Goal: Task Accomplishment & Management: Use online tool/utility

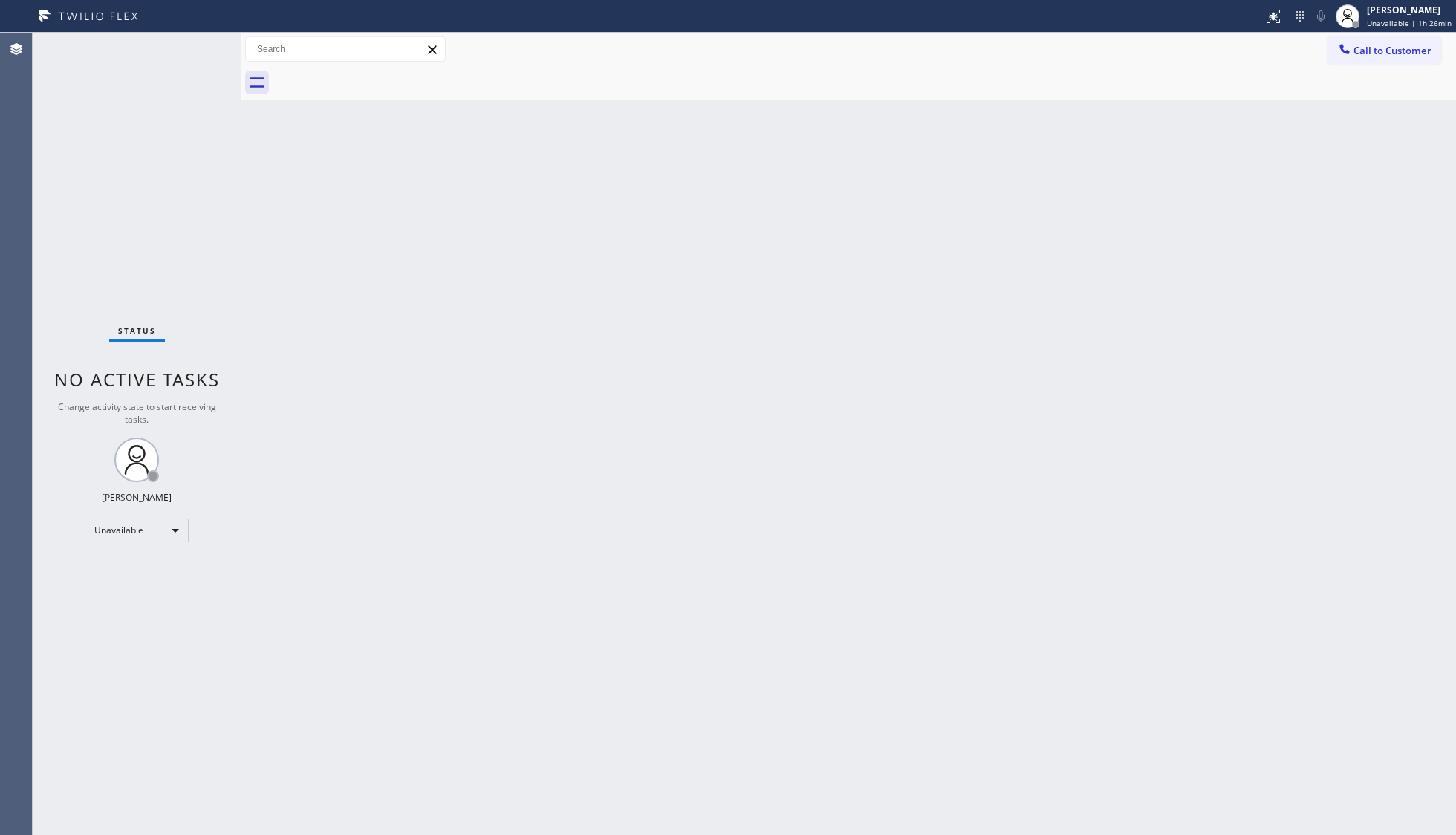
drag, startPoint x: 1018, startPoint y: 260, endPoint x: 1020, endPoint y: 240, distance: 20.1
click at [1025, 257] on div "Back to Dashboard Change Sender ID Customers Technicians Select a contact Outbo…" at bounding box center [848, 433] width 1215 height 803
click at [1350, 42] on icon at bounding box center [1344, 49] width 14 height 14
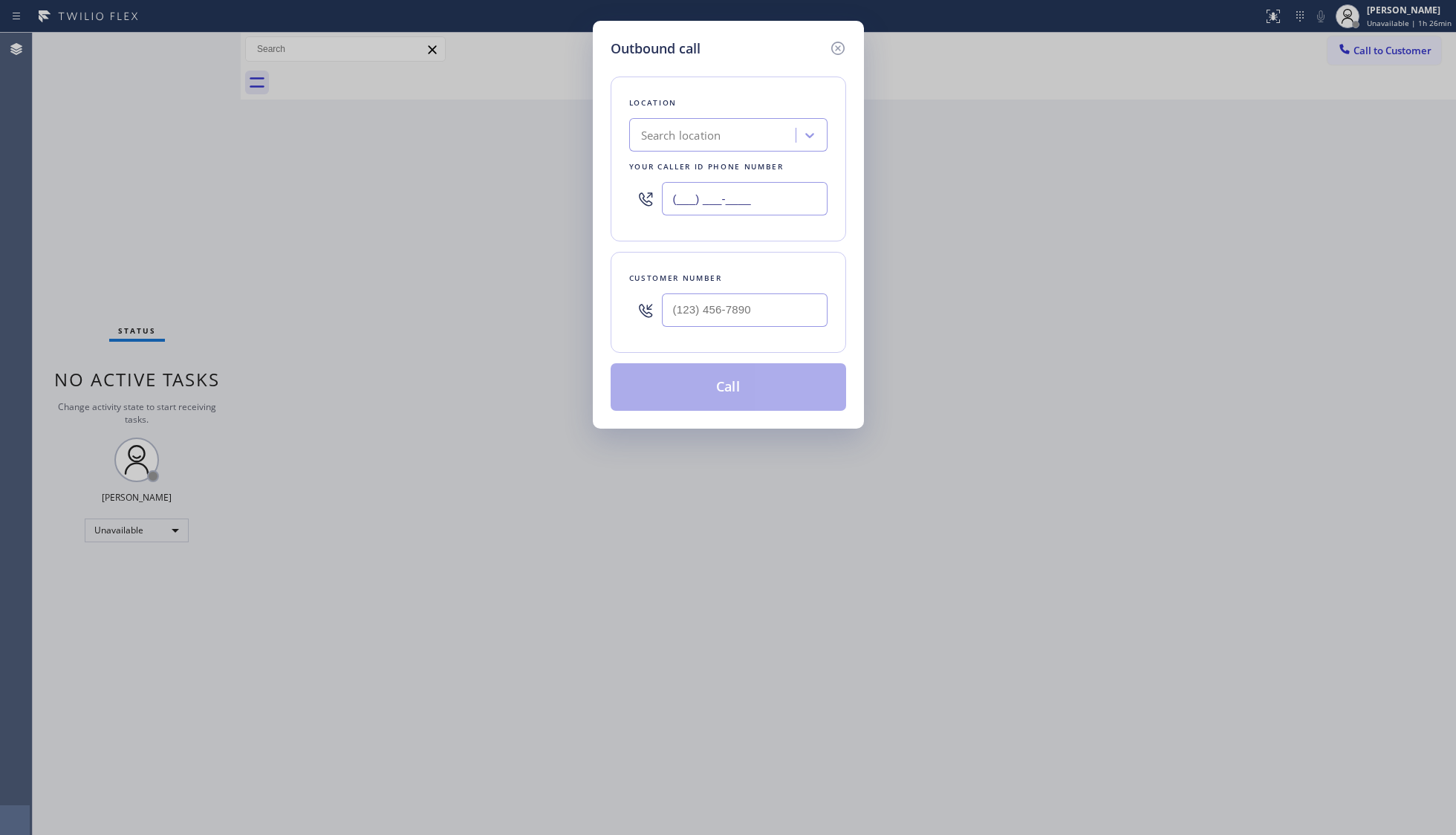
drag, startPoint x: 761, startPoint y: 202, endPoint x: 625, endPoint y: 199, distance: 136.0
click at [636, 200] on div "(___) ___-____" at bounding box center [728, 199] width 198 height 49
paste input "800) 568-8664"
type input "[PHONE_NUMBER]"
click at [803, 295] on input "(___) ___-____" at bounding box center [745, 310] width 166 height 33
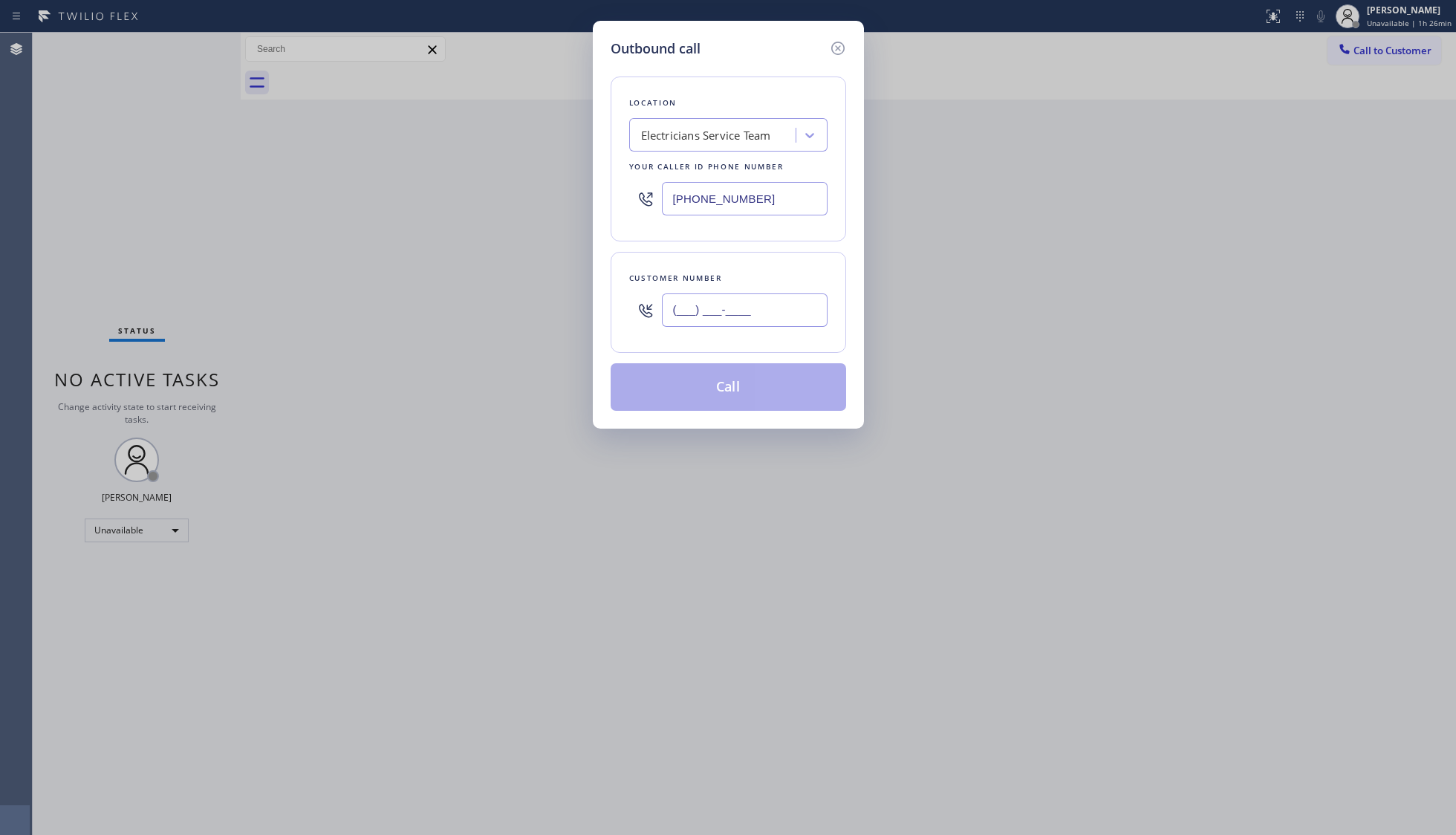
paste input "800) 568-8664"
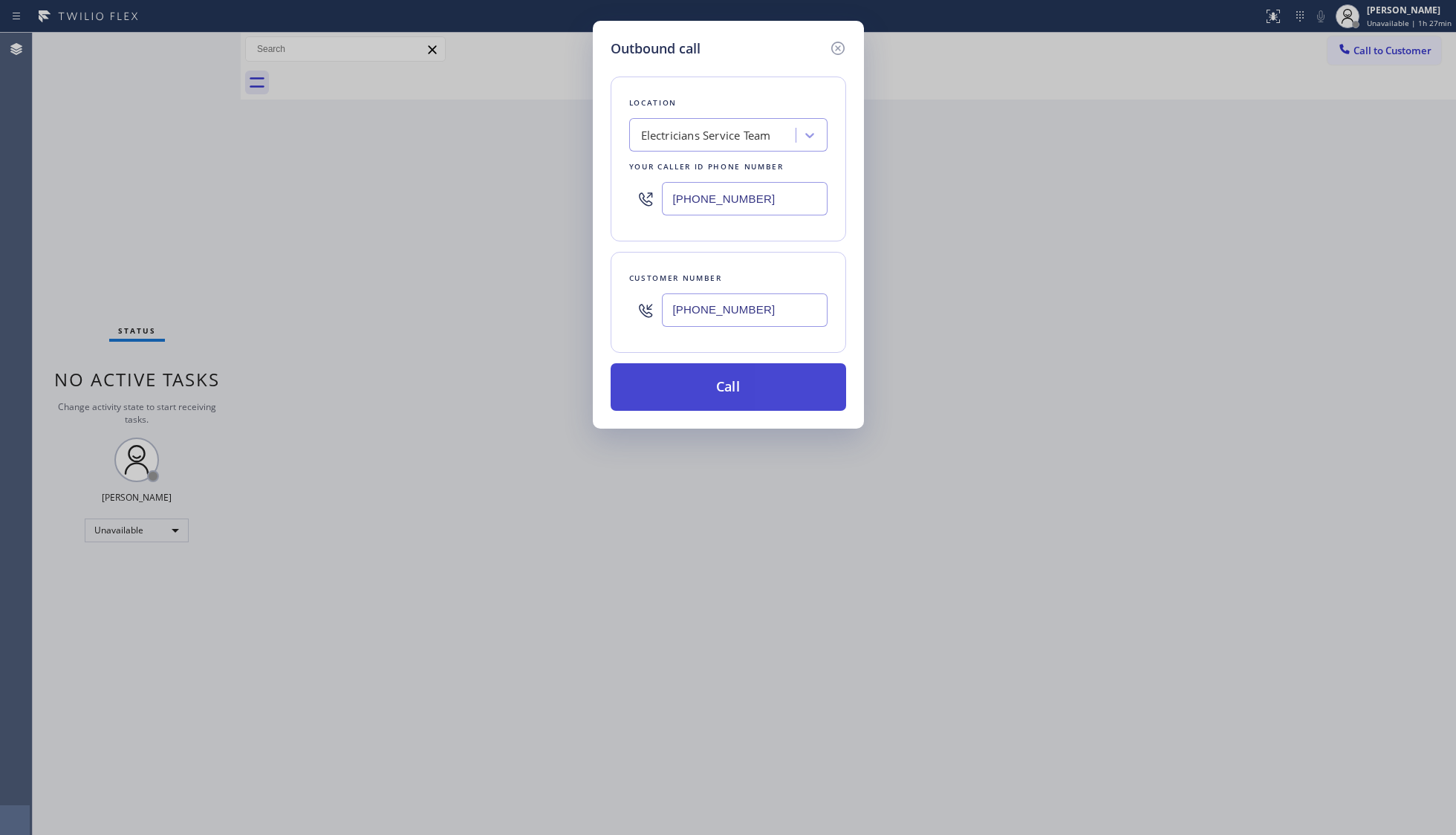
type input "[PHONE_NUMBER]"
click at [755, 386] on button "Call" at bounding box center [728, 386] width 235 height 48
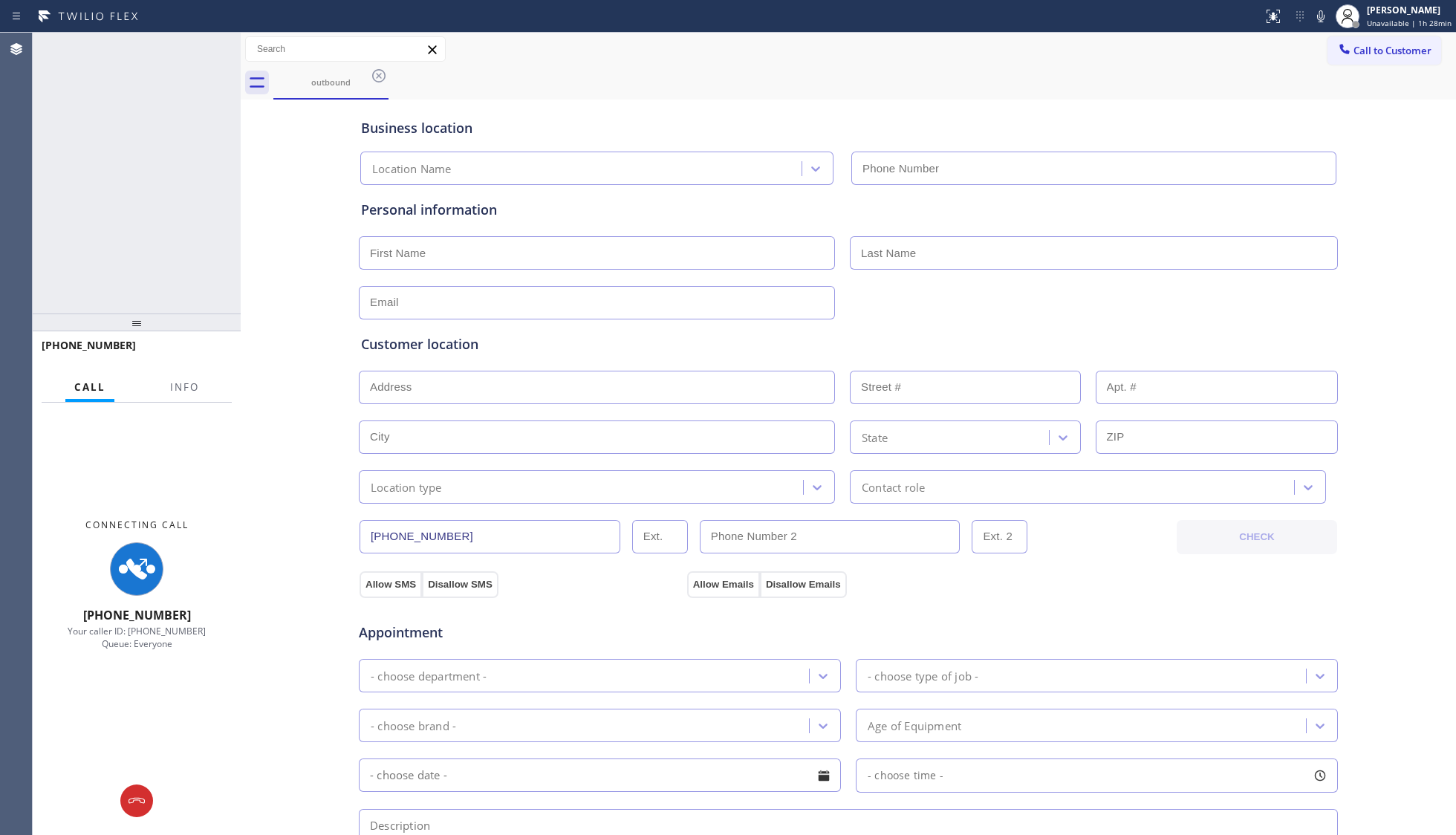
type input "[PHONE_NUMBER]"
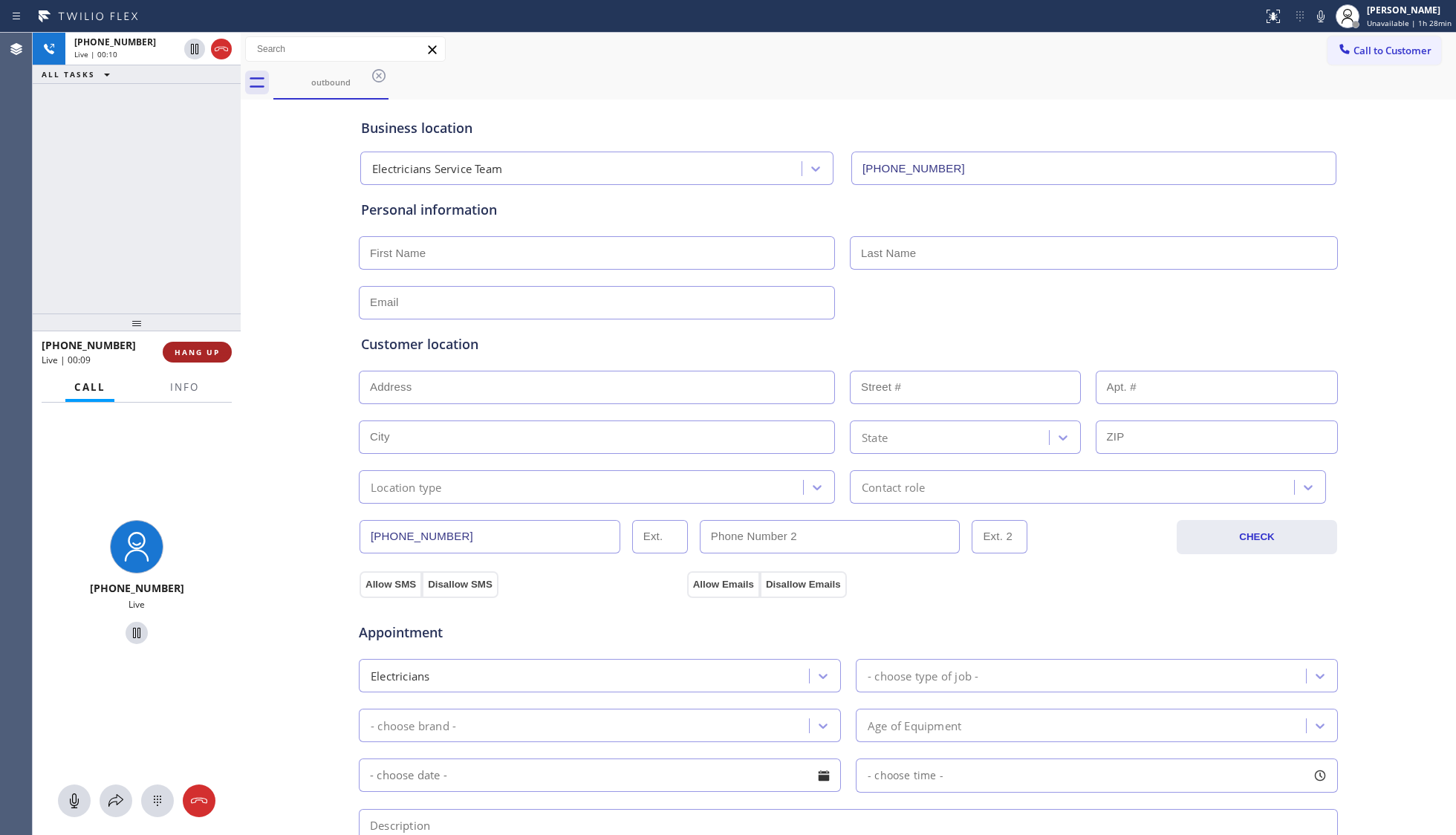
click at [223, 354] on button "HANG UP" at bounding box center [197, 351] width 69 height 21
click at [167, 384] on button "Info" at bounding box center [185, 387] width 47 height 29
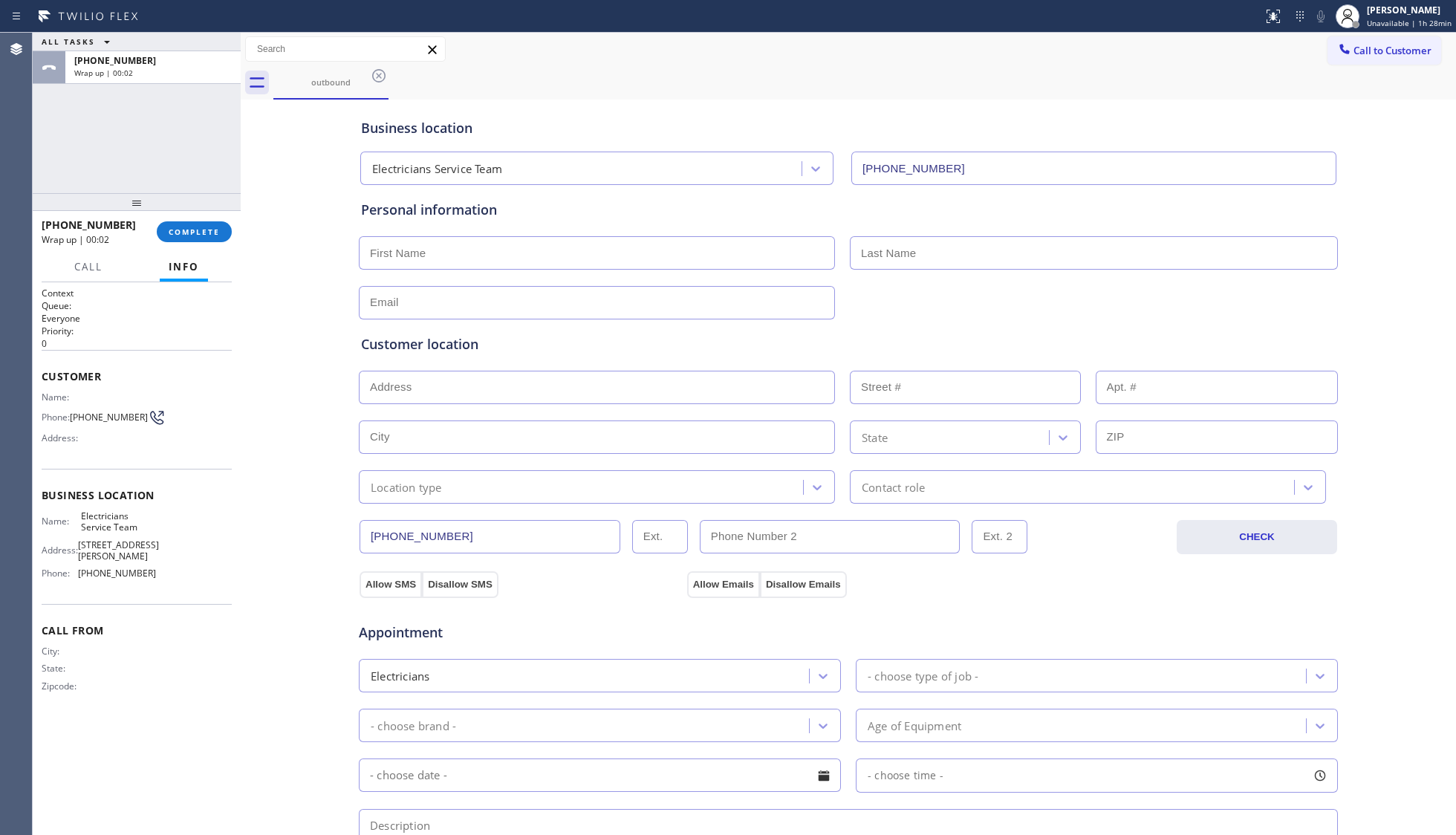
drag, startPoint x: 133, startPoint y: 328, endPoint x: 179, endPoint y: 170, distance: 164.6
click at [159, 171] on div "ALL TASKS ALL TASKS ACTIVE TASKS TASKS IN WRAP UP [PHONE_NUMBER] Wrap up | 00:0…" at bounding box center [136, 433] width 208 height 803
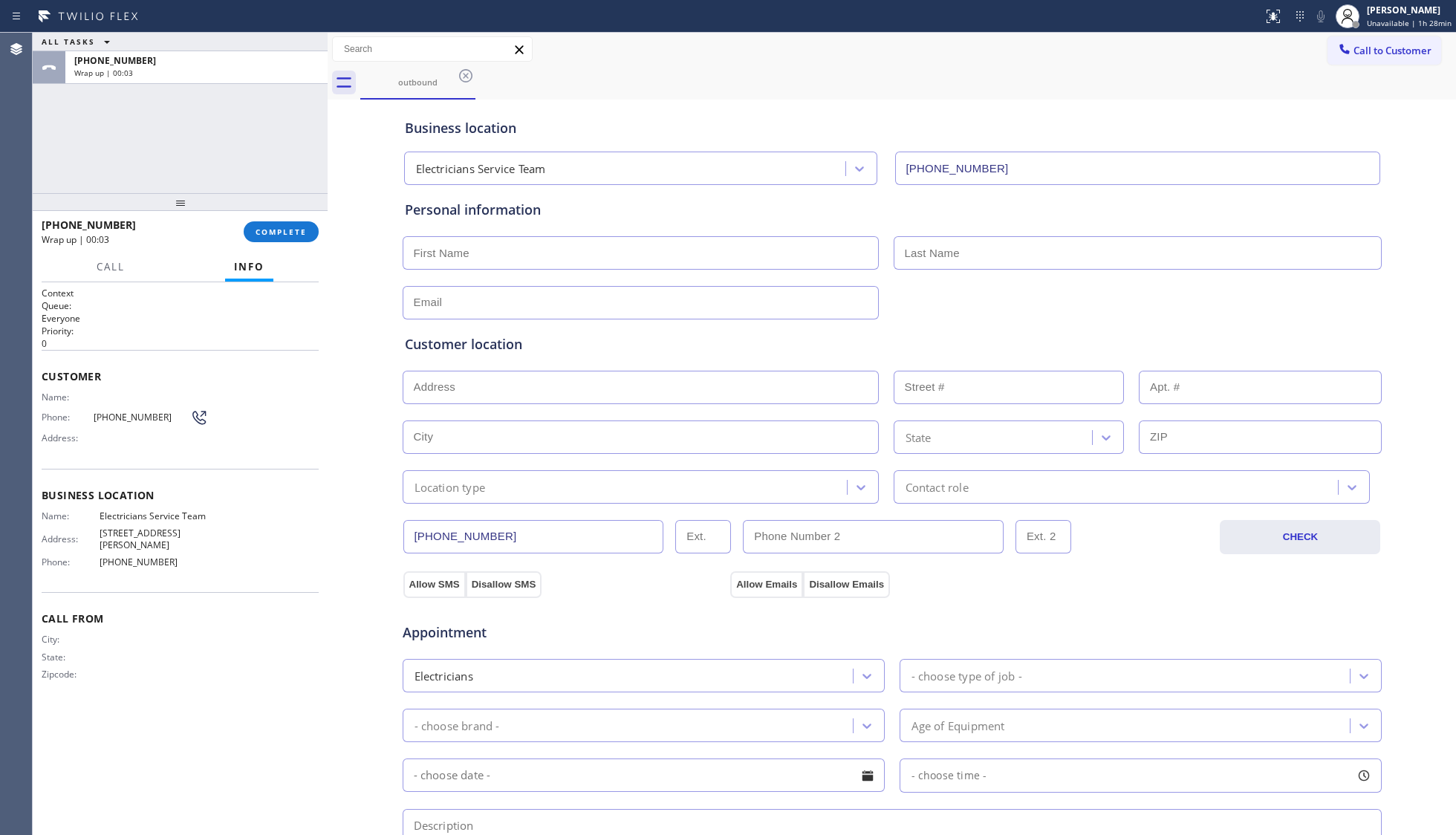
drag, startPoint x: 241, startPoint y: 141, endPoint x: 332, endPoint y: 156, distance: 92.2
click at [328, 156] on div at bounding box center [328, 433] width 0 height 803
click at [287, 235] on span "COMPLETE" at bounding box center [285, 232] width 51 height 11
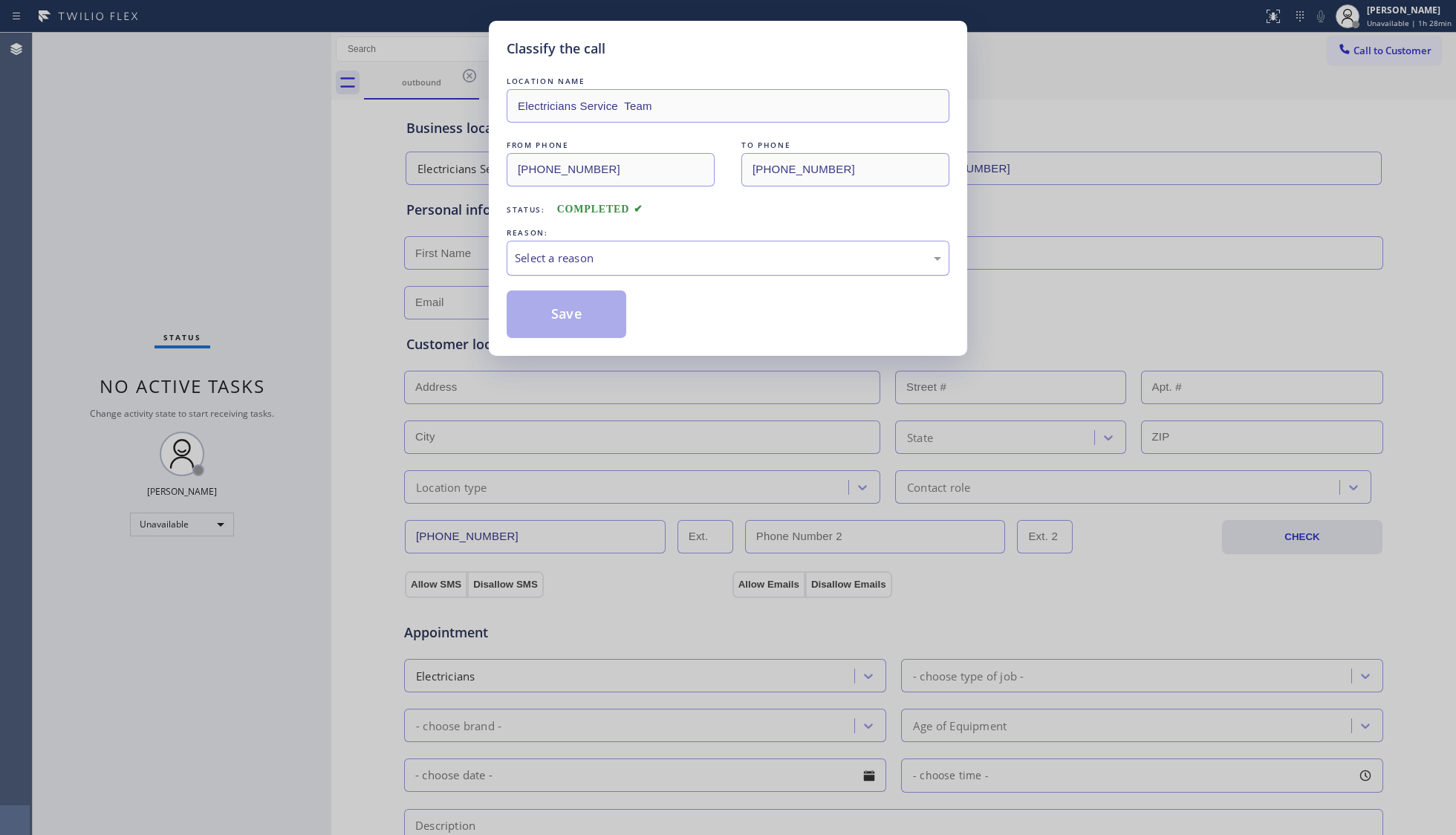
drag, startPoint x: 760, startPoint y: 248, endPoint x: 707, endPoint y: 268, distance: 56.6
click at [748, 252] on div "Select a reason" at bounding box center [727, 258] width 442 height 35
click at [556, 322] on button "Save" at bounding box center [566, 313] width 120 height 48
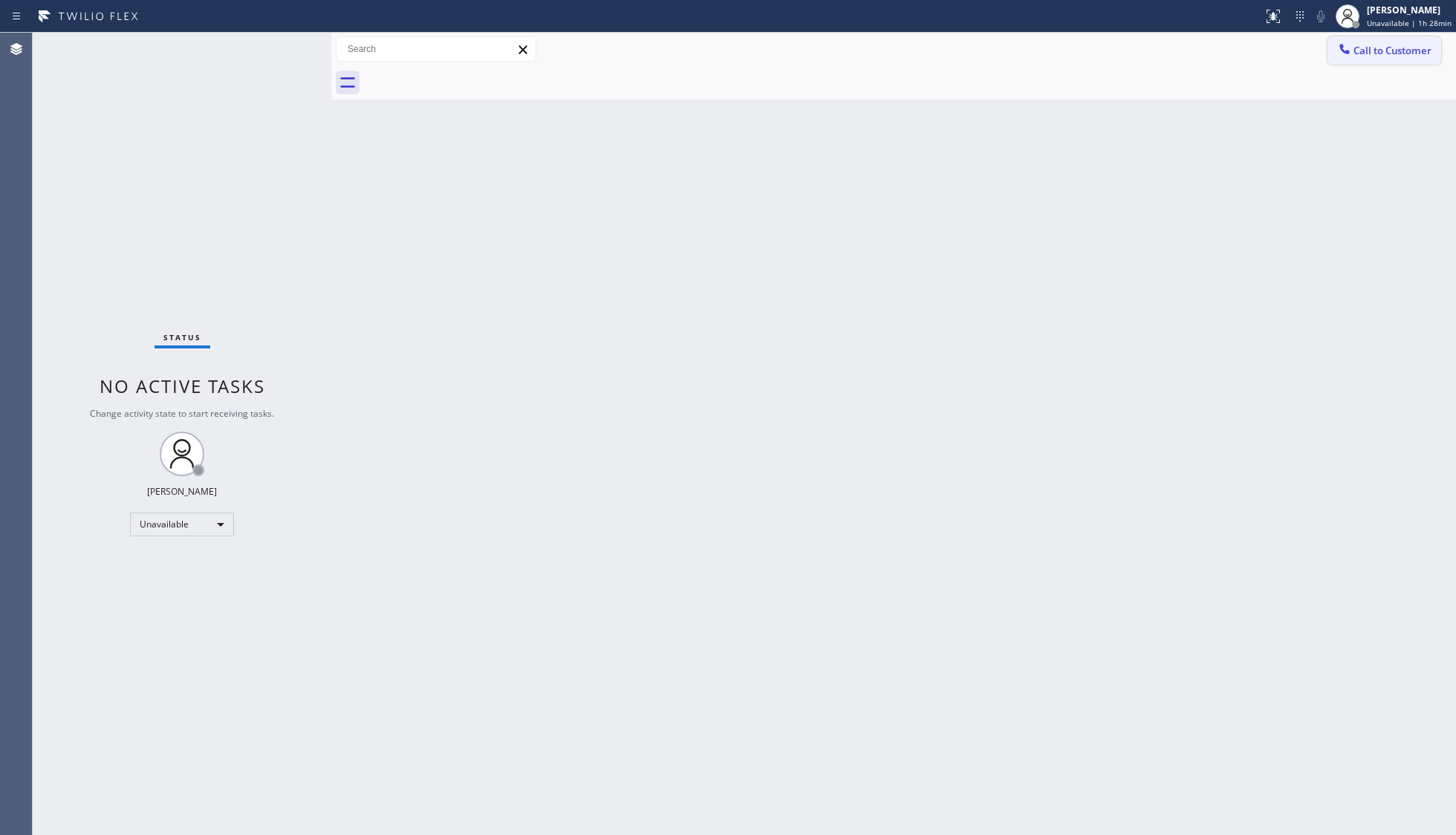
click at [1374, 43] on button "Call to Customer" at bounding box center [1385, 50] width 114 height 28
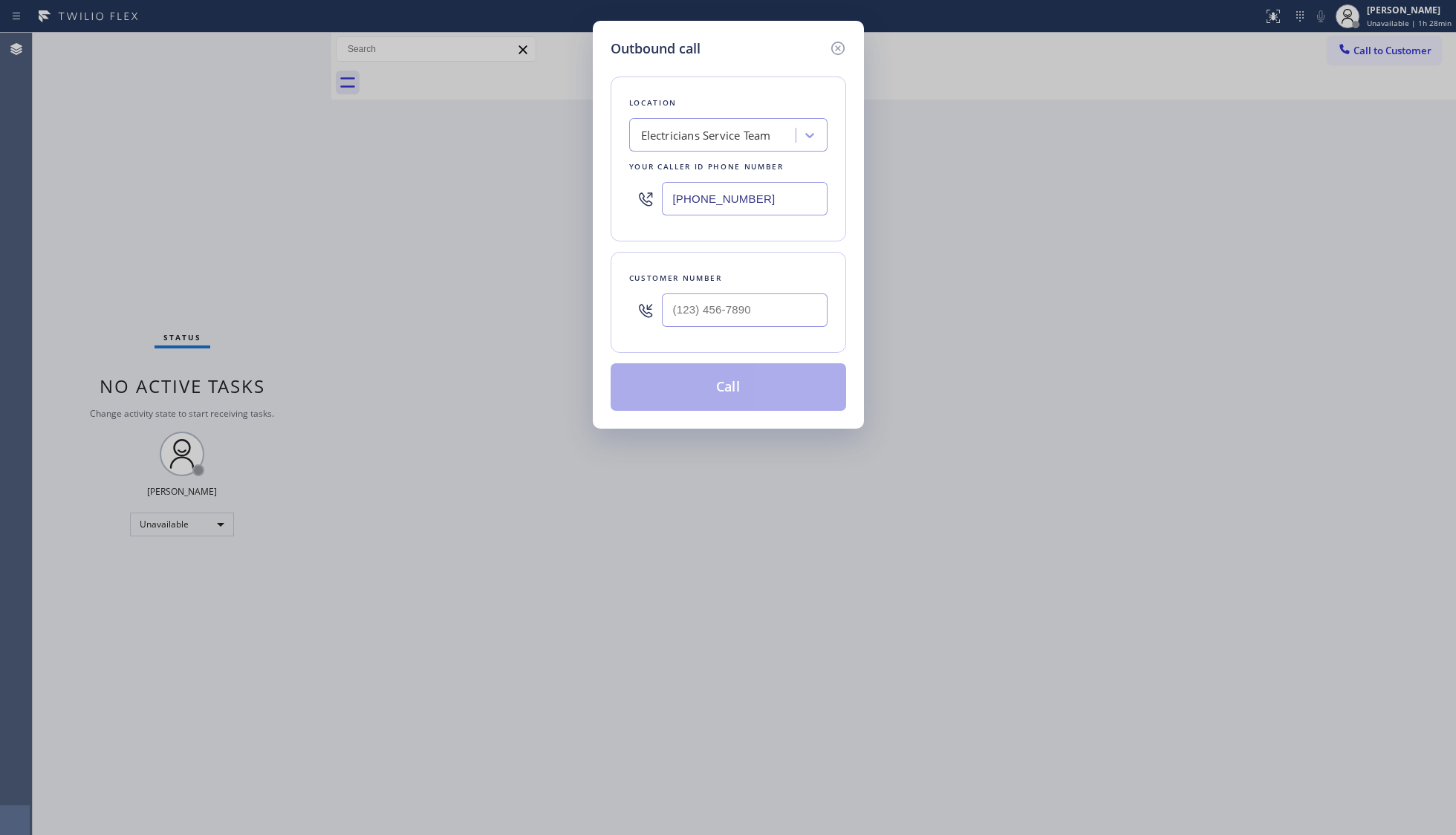
drag, startPoint x: 755, startPoint y: 206, endPoint x: 641, endPoint y: 208, distance: 114.0
click at [641, 208] on div "[PHONE_NUMBER]" at bounding box center [728, 199] width 198 height 49
paste input "text"
type input "[PHONE_NUMBER]"
click at [794, 313] on input "(___) ___-____" at bounding box center [745, 310] width 166 height 33
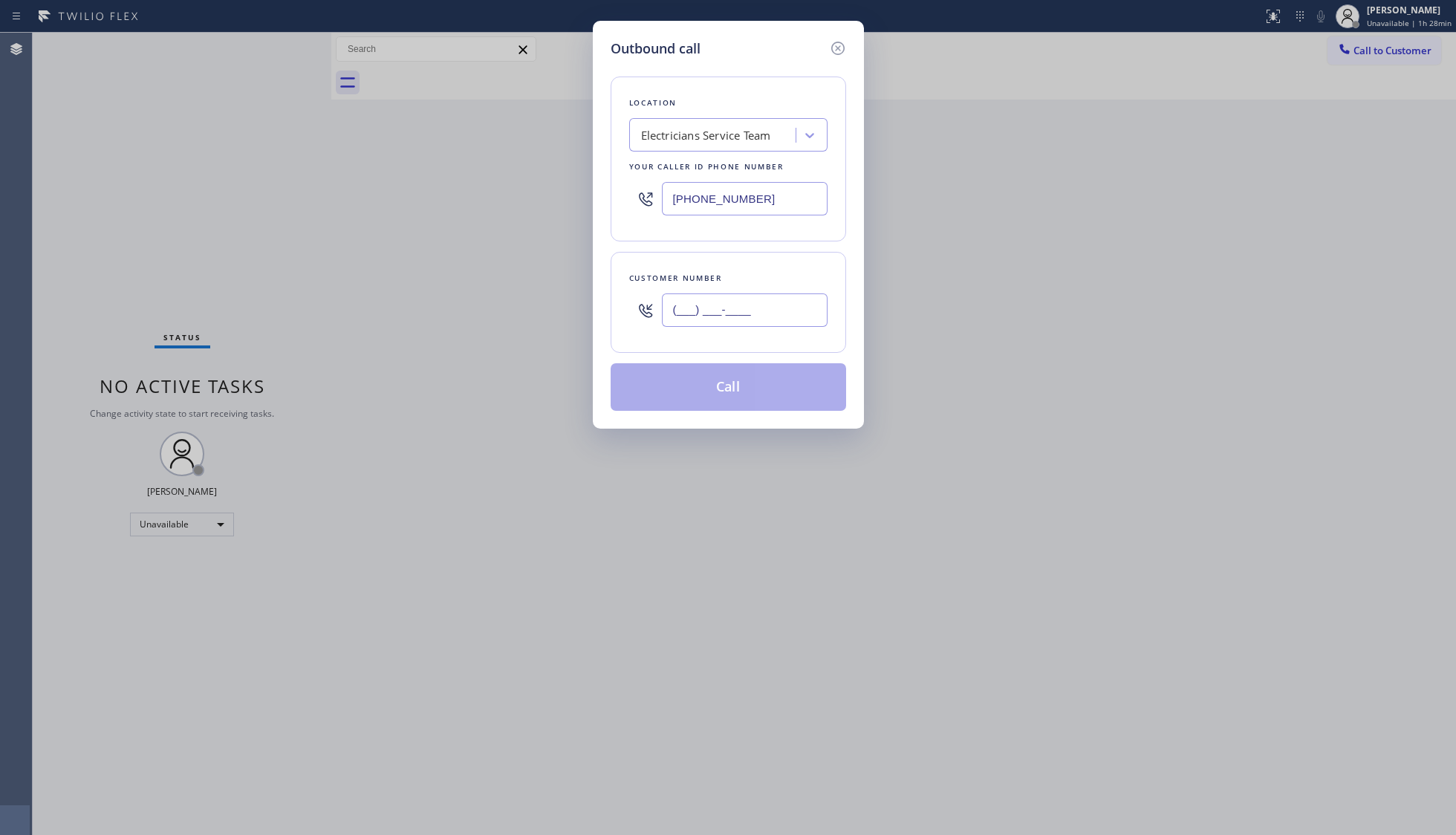
paste input "818) 259-7508"
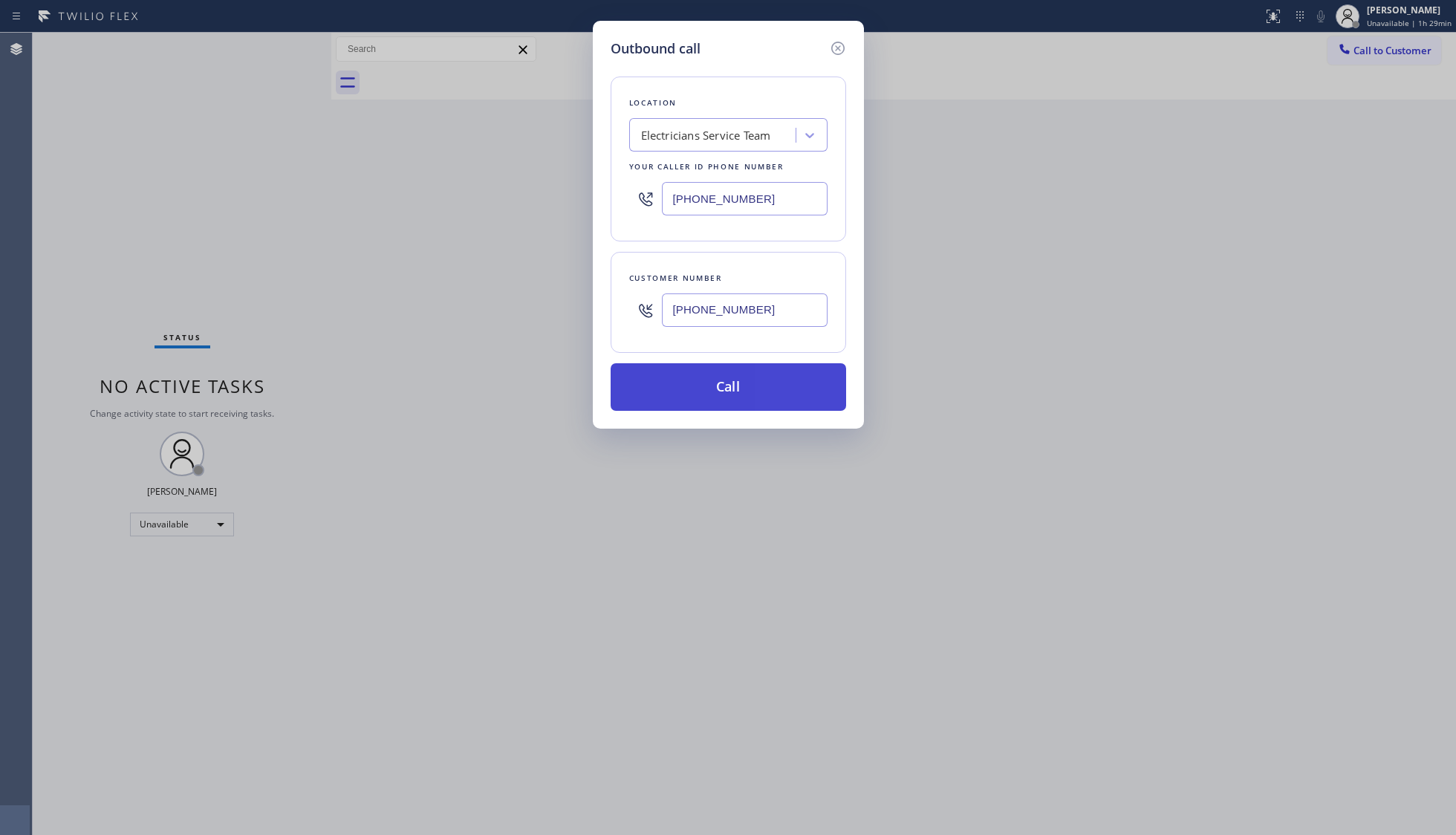
type input "[PHONE_NUMBER]"
click at [721, 392] on button "Call" at bounding box center [728, 386] width 235 height 48
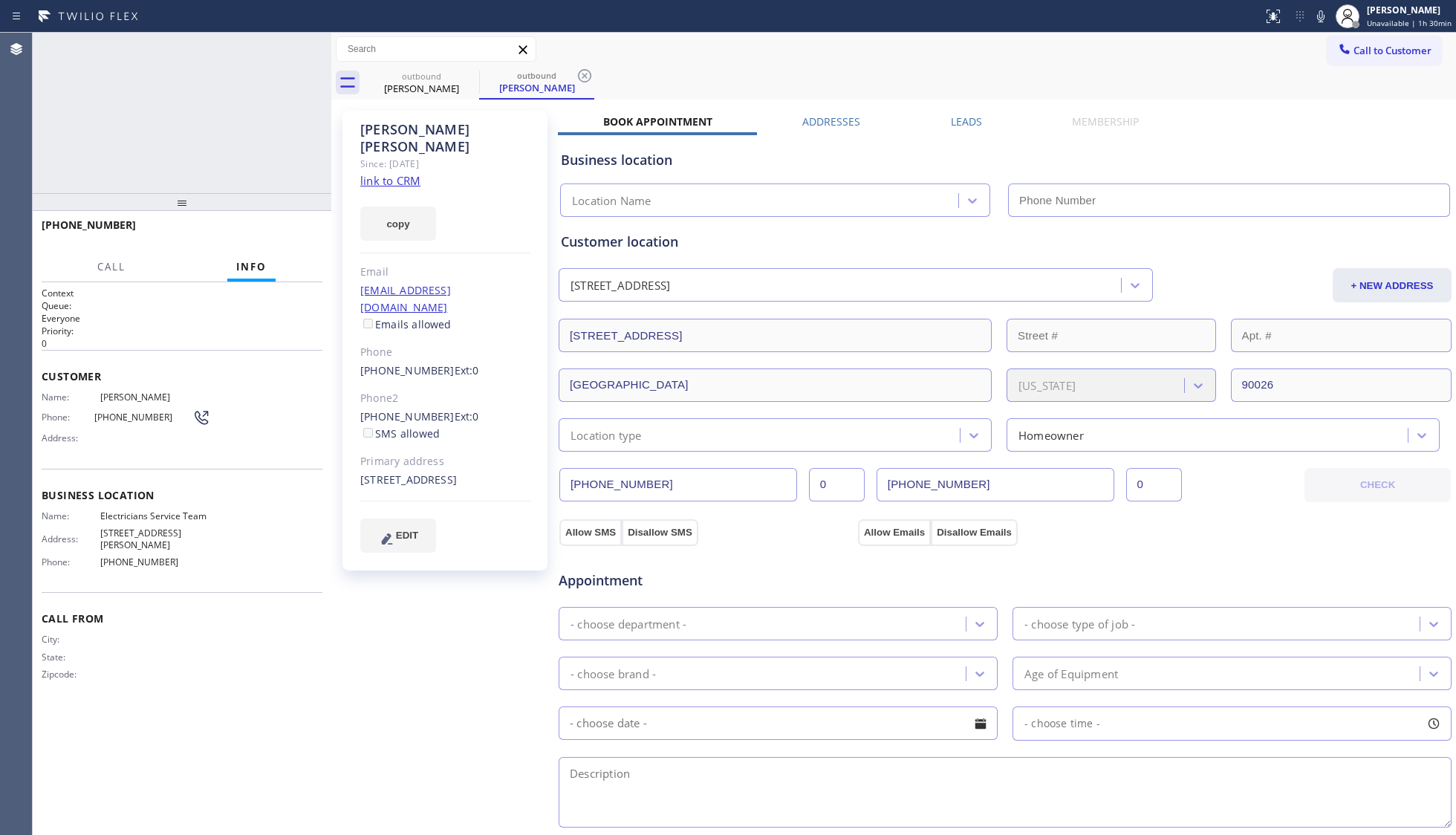
type input "[PHONE_NUMBER]"
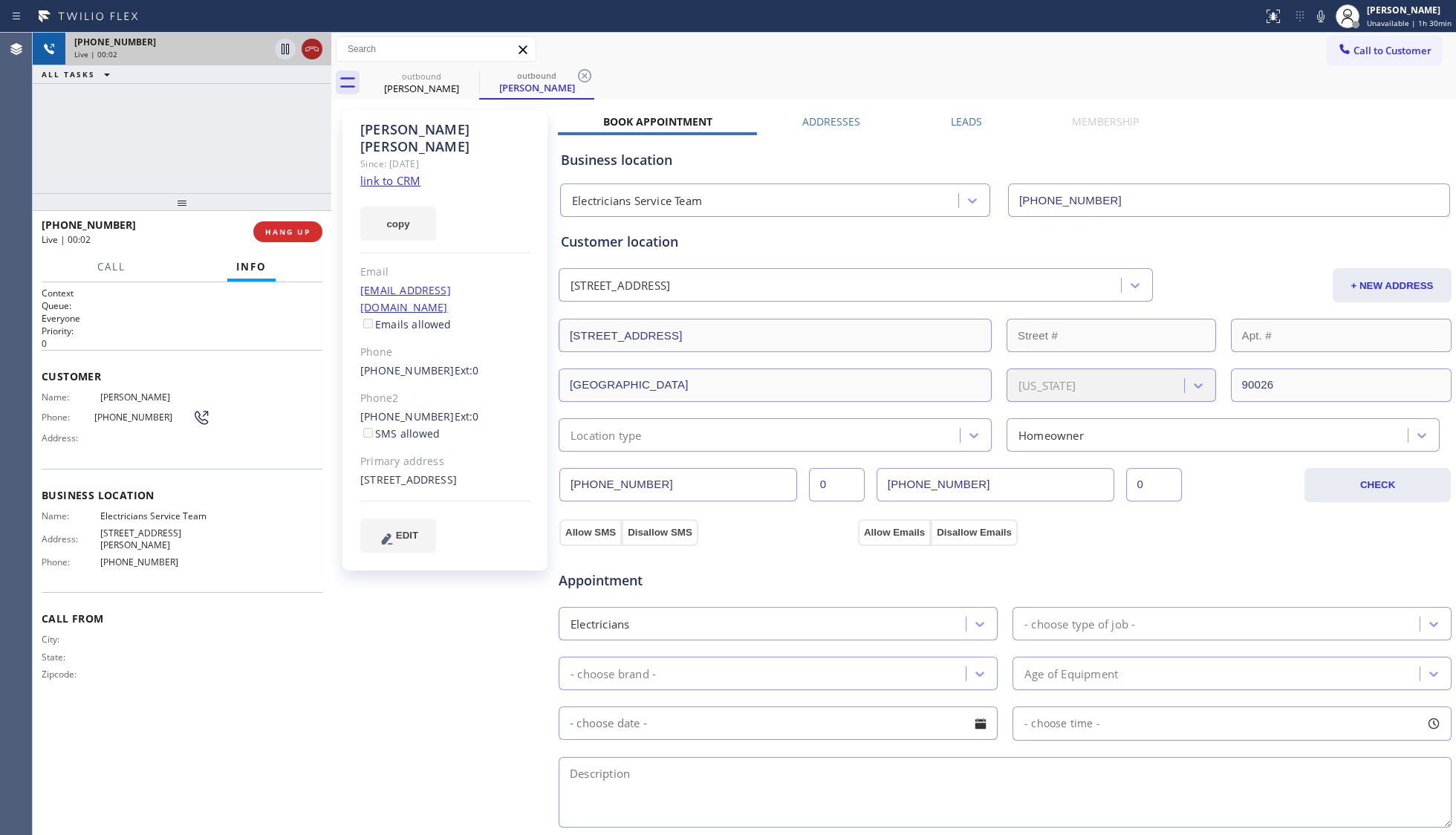
click at [316, 49] on icon at bounding box center [312, 50] width 18 height 18
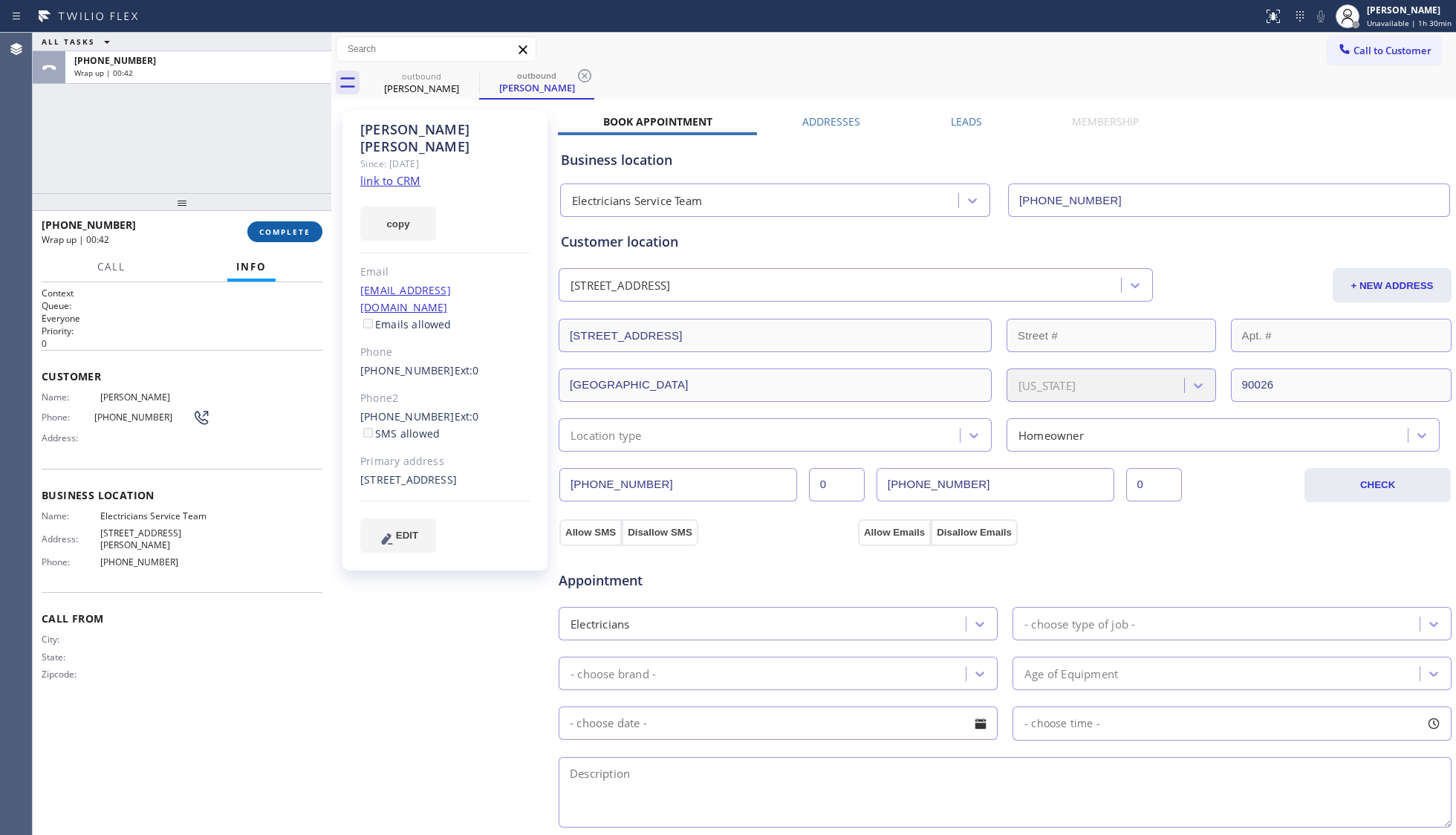
click at [282, 227] on span "COMPLETE" at bounding box center [285, 232] width 51 height 11
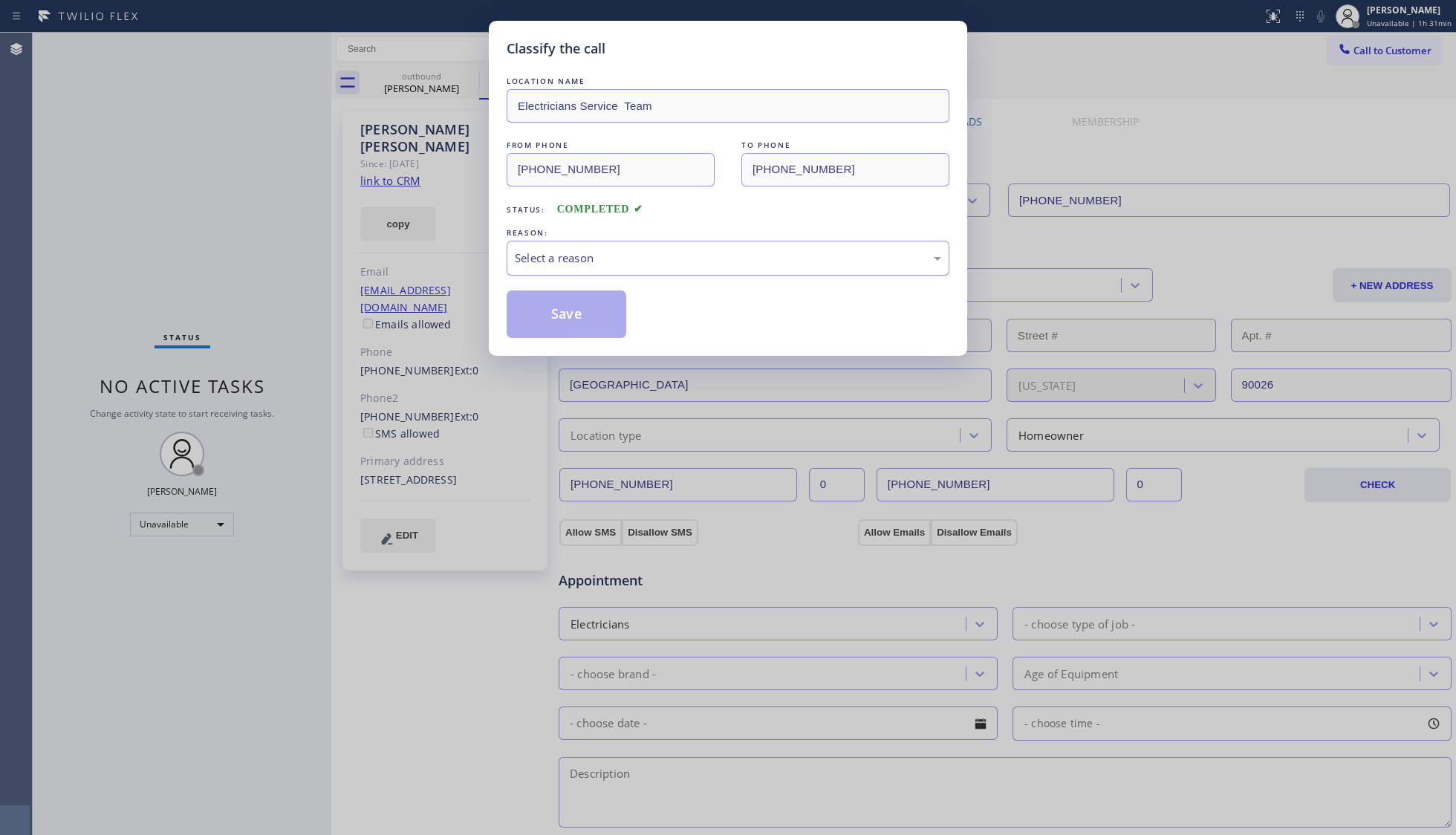
drag, startPoint x: 595, startPoint y: 248, endPoint x: 596, endPoint y: 259, distance: 11.0
click at [595, 247] on div "Select a reason" at bounding box center [727, 258] width 442 height 35
click at [572, 324] on button "Save" at bounding box center [566, 313] width 120 height 48
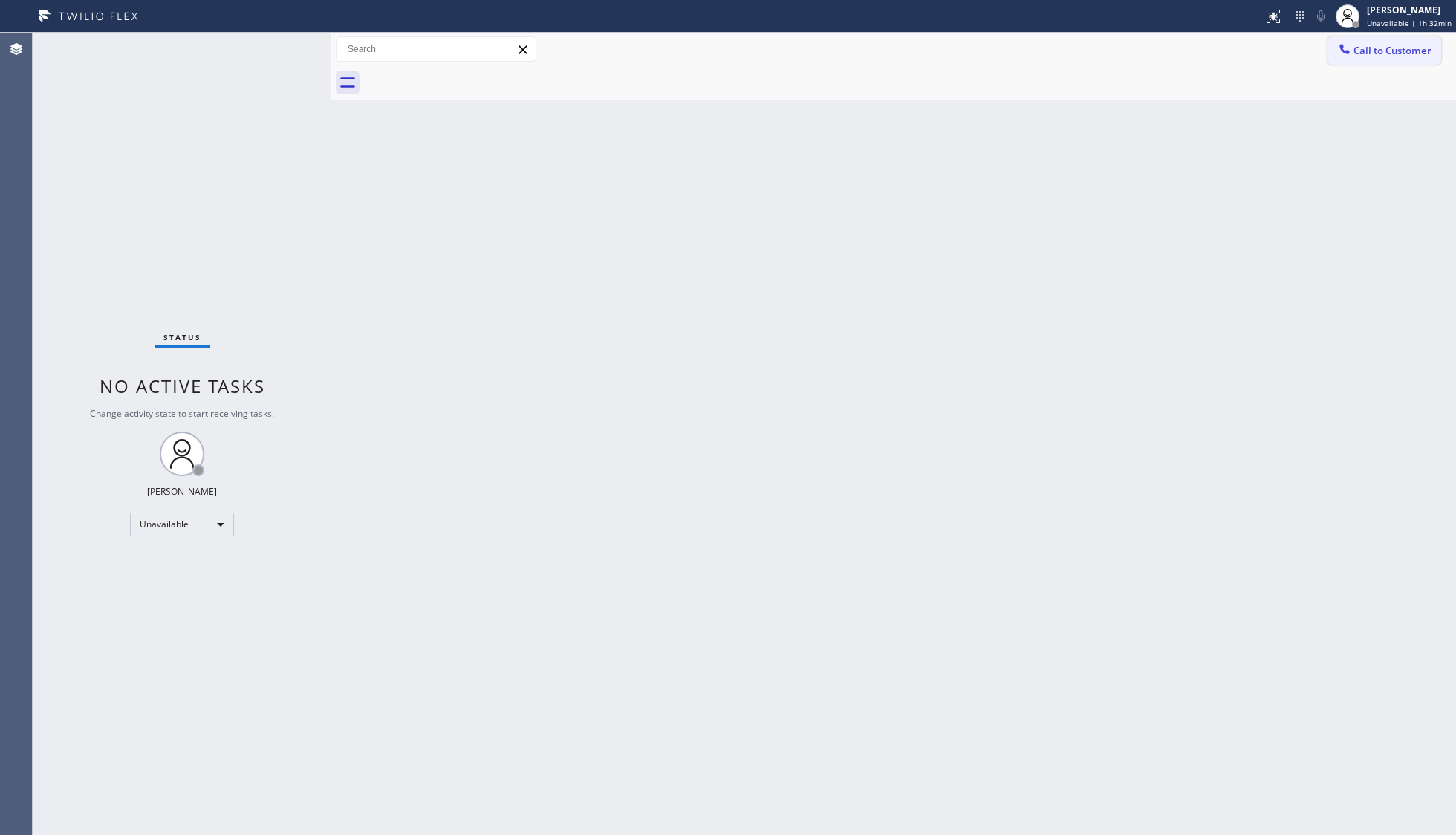
click at [1361, 42] on button "Call to Customer" at bounding box center [1385, 50] width 114 height 28
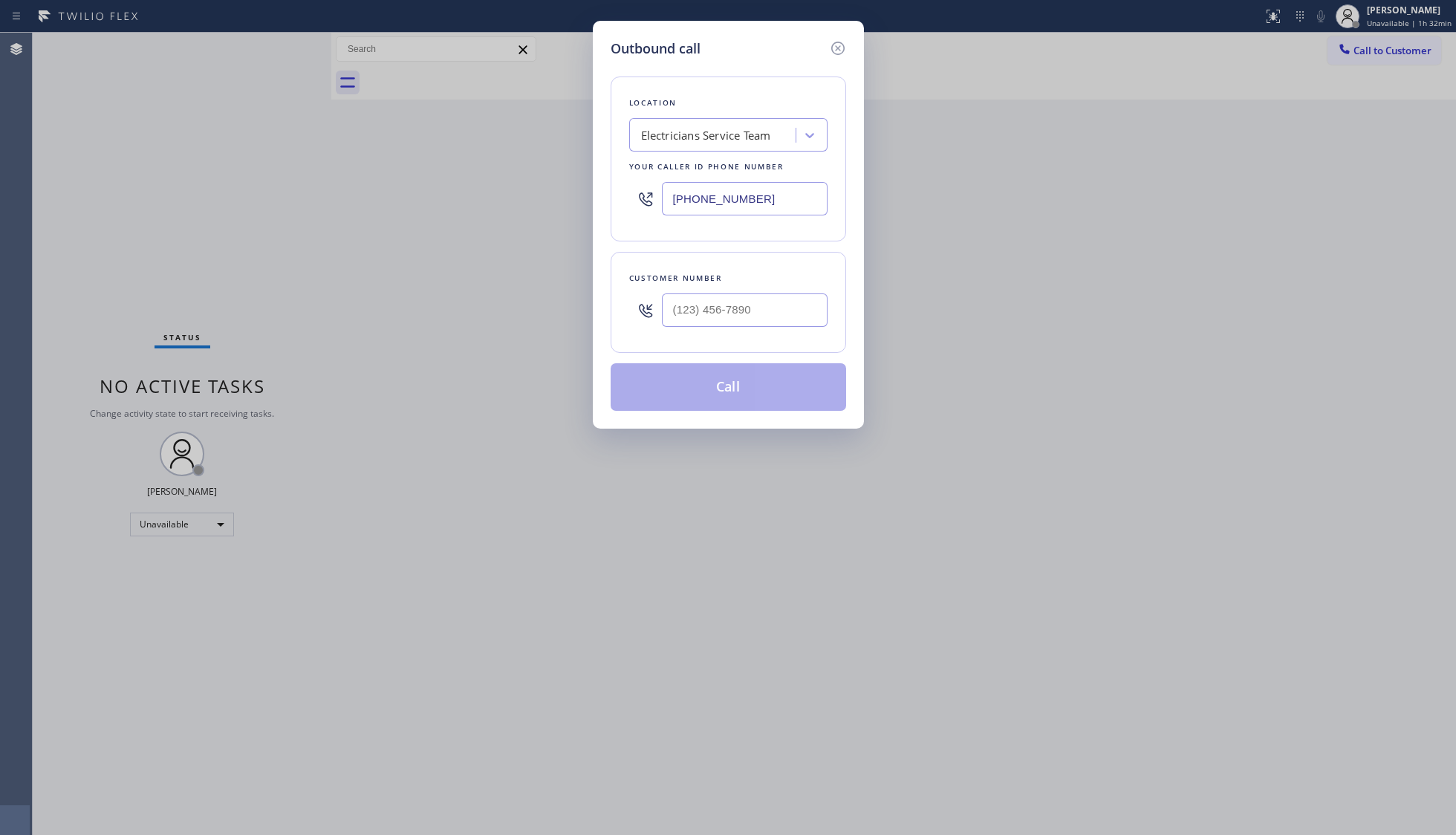
drag, startPoint x: 806, startPoint y: 202, endPoint x: 638, endPoint y: 194, distance: 168.2
click at [639, 196] on div "Location Electricians Service Team Your caller id phone number [PHONE_NUMBER]" at bounding box center [728, 159] width 235 height 165
click at [742, 197] on input "(___) ___-____" at bounding box center [745, 198] width 166 height 33
paste input "855) 731-4952"
type input "[PHONE_NUMBER]"
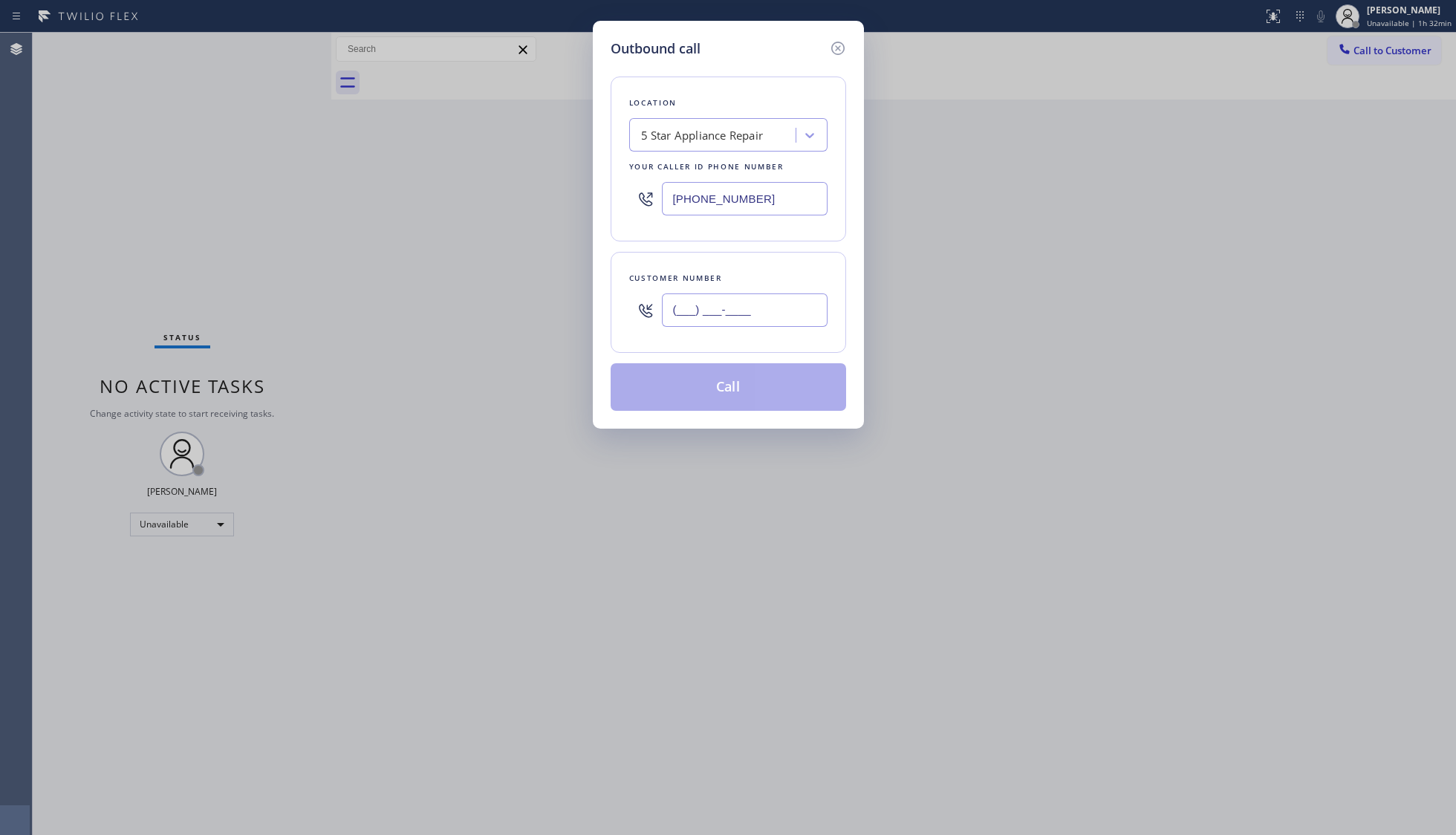
click at [694, 298] on input "(___) ___-____" at bounding box center [745, 310] width 166 height 33
paste input "855) 731-4952"
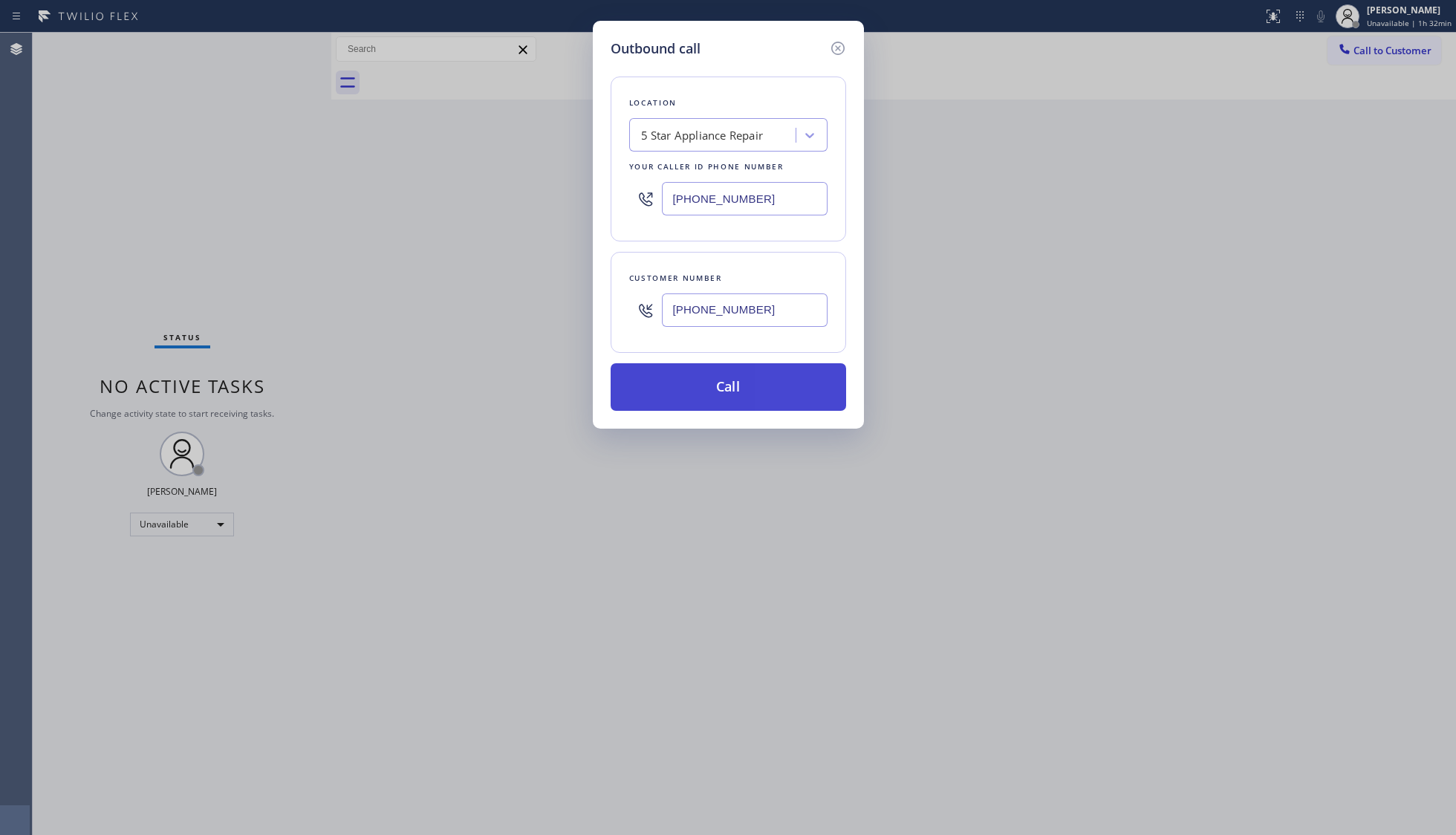
type input "[PHONE_NUMBER]"
click at [738, 386] on button "Call" at bounding box center [728, 386] width 235 height 48
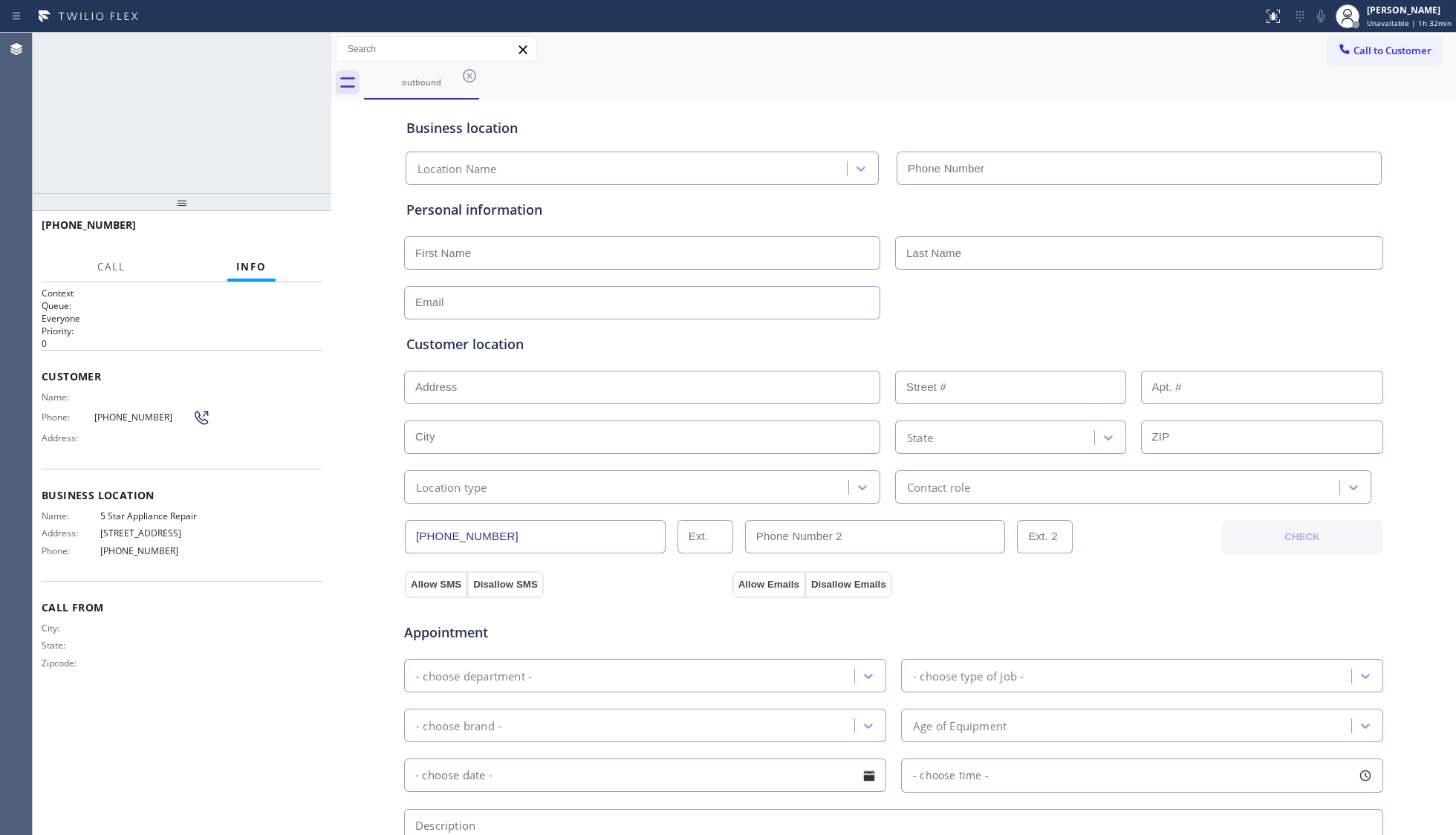
type input "[PHONE_NUMBER]"
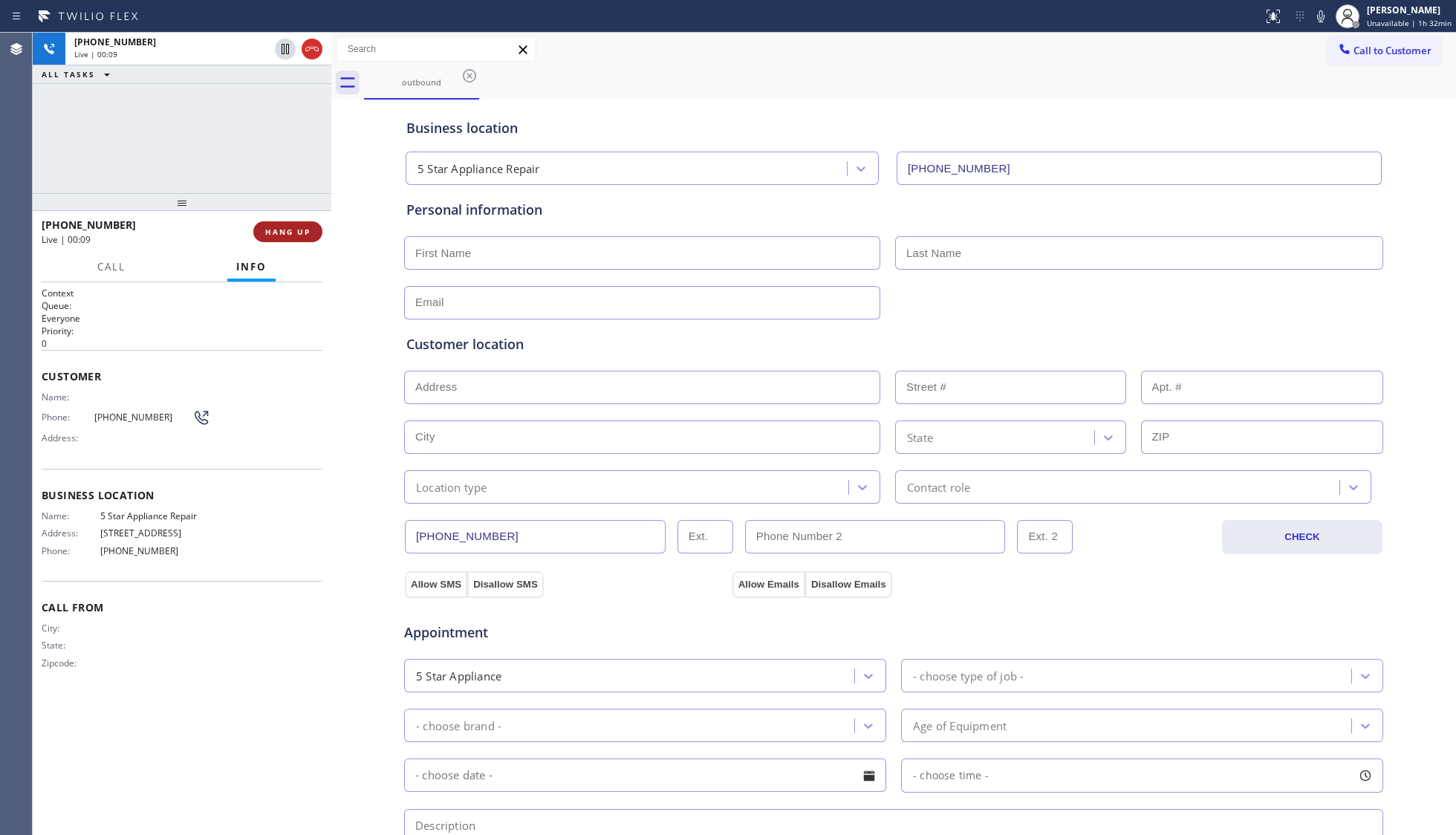
click at [288, 227] on span "HANG UP" at bounding box center [287, 232] width 45 height 11
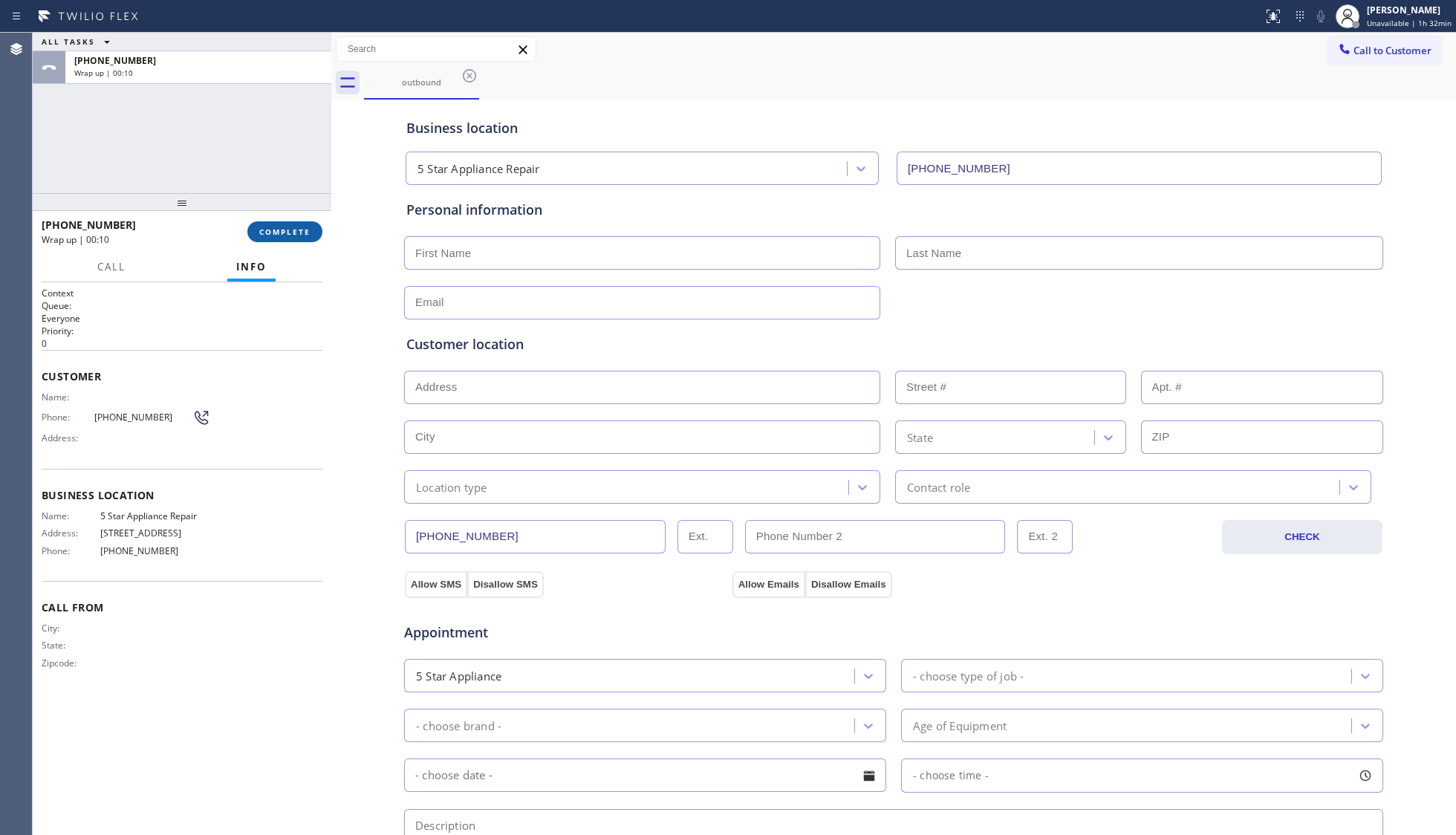
click at [289, 226] on button "COMPLETE" at bounding box center [285, 231] width 75 height 21
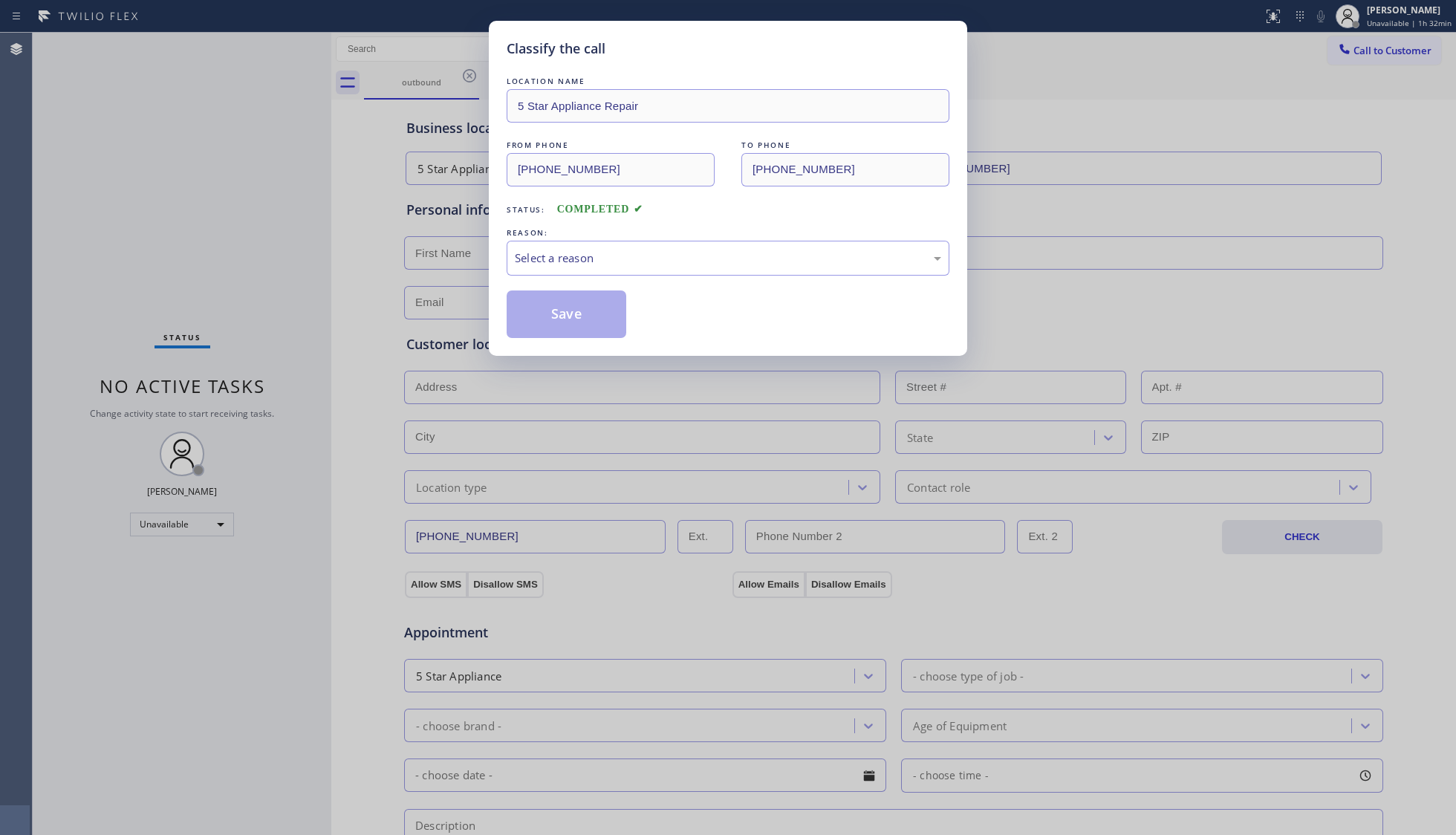
click at [599, 283] on div "LOCATION NAME 5 Star Appliance Repair FROM PHONE [PHONE_NUMBER] TO PHONE [PHONE…" at bounding box center [727, 206] width 442 height 265
click at [588, 262] on div "Select a reason" at bounding box center [727, 258] width 426 height 17
click at [549, 307] on button "Save" at bounding box center [566, 313] width 120 height 48
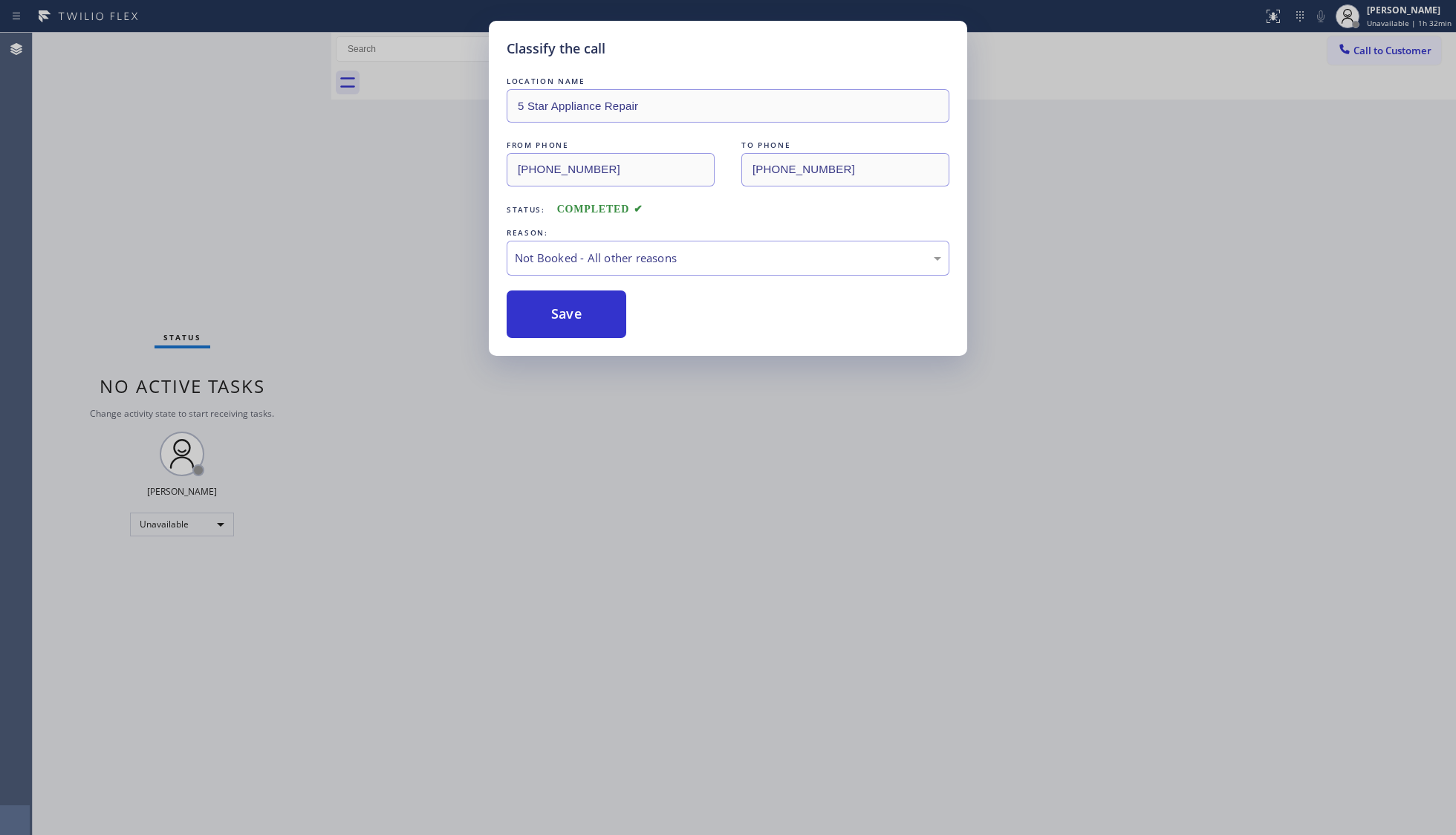
click at [549, 307] on button "Save" at bounding box center [566, 313] width 120 height 48
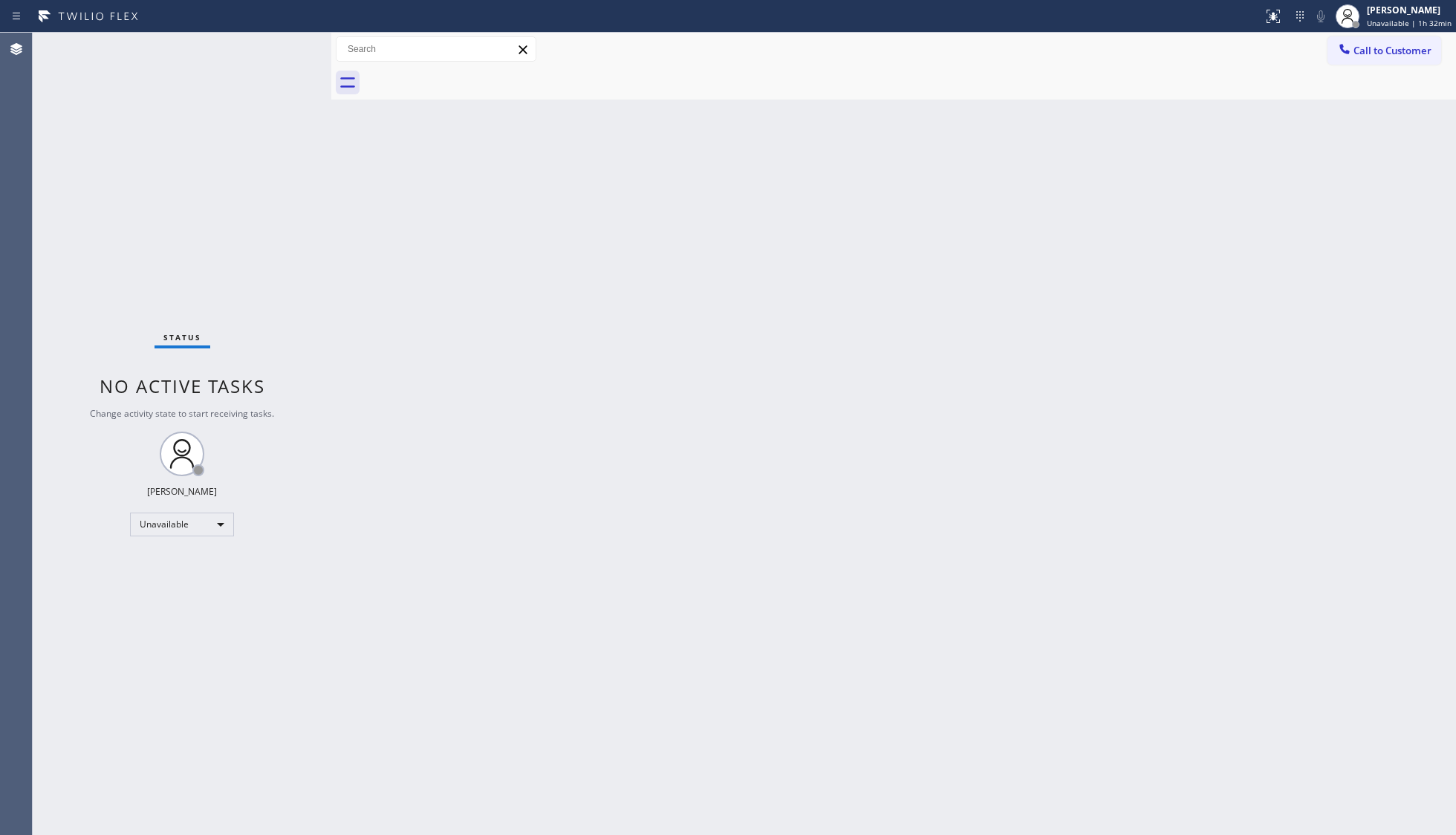
click at [1380, 57] on button "Call to Customer" at bounding box center [1385, 50] width 114 height 28
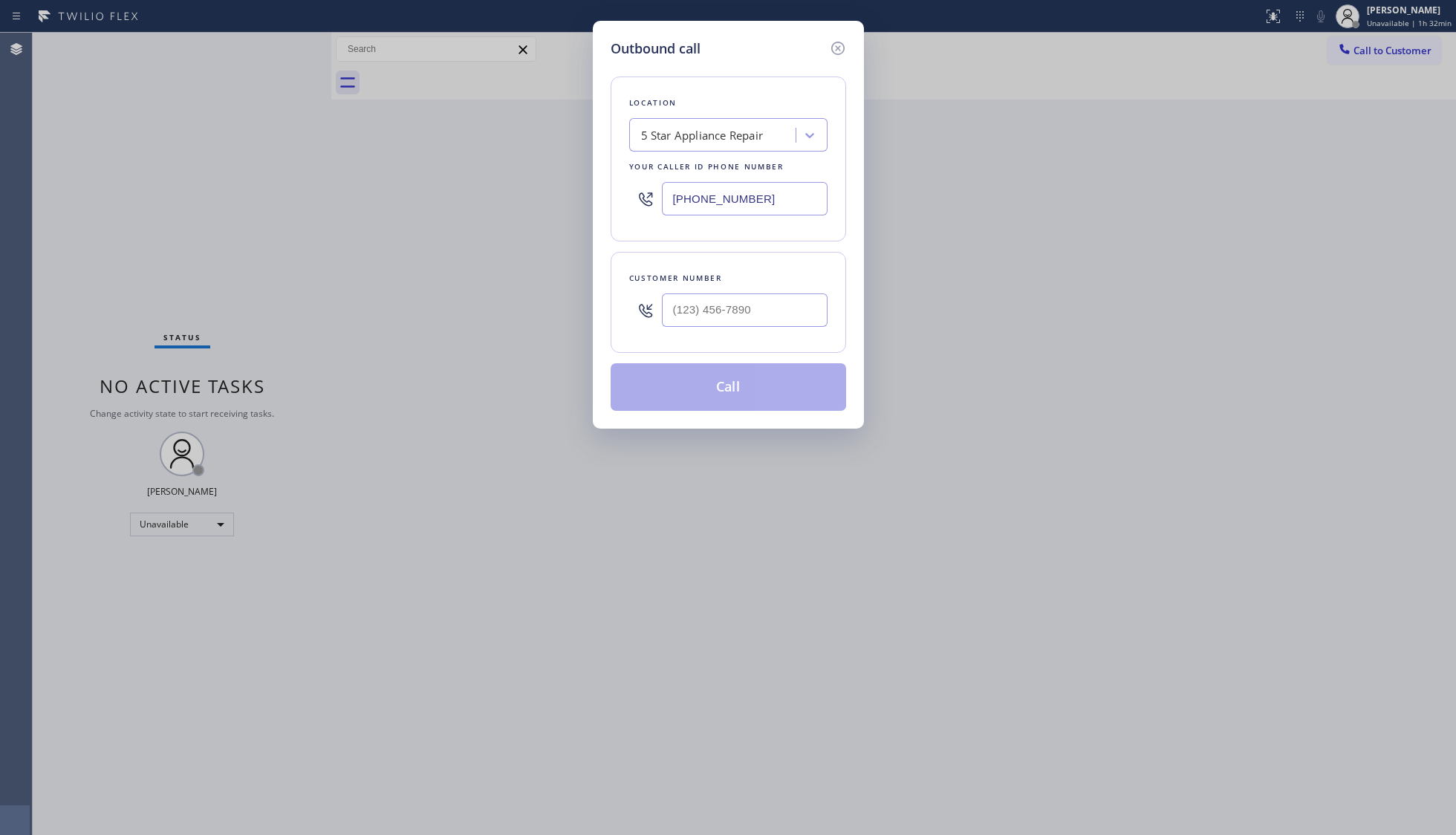
drag, startPoint x: 798, startPoint y: 194, endPoint x: 646, endPoint y: 191, distance: 152.0
click at [651, 199] on div "[PHONE_NUMBER]" at bounding box center [728, 199] width 198 height 49
paste input "text"
type input "[PHONE_NUMBER]"
click at [795, 304] on input "(___) ___-____" at bounding box center [745, 310] width 166 height 33
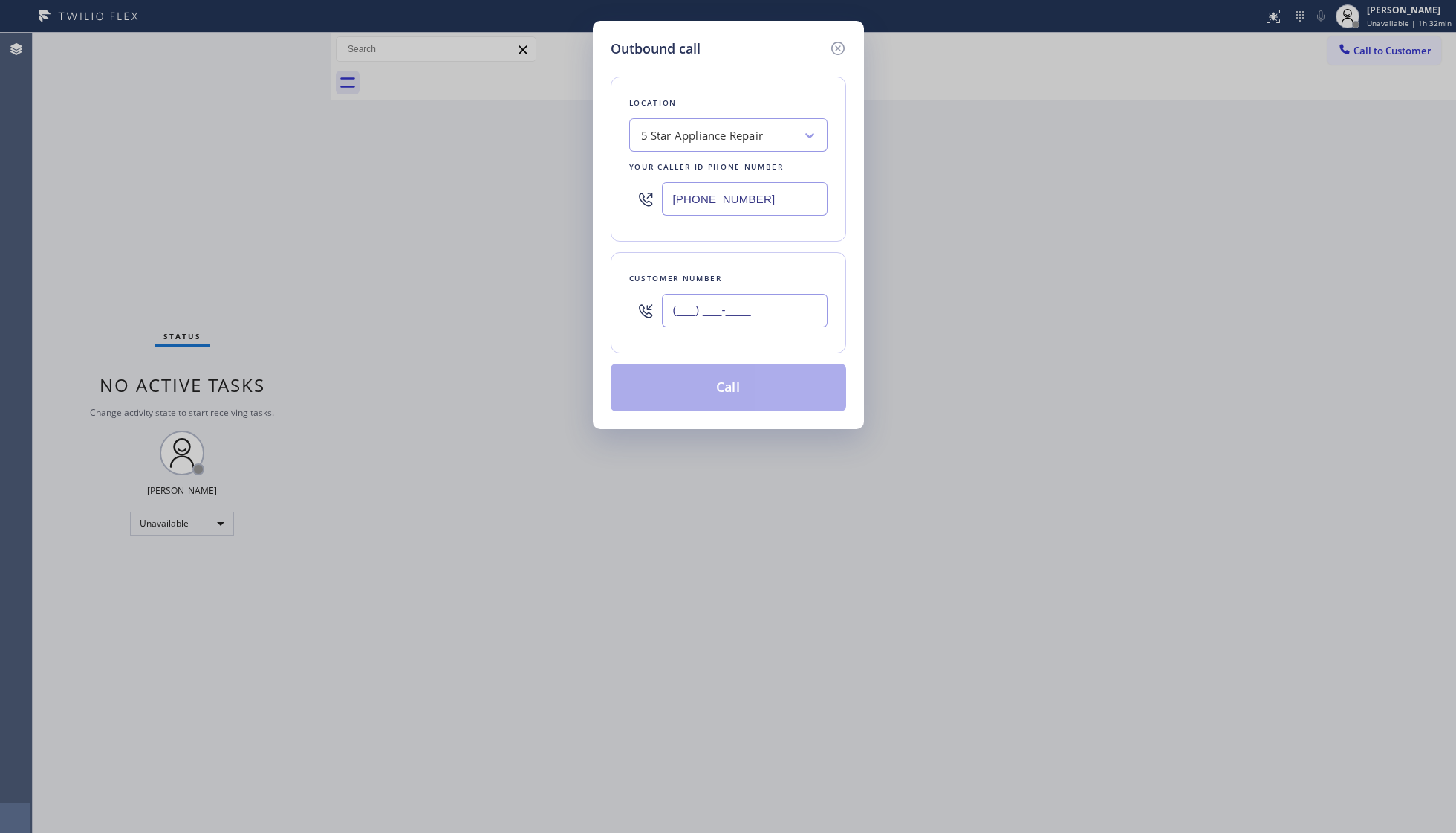
paste input "207) 671-3292"
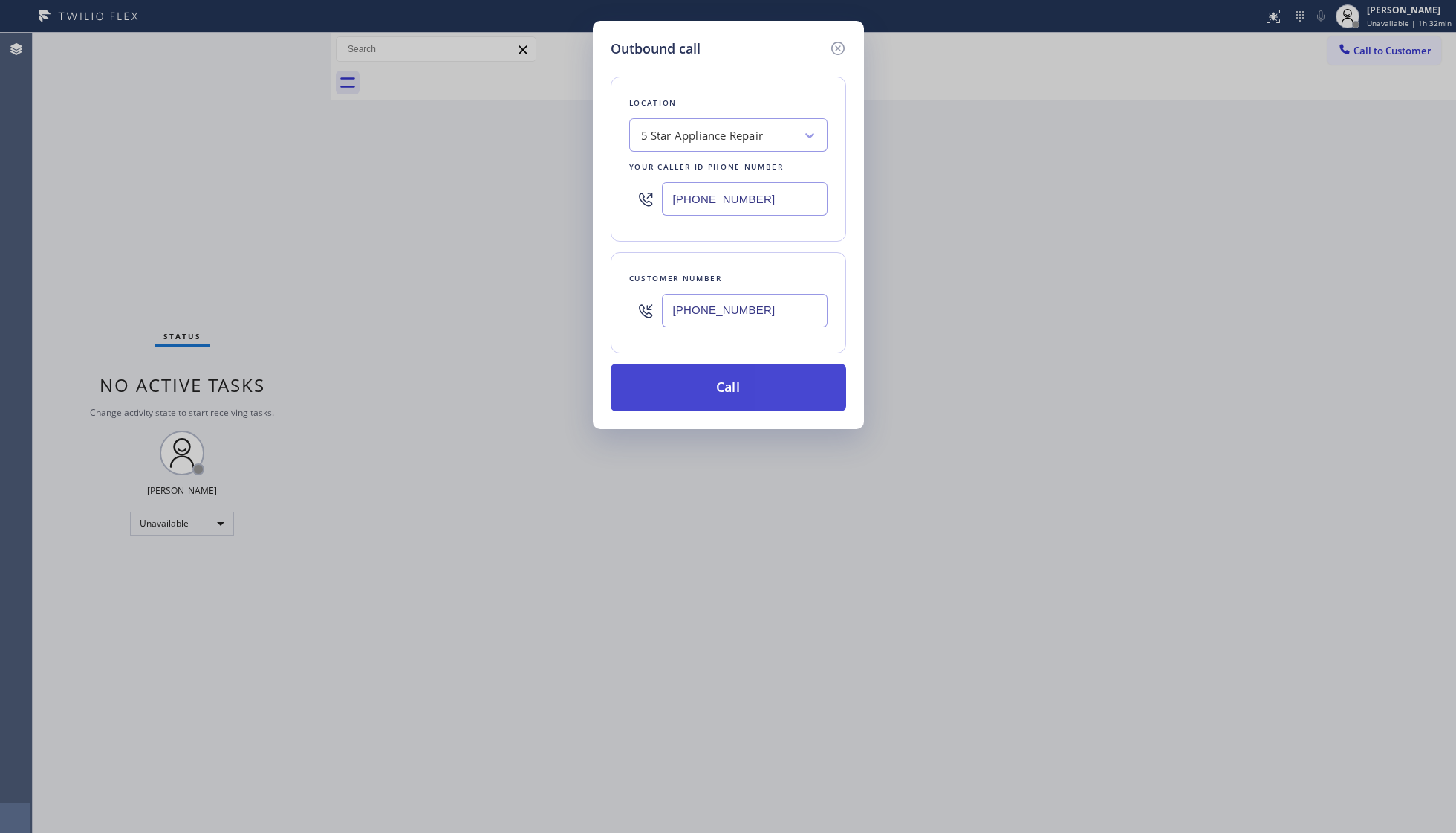
type input "[PHONE_NUMBER]"
click at [730, 396] on button "Call" at bounding box center [728, 387] width 235 height 48
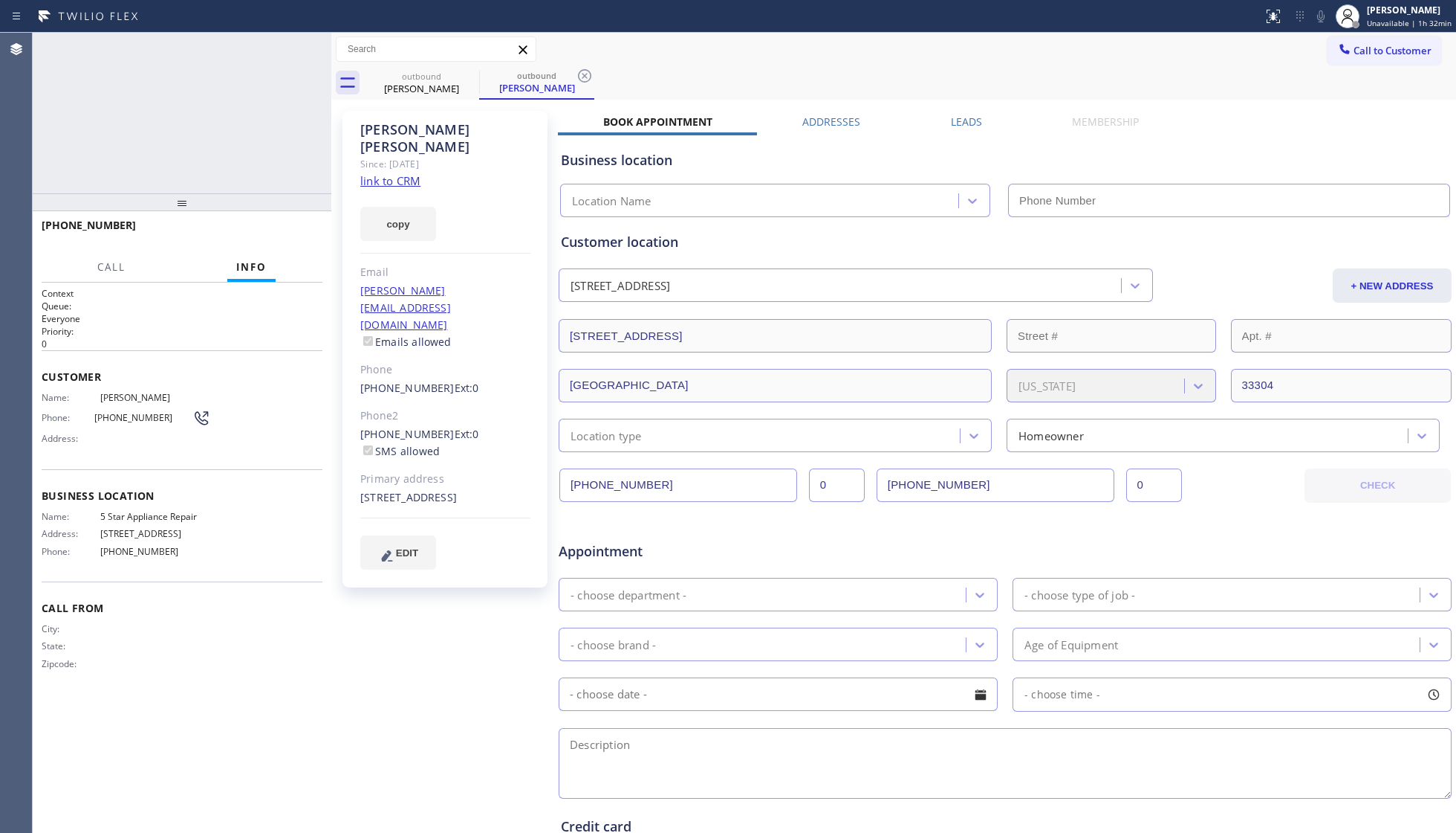
type input "[PHONE_NUMBER]"
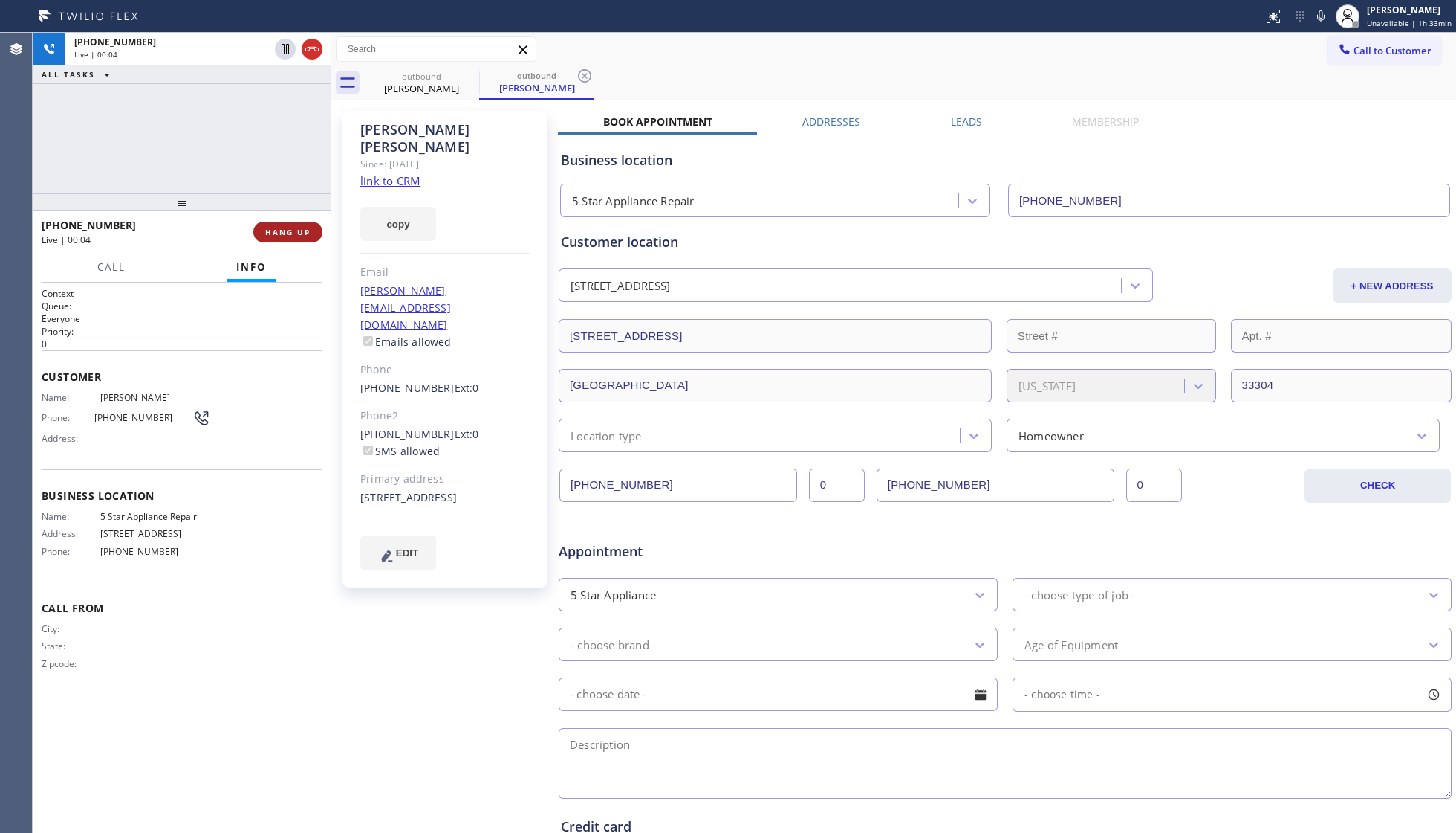
drag, startPoint x: 630, startPoint y: 102, endPoint x: 280, endPoint y: 233, distance: 373.7
click at [279, 235] on span "HANG UP" at bounding box center [287, 233] width 45 height 11
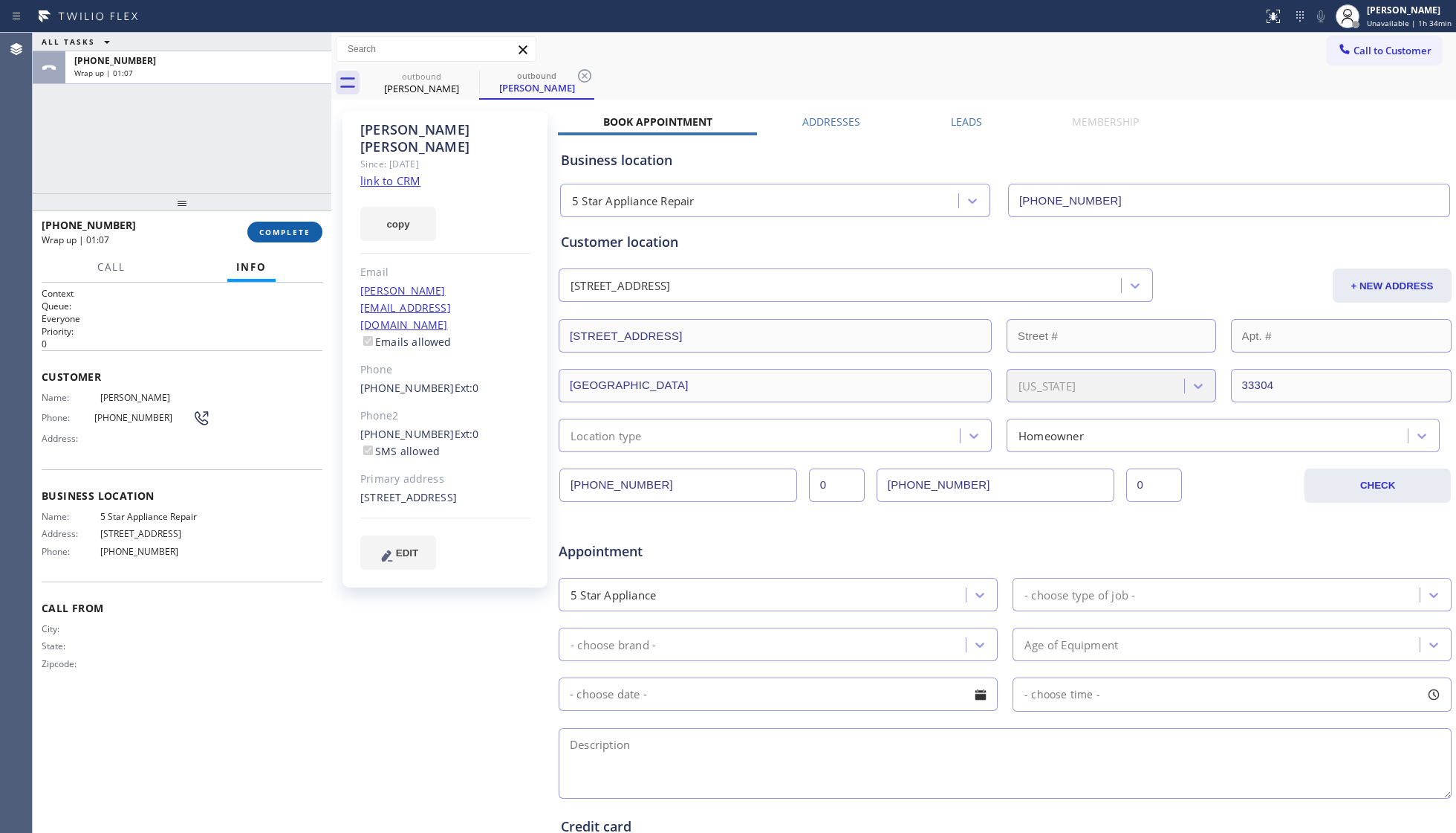
click at [277, 231] on span "COMPLETE" at bounding box center [285, 233] width 51 height 11
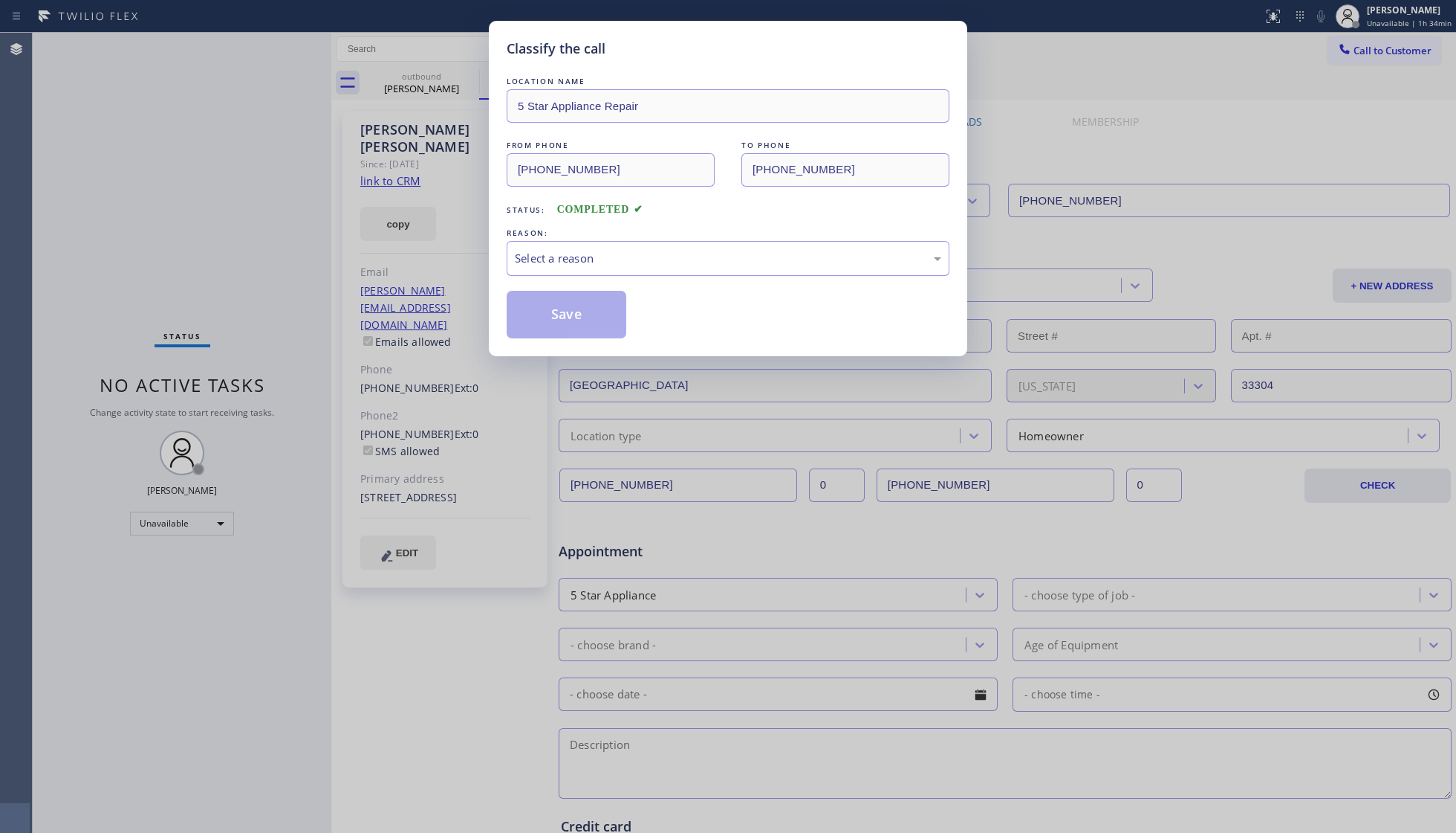
click at [604, 259] on div "Select a reason" at bounding box center [727, 258] width 426 height 17
click at [584, 320] on button "Save" at bounding box center [566, 314] width 120 height 48
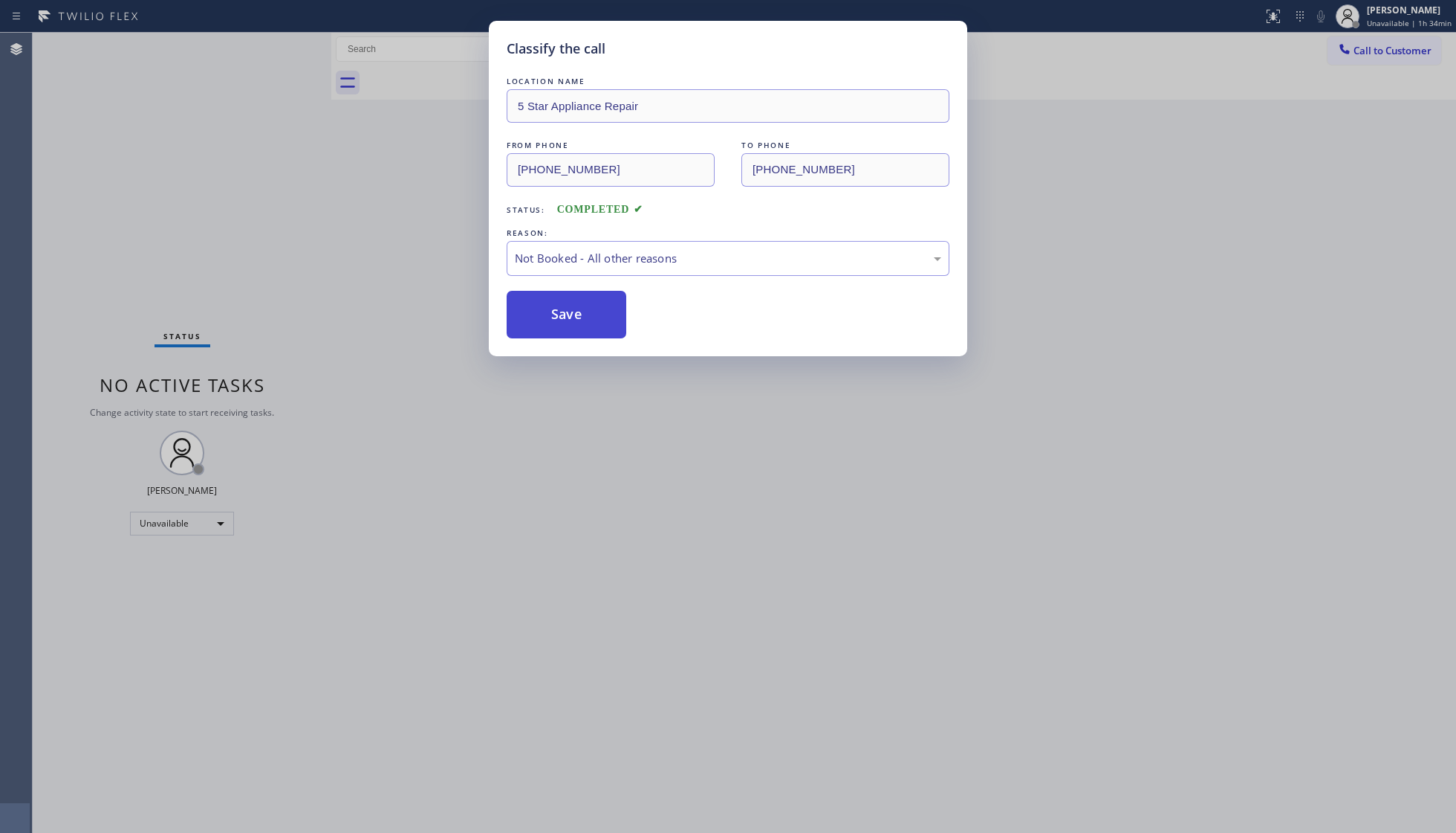
click at [586, 320] on button "Save" at bounding box center [566, 314] width 120 height 48
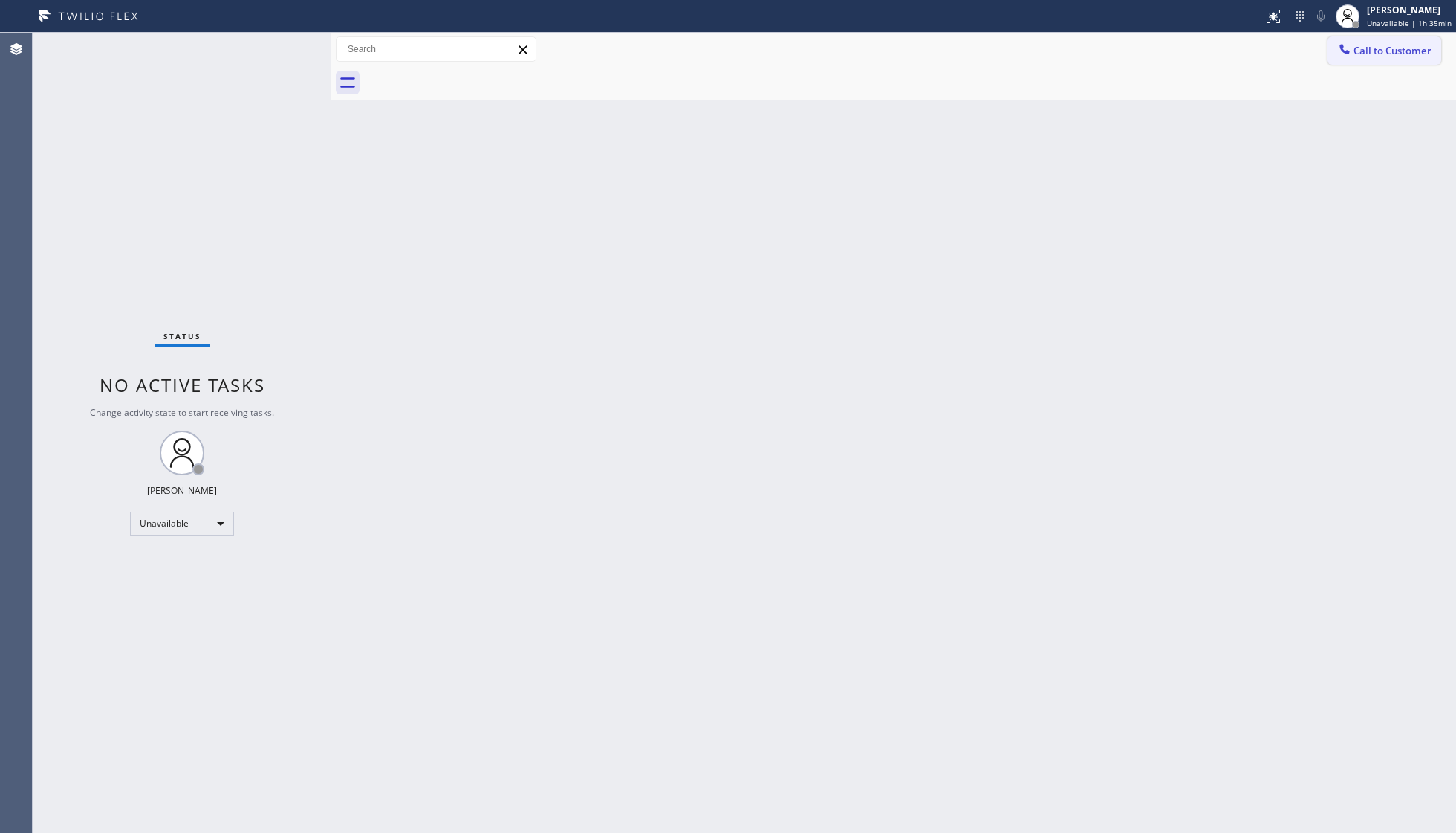
click at [1376, 49] on span "Call to Customer" at bounding box center [1393, 50] width 78 height 14
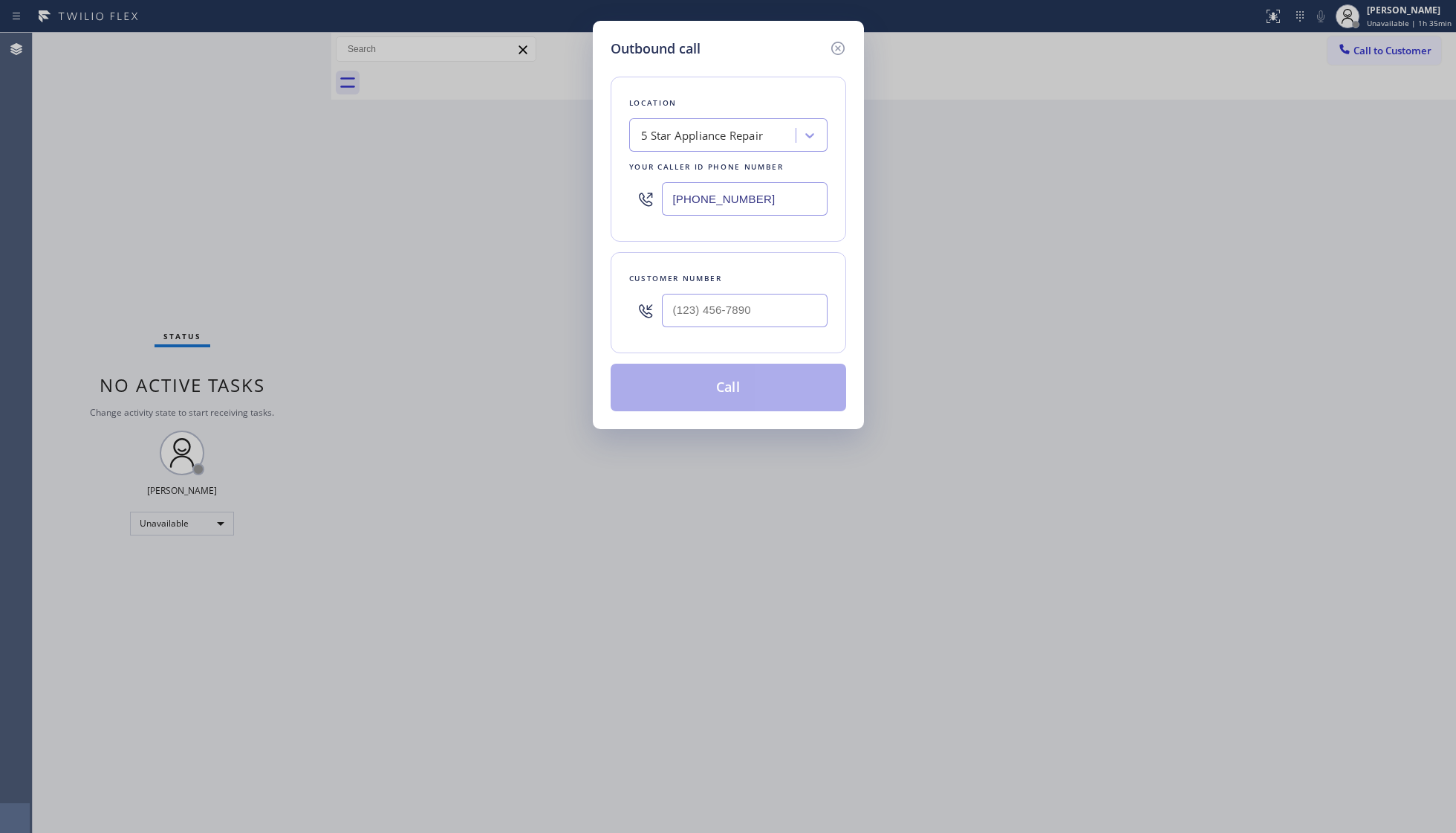
drag, startPoint x: 815, startPoint y: 192, endPoint x: 620, endPoint y: 188, distance: 195.0
click at [621, 188] on div "Location 5 Star Appliance Repair Your caller id phone number [PHONE_NUMBER]" at bounding box center [728, 159] width 235 height 165
paste input "33) 758-0500"
type input "[PHONE_NUMBER]"
drag, startPoint x: 765, startPoint y: 305, endPoint x: 744, endPoint y: 233, distance: 75.0
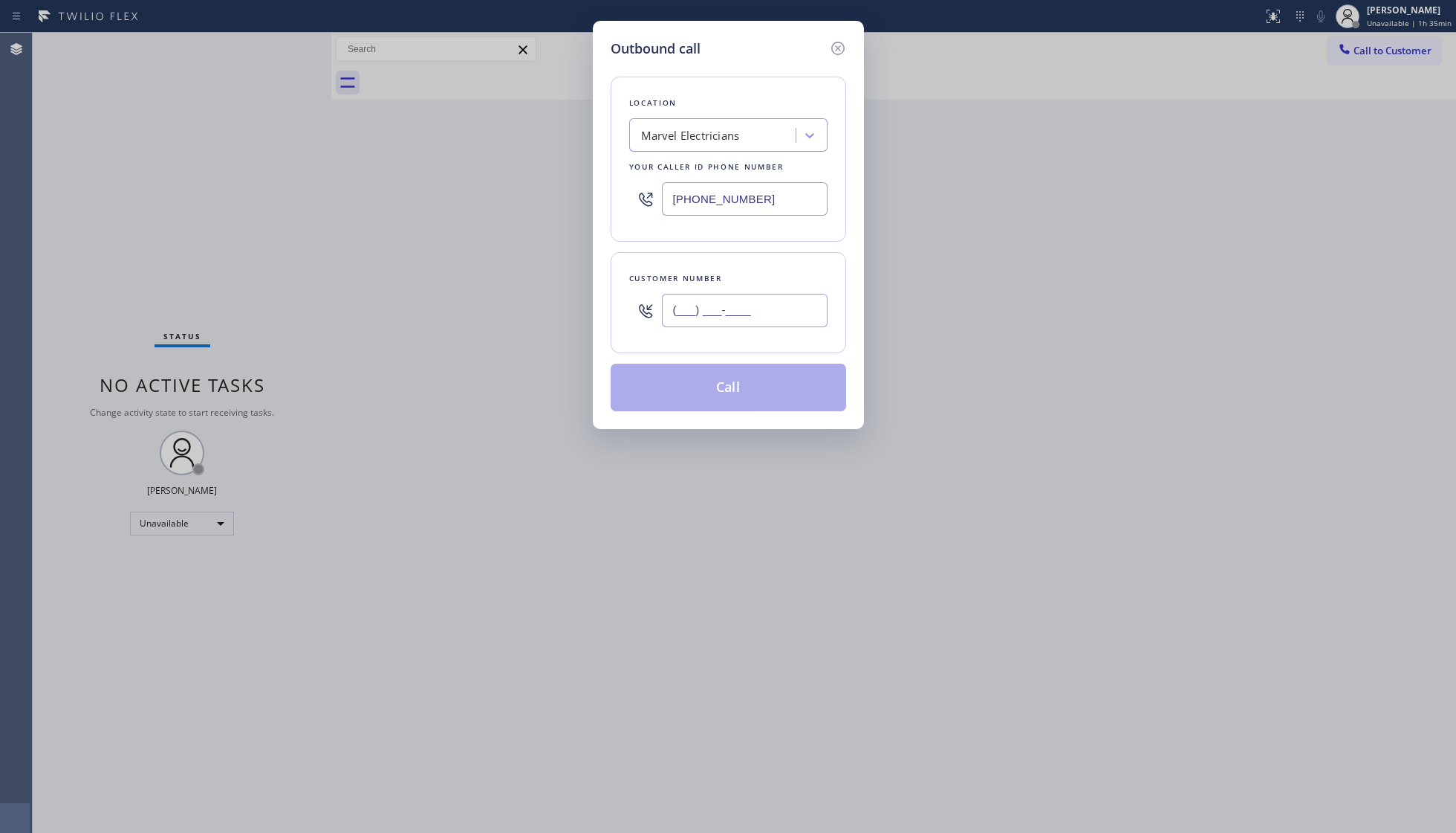
click at [765, 305] on input "(___) ___-____" at bounding box center [745, 310] width 166 height 33
paste input "708) 203-8069"
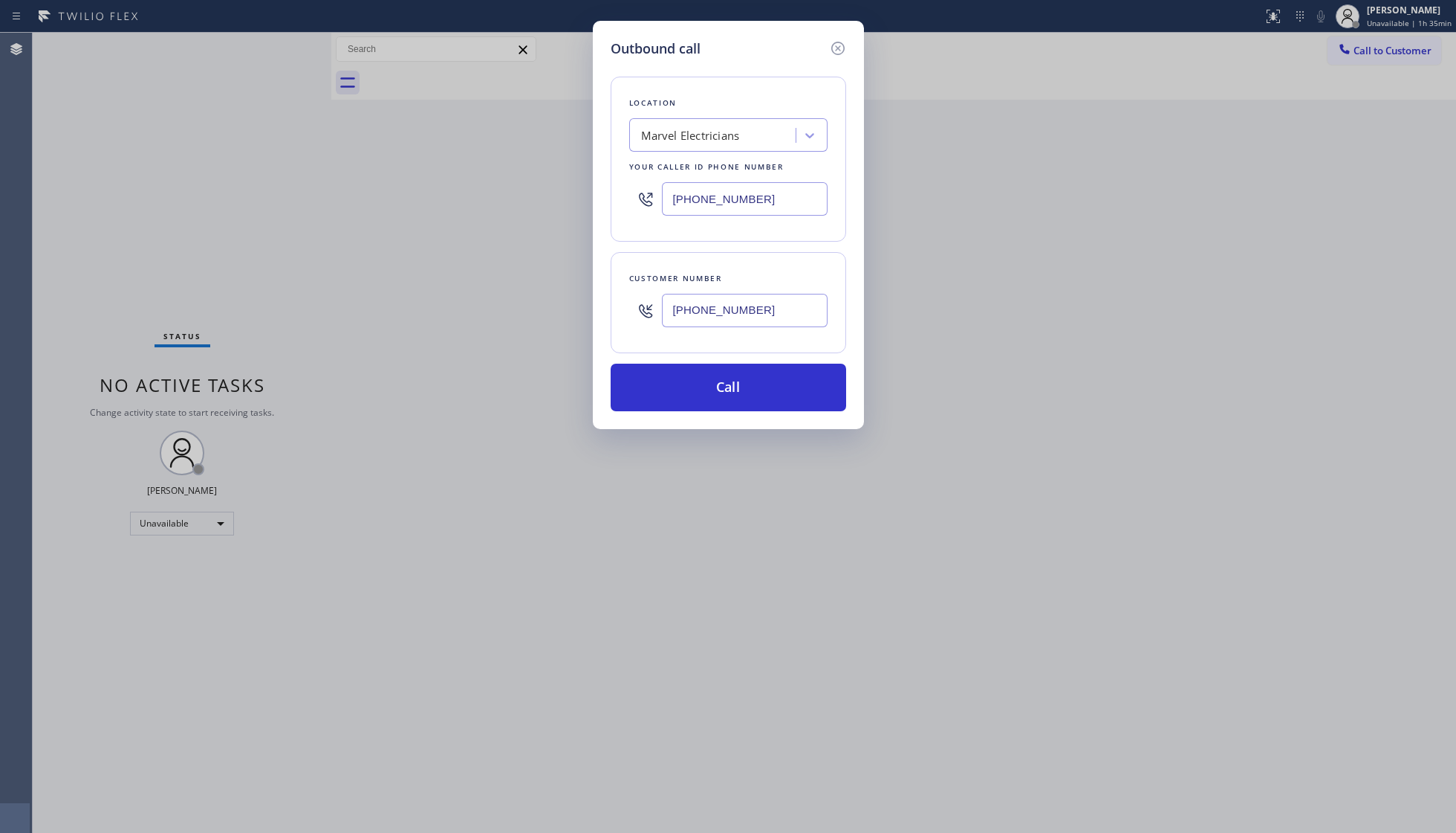
type input "[PHONE_NUMBER]"
drag, startPoint x: 744, startPoint y: 332, endPoint x: 786, endPoint y: 270, distance: 74.9
click at [786, 270] on div "Customer number [PHONE_NUMBER]" at bounding box center [728, 303] width 235 height 101
click at [721, 388] on button "Call" at bounding box center [728, 387] width 235 height 48
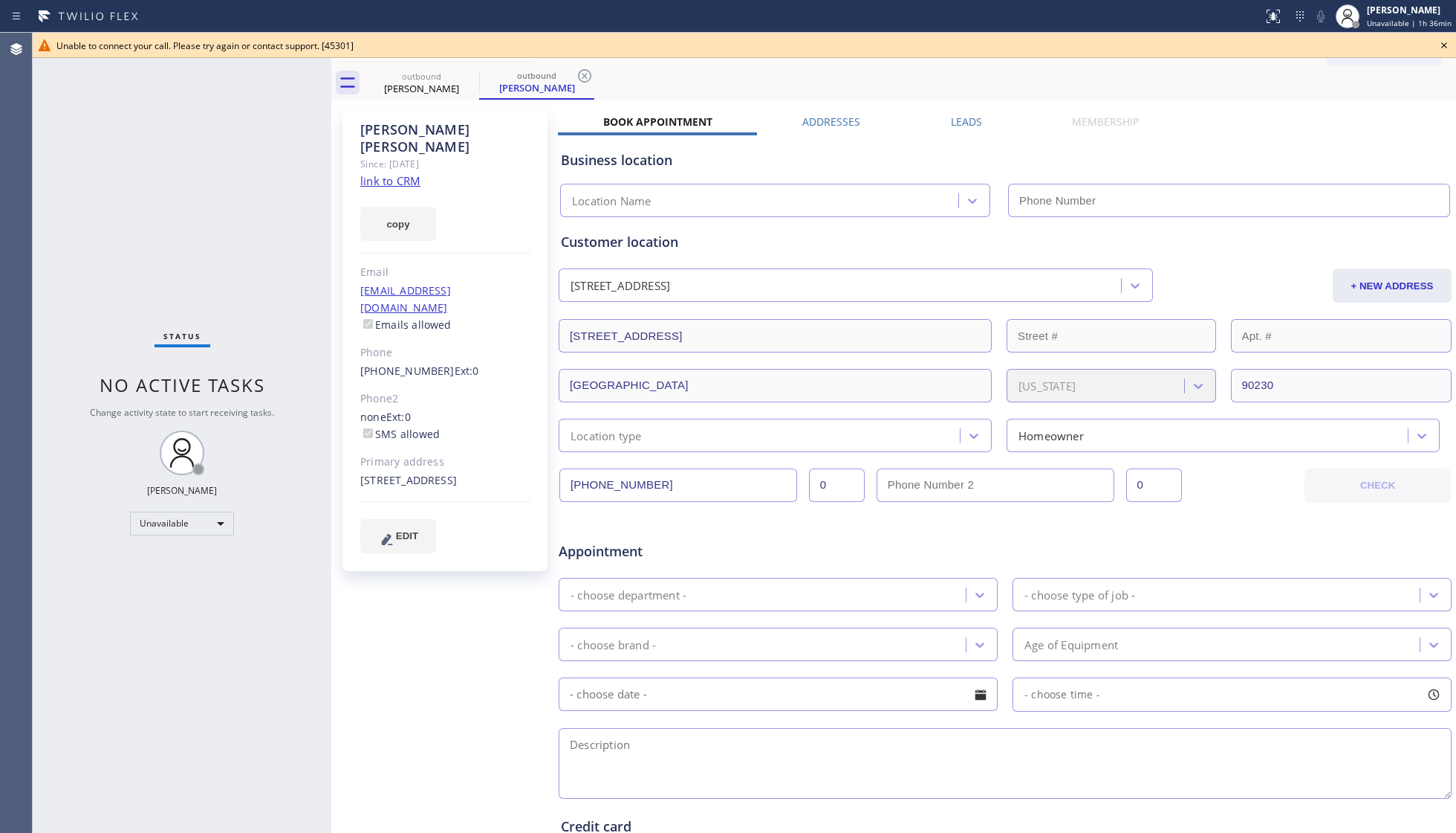
type input "[PHONE_NUMBER]"
click at [1442, 44] on icon at bounding box center [1444, 45] width 6 height 6
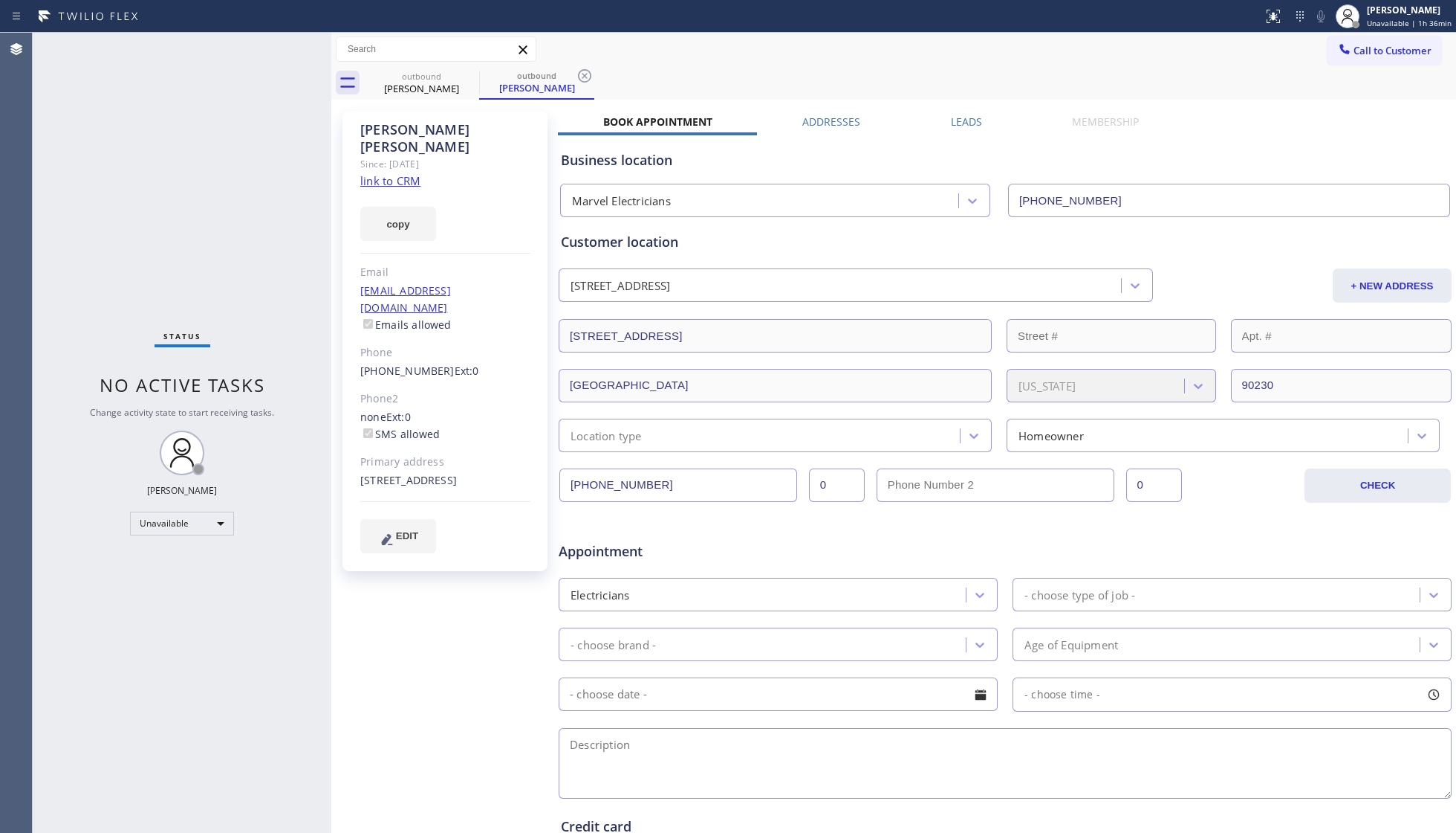
click at [621, 477] on input "[PHONE_NUMBER]" at bounding box center [678, 485] width 238 height 33
click at [622, 477] on input "[PHONE_NUMBER]" at bounding box center [678, 485] width 238 height 33
click at [1369, 42] on button "Call to Customer" at bounding box center [1385, 50] width 114 height 28
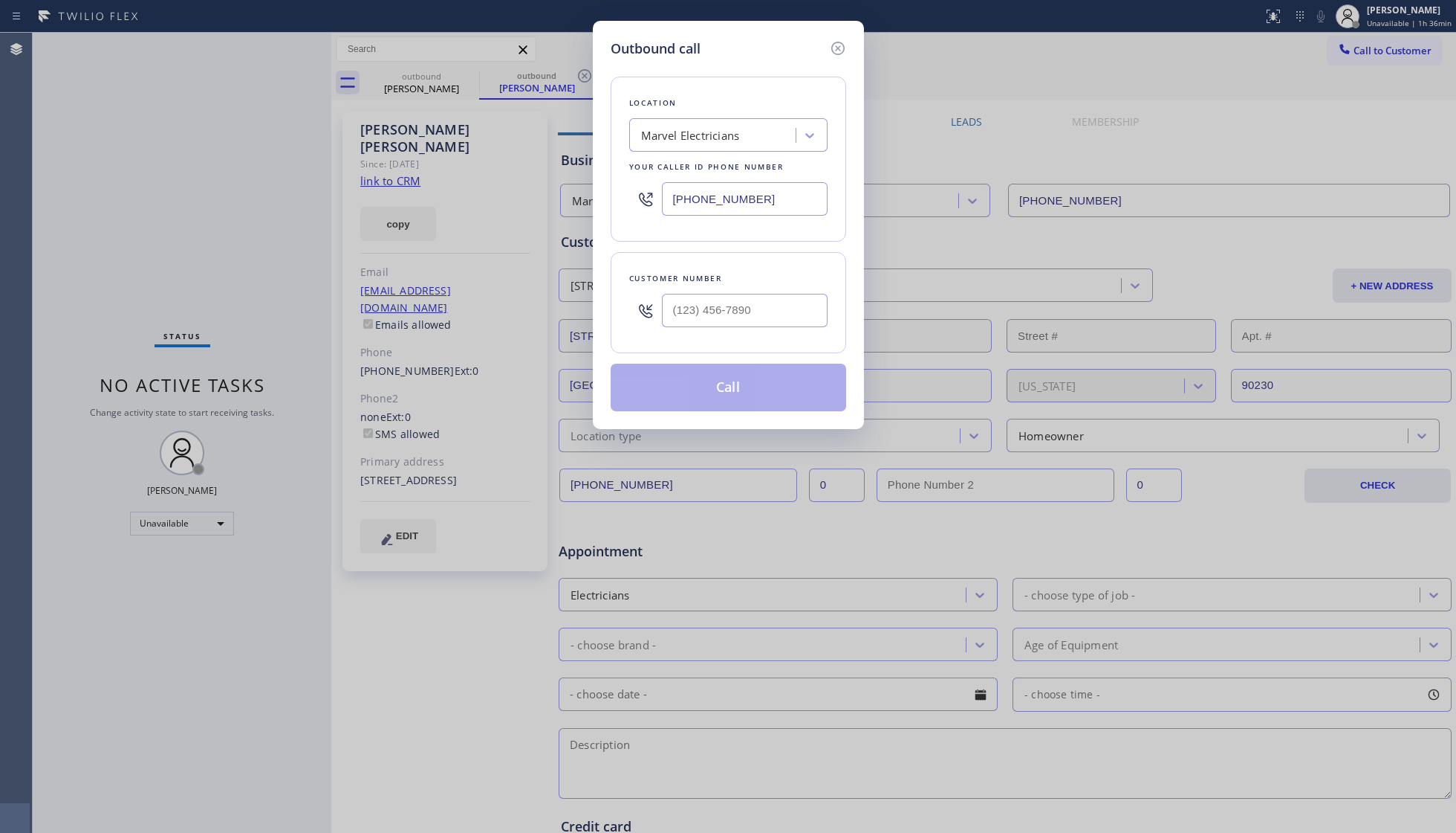
drag, startPoint x: 842, startPoint y: 45, endPoint x: 719, endPoint y: 63, distance: 124.3
click at [840, 45] on icon at bounding box center [838, 49] width 18 height 18
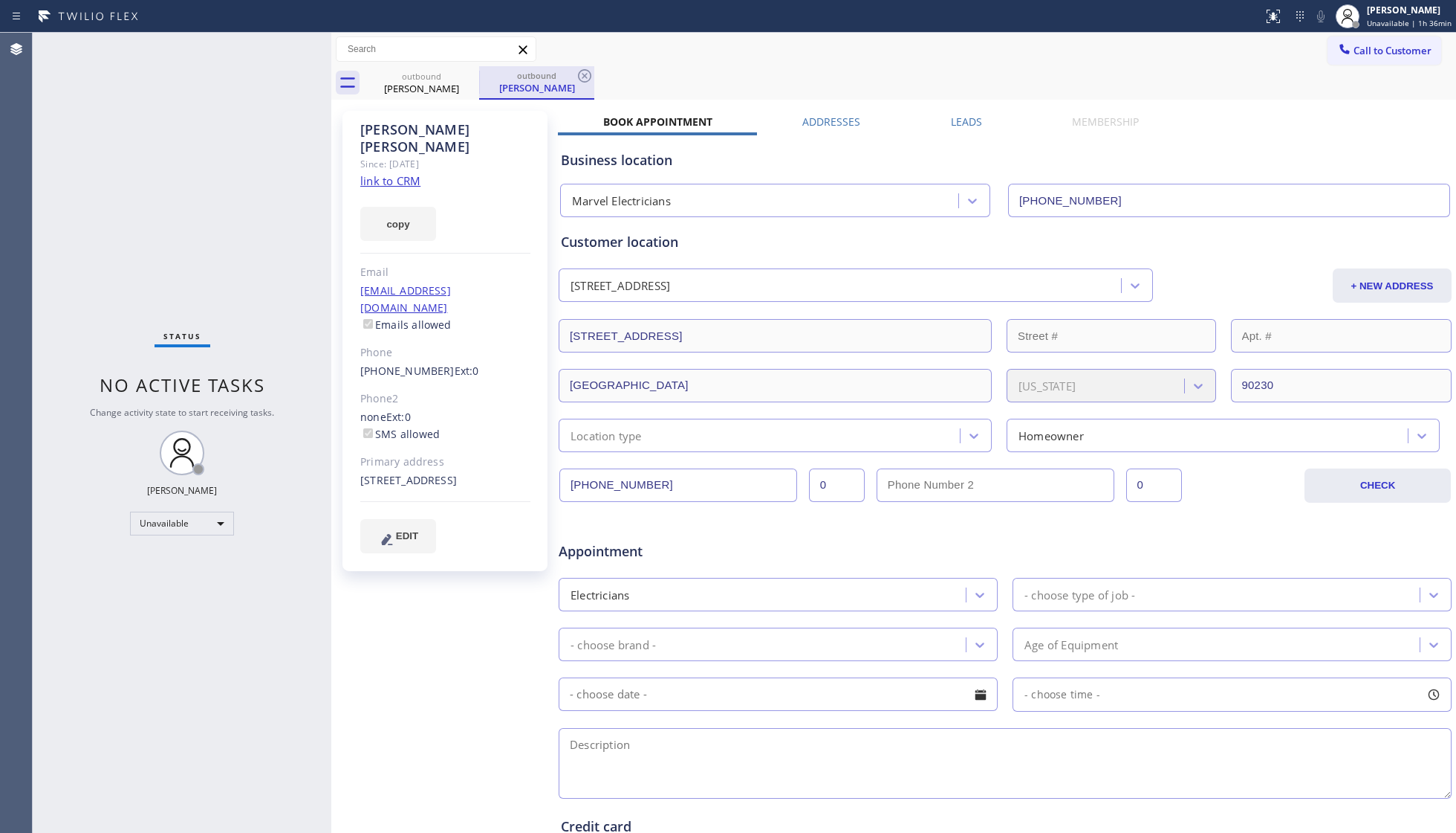
drag, startPoint x: 504, startPoint y: 66, endPoint x: 480, endPoint y: 80, distance: 27.8
click at [482, 78] on div "outbound [PERSON_NAME]" at bounding box center [537, 81] width 113 height 32
click at [477, 82] on div "outbound [PERSON_NAME] outbound [PERSON_NAME]" at bounding box center [910, 82] width 1092 height 33
click at [471, 76] on icon at bounding box center [469, 76] width 18 height 18
click at [471, 75] on icon at bounding box center [469, 76] width 18 height 18
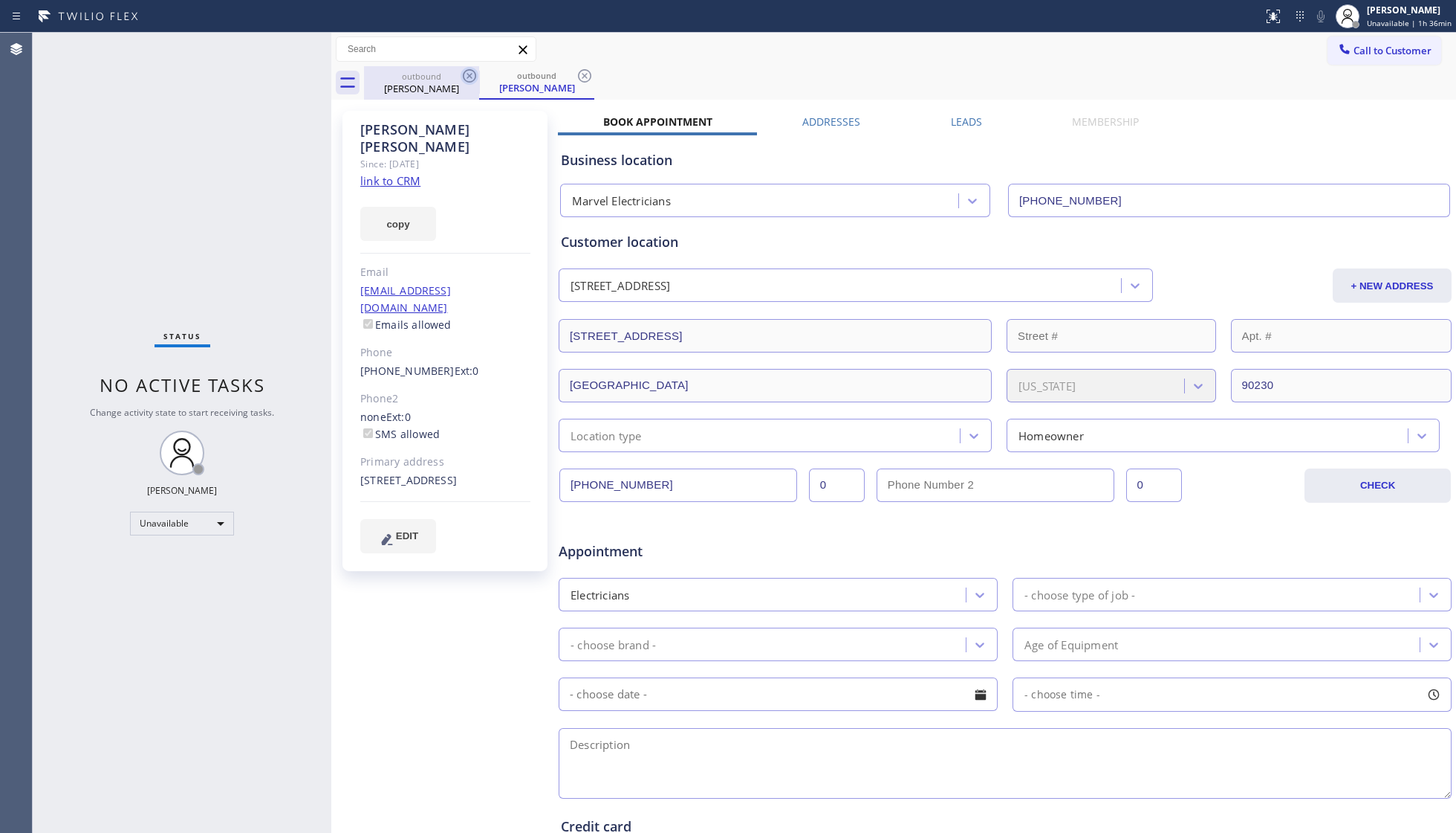
click at [576, 75] on icon at bounding box center [585, 76] width 18 height 18
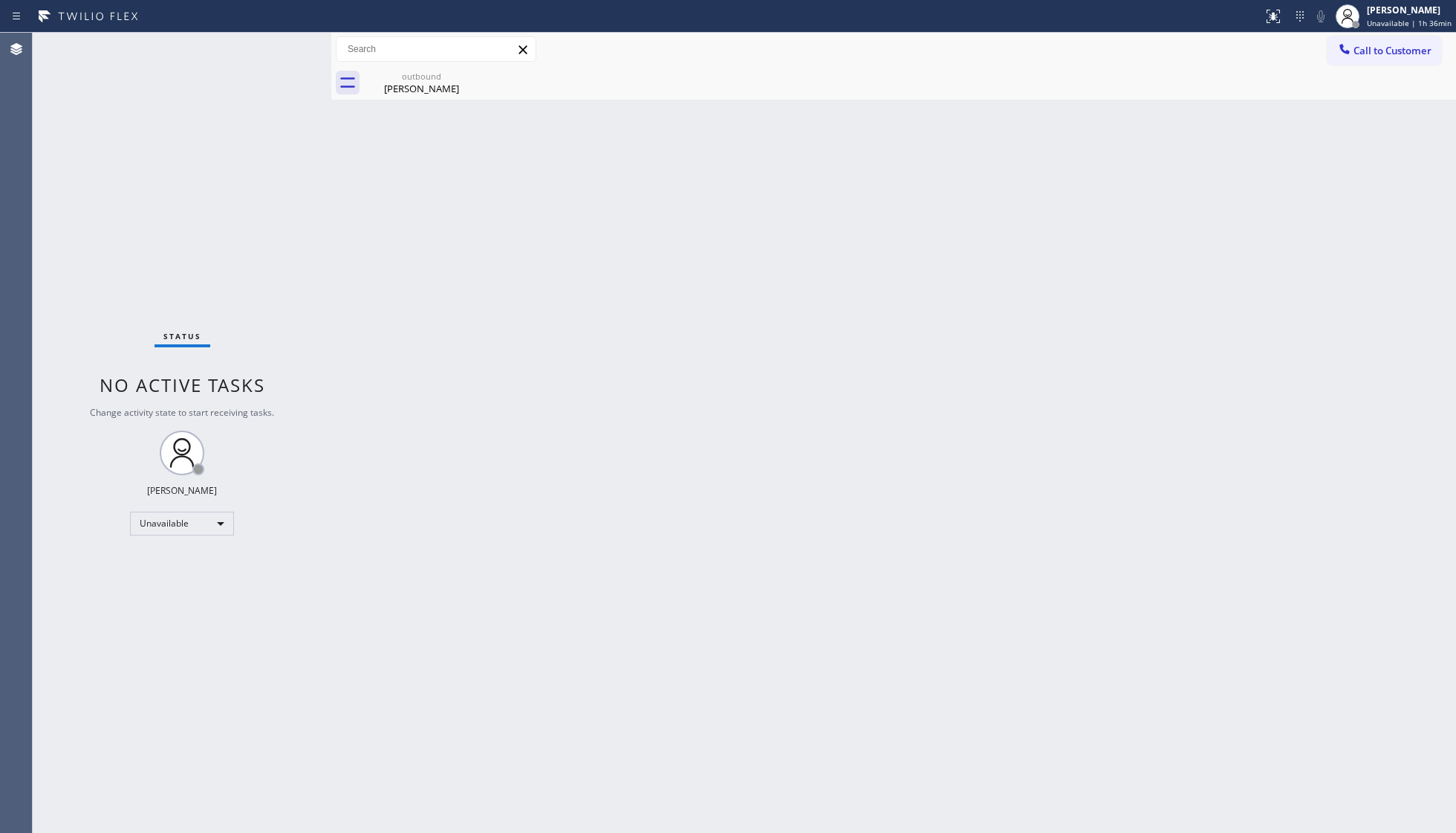
click at [0, 0] on icon at bounding box center [0, 0] width 0 height 0
drag, startPoint x: 462, startPoint y: 76, endPoint x: 452, endPoint y: 76, distance: 10.0
click at [452, 76] on div "outbound [PERSON_NAME]" at bounding box center [422, 82] width 115 height 33
drag, startPoint x: 1417, startPoint y: 52, endPoint x: 1162, endPoint y: 112, distance: 262.0
click at [1412, 55] on span "Call to Customer" at bounding box center [1393, 50] width 78 height 14
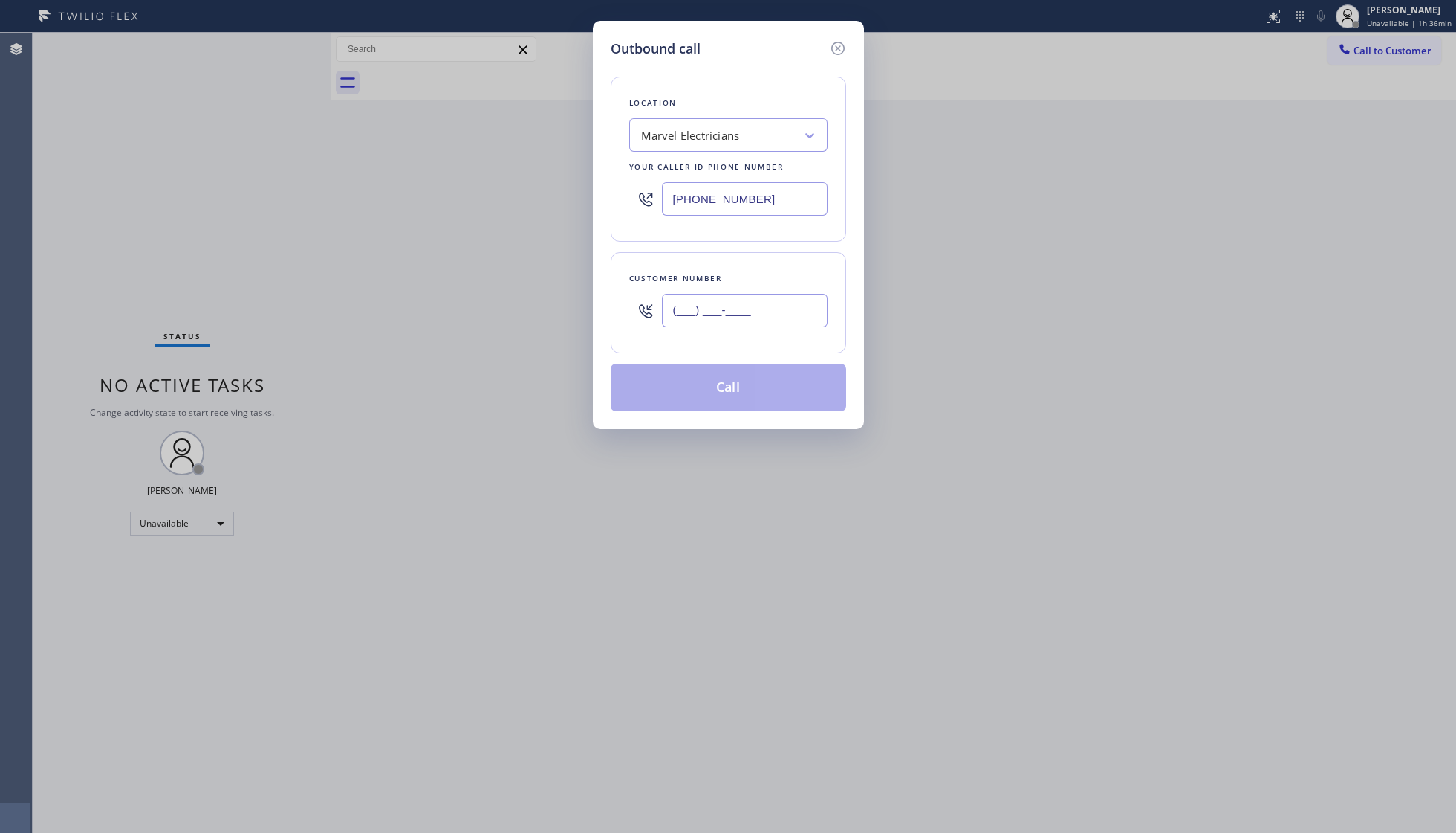
click at [795, 312] on input "(___) ___-____" at bounding box center [745, 310] width 166 height 33
paste input "708) 203-8069"
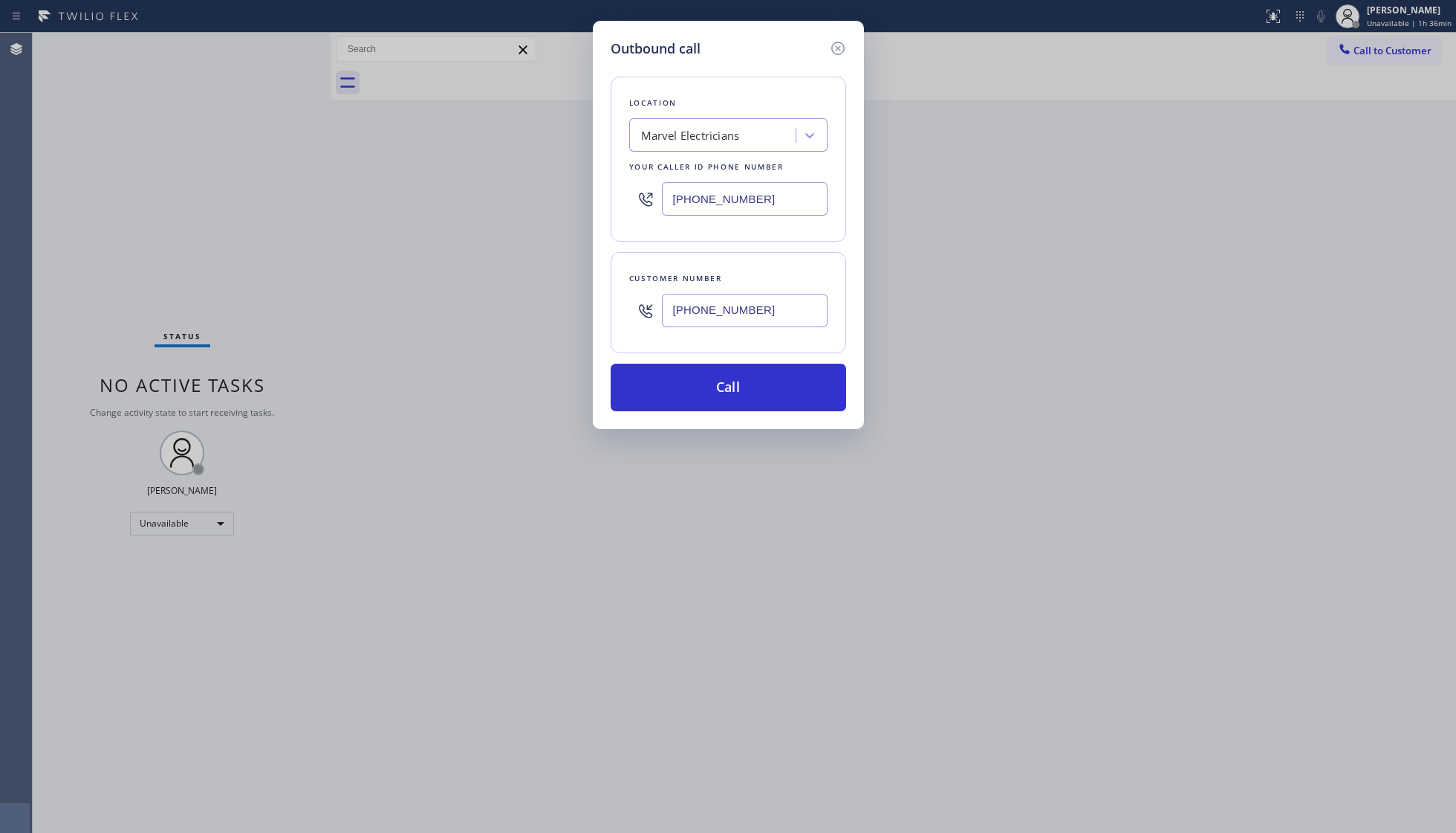
type input "[PHONE_NUMBER]"
click at [735, 382] on button "Call" at bounding box center [728, 387] width 235 height 48
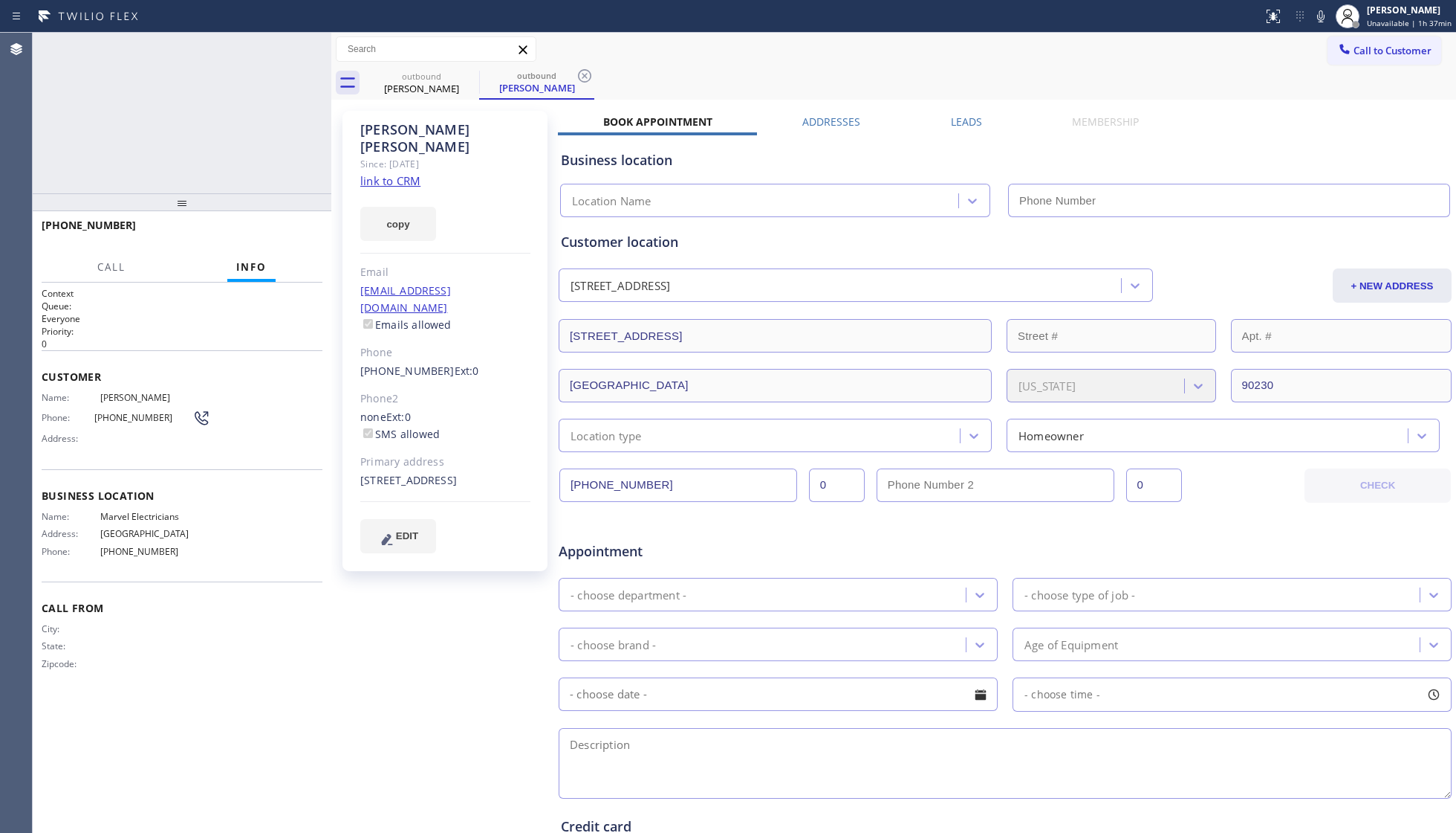
type input "[PHONE_NUMBER]"
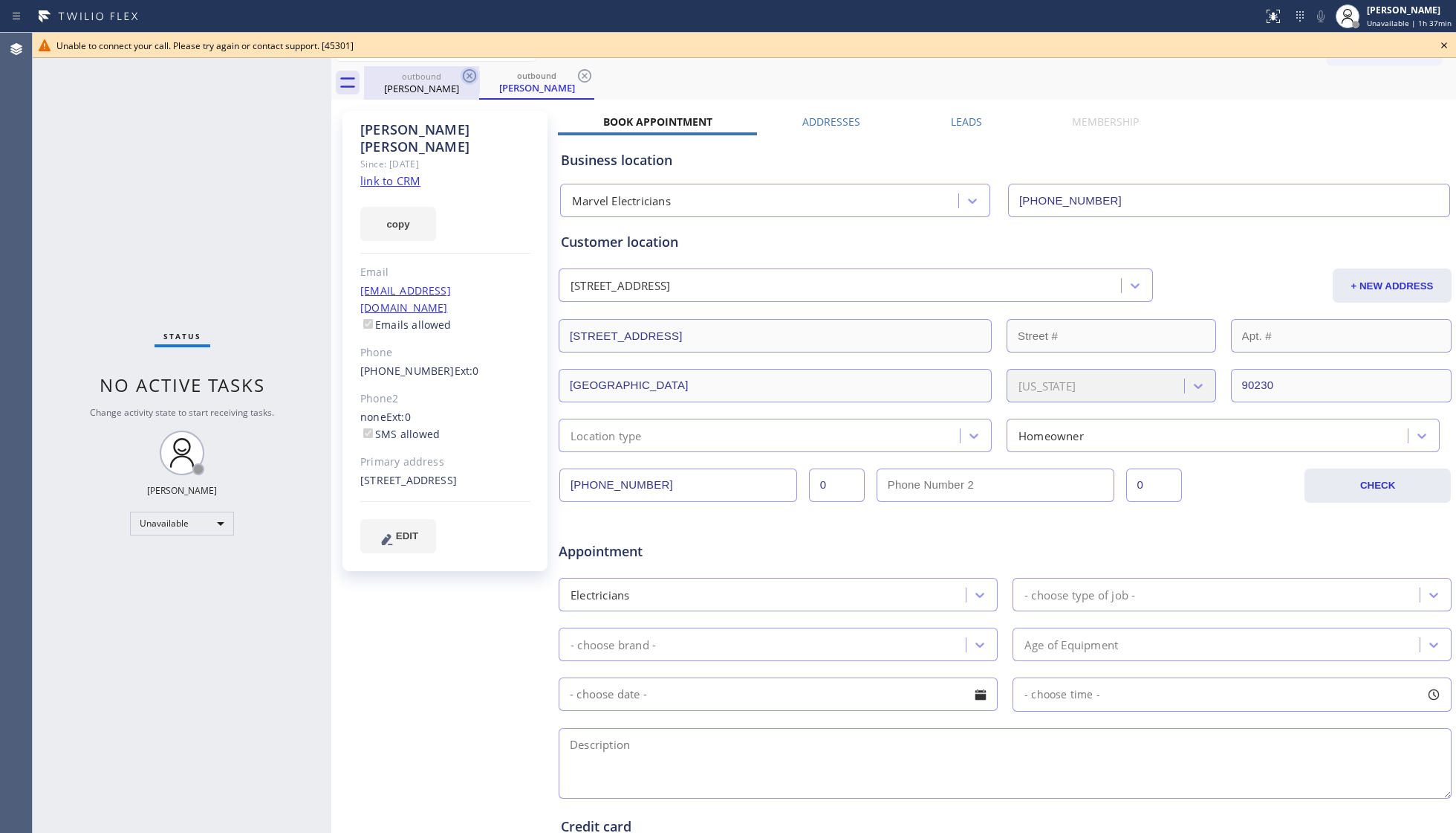
click at [473, 71] on icon at bounding box center [469, 76] width 18 height 18
click at [473, 72] on icon at bounding box center [469, 76] width 18 height 18
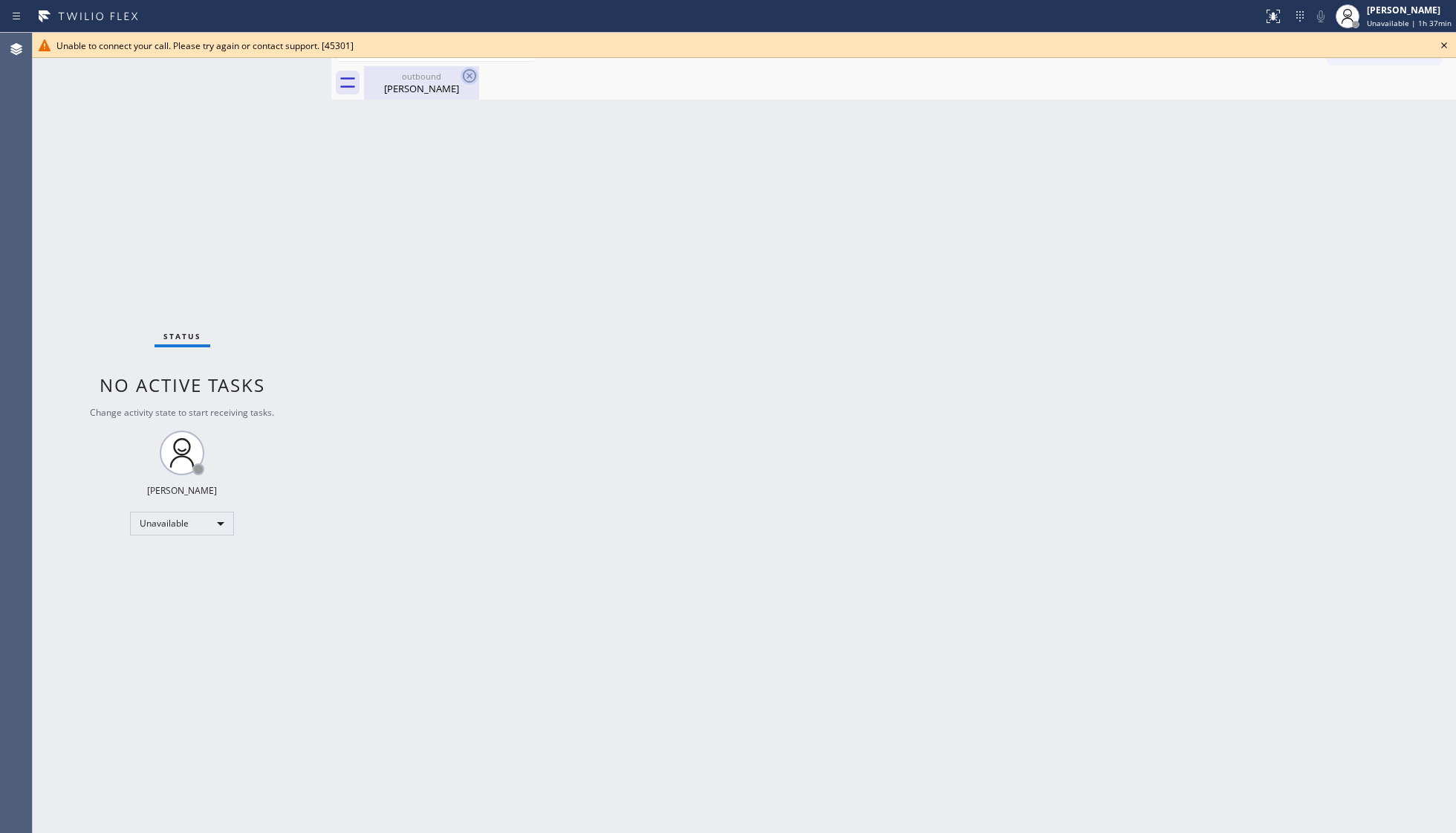
click at [472, 71] on icon at bounding box center [469, 76] width 18 height 18
click at [447, 78] on div "outbound" at bounding box center [422, 76] width 113 height 11
click at [1439, 49] on icon at bounding box center [1444, 45] width 18 height 18
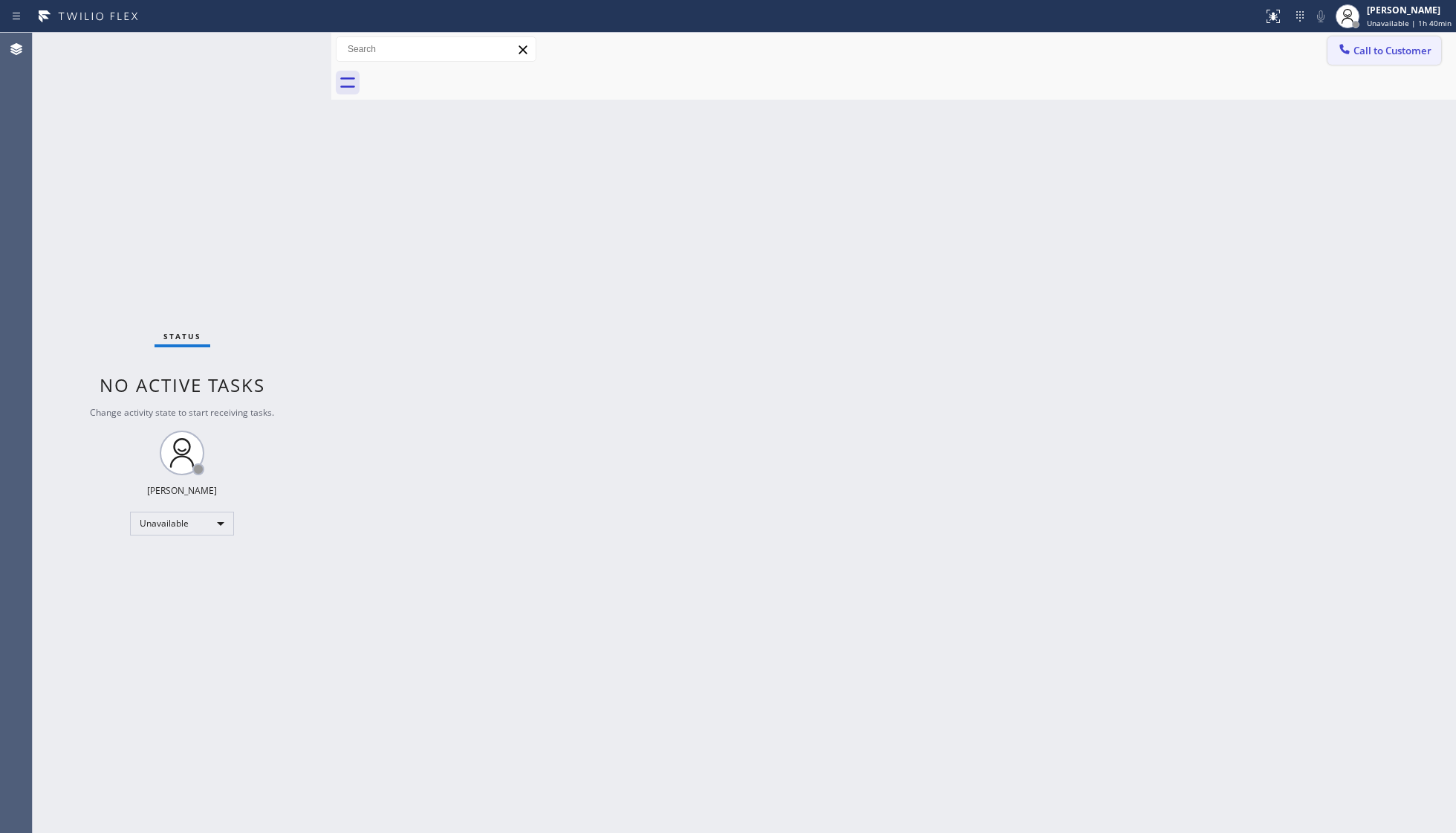
drag, startPoint x: 1361, startPoint y: 51, endPoint x: 900, endPoint y: 123, distance: 466.6
click at [1359, 51] on span "Call to Customer" at bounding box center [1393, 50] width 78 height 14
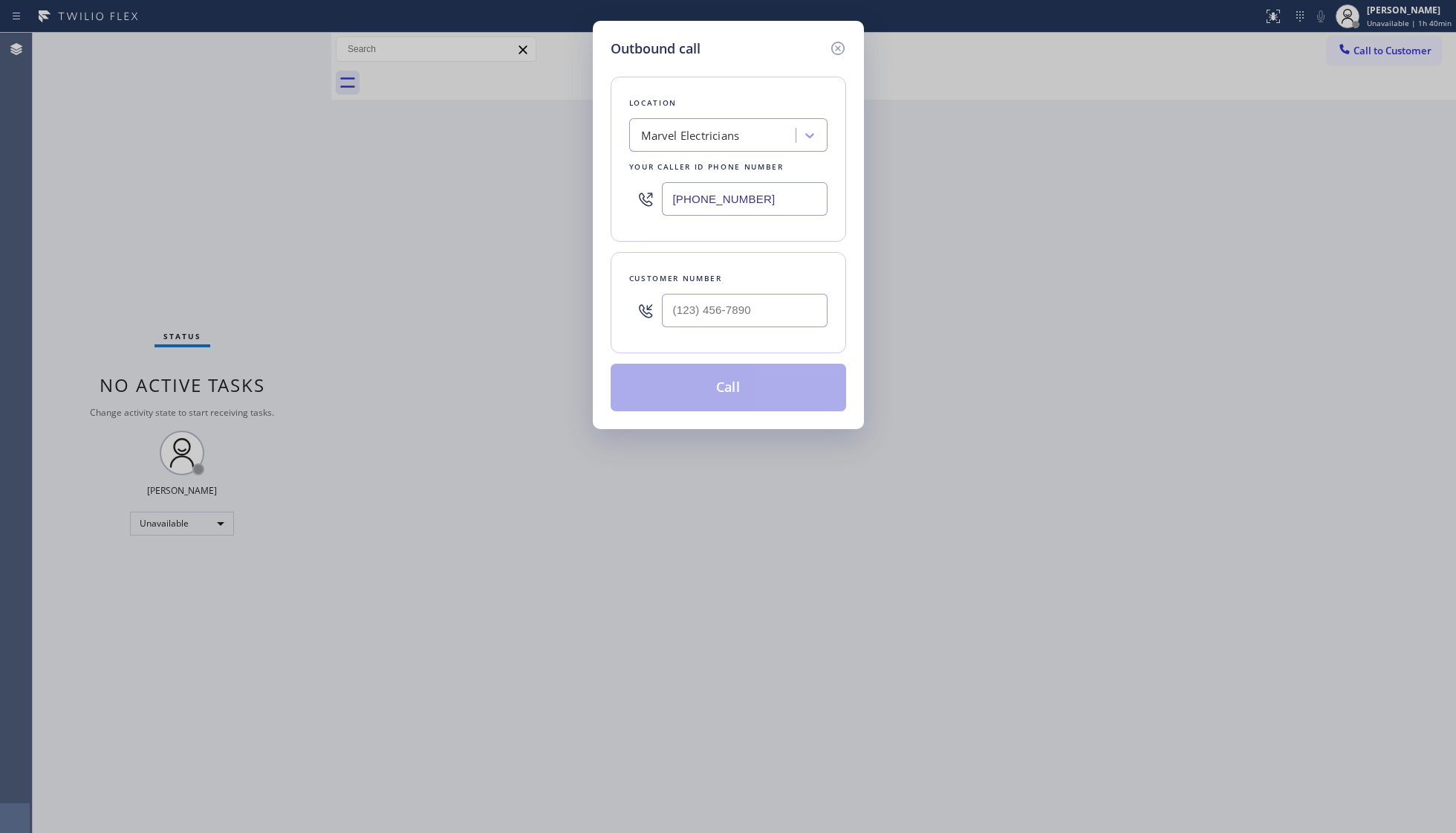
drag, startPoint x: 790, startPoint y: 204, endPoint x: 478, endPoint y: 173, distance: 313.5
click at [460, 202] on div "Outbound call Location Marvel Electricians Your caller id phone number [PHONE_N…" at bounding box center [728, 416] width 1456 height 833
paste input "66) 934-3013"
type input "[PHONE_NUMBER]"
paste input "818) 326-0304"
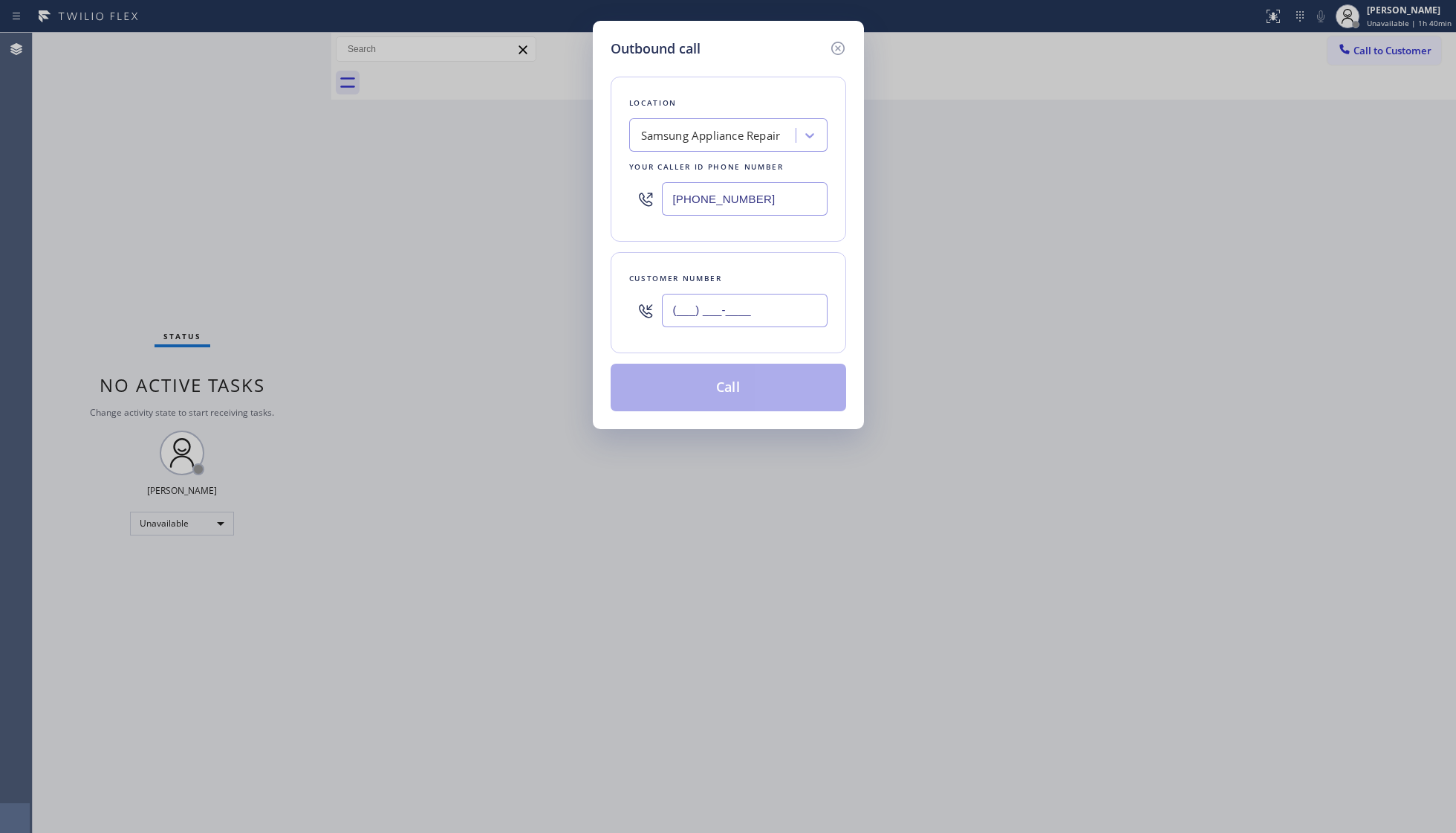
click at [764, 325] on input "(___) ___-____" at bounding box center [745, 310] width 166 height 33
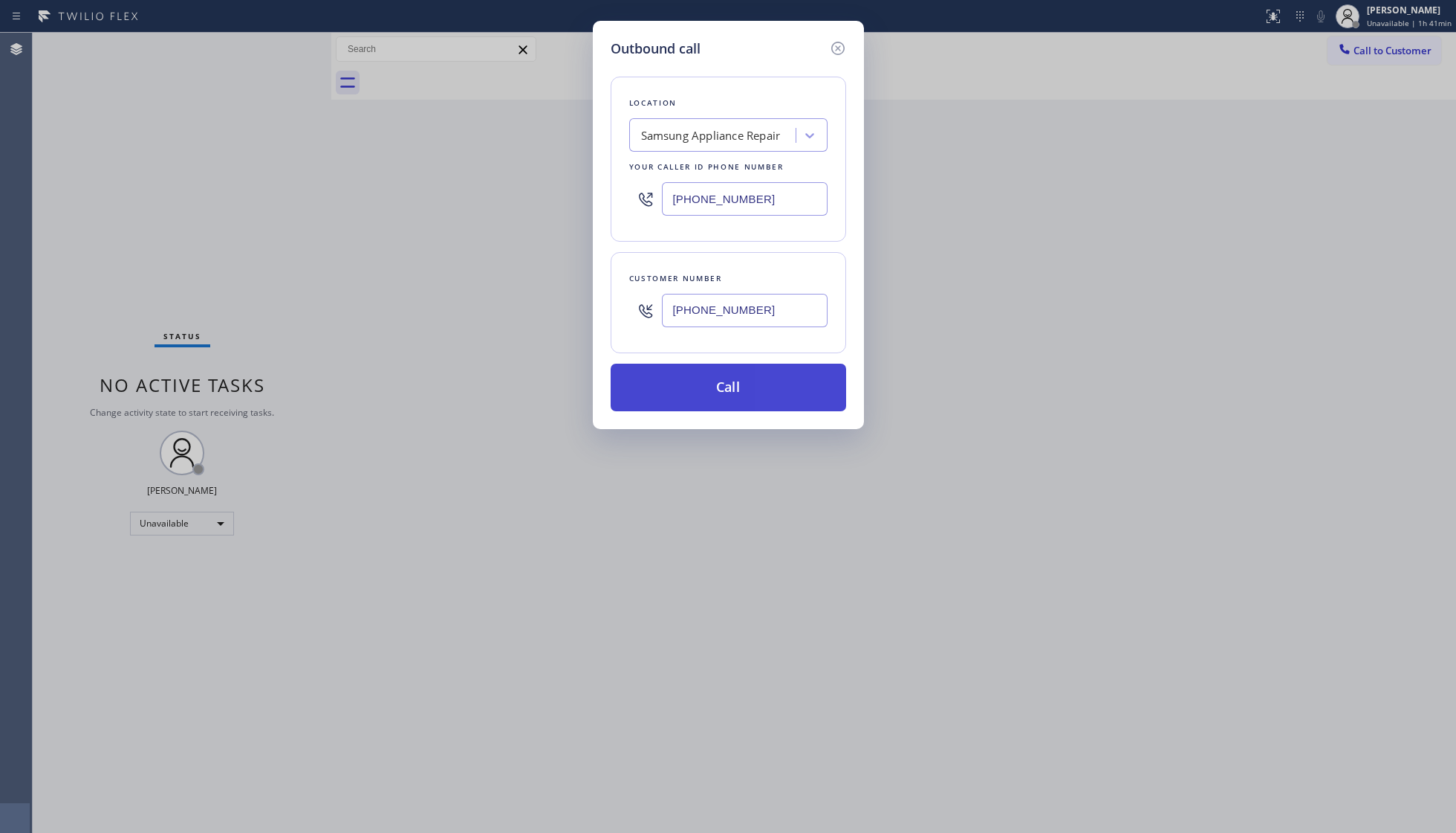
type input "[PHONE_NUMBER]"
click at [727, 384] on button "Call" at bounding box center [728, 387] width 235 height 48
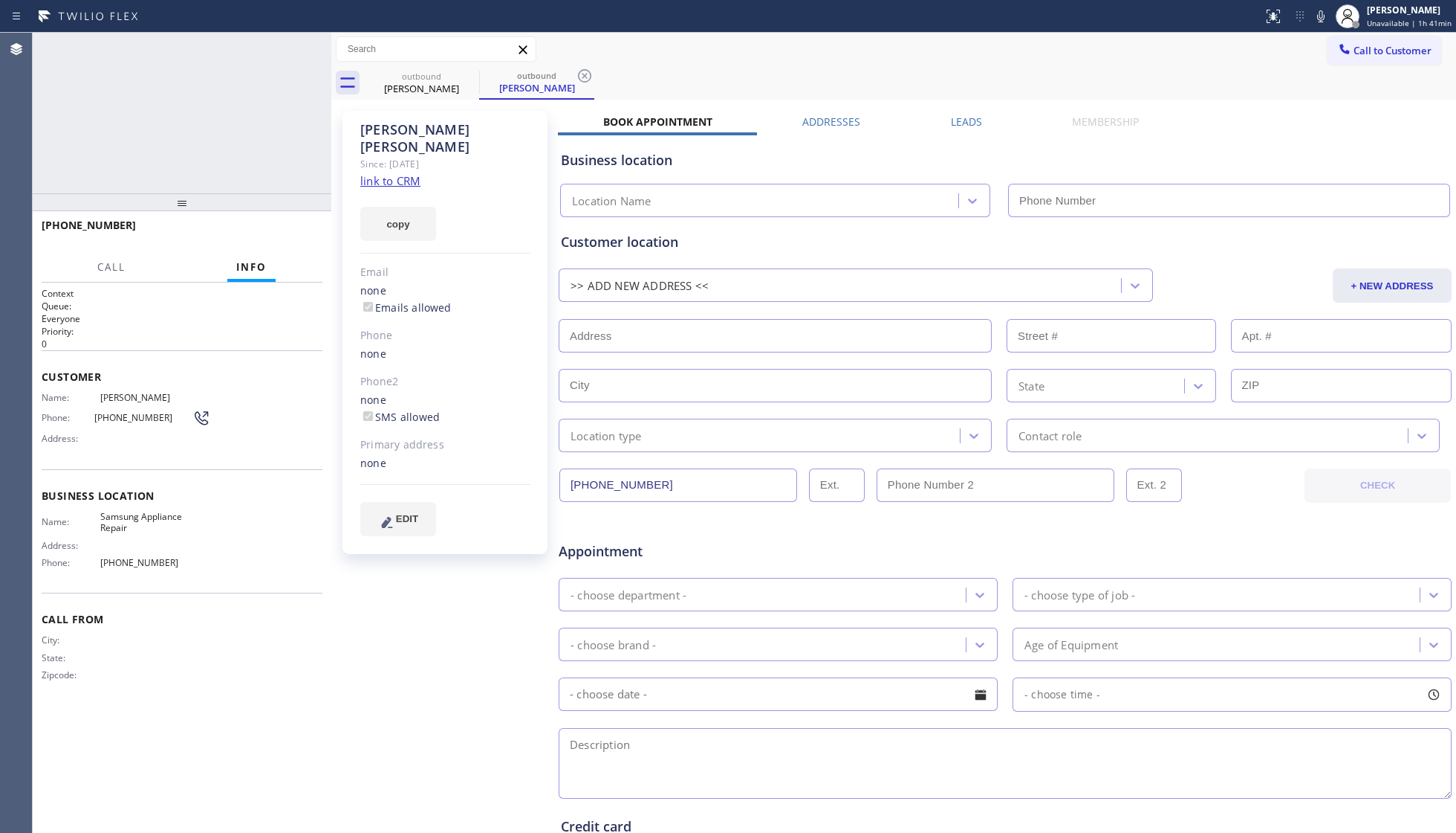
type input "[PHONE_NUMBER]"
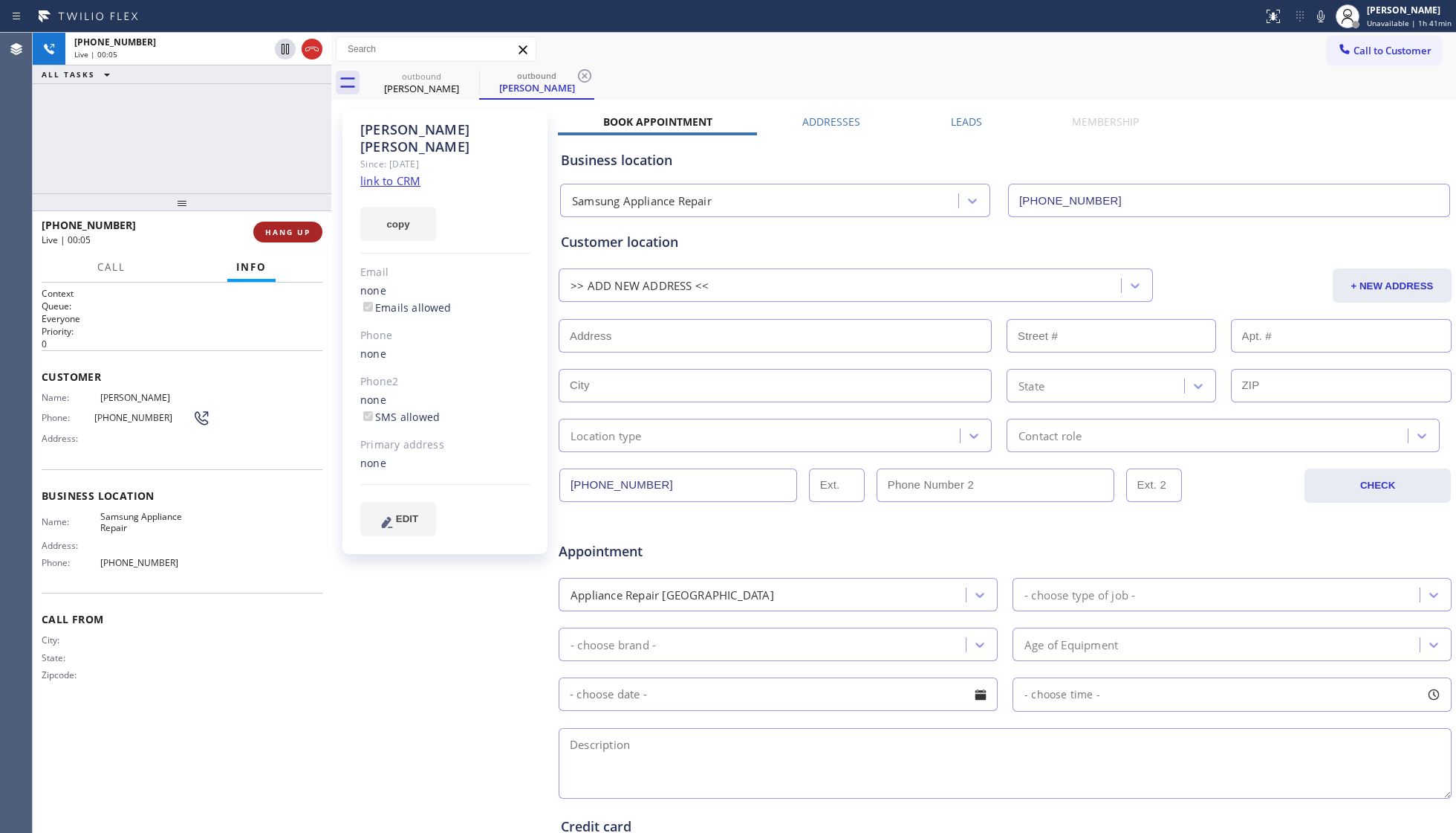
click at [307, 235] on span "HANG UP" at bounding box center [287, 233] width 45 height 11
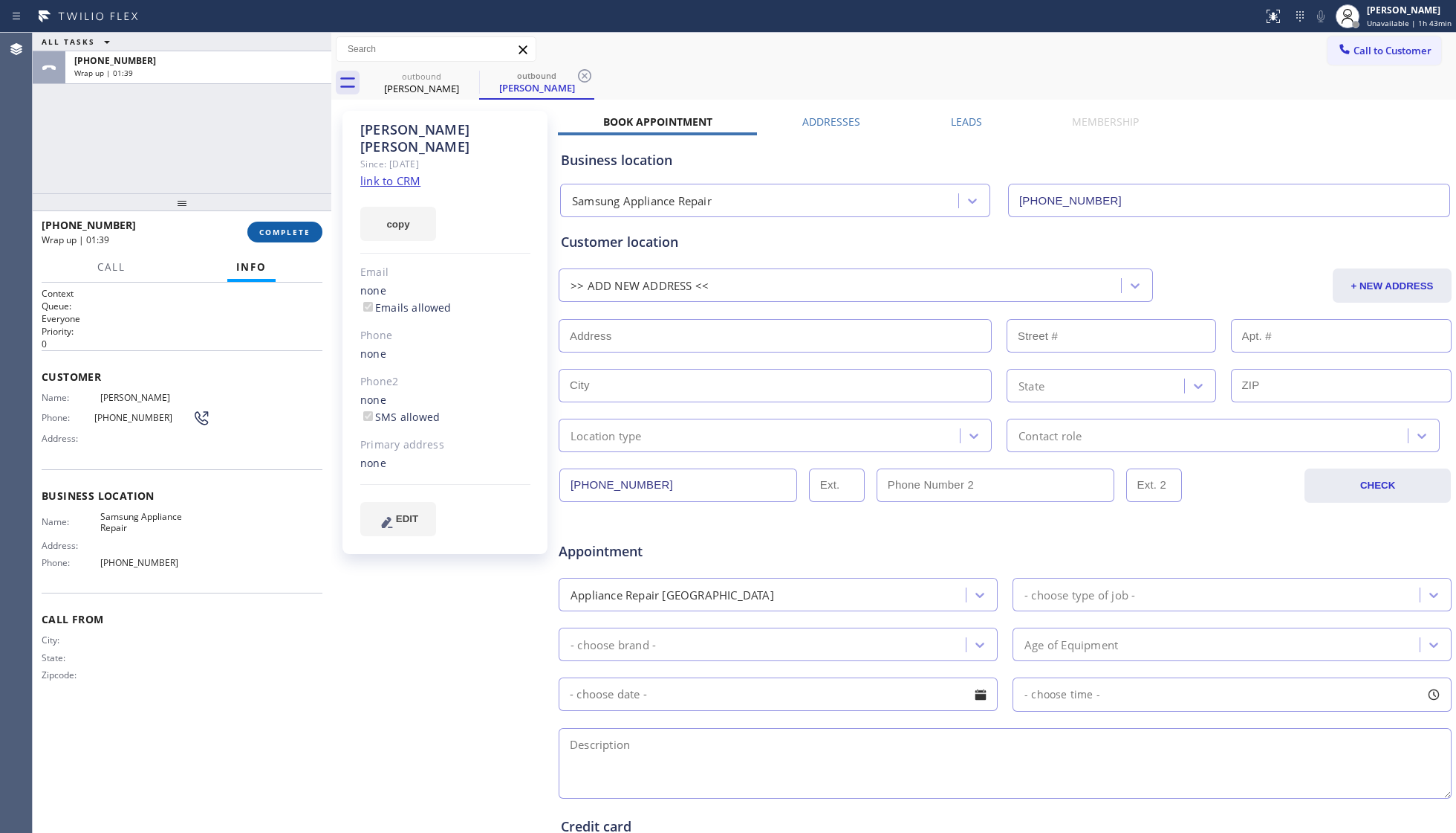
click at [300, 227] on span "COMPLETE" at bounding box center [285, 233] width 51 height 11
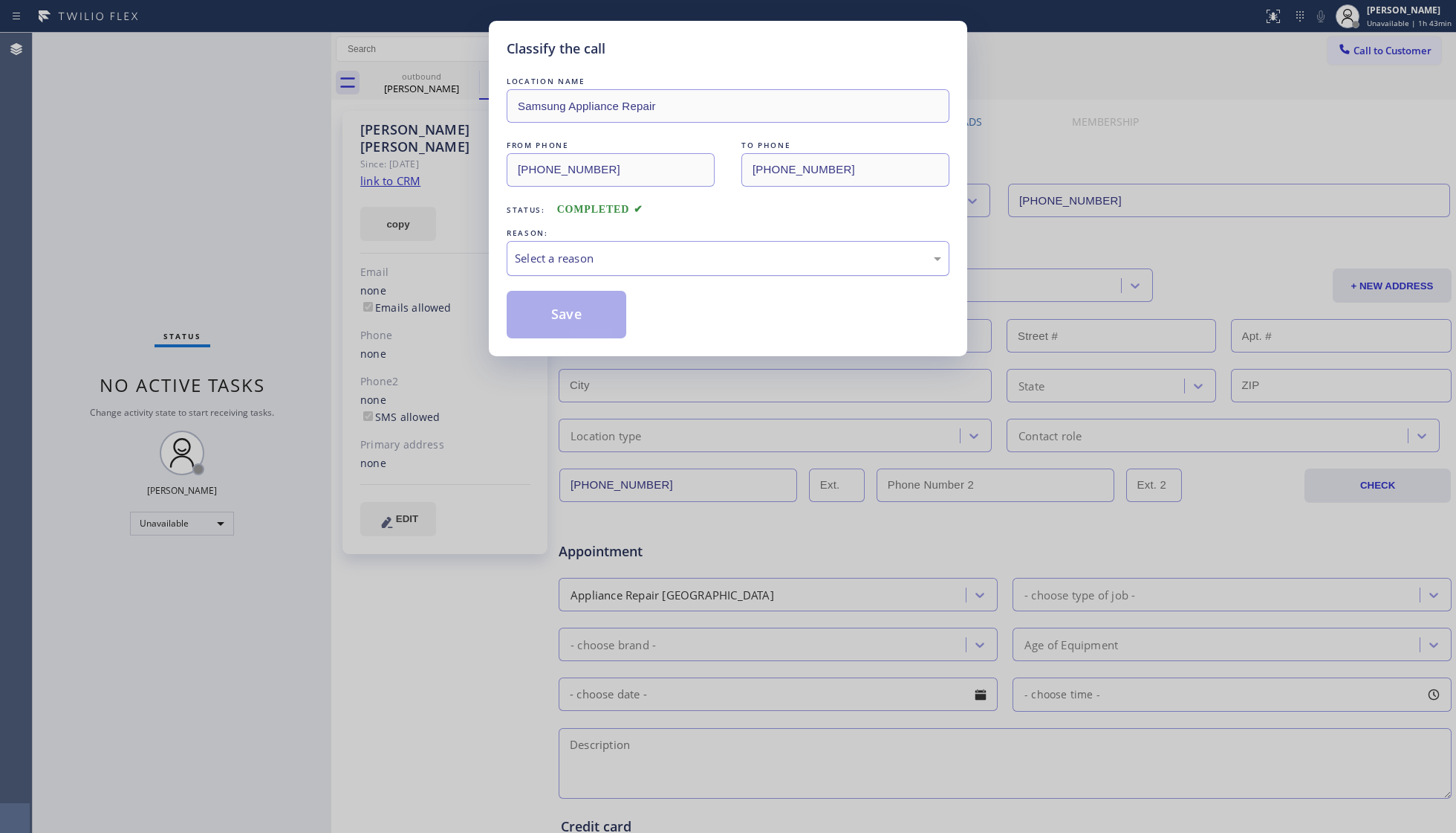
click at [625, 266] on div "Select a reason" at bounding box center [727, 258] width 442 height 35
click at [561, 319] on button "Save" at bounding box center [566, 314] width 120 height 48
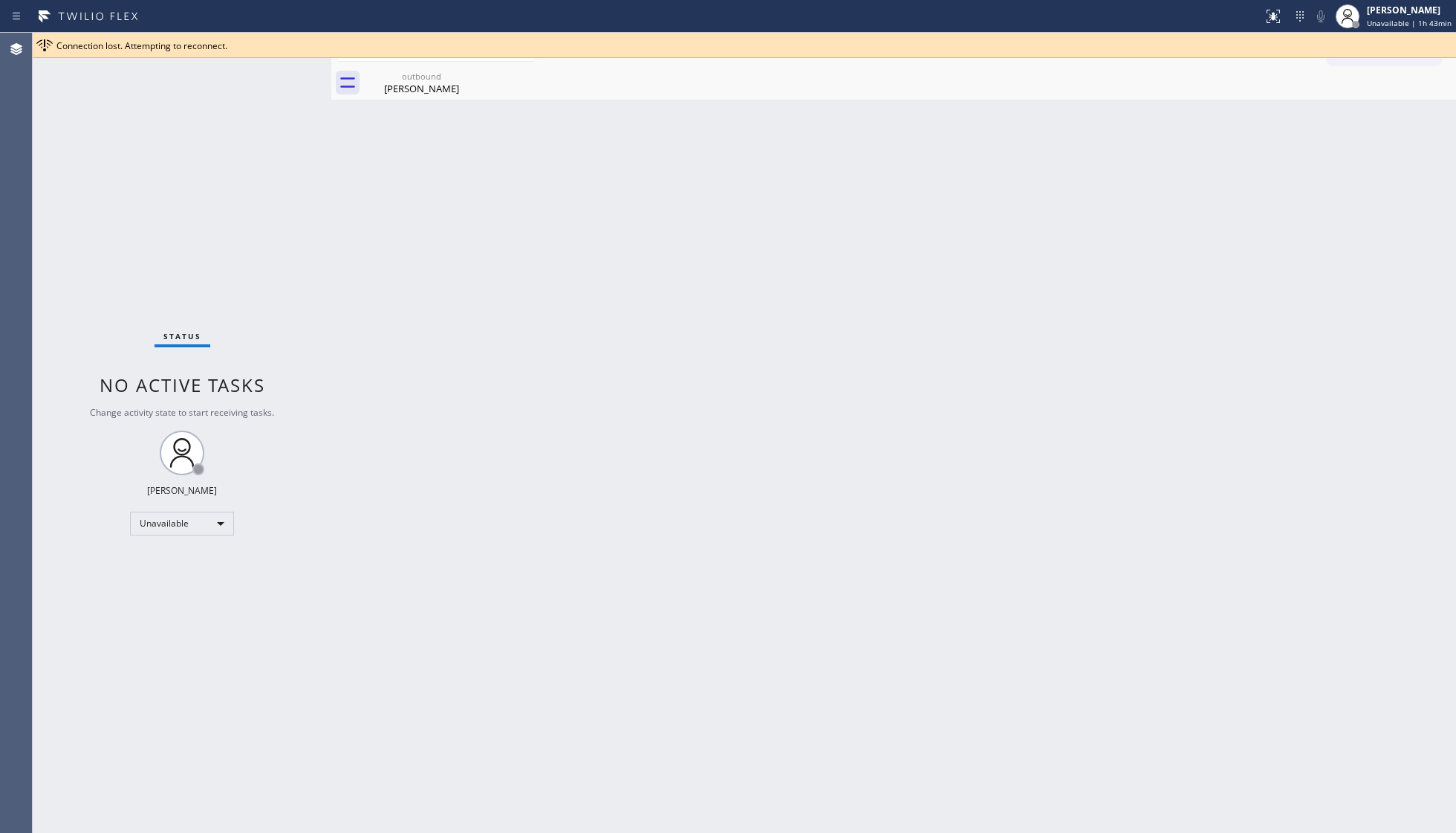
click at [1426, 52] on div "Connection lost. Attempting to reconnect." at bounding box center [744, 45] width 1424 height 25
click at [432, 85] on div "[PERSON_NAME]" at bounding box center [422, 88] width 113 height 14
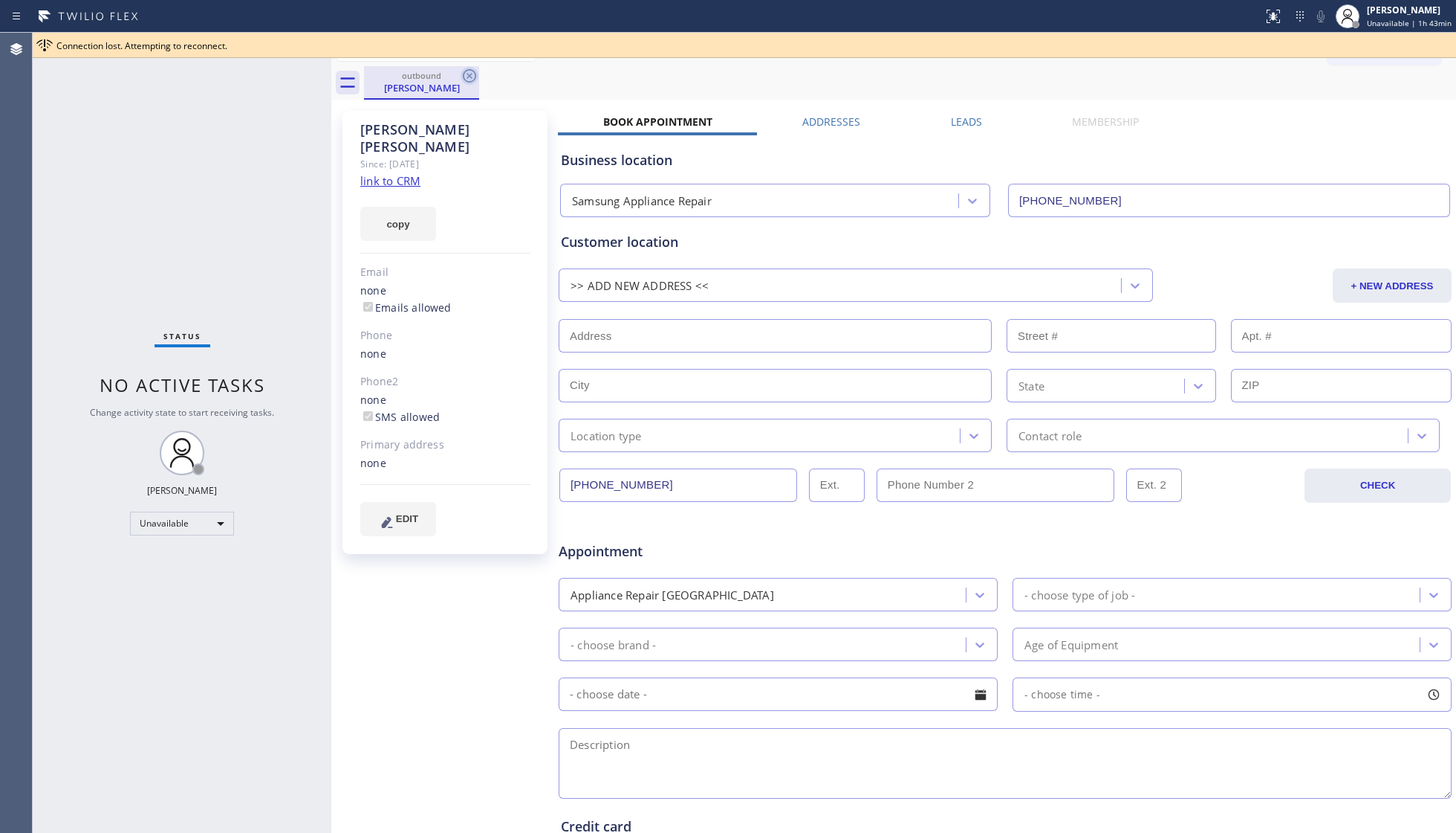
click at [461, 73] on icon at bounding box center [469, 76] width 18 height 18
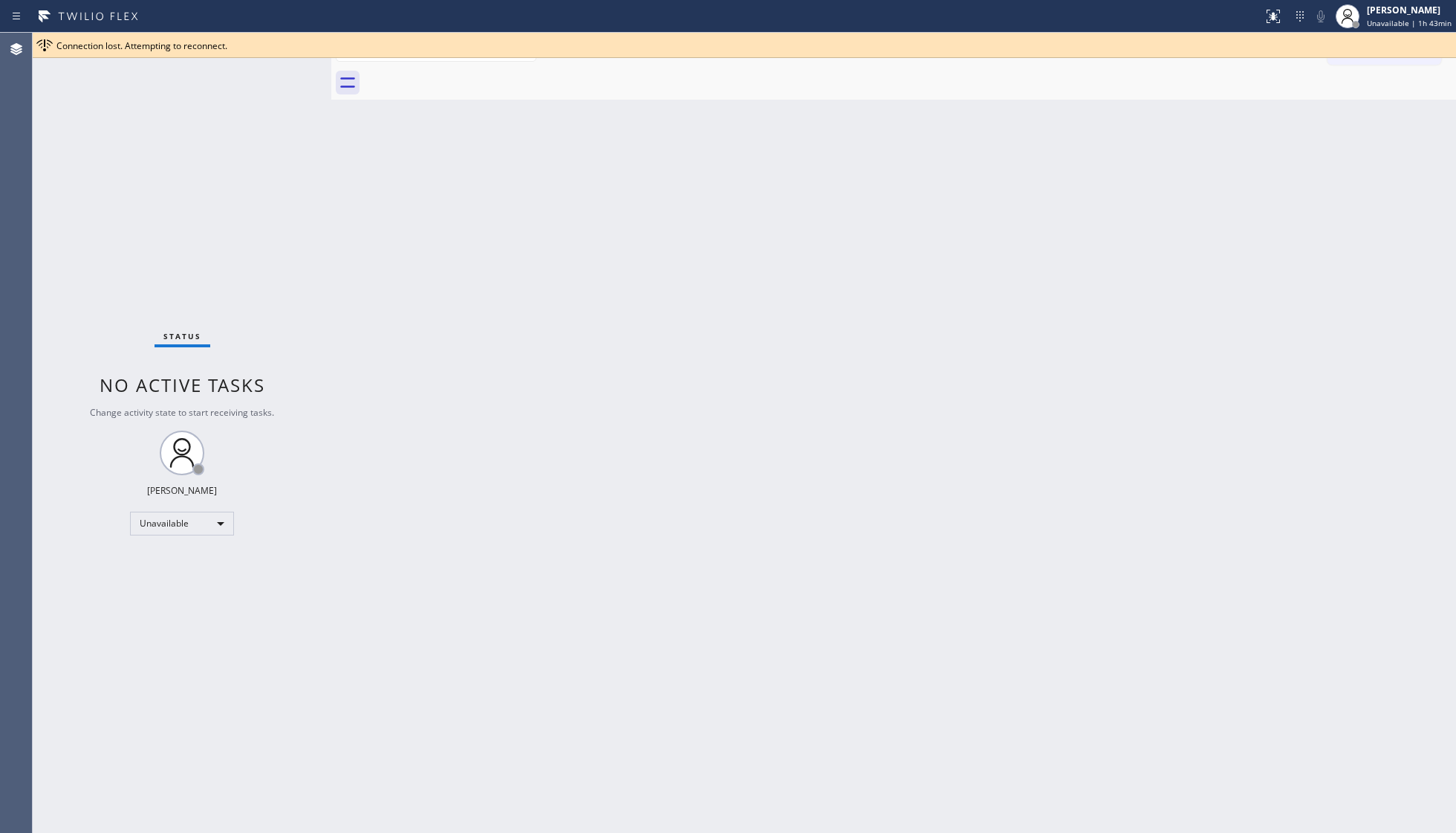
click at [464, 72] on div at bounding box center [910, 82] width 1092 height 33
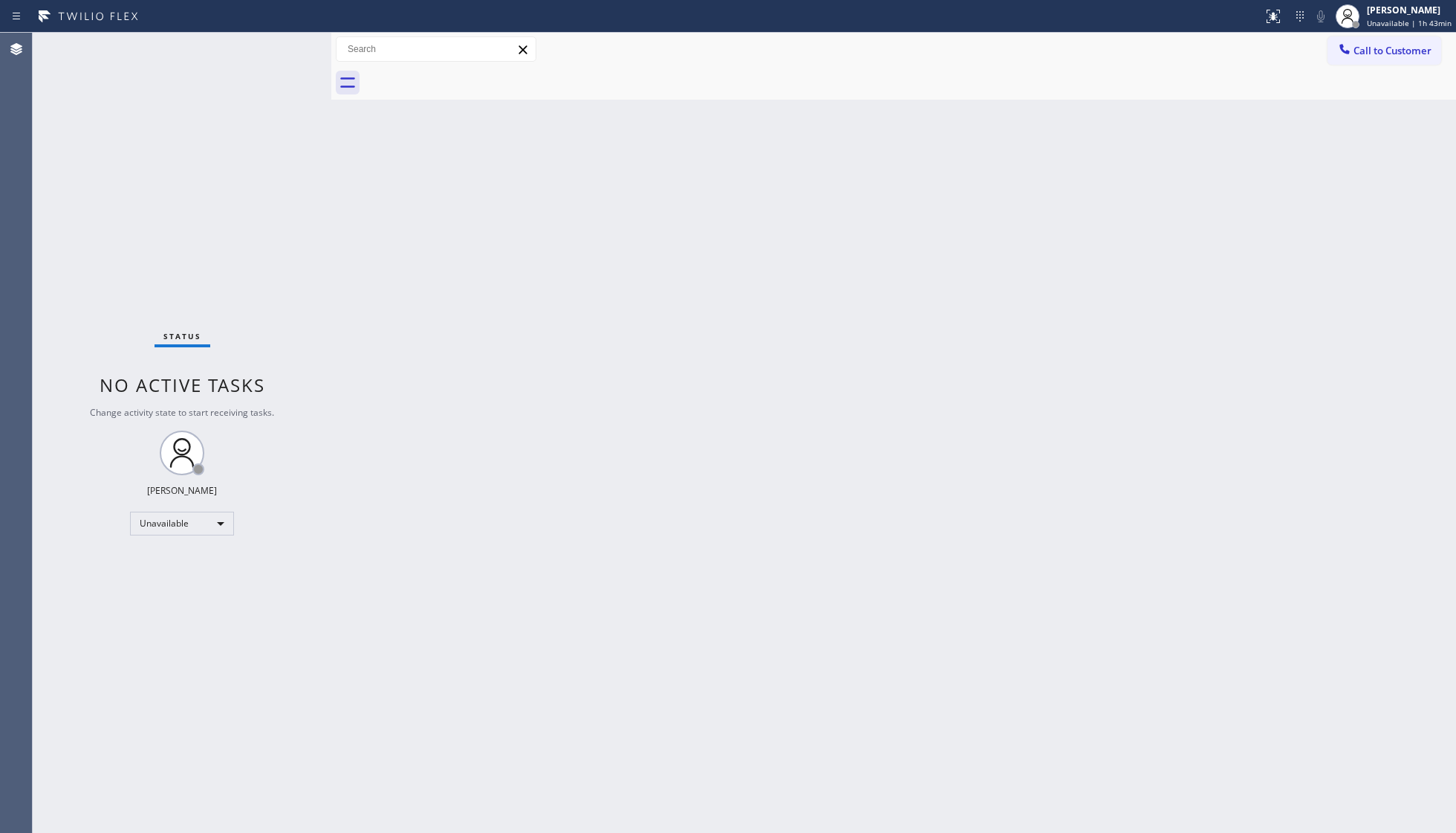
drag, startPoint x: 1416, startPoint y: 54, endPoint x: 1398, endPoint y: 57, distance: 18.2
click at [1415, 54] on span "Call to Customer" at bounding box center [1393, 50] width 78 height 14
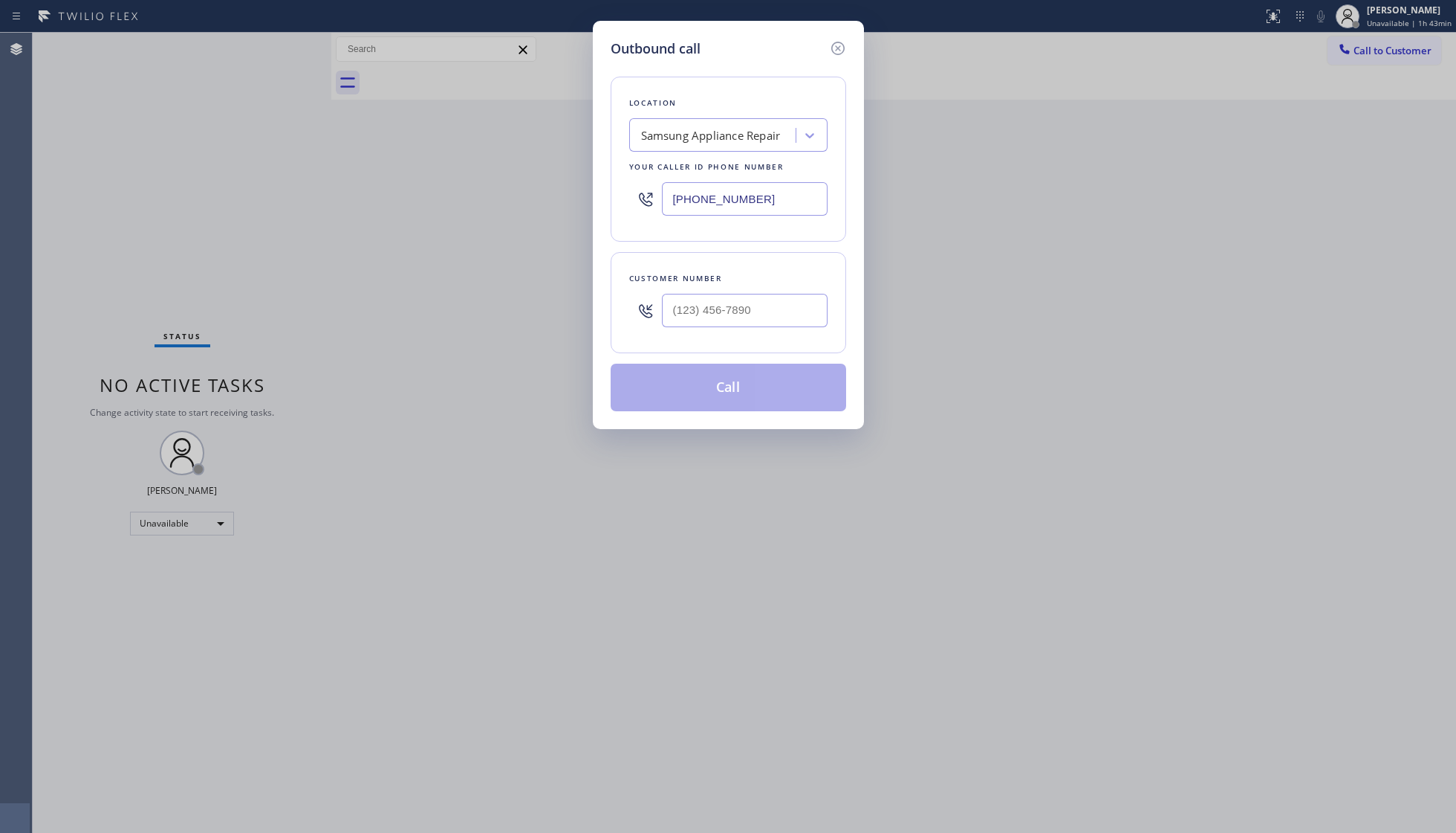
drag, startPoint x: 773, startPoint y: 217, endPoint x: 640, endPoint y: 188, distance: 136.1
click at [640, 188] on div "[PHONE_NUMBER]" at bounding box center [728, 199] width 198 height 49
click at [786, 202] on input "(___) ___-____" at bounding box center [745, 198] width 166 height 33
paste input "708) 272-1363"
type input "[PHONE_NUMBER]"
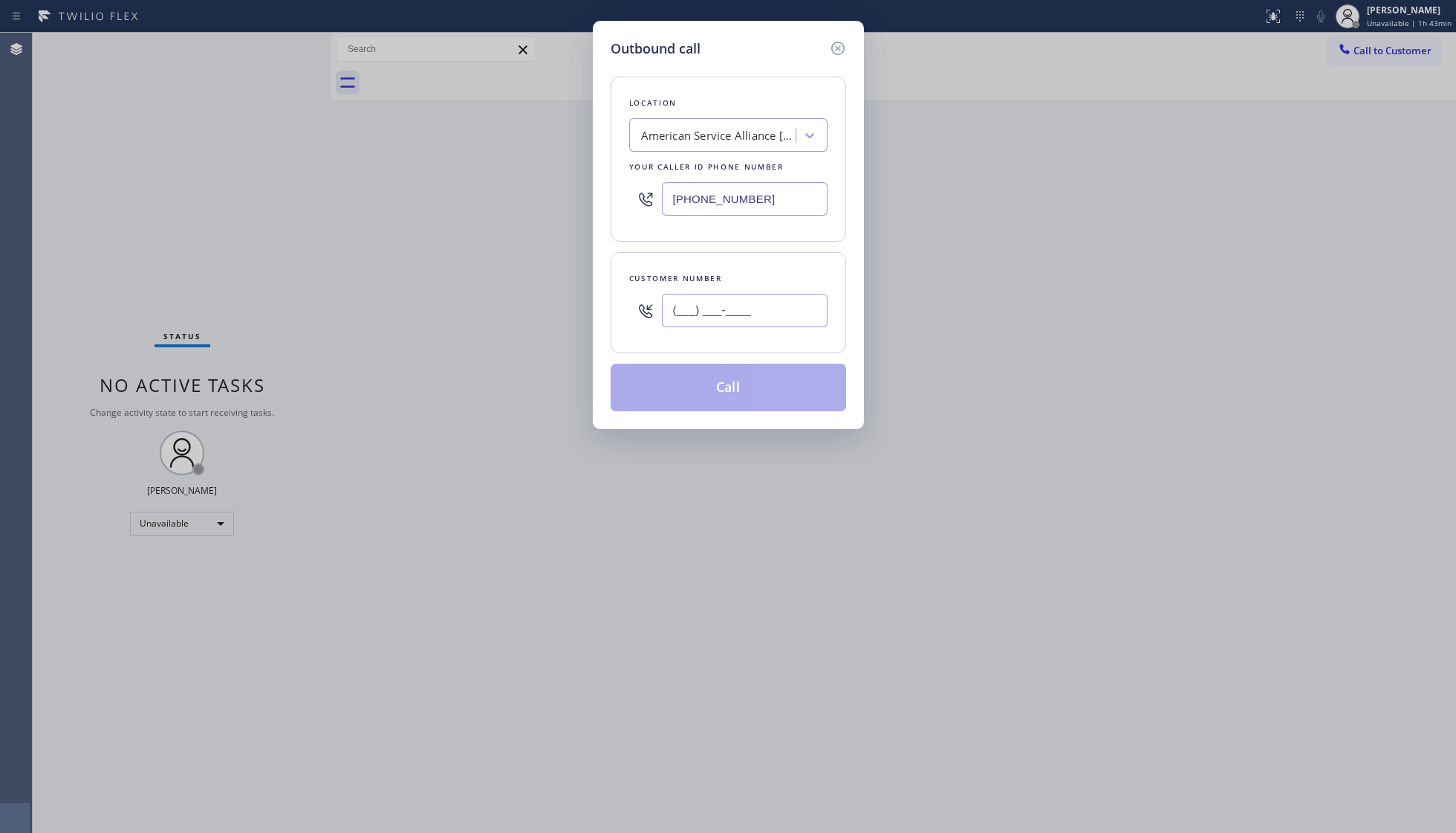
drag, startPoint x: 762, startPoint y: 309, endPoint x: 769, endPoint y: 316, distance: 9.9
click at [764, 313] on input "(___) ___-____" at bounding box center [745, 310] width 166 height 33
paste input "708) 224-2768"
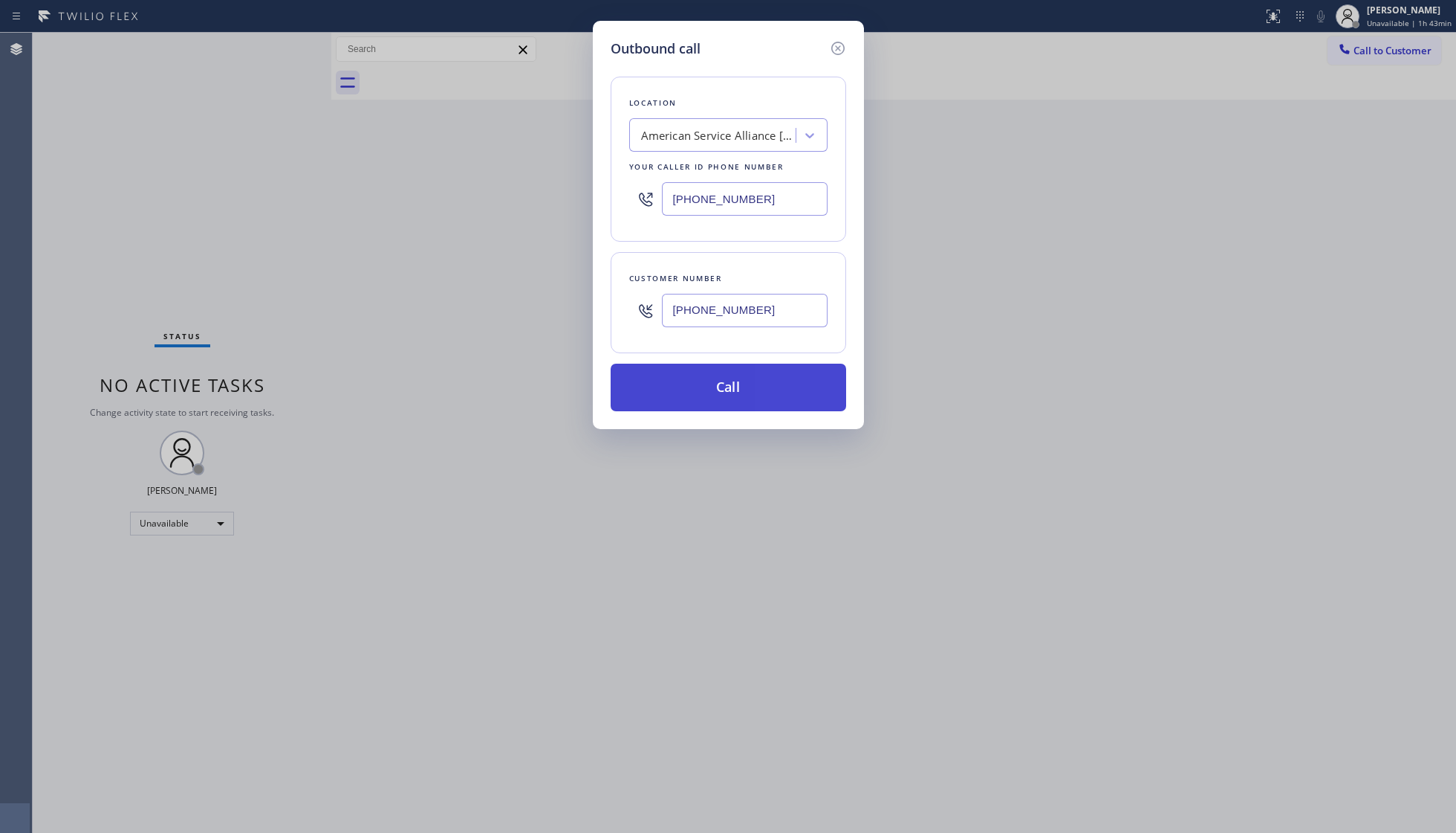
type input "[PHONE_NUMBER]"
click at [743, 376] on button "Call" at bounding box center [728, 387] width 235 height 48
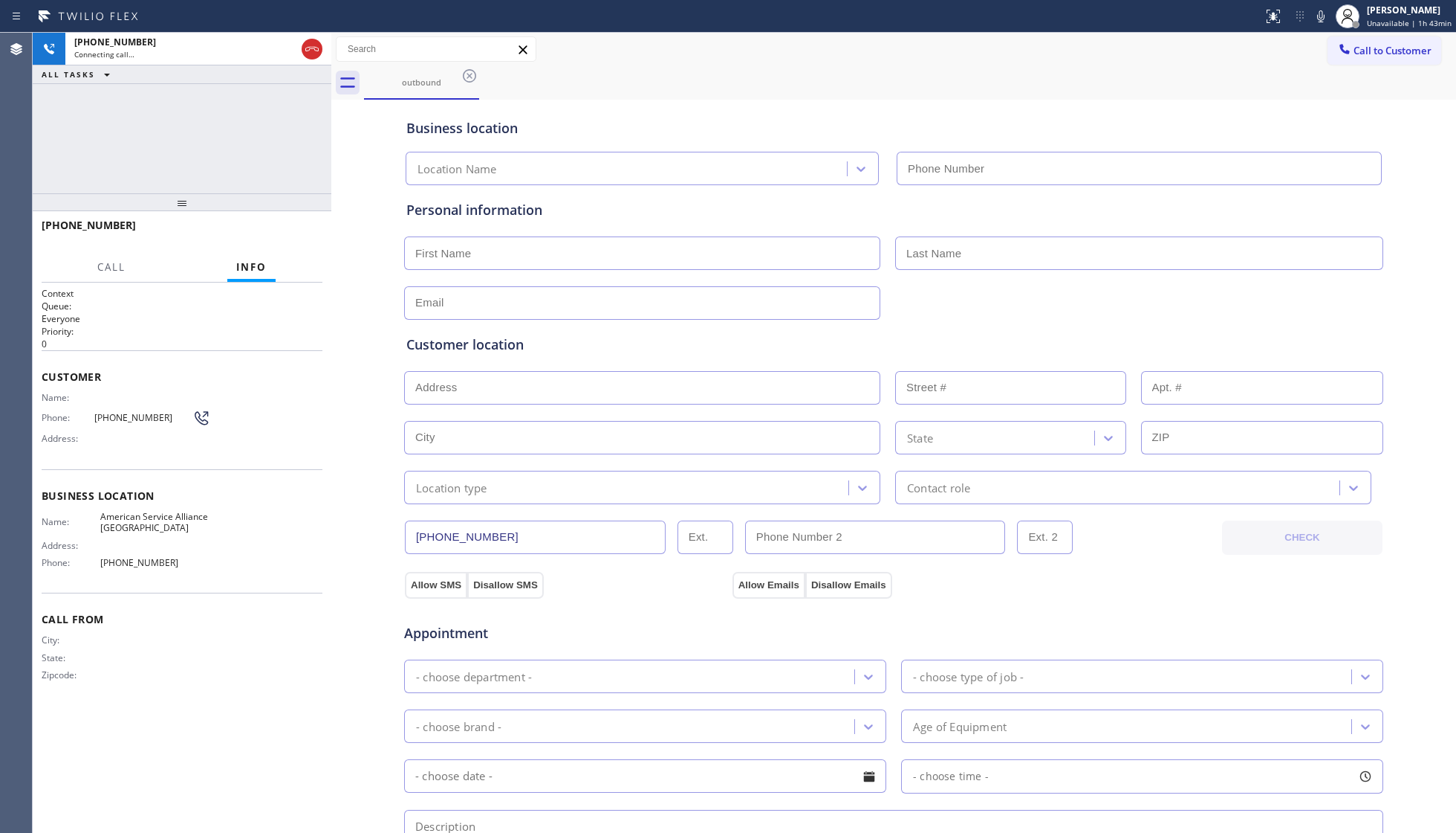
type input "[PHONE_NUMBER]"
click at [887, 71] on div "outbound" at bounding box center [910, 82] width 1092 height 33
click at [281, 235] on span "HANG UP" at bounding box center [287, 233] width 45 height 11
click at [279, 227] on span "HANG UP" at bounding box center [287, 233] width 45 height 11
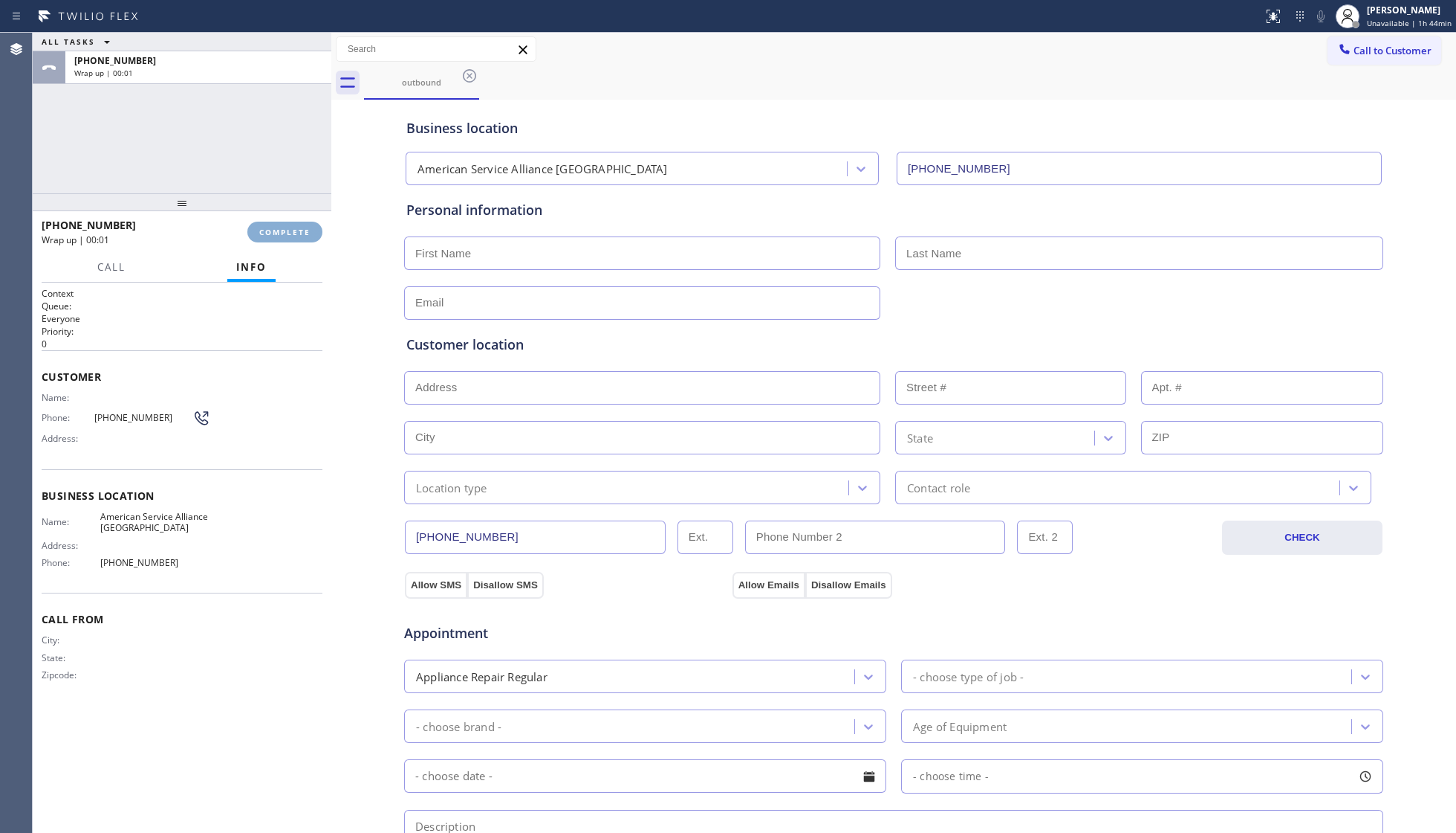
click at [280, 224] on button "COMPLETE" at bounding box center [285, 232] width 75 height 21
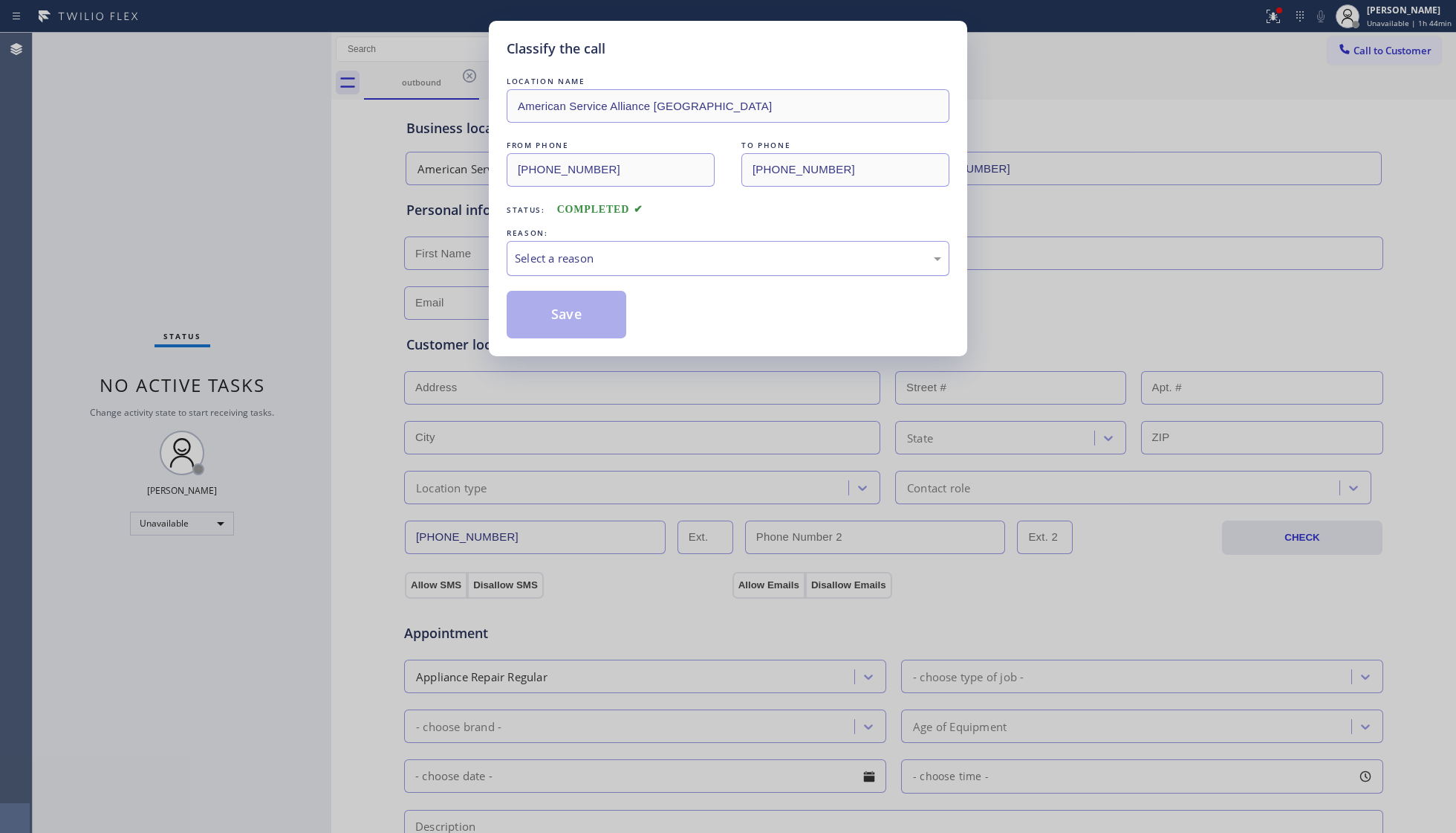
click at [532, 253] on div "Select a reason" at bounding box center [727, 258] width 426 height 17
click at [562, 309] on button "Save" at bounding box center [566, 314] width 120 height 48
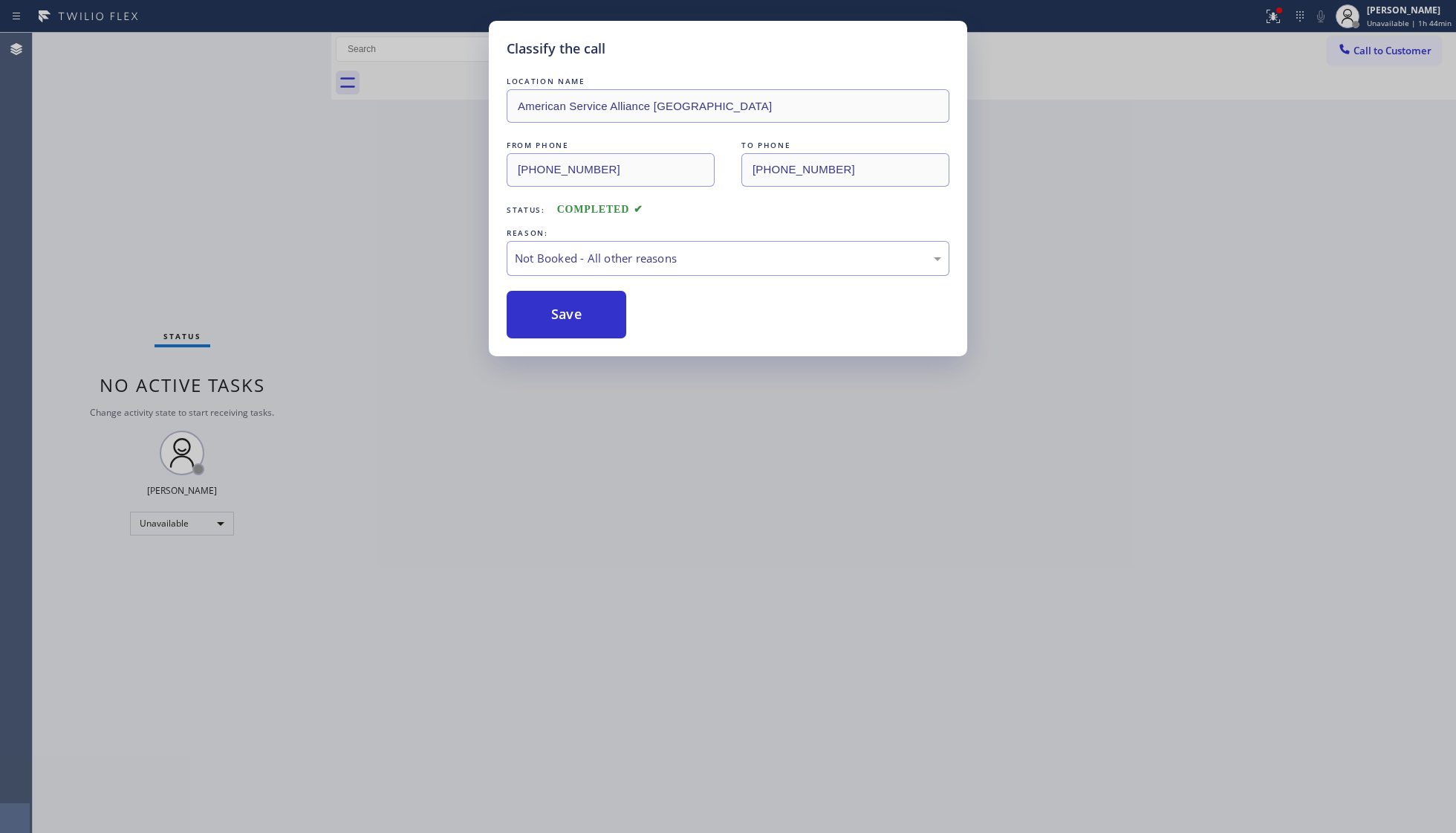
click at [562, 309] on button "Save" at bounding box center [566, 314] width 120 height 48
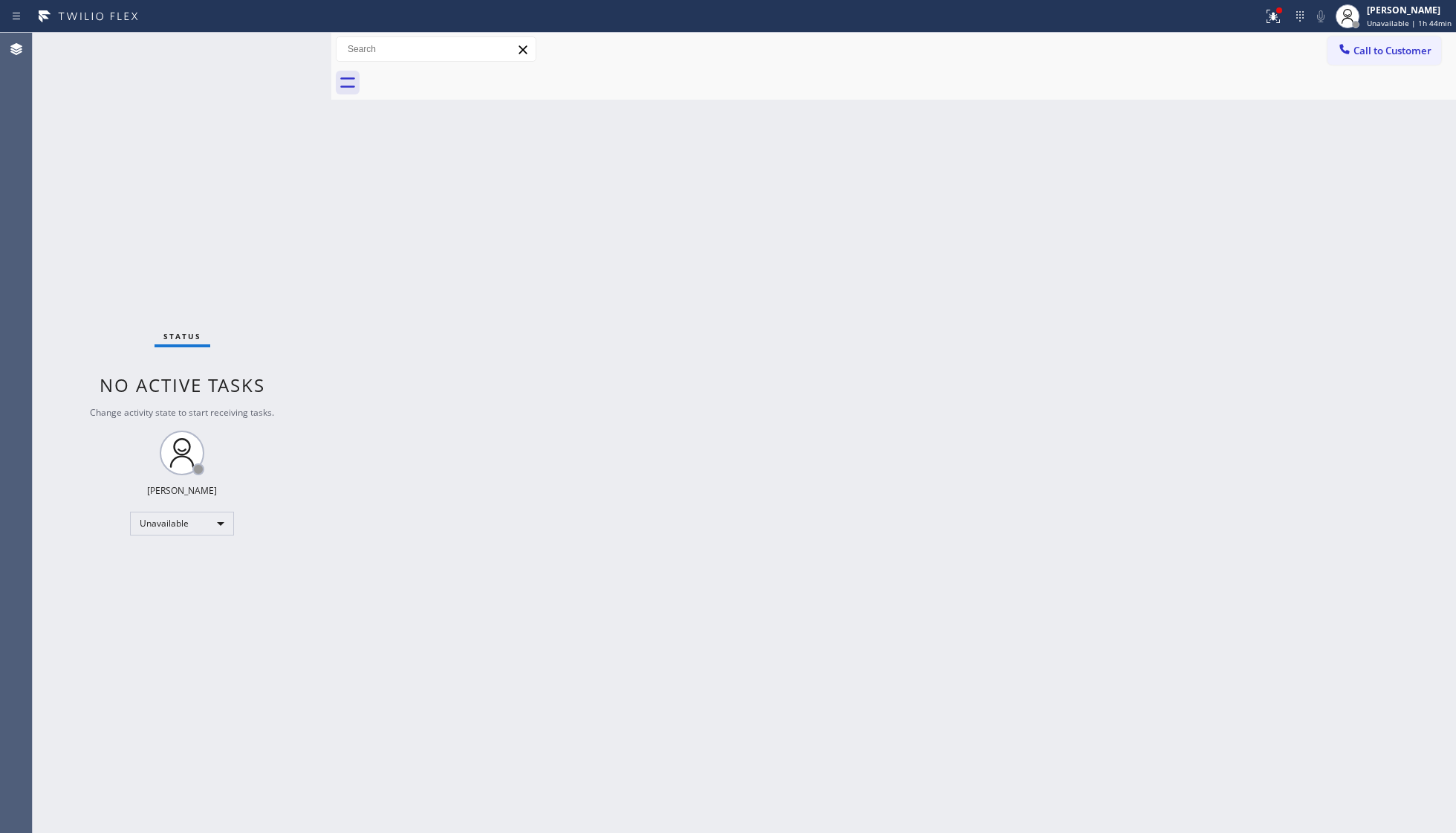
drag, startPoint x: 1366, startPoint y: 44, endPoint x: 1074, endPoint y: 179, distance: 321.7
click at [1333, 52] on button "Call to Customer" at bounding box center [1385, 50] width 114 height 28
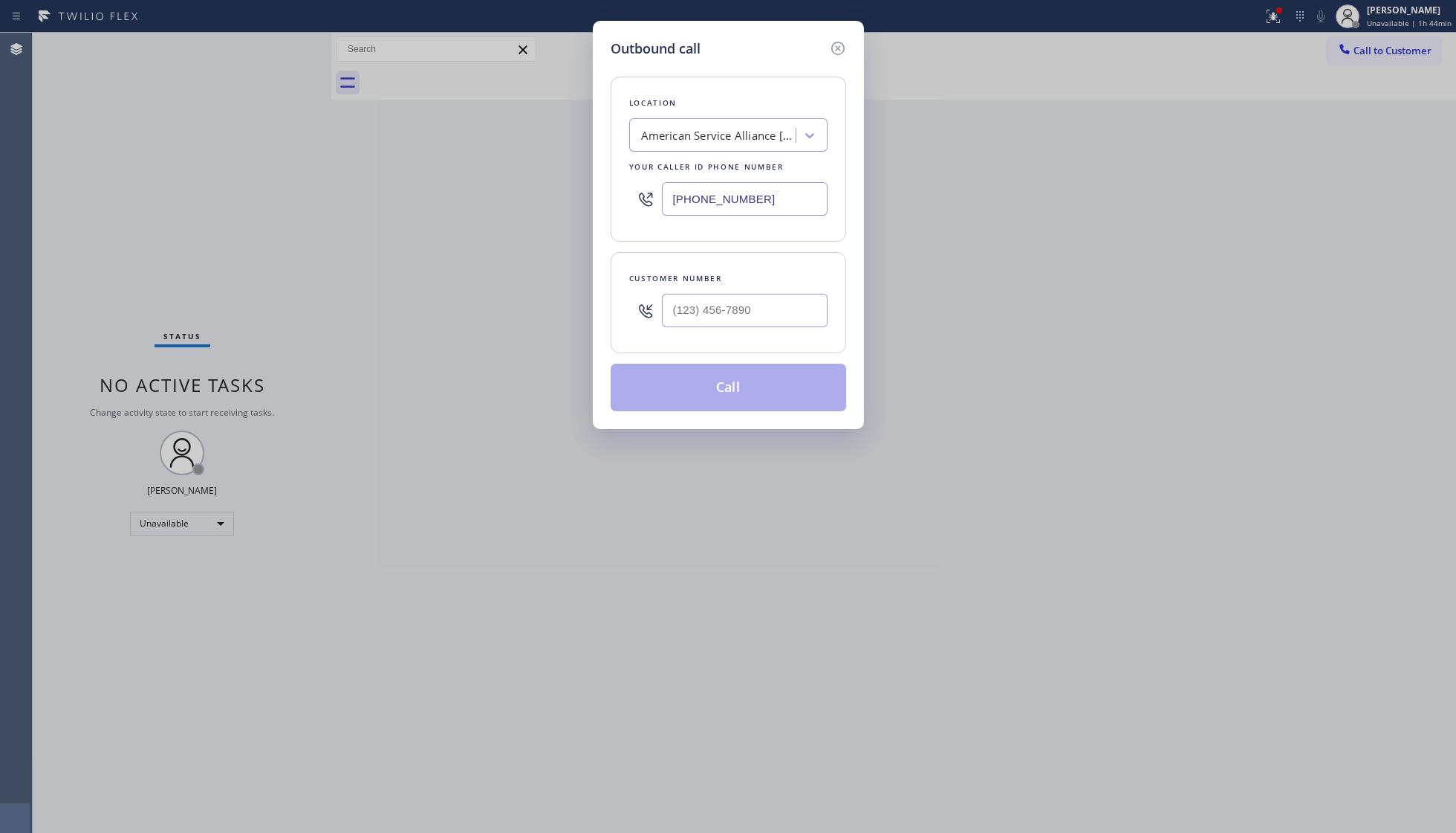
drag, startPoint x: 803, startPoint y: 197, endPoint x: 636, endPoint y: 188, distance: 167.2
click at [636, 188] on div "[PHONE_NUMBER]" at bounding box center [728, 199] width 198 height 49
paste input "571) 200-0594"
type input "[PHONE_NUMBER]"
paste input "text"
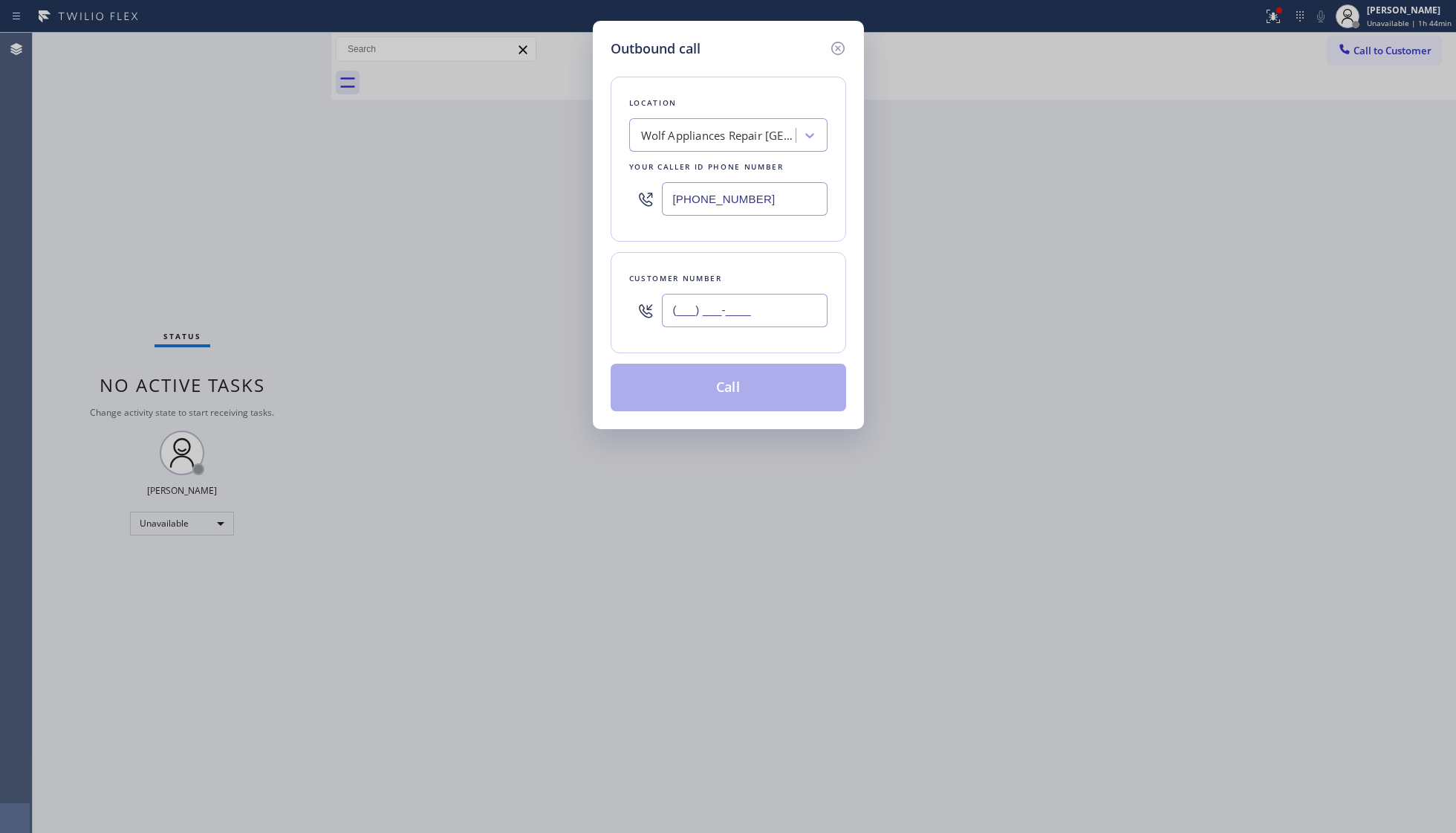
drag, startPoint x: 824, startPoint y: 303, endPoint x: 806, endPoint y: 307, distance: 18.4
click at [809, 307] on input "(___) ___-____" at bounding box center [745, 310] width 166 height 33
drag, startPoint x: 743, startPoint y: 303, endPoint x: 663, endPoint y: 307, distance: 80.1
click at [663, 307] on input "(___) ___-____" at bounding box center [745, 310] width 166 height 33
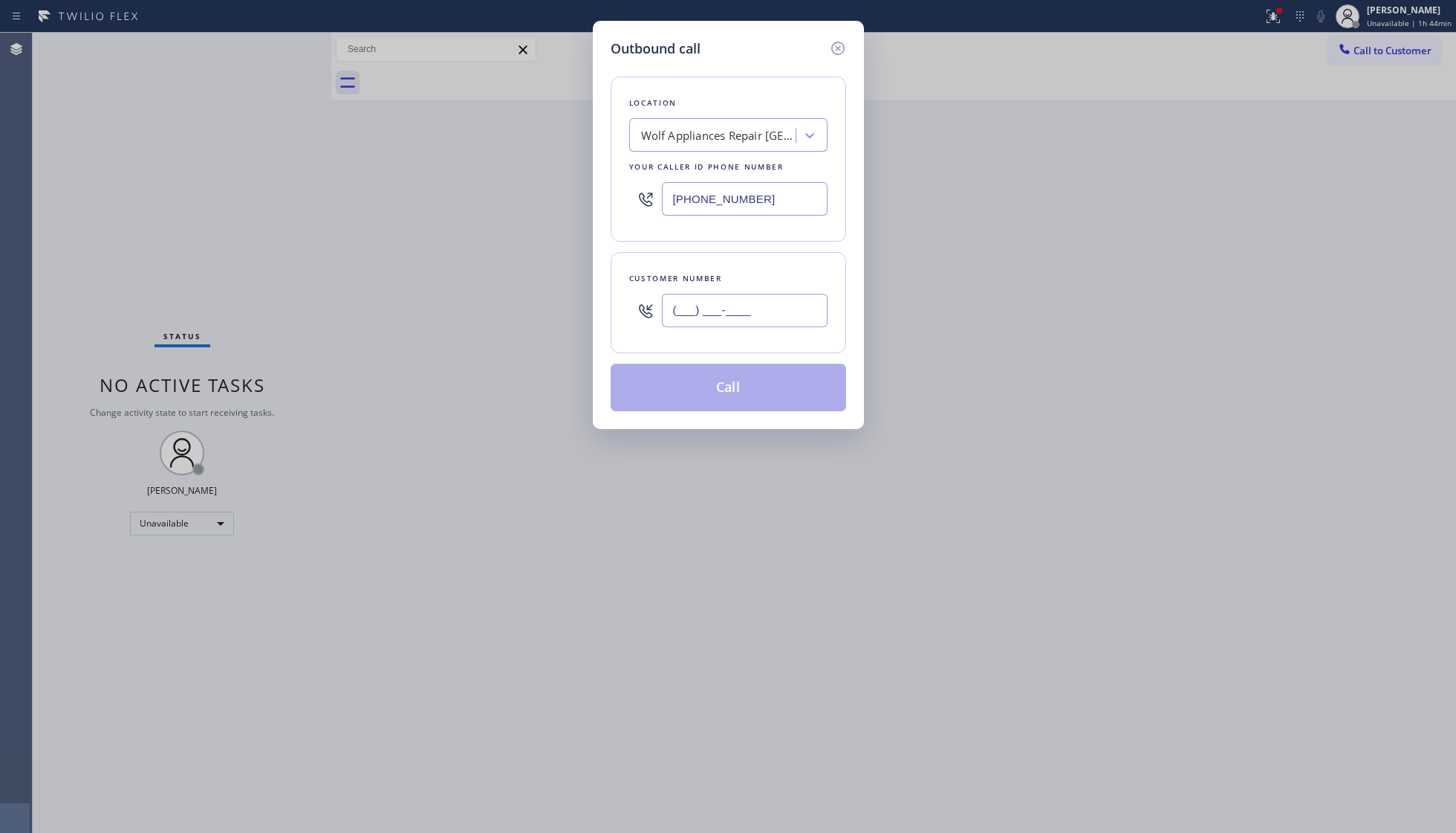
paste input "571) 548-6572"
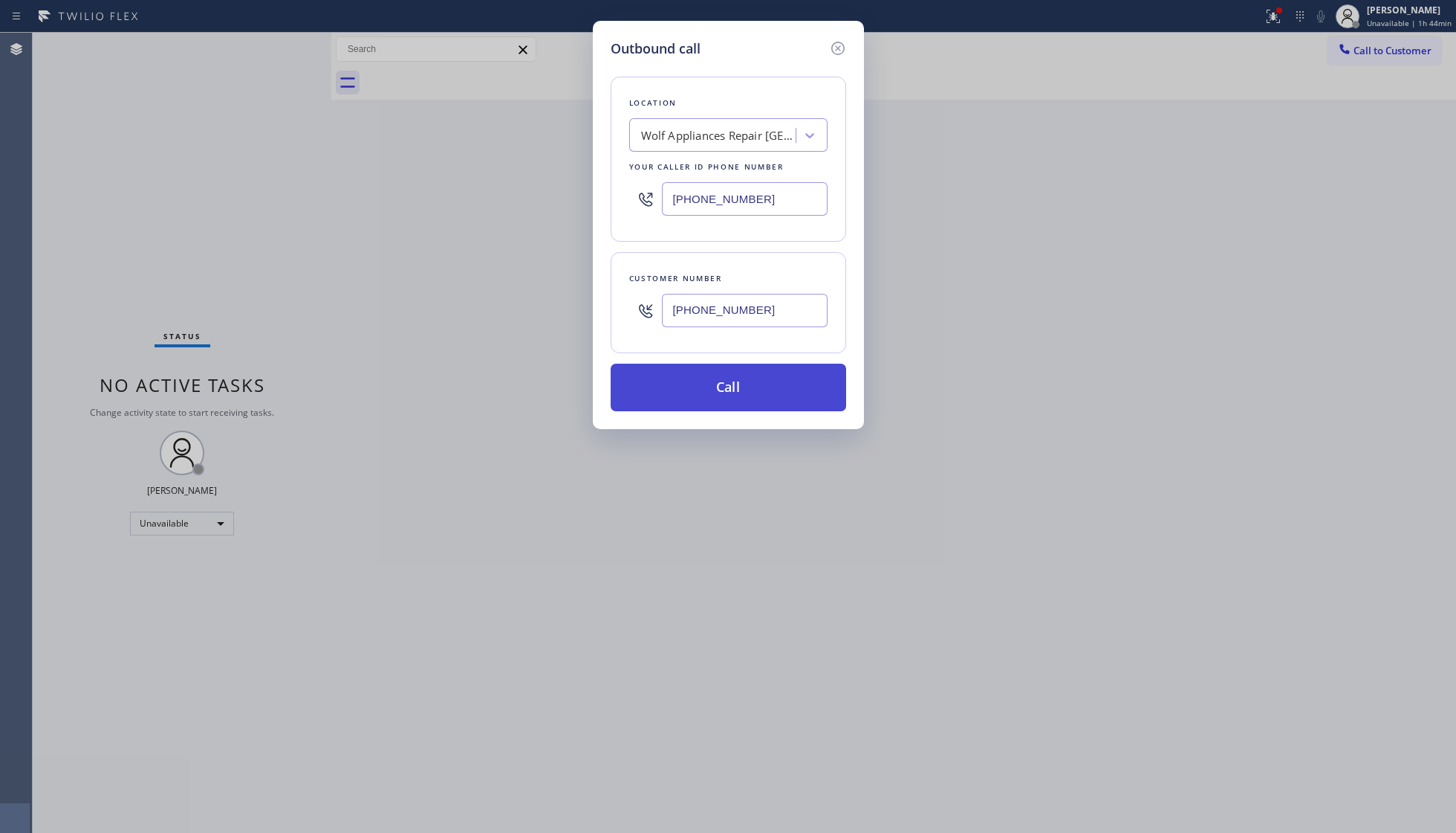
type input "[PHONE_NUMBER]"
drag, startPoint x: 742, startPoint y: 384, endPoint x: 751, endPoint y: 375, distance: 12.7
click at [743, 384] on button "Call" at bounding box center [728, 387] width 235 height 48
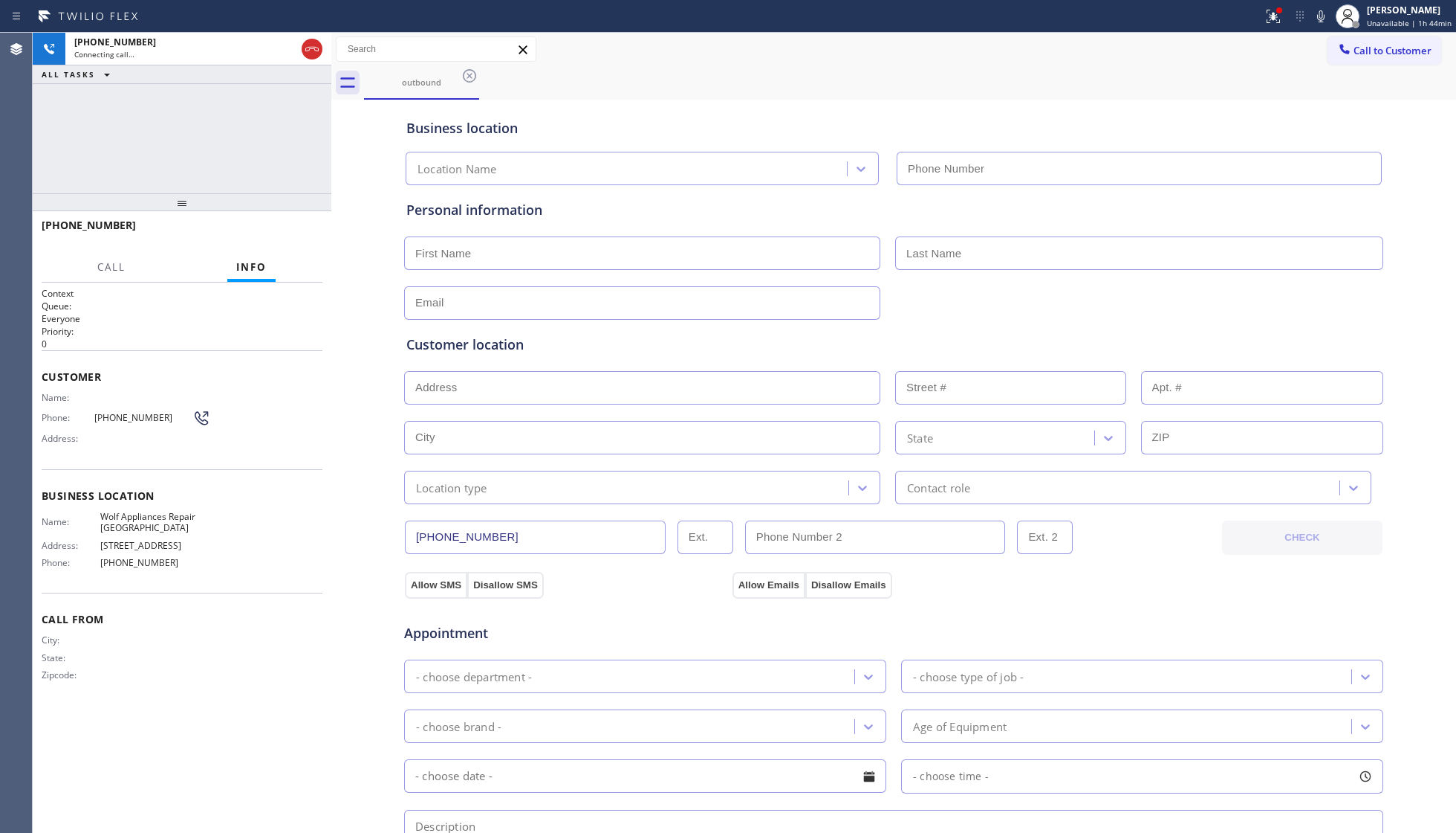
type input "[PHONE_NUMBER]"
click at [262, 224] on button "HANG UP" at bounding box center [287, 232] width 69 height 21
click at [268, 224] on button "HANG UP" at bounding box center [287, 232] width 69 height 21
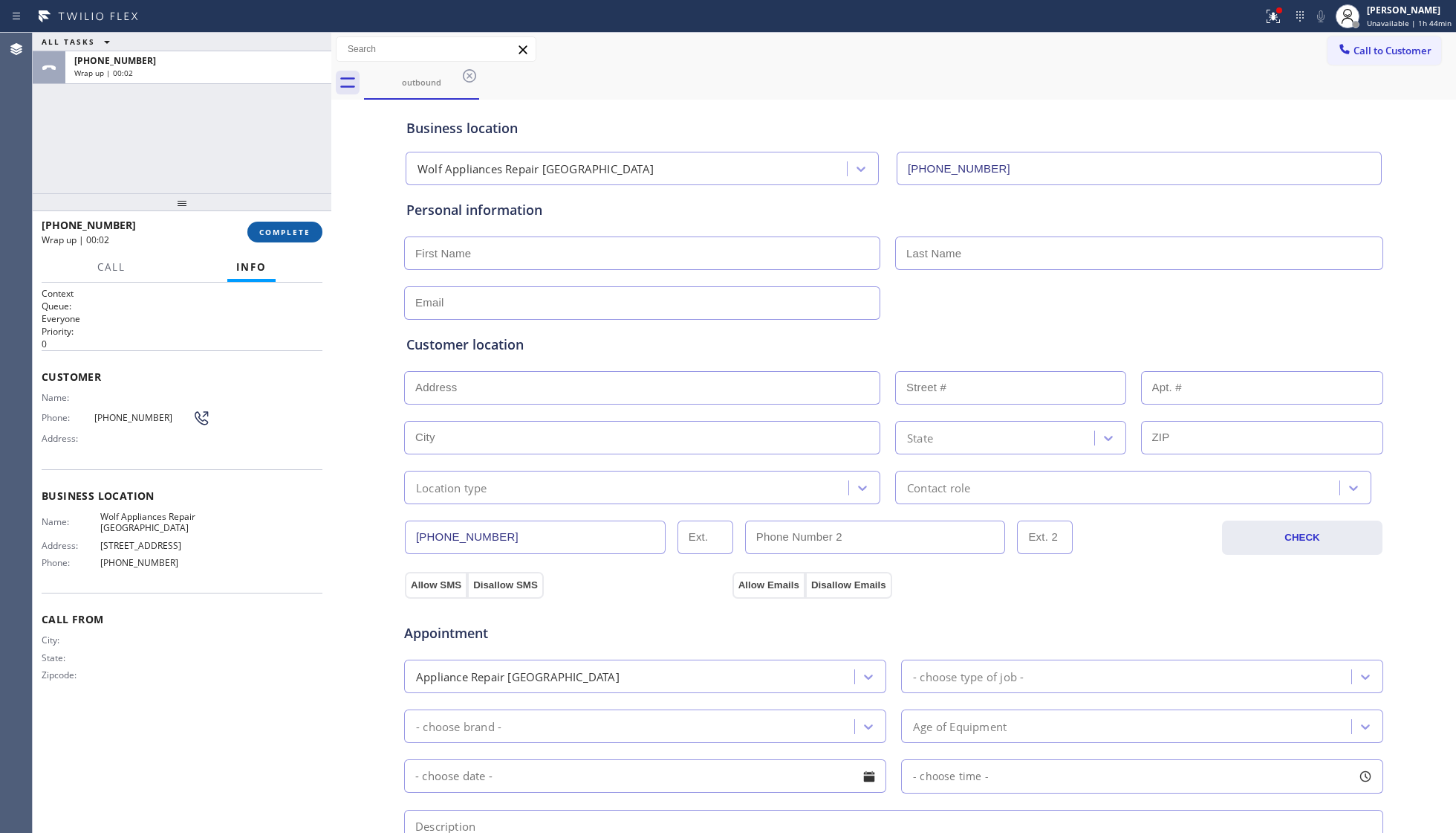
click at [268, 224] on button "COMPLETE" at bounding box center [285, 232] width 75 height 21
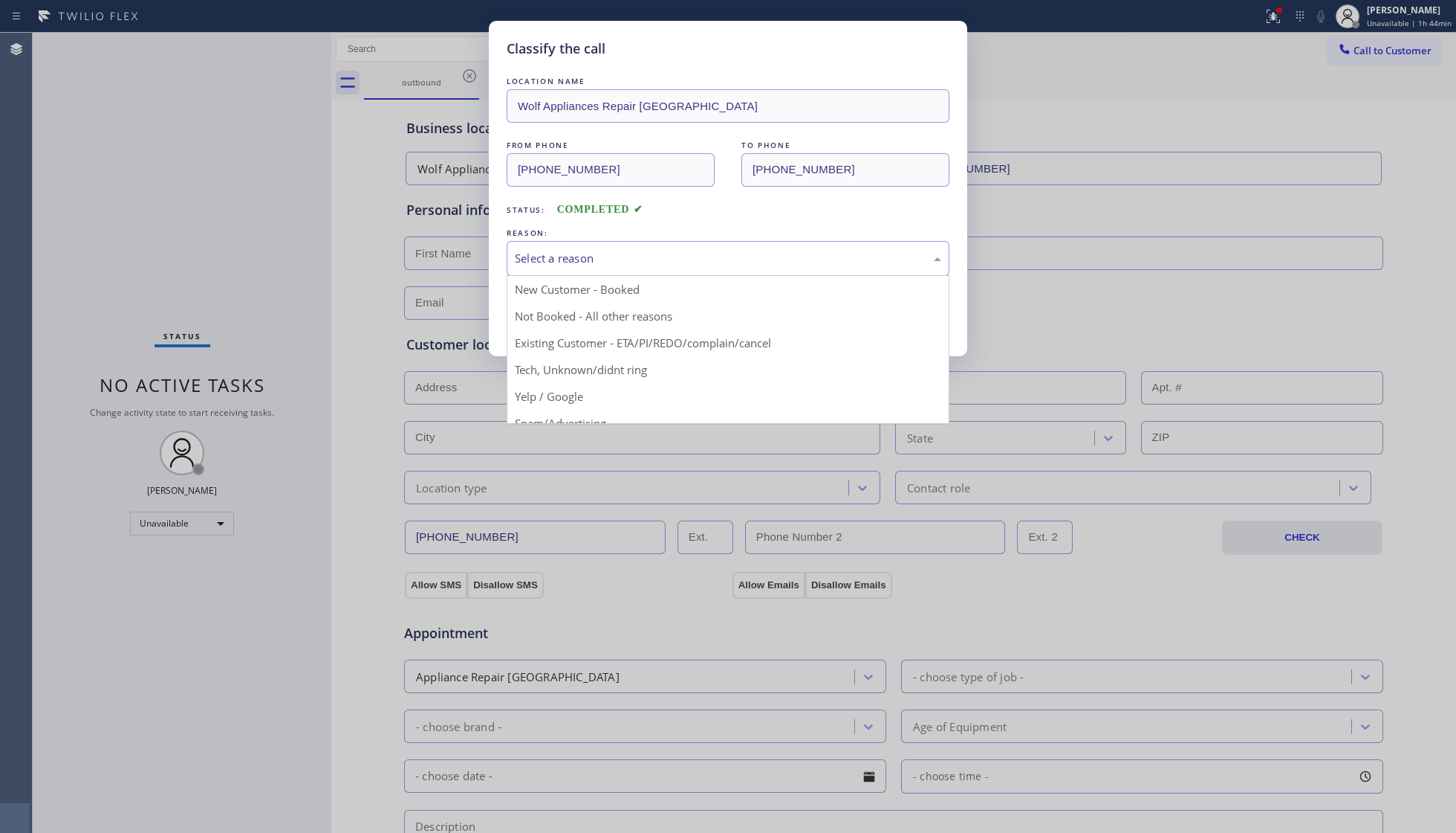
click at [553, 269] on div "Select a reason" at bounding box center [727, 258] width 442 height 35
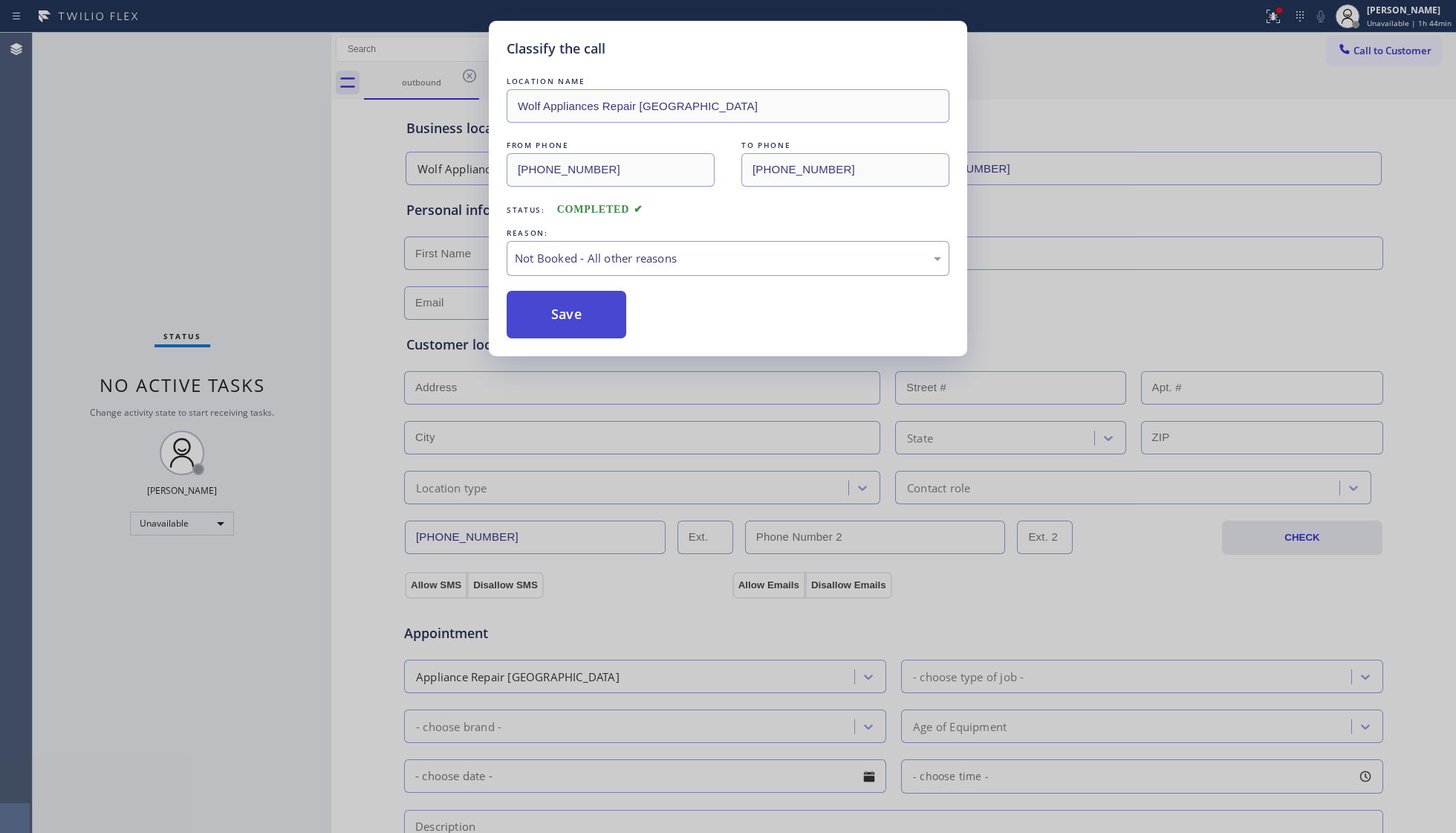
click at [554, 316] on button "Save" at bounding box center [566, 314] width 120 height 48
click at [554, 314] on button "Save" at bounding box center [566, 314] width 120 height 48
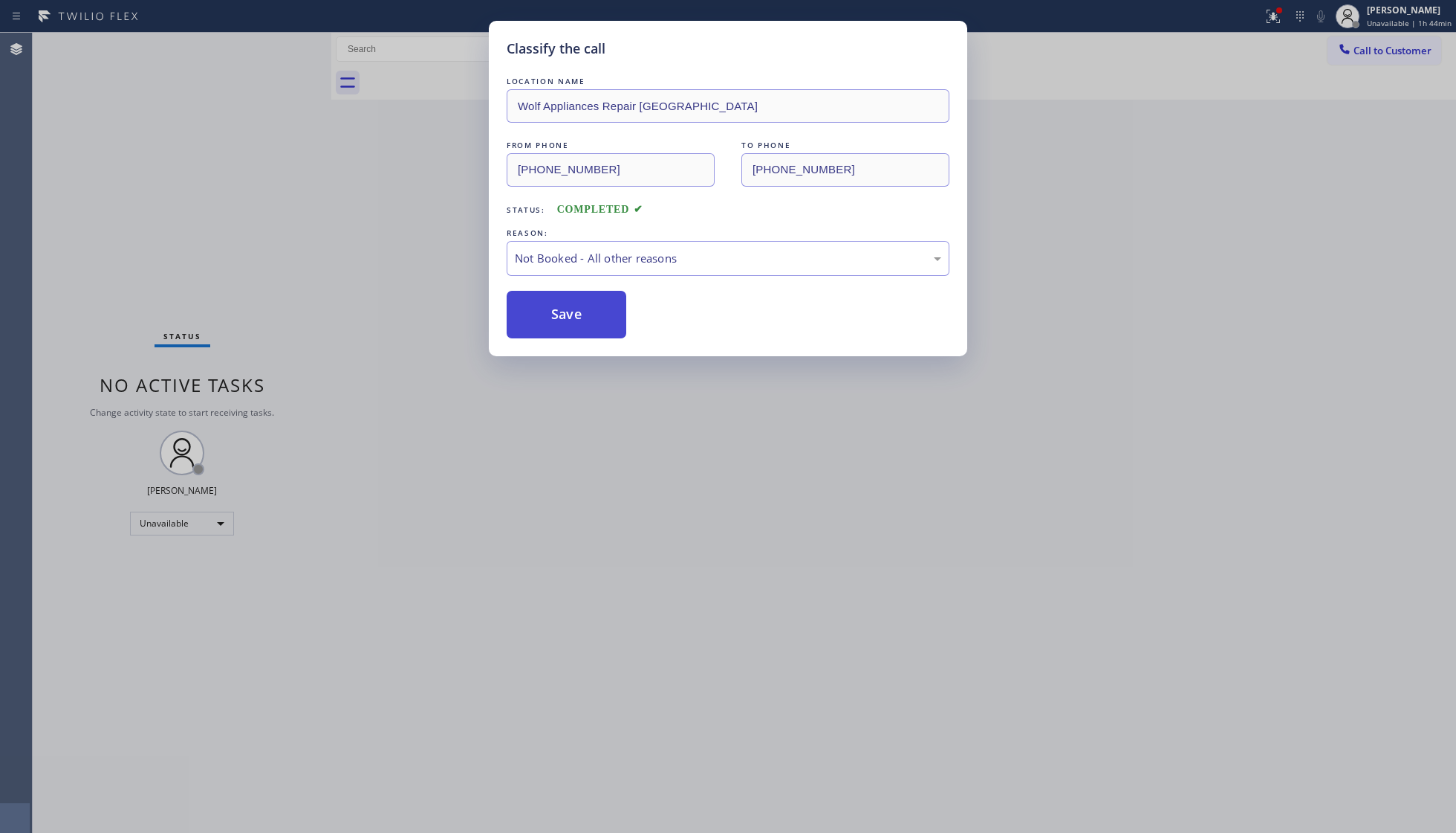
click at [554, 314] on button "Save" at bounding box center [566, 314] width 120 height 48
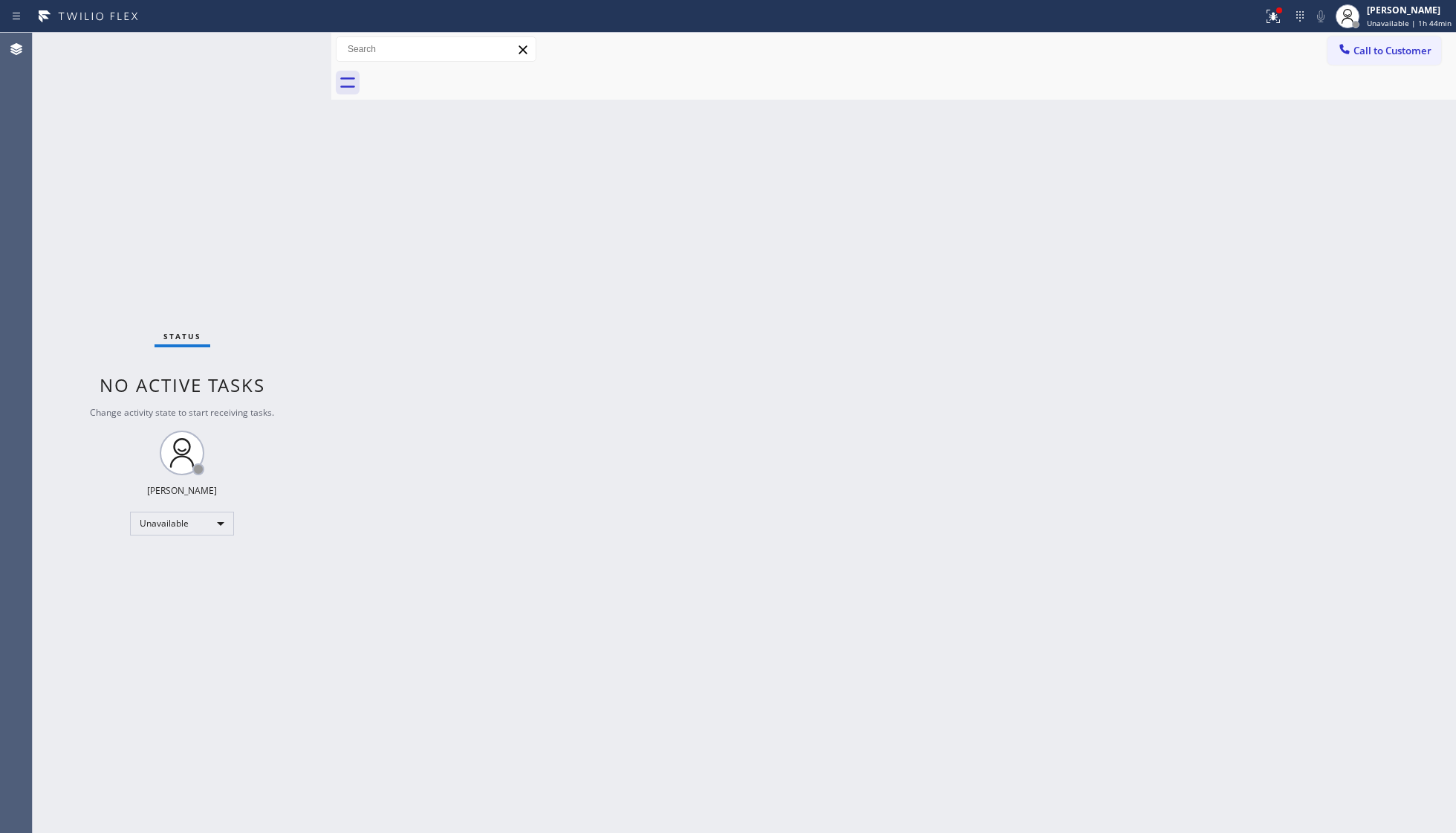
drag, startPoint x: 1374, startPoint y: 32, endPoint x: 1354, endPoint y: 44, distance: 23.3
click at [1373, 32] on div "Status report Issues detected These issues could affect your workflow. Please c…" at bounding box center [728, 16] width 1456 height 32
drag, startPoint x: 1380, startPoint y: 55, endPoint x: 1218, endPoint y: 87, distance: 165.1
click at [1376, 55] on span "Call to Customer" at bounding box center [1393, 50] width 78 height 14
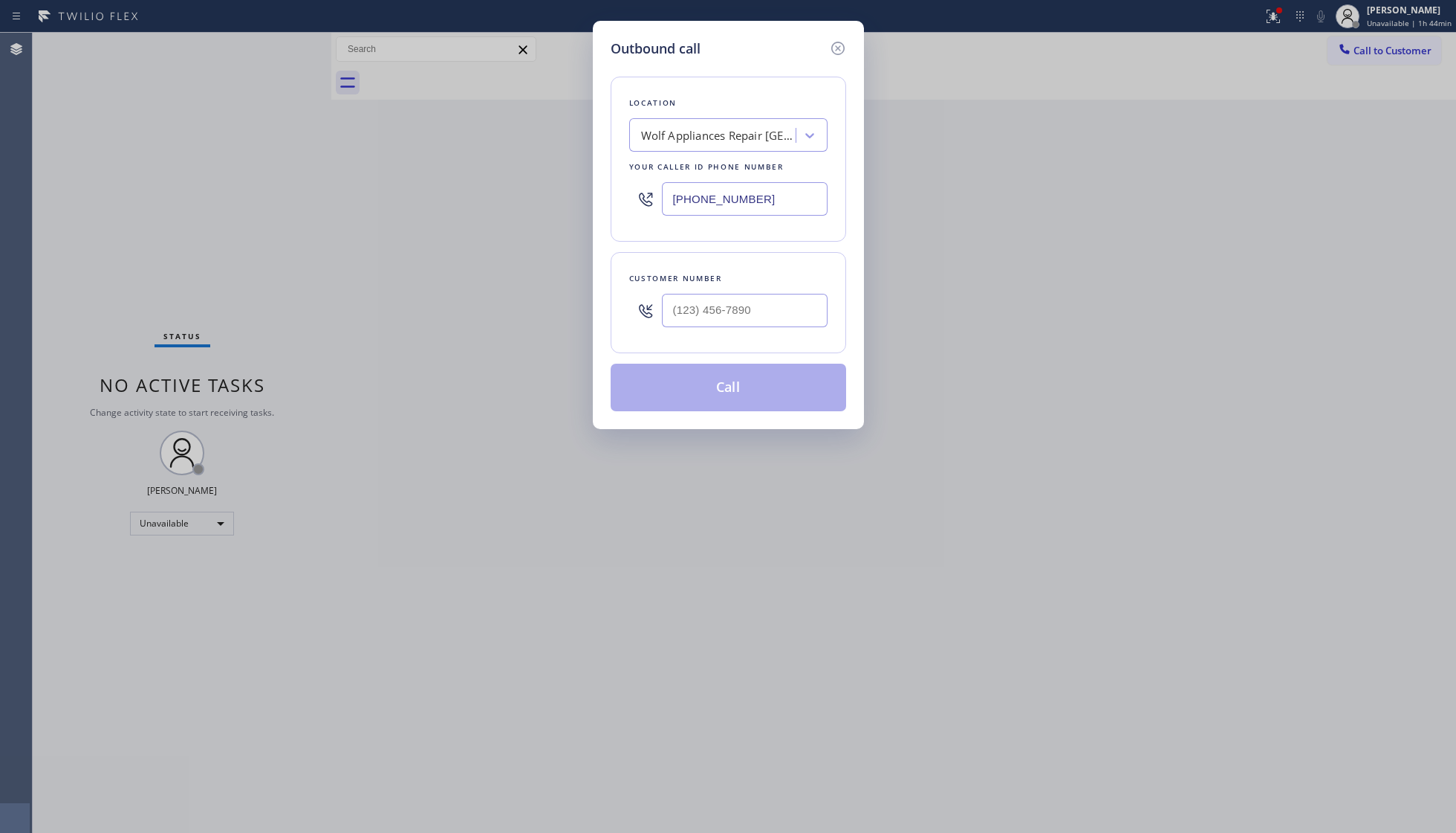
drag, startPoint x: 765, startPoint y: 206, endPoint x: 619, endPoint y: 193, distance: 146.6
click at [619, 193] on div "Location Wolf Appliances Repair [GEOGRAPHIC_DATA] Your caller id phone number […" at bounding box center [728, 159] width 235 height 165
paste input "760) 388-746"
type input "[PHONE_NUMBER]"
paste input "214) 216-9323"
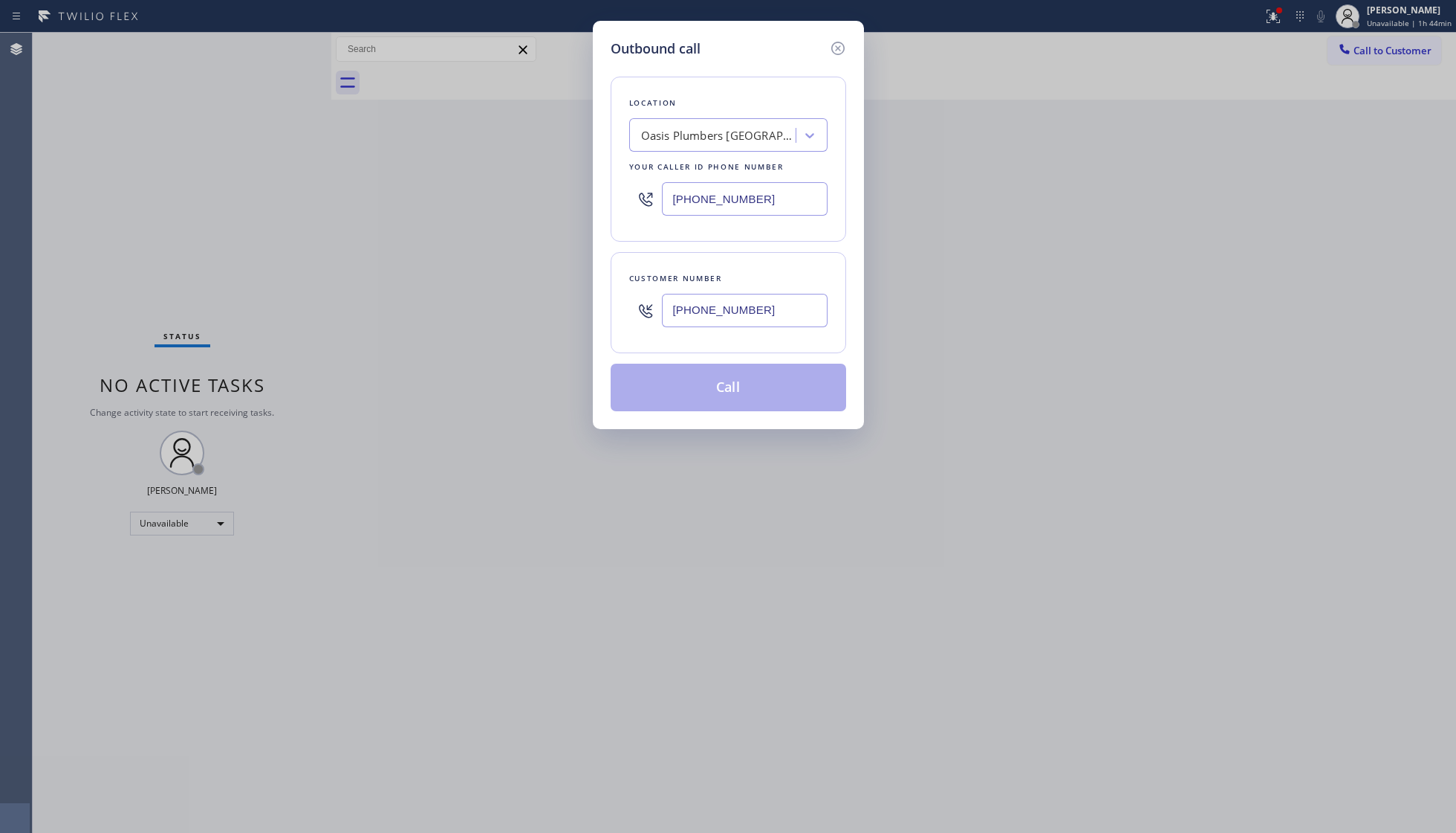
click at [769, 304] on input "[PHONE_NUMBER]" at bounding box center [745, 310] width 166 height 33
type input "[PHONE_NUMBER]"
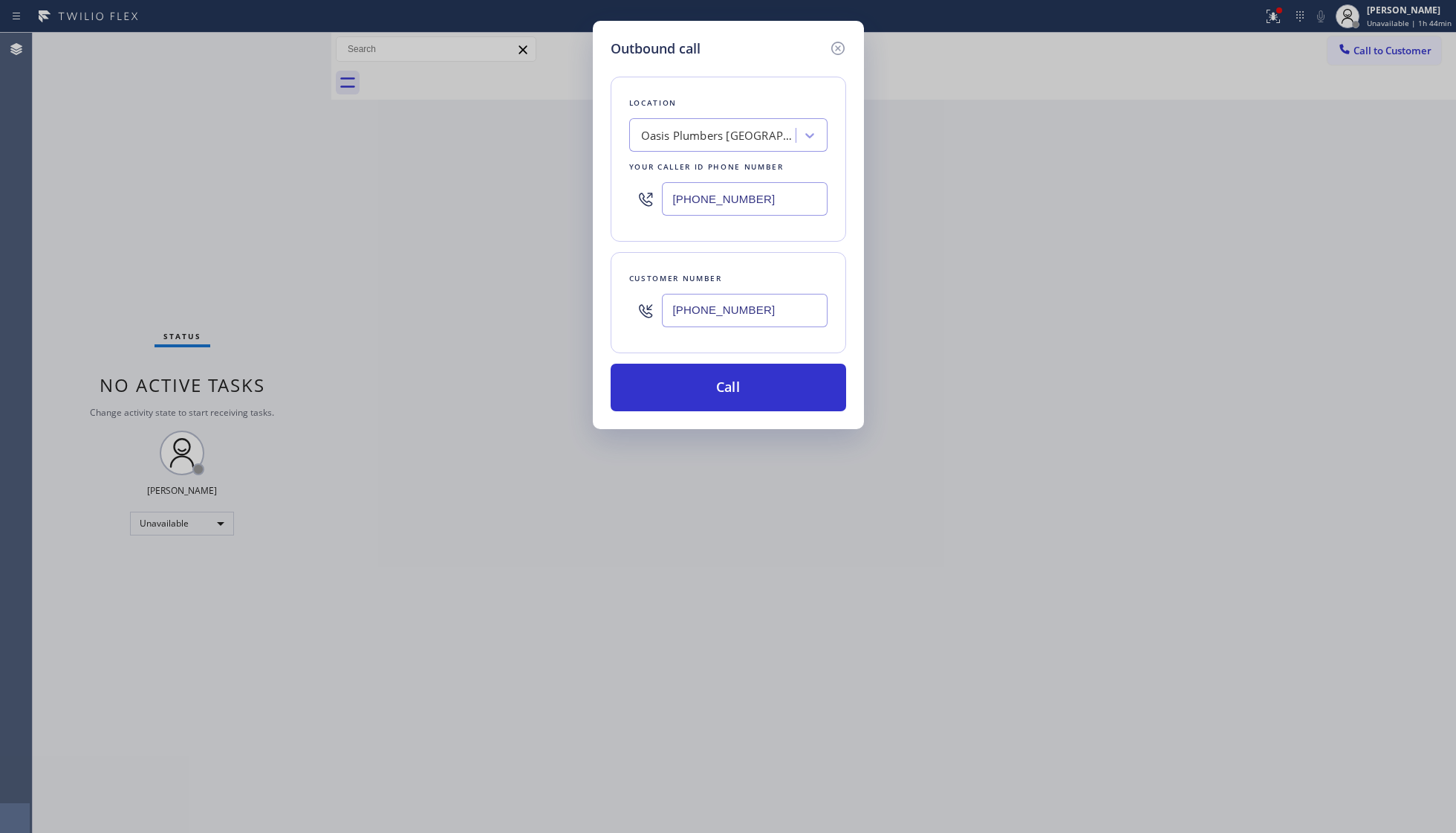
drag, startPoint x: 743, startPoint y: 380, endPoint x: 1039, endPoint y: 387, distance: 296.1
click at [777, 385] on button "Call" at bounding box center [728, 387] width 235 height 48
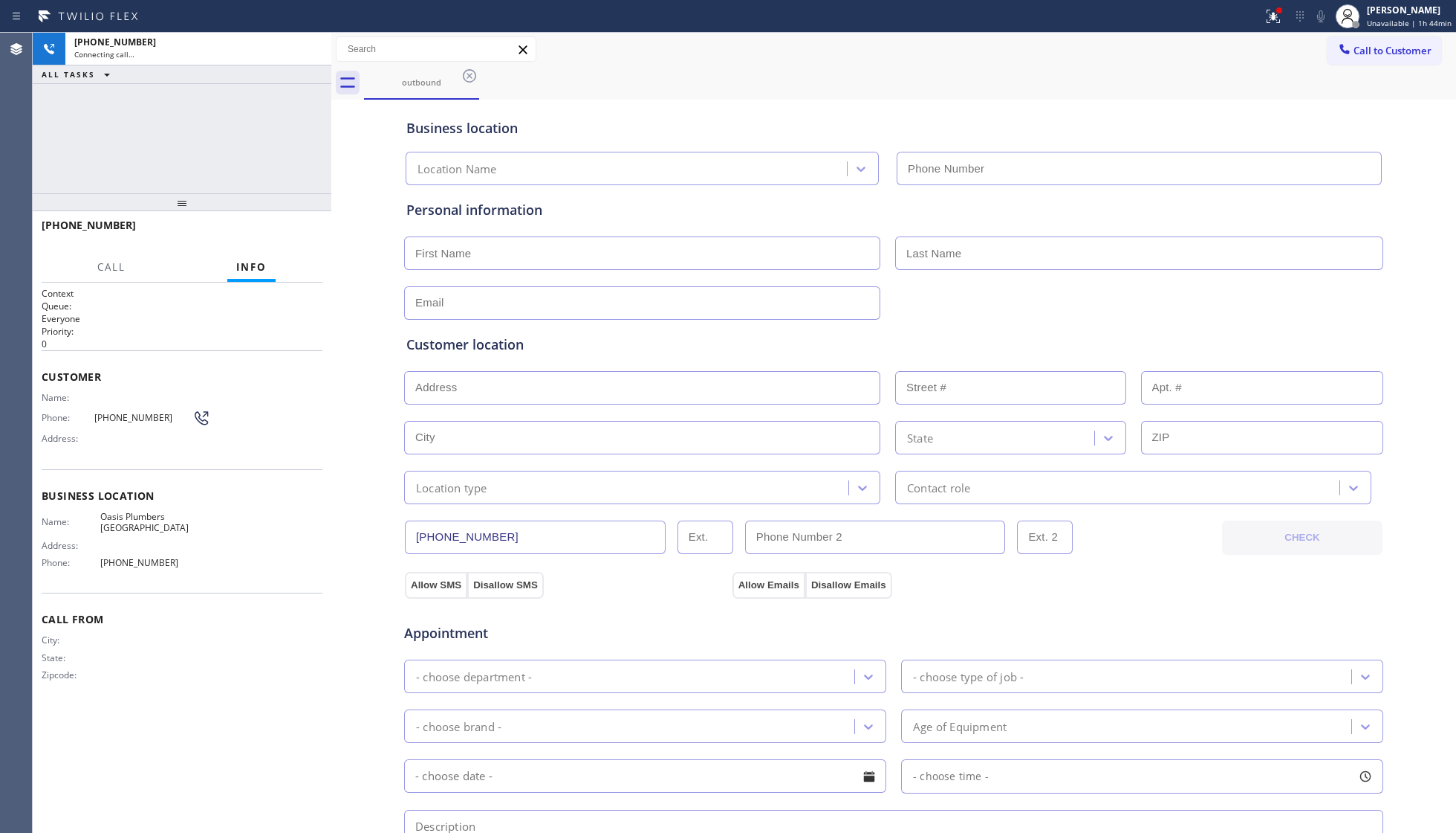
type input "[PHONE_NUMBER]"
click at [289, 231] on span "HANG UP" at bounding box center [287, 233] width 45 height 11
click at [291, 230] on span "HANG UP" at bounding box center [287, 233] width 45 height 11
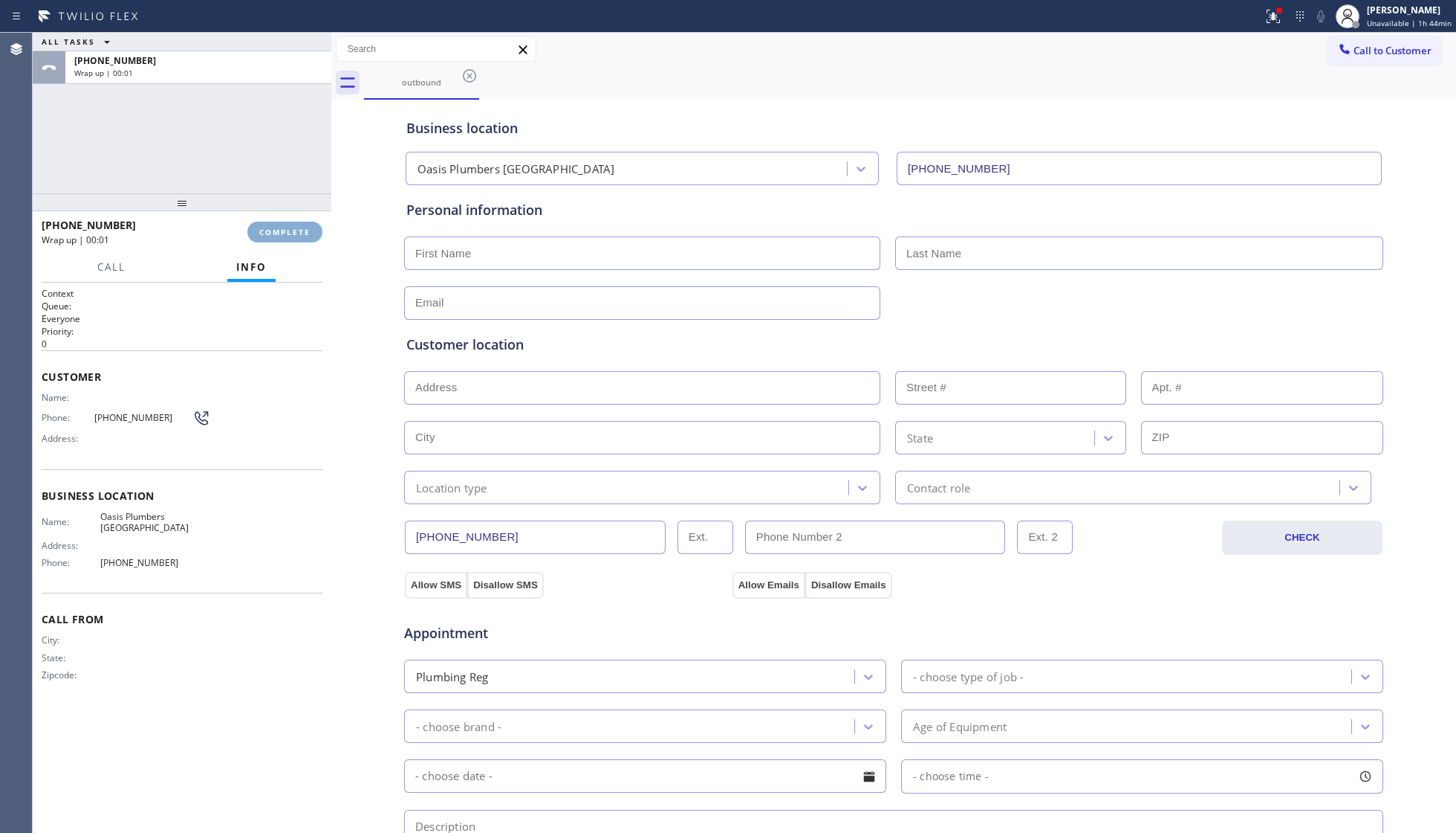
click at [291, 230] on span "COMPLETE" at bounding box center [285, 233] width 51 height 11
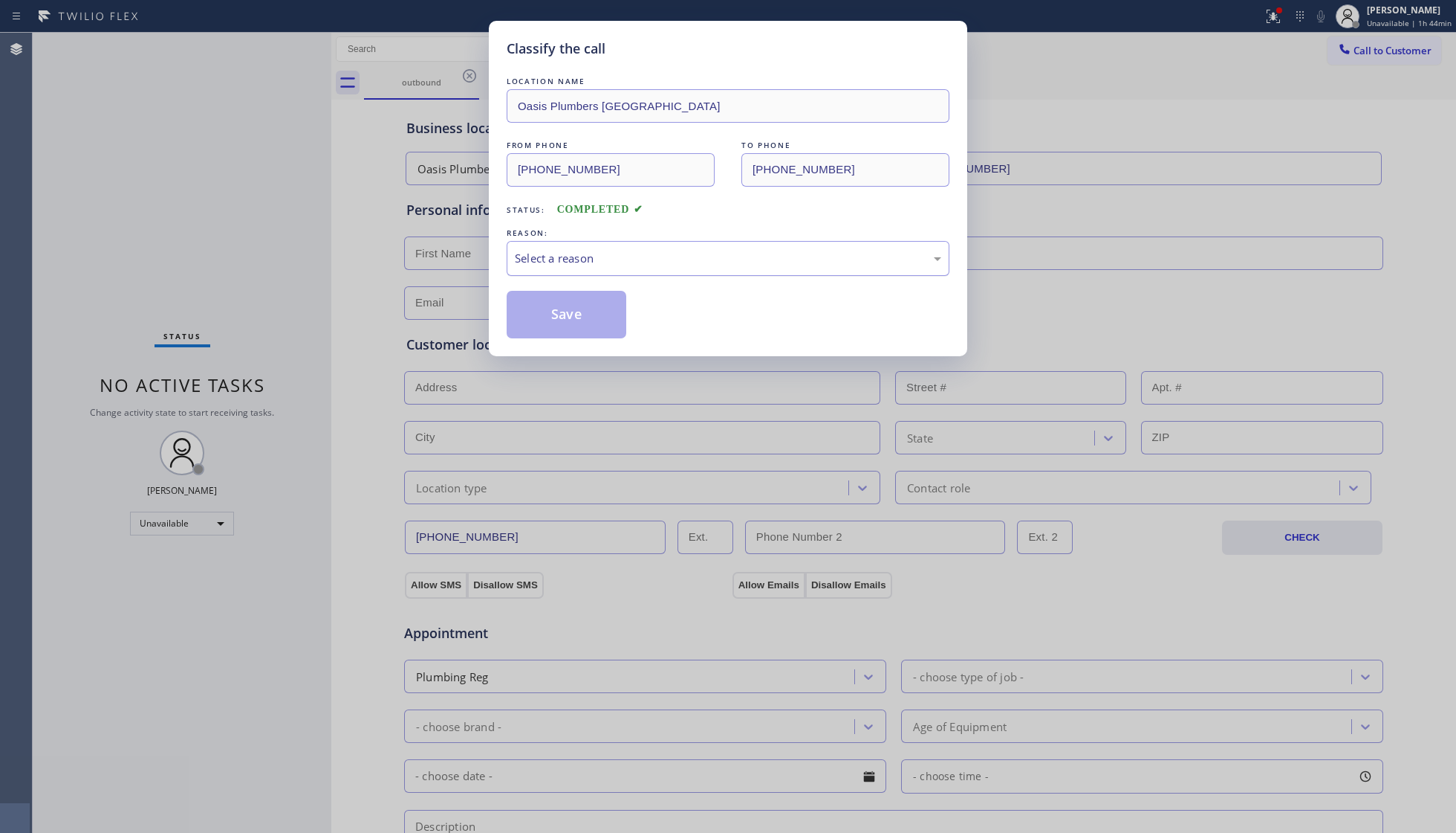
click at [608, 261] on div "Select a reason" at bounding box center [727, 258] width 426 height 17
click at [556, 316] on button "Save" at bounding box center [566, 314] width 120 height 48
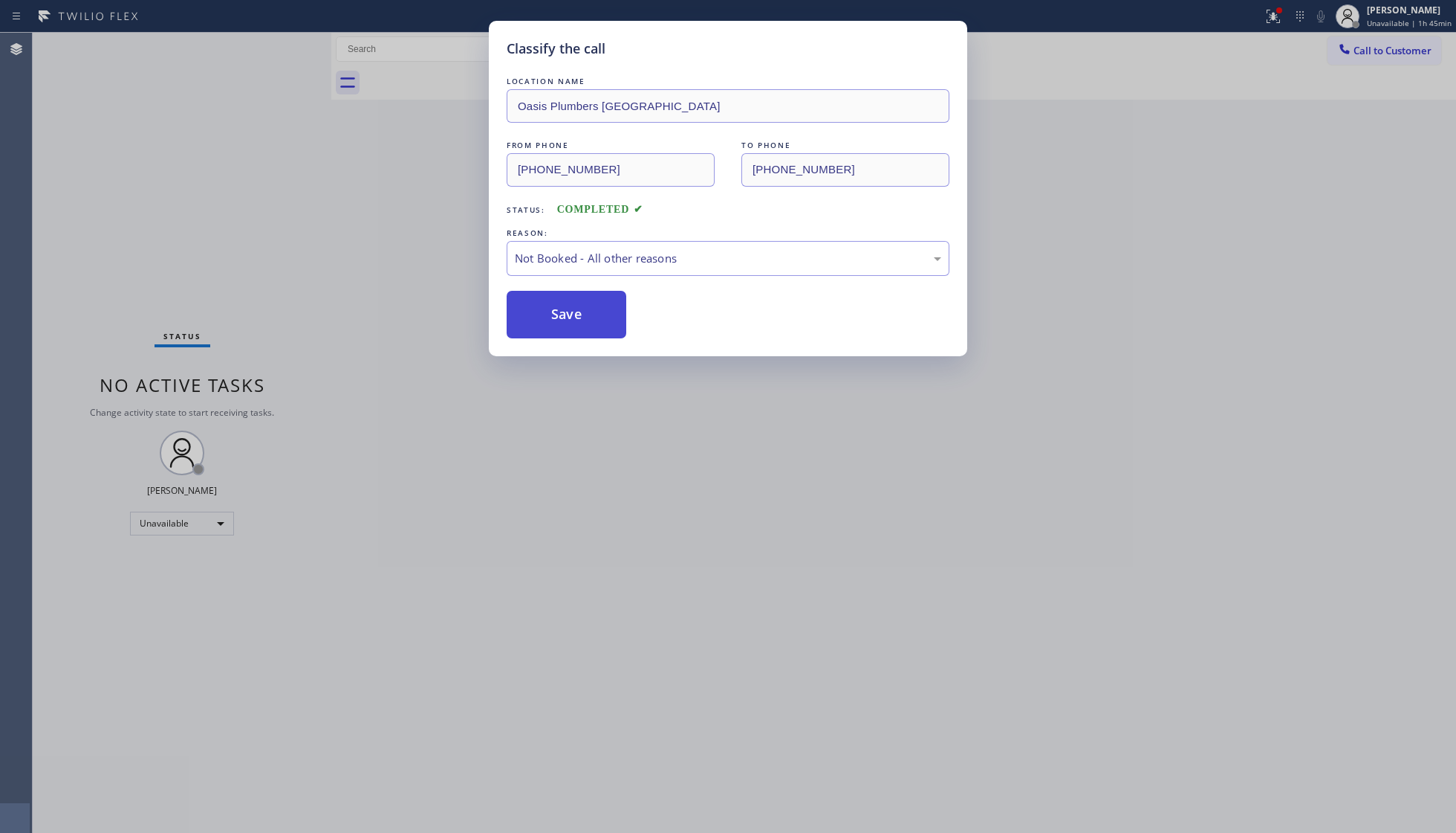
click at [556, 313] on button "Save" at bounding box center [566, 314] width 120 height 48
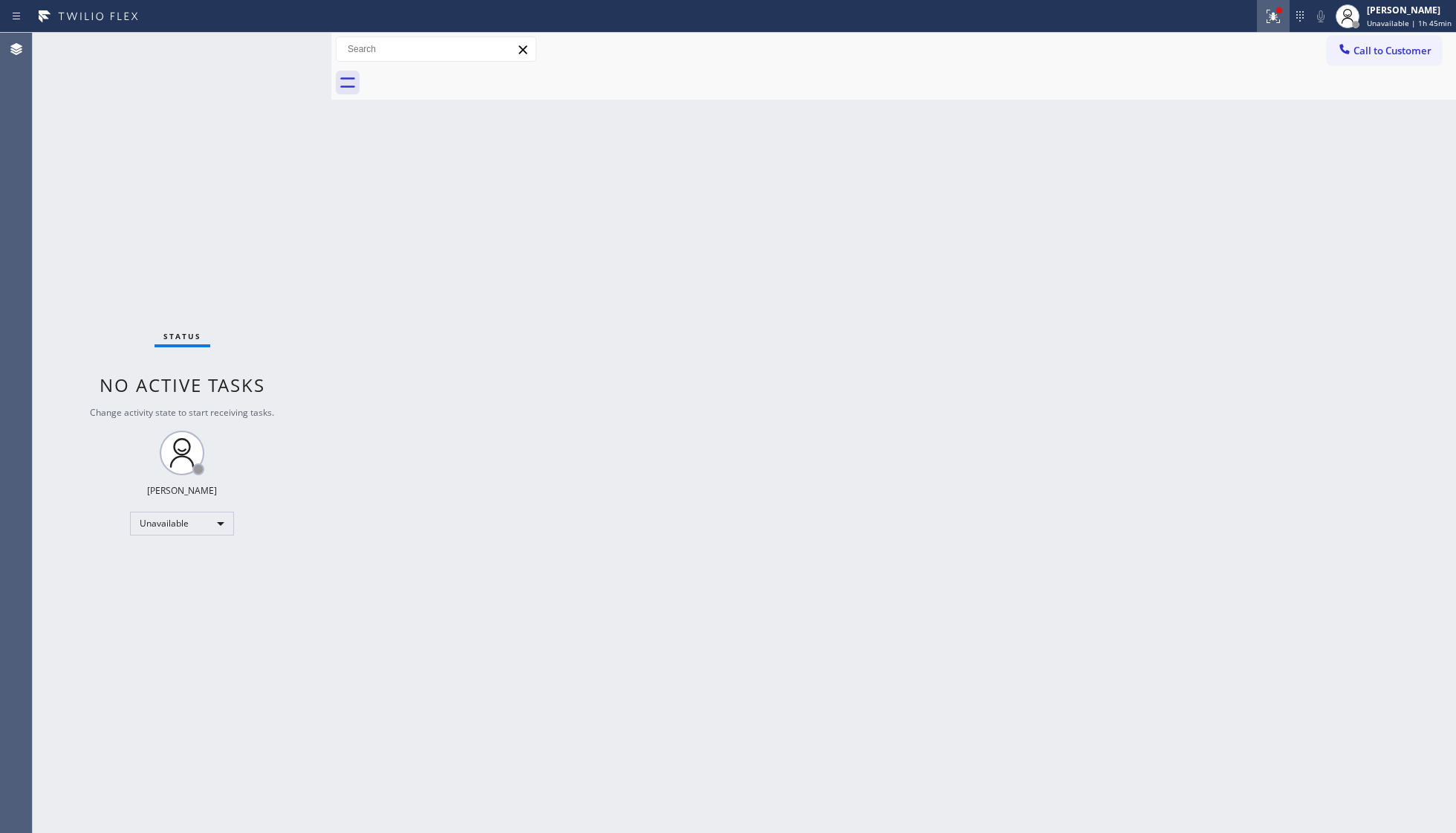
click at [1285, 1] on button at bounding box center [1273, 16] width 32 height 32
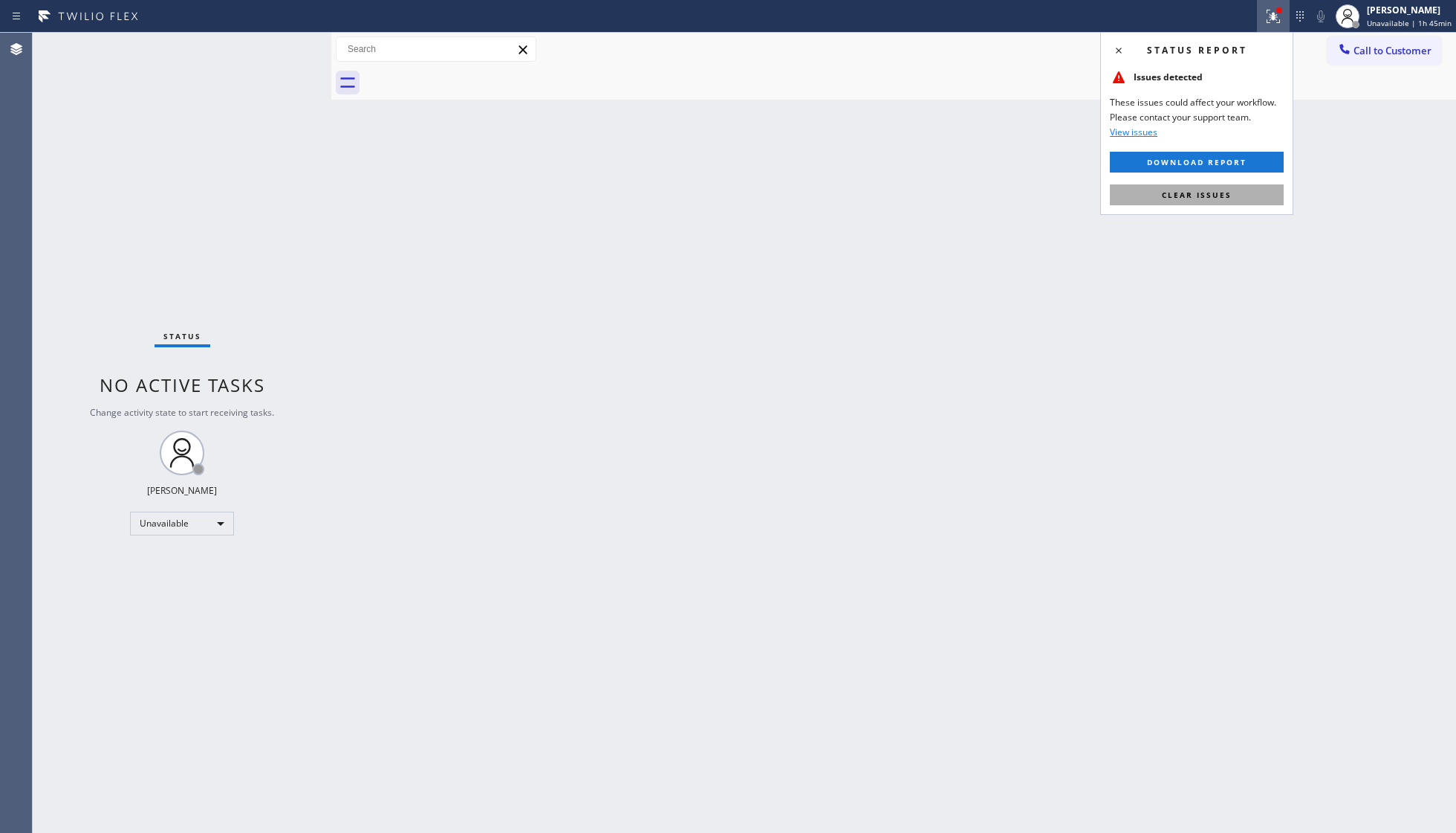
click at [1217, 201] on button "Clear issues" at bounding box center [1197, 195] width 174 height 21
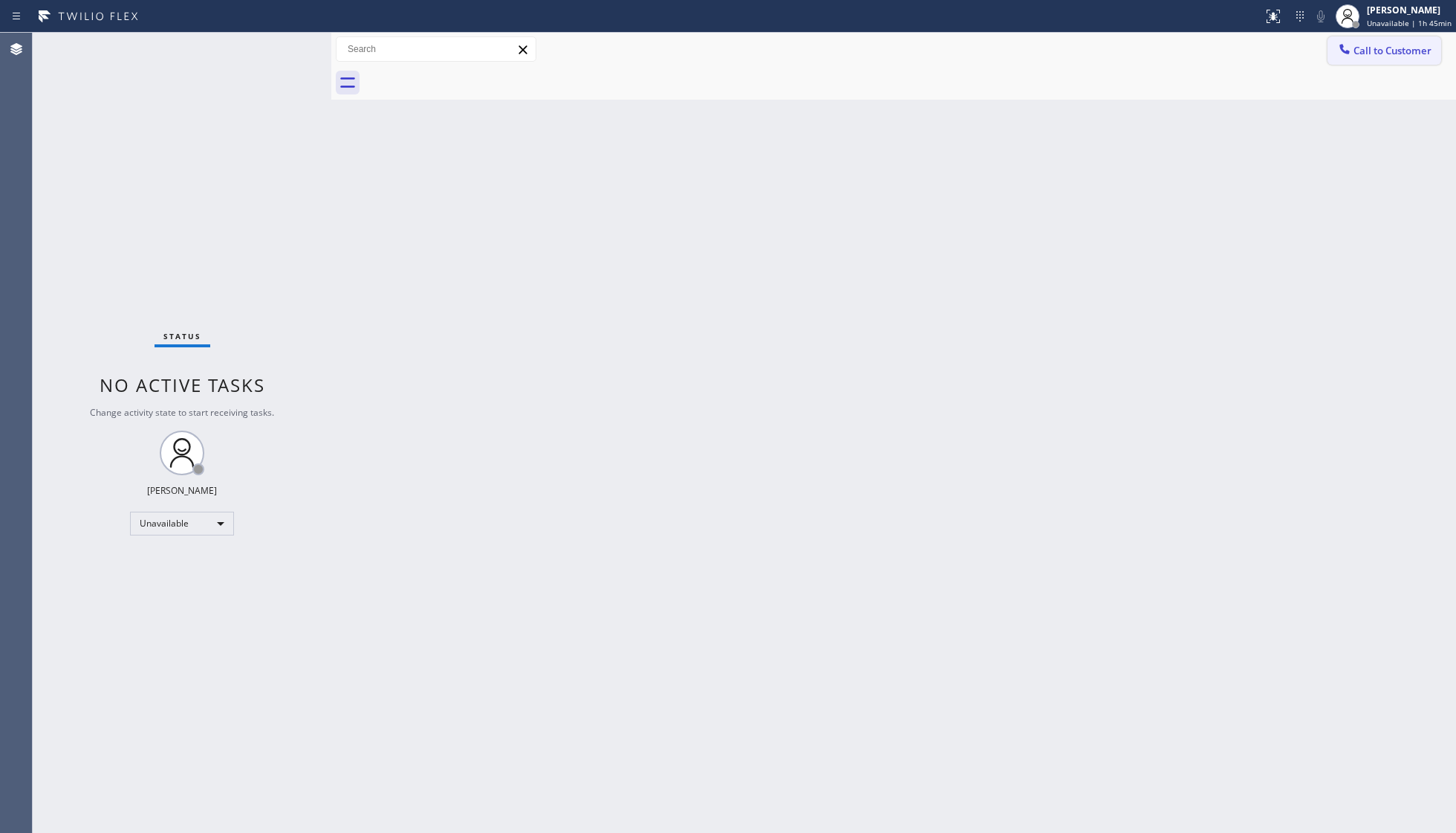
click at [1361, 49] on span "Call to Customer" at bounding box center [1393, 50] width 78 height 14
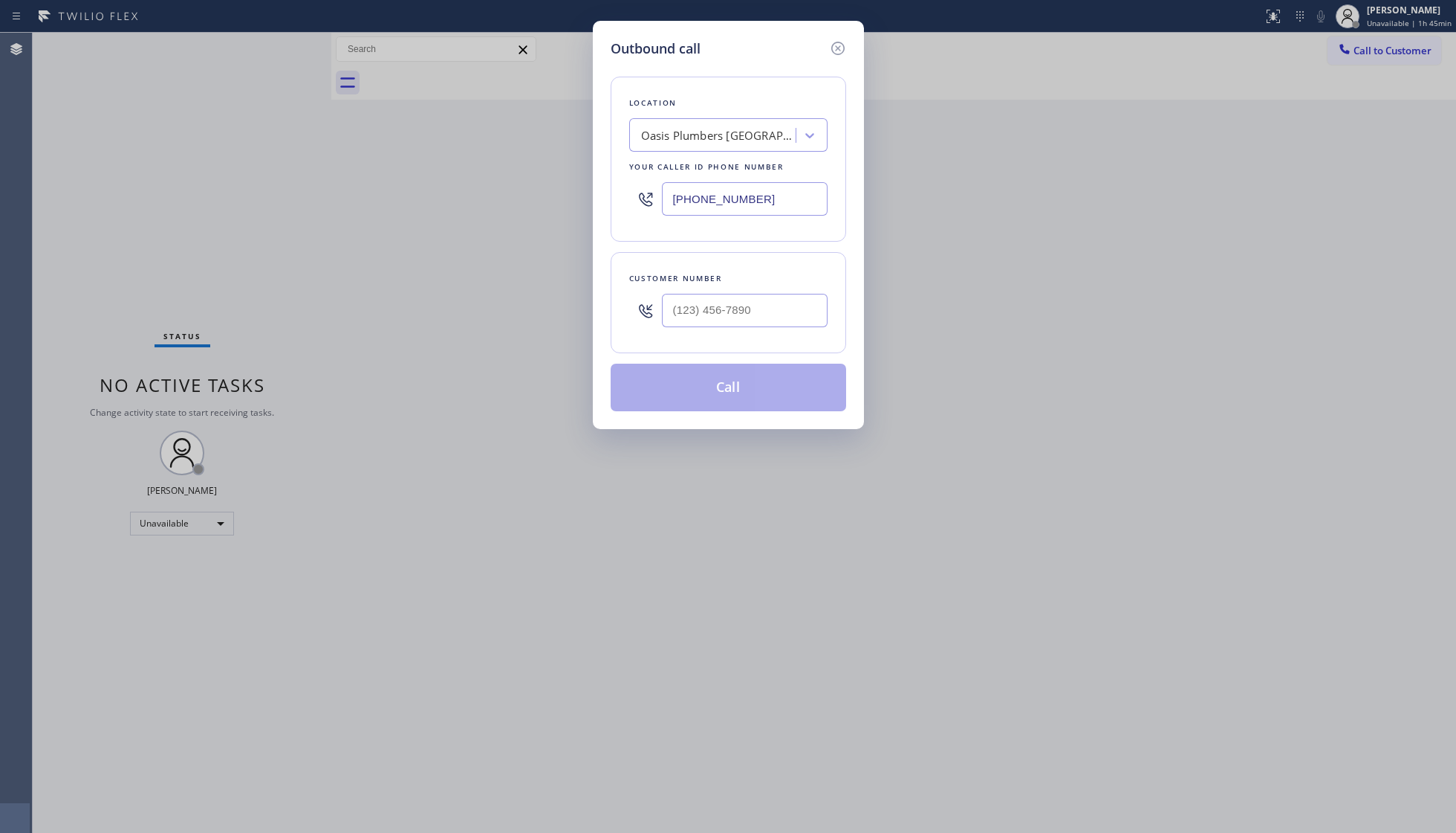
drag, startPoint x: 786, startPoint y: 185, endPoint x: 553, endPoint y: 163, distance: 234.0
click at [486, 172] on div "Outbound call Location Oasis [GEOGRAPHIC_DATA] Your caller id phone number [PHO…" at bounding box center [728, 416] width 1456 height 833
paste input "949) 264-0166"
type input "[PHONE_NUMBER]"
click at [770, 298] on input "(___) ___-____" at bounding box center [745, 310] width 166 height 33
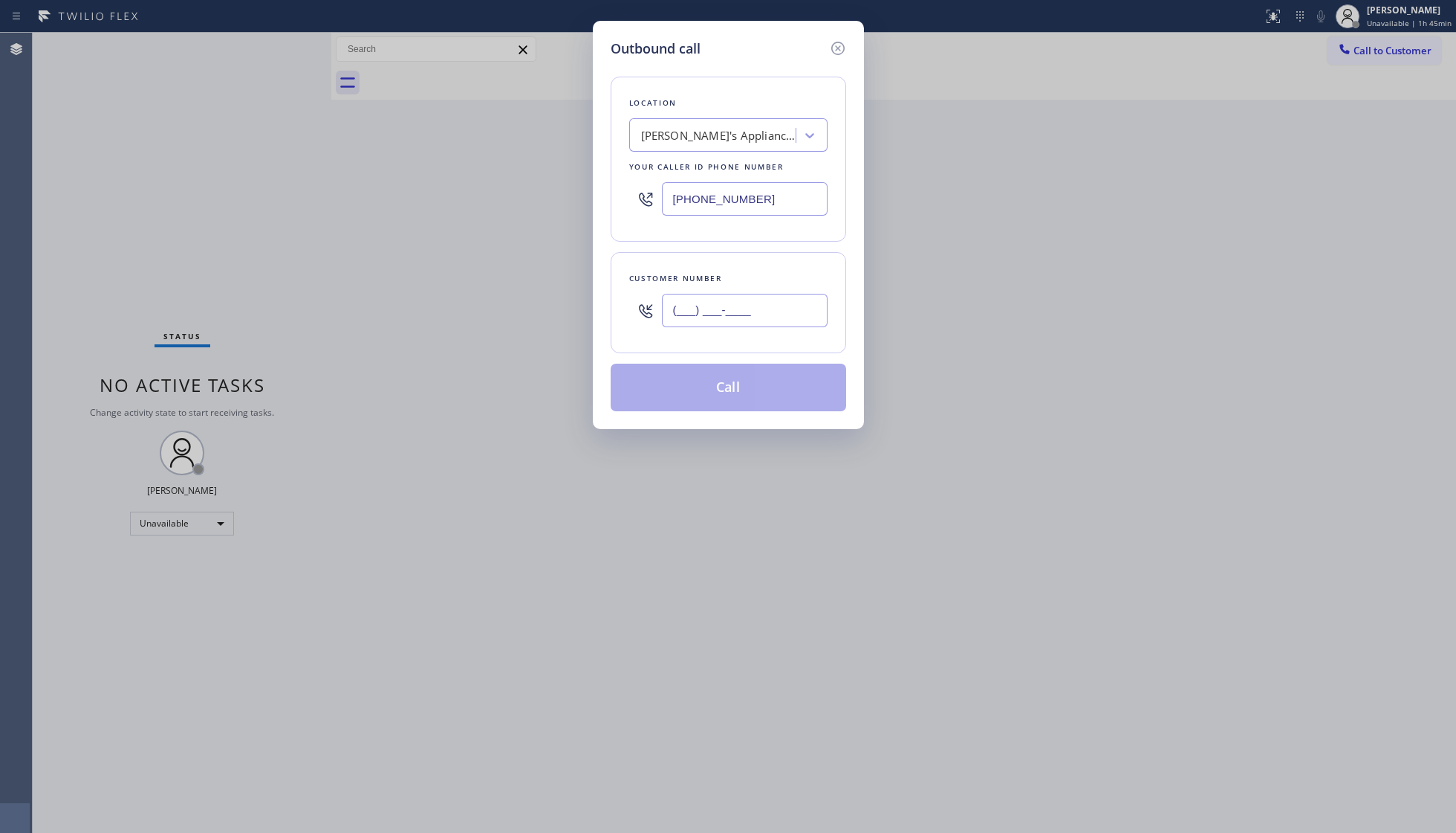
paste input "214) 216-9493"
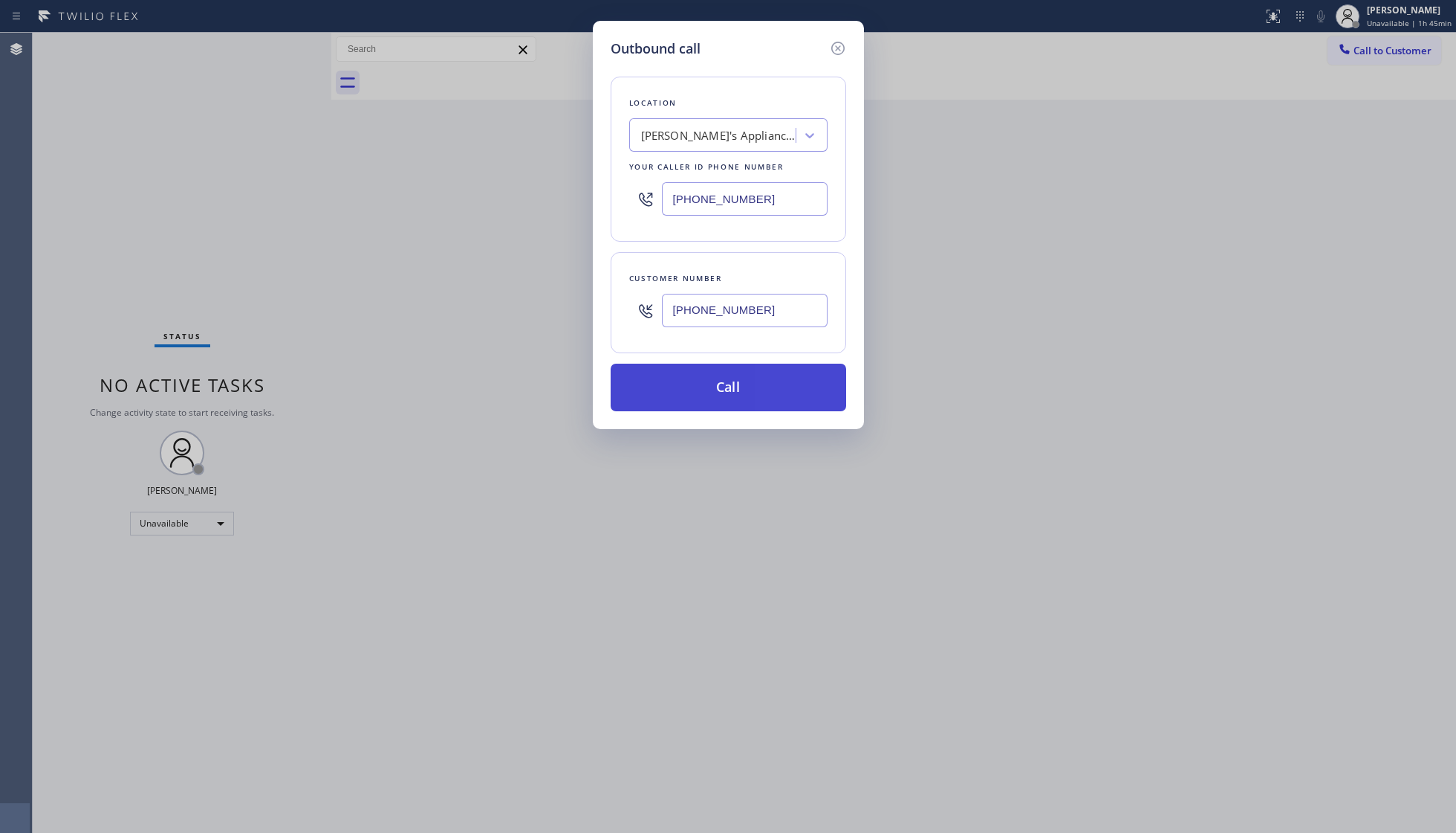
type input "[PHONE_NUMBER]"
click at [746, 398] on button "Call" at bounding box center [728, 387] width 235 height 48
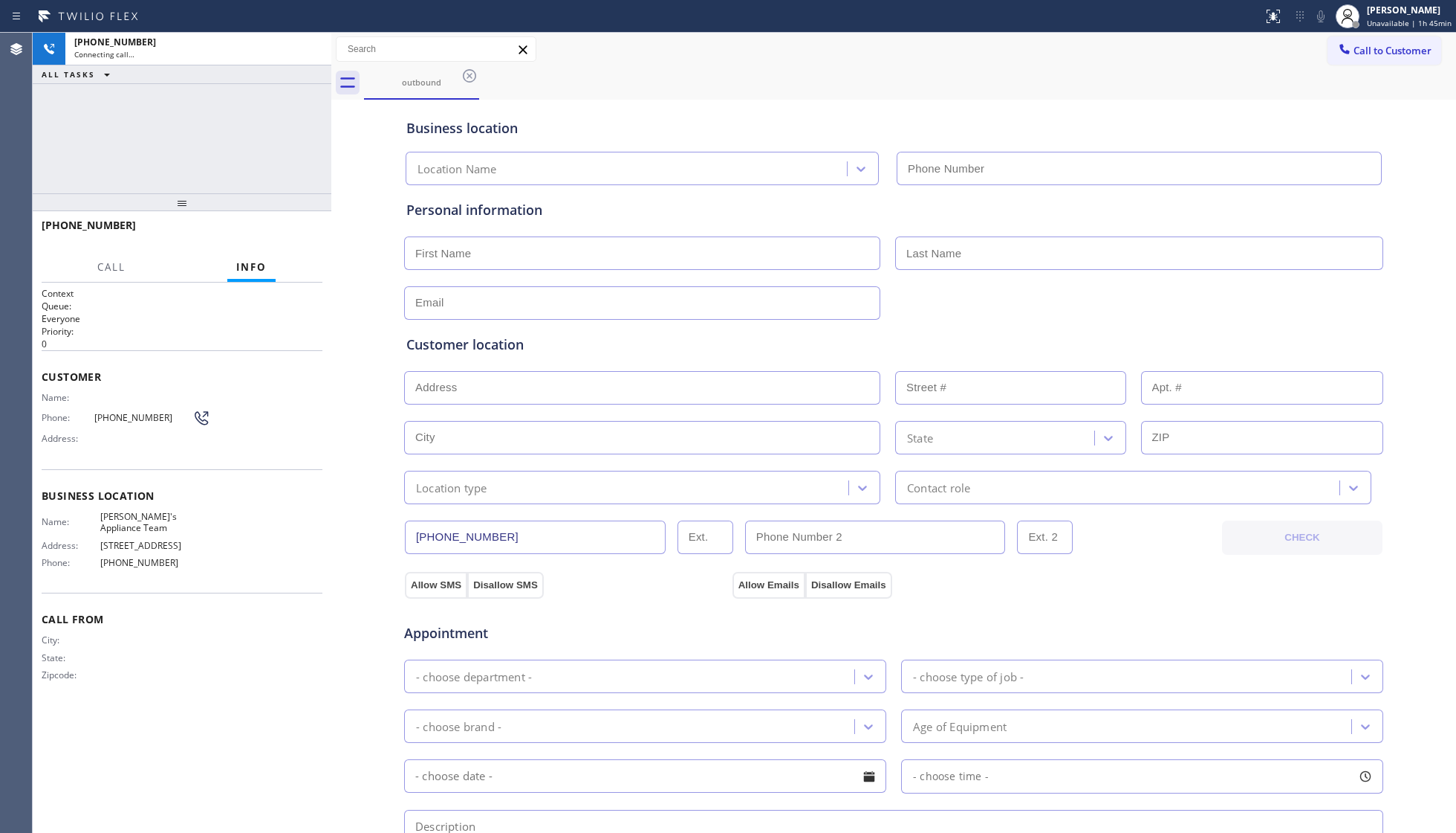
type input "[PHONE_NUMBER]"
click at [975, 60] on div "Call to Customer Outbound call Location [PERSON_NAME]'s Appliance Team Your cal…" at bounding box center [894, 49] width 1125 height 26
click at [291, 243] on div "[PHONE_NUMBER] Live | 00:02 HANG UP" at bounding box center [182, 232] width 281 height 39
click at [292, 243] on div "[PHONE_NUMBER] Live | 00:03 HANG UP" at bounding box center [182, 232] width 281 height 39
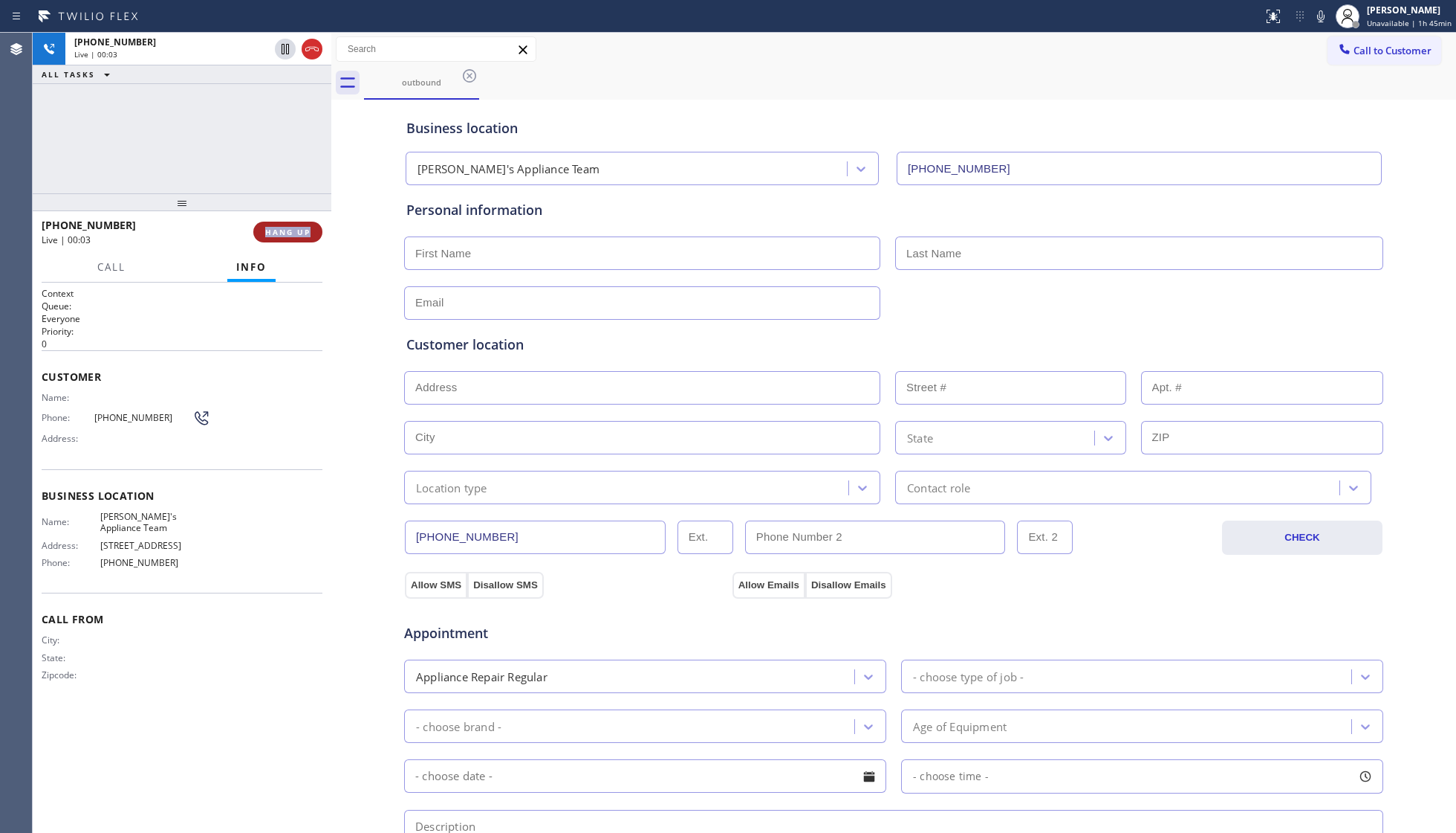
click at [292, 241] on button "HANG UP" at bounding box center [287, 232] width 69 height 21
click at [289, 238] on button "HANG UP" at bounding box center [287, 232] width 69 height 21
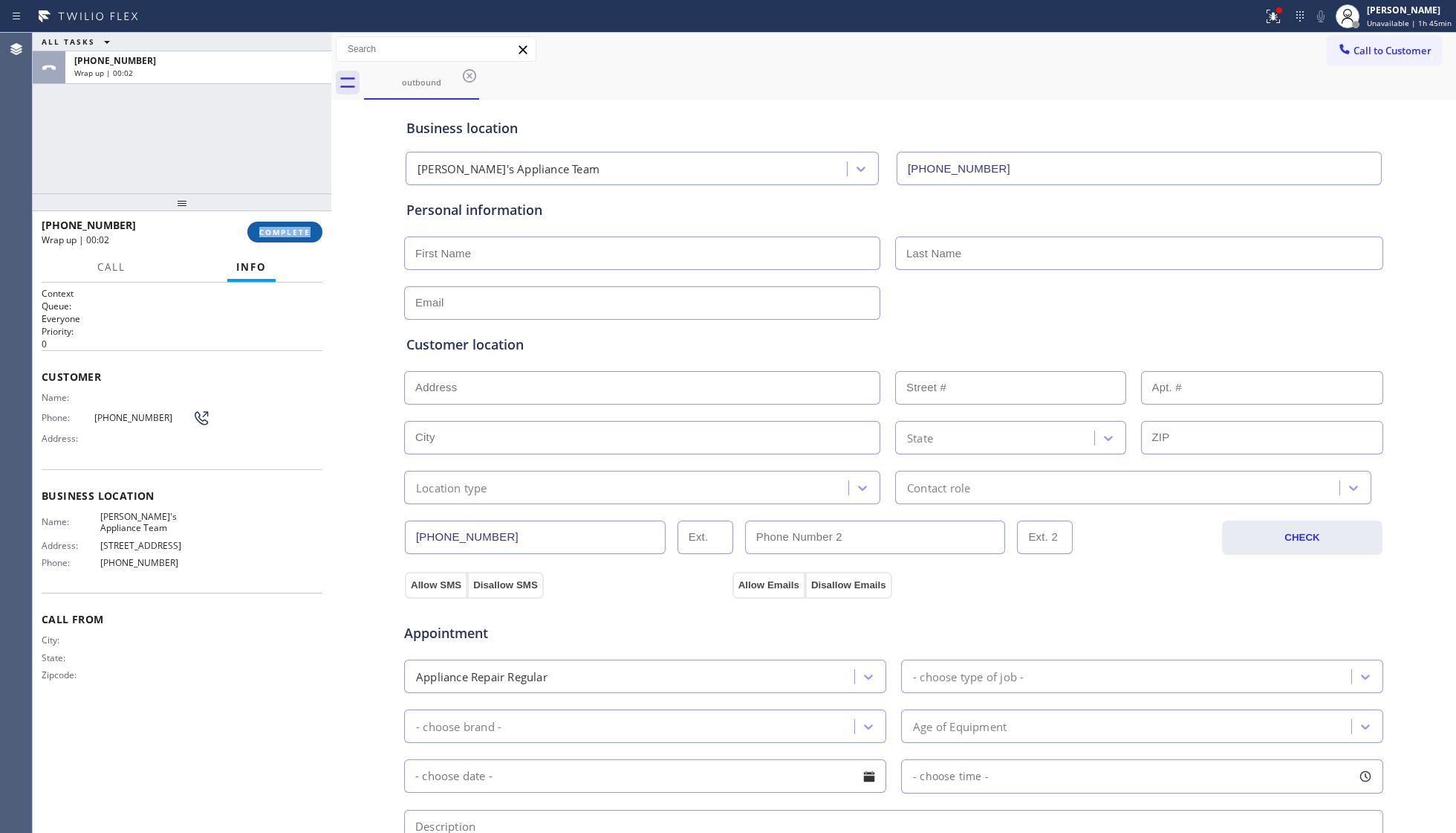
click at [286, 229] on span "COMPLETE" at bounding box center [285, 233] width 51 height 11
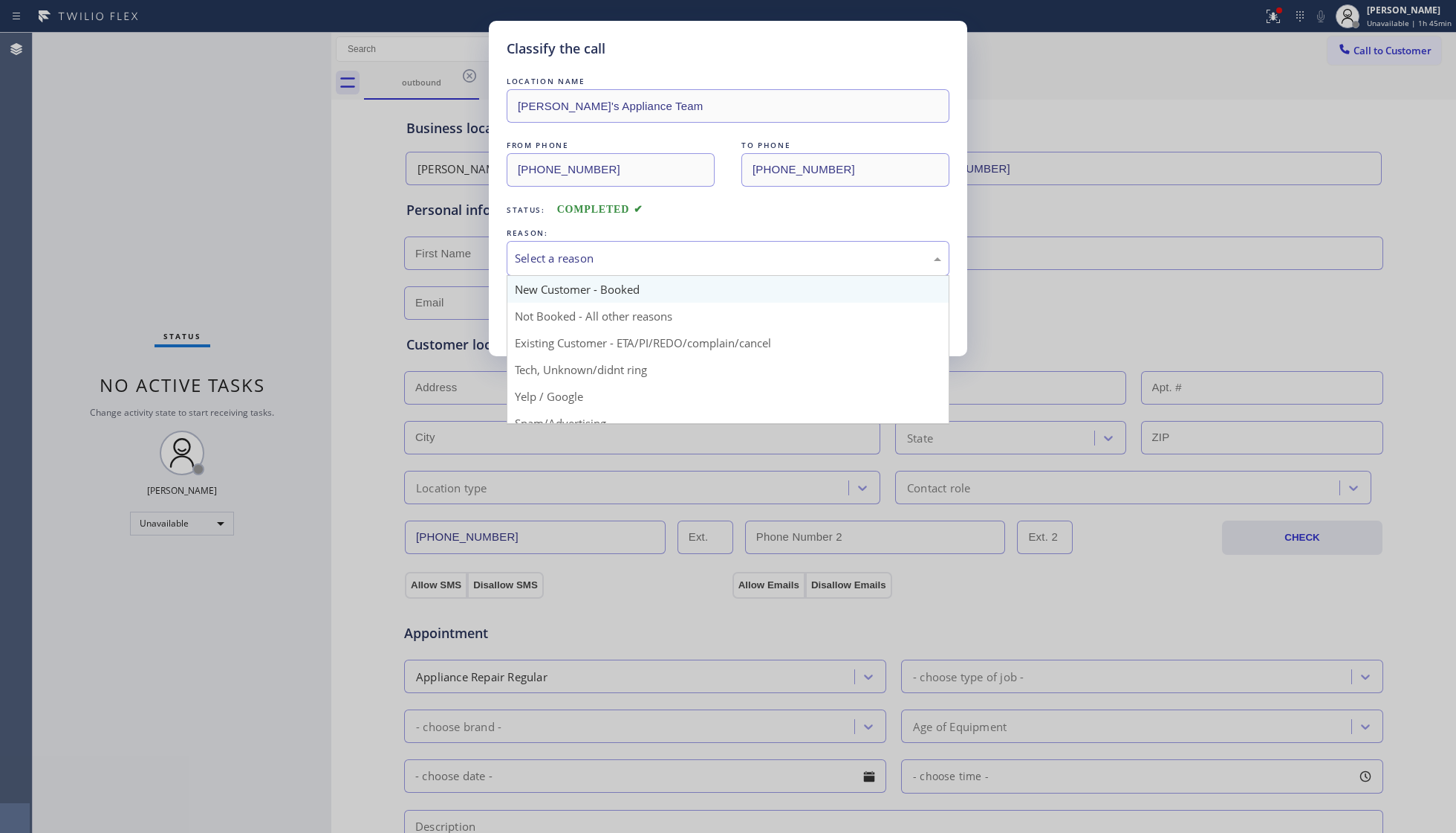
drag, startPoint x: 649, startPoint y: 248, endPoint x: 609, endPoint y: 289, distance: 57.3
click at [618, 276] on div "Select a reason New Customer - Booked Not Booked - All other reasons Existing C…" at bounding box center [727, 258] width 442 height 35
click at [575, 307] on button "Save" at bounding box center [566, 314] width 120 height 48
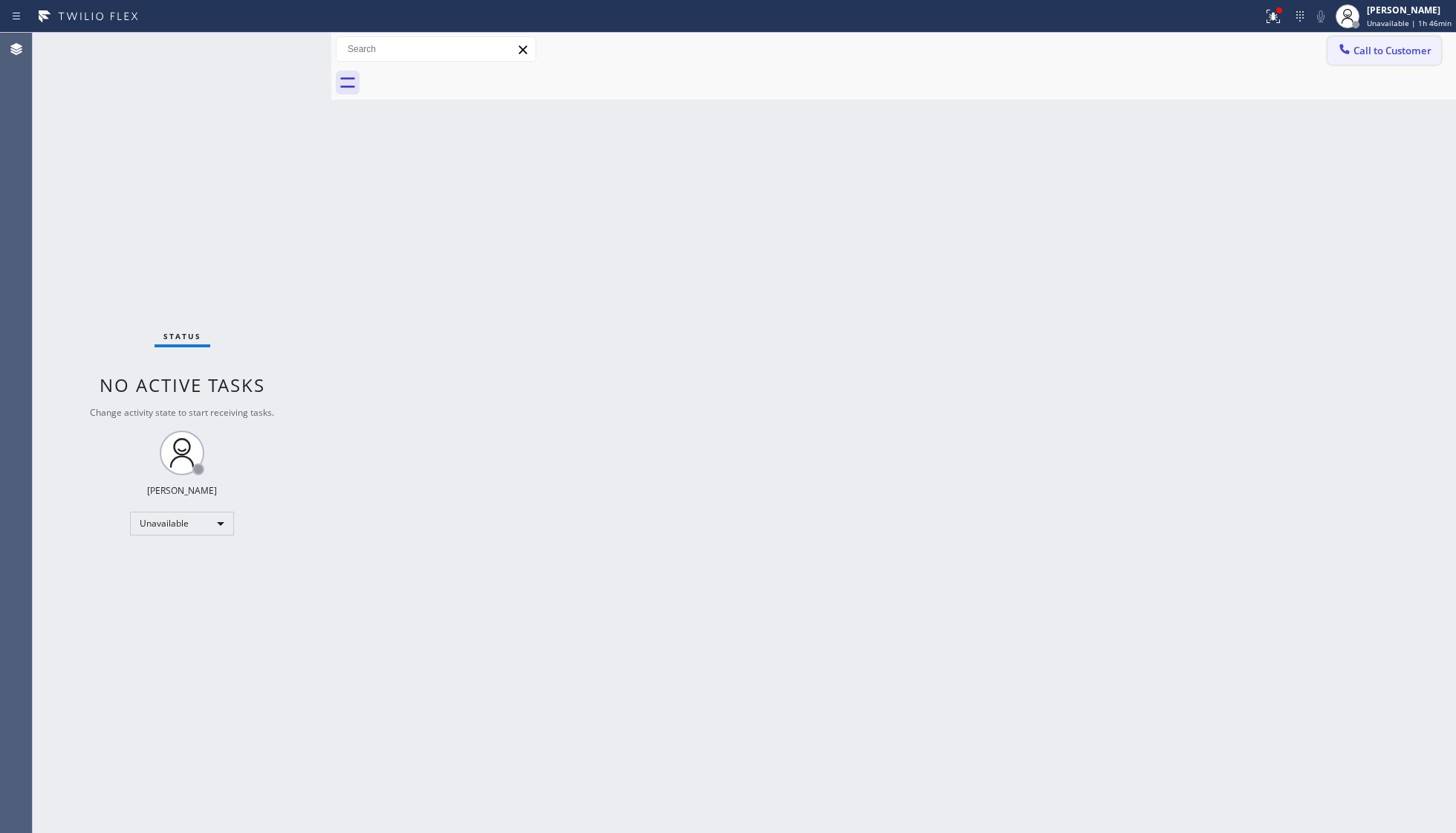
click at [1348, 61] on button "Call to Customer" at bounding box center [1385, 50] width 114 height 28
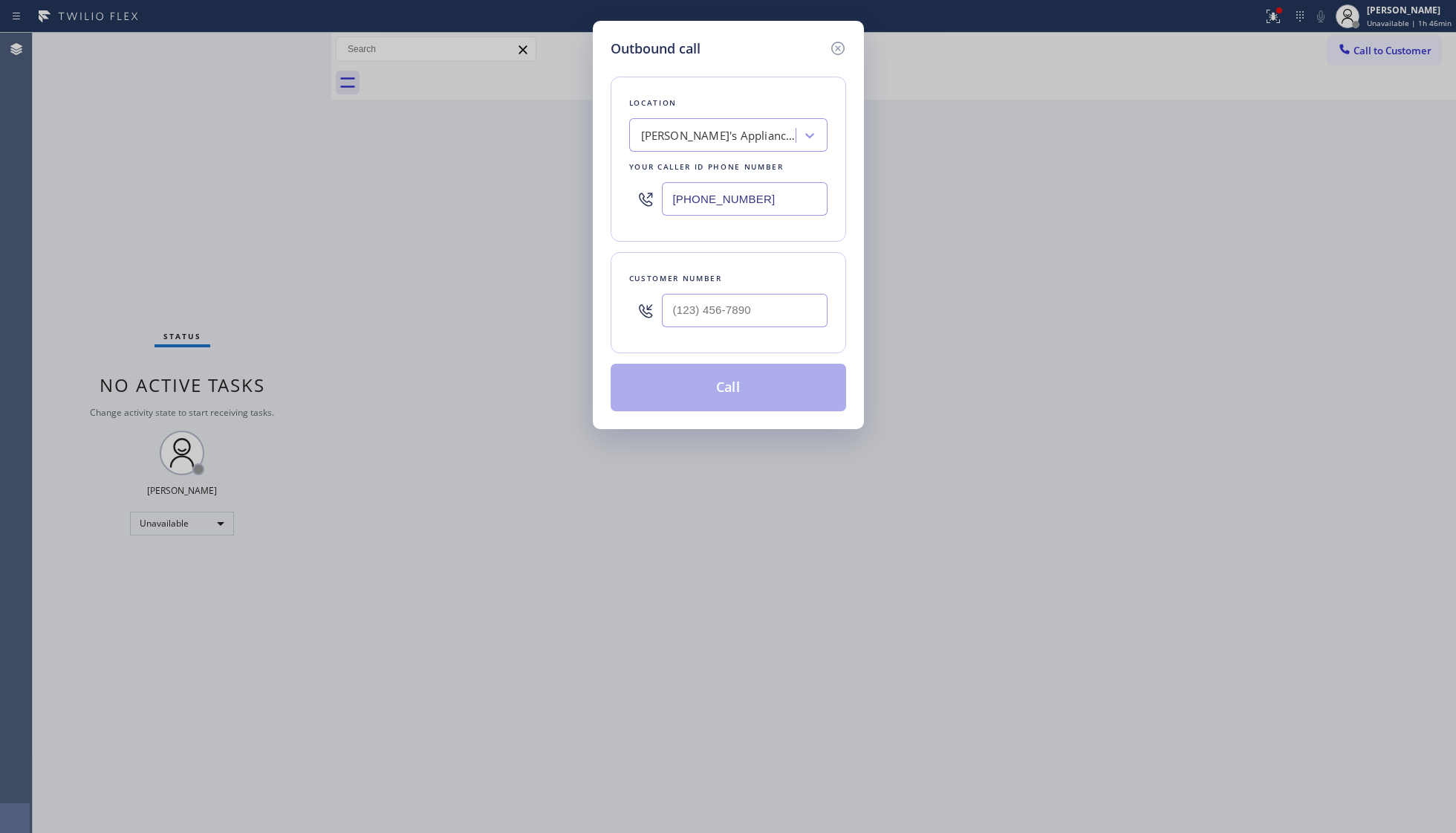
drag, startPoint x: 776, startPoint y: 209, endPoint x: 630, endPoint y: 208, distance: 146.0
click at [614, 209] on div "Location [PERSON_NAME]'s Appliance Team Your caller id phone number [PHONE_NUMB…" at bounding box center [728, 159] width 235 height 165
paste input "206) 338-3598"
type input "[PHONE_NUMBER]"
click at [773, 296] on input "(___) ___-____" at bounding box center [745, 310] width 166 height 33
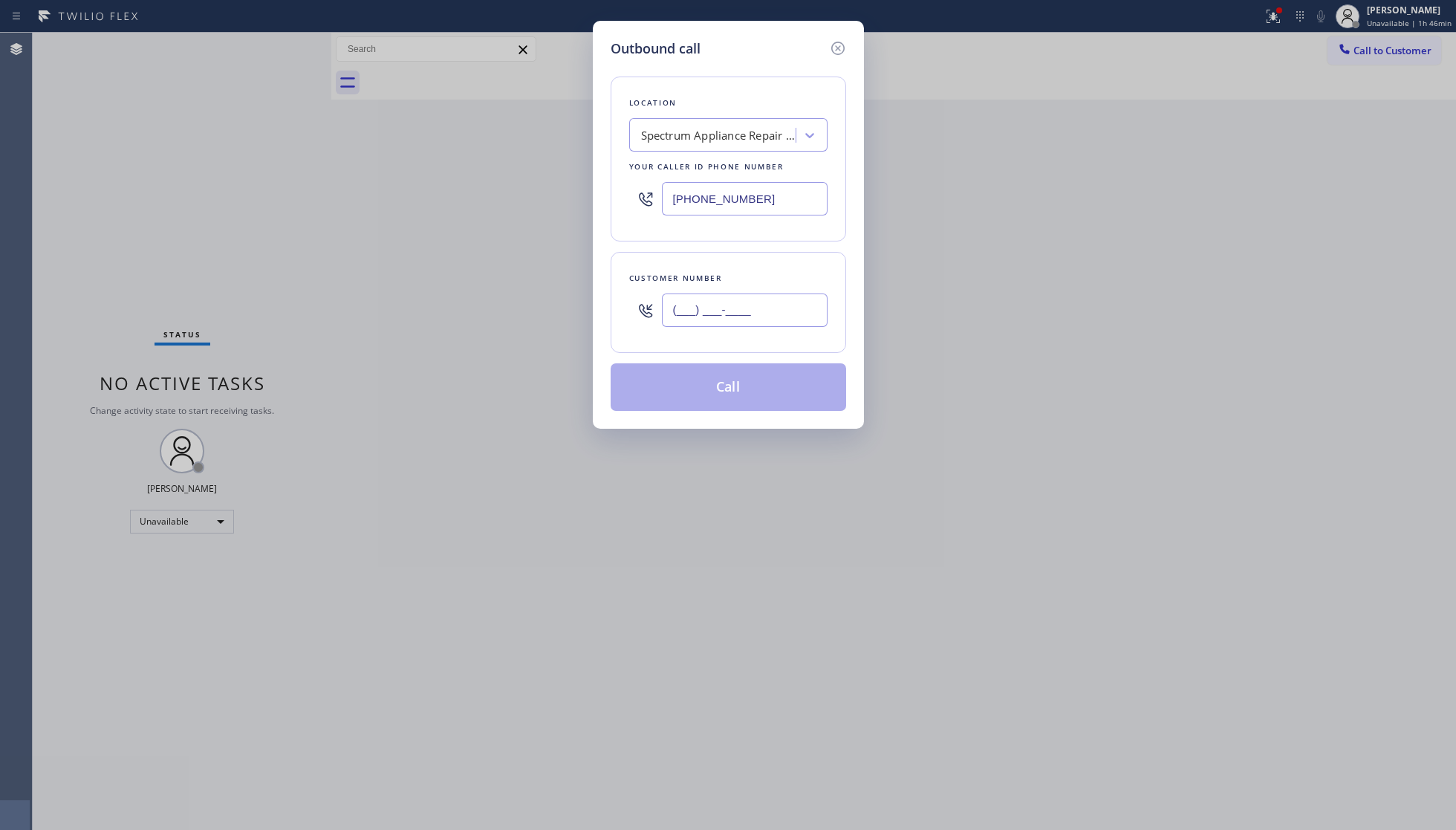
paste input "206) 601-2676"
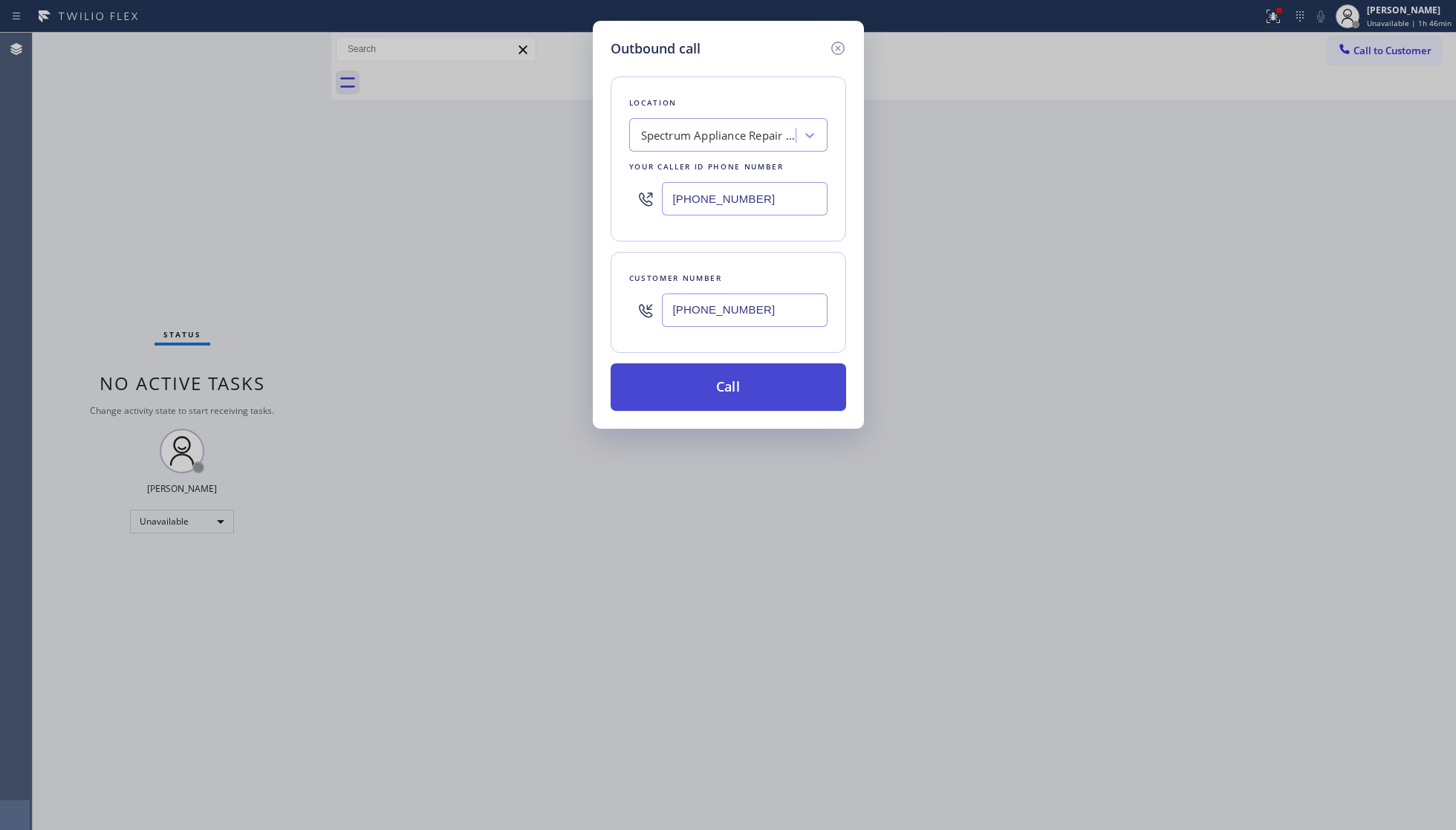
type input "[PHONE_NUMBER]"
click at [737, 393] on button "Call" at bounding box center [728, 387] width 235 height 48
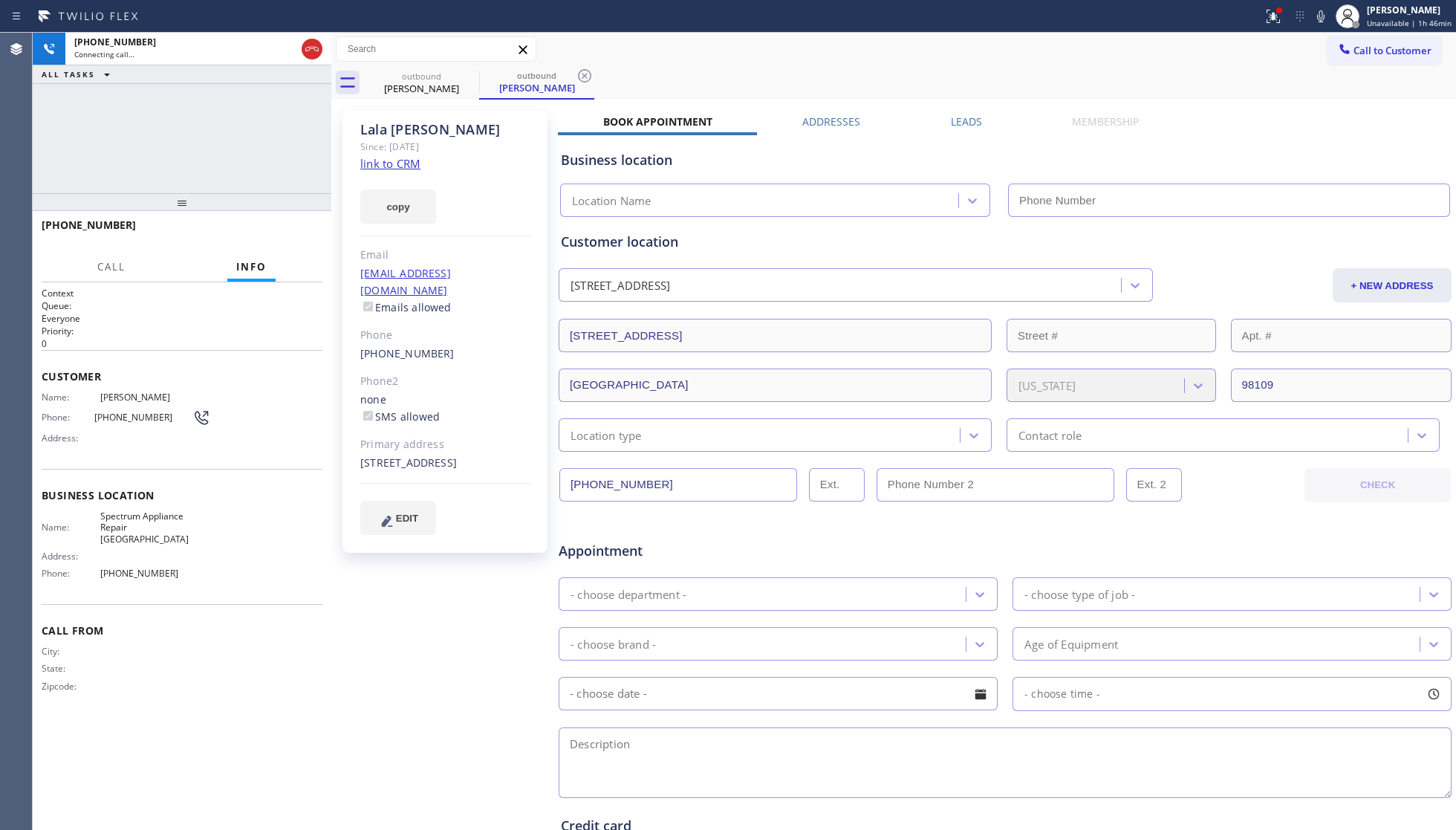
type input "[PHONE_NUMBER]"
drag, startPoint x: 1275, startPoint y: 19, endPoint x: 1282, endPoint y: 49, distance: 30.8
click at [1276, 19] on g at bounding box center [1273, 16] width 14 height 14
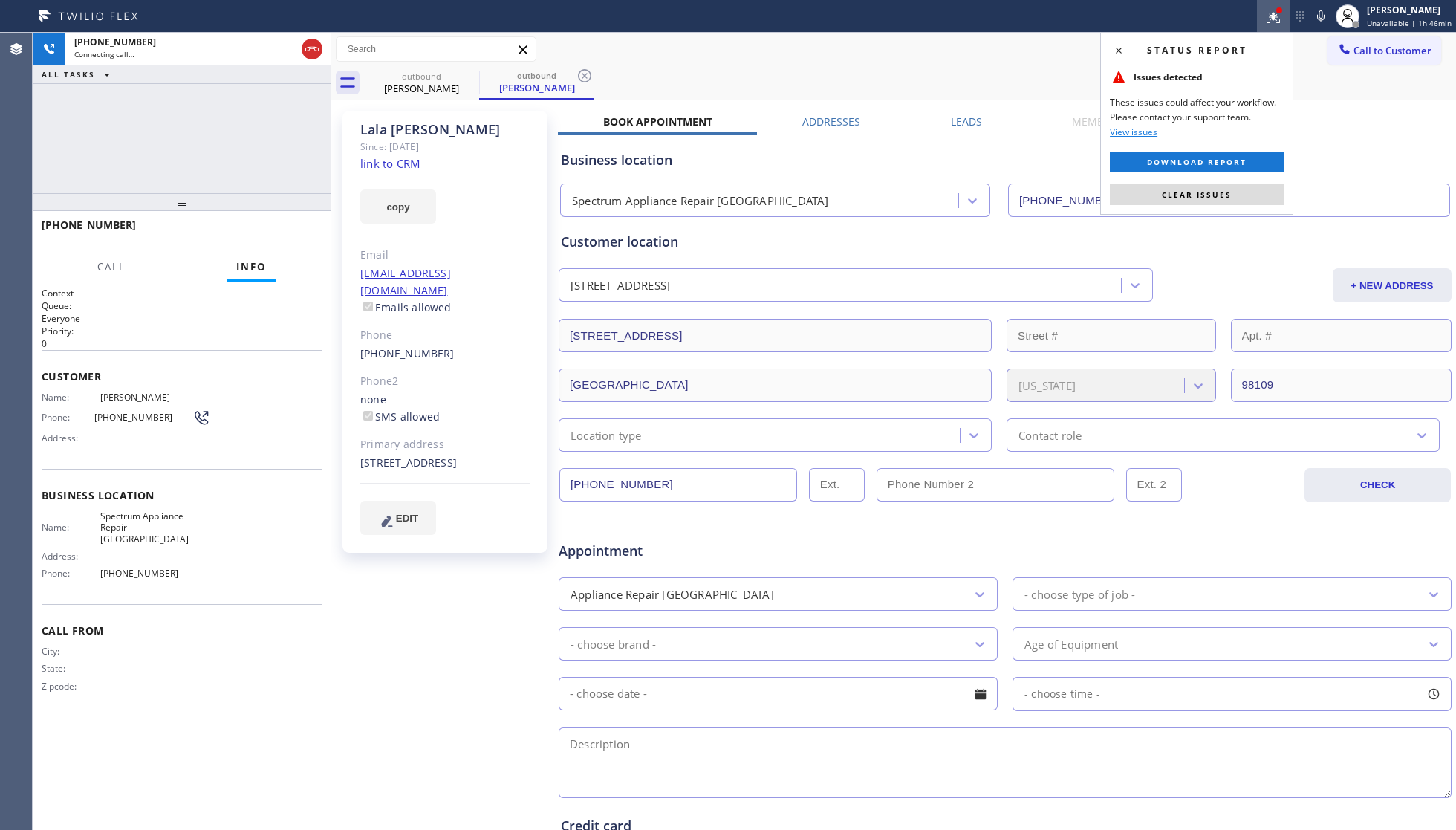
click at [1199, 197] on span "Clear issues" at bounding box center [1197, 195] width 70 height 11
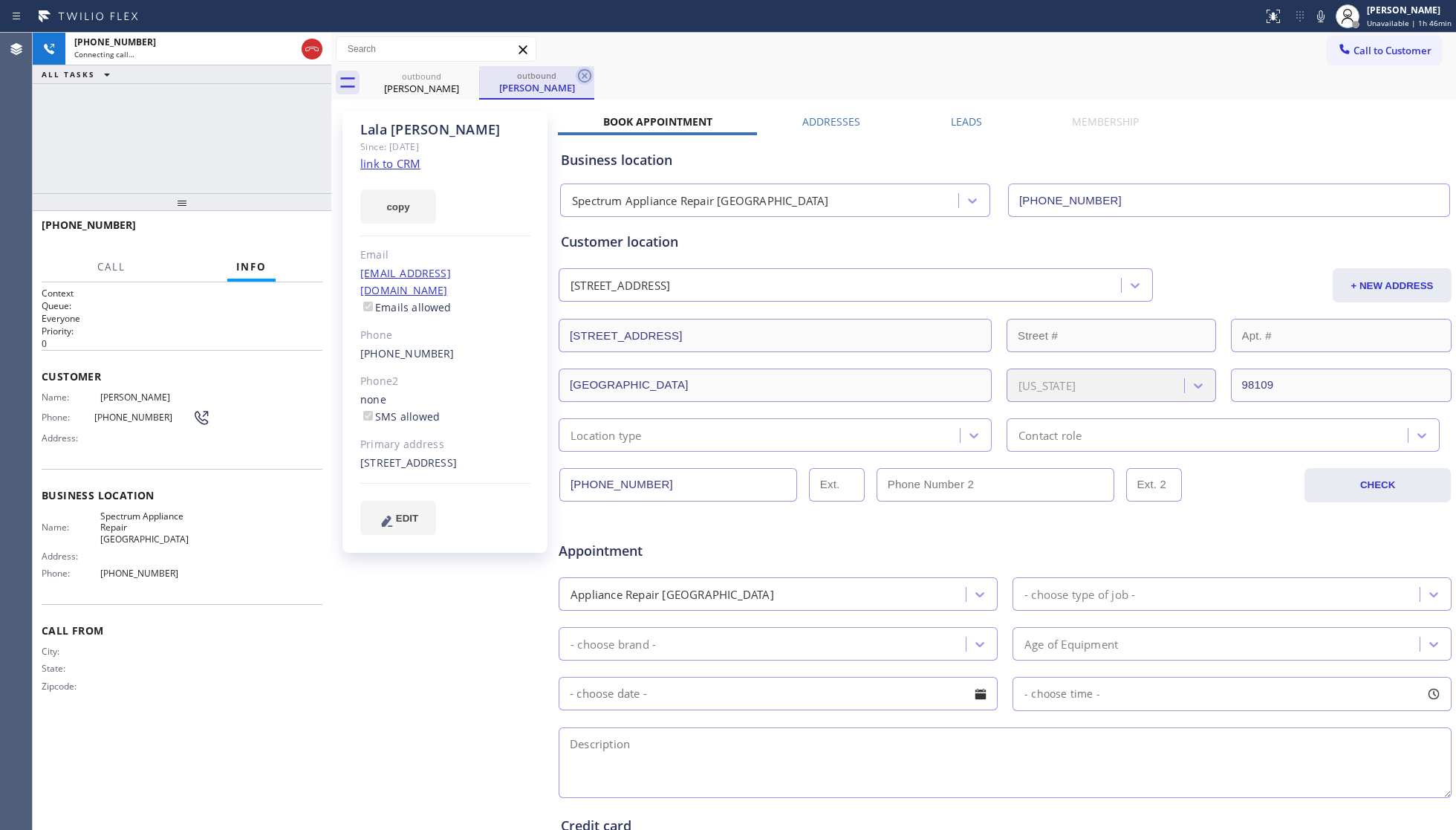
click at [589, 78] on icon at bounding box center [585, 76] width 18 height 18
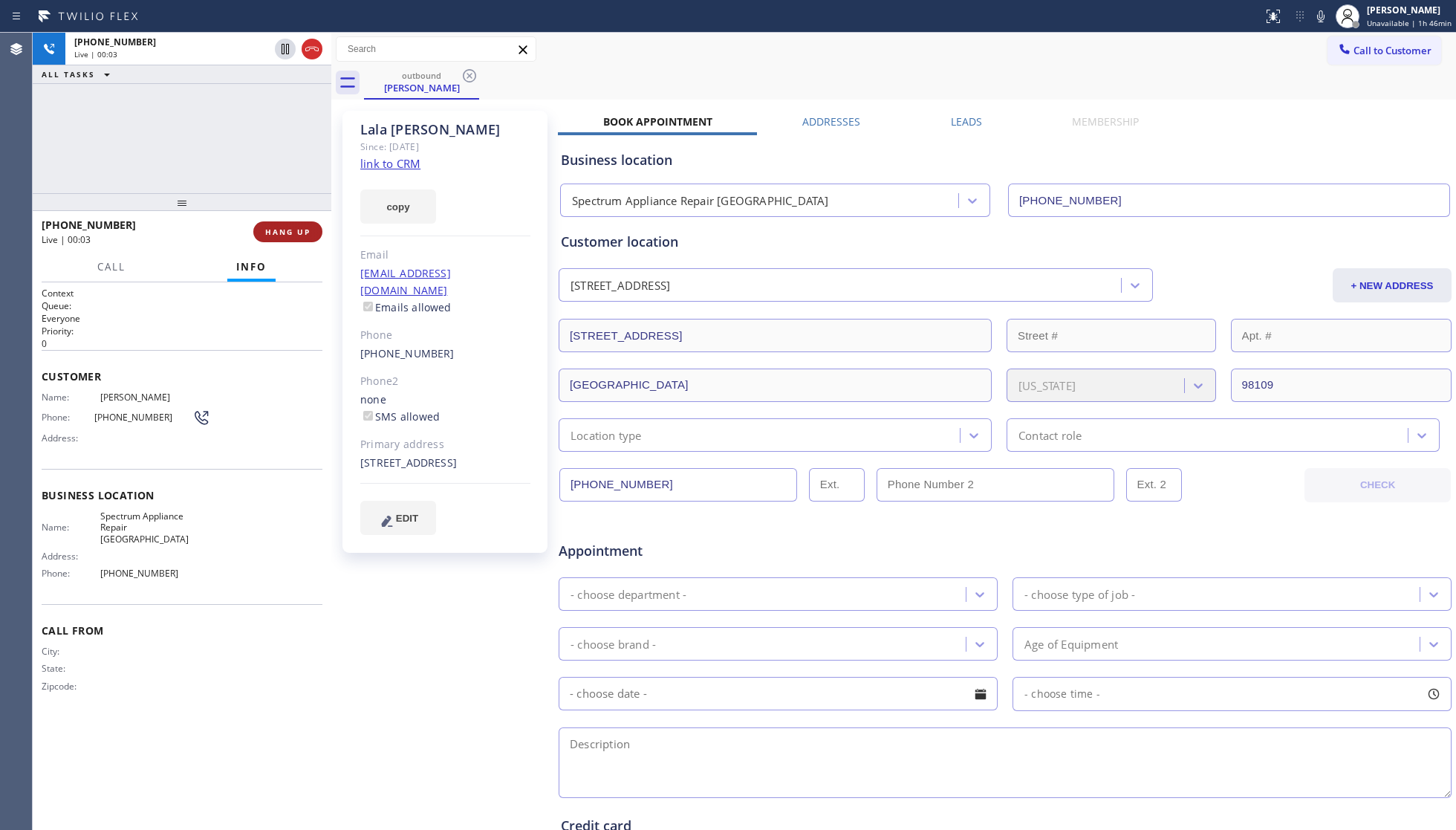
click at [307, 241] on button "HANG UP" at bounding box center [287, 232] width 69 height 21
click at [307, 240] on button "HANG UP" at bounding box center [287, 232] width 69 height 21
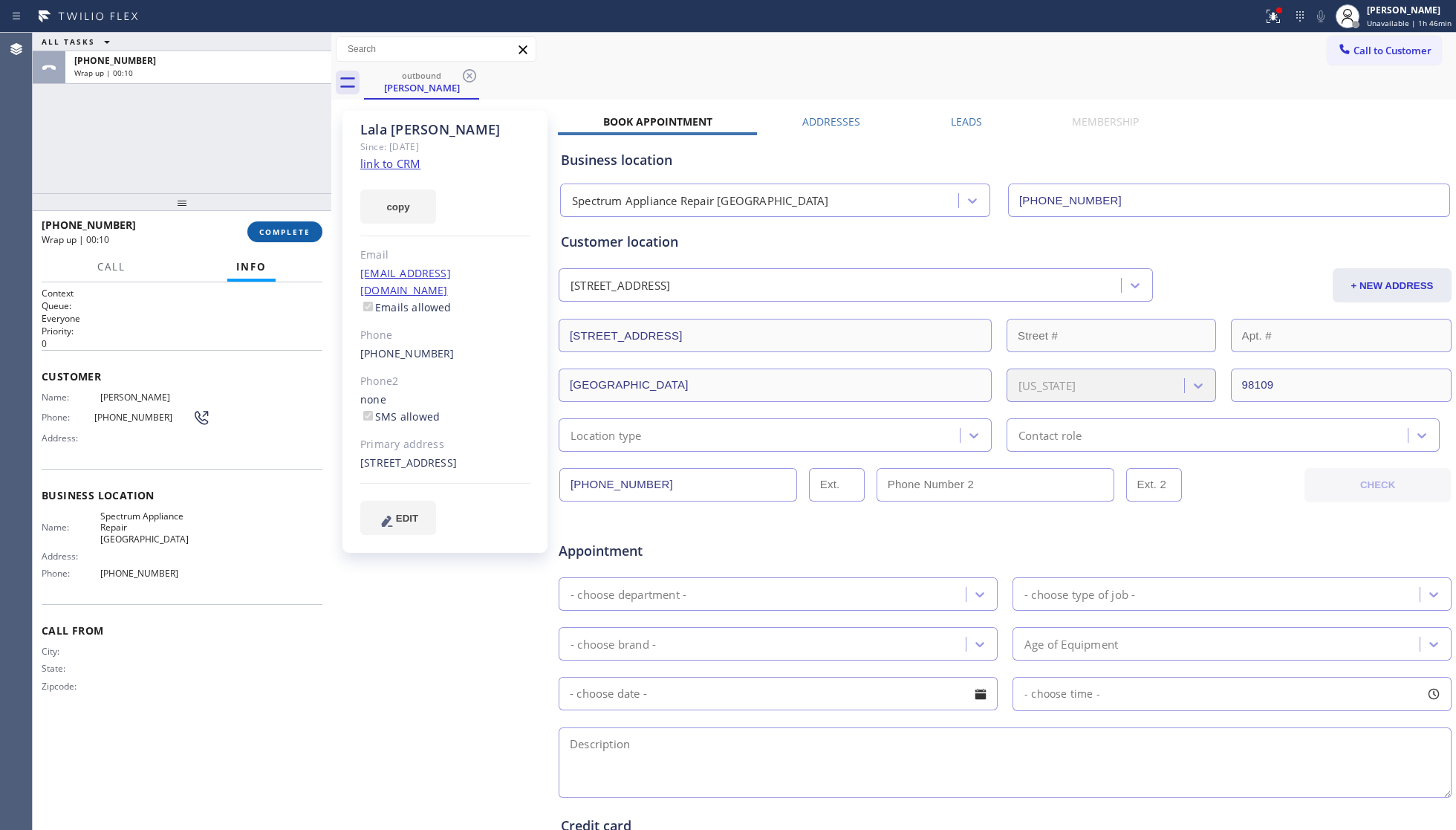
click at [291, 233] on span "COMPLETE" at bounding box center [285, 233] width 51 height 11
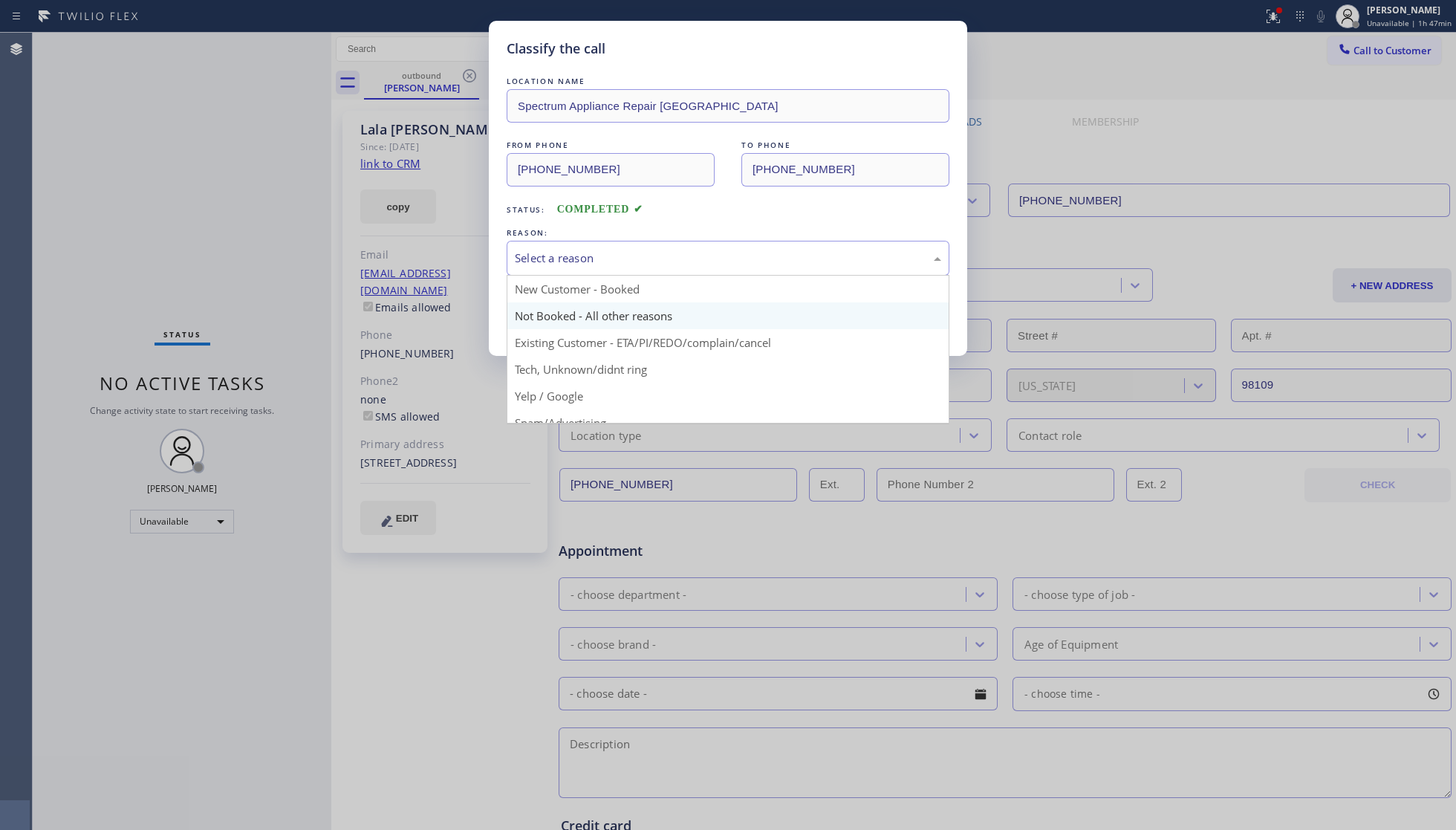
drag, startPoint x: 569, startPoint y: 250, endPoint x: 571, endPoint y: 315, distance: 65.0
click at [569, 276] on div "Select a reason New Customer - Booked Not Booked - All other reasons Existing C…" at bounding box center [727, 258] width 442 height 35
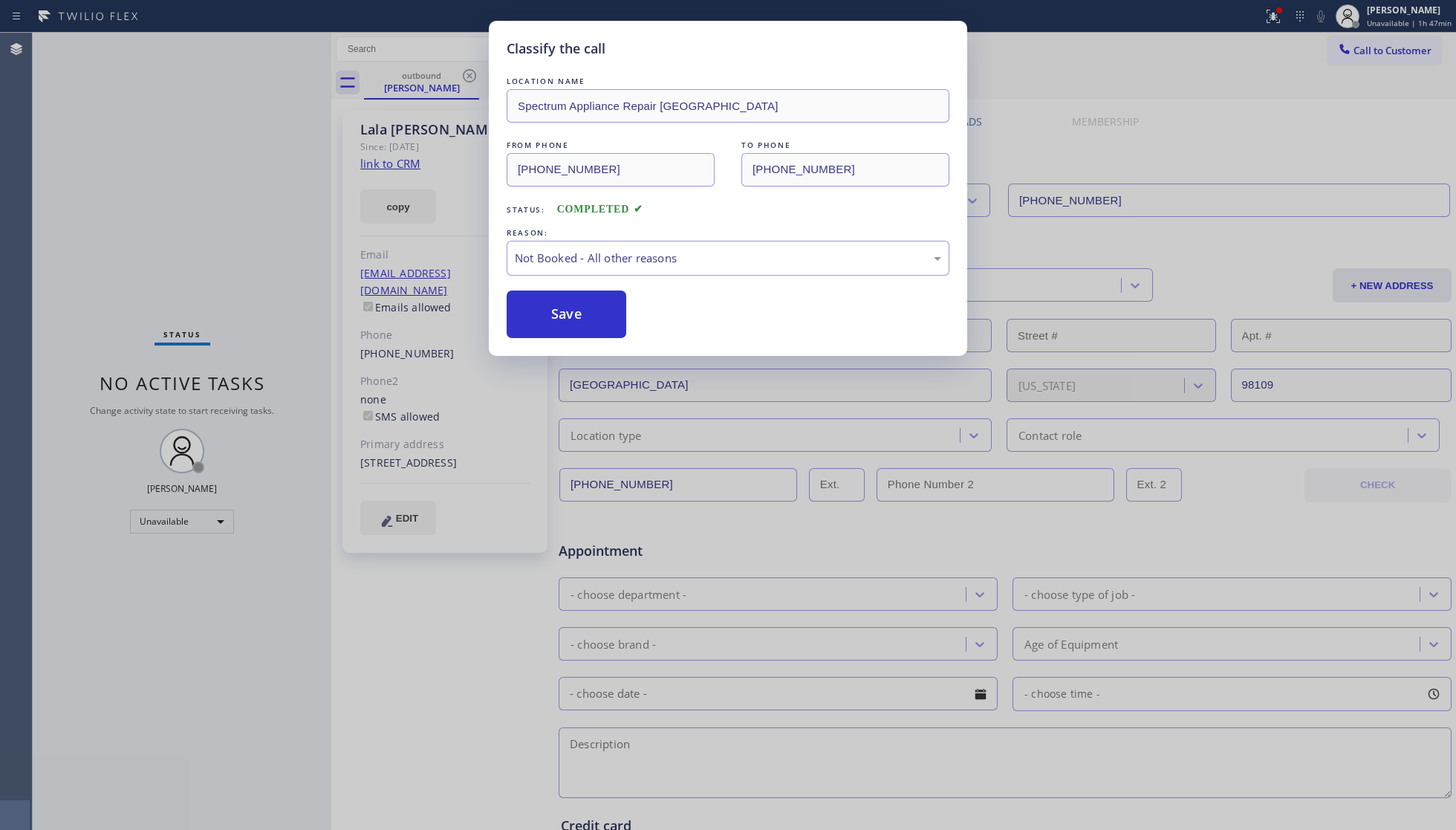
click at [572, 318] on button "Save" at bounding box center [566, 314] width 120 height 48
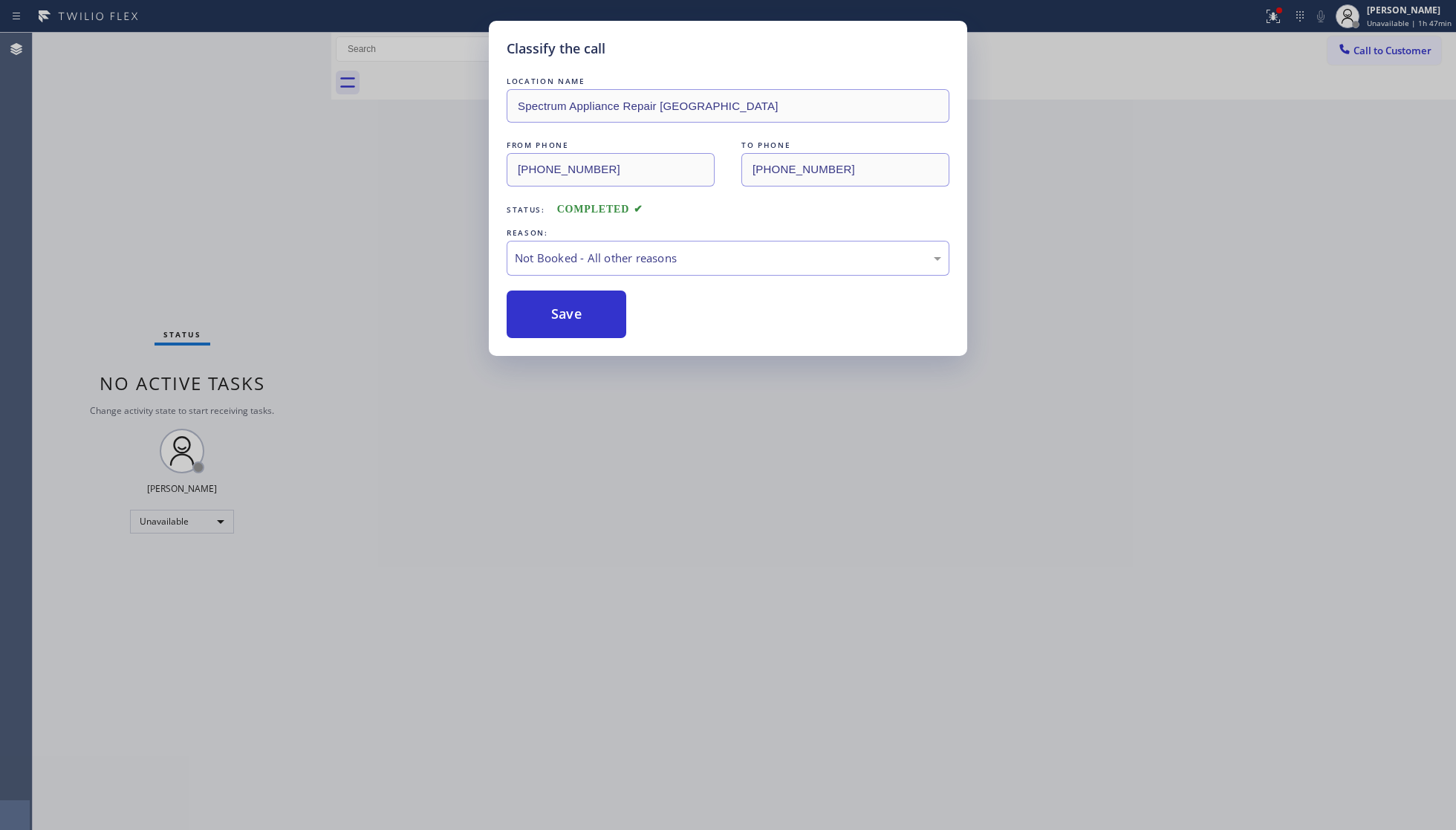
click at [572, 318] on button "Save" at bounding box center [566, 314] width 120 height 48
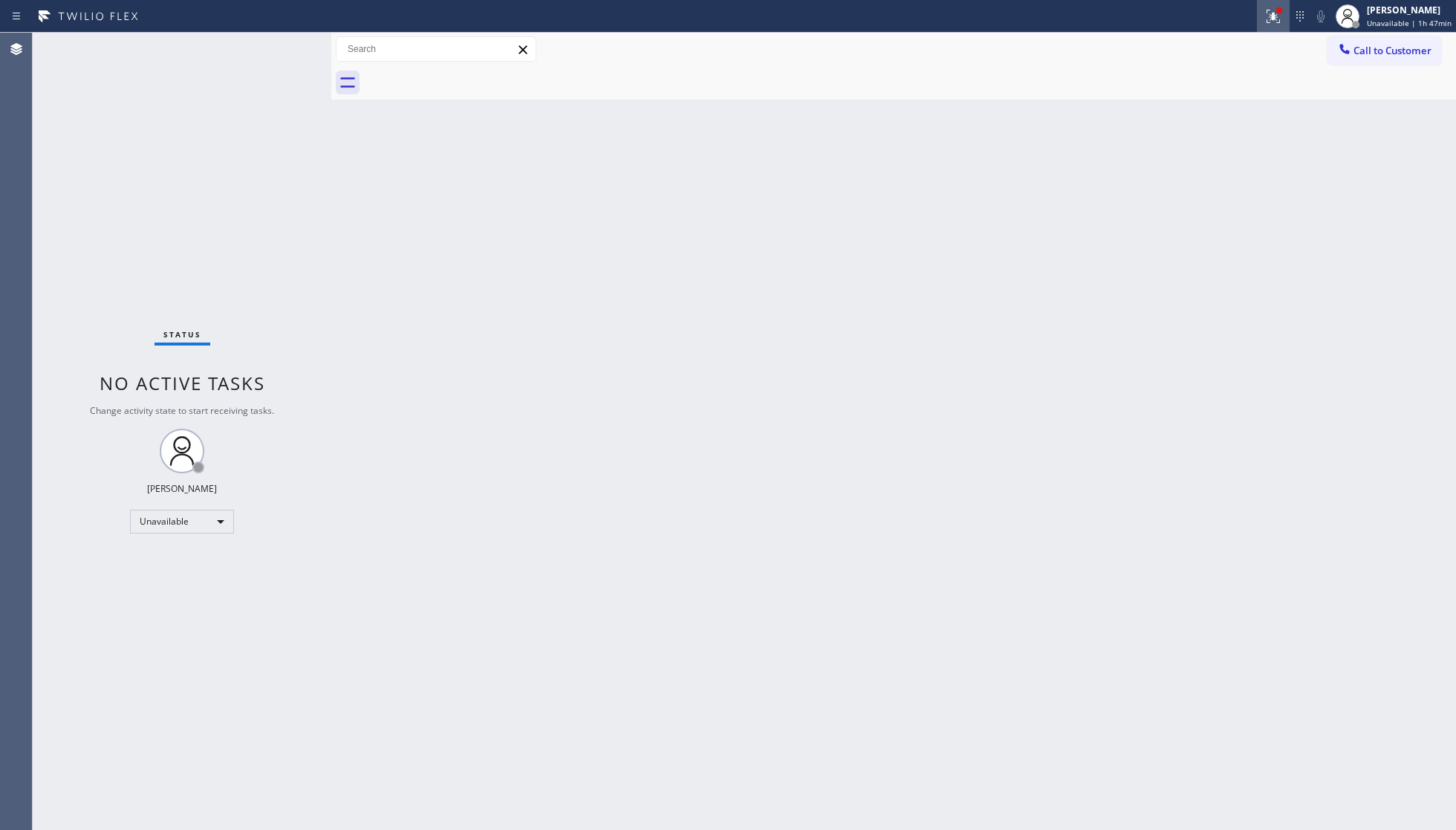
drag, startPoint x: 1252, startPoint y: 21, endPoint x: 1269, endPoint y: 22, distance: 17.0
click at [1254, 22] on div at bounding box center [632, 16] width 1251 height 23
drag, startPoint x: 1269, startPoint y: 22, endPoint x: 1269, endPoint y: 50, distance: 28.0
click at [1270, 24] on button at bounding box center [1273, 16] width 32 height 32
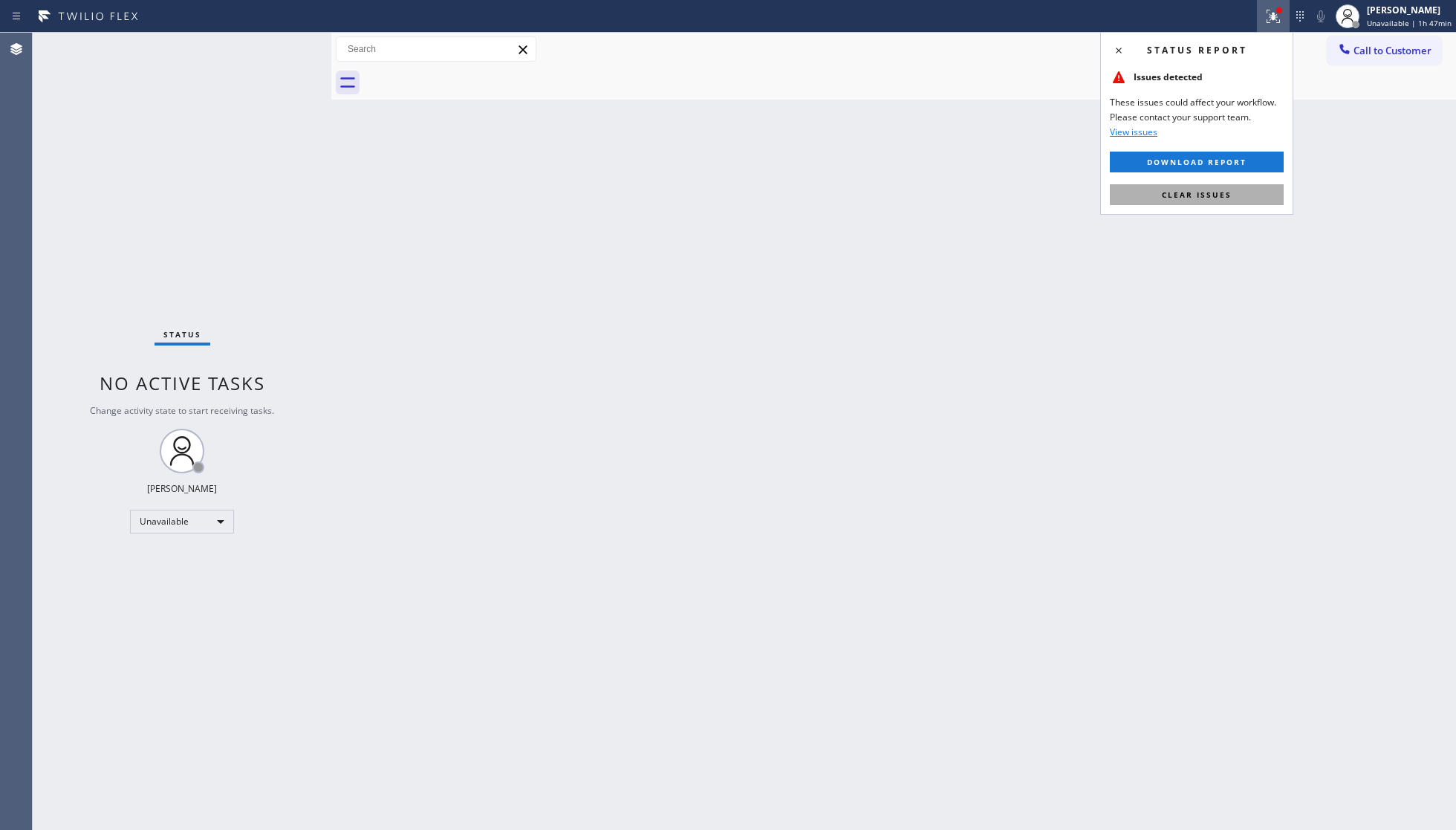
click at [1207, 201] on button "Clear issues" at bounding box center [1197, 195] width 174 height 21
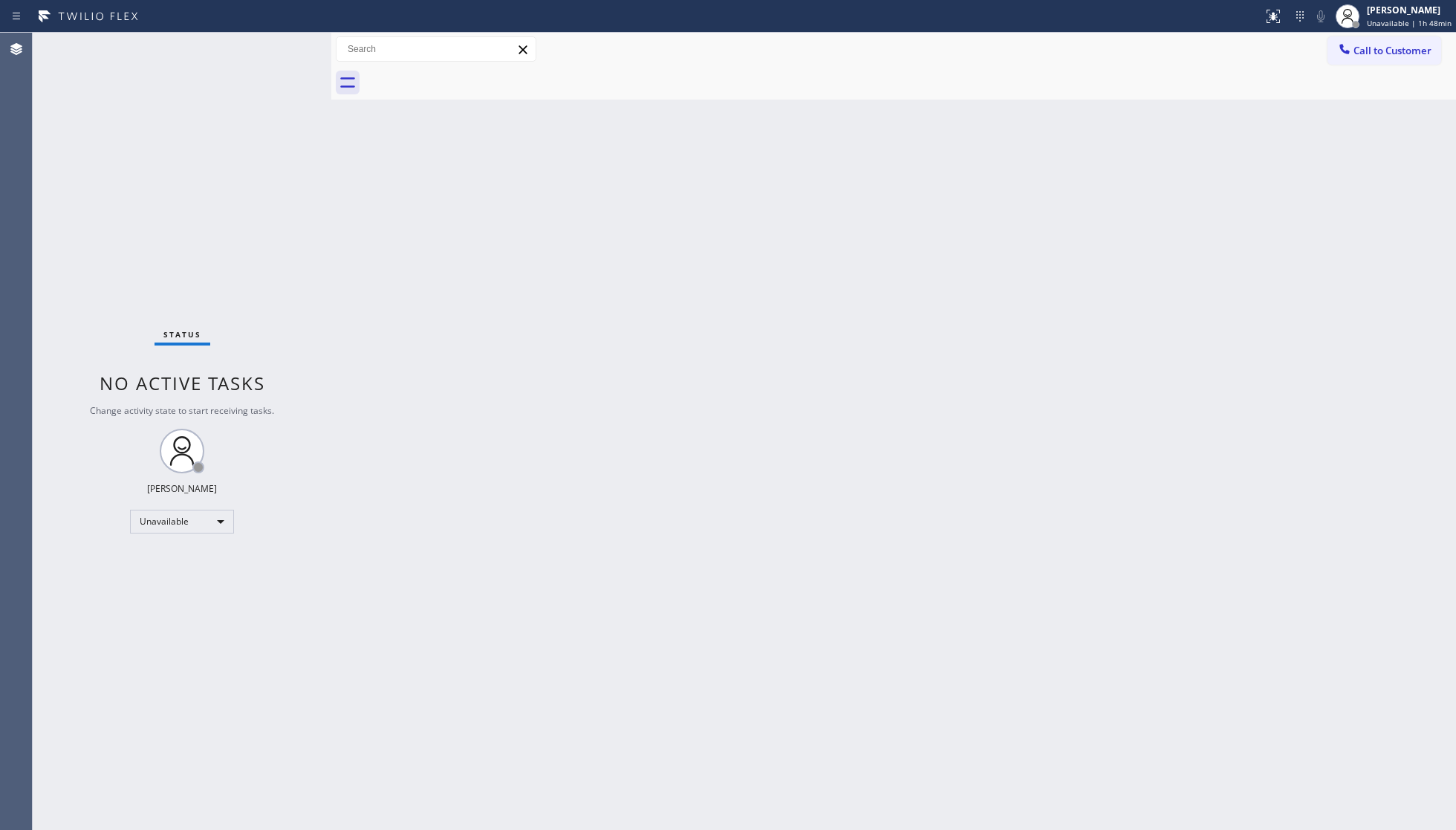
drag, startPoint x: 1356, startPoint y: 42, endPoint x: 1053, endPoint y: 214, distance: 348.4
click at [1356, 44] on button "Call to Customer" at bounding box center [1385, 50] width 114 height 28
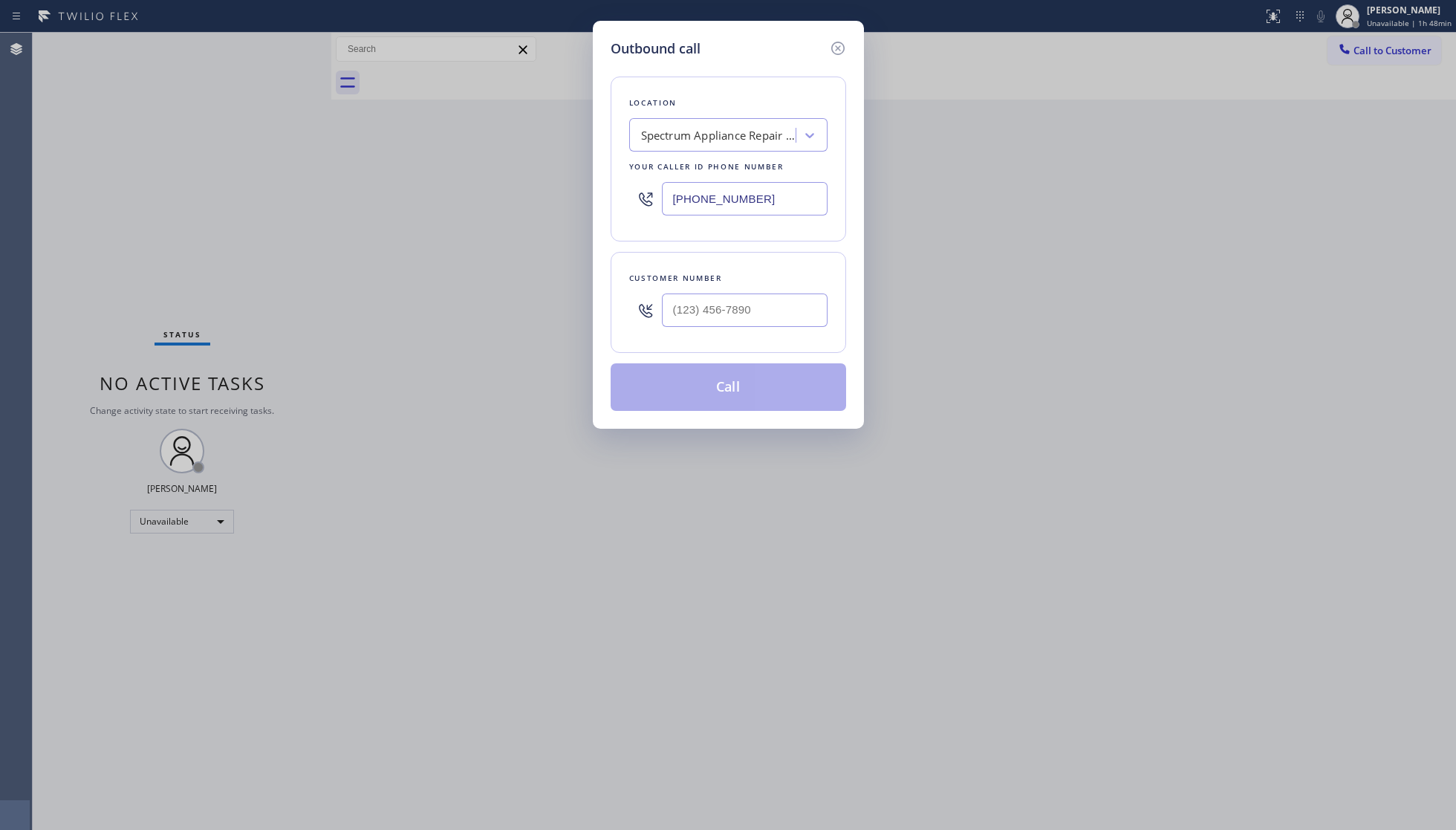
drag, startPoint x: 786, startPoint y: 195, endPoint x: 646, endPoint y: 205, distance: 140.4
click at [651, 211] on div "[PHONE_NUMBER]" at bounding box center [728, 199] width 198 height 49
paste input "720) 734-5529"
type input "[PHONE_NUMBER]"
paste input "text"
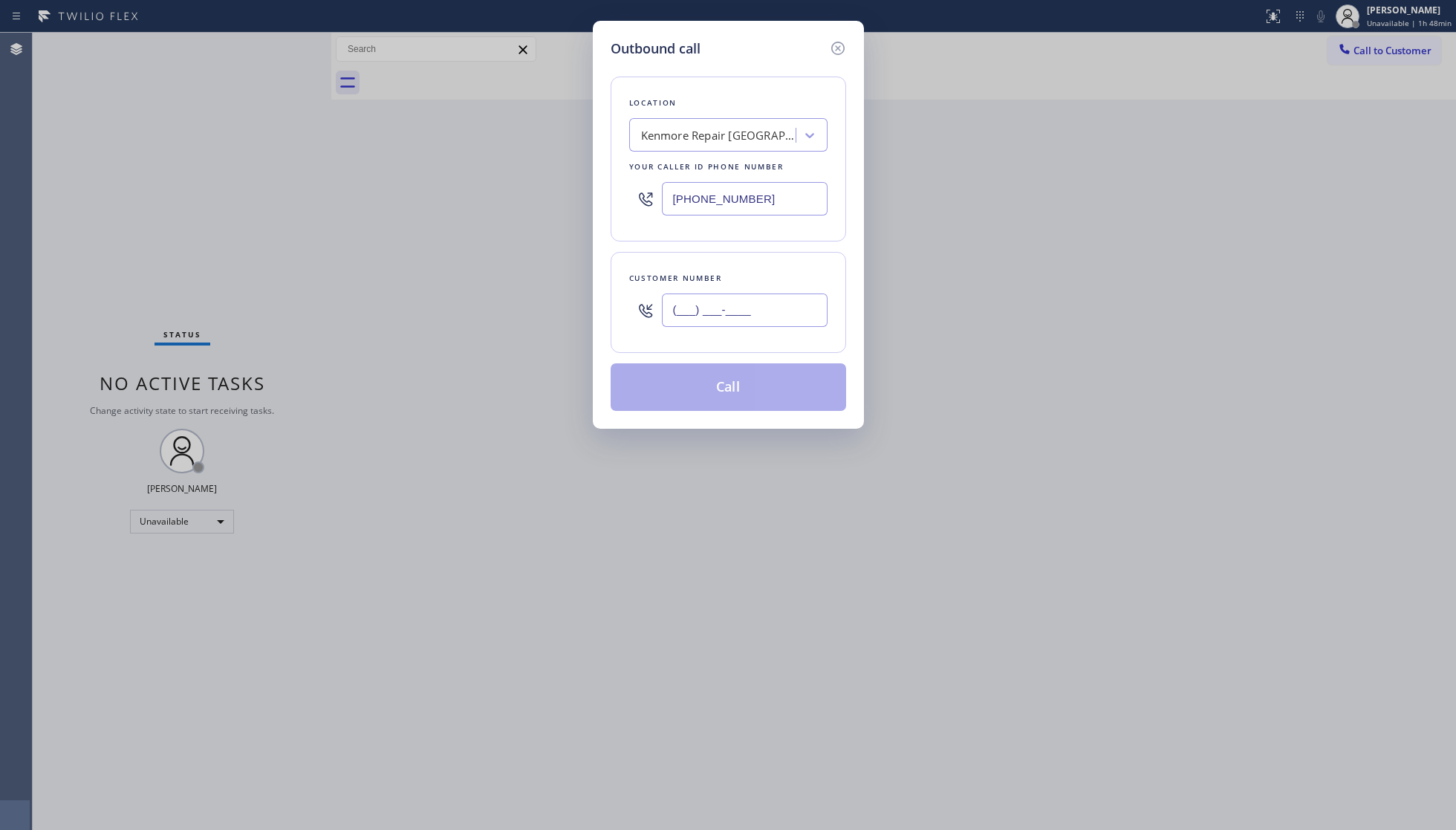
drag, startPoint x: 768, startPoint y: 309, endPoint x: 779, endPoint y: 284, distance: 27.3
click at [768, 312] on input "(___) ___-____" at bounding box center [745, 310] width 166 height 33
paste input "712) 251-3346"
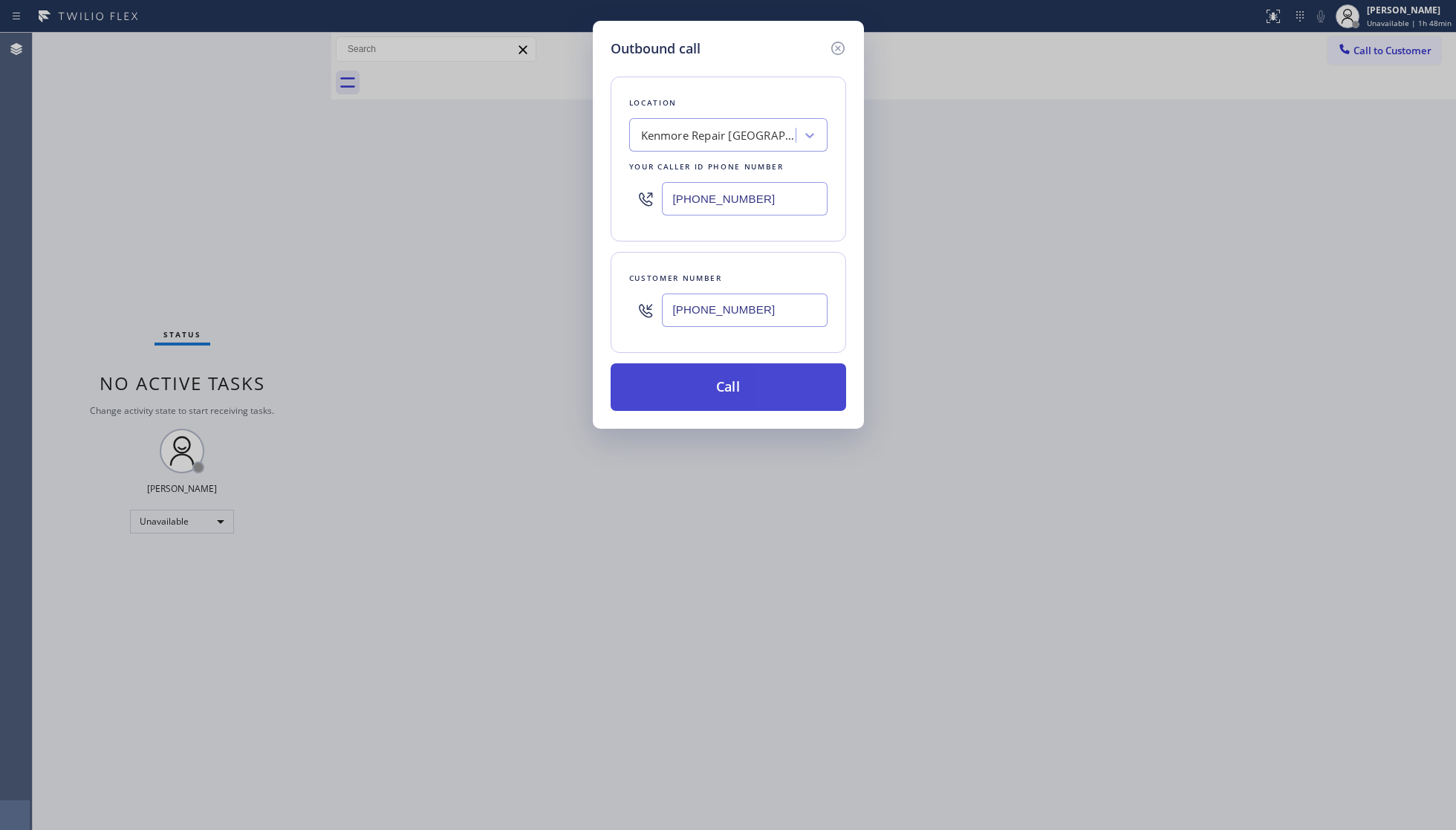
type input "[PHONE_NUMBER]"
click at [716, 394] on button "Call" at bounding box center [728, 387] width 235 height 48
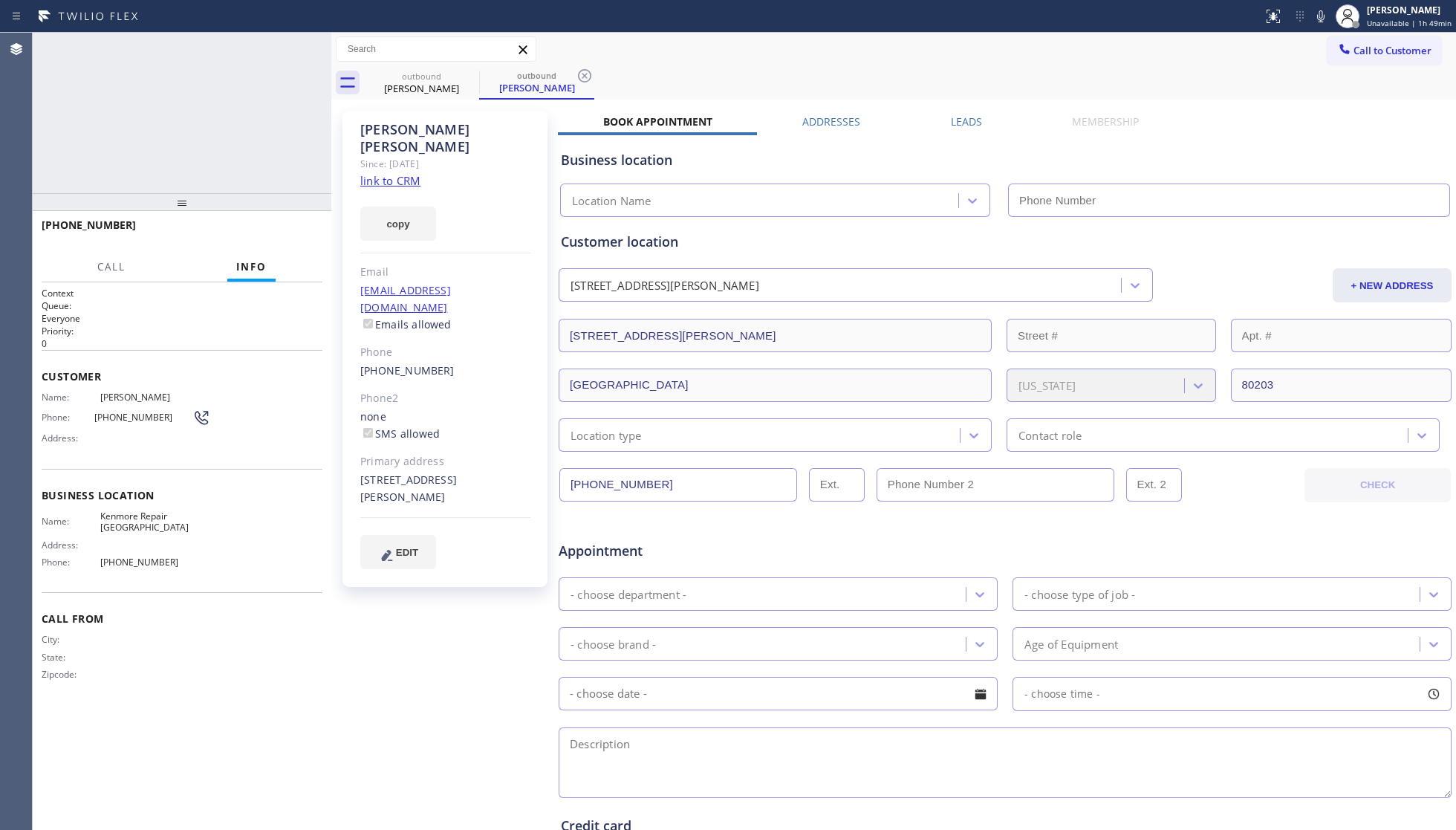
type input "[PHONE_NUMBER]"
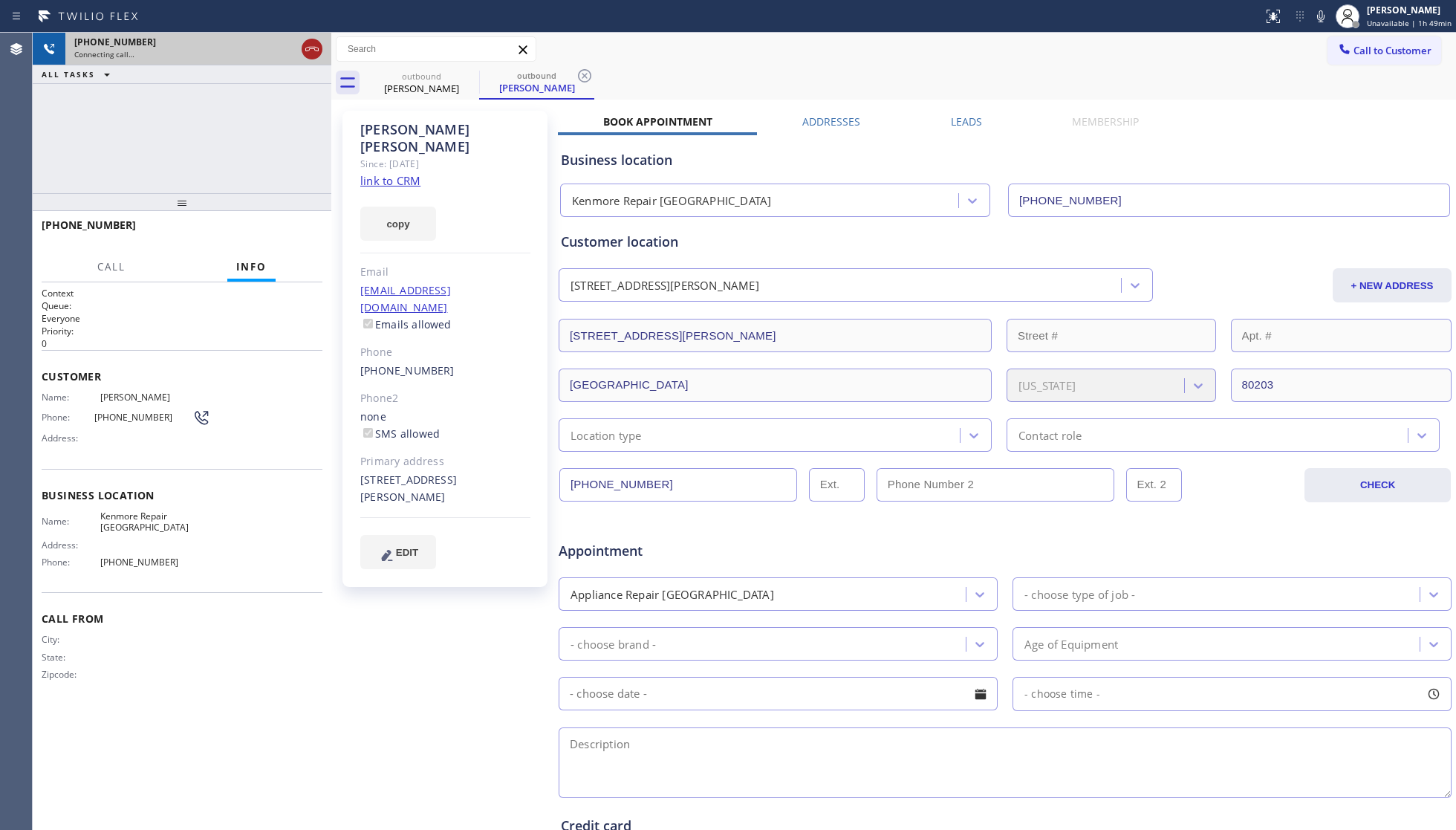
click at [315, 45] on icon at bounding box center [312, 50] width 18 height 18
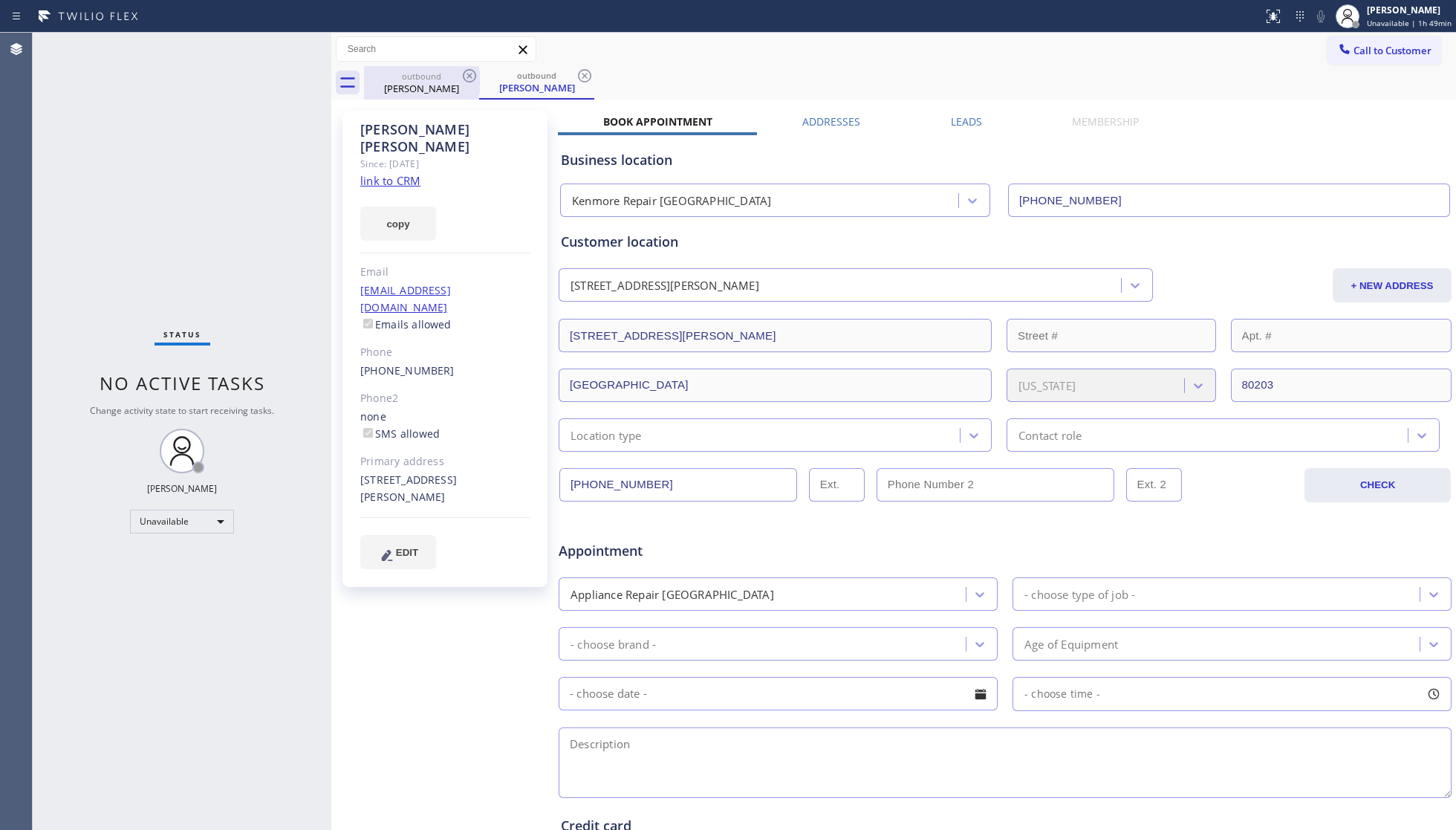
drag, startPoint x: 441, startPoint y: 75, endPoint x: 449, endPoint y: 75, distance: 8.0
click at [442, 75] on div "outbound" at bounding box center [422, 76] width 113 height 11
click at [468, 80] on icon at bounding box center [469, 76] width 18 height 18
drag, startPoint x: 468, startPoint y: 76, endPoint x: 465, endPoint y: 67, distance: 9.5
click at [467, 76] on icon at bounding box center [469, 76] width 18 height 18
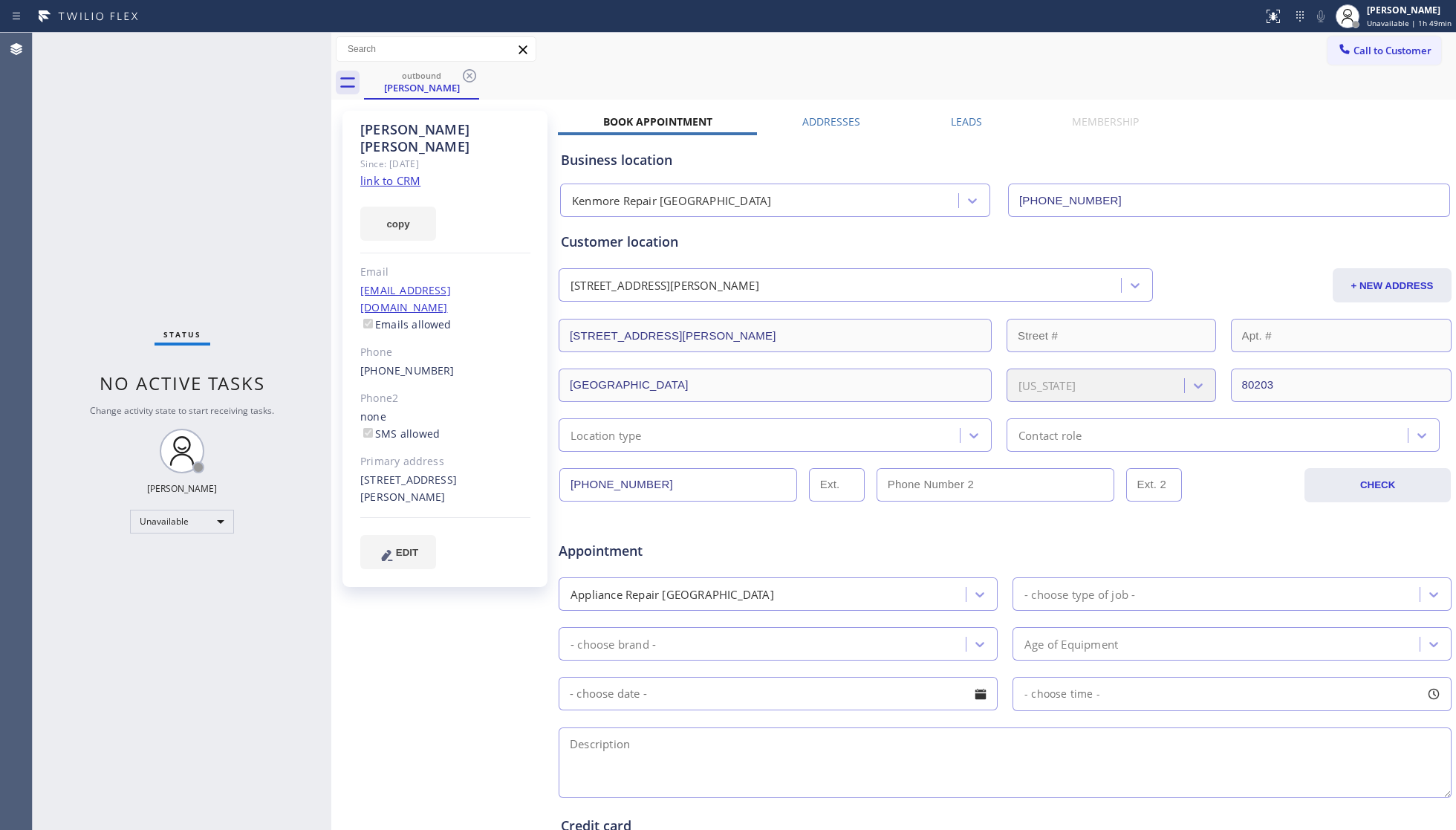
click at [467, 76] on div "outbound [PERSON_NAME]" at bounding box center [910, 82] width 1092 height 33
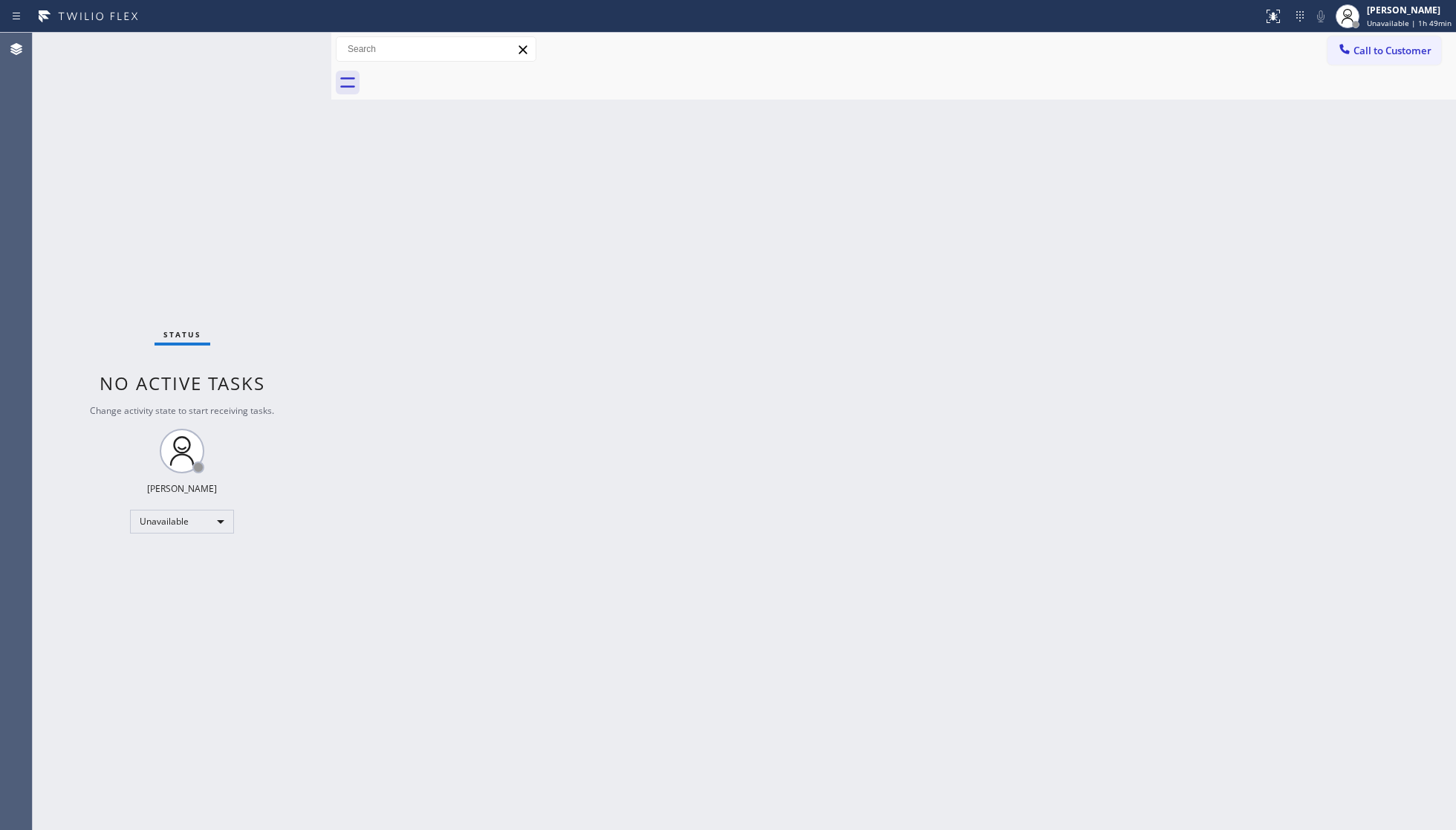
click at [467, 66] on div at bounding box center [910, 82] width 1092 height 33
click at [468, 66] on div at bounding box center [910, 82] width 1092 height 33
click at [1361, 54] on span "Call to Customer" at bounding box center [1393, 50] width 78 height 14
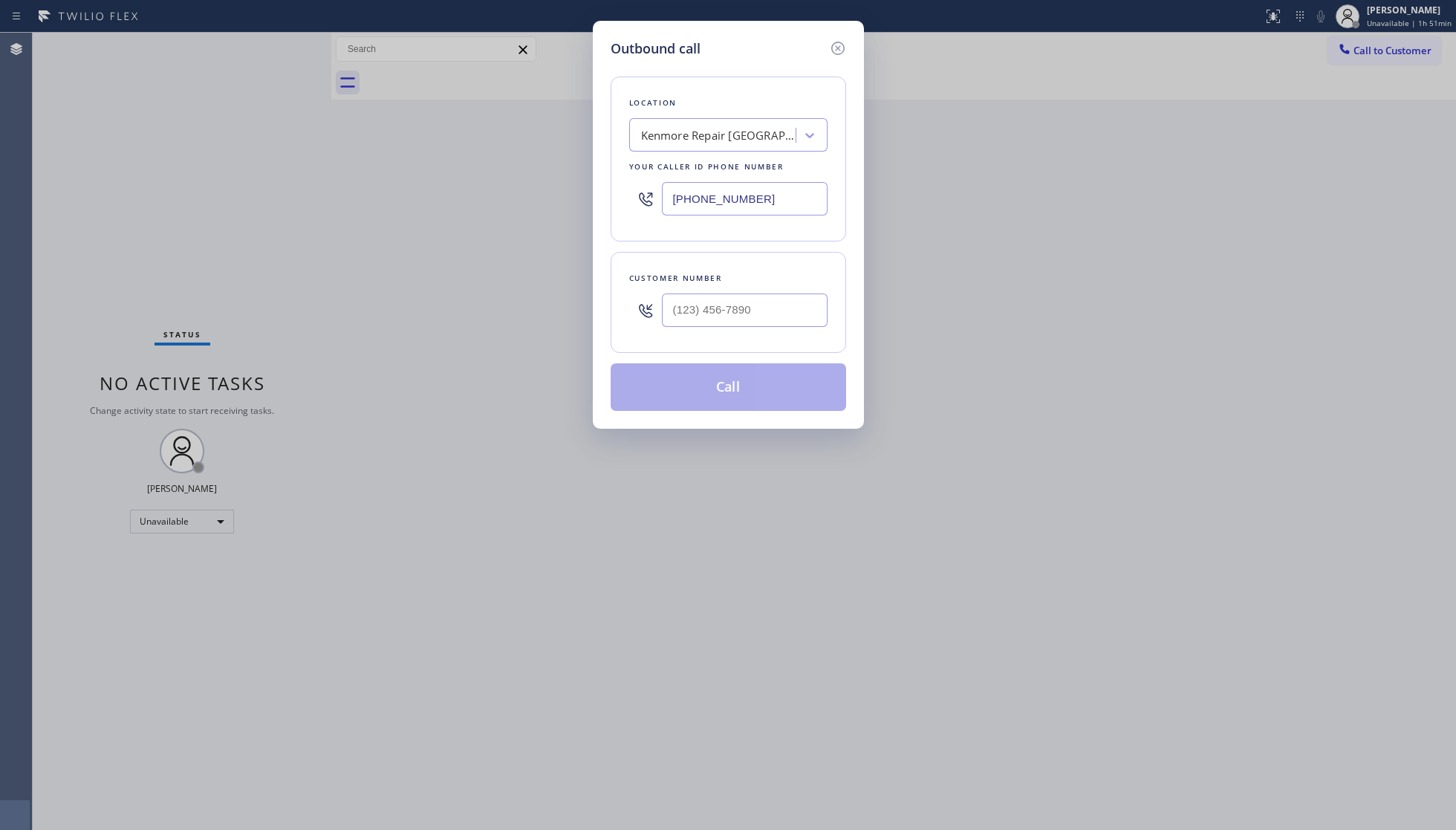
drag, startPoint x: 778, startPoint y: 206, endPoint x: 593, endPoint y: 188, distance: 185.9
click at [593, 188] on div "Outbound call Location [GEOGRAPHIC_DATA] Repair [GEOGRAPHIC_DATA] Your caller i…" at bounding box center [728, 224] width 271 height 408
paste input "805) 549-4977"
type input "[PHONE_NUMBER]"
click at [723, 325] on input "(___) ___-____" at bounding box center [745, 310] width 166 height 33
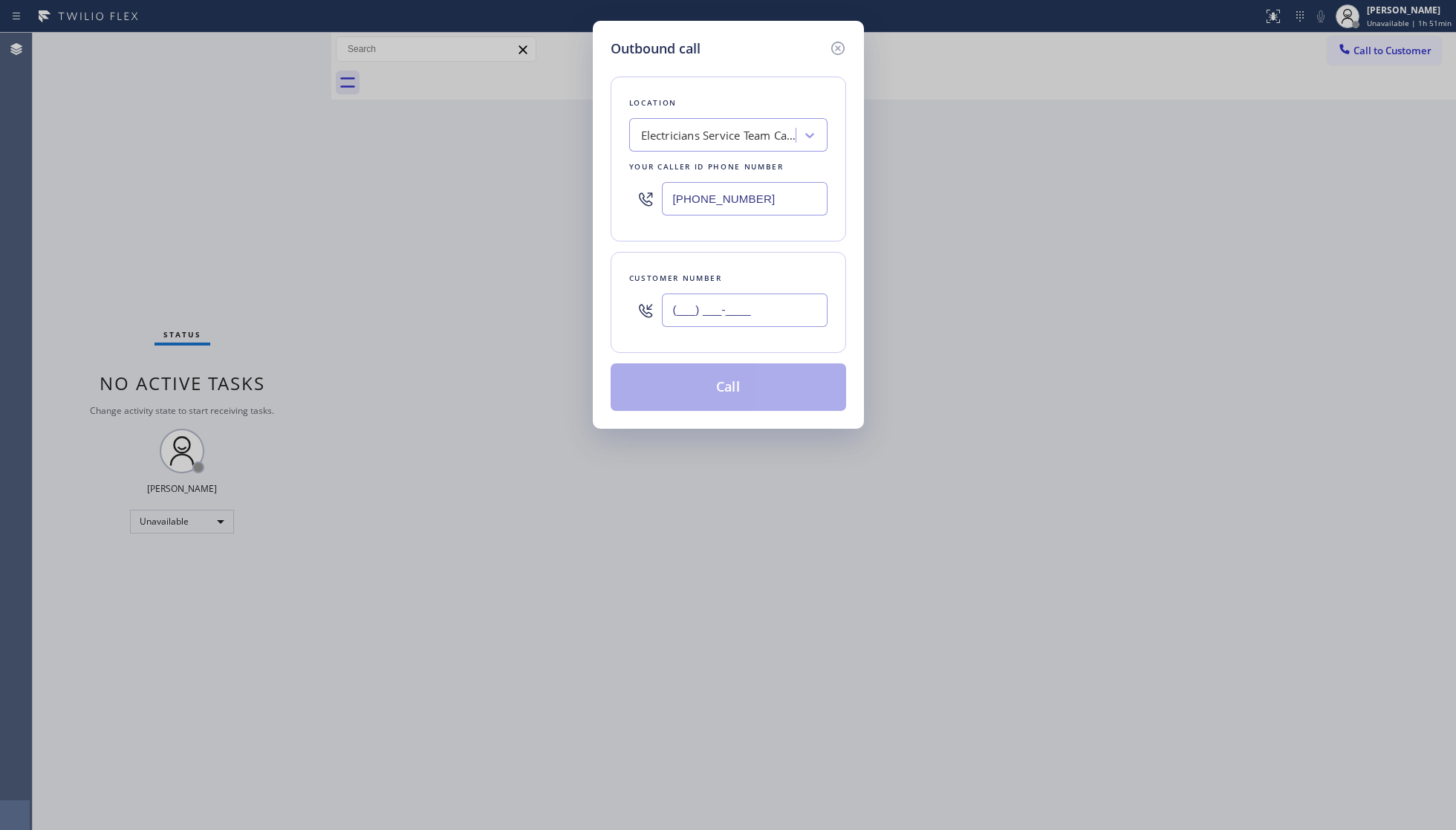
paste input "805) 895-9928"
type input "[PHONE_NUMBER]"
click at [731, 375] on button "Call" at bounding box center [728, 387] width 235 height 48
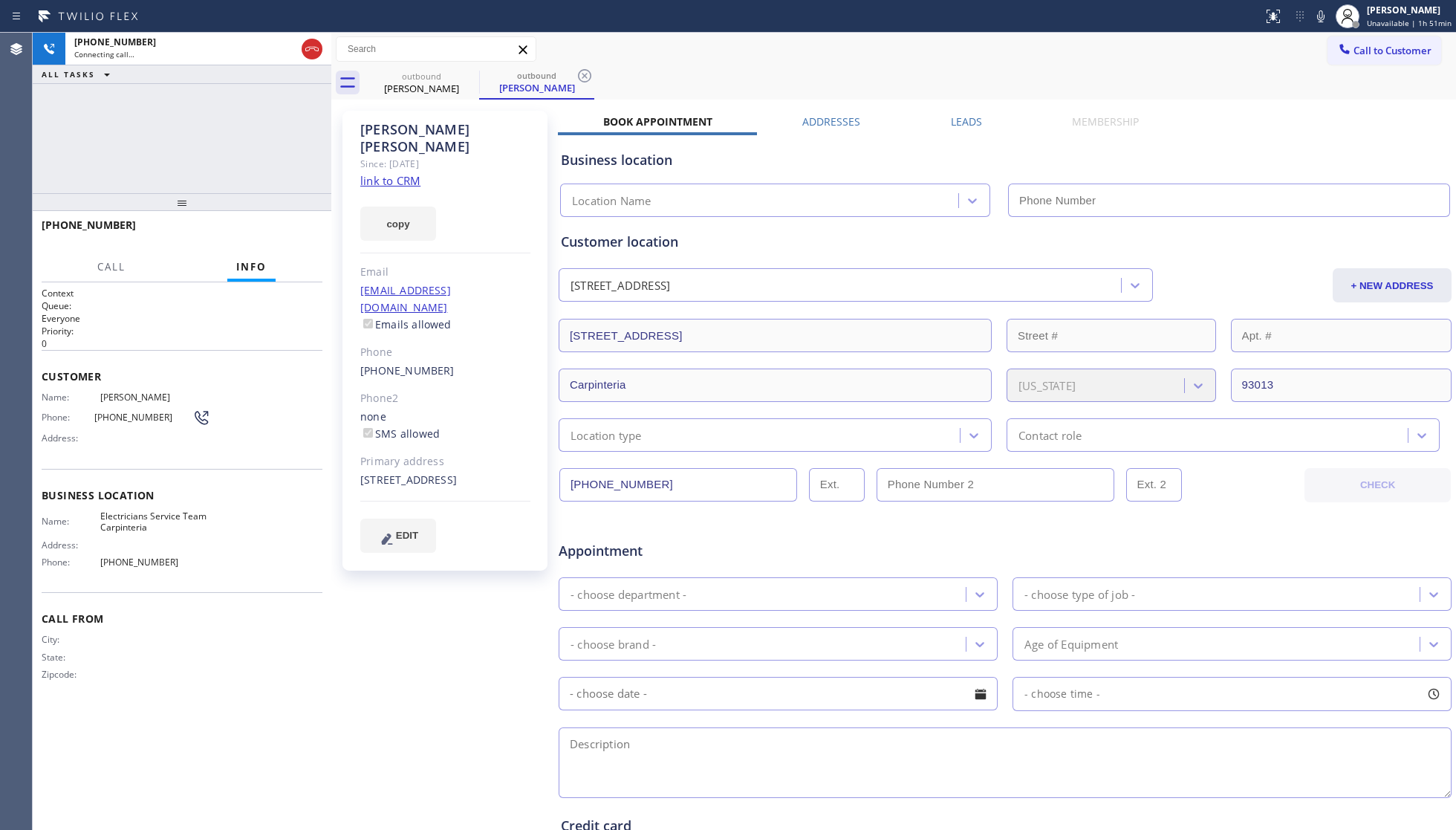
type input "[PHONE_NUMBER]"
click at [299, 222] on button "HANG UP" at bounding box center [287, 232] width 69 height 21
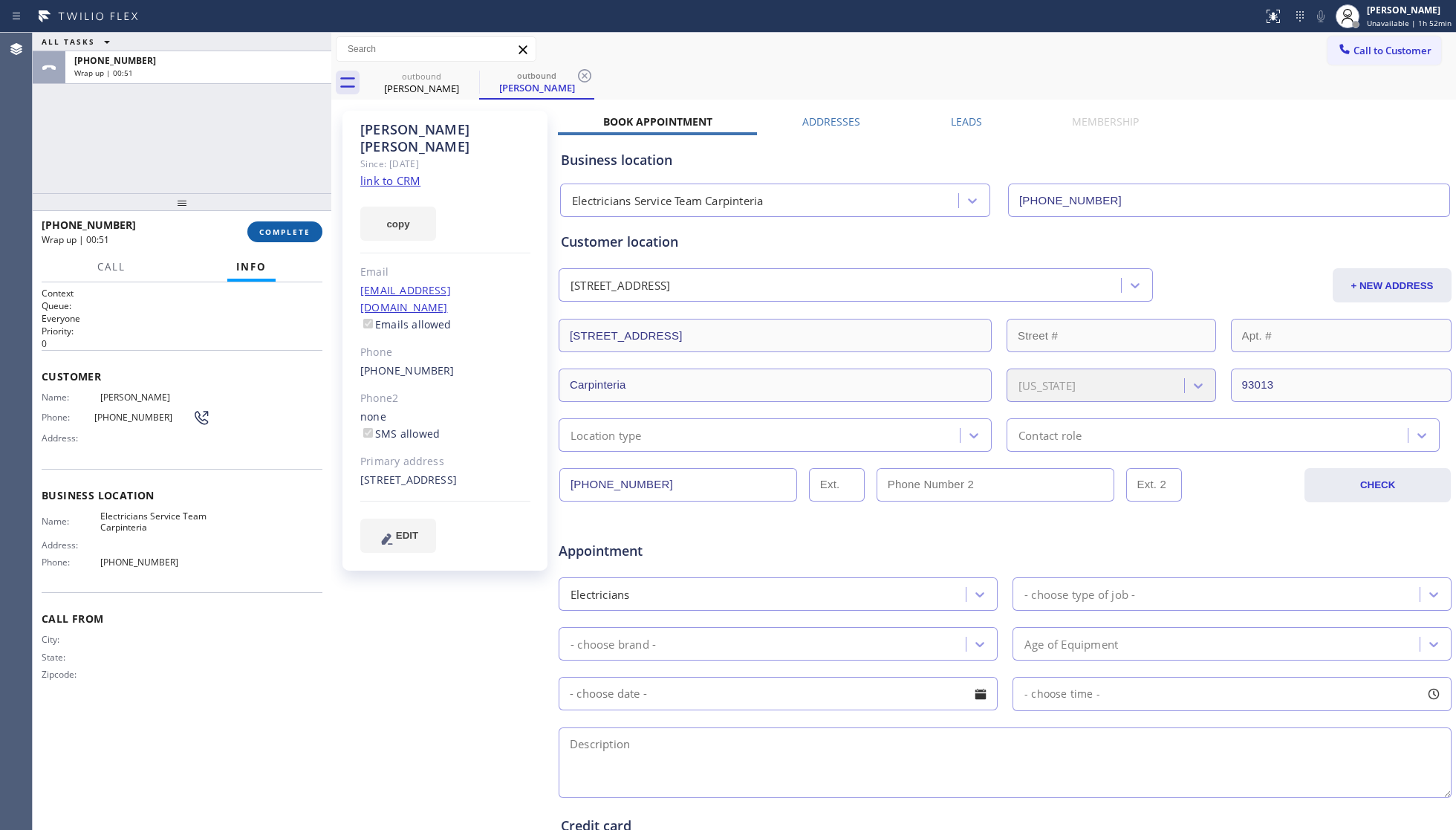
click at [279, 227] on span "COMPLETE" at bounding box center [285, 233] width 51 height 11
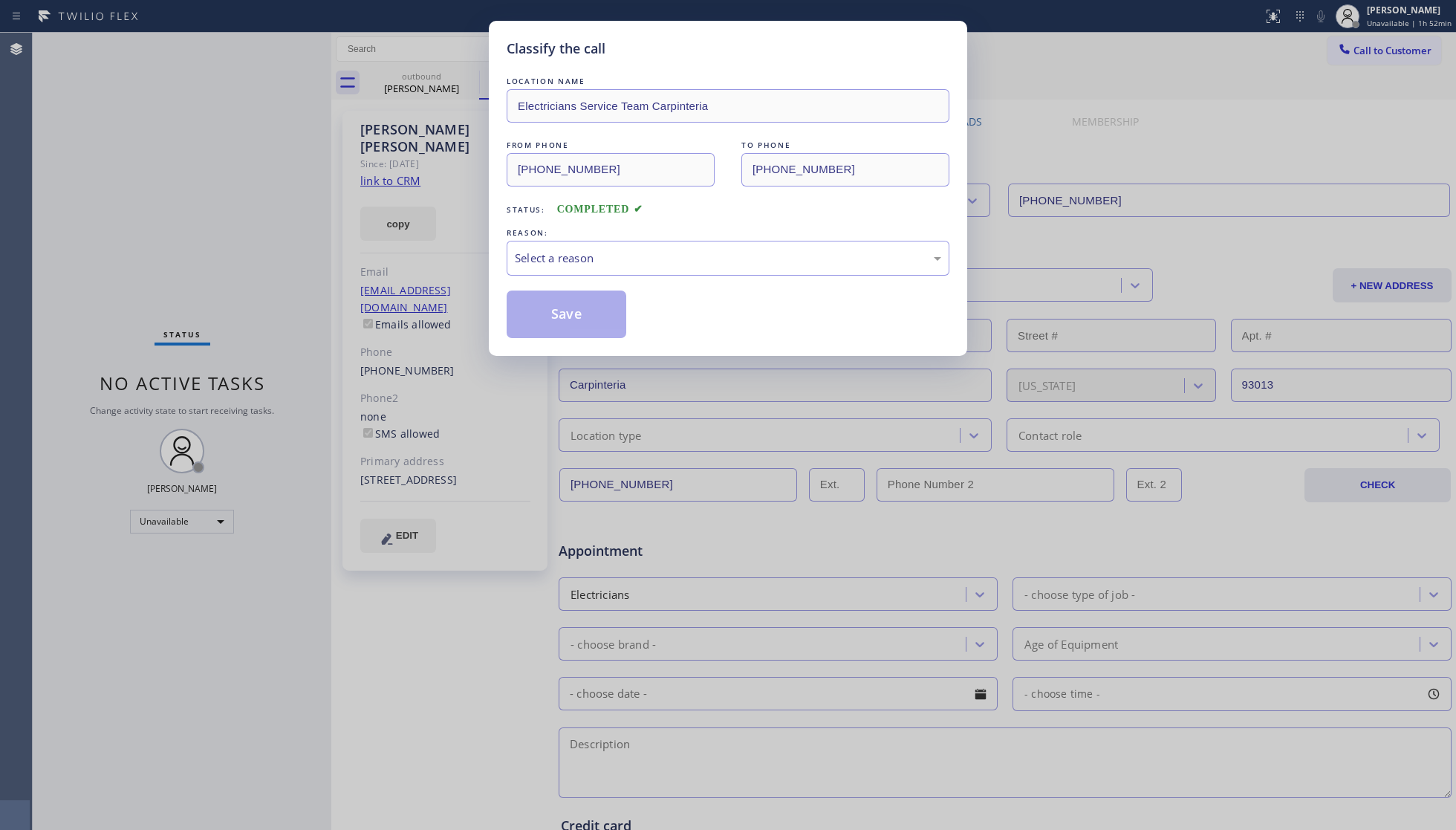
click at [620, 286] on div "LOCATION NAME Electricians Service Team Carpinteria FROM PHONE [PHONE_NUMBER] T…" at bounding box center [727, 206] width 442 height 265
click at [611, 271] on div "Select a reason" at bounding box center [727, 258] width 442 height 35
click at [553, 319] on button "Save" at bounding box center [566, 314] width 120 height 48
click at [556, 319] on button "Save" at bounding box center [566, 314] width 120 height 48
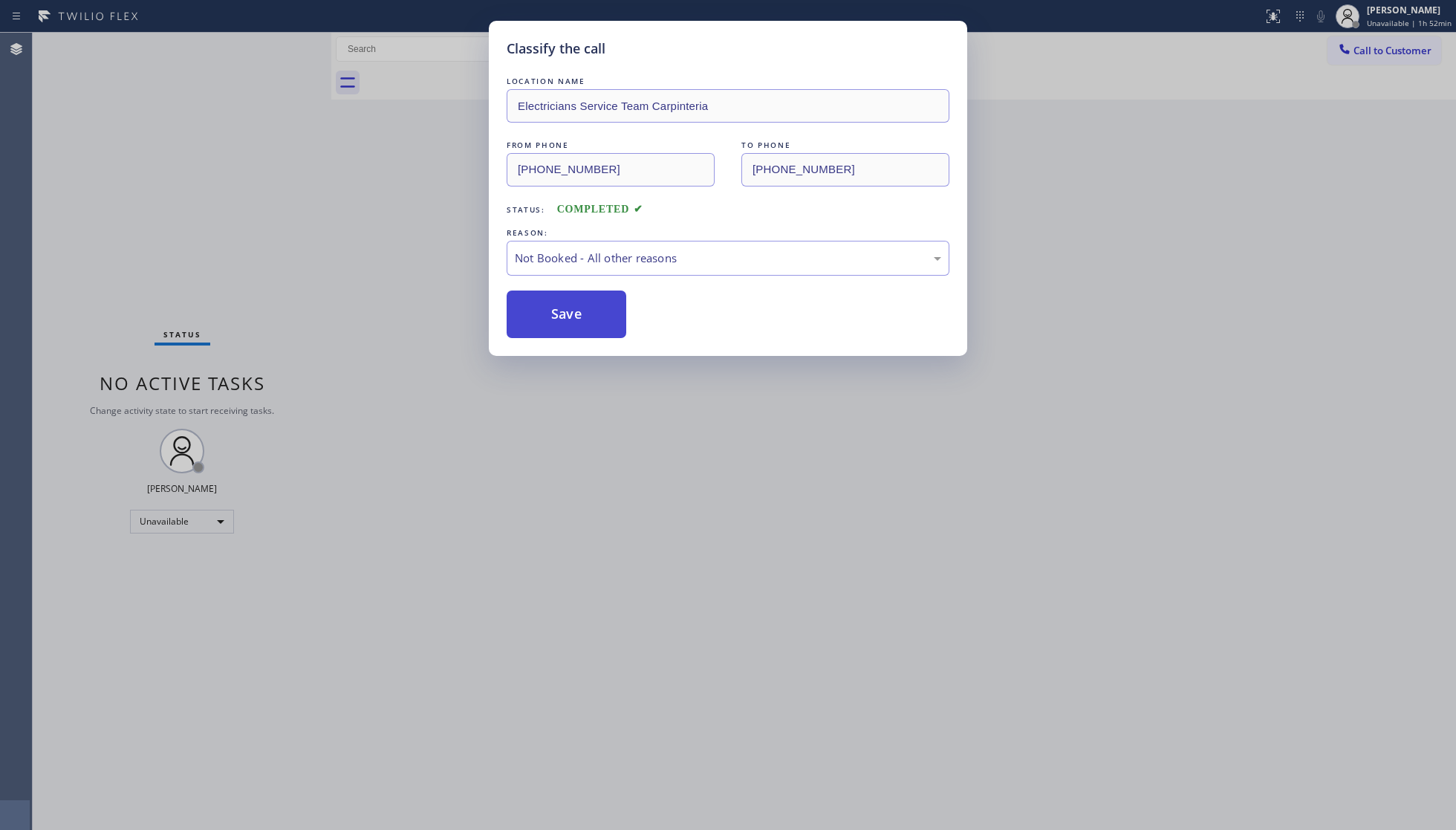
drag, startPoint x: 557, startPoint y: 318, endPoint x: 577, endPoint y: 314, distance: 20.4
click at [557, 318] on button "Save" at bounding box center [566, 314] width 120 height 48
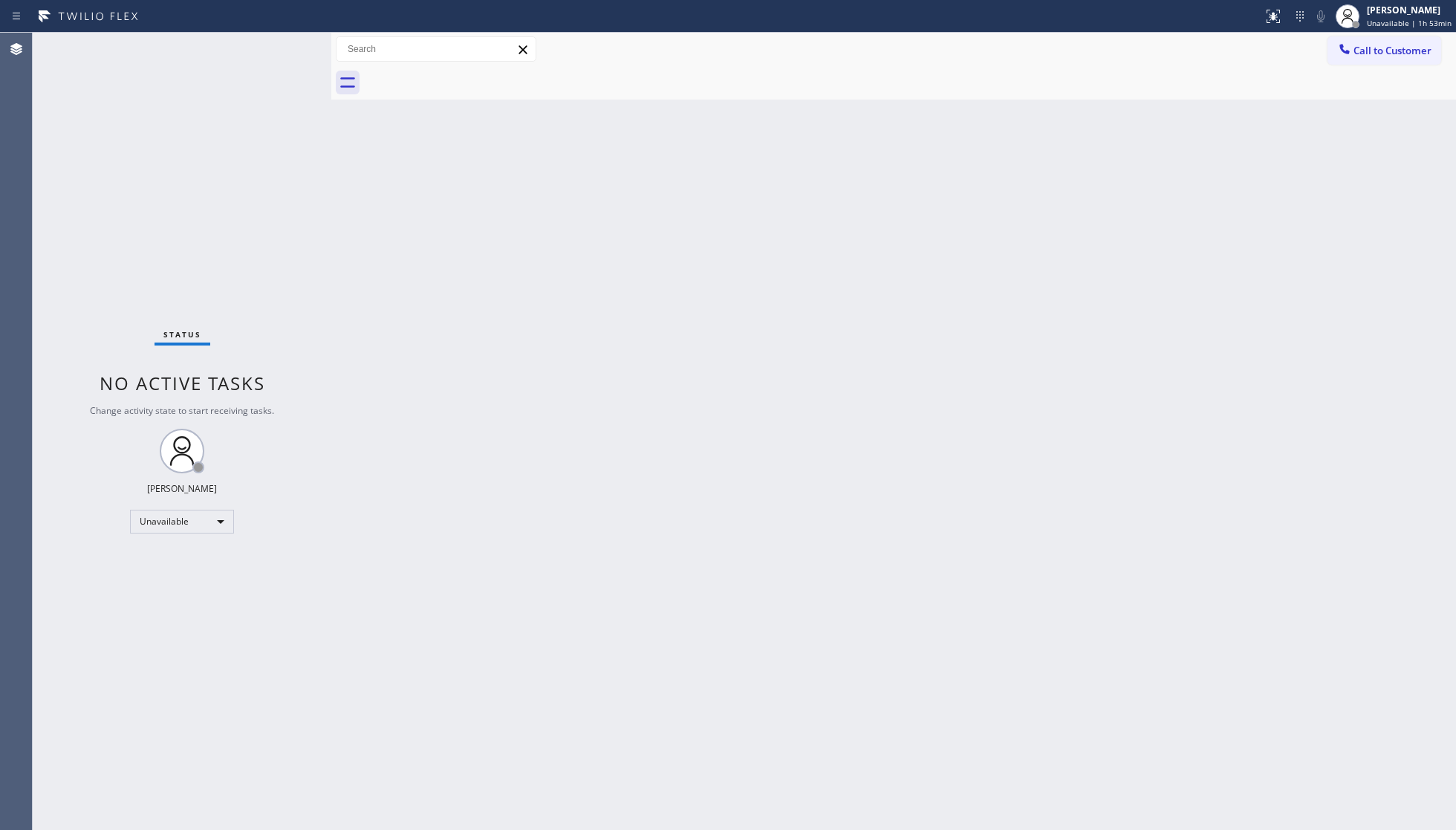
drag, startPoint x: 1362, startPoint y: 49, endPoint x: 1336, endPoint y: 57, distance: 27.2
click at [1350, 52] on button "Call to Customer" at bounding box center [1385, 50] width 114 height 28
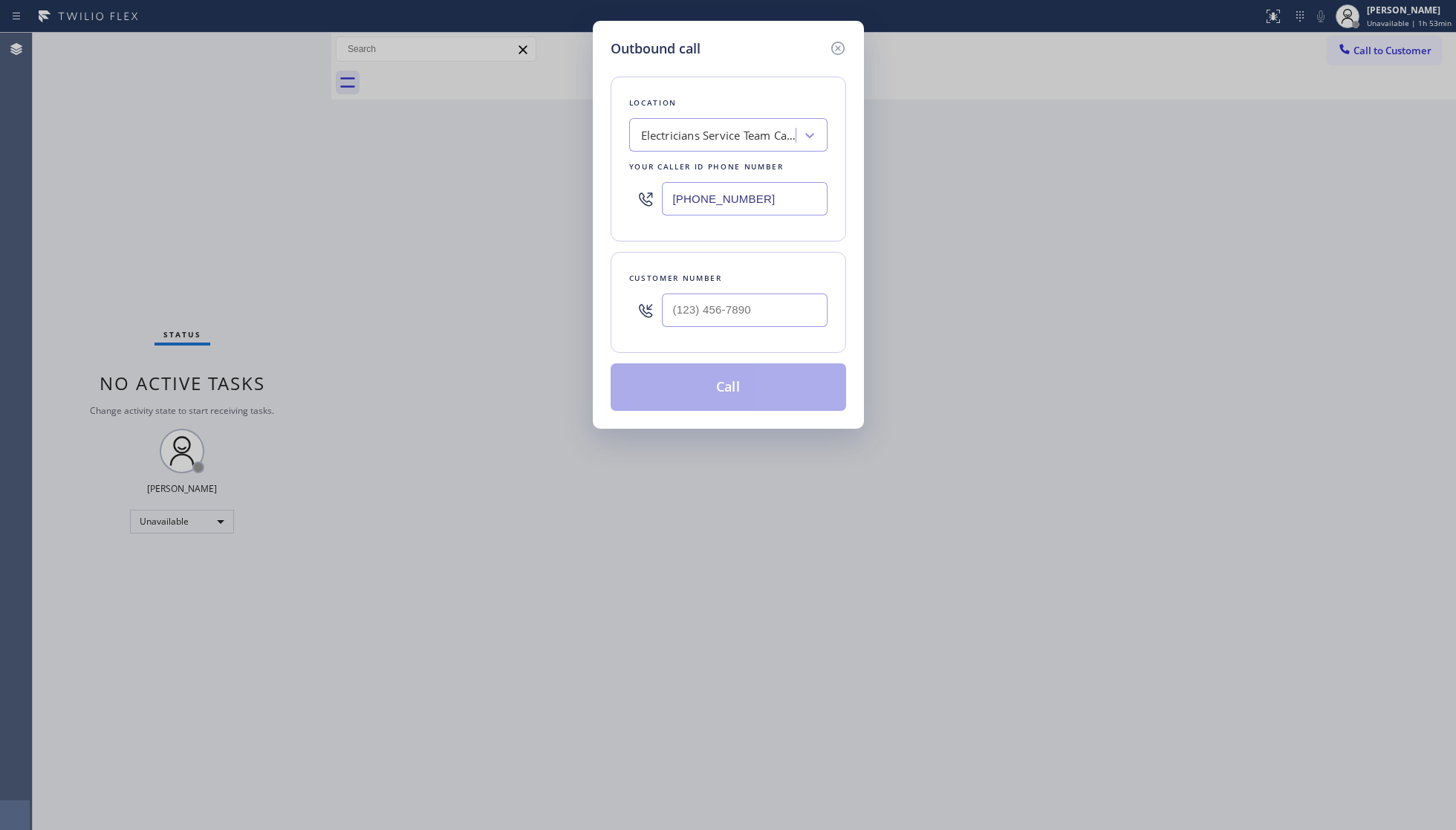
drag, startPoint x: 783, startPoint y: 205, endPoint x: 607, endPoint y: 202, distance: 176.0
click at [607, 202] on div "Outbound call Location Electricians Service Team Carpinteria Your caller id pho…" at bounding box center [728, 224] width 271 height 408
paste input "949) 734-7320"
type input "[PHONE_NUMBER]"
paste input "541) 619-8741"
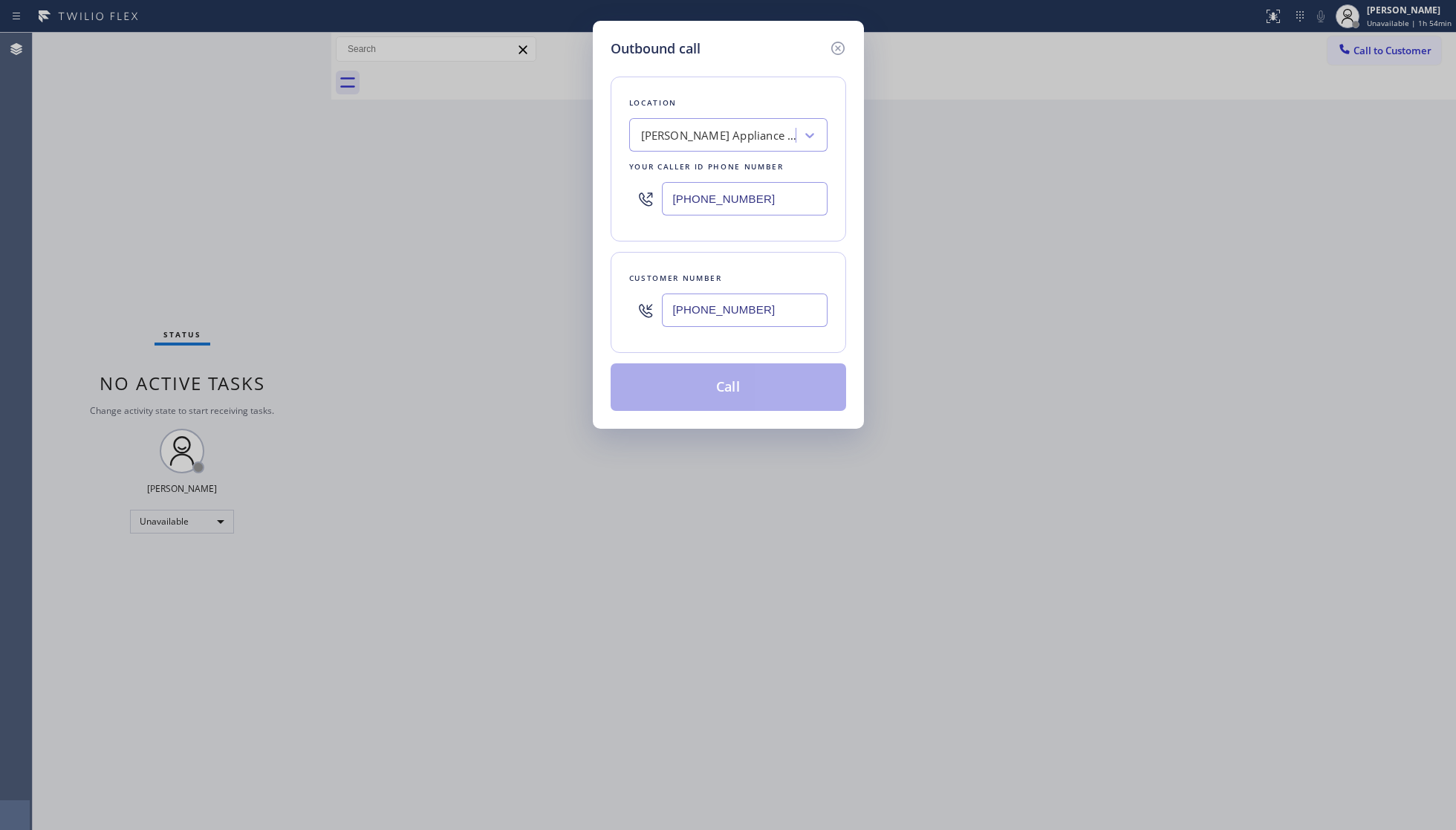
click at [735, 307] on input "[PHONE_NUMBER]" at bounding box center [745, 310] width 166 height 33
type input "[PHONE_NUMBER]"
click at [762, 373] on button "Call" at bounding box center [728, 387] width 235 height 48
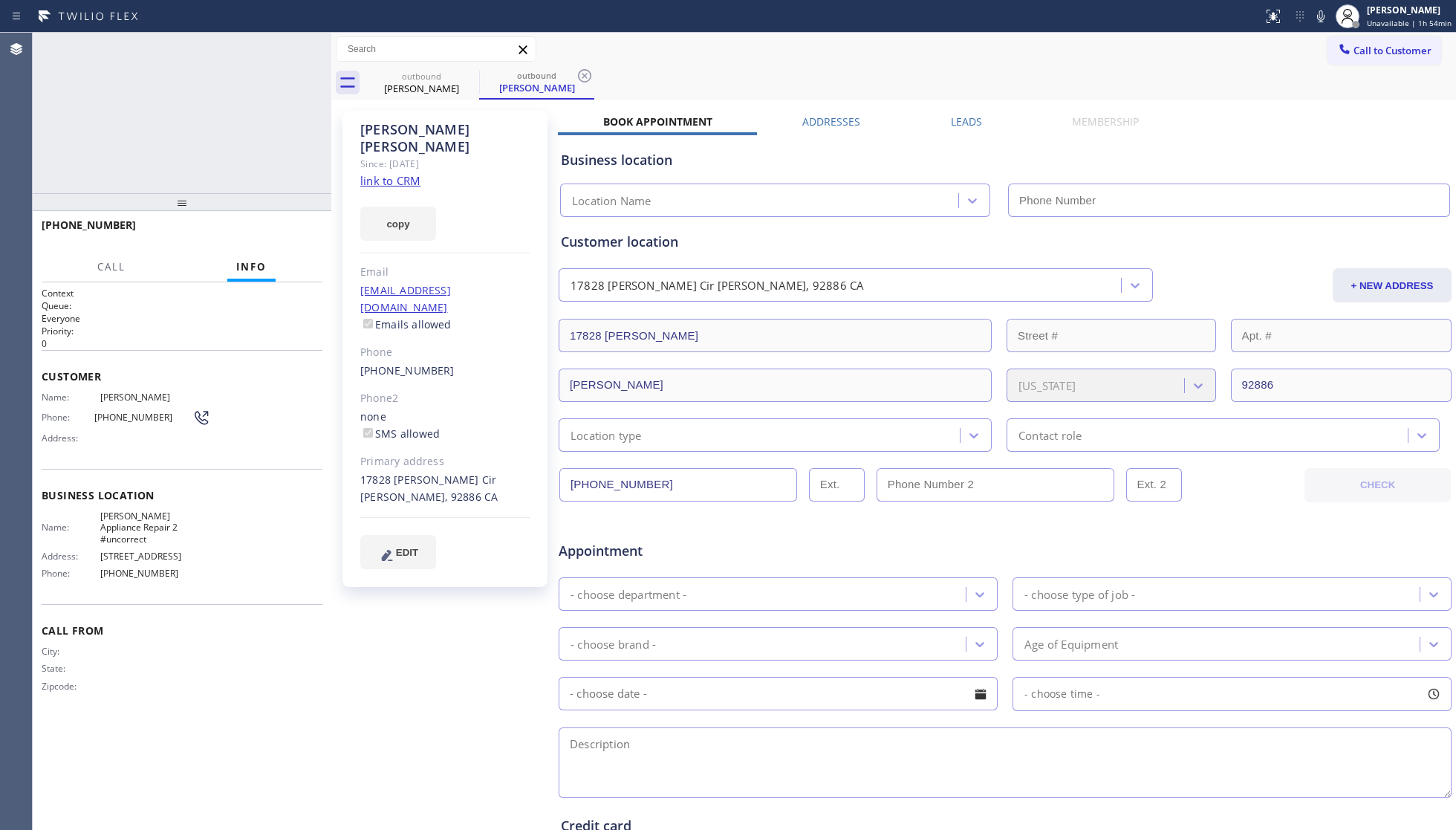
type input "[PHONE_NUMBER]"
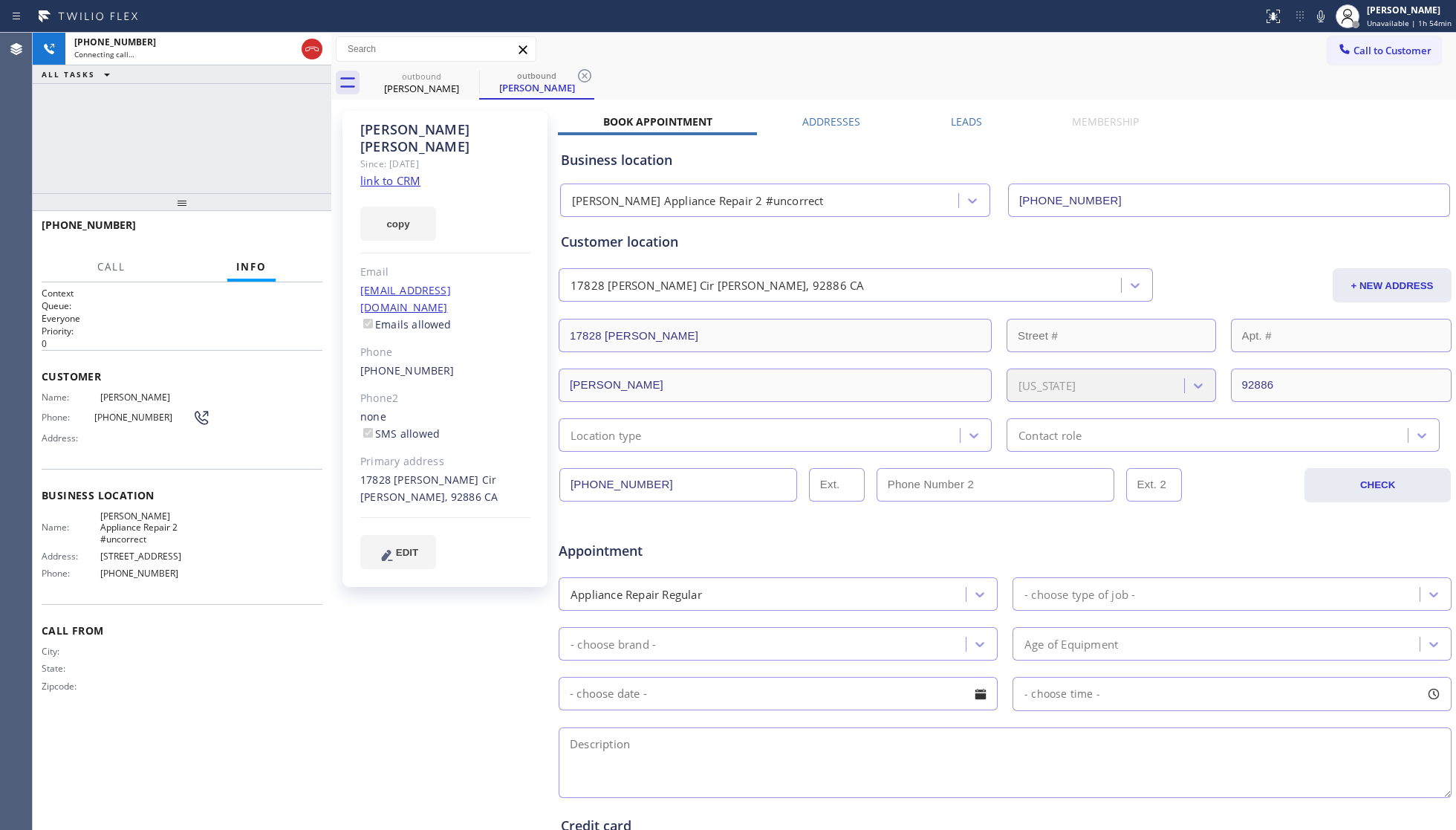
drag, startPoint x: 314, startPoint y: 49, endPoint x: 332, endPoint y: 69, distance: 26.9
click at [316, 53] on icon at bounding box center [312, 50] width 18 height 18
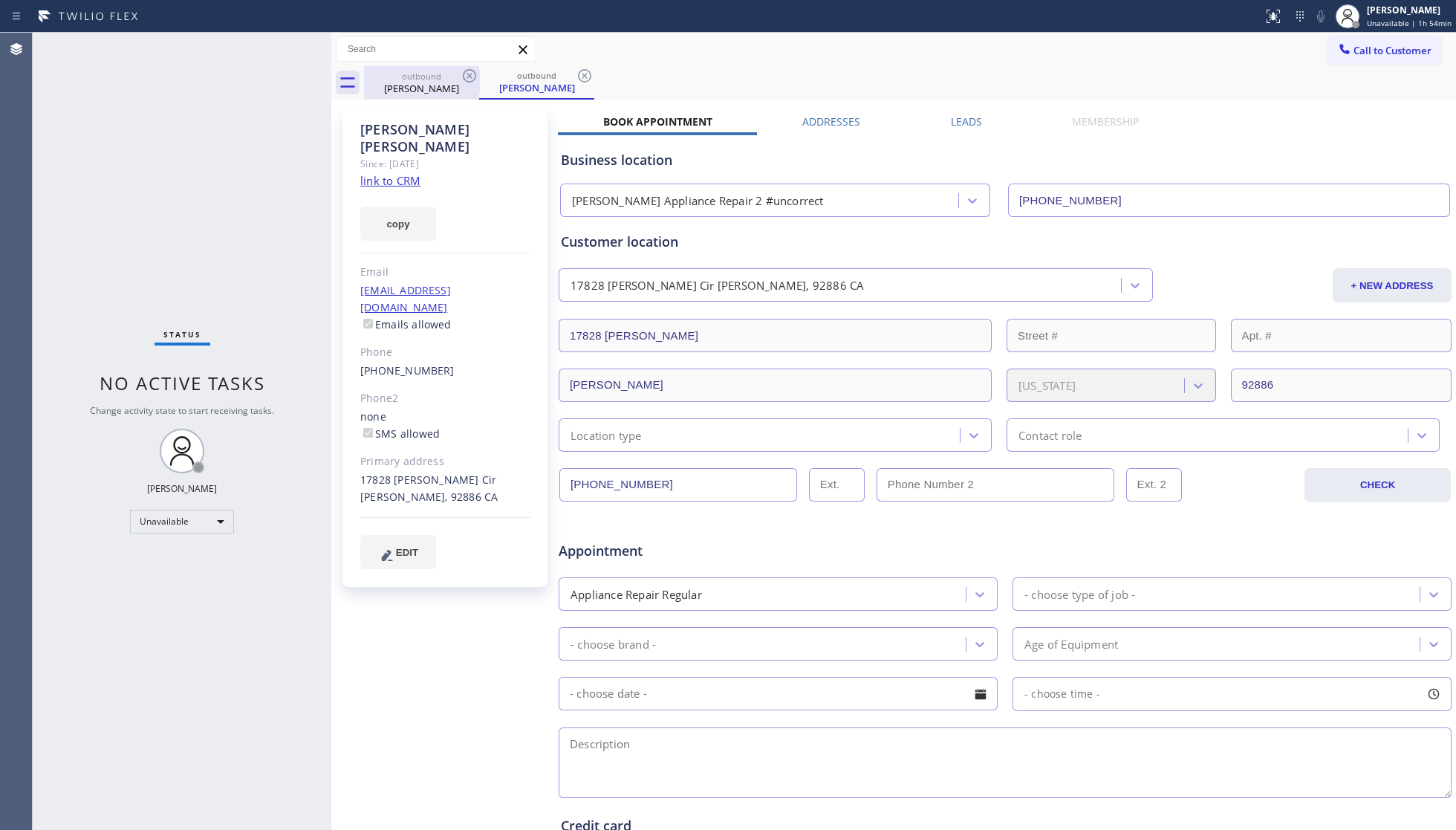
drag, startPoint x: 399, startPoint y: 71, endPoint x: 417, endPoint y: 71, distance: 18.0
click at [402, 71] on div "outbound" at bounding box center [422, 76] width 113 height 11
click at [467, 69] on icon at bounding box center [469, 76] width 18 height 18
click at [467, 70] on icon at bounding box center [469, 76] width 14 height 14
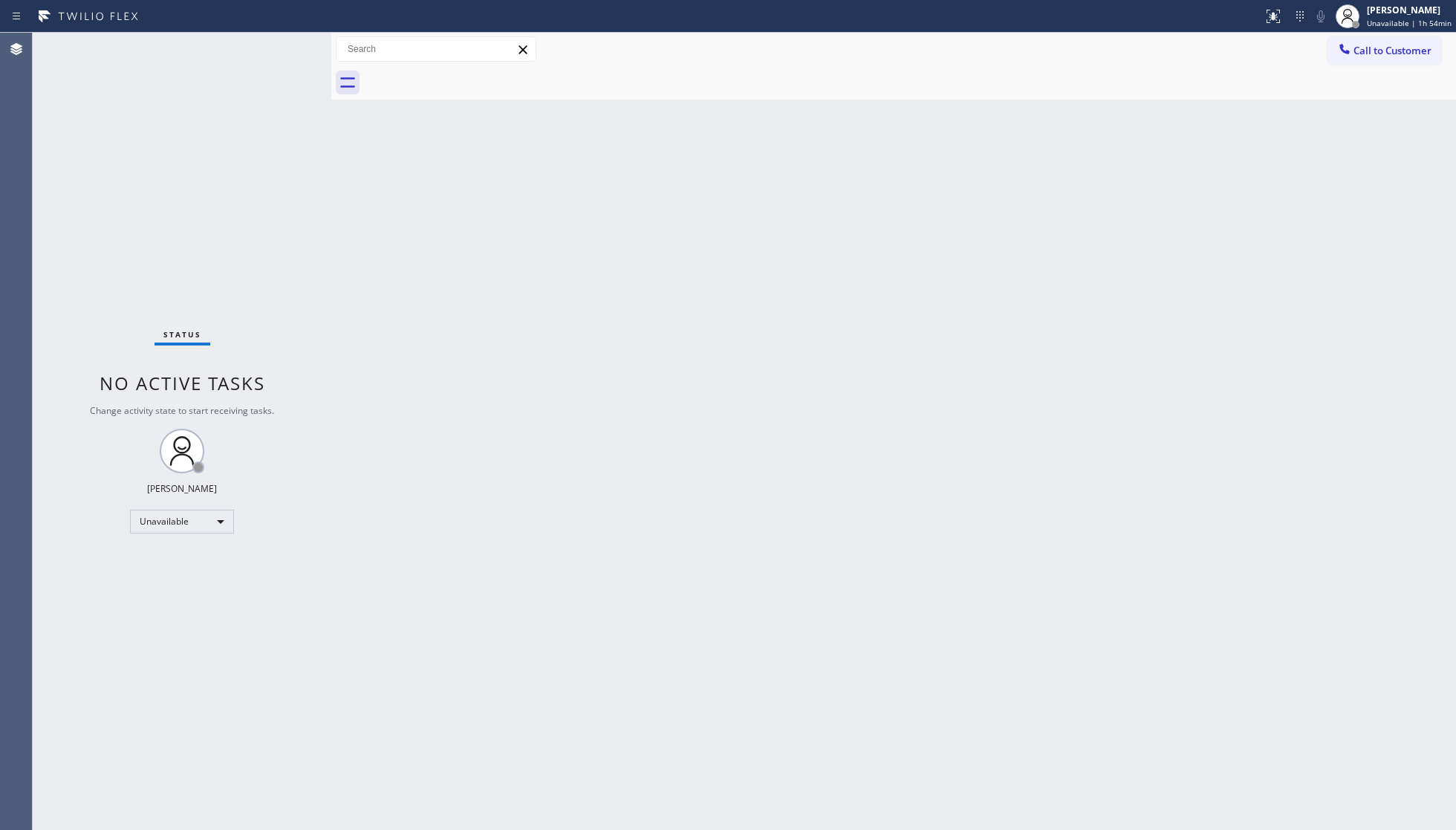
drag, startPoint x: 468, startPoint y: 70, endPoint x: 473, endPoint y: 75, distance: 7.1
click at [469, 71] on div at bounding box center [910, 82] width 1092 height 33
click at [1371, 60] on button "Call to Customer" at bounding box center [1385, 50] width 114 height 28
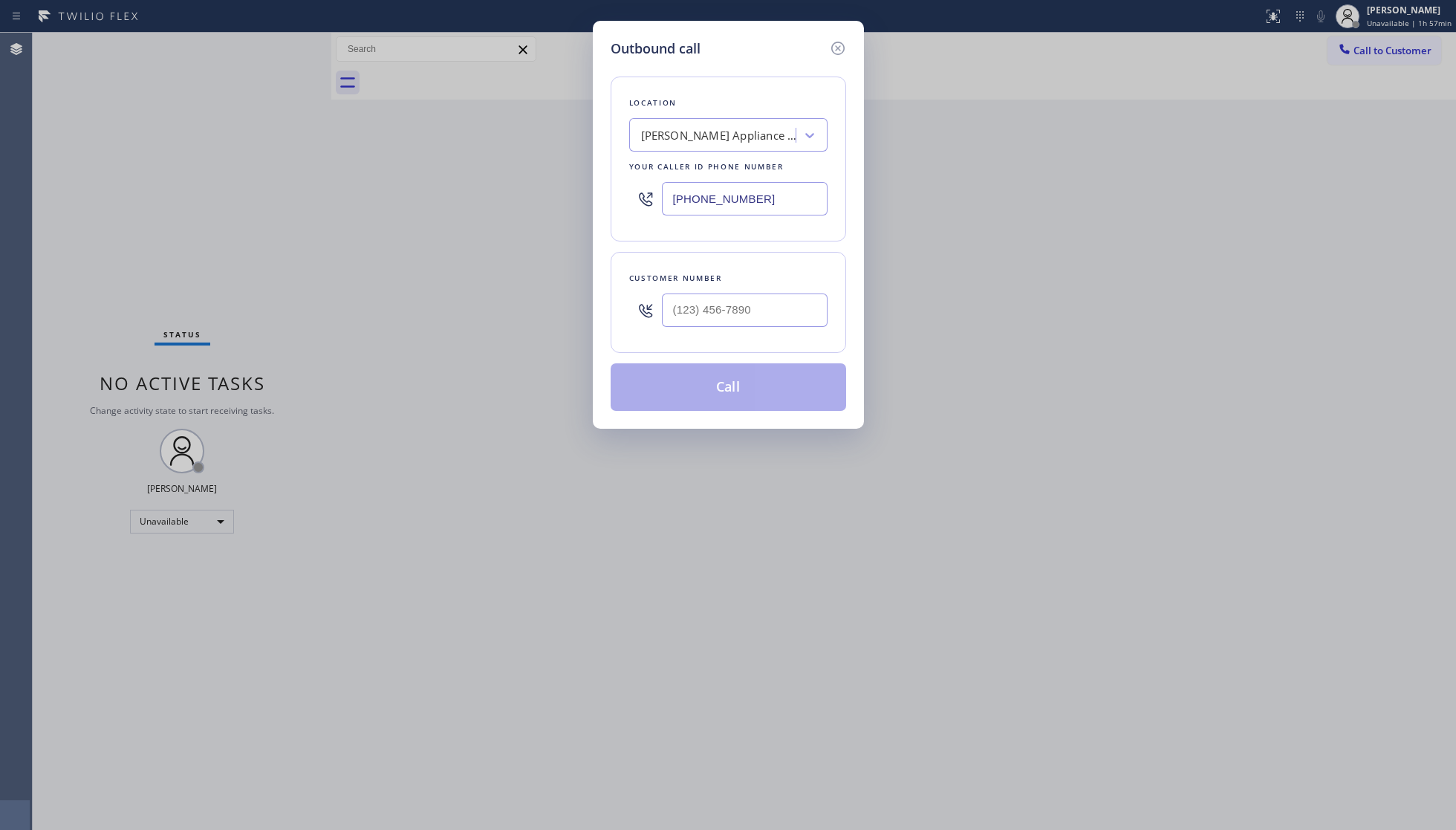
drag, startPoint x: 773, startPoint y: 212, endPoint x: 640, endPoint y: 199, distance: 133.6
click at [627, 209] on div "Location [PERSON_NAME] Repair 2 #uncorrect Your caller id phone number [PHONE_N…" at bounding box center [728, 159] width 235 height 165
paste input "206) 483-2311"
type input "[PHONE_NUMBER]"
click at [739, 307] on input "(___) ___-____" at bounding box center [745, 310] width 166 height 33
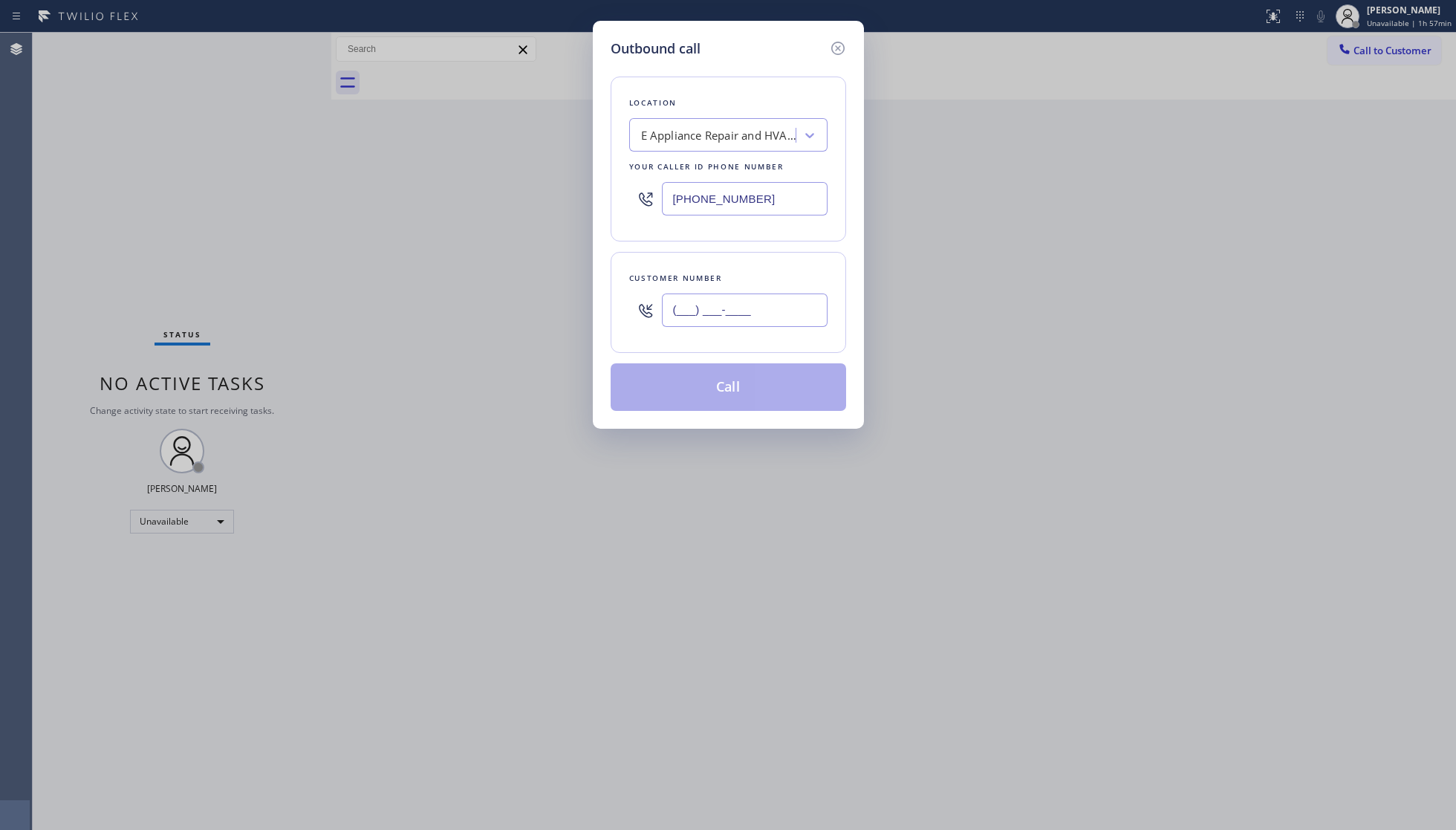
paste input "360) 904-7234"
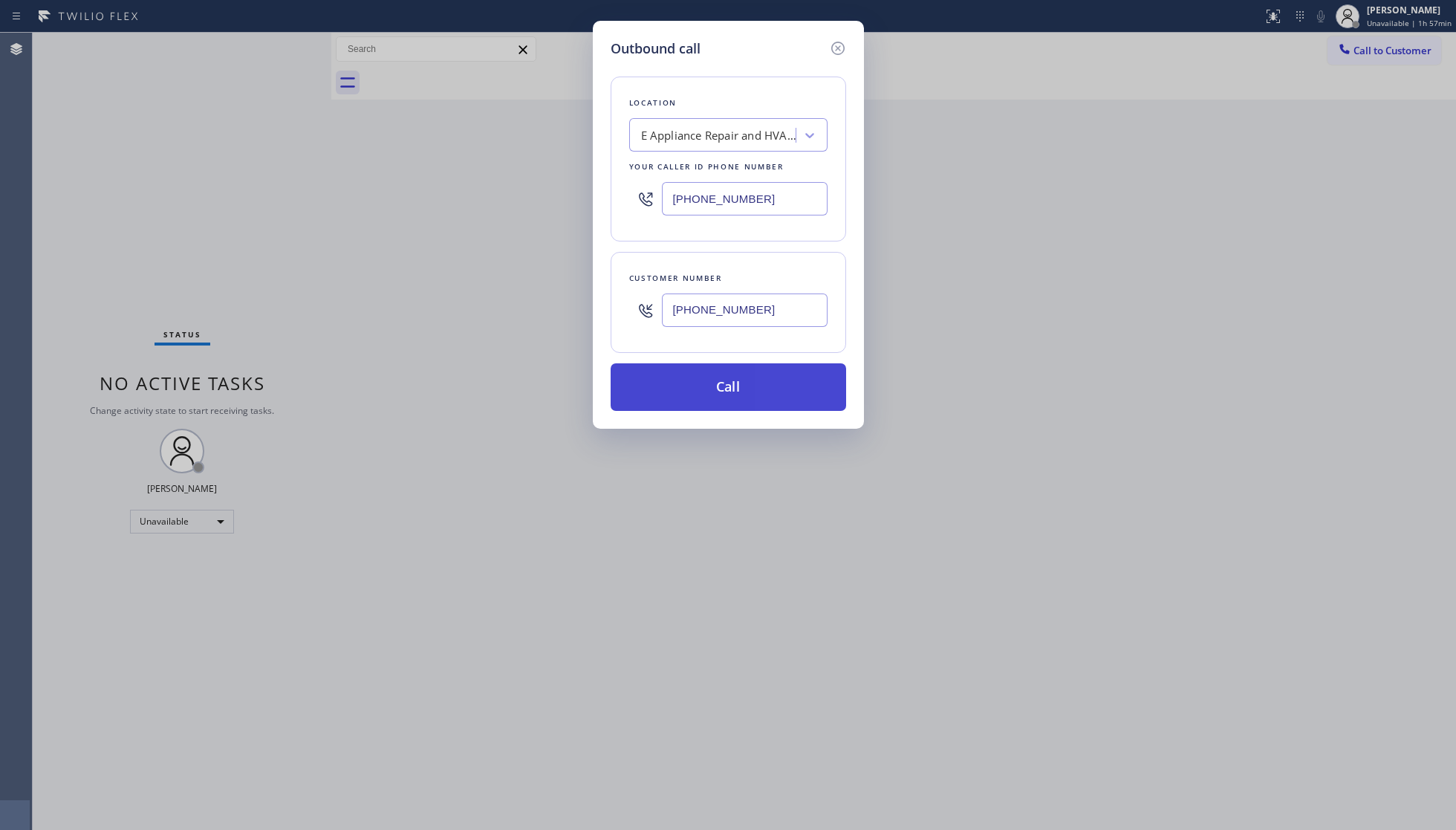
type input "[PHONE_NUMBER]"
click at [743, 387] on button "Call" at bounding box center [728, 387] width 235 height 48
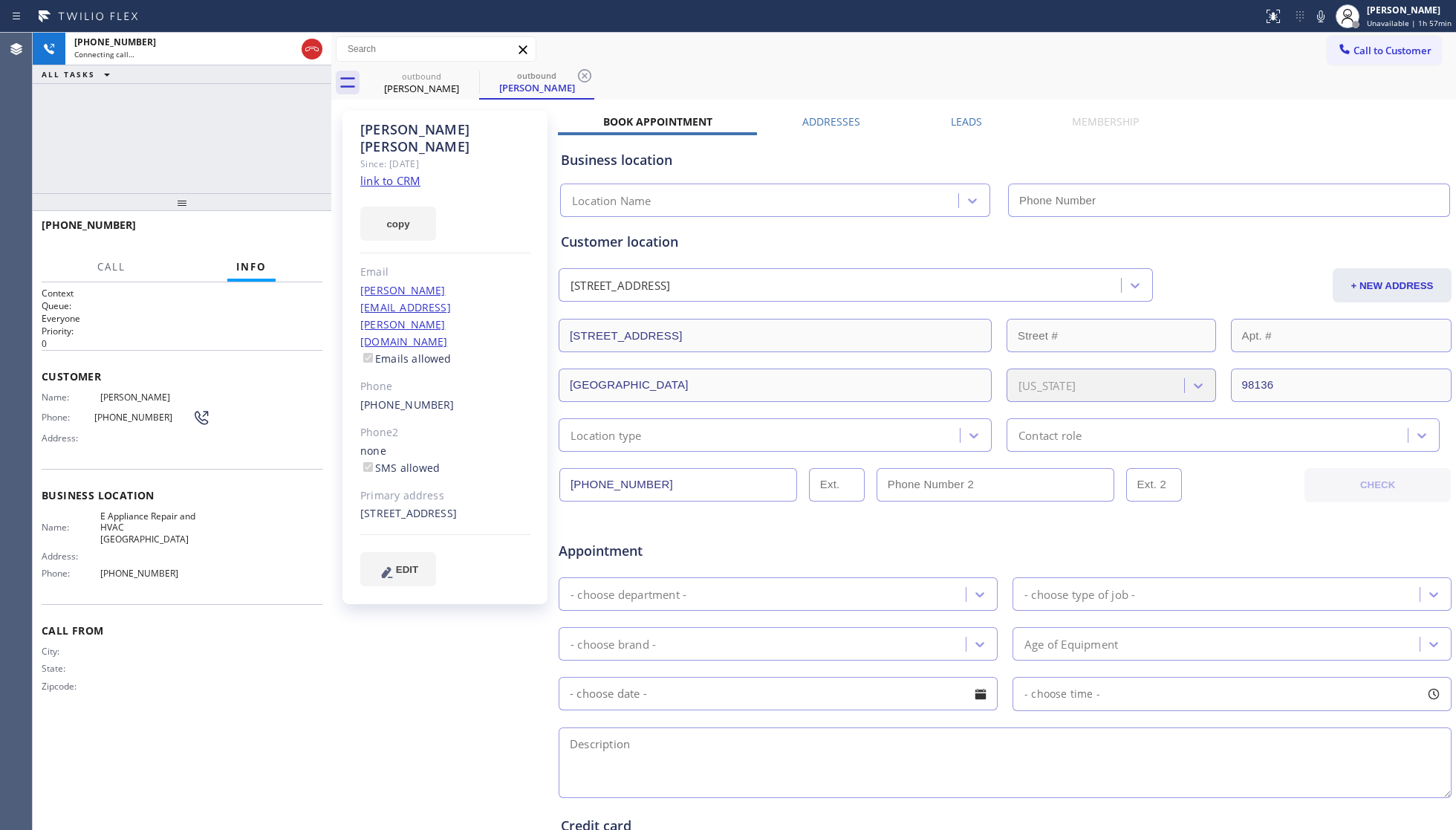
type input "[PHONE_NUMBER]"
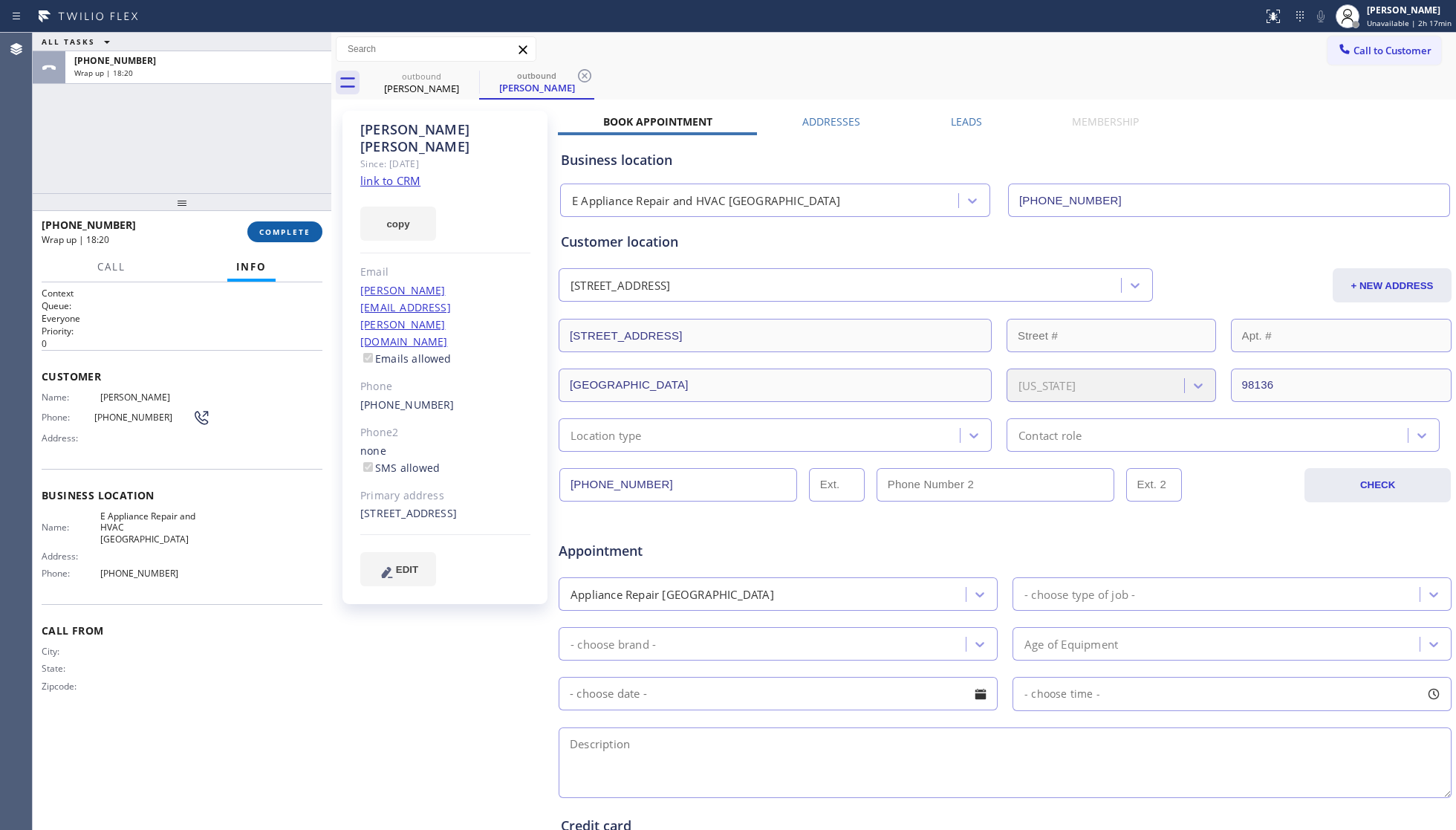
click at [314, 235] on button "COMPLETE" at bounding box center [285, 232] width 75 height 21
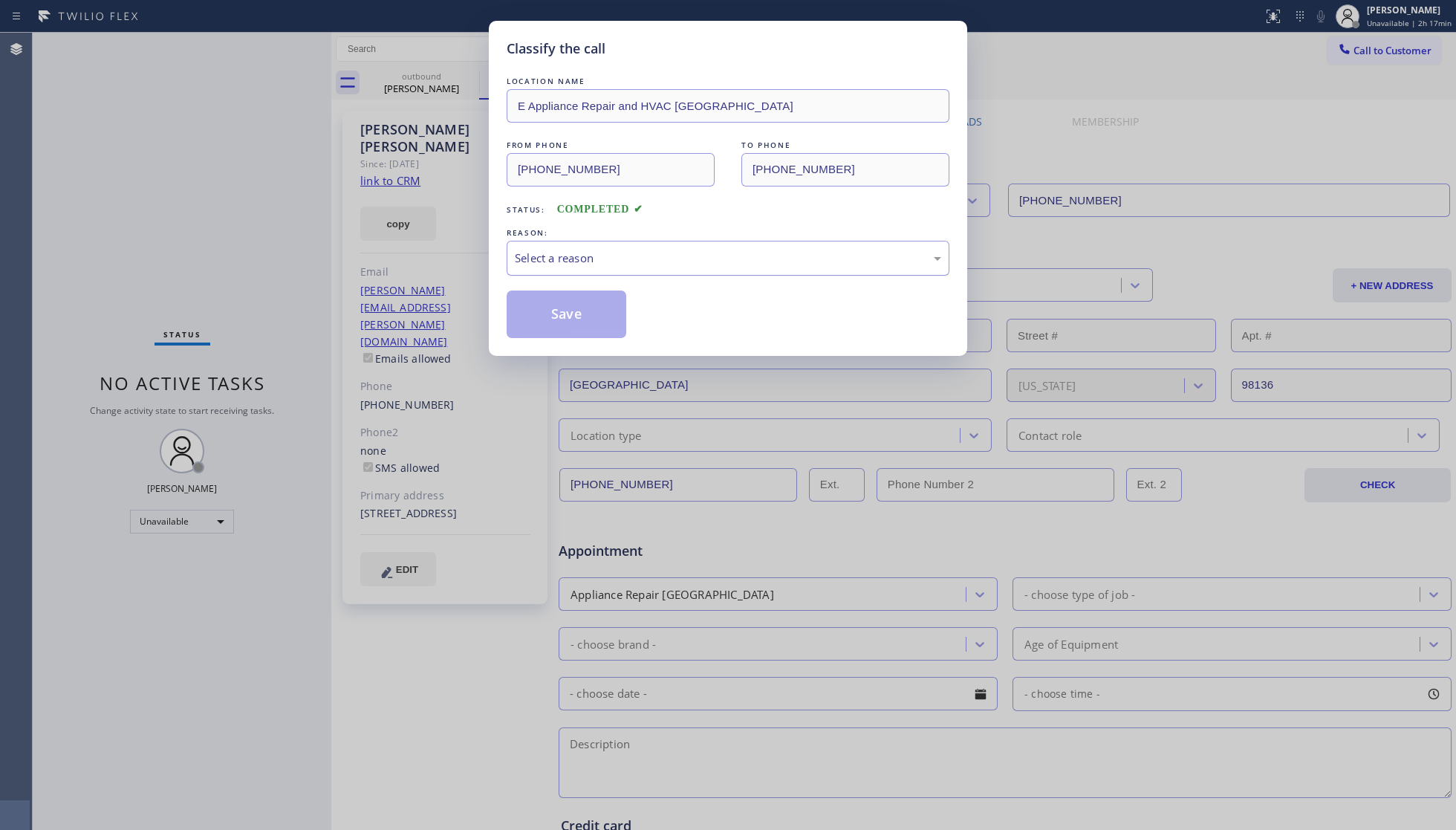
click at [586, 263] on div "Select a reason" at bounding box center [727, 258] width 426 height 17
click at [560, 313] on button "Save" at bounding box center [566, 314] width 120 height 48
click at [450, 87] on div "Classify the call LOCATION NAME Electricians Service Team FROM PHONE [PHONE_NUM…" at bounding box center [744, 431] width 1424 height 798
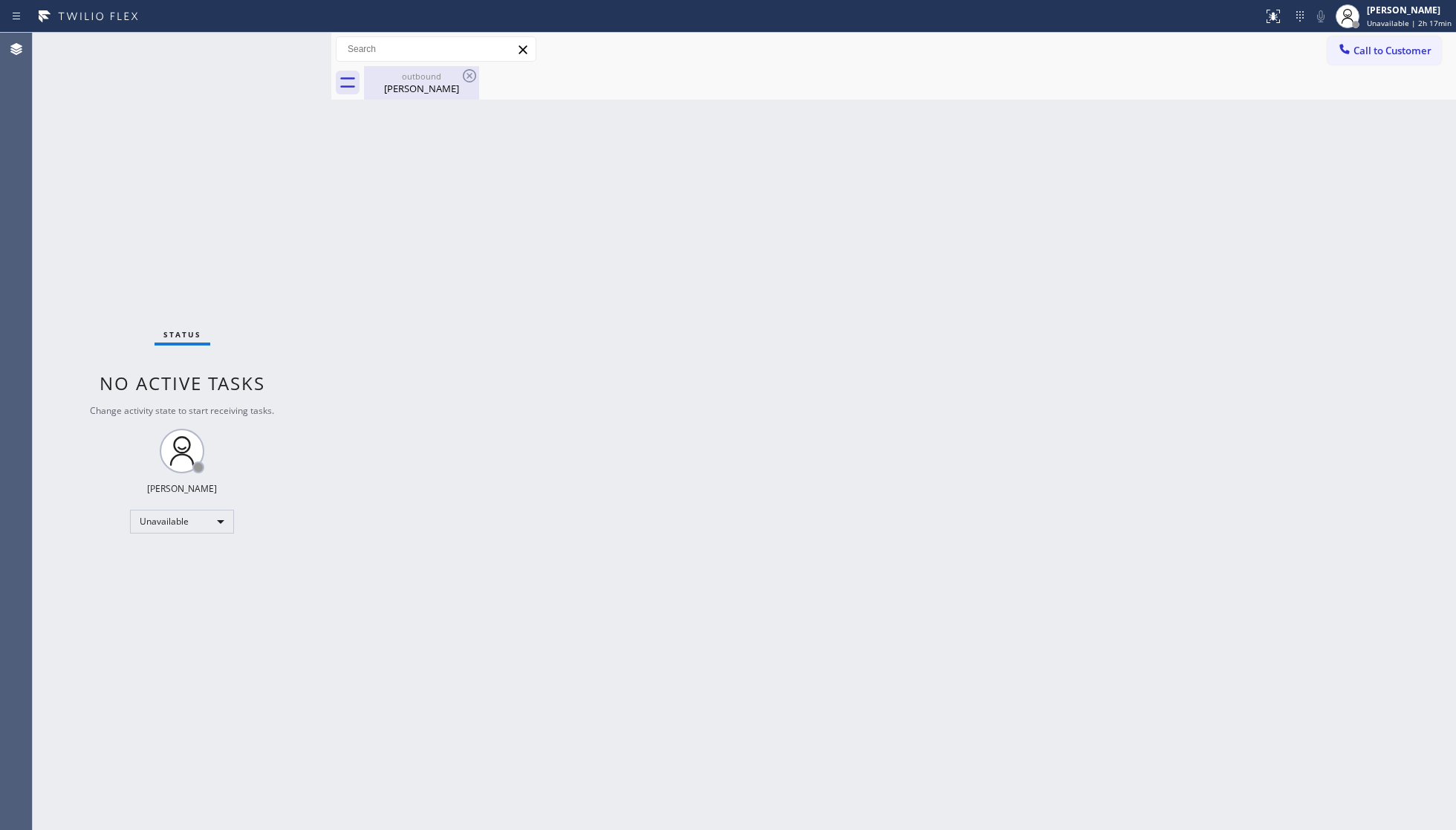
click at [460, 78] on div "outbound" at bounding box center [422, 76] width 113 height 11
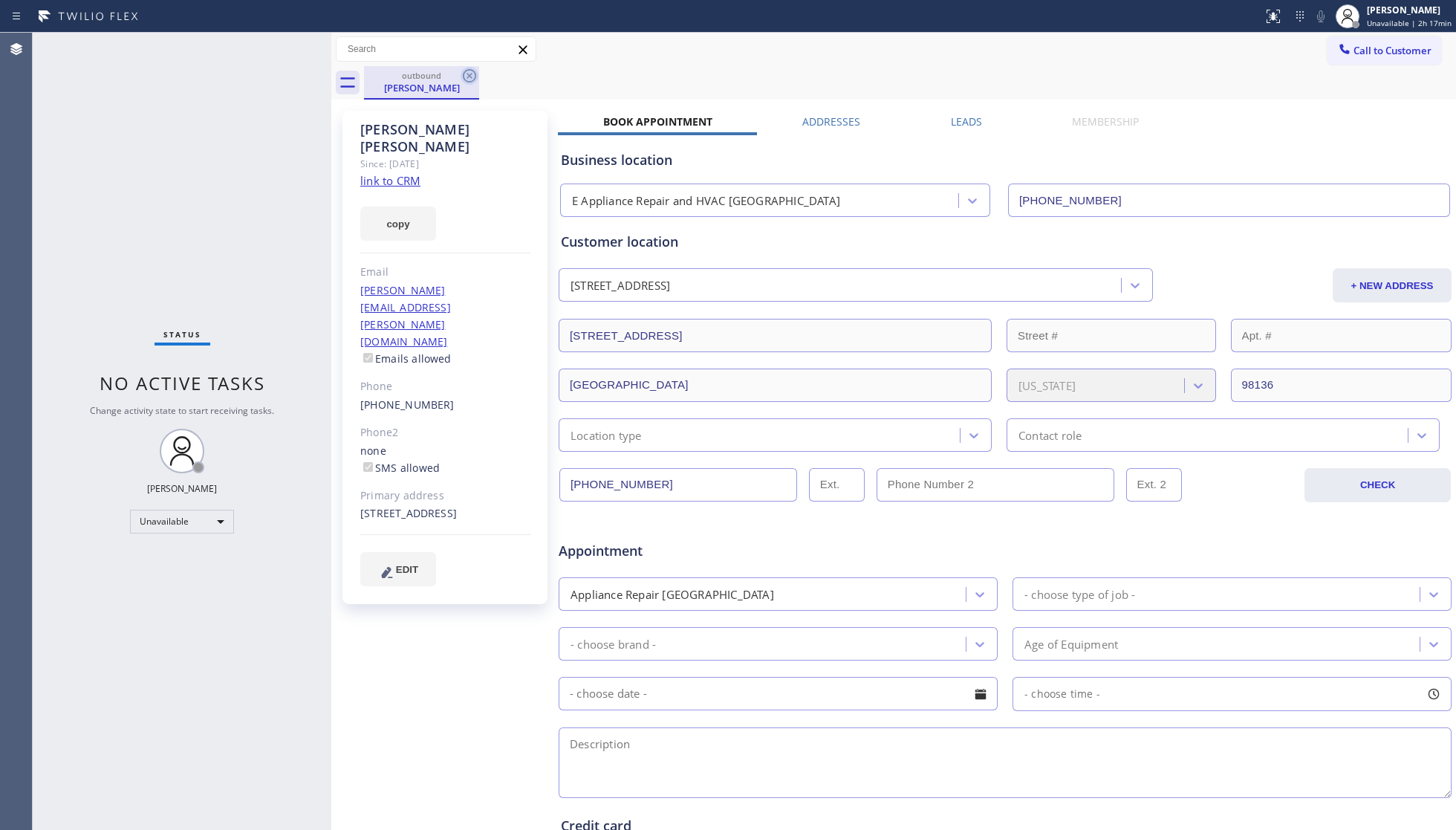
click at [462, 78] on icon at bounding box center [469, 76] width 18 height 18
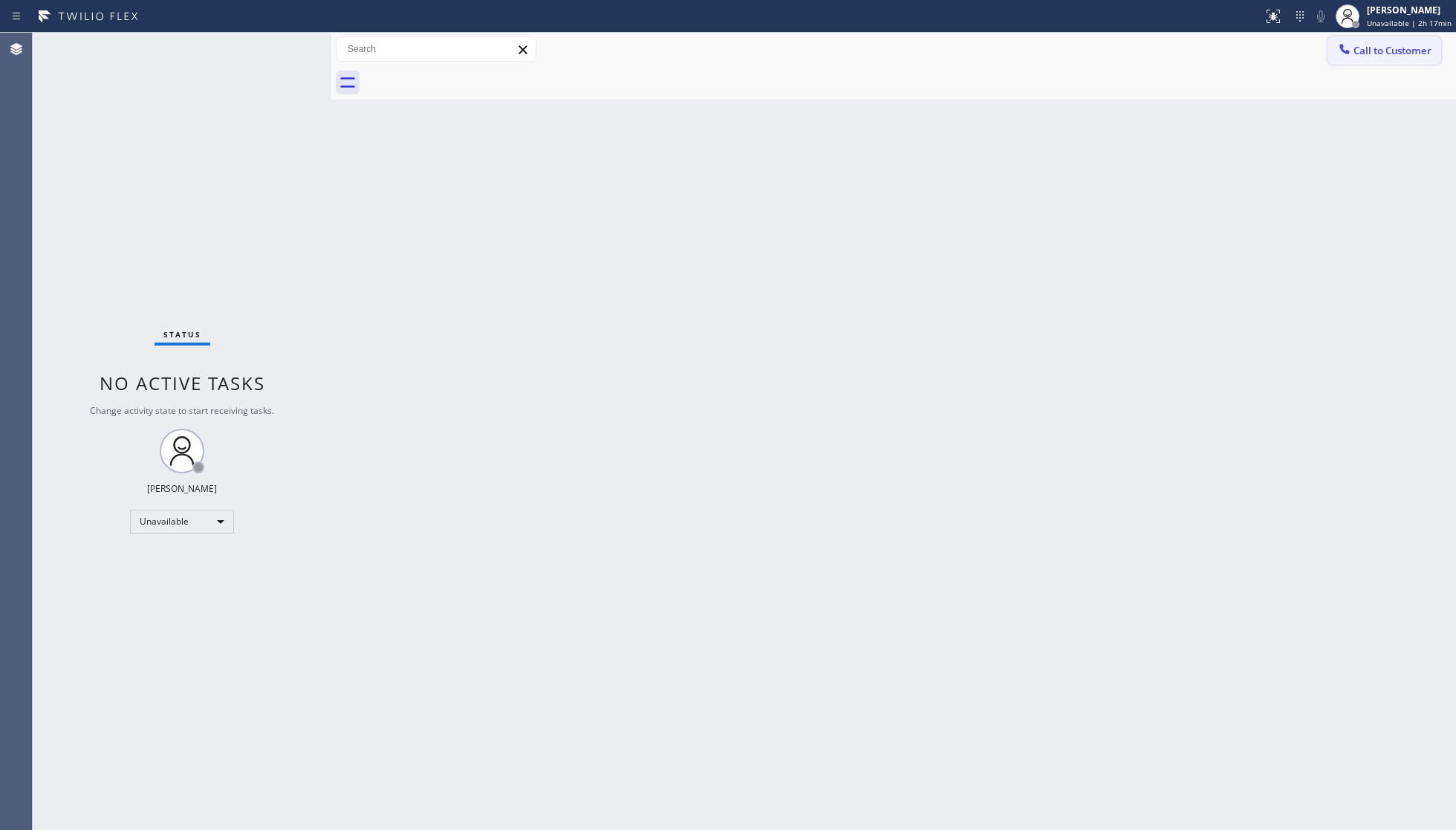
drag, startPoint x: 1415, startPoint y: 55, endPoint x: 1396, endPoint y: 57, distance: 19.1
click at [1413, 55] on span "Call to Customer" at bounding box center [1393, 50] width 78 height 14
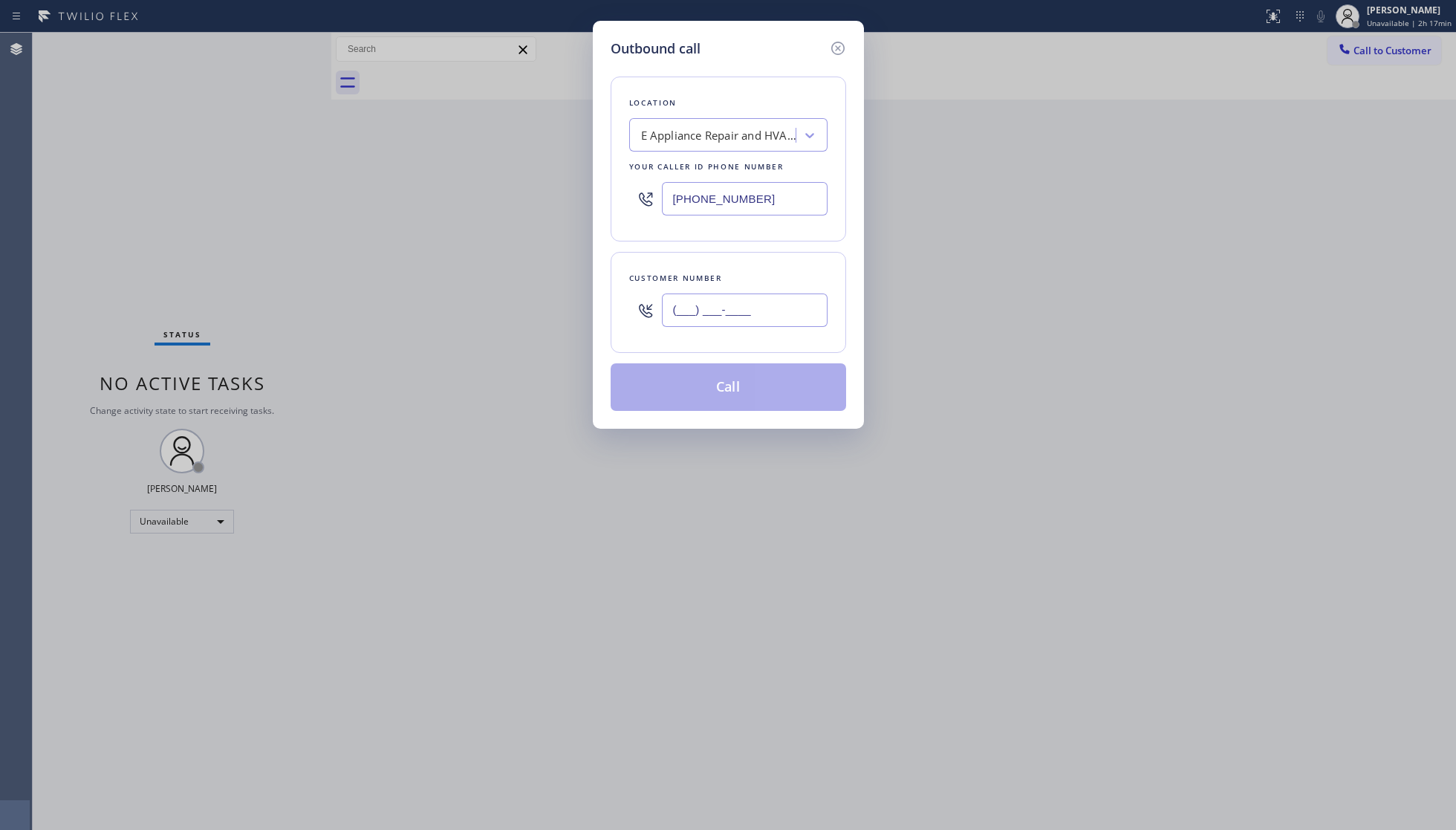
click at [756, 301] on input "(___) ___-____" at bounding box center [745, 310] width 166 height 33
paste input "602) 999-1858"
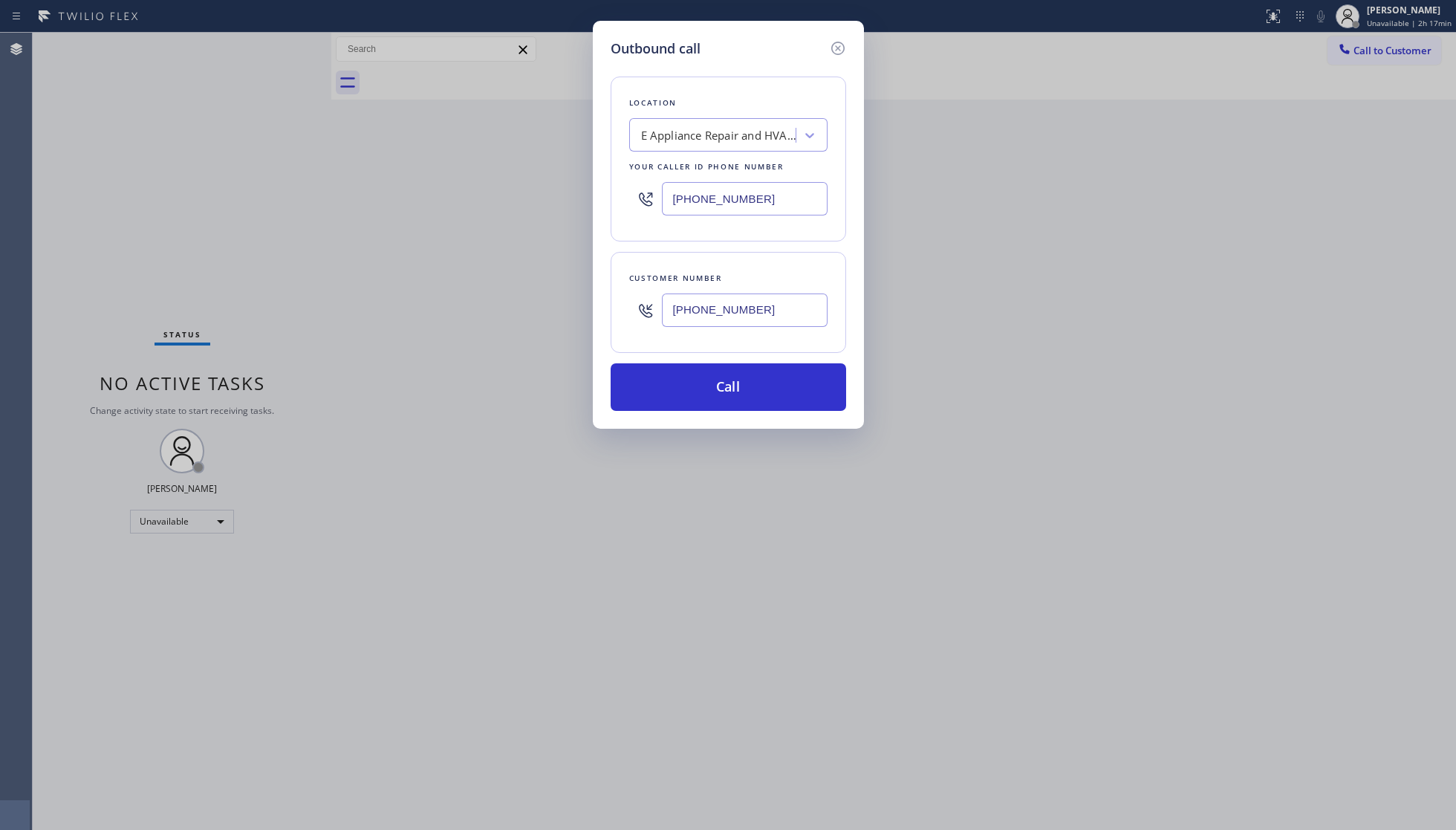
type input "[PHONE_NUMBER]"
drag, startPoint x: 777, startPoint y: 195, endPoint x: 661, endPoint y: 191, distance: 116.1
click at [663, 194] on input "[PHONE_NUMBER]" at bounding box center [745, 198] width 166 height 33
paste input "602) 666-9318"
type input "[PHONE_NUMBER]"
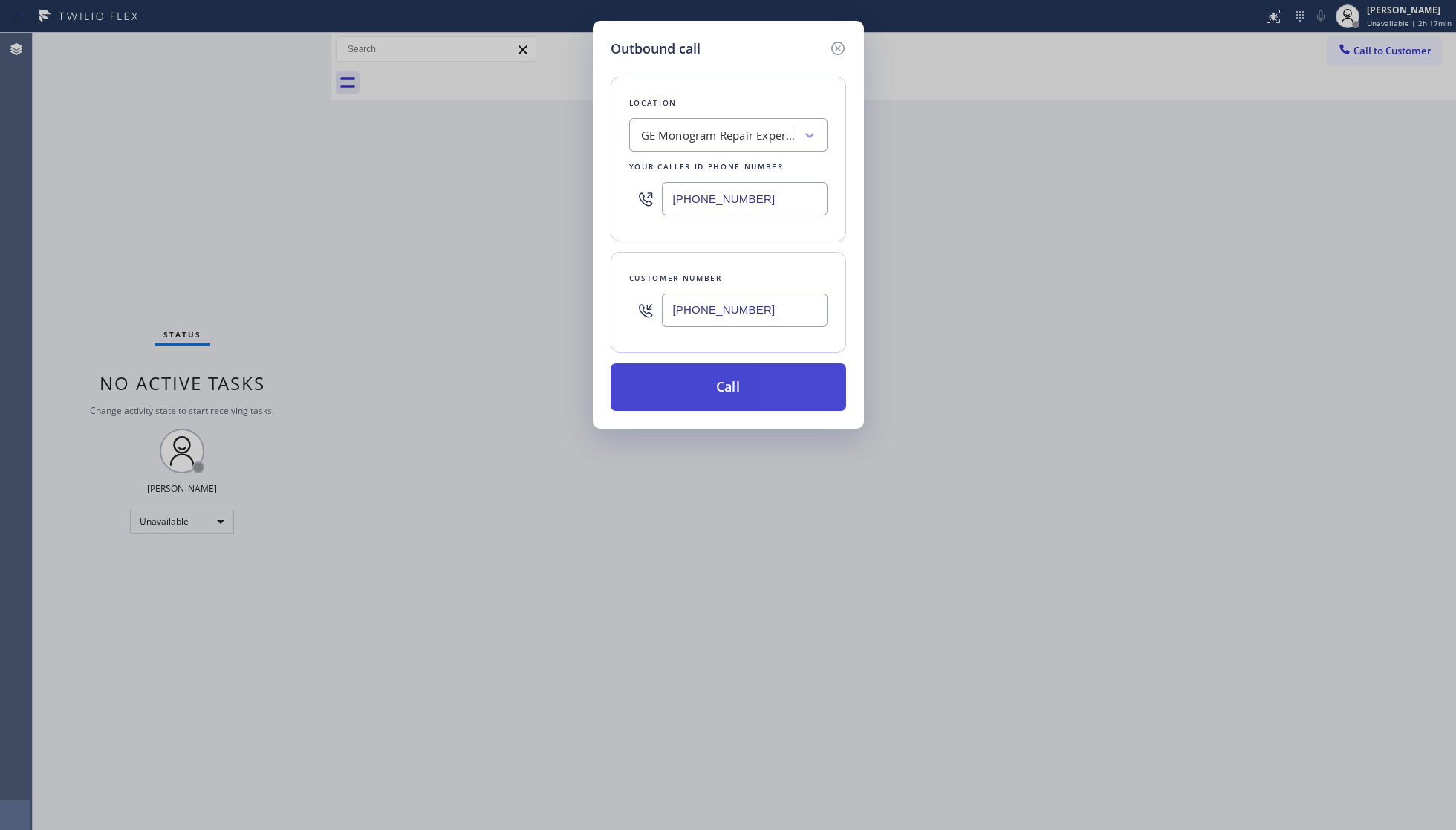
click at [740, 372] on button "Call" at bounding box center [728, 387] width 235 height 48
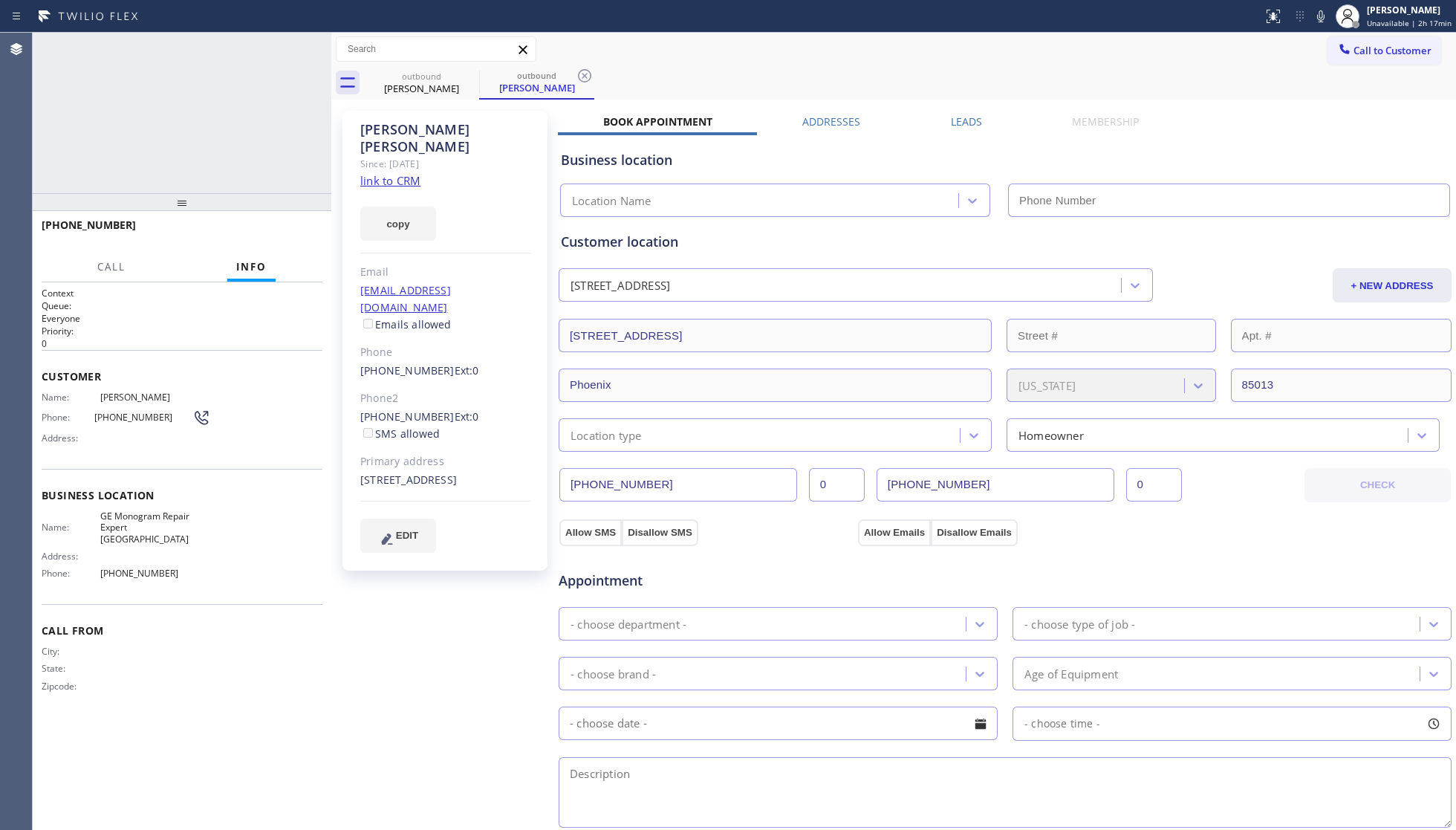
type input "[PHONE_NUMBER]"
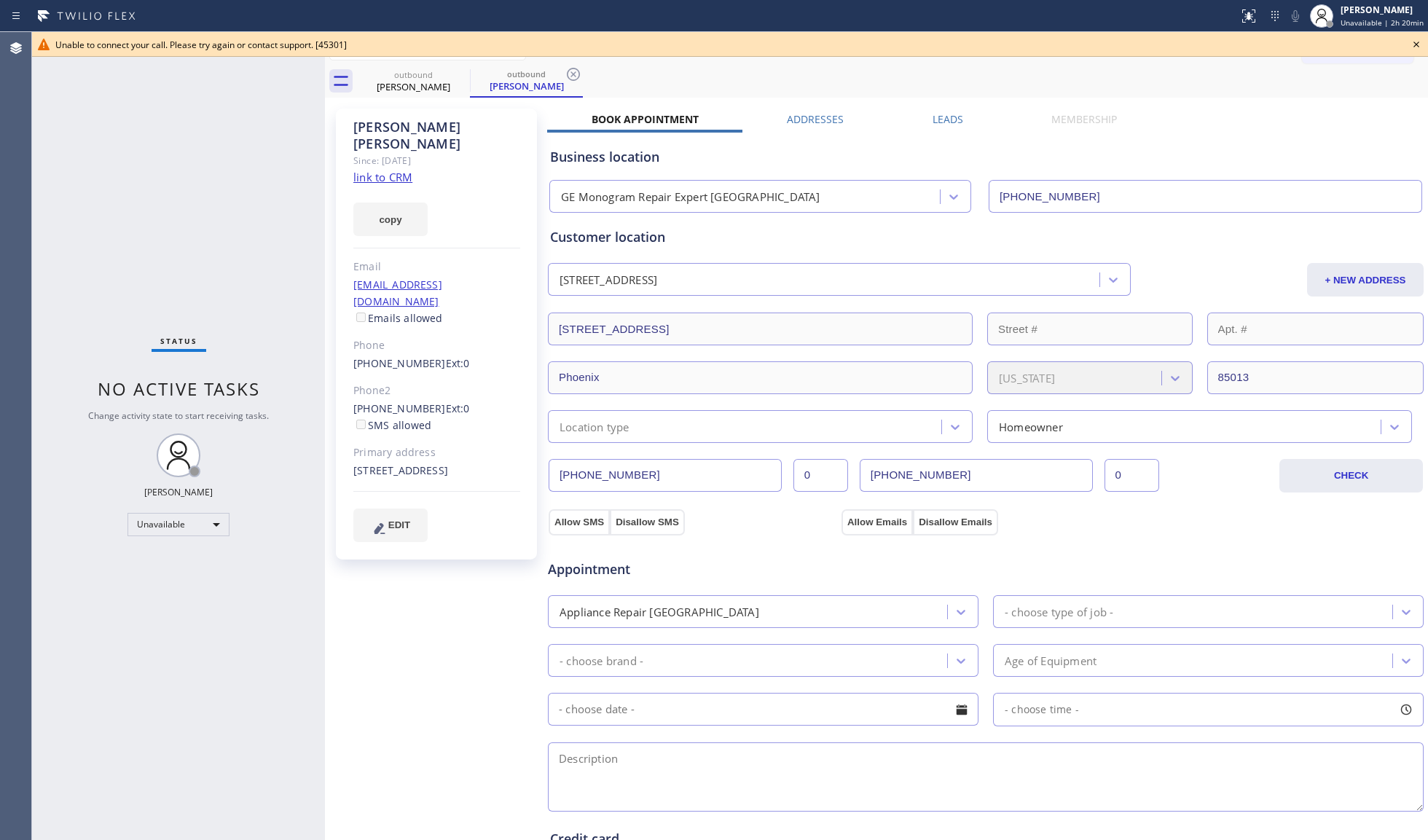
click at [1414, 45] on icon at bounding box center [1417, 44] width 18 height 18
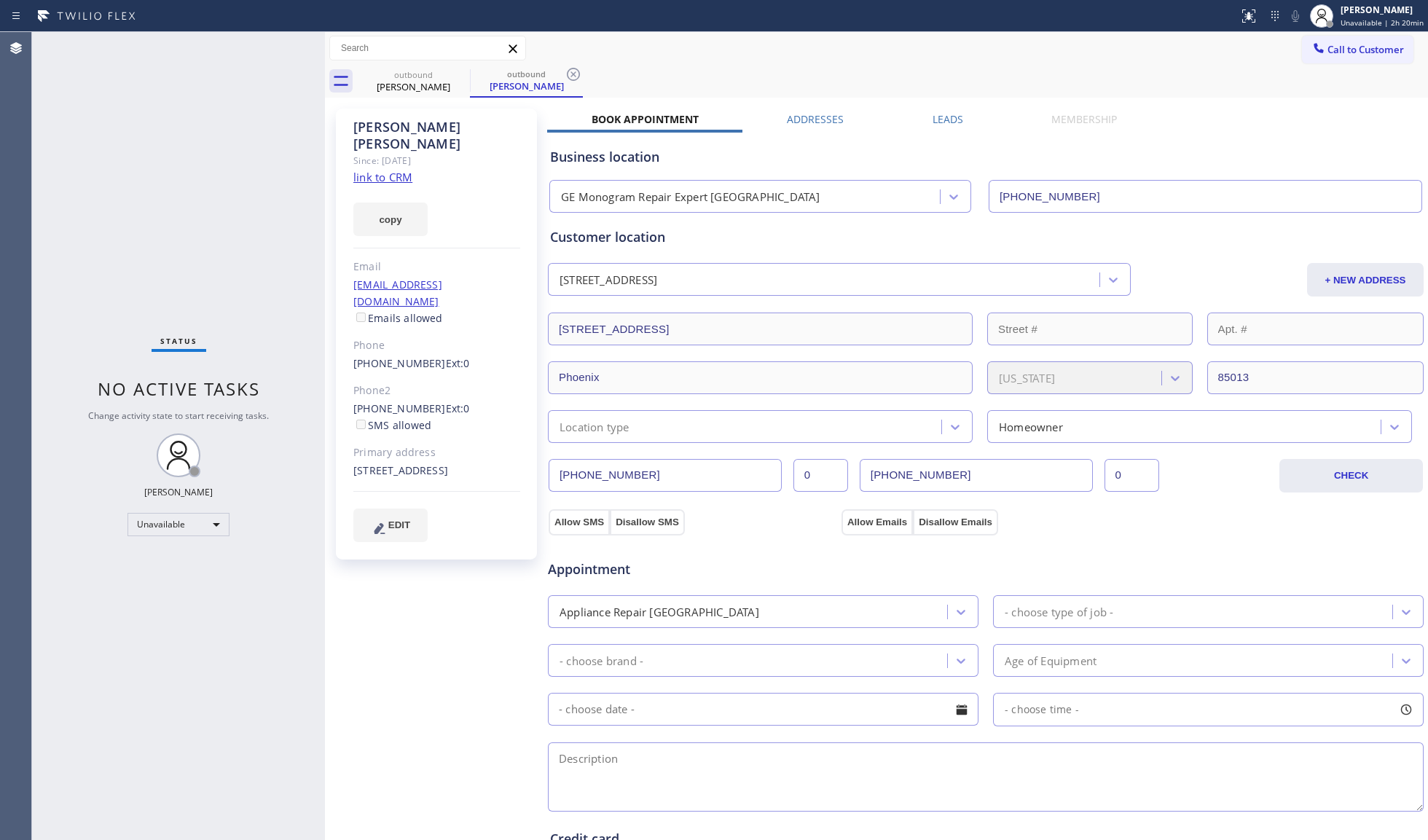
drag, startPoint x: 1386, startPoint y: 48, endPoint x: 1350, endPoint y: 62, distance: 38.6
click at [1383, 48] on span "Call to Customer" at bounding box center [1366, 49] width 77 height 13
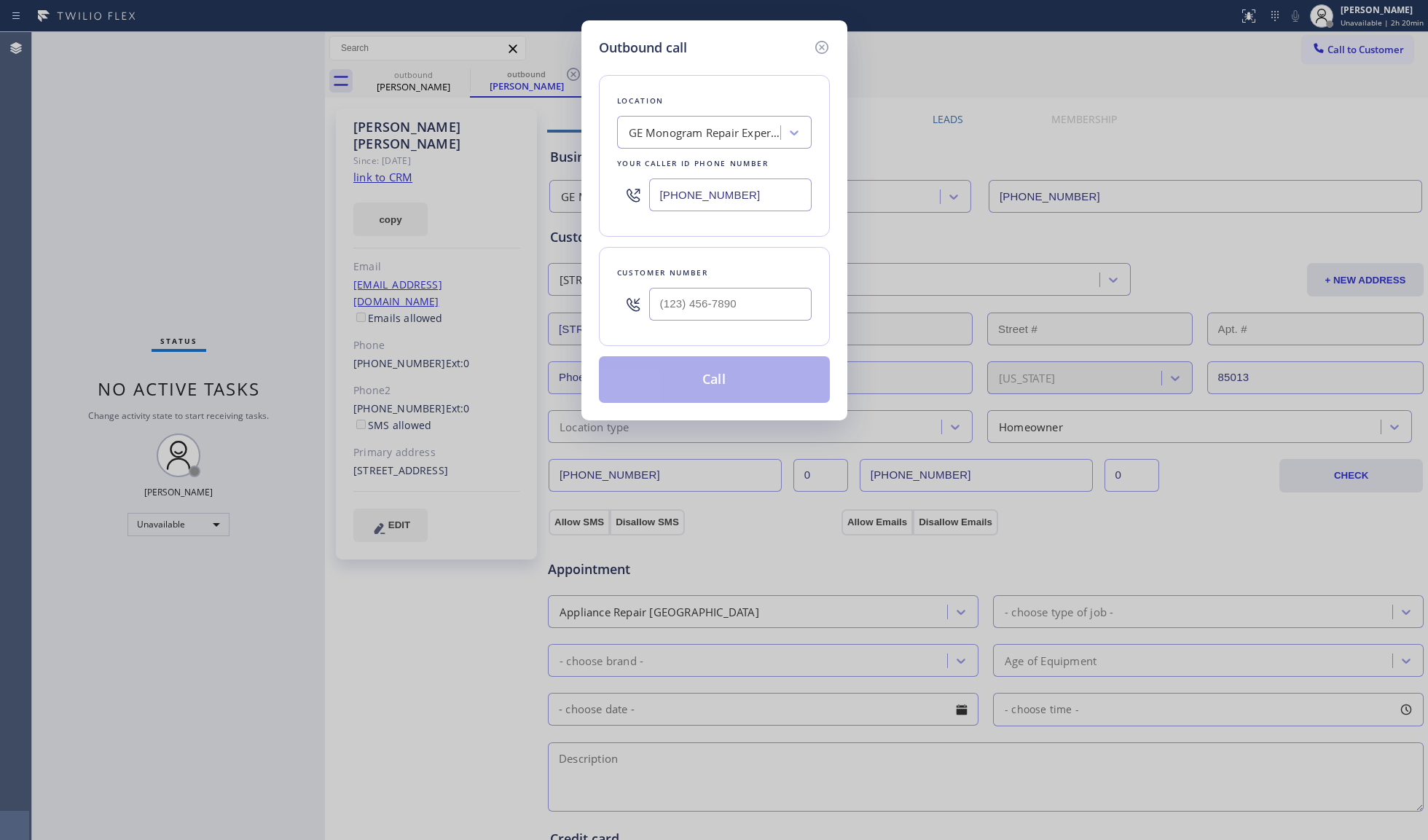
drag, startPoint x: 750, startPoint y: 195, endPoint x: 651, endPoint y: 193, distance: 99.0
click at [651, 193] on input "[PHONE_NUMBER]" at bounding box center [731, 194] width 163 height 33
paste input "28) 244-8666"
type input "[PHONE_NUMBER]"
click at [724, 314] on input "(___) ___-____" at bounding box center [731, 304] width 163 height 33
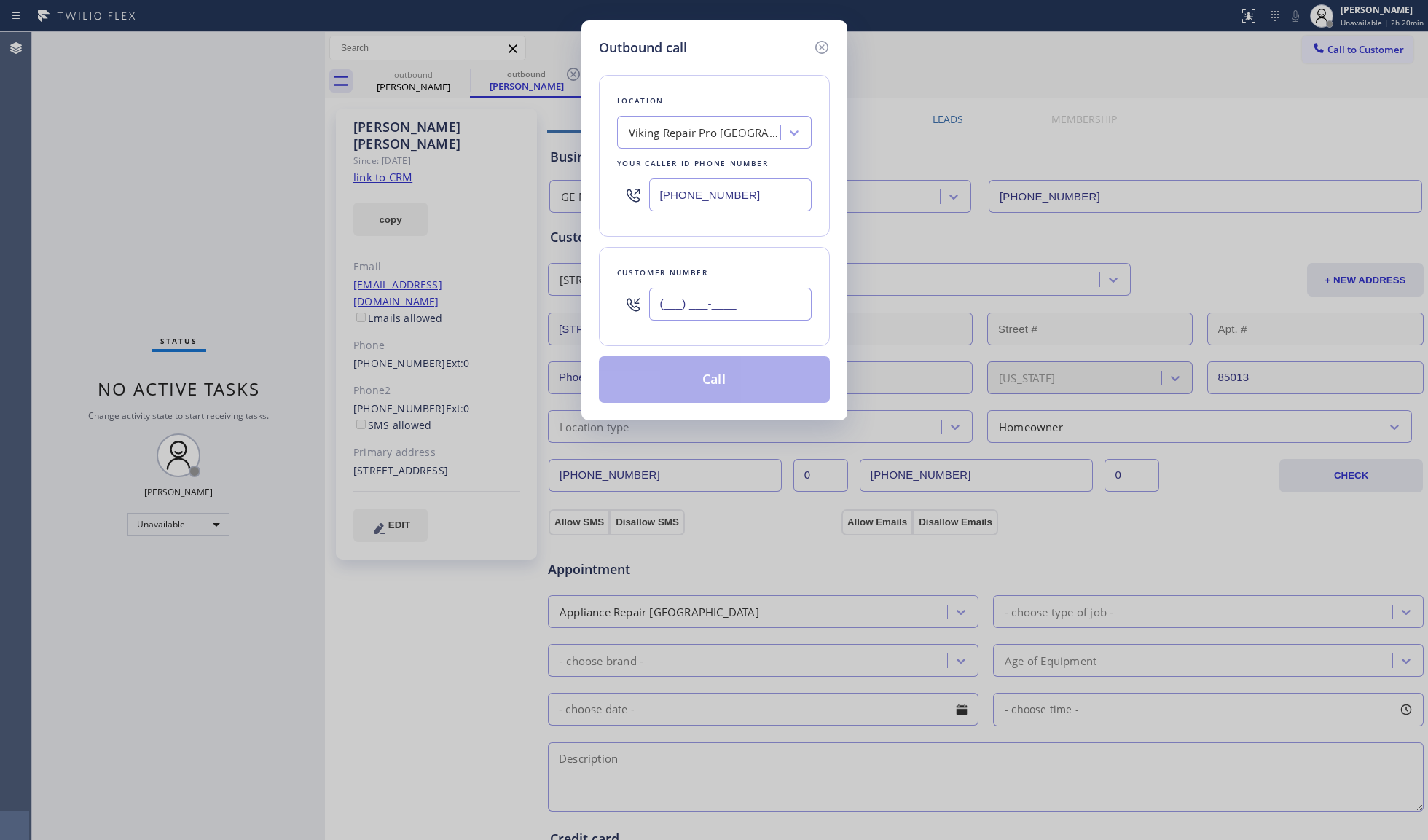
paste input "415) 637-8934"
type input "[PHONE_NUMBER]"
click at [703, 382] on button "Call" at bounding box center [714, 379] width 231 height 47
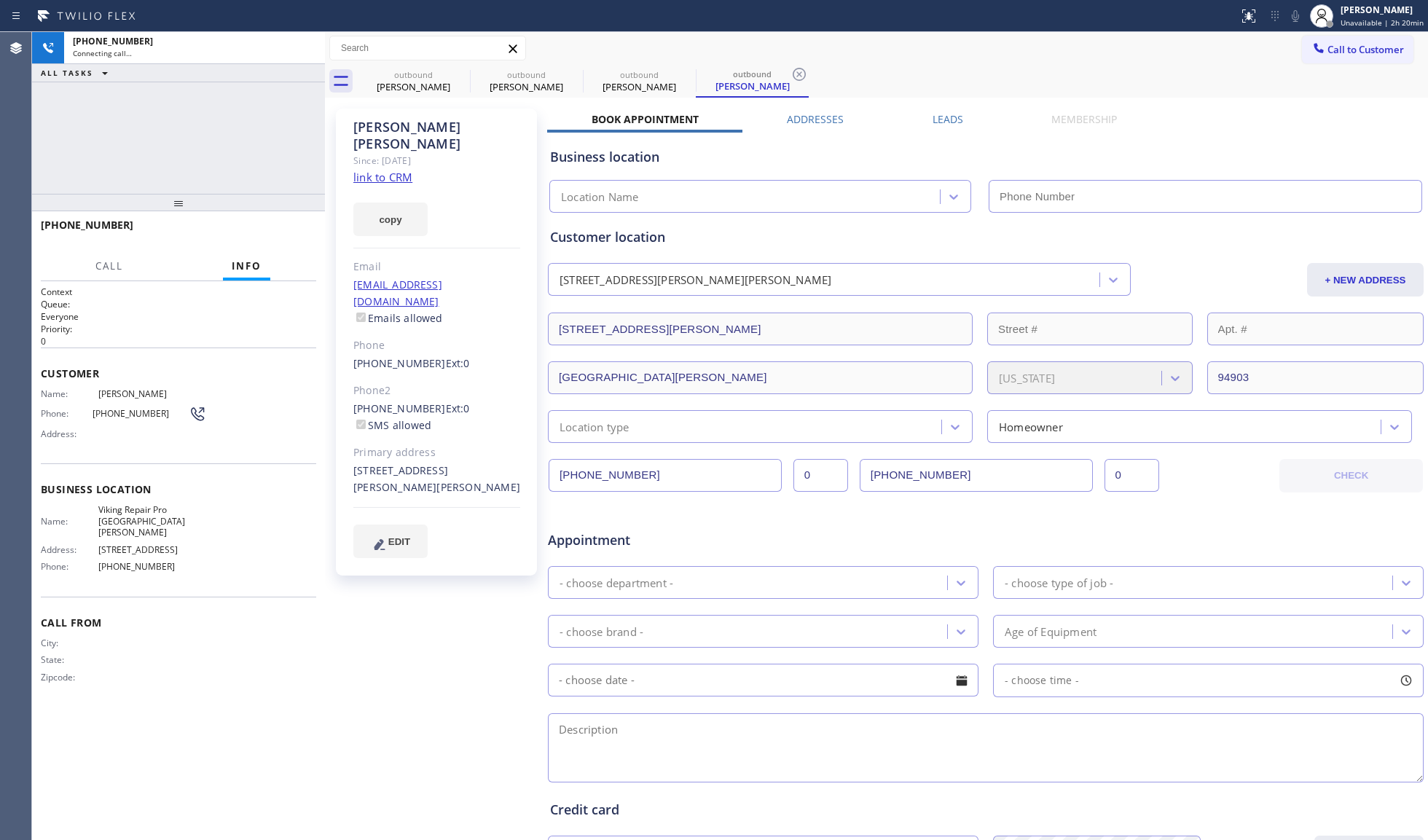
type input "[PHONE_NUMBER]"
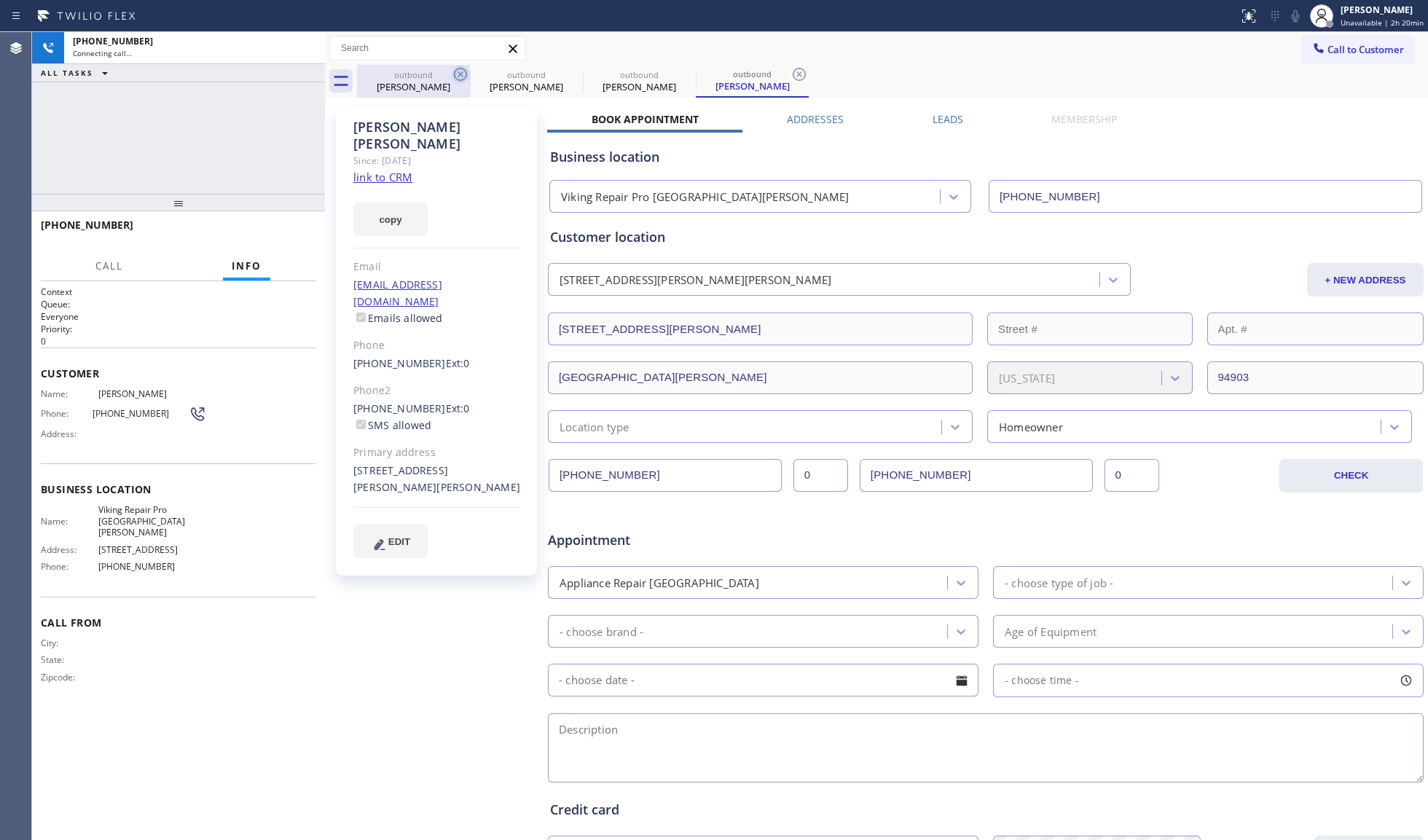
click at [453, 72] on icon at bounding box center [460, 74] width 18 height 18
click at [0, 0] on icon at bounding box center [0, 0] width 0 height 0
type input "[PHONE_NUMBER]"
click at [455, 72] on icon at bounding box center [460, 74] width 18 height 18
click at [434, 88] on div "[PERSON_NAME]" at bounding box center [414, 86] width 110 height 13
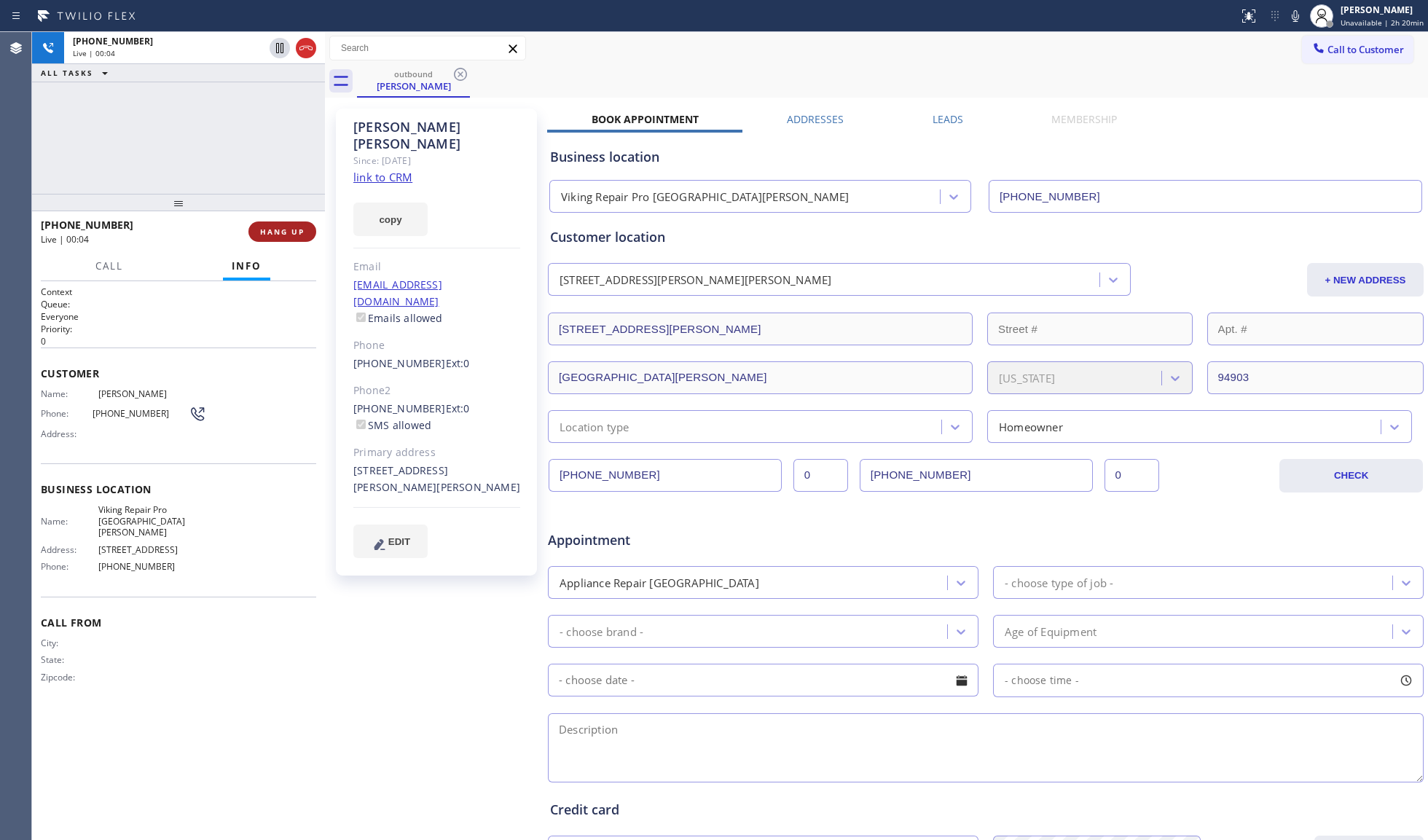
click at [283, 231] on span "HANG UP" at bounding box center [282, 231] width 44 height 11
click at [283, 231] on span "COMPLETE" at bounding box center [279, 231] width 50 height 11
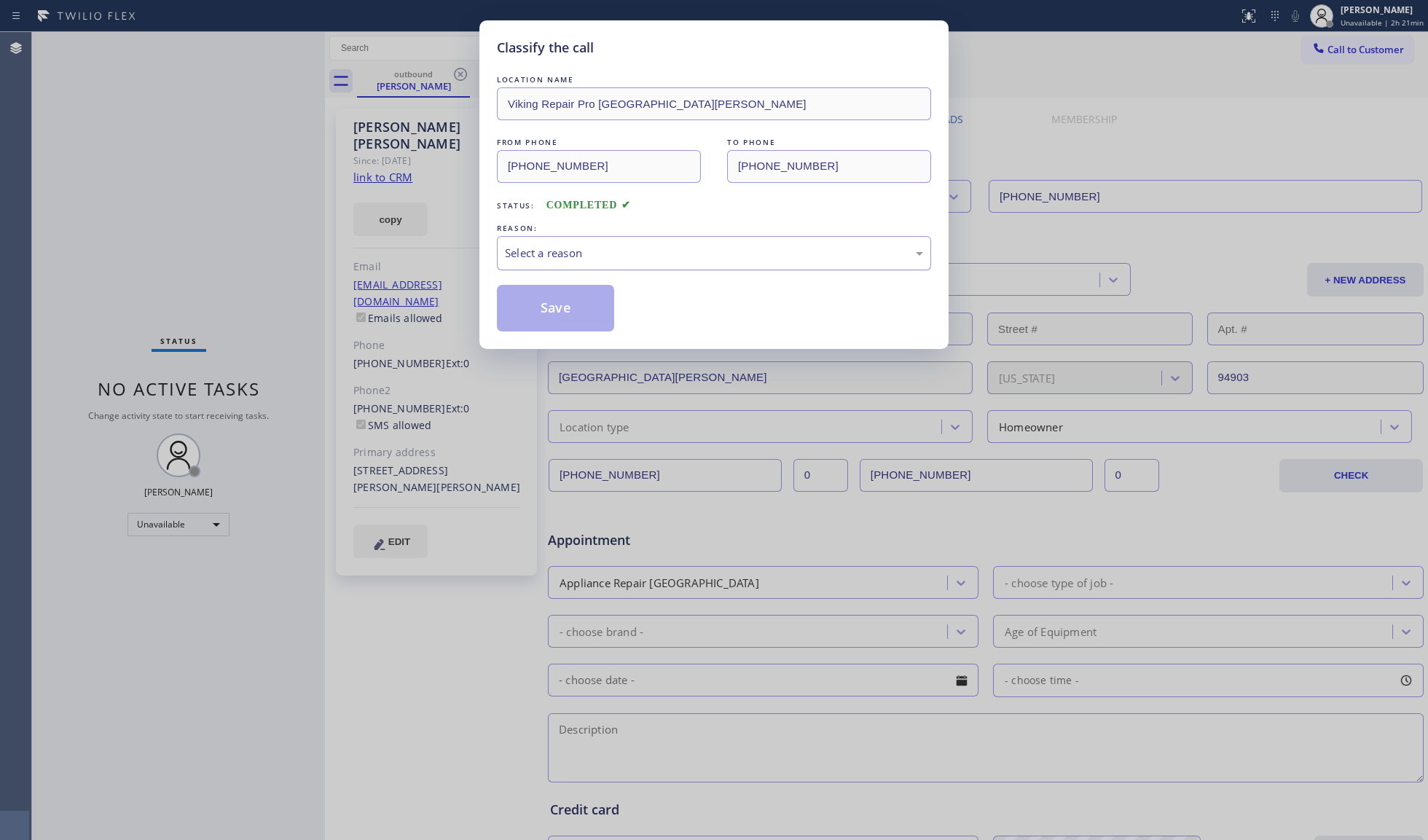
click at [543, 260] on div "Select a reason" at bounding box center [713, 253] width 418 height 17
click at [543, 306] on button "Save" at bounding box center [555, 307] width 118 height 47
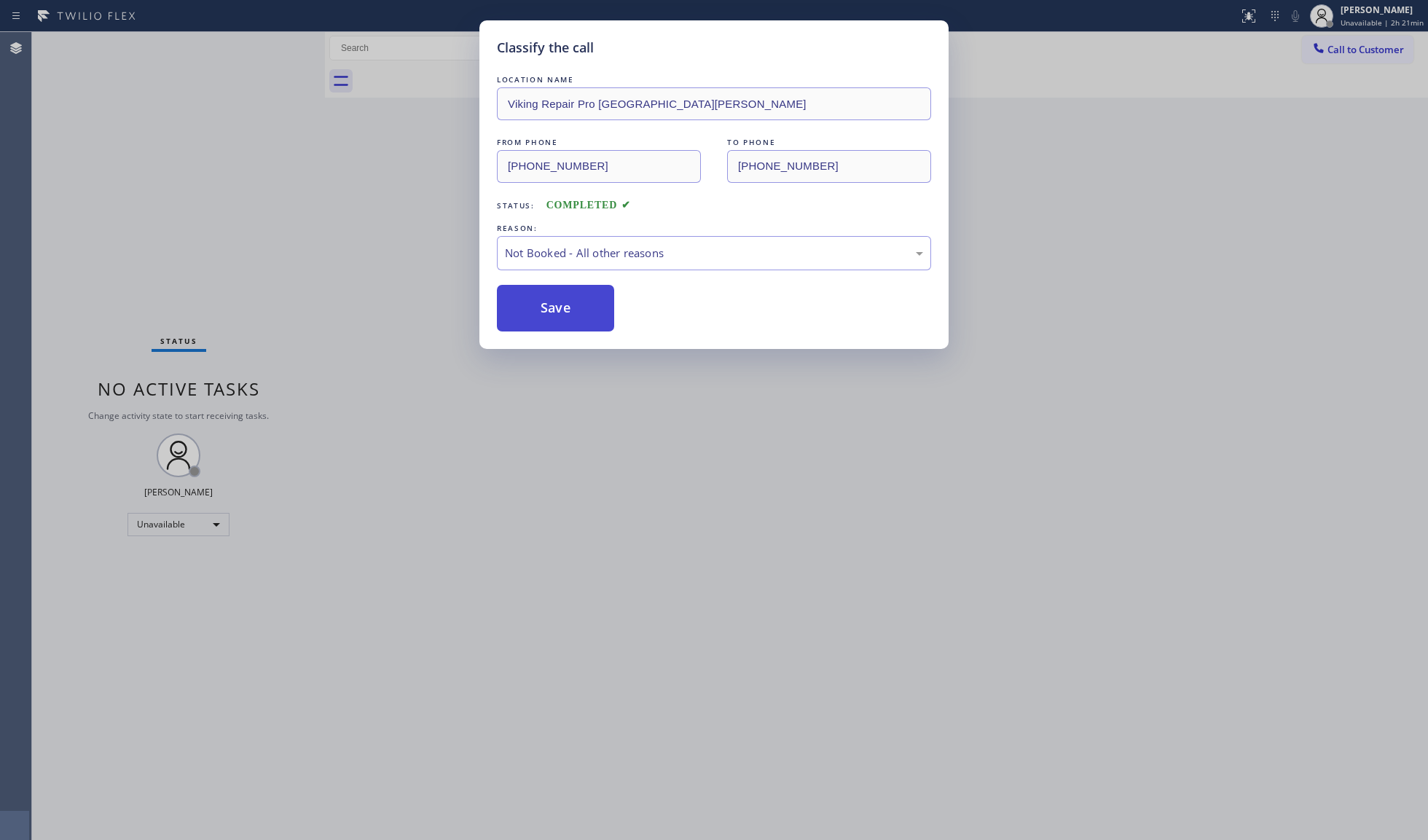
click at [543, 306] on button "Save" at bounding box center [555, 307] width 118 height 47
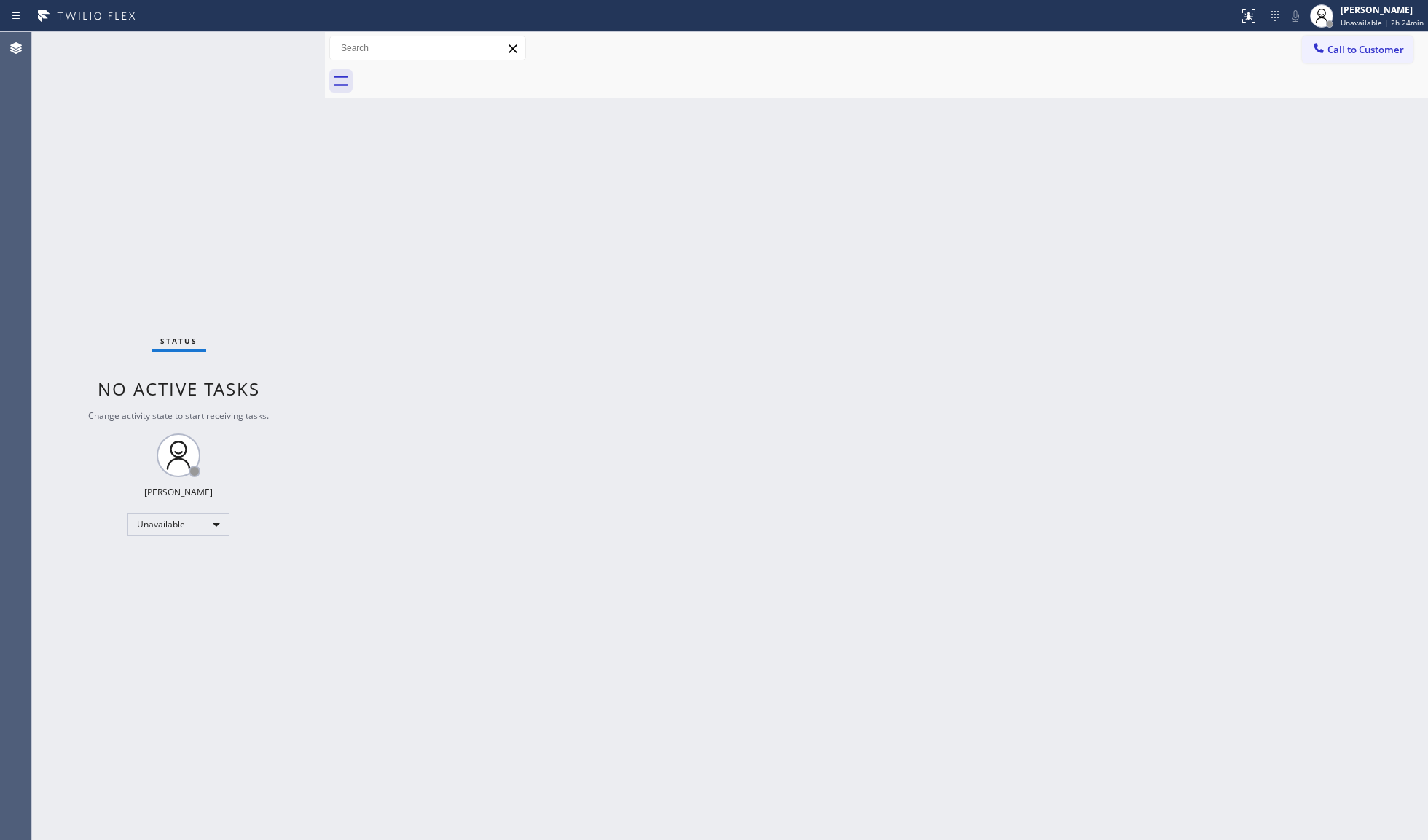
drag, startPoint x: 665, startPoint y: 238, endPoint x: 672, endPoint y: 216, distance: 23.1
click at [668, 229] on div "Back to Dashboard Change Sender ID Customers Technicians Select a contact Outbo…" at bounding box center [877, 435] width 1104 height 808
click at [1340, 48] on span "Call to Customer" at bounding box center [1366, 49] width 77 height 13
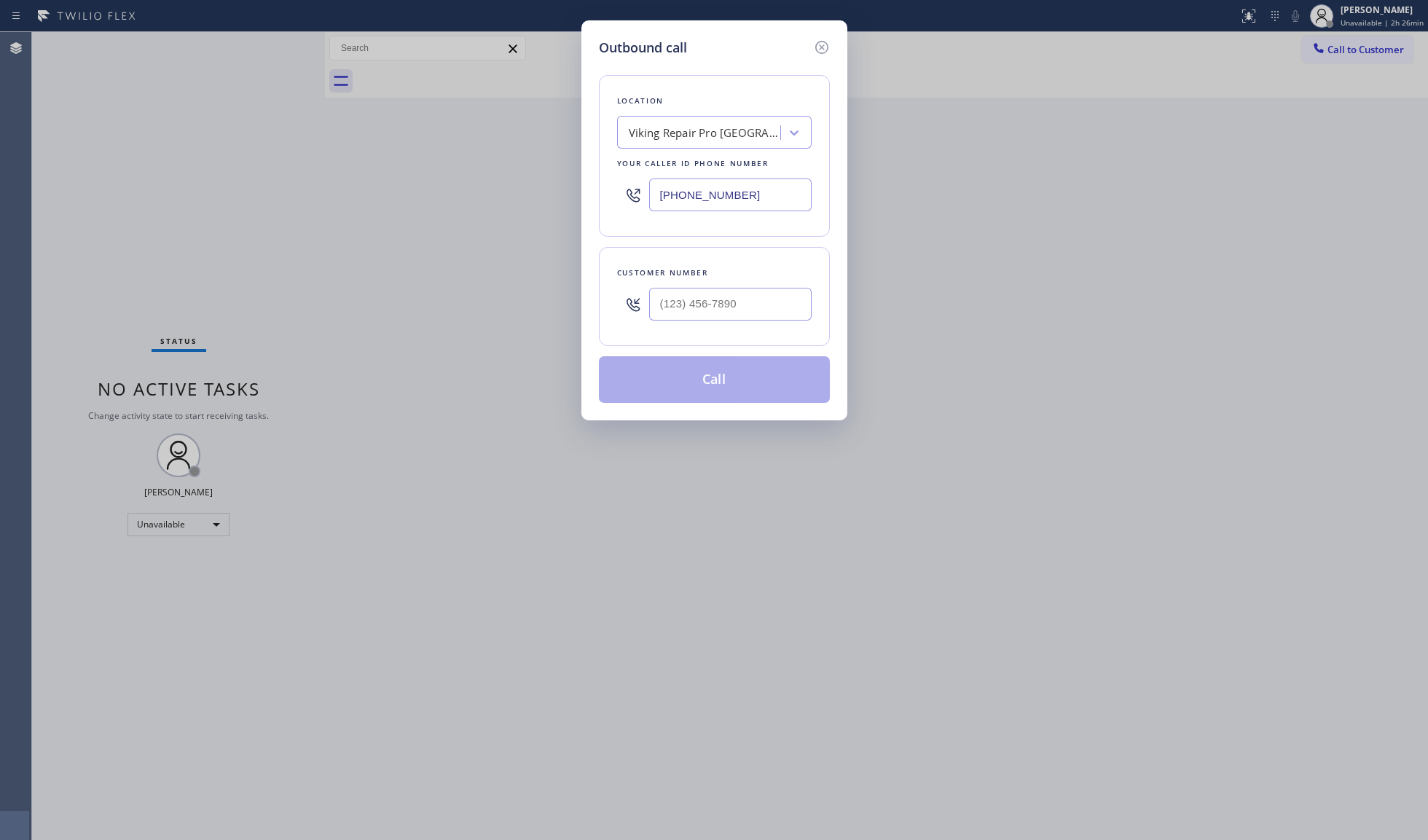
drag, startPoint x: 761, startPoint y: 198, endPoint x: 566, endPoint y: 193, distance: 195.1
click at [566, 193] on div "Outbound call Location Viking Repair Pro [GEOGRAPHIC_DATA][PERSON_NAME] Your ca…" at bounding box center [714, 420] width 1428 height 840
paste input "805) 549-5629"
type input "[PHONE_NUMBER]"
paste input "805) 331-9623"
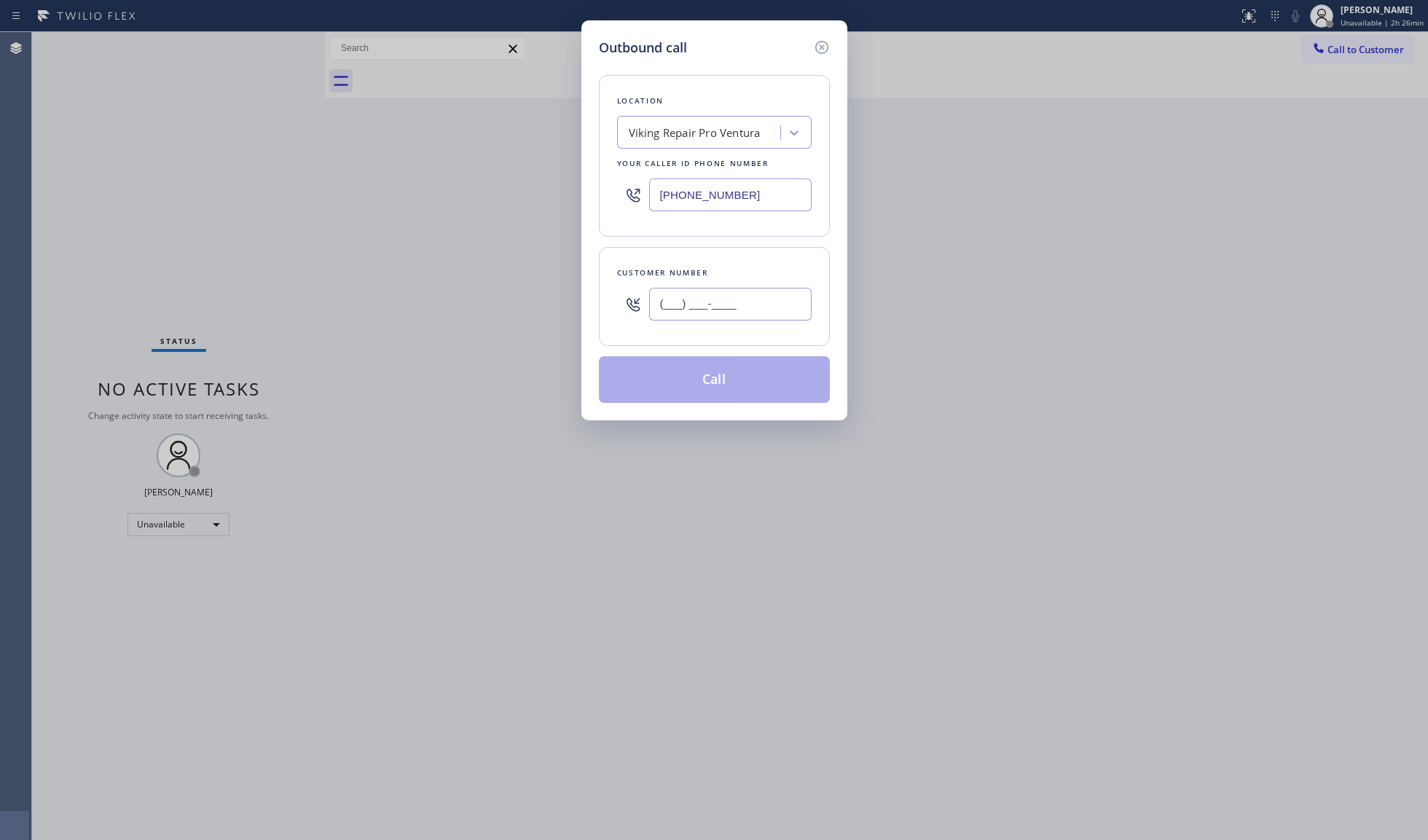
click at [781, 312] on input "(___) ___-____" at bounding box center [731, 304] width 163 height 33
type input "[PHONE_NUMBER]"
click at [700, 382] on button "Call" at bounding box center [714, 379] width 231 height 47
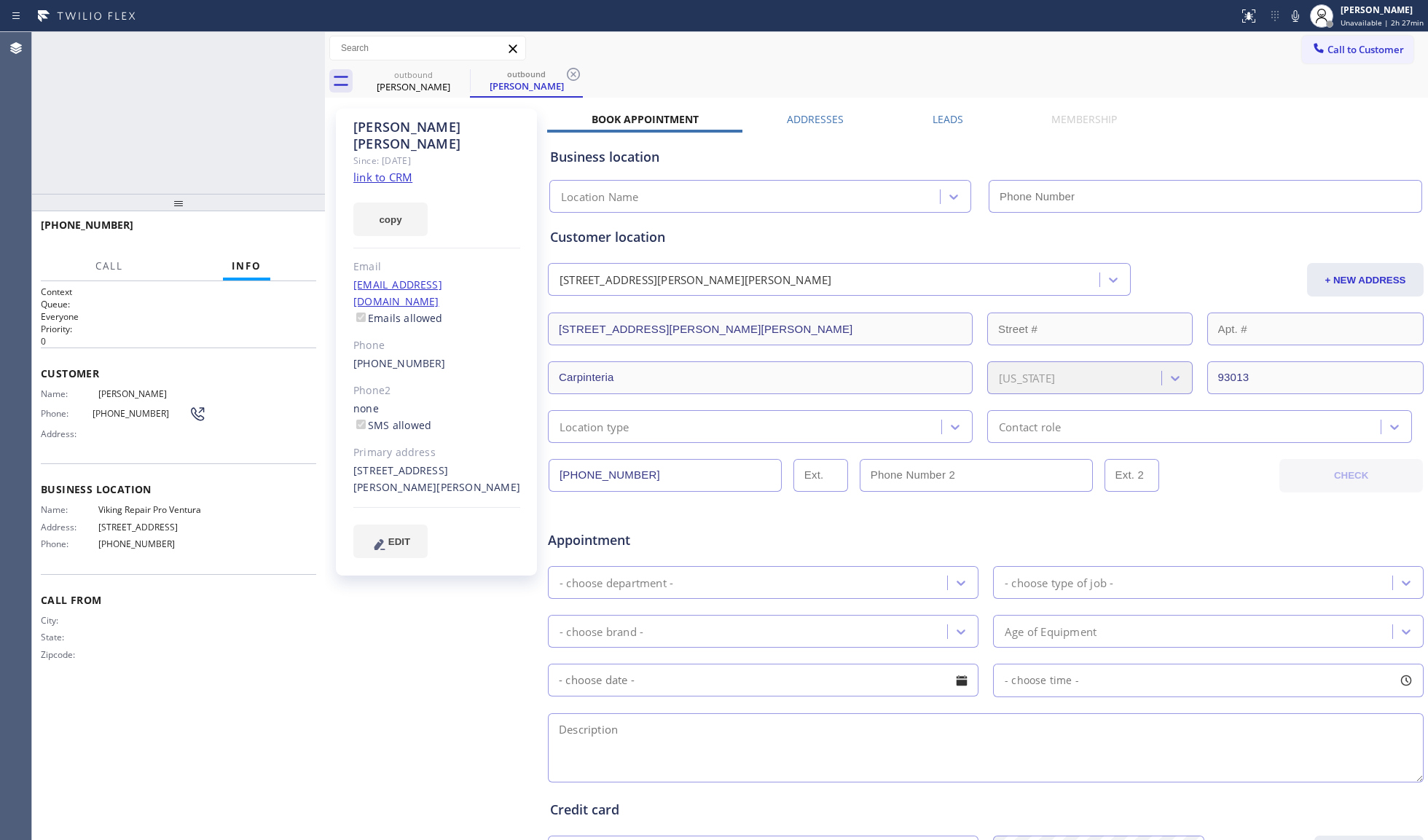
type input "[PHONE_NUMBER]"
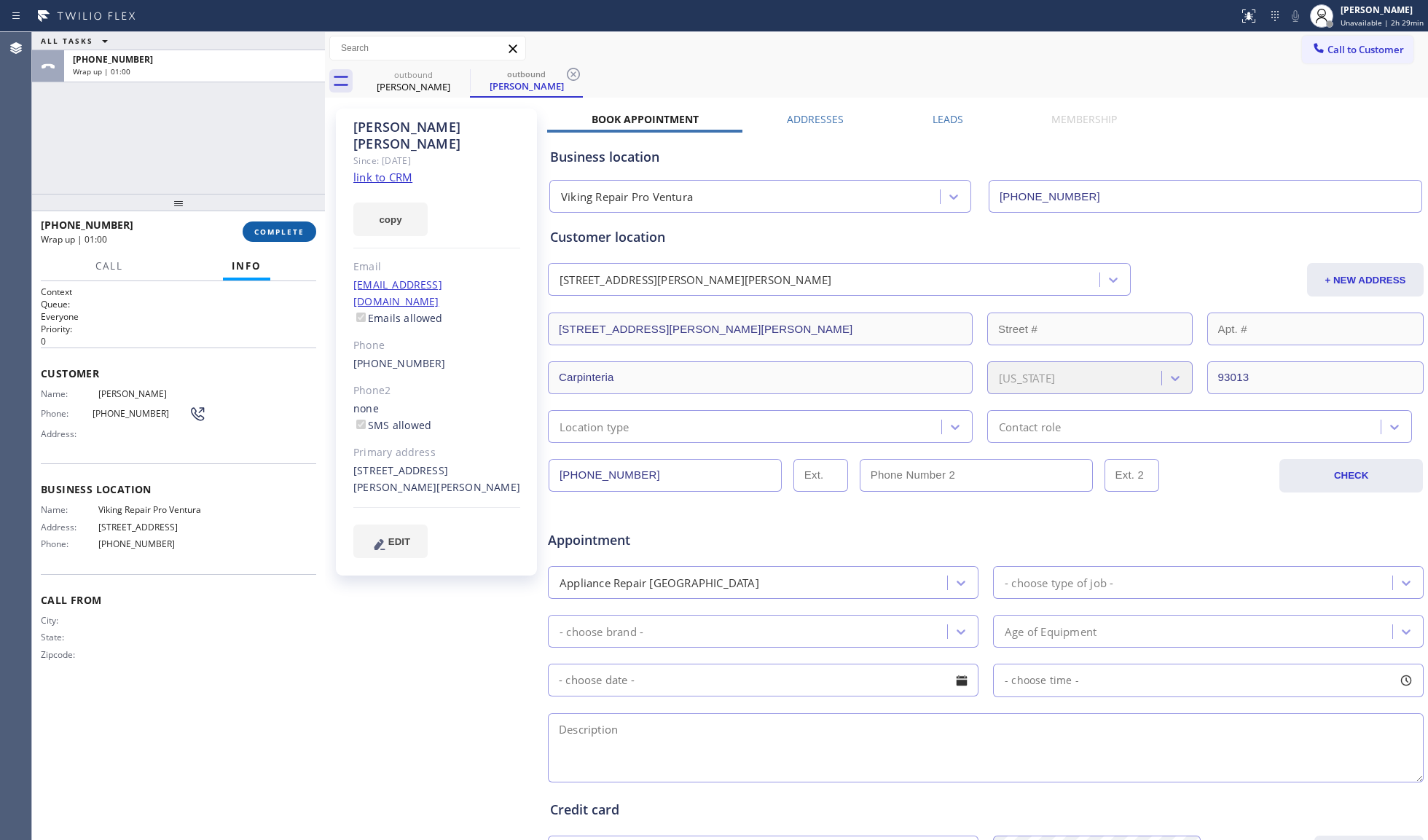
drag, startPoint x: 300, startPoint y: 239, endPoint x: 309, endPoint y: 235, distance: 9.8
click at [309, 236] on button "COMPLETE" at bounding box center [279, 231] width 73 height 20
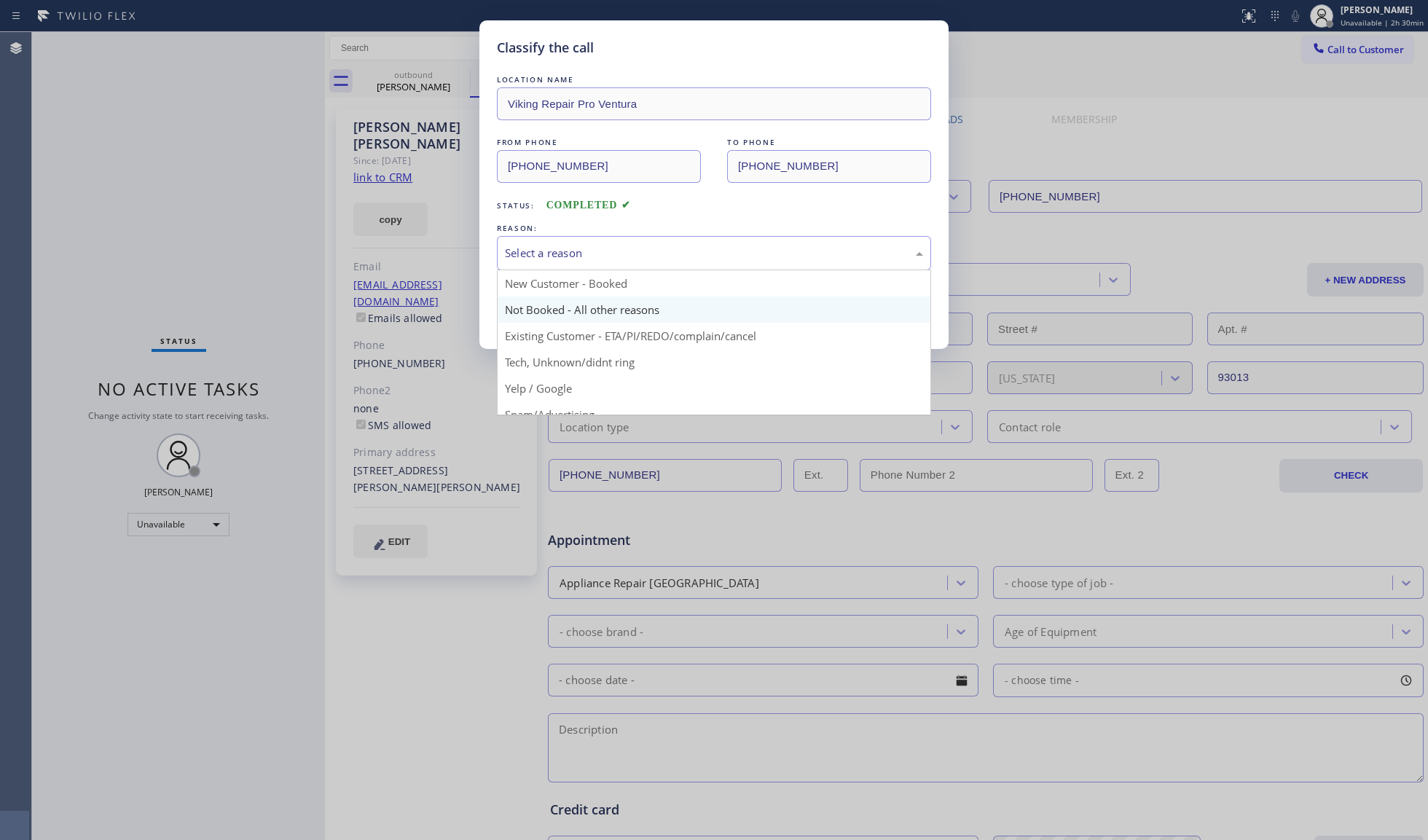
drag, startPoint x: 627, startPoint y: 238, endPoint x: 546, endPoint y: 306, distance: 105.8
click at [619, 246] on div "Select a reason" at bounding box center [713, 253] width 434 height 34
click at [538, 309] on button "Save" at bounding box center [555, 307] width 118 height 47
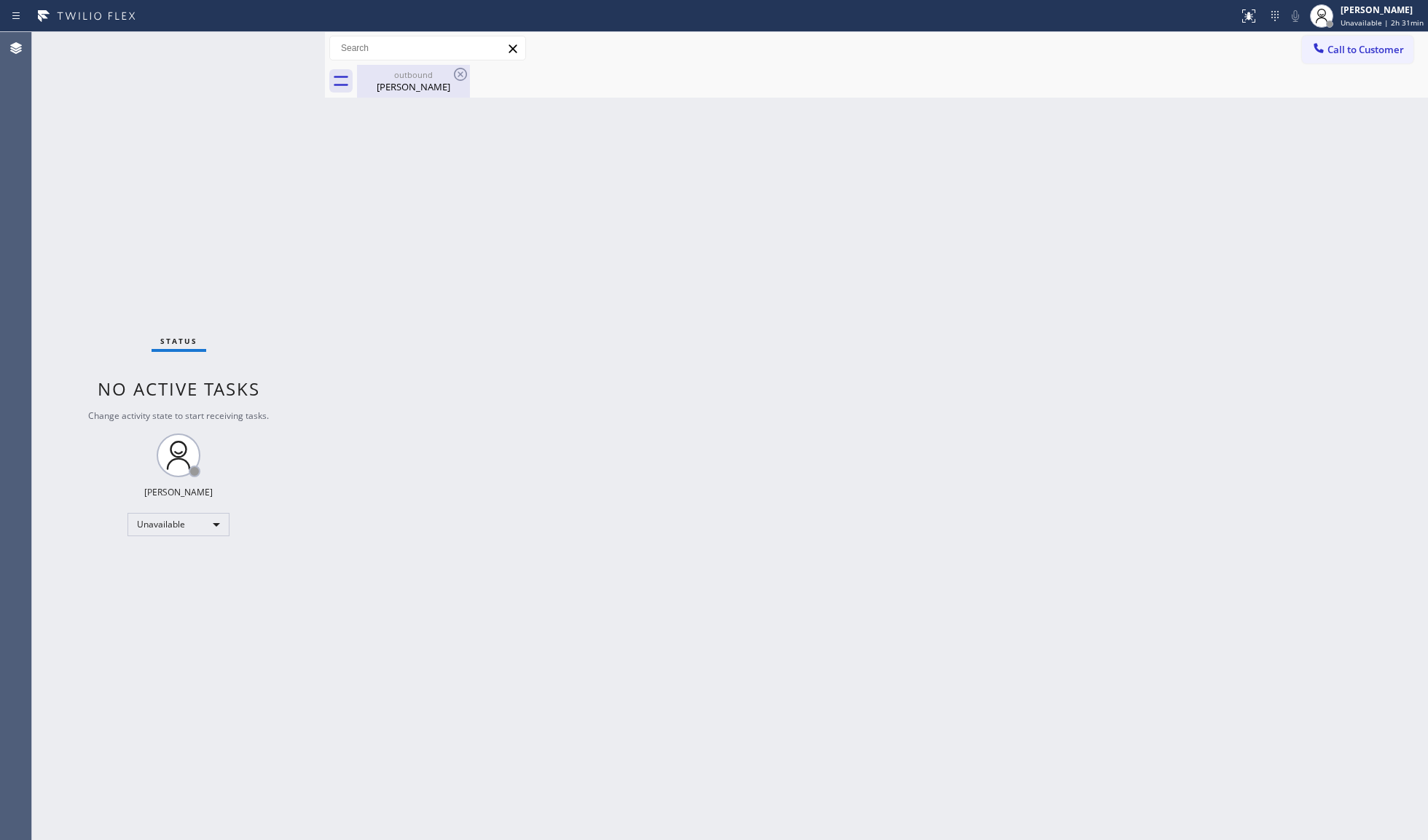
click at [415, 80] on div "[PERSON_NAME]" at bounding box center [414, 87] width 110 height 13
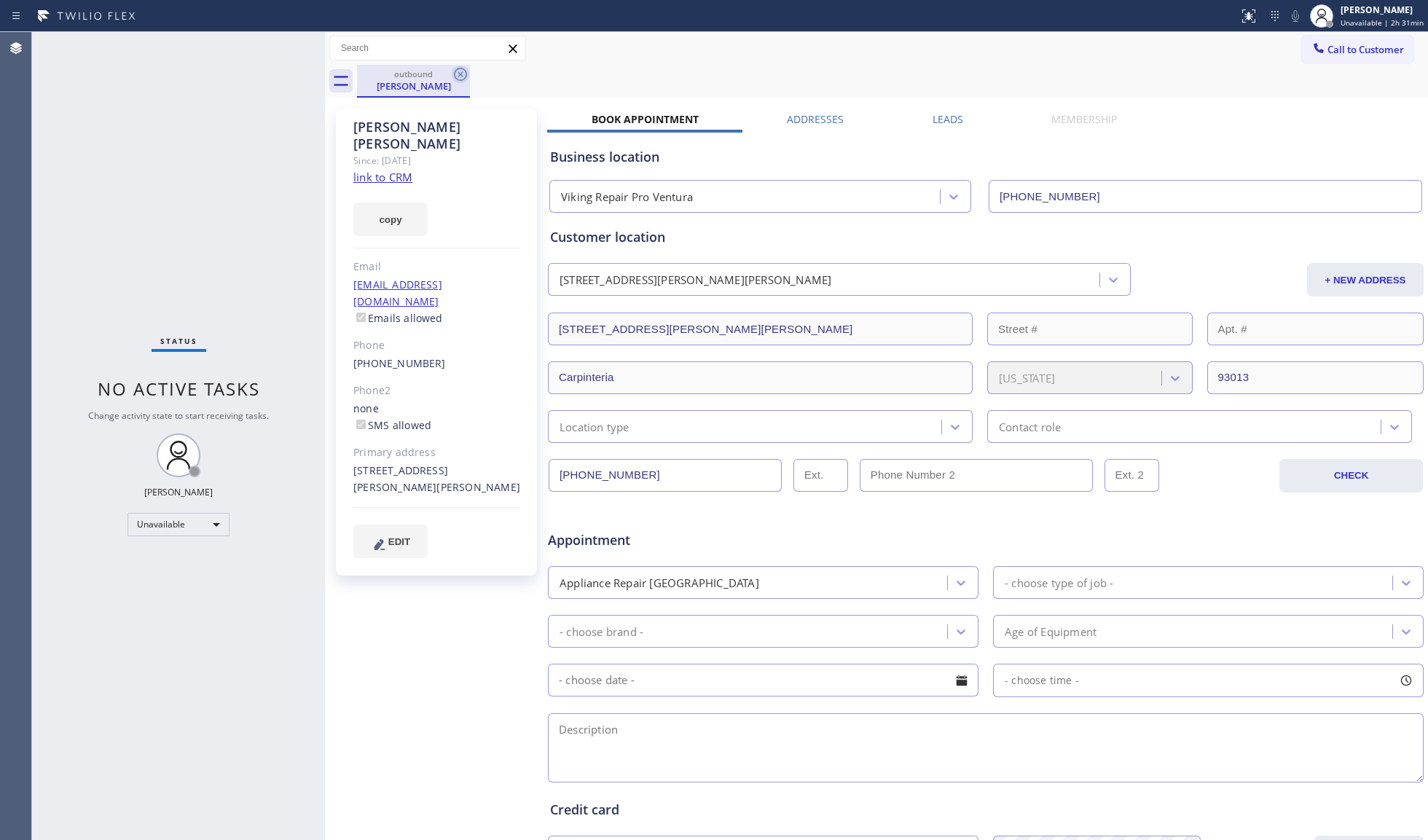
click at [464, 72] on icon at bounding box center [460, 74] width 18 height 18
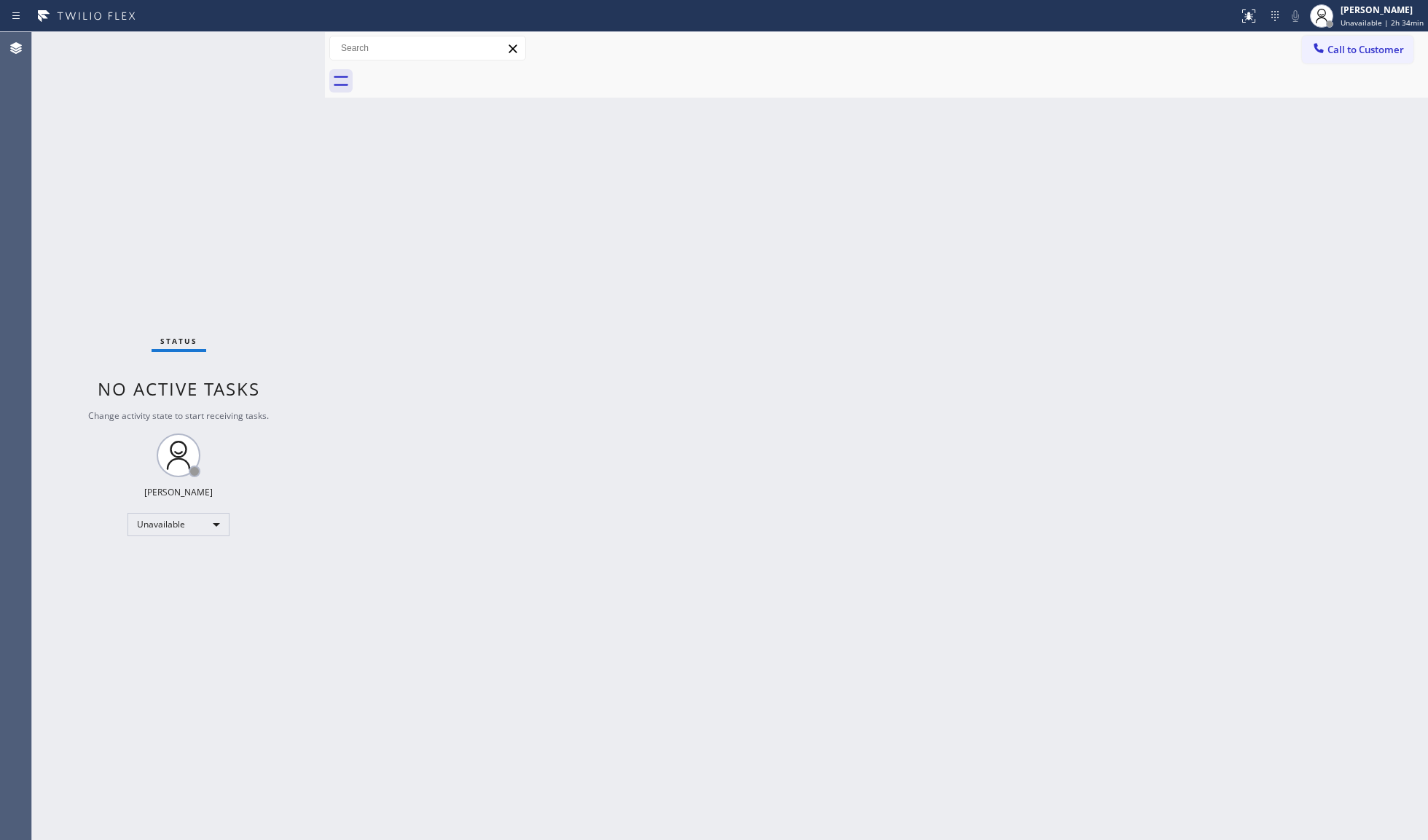
drag, startPoint x: 1324, startPoint y: 45, endPoint x: 835, endPoint y: 204, distance: 514.2
click at [1316, 52] on icon at bounding box center [1318, 48] width 14 height 14
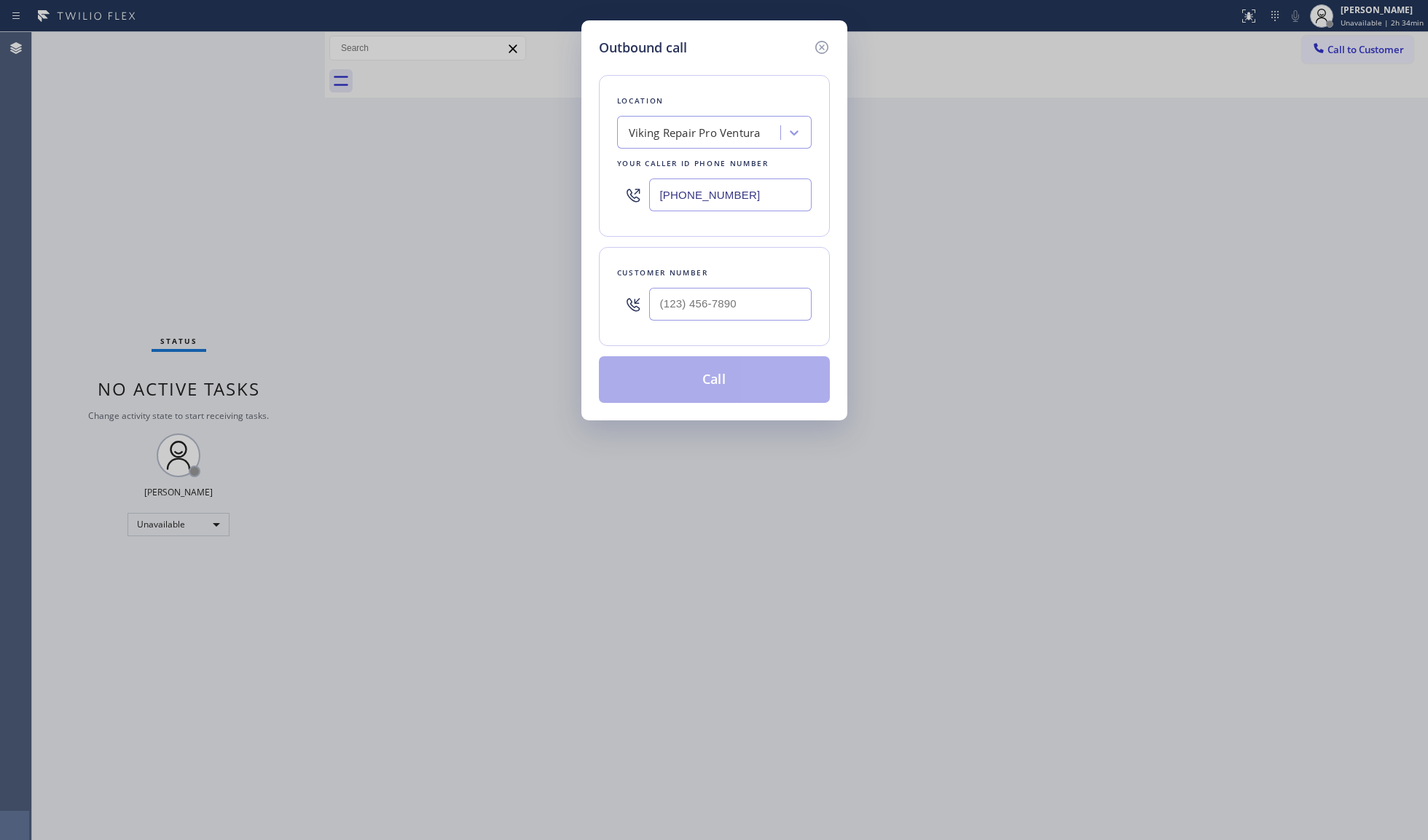
drag, startPoint x: 686, startPoint y: 193, endPoint x: 626, endPoint y: 179, distance: 61.6
click at [627, 191] on div "[PHONE_NUMBER]" at bounding box center [714, 195] width 194 height 48
paste input "323) 825-297"
type input "[PHONE_NUMBER]"
click at [724, 325] on div at bounding box center [731, 304] width 163 height 48
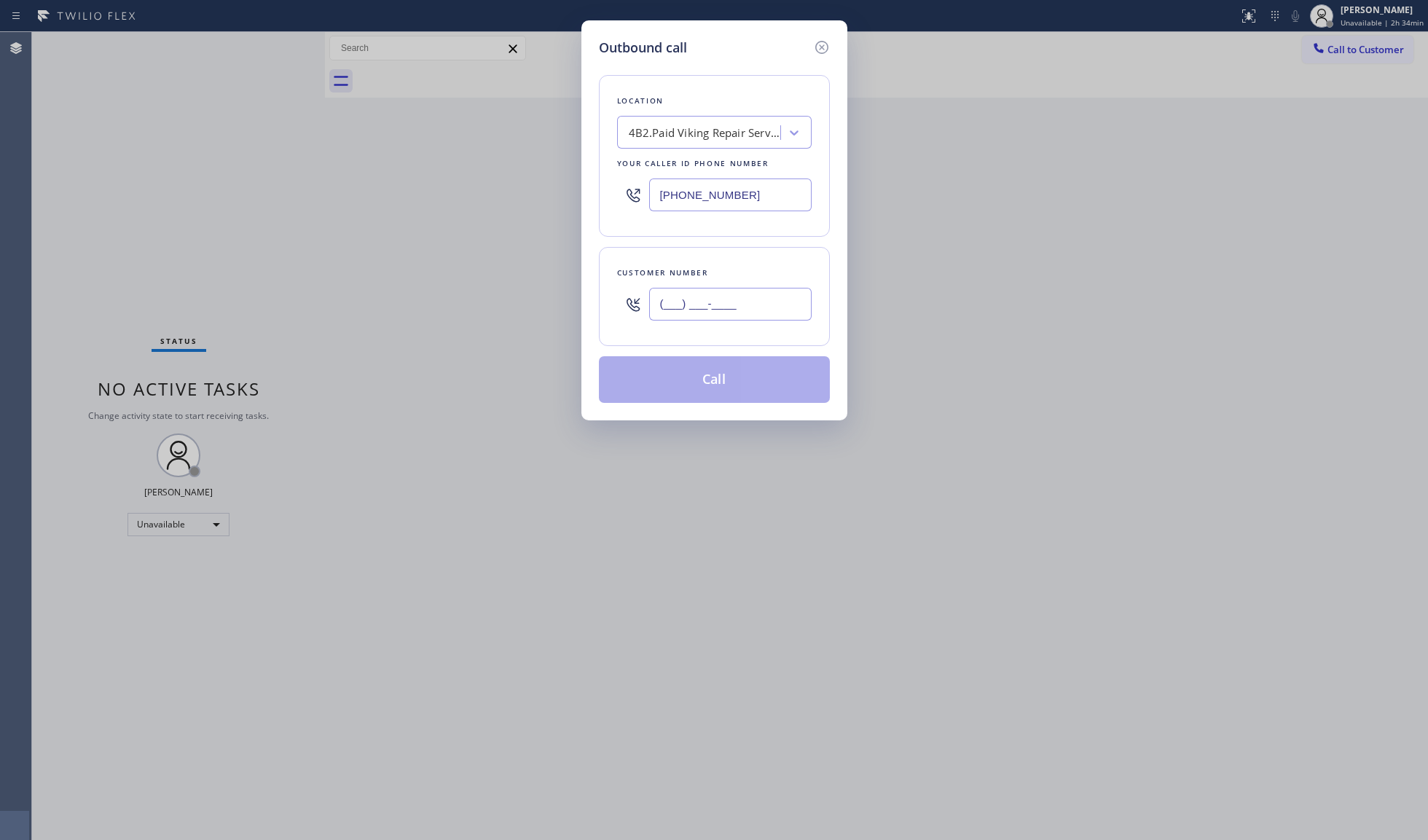
paste input "310) 713-0666"
click at [739, 314] on input "[PHONE_NUMBER]" at bounding box center [731, 304] width 163 height 33
type input "[PHONE_NUMBER]"
click at [725, 376] on button "Call" at bounding box center [714, 379] width 231 height 47
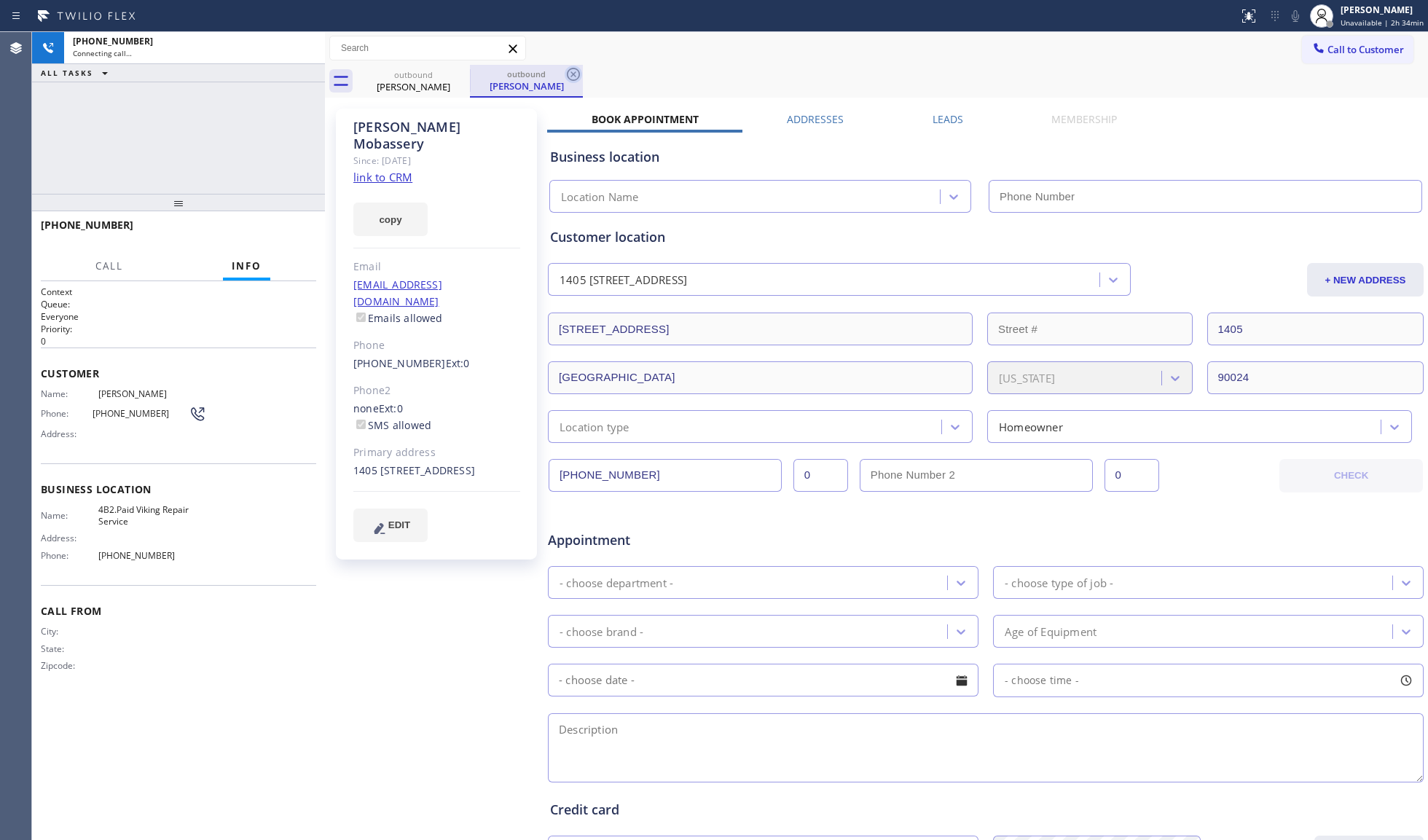
click at [572, 76] on icon at bounding box center [573, 74] width 13 height 13
type input "[PHONE_NUMBER]"
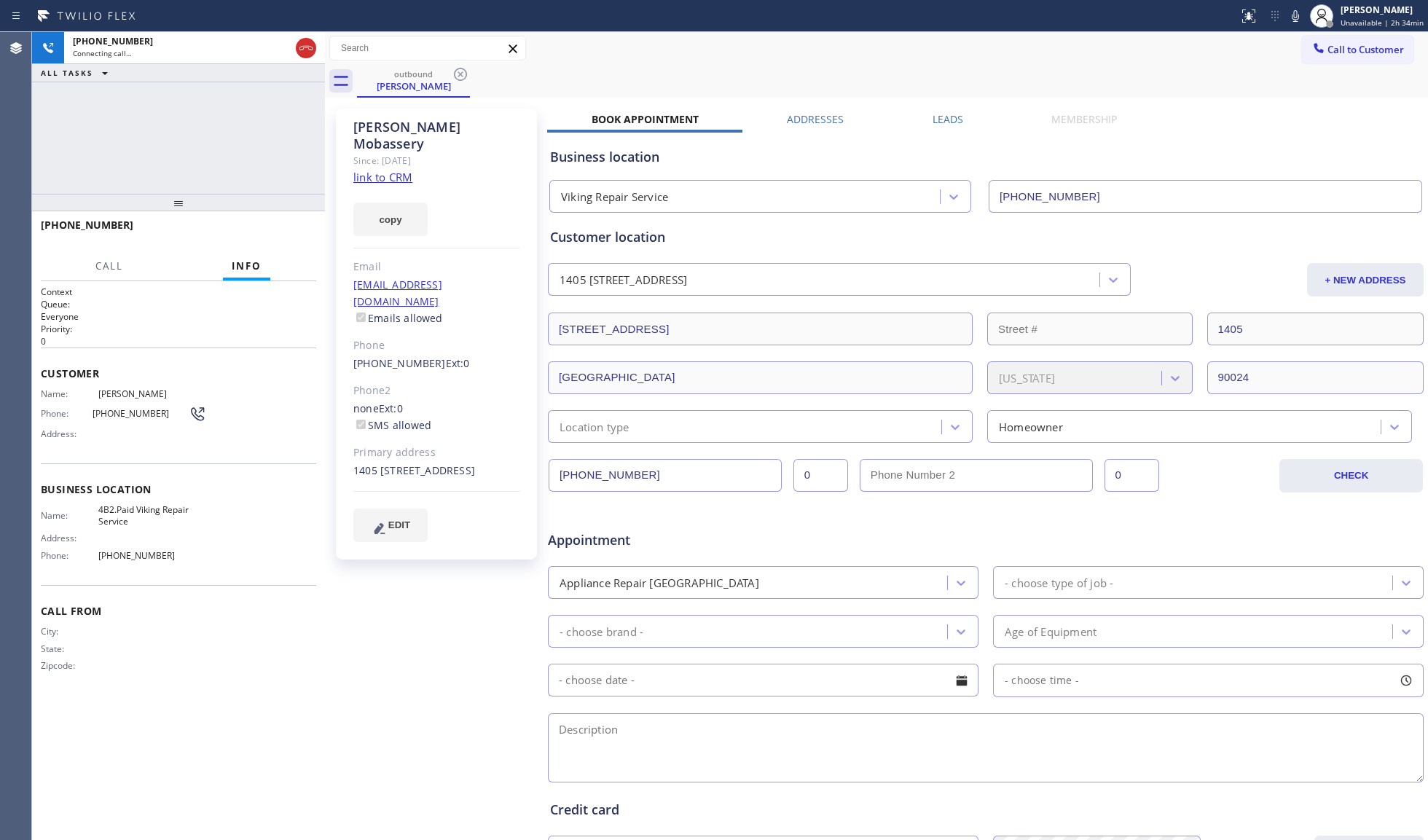
drag, startPoint x: 683, startPoint y: 56, endPoint x: 915, endPoint y: 56, distance: 232.0
click at [688, 56] on div "Call to Customer Outbound call Location Viking Repair Service Your caller id ph…" at bounding box center [877, 48] width 1104 height 26
click at [286, 222] on button "HANG UP" at bounding box center [282, 231] width 68 height 20
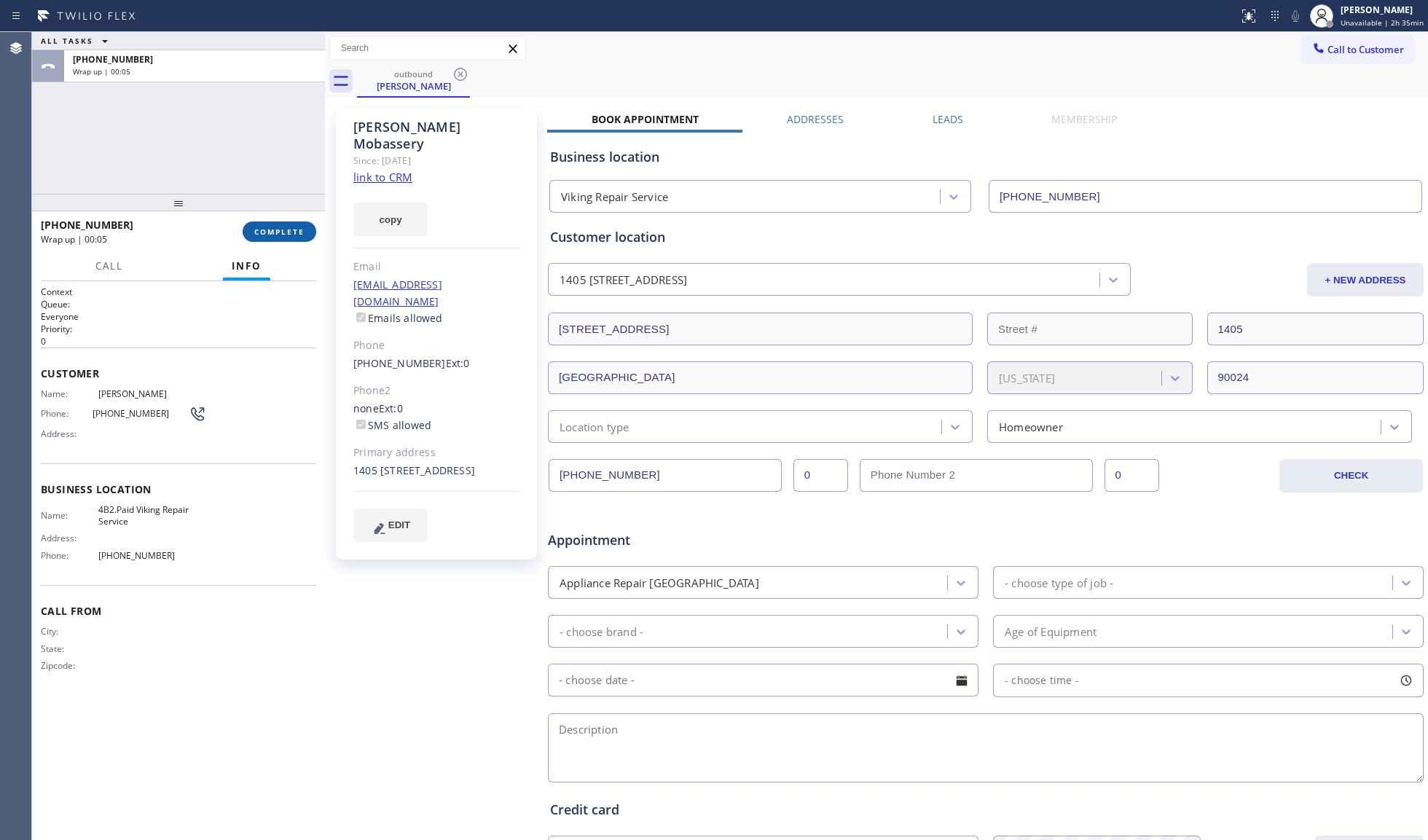
click at [280, 233] on span "COMPLETE" at bounding box center [279, 231] width 50 height 11
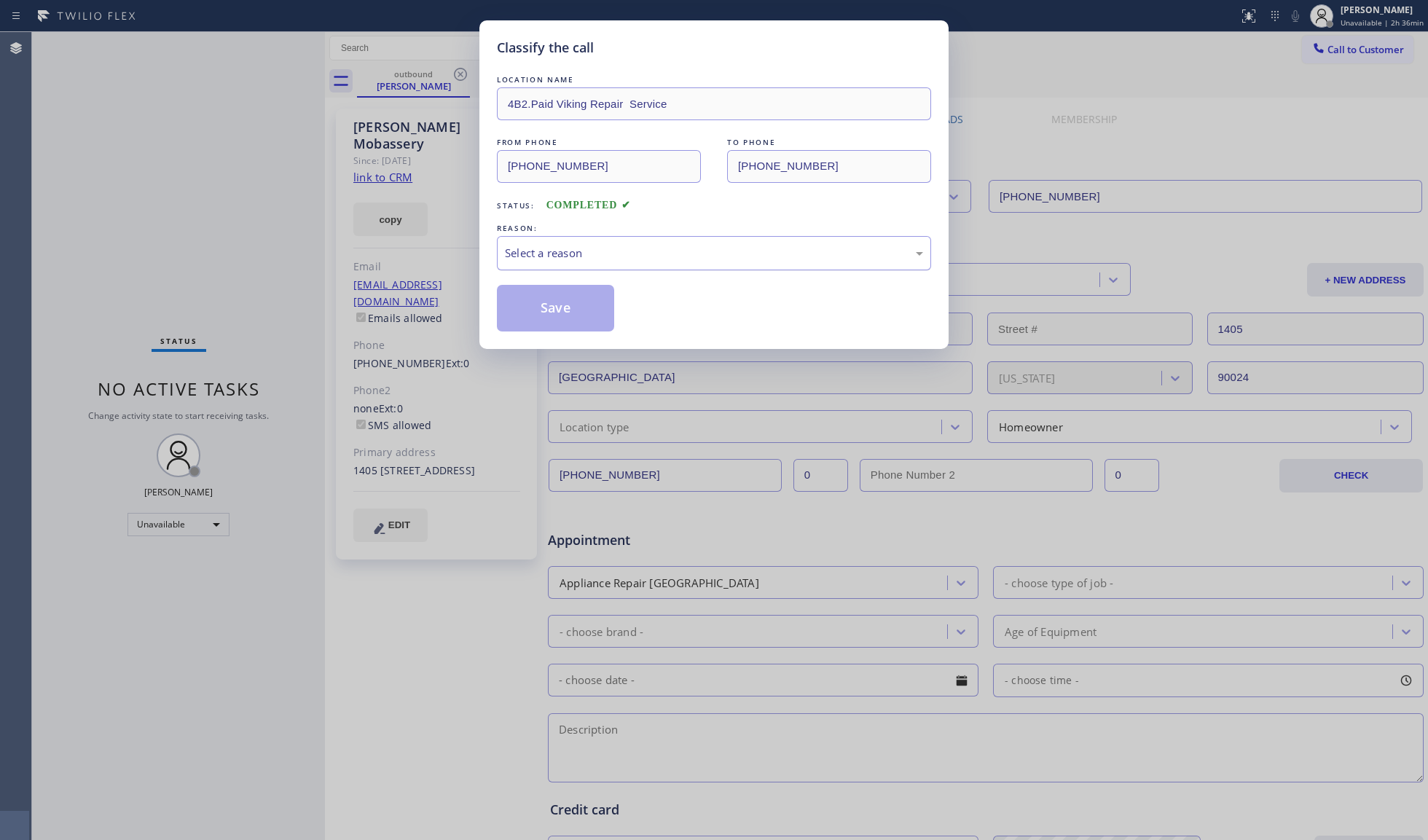
drag, startPoint x: 584, startPoint y: 227, endPoint x: 587, endPoint y: 239, distance: 12.4
click at [584, 228] on div "REASON:" at bounding box center [713, 228] width 434 height 15
click at [587, 261] on div "Select a reason" at bounding box center [713, 253] width 418 height 17
click at [558, 315] on button "Save" at bounding box center [555, 307] width 118 height 47
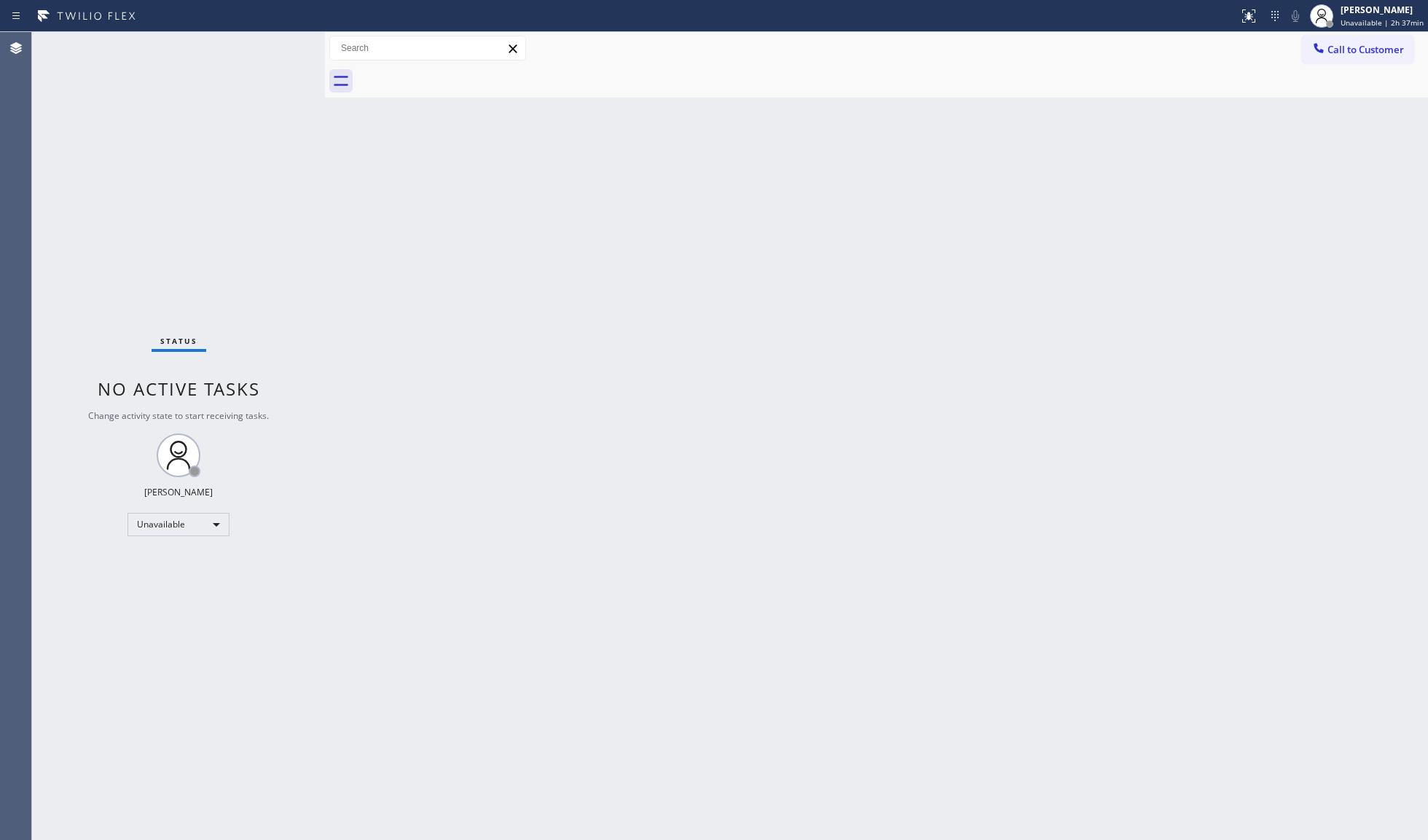
drag, startPoint x: 1316, startPoint y: 48, endPoint x: 1097, endPoint y: 117, distance: 229.6
click at [1303, 51] on button "Call to Customer" at bounding box center [1358, 49] width 111 height 27
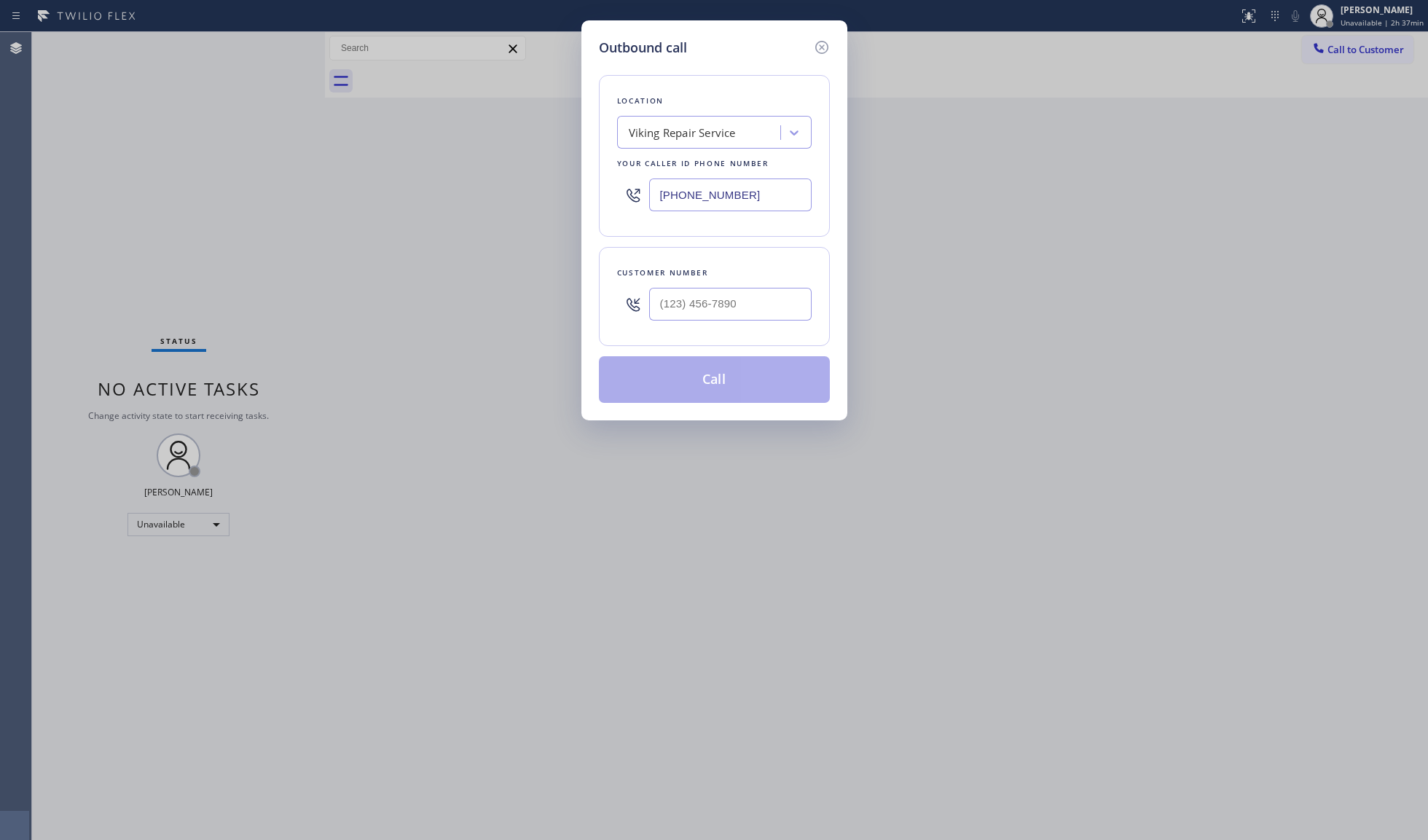
drag, startPoint x: 723, startPoint y: 191, endPoint x: 624, endPoint y: 188, distance: 99.0
click at [625, 189] on div "[PHONE_NUMBER]" at bounding box center [714, 195] width 194 height 48
paste input "646) 679-5825"
type input "[PHONE_NUMBER]"
click at [735, 330] on div "Customer number" at bounding box center [714, 297] width 231 height 99
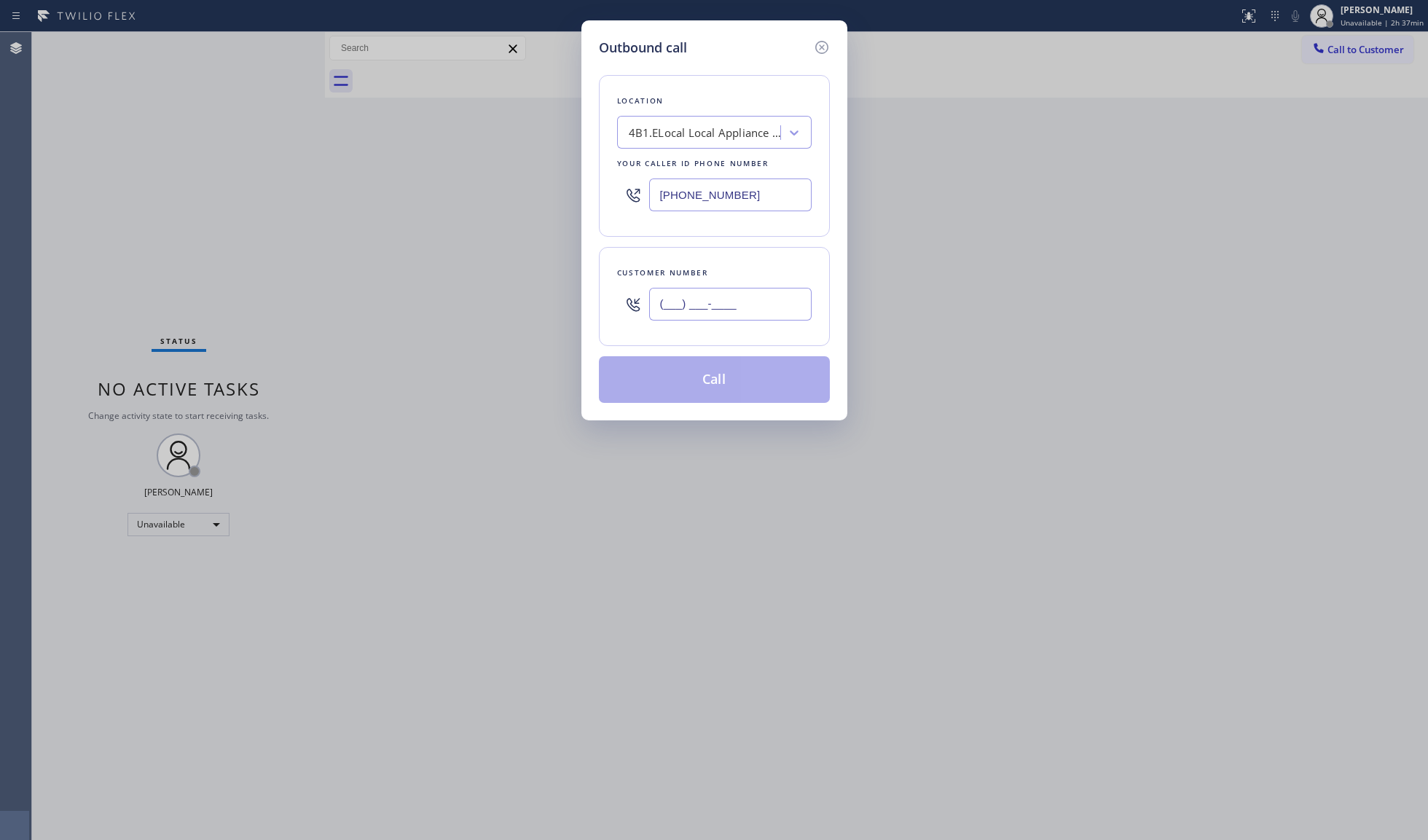
click at [738, 315] on input "(___) ___-____" at bounding box center [731, 304] width 163 height 33
paste input "718) 637-4506"
type input "[PHONE_NUMBER]"
click at [713, 379] on button "Call" at bounding box center [714, 379] width 231 height 47
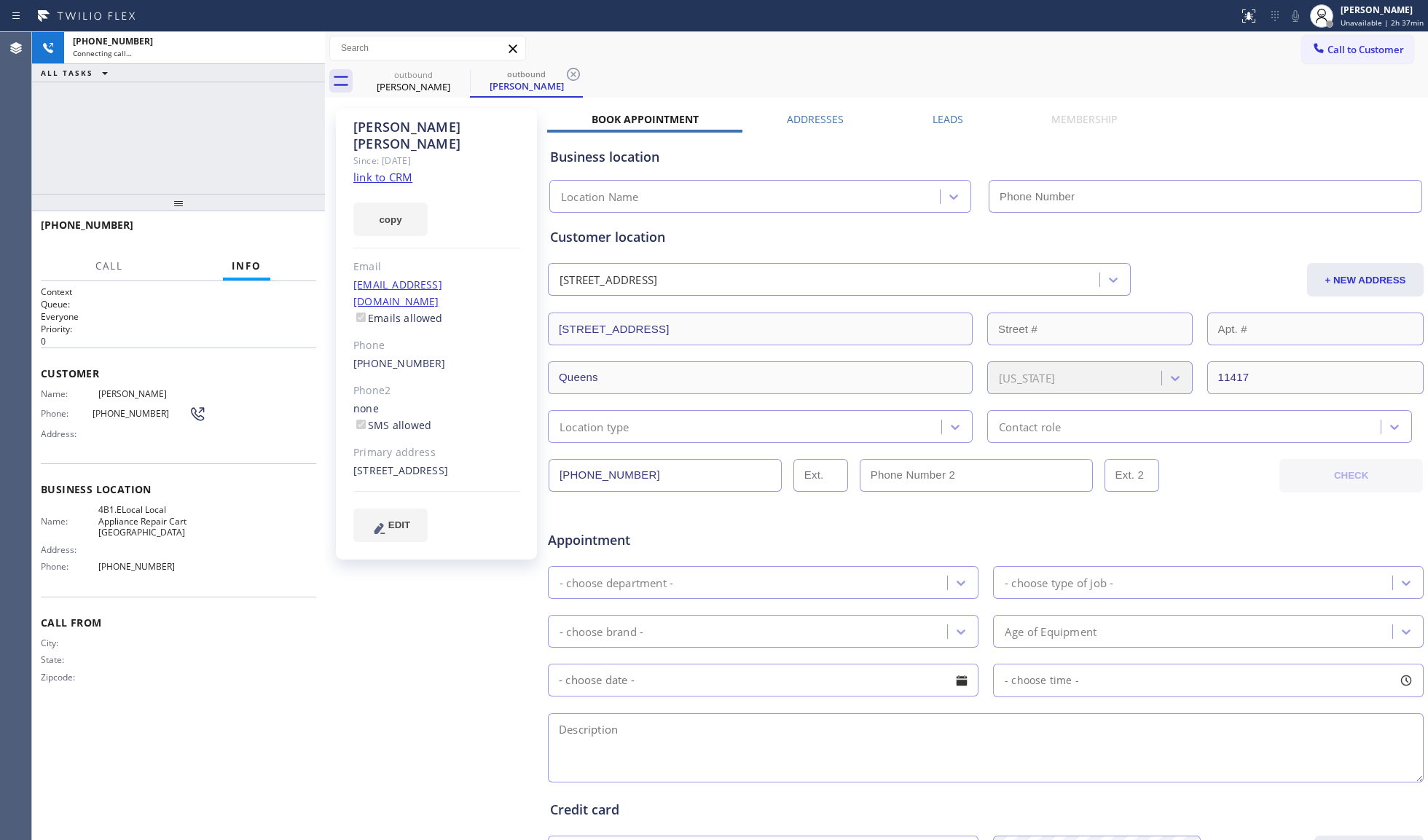
click at [572, 77] on icon at bounding box center [573, 74] width 18 height 18
type input "[PHONE_NUMBER]"
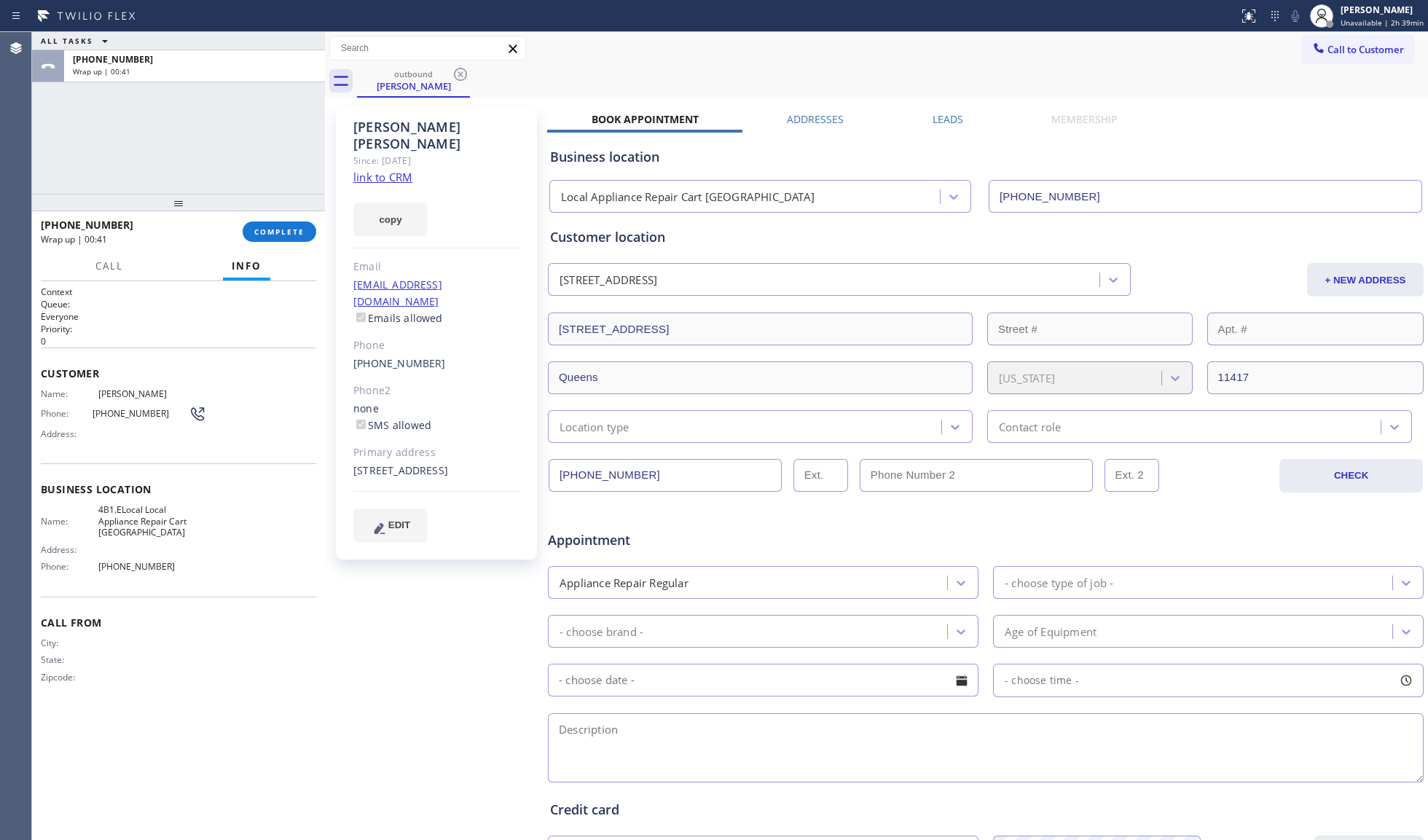
click at [277, 201] on div at bounding box center [178, 202] width 293 height 18
click at [280, 227] on span "COMPLETE" at bounding box center [279, 231] width 50 height 11
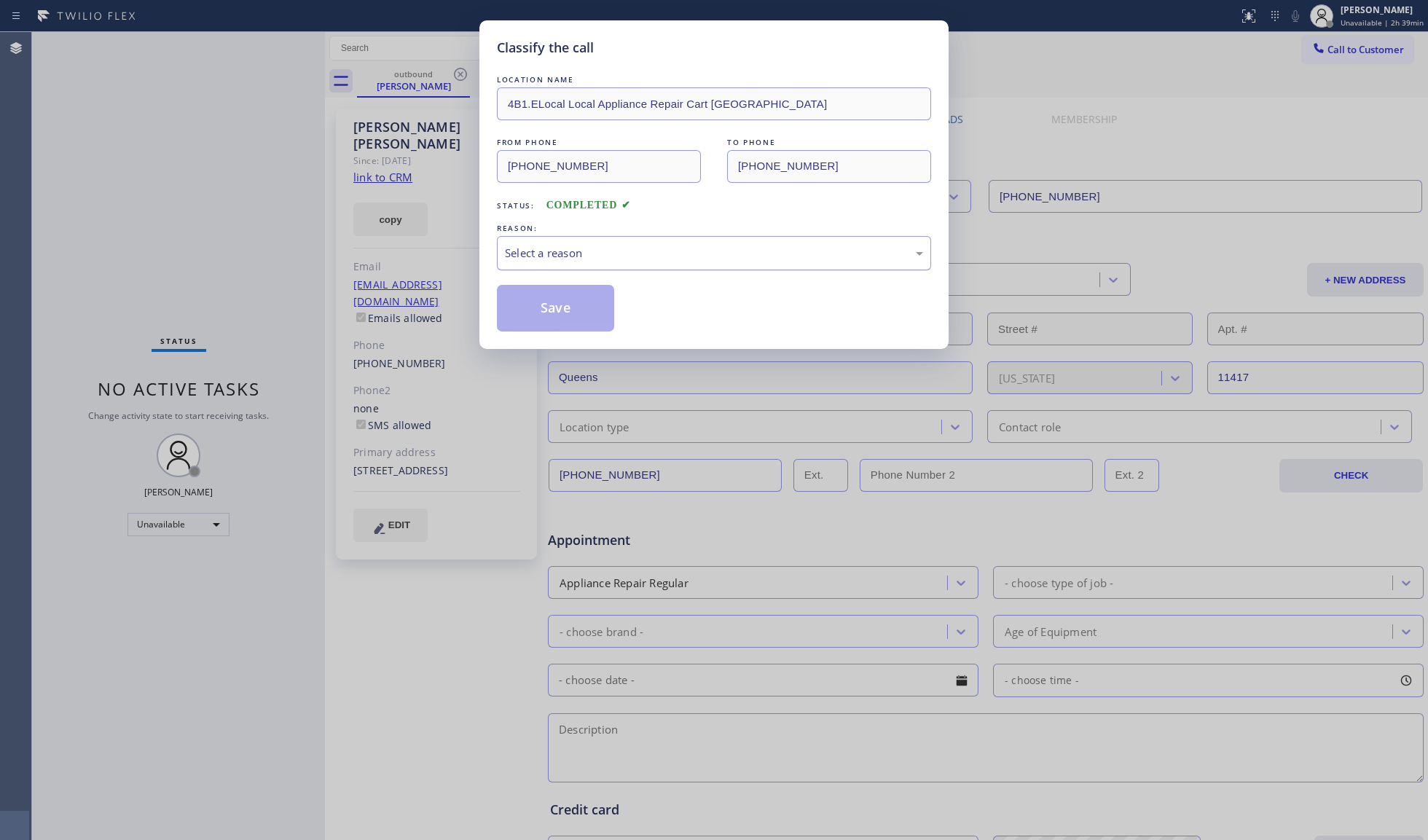
drag, startPoint x: 559, startPoint y: 239, endPoint x: 558, endPoint y: 249, distance: 10.0
click at [559, 245] on div "Select a reason" at bounding box center [713, 253] width 434 height 34
click at [557, 312] on button "Save" at bounding box center [555, 307] width 118 height 47
click at [558, 309] on button "Save" at bounding box center [555, 307] width 118 height 47
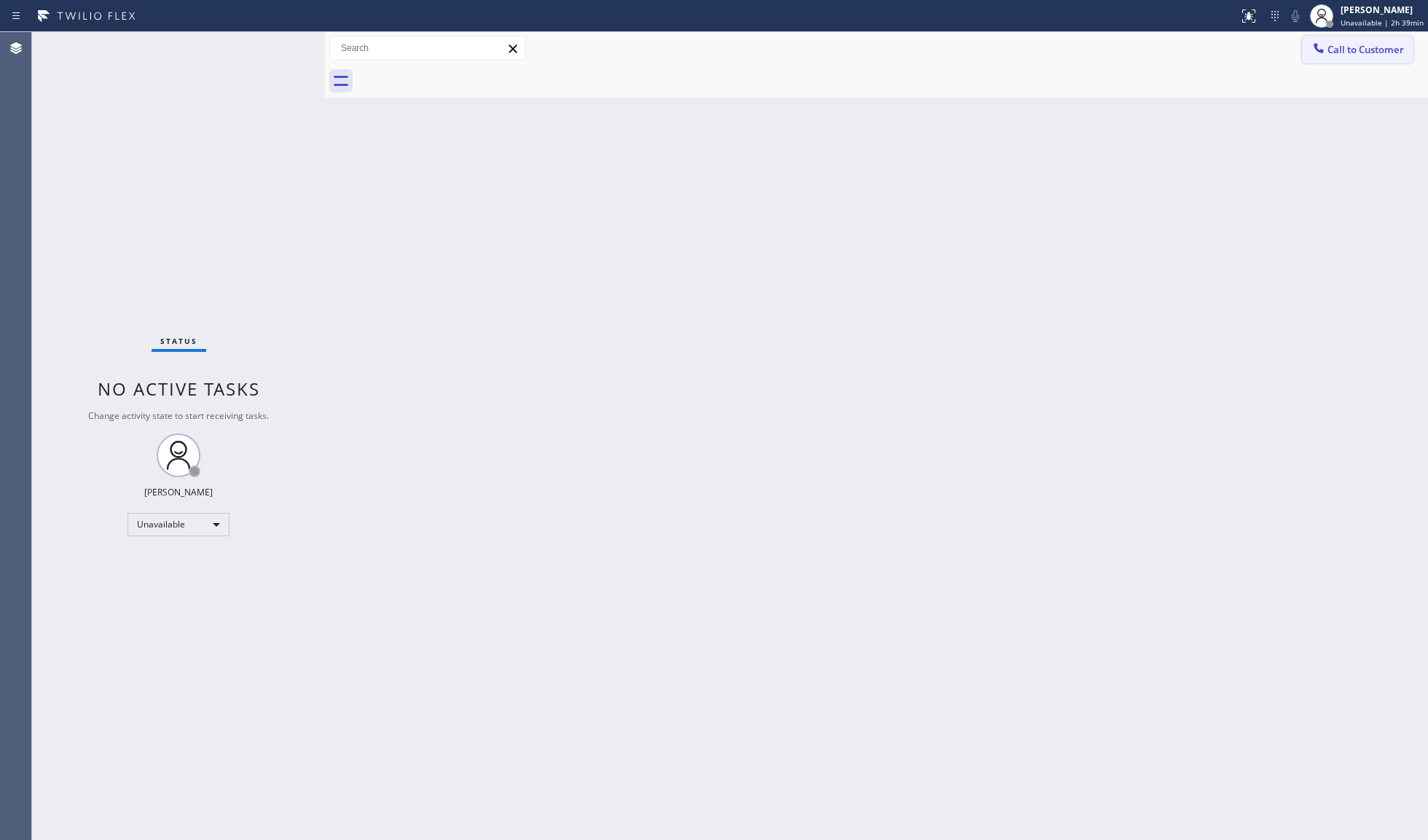
click at [1311, 45] on icon at bounding box center [1318, 48] width 14 height 14
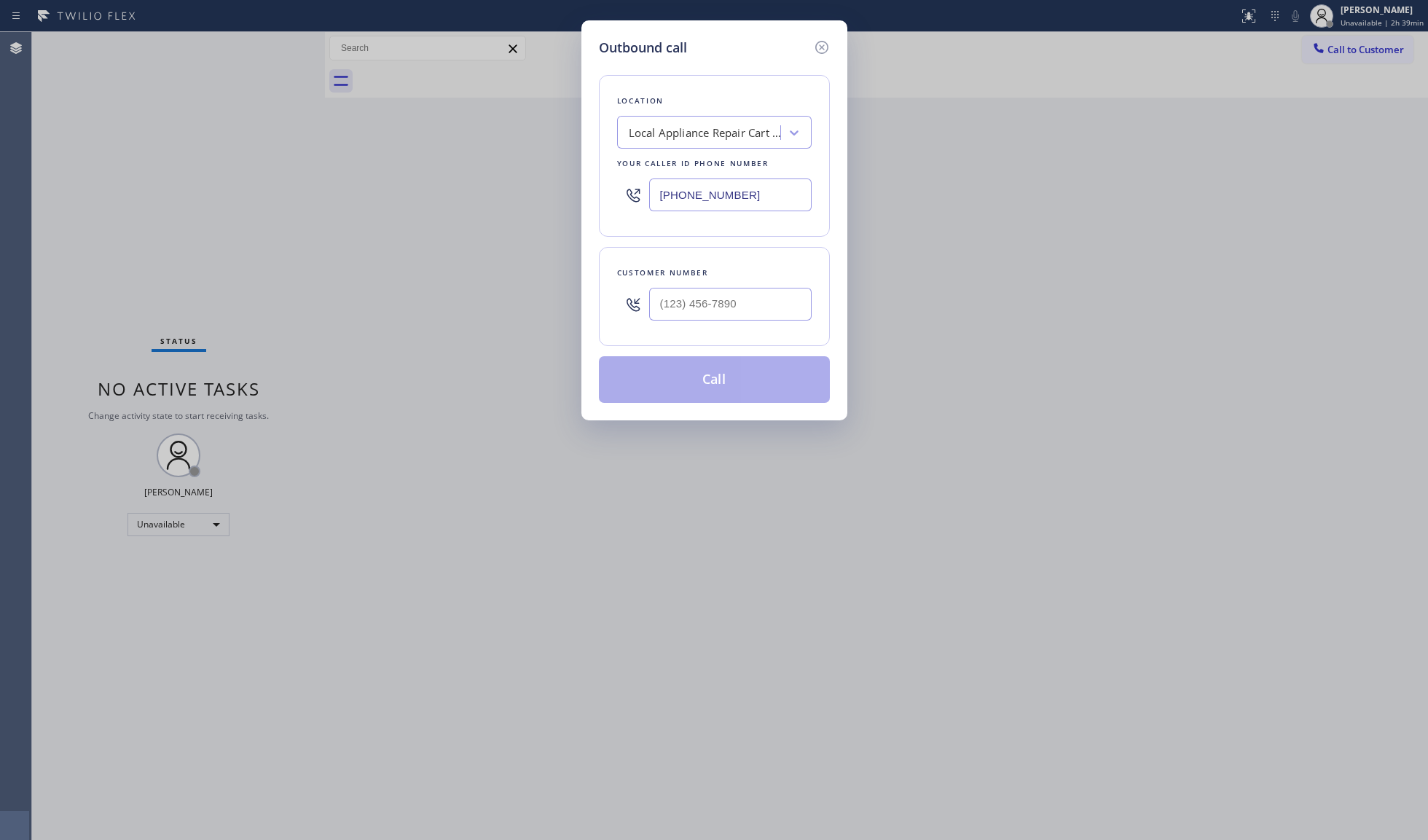
drag, startPoint x: 750, startPoint y: 199, endPoint x: 543, endPoint y: 193, distance: 207.1
click at [535, 195] on div "Outbound call Location Local Appliance Repair Cart [GEOGRAPHIC_DATA] Your calle…" at bounding box center [714, 420] width 1428 height 840
paste input "805) 600-5518"
type input "[PHONE_NUMBER]"
click at [734, 303] on input "(___) ___-____" at bounding box center [731, 304] width 163 height 33
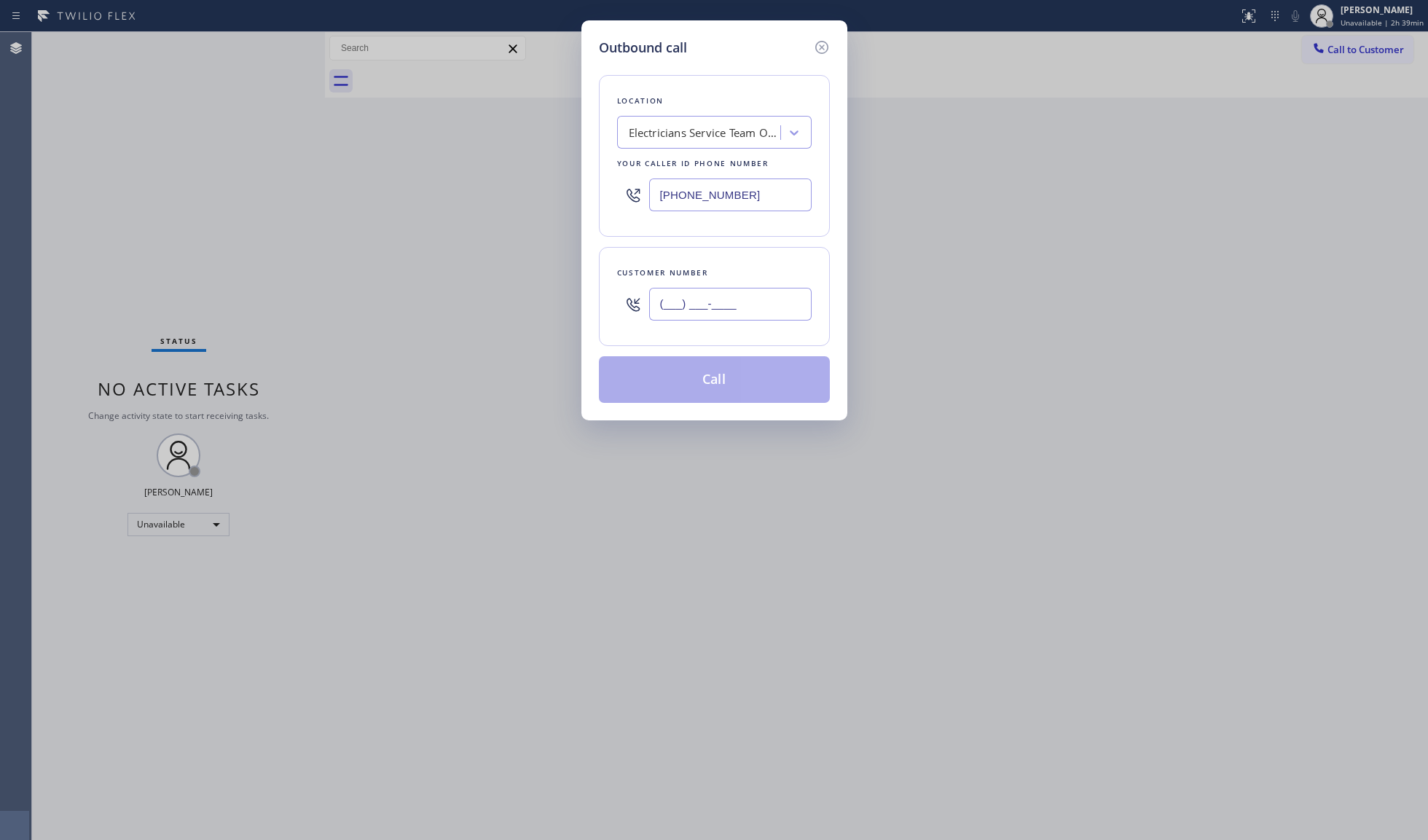
paste input "805) 236-0077"
type input "[PHONE_NUMBER]"
drag, startPoint x: 700, startPoint y: 368, endPoint x: 707, endPoint y: 382, distance: 15.7
click at [700, 370] on button "Call" at bounding box center [714, 379] width 231 height 47
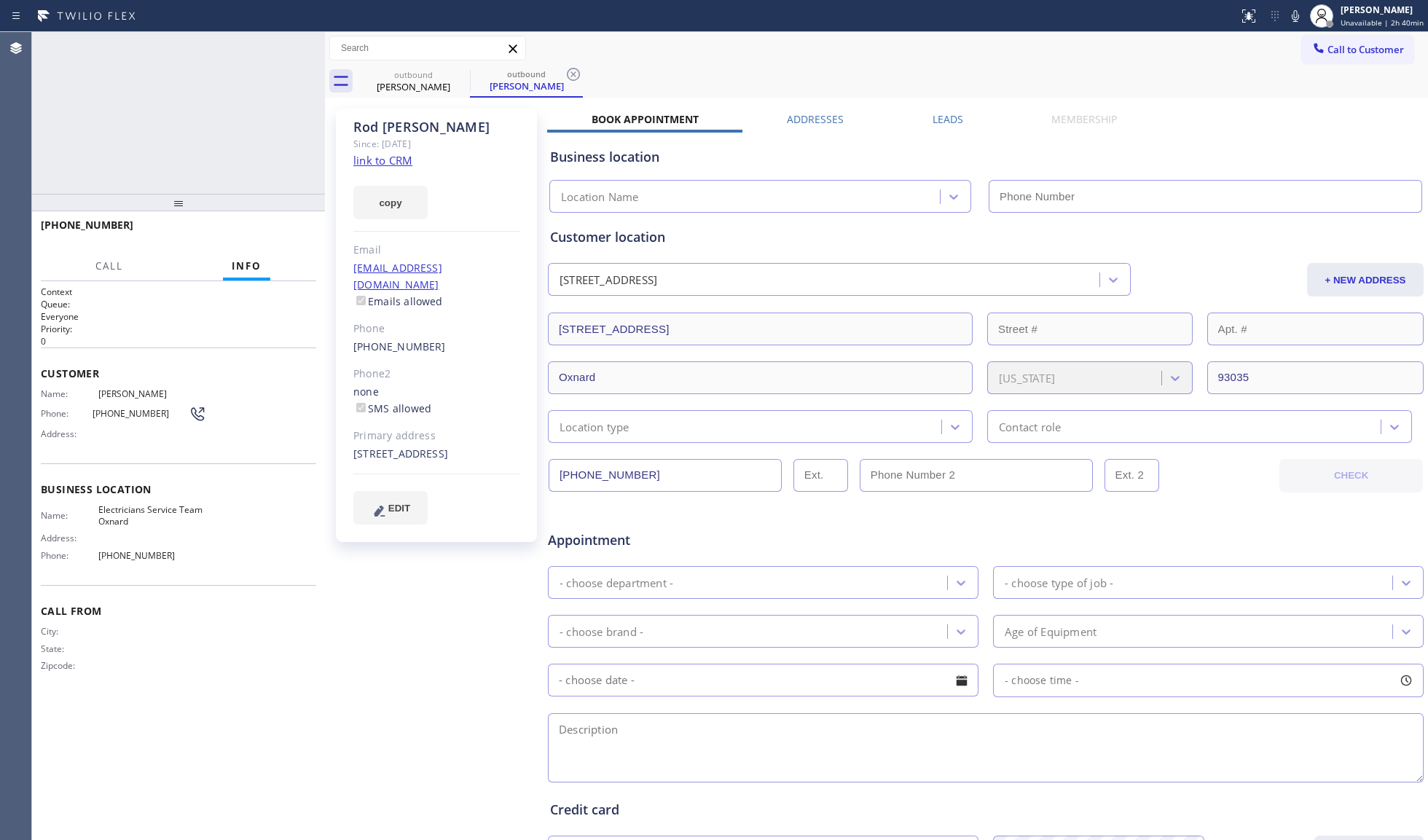
type input "[PHONE_NUMBER]"
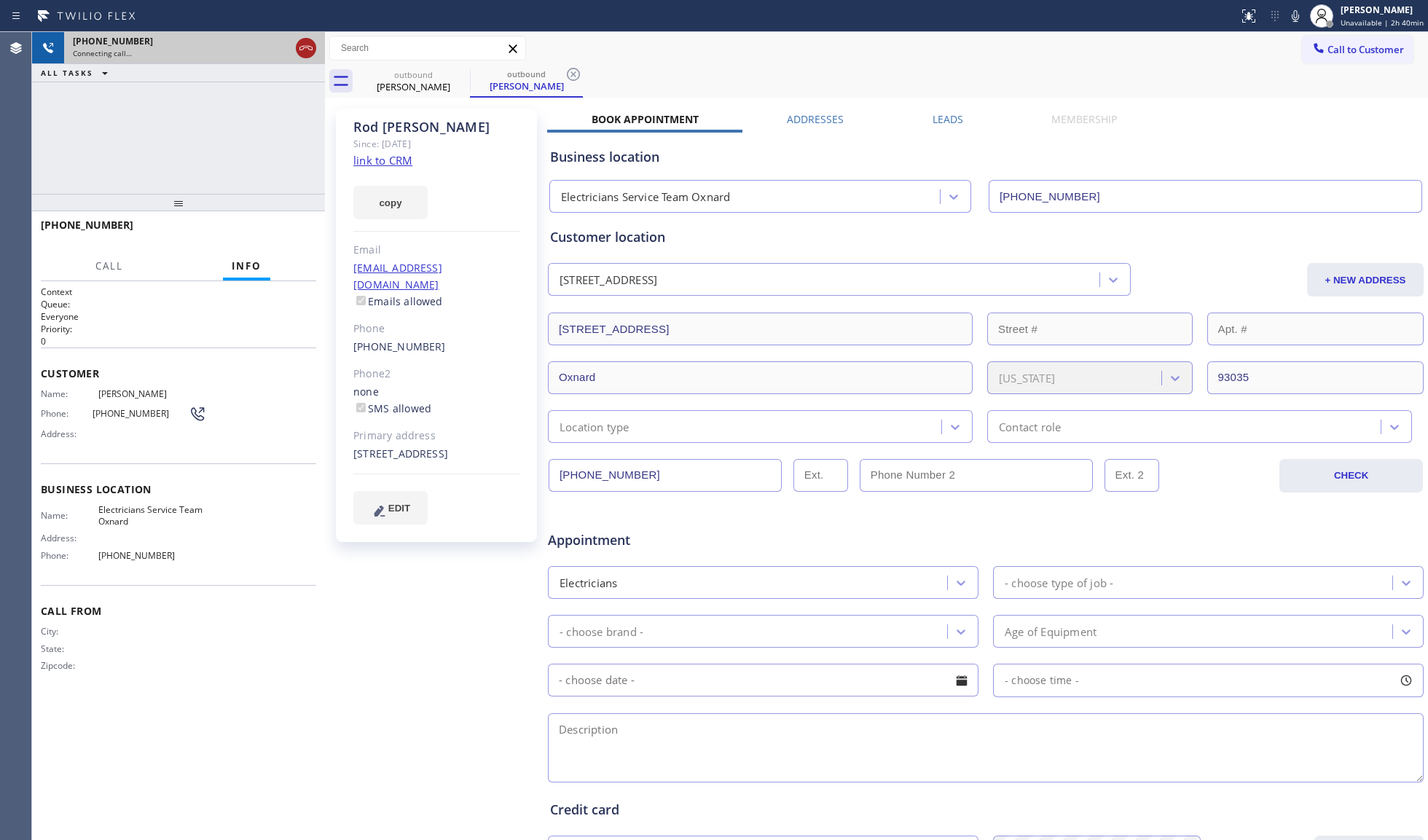
click at [303, 43] on icon at bounding box center [306, 49] width 18 height 18
click at [436, 79] on div "outbound" at bounding box center [414, 74] width 110 height 11
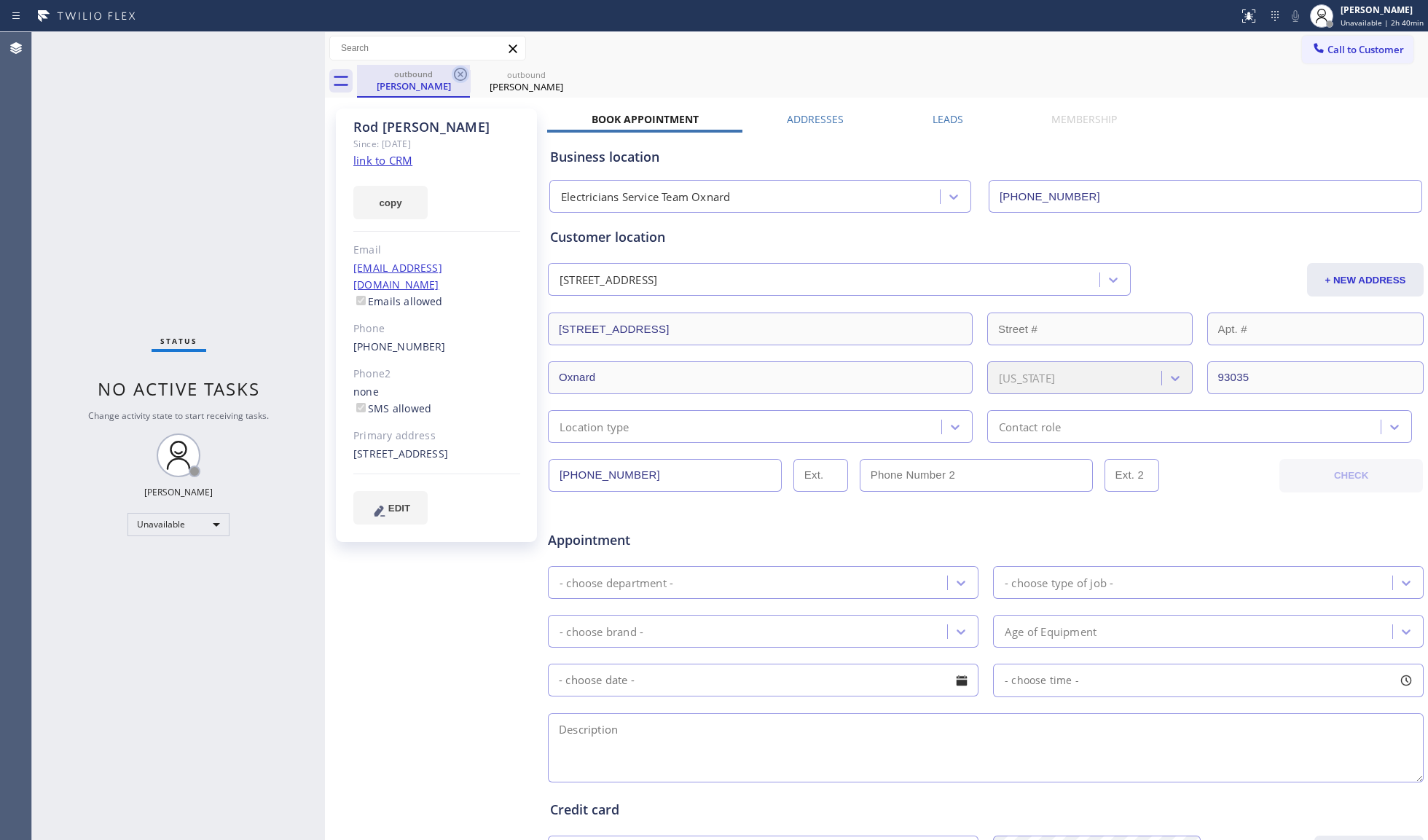
click at [452, 71] on icon at bounding box center [460, 74] width 18 height 18
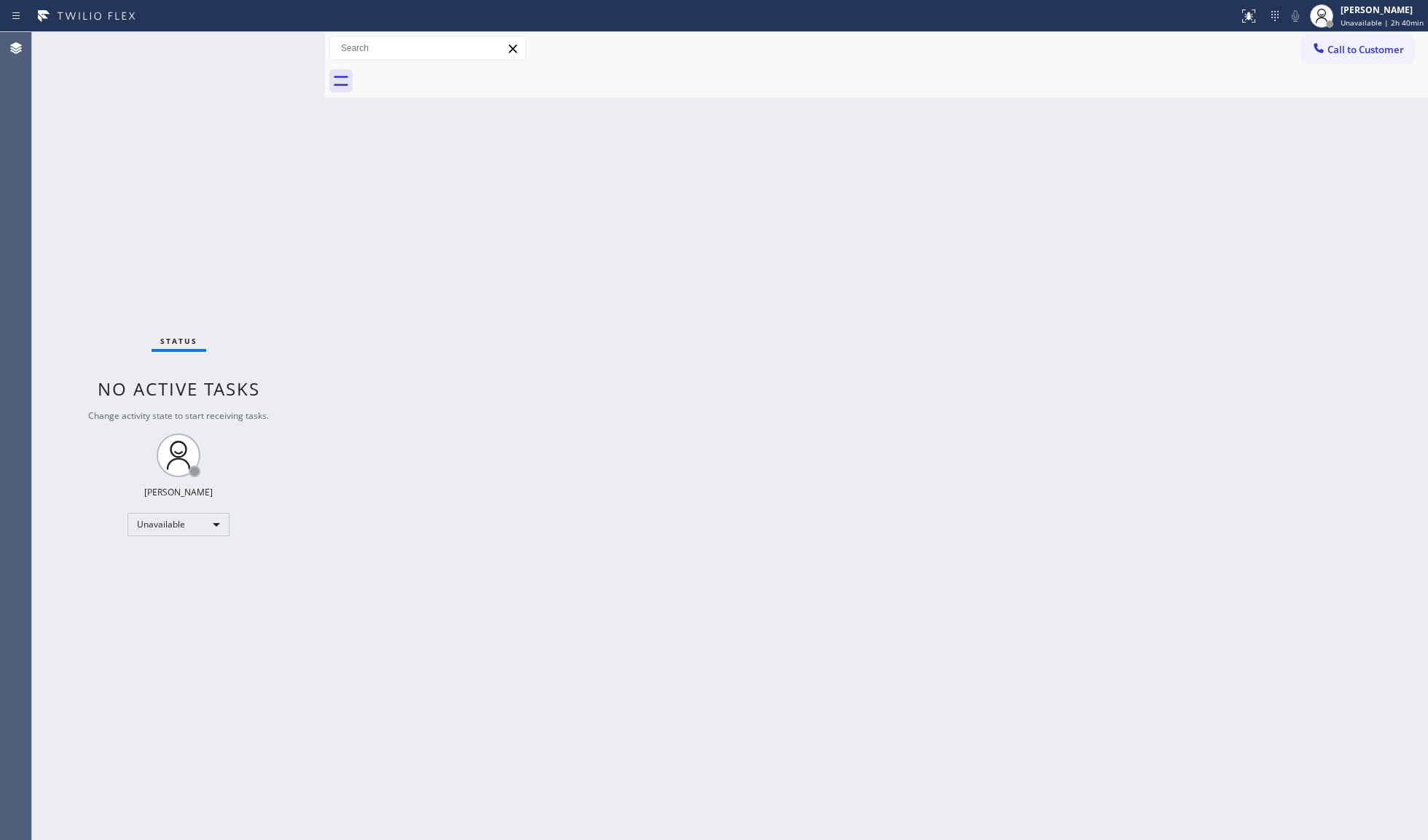
drag, startPoint x: 456, startPoint y: 71, endPoint x: 464, endPoint y: 71, distance: 8.0
click at [458, 71] on div at bounding box center [892, 80] width 1071 height 33
click at [1338, 49] on span "Call to Customer" at bounding box center [1366, 49] width 77 height 13
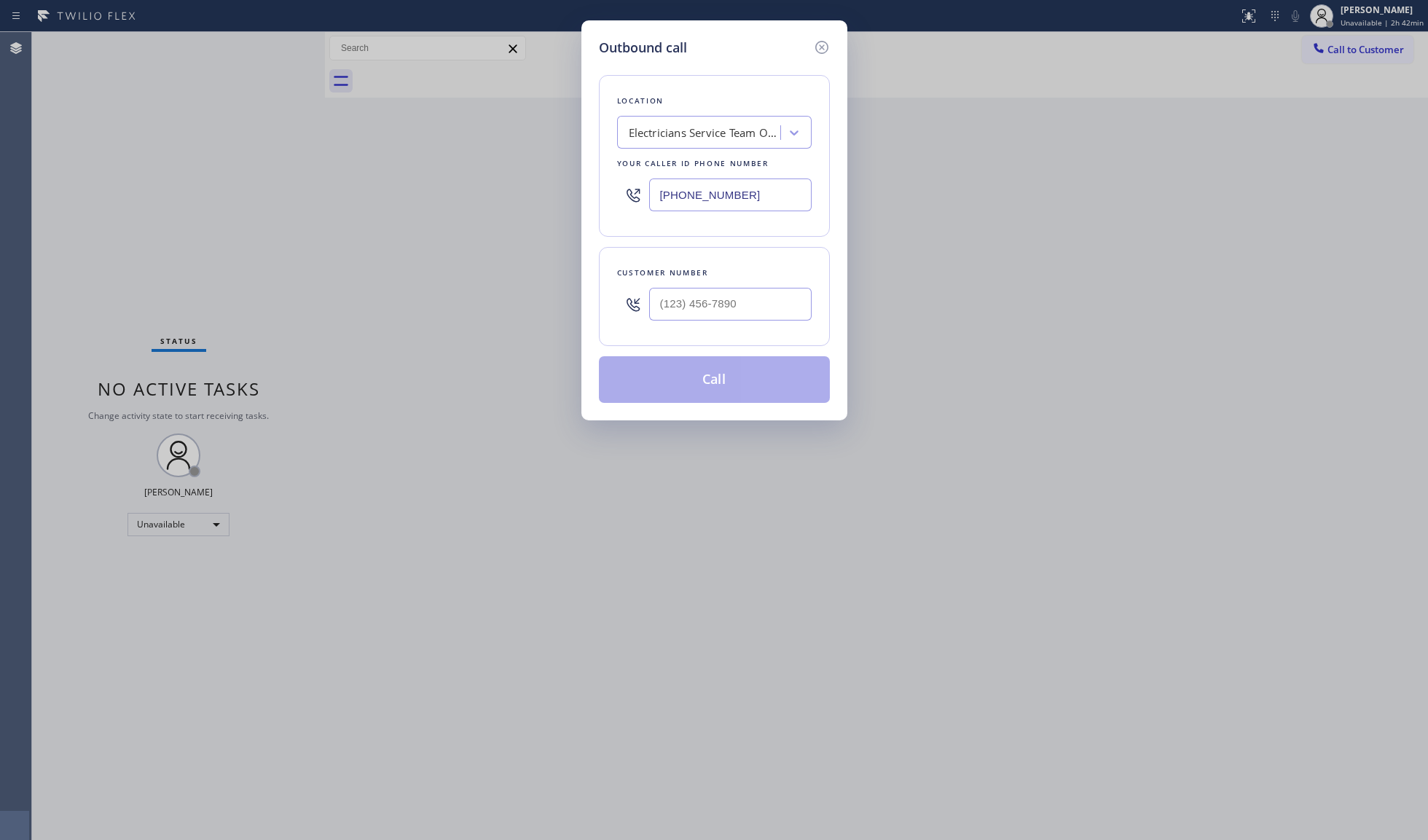
drag, startPoint x: 756, startPoint y: 198, endPoint x: 684, endPoint y: 176, distance: 75.3
click at [611, 181] on div "Location Electricians Service Team Oxnard Your caller id phone number [PHONE_NU…" at bounding box center [714, 155] width 231 height 162
paste input "55) 393-3634"
type input "[PHONE_NUMBER]"
drag, startPoint x: 688, startPoint y: 313, endPoint x: 706, endPoint y: 303, distance: 20.6
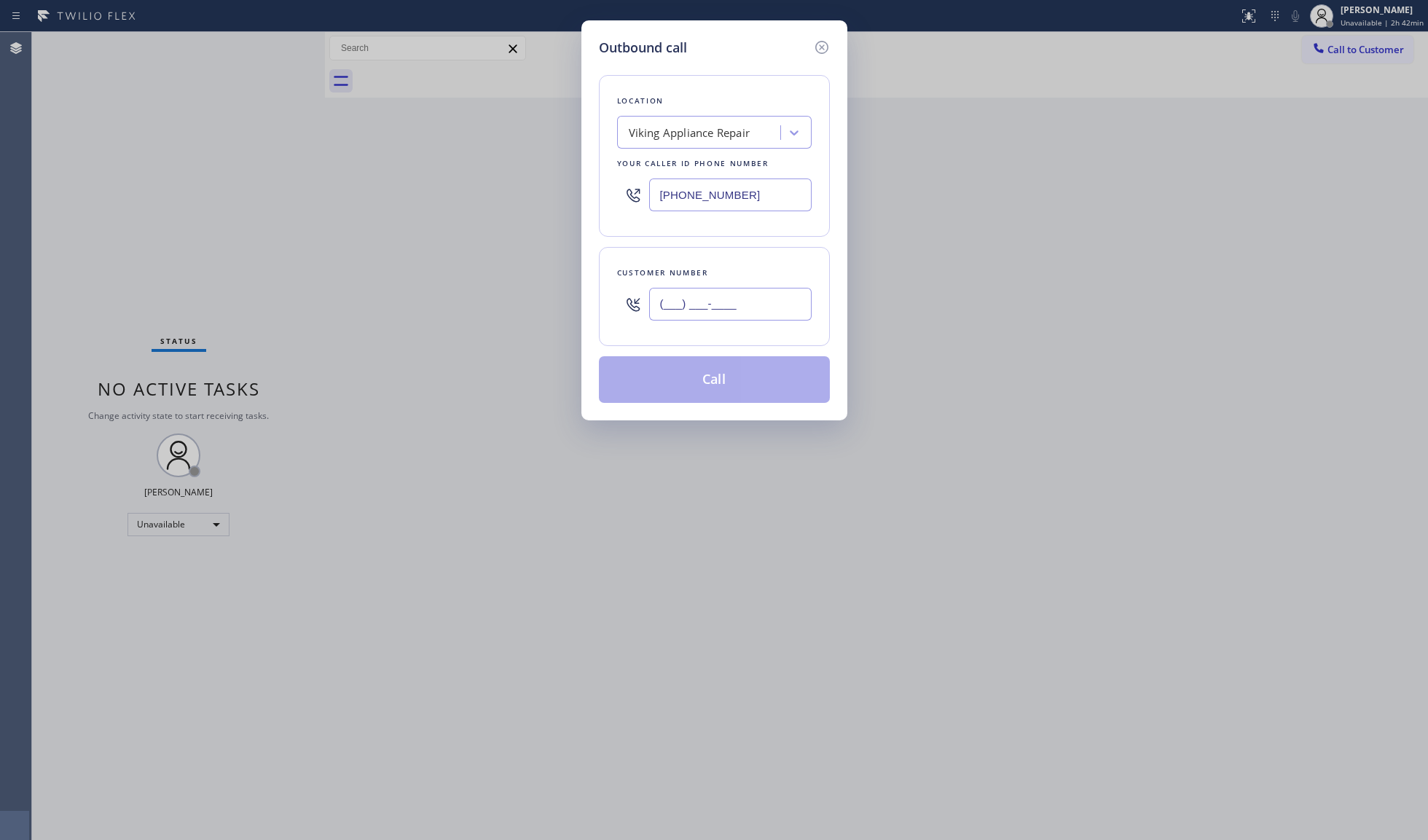
click at [691, 313] on input "(___) ___-____" at bounding box center [731, 304] width 163 height 33
paste input "202) 904-0823"
type input "[PHONE_NUMBER]"
drag, startPoint x: 709, startPoint y: 382, endPoint x: 767, endPoint y: 330, distance: 77.9
click at [709, 382] on button "Call" at bounding box center [714, 379] width 231 height 47
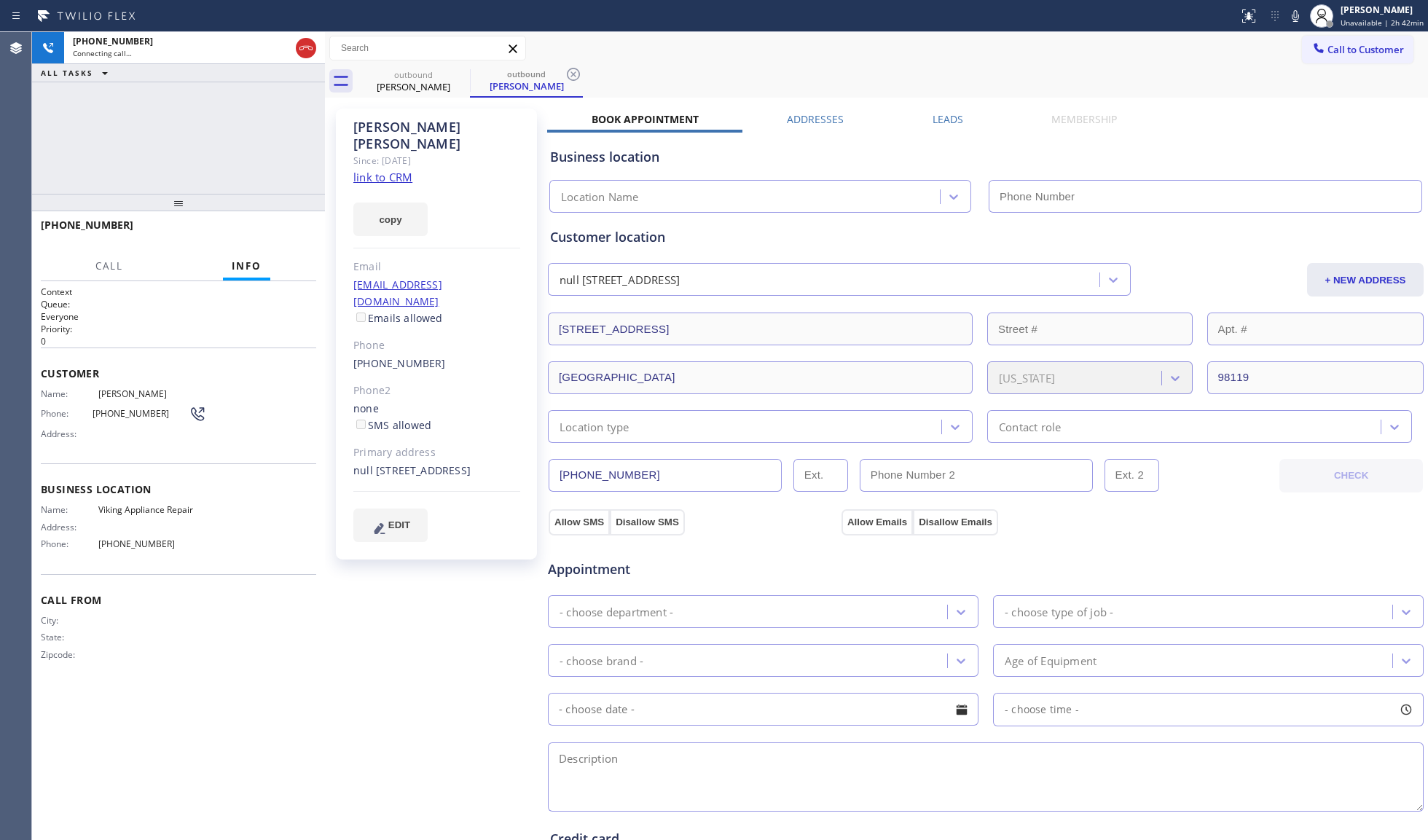
type input "[PHONE_NUMBER]"
click at [297, 223] on button "HANG UP" at bounding box center [282, 231] width 68 height 20
click at [296, 223] on button "HANG UP" at bounding box center [282, 231] width 68 height 20
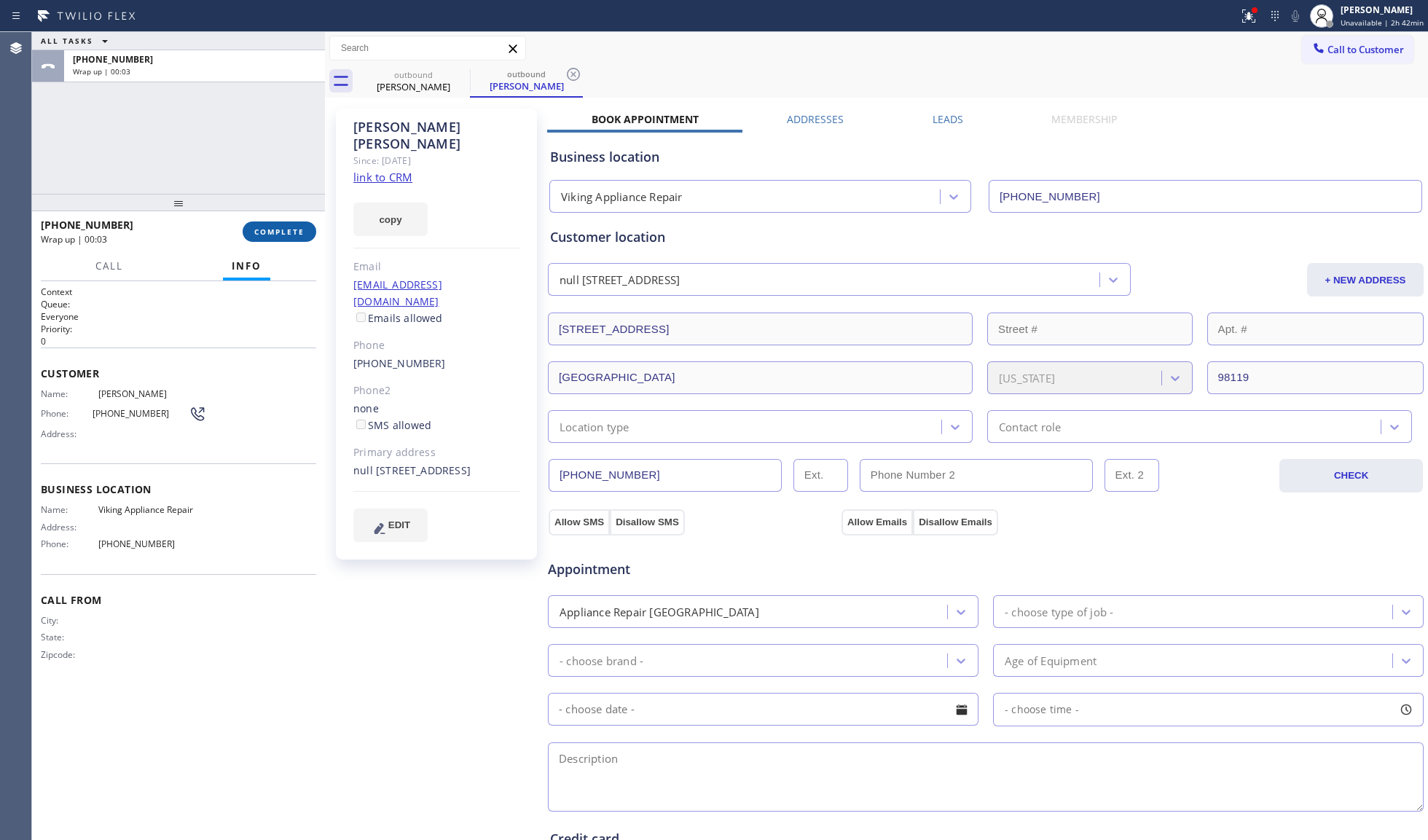
drag, startPoint x: 318, startPoint y: 228, endPoint x: 309, endPoint y: 233, distance: 10.3
click at [318, 229] on div "[PHONE_NUMBER] Wrap up | 00:03 COMPLETE" at bounding box center [178, 231] width 293 height 41
click at [307, 233] on button "COMPLETE" at bounding box center [279, 231] width 73 height 20
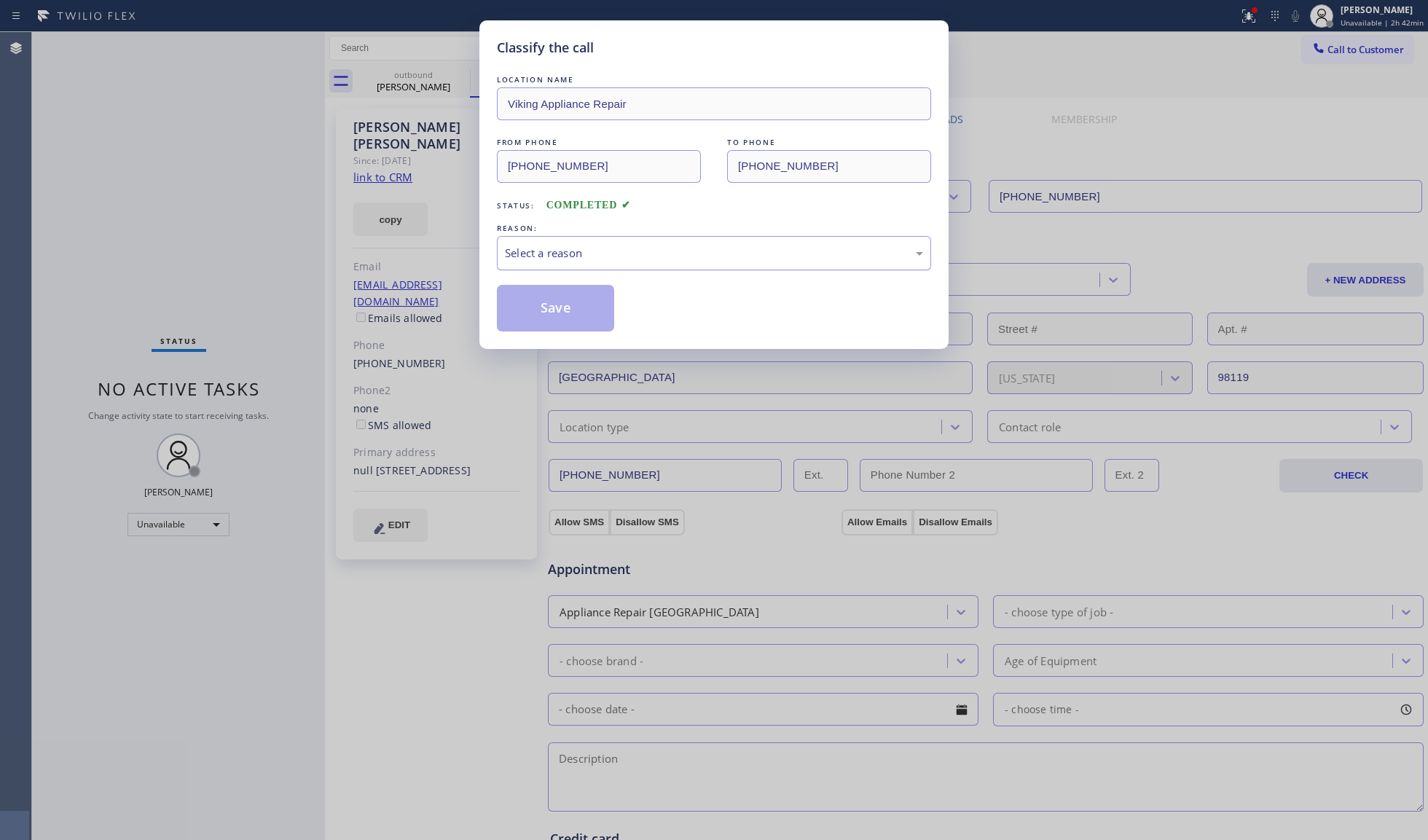
click at [588, 246] on div "Select a reason" at bounding box center [713, 253] width 418 height 17
click at [551, 299] on button "Save" at bounding box center [555, 307] width 118 height 47
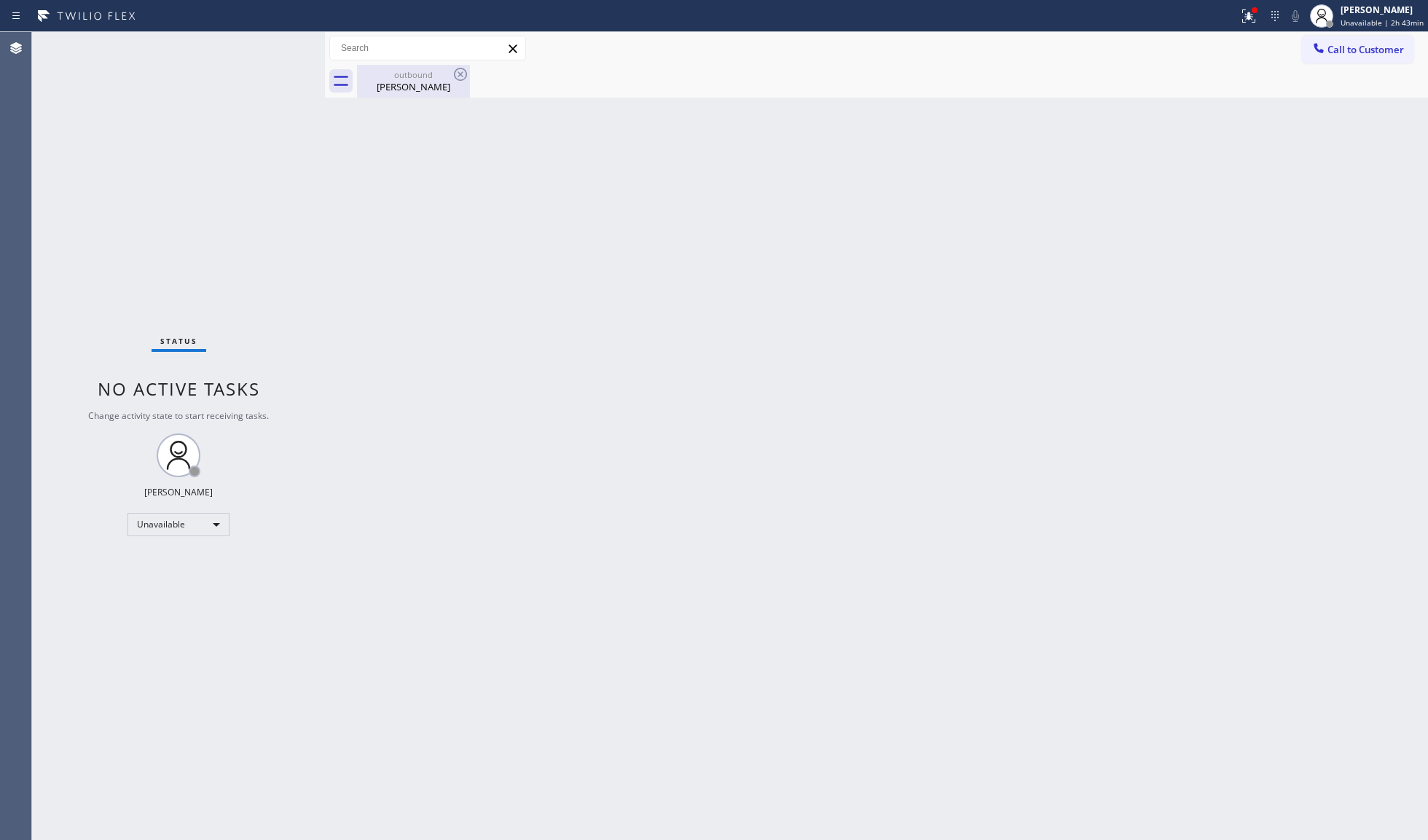
click at [366, 64] on div "outbound [PERSON_NAME]" at bounding box center [414, 80] width 110 height 33
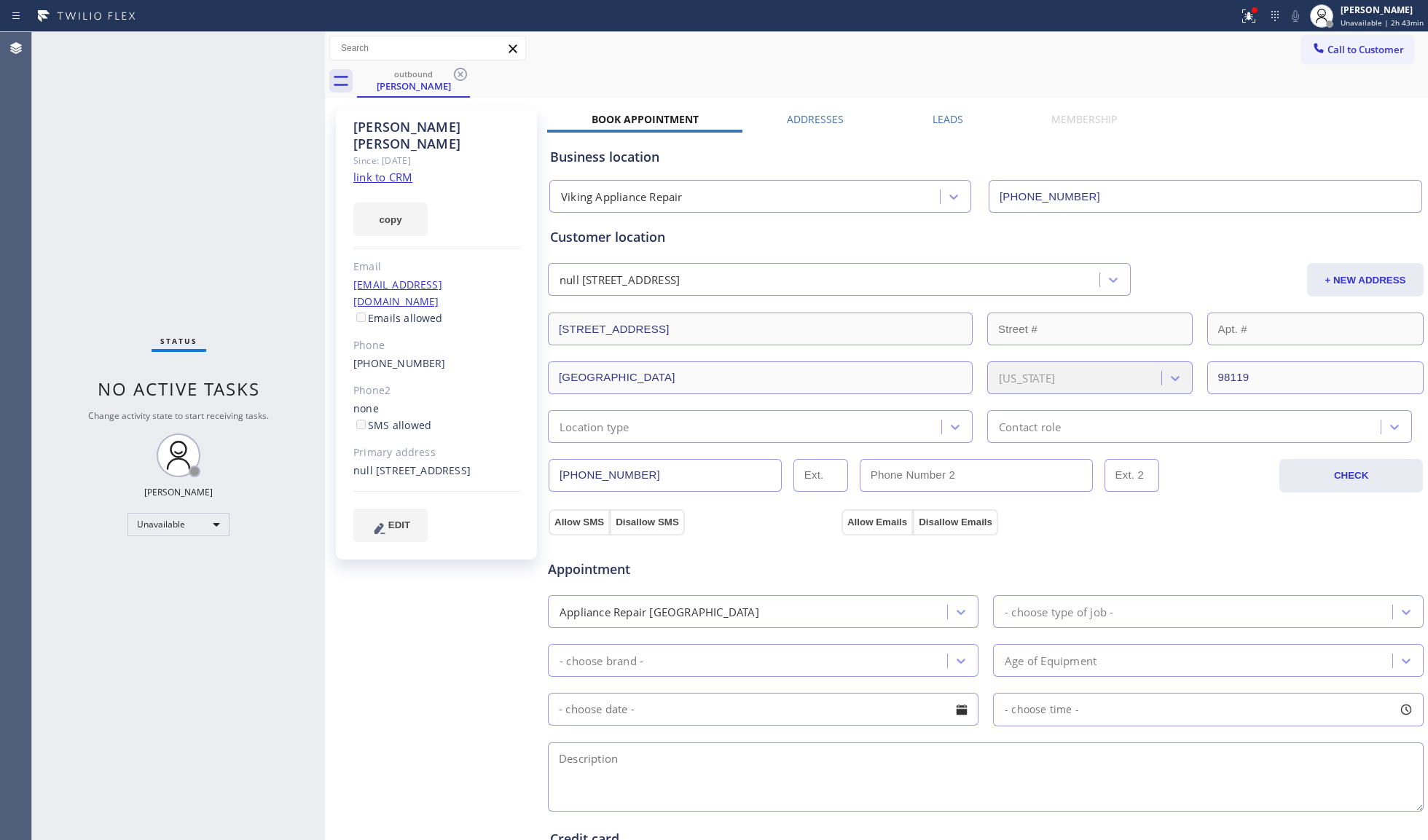
drag, startPoint x: 389, startPoint y: 72, endPoint x: 472, endPoint y: 71, distance: 83.0
click at [409, 72] on div "outbound" at bounding box center [414, 74] width 110 height 11
click at [476, 69] on div "outbound [PERSON_NAME]" at bounding box center [892, 80] width 1071 height 33
click at [467, 72] on icon at bounding box center [460, 74] width 18 height 18
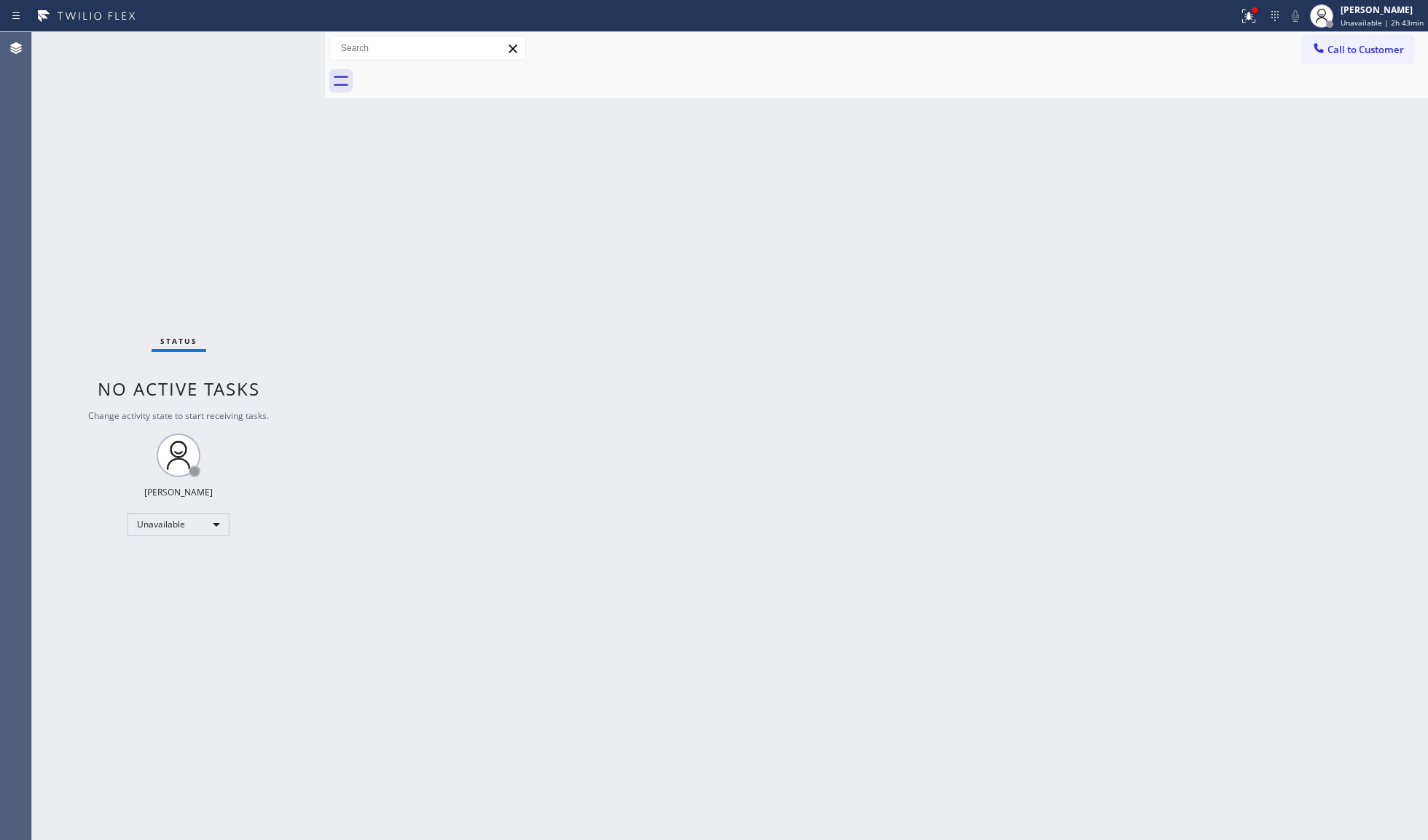
drag, startPoint x: 1339, startPoint y: 59, endPoint x: 1318, endPoint y: 63, distance: 21.4
click at [1340, 59] on button "Call to Customer" at bounding box center [1358, 49] width 111 height 27
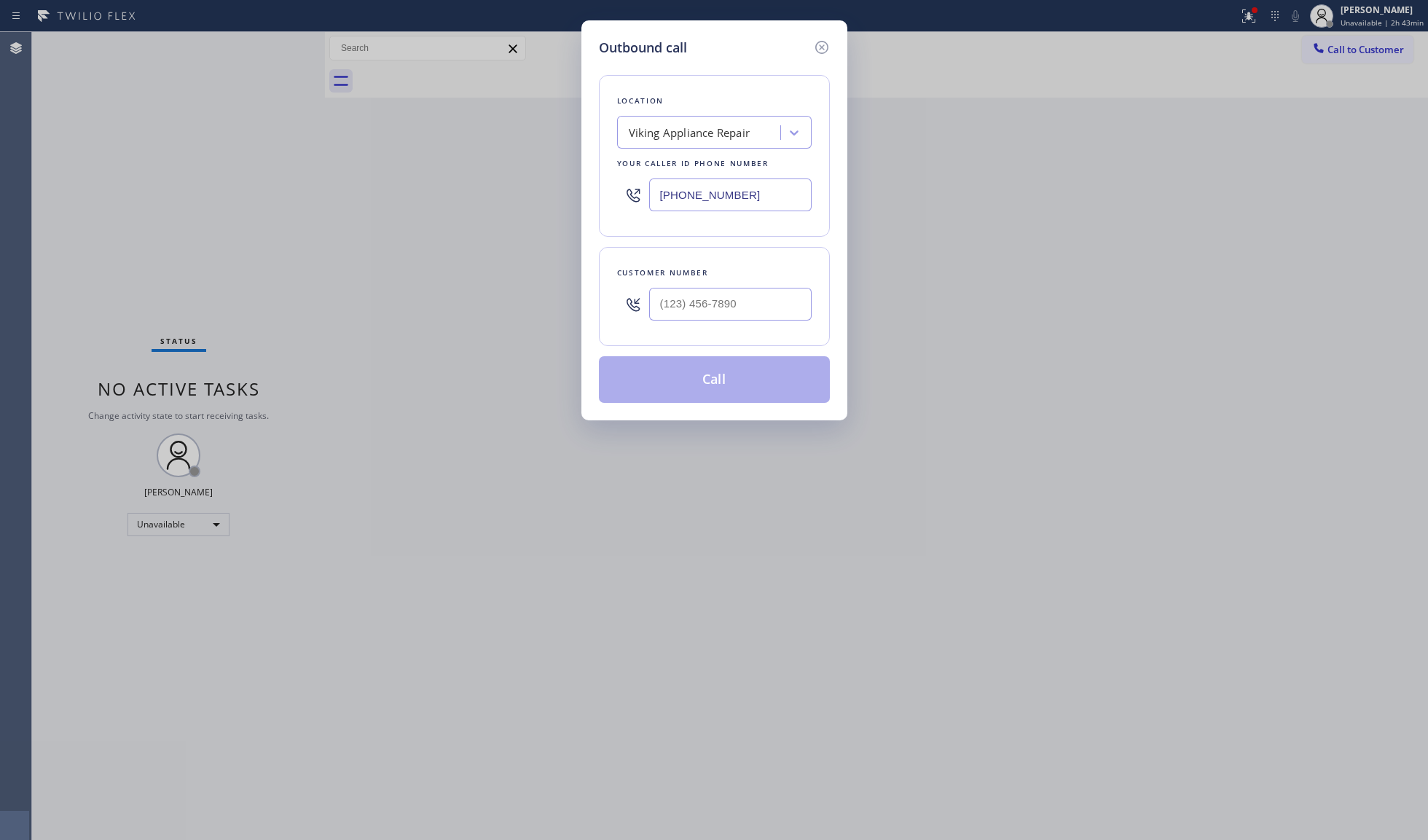
drag, startPoint x: 750, startPoint y: 189, endPoint x: 573, endPoint y: 188, distance: 177.0
click at [566, 189] on div "Outbound call Location Viking Appliance Repair Your caller id phone number [PHO…" at bounding box center [714, 420] width 1428 height 840
paste input "425) 333-7161"
type input "[PHONE_NUMBER]"
click at [683, 284] on div at bounding box center [731, 304] width 163 height 48
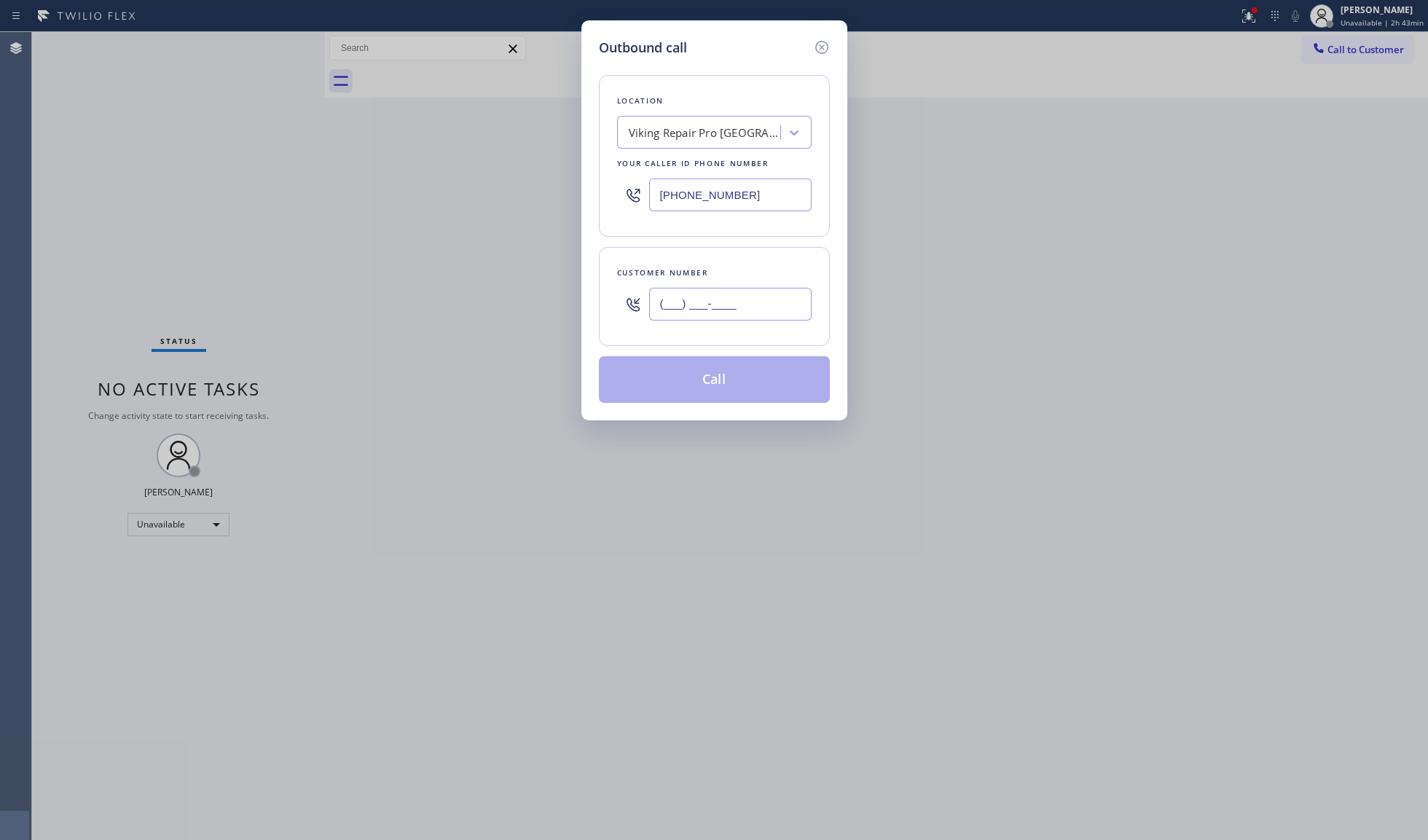
click at [709, 314] on input "(___) ___-____" at bounding box center [731, 304] width 163 height 33
paste input "602) 692-3621"
type input "[PHONE_NUMBER]"
click at [724, 373] on button "Call" at bounding box center [714, 379] width 231 height 47
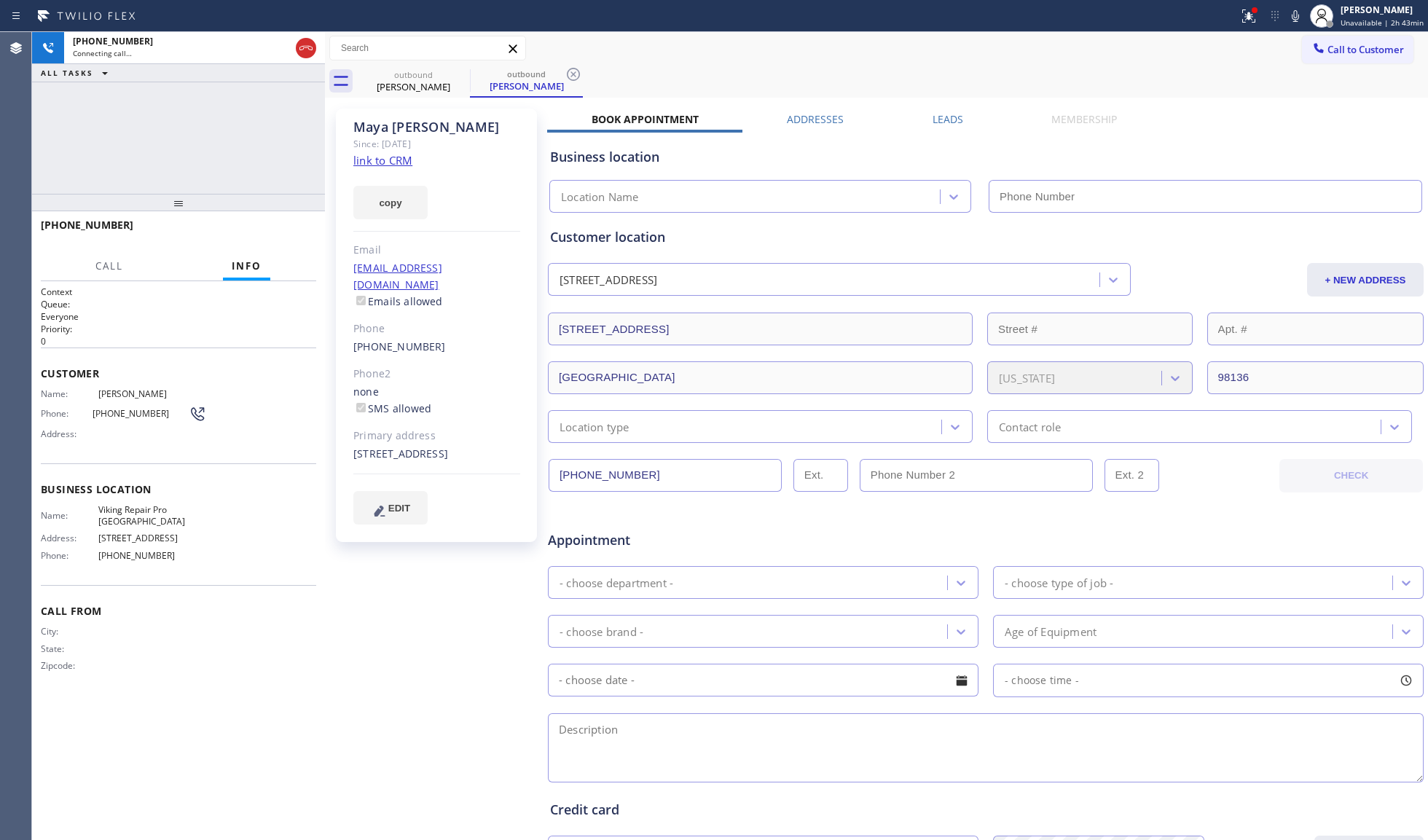
type input "[PHONE_NUMBER]"
click at [792, 45] on div "Call to Customer Outbound call Location Viking Repair Pro [GEOGRAPHIC_DATA] You…" at bounding box center [877, 48] width 1104 height 26
drag, startPoint x: 569, startPoint y: 72, endPoint x: 581, endPoint y: 70, distance: 12.2
click at [572, 72] on icon at bounding box center [573, 74] width 18 height 18
drag, startPoint x: 584, startPoint y: 69, endPoint x: 645, endPoint y: 60, distance: 61.7
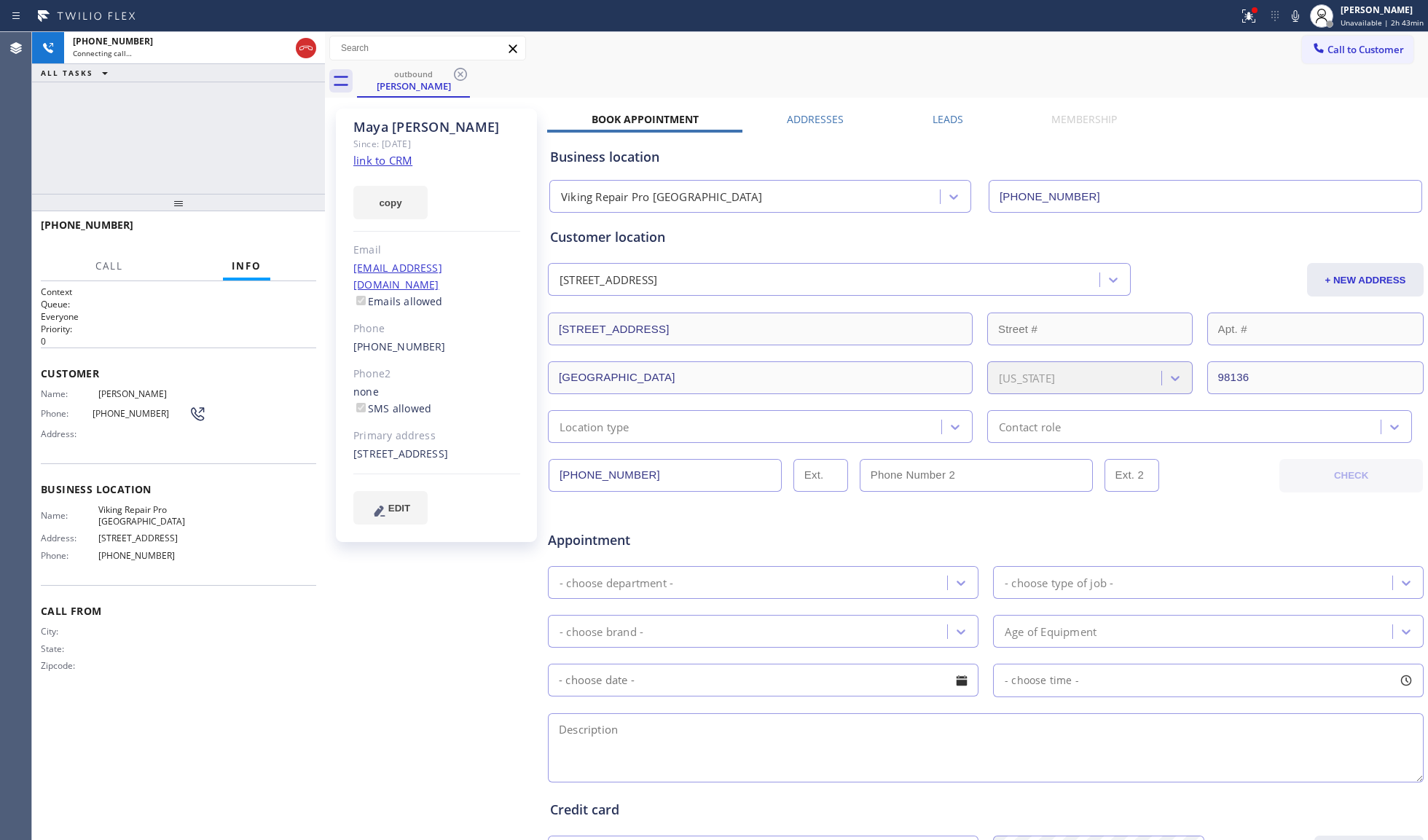
click at [587, 69] on div "outbound [PERSON_NAME]" at bounding box center [892, 80] width 1071 height 33
click at [277, 229] on span "HANG UP" at bounding box center [282, 231] width 44 height 11
click at [277, 228] on span "HANG UP" at bounding box center [282, 231] width 44 height 11
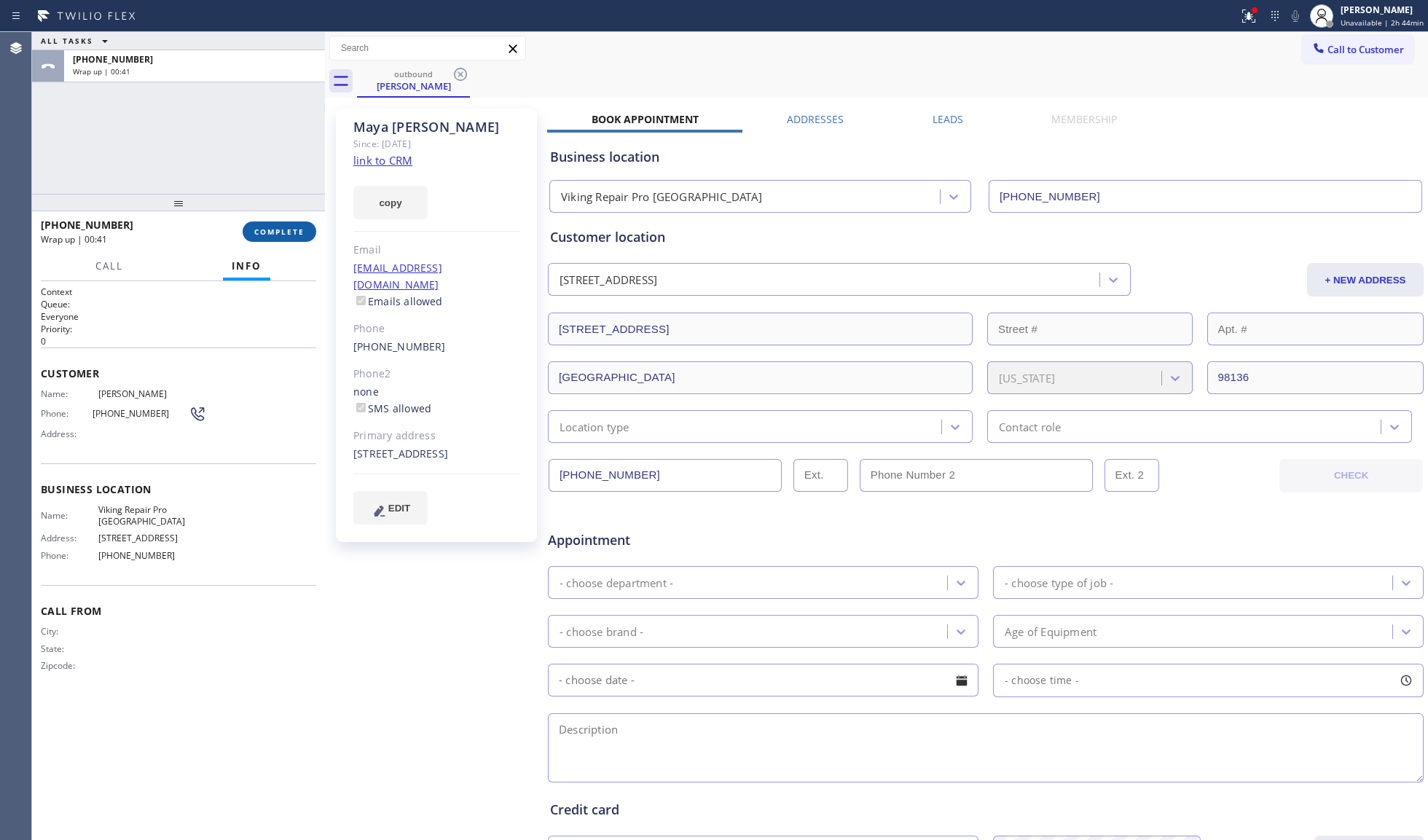
click at [277, 233] on span "COMPLETE" at bounding box center [279, 231] width 50 height 11
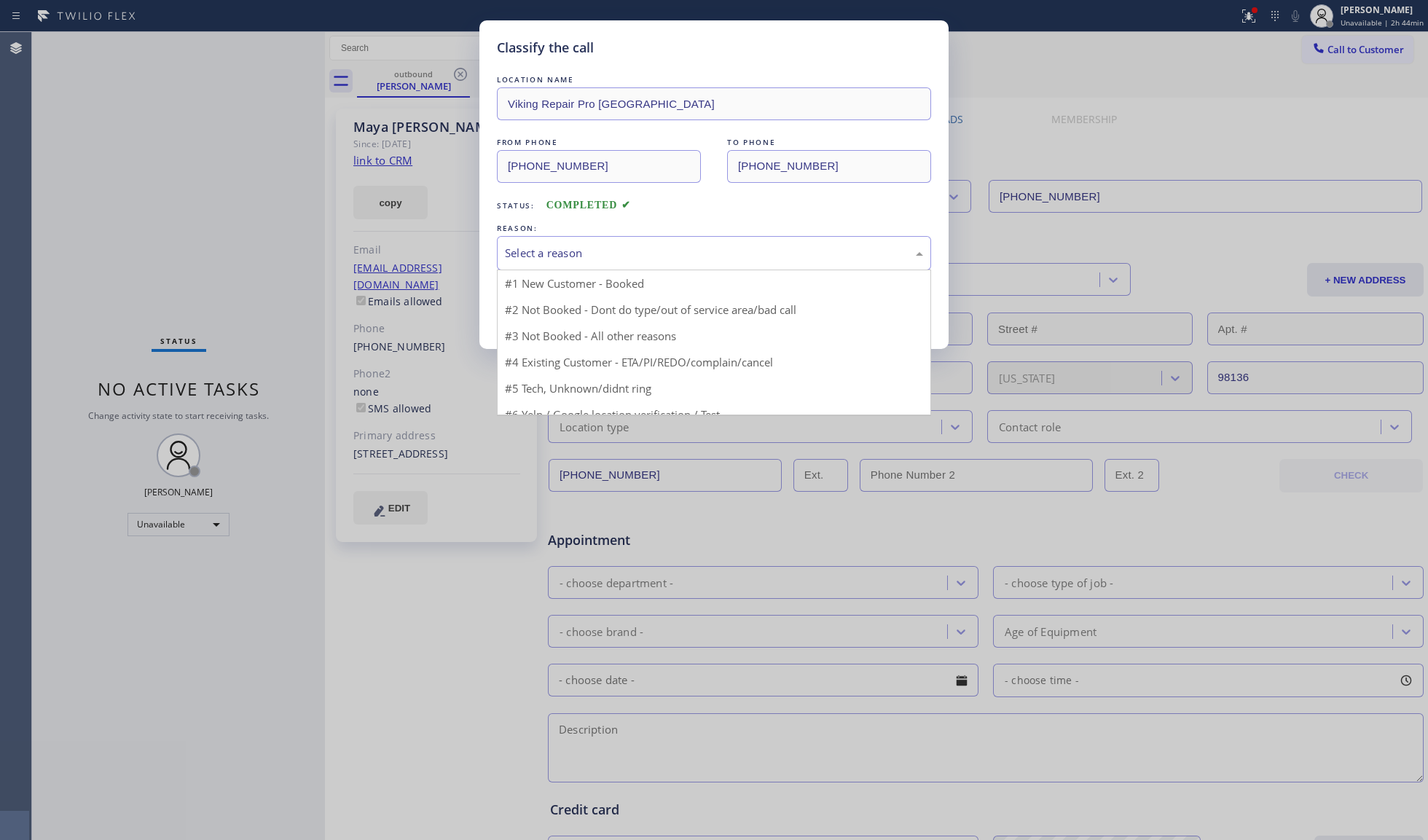
click at [597, 242] on div "Select a reason" at bounding box center [713, 253] width 434 height 34
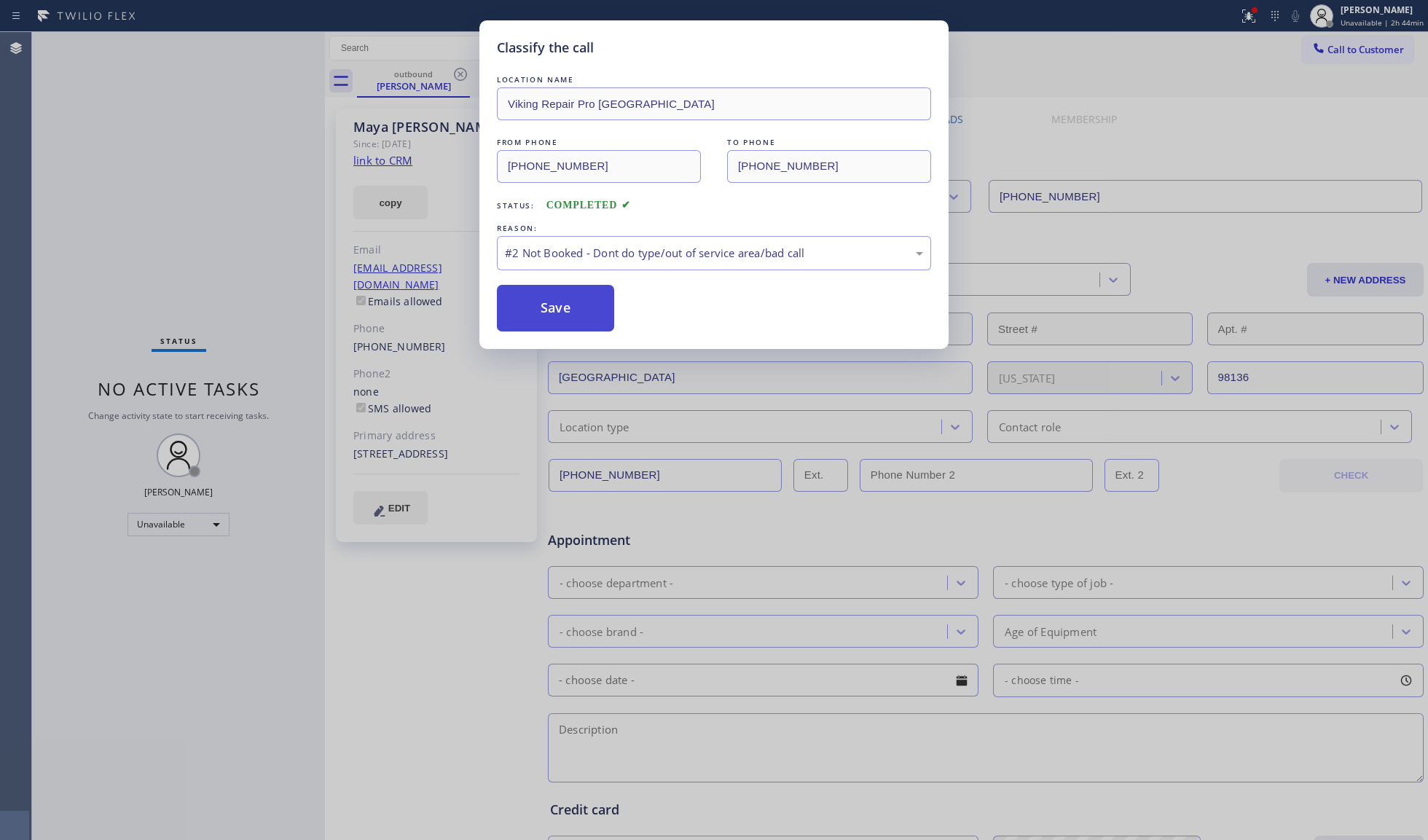
click at [526, 303] on button "Save" at bounding box center [555, 307] width 118 height 47
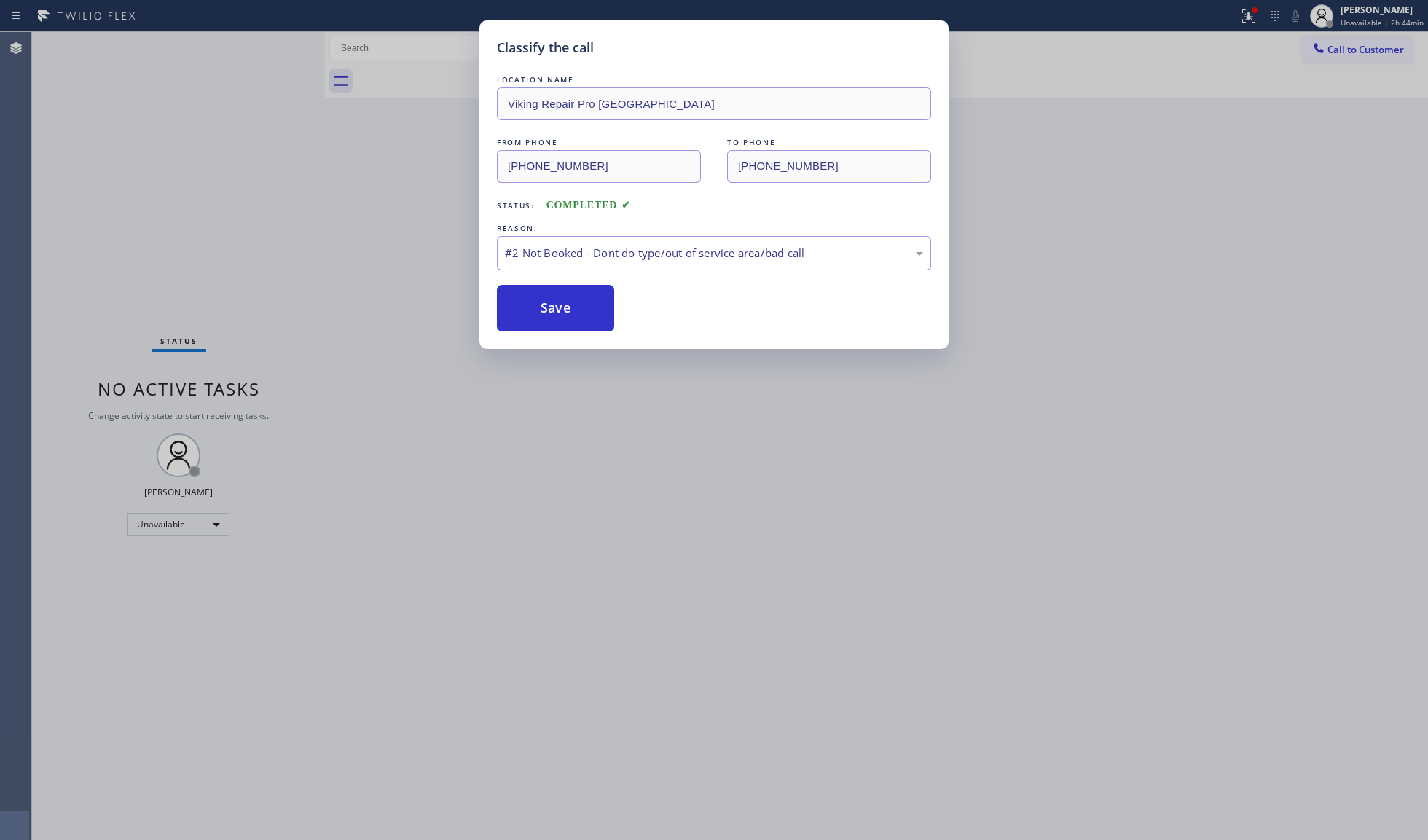
click at [372, 210] on div "Classify the call LOCATION NAME Viking Repair Pro Seattle FROM PHONE [PHONE_NUM…" at bounding box center [714, 420] width 1428 height 840
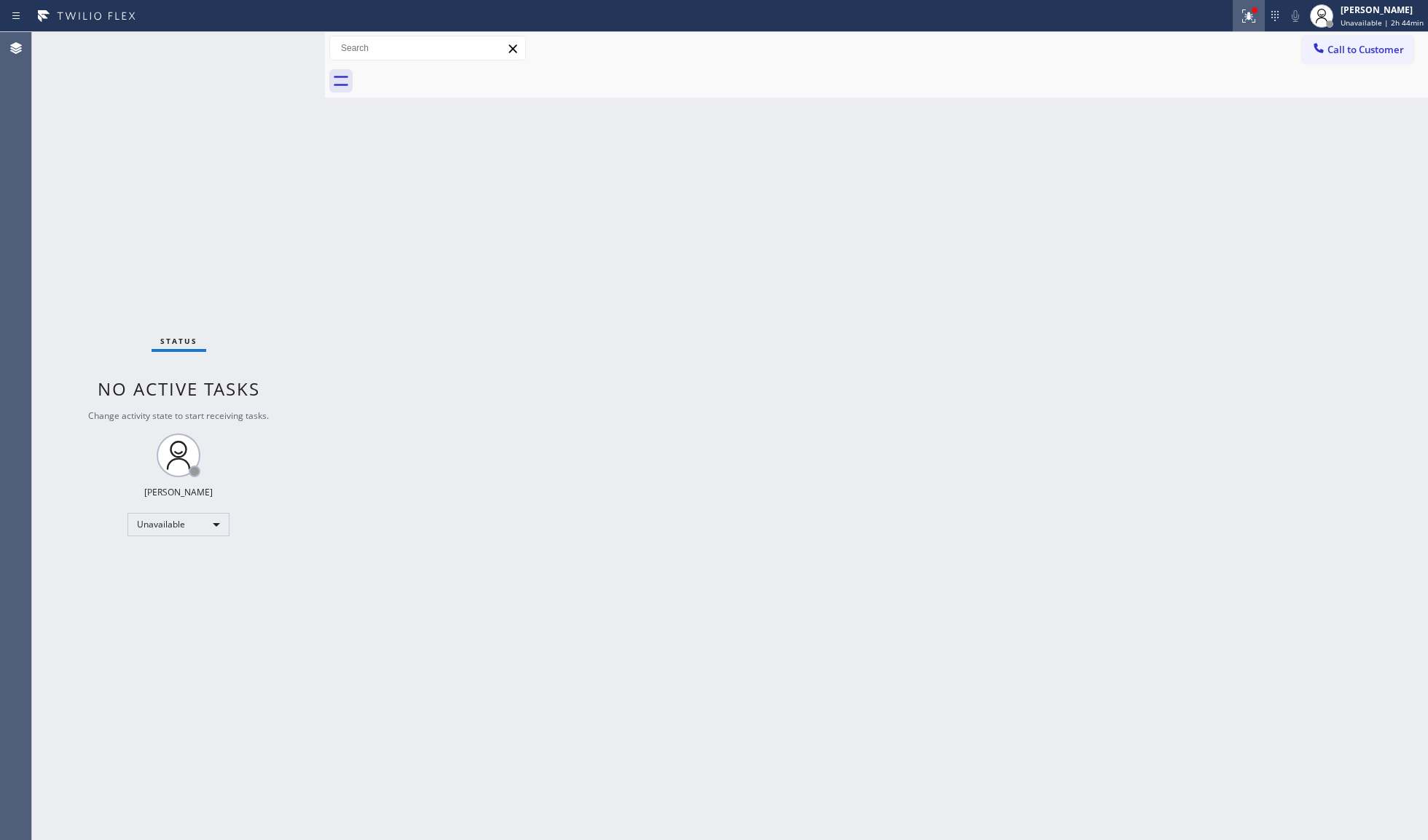
click at [1265, 23] on div at bounding box center [1249, 16] width 32 height 18
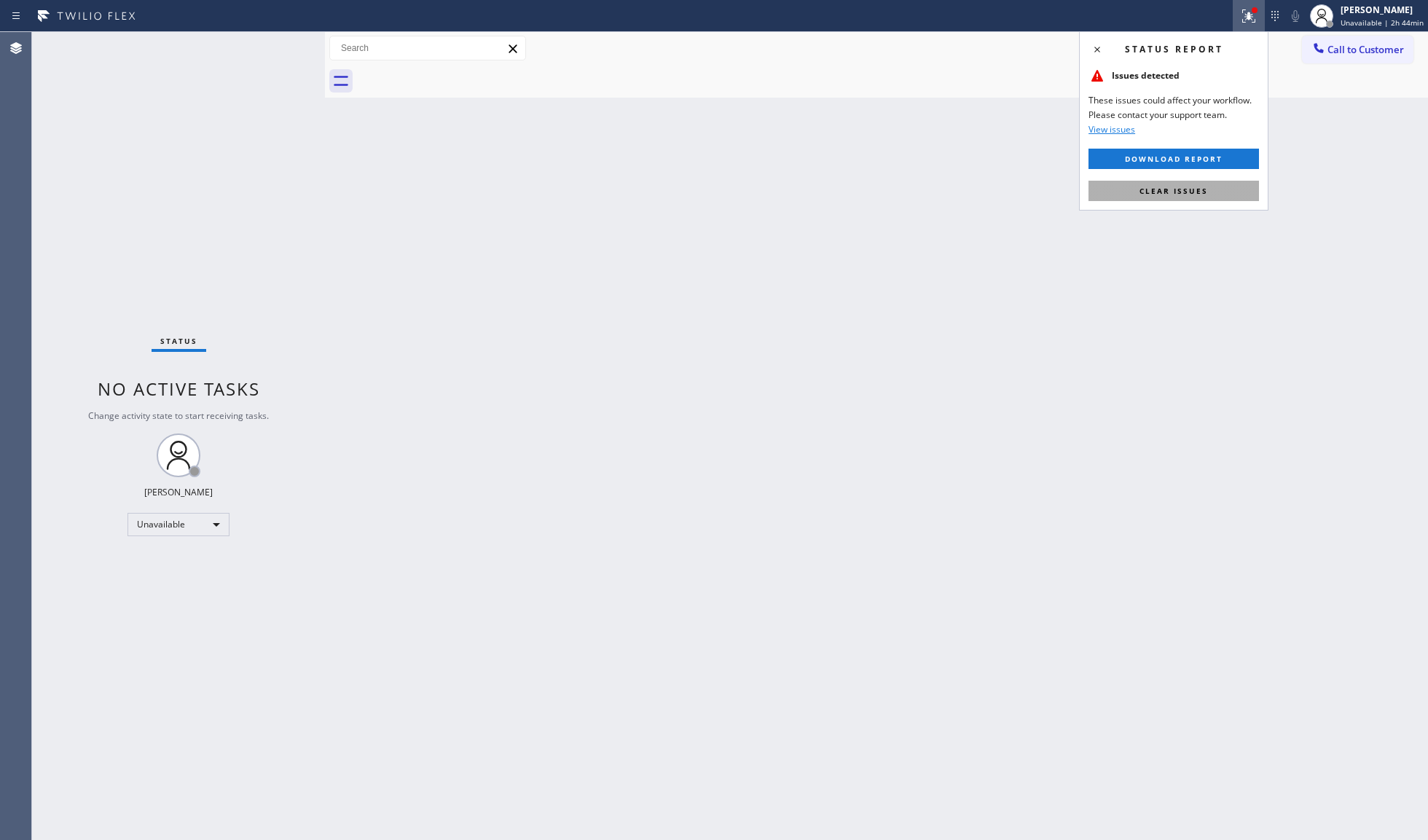
click at [1141, 190] on button "Clear issues" at bounding box center [1174, 191] width 171 height 20
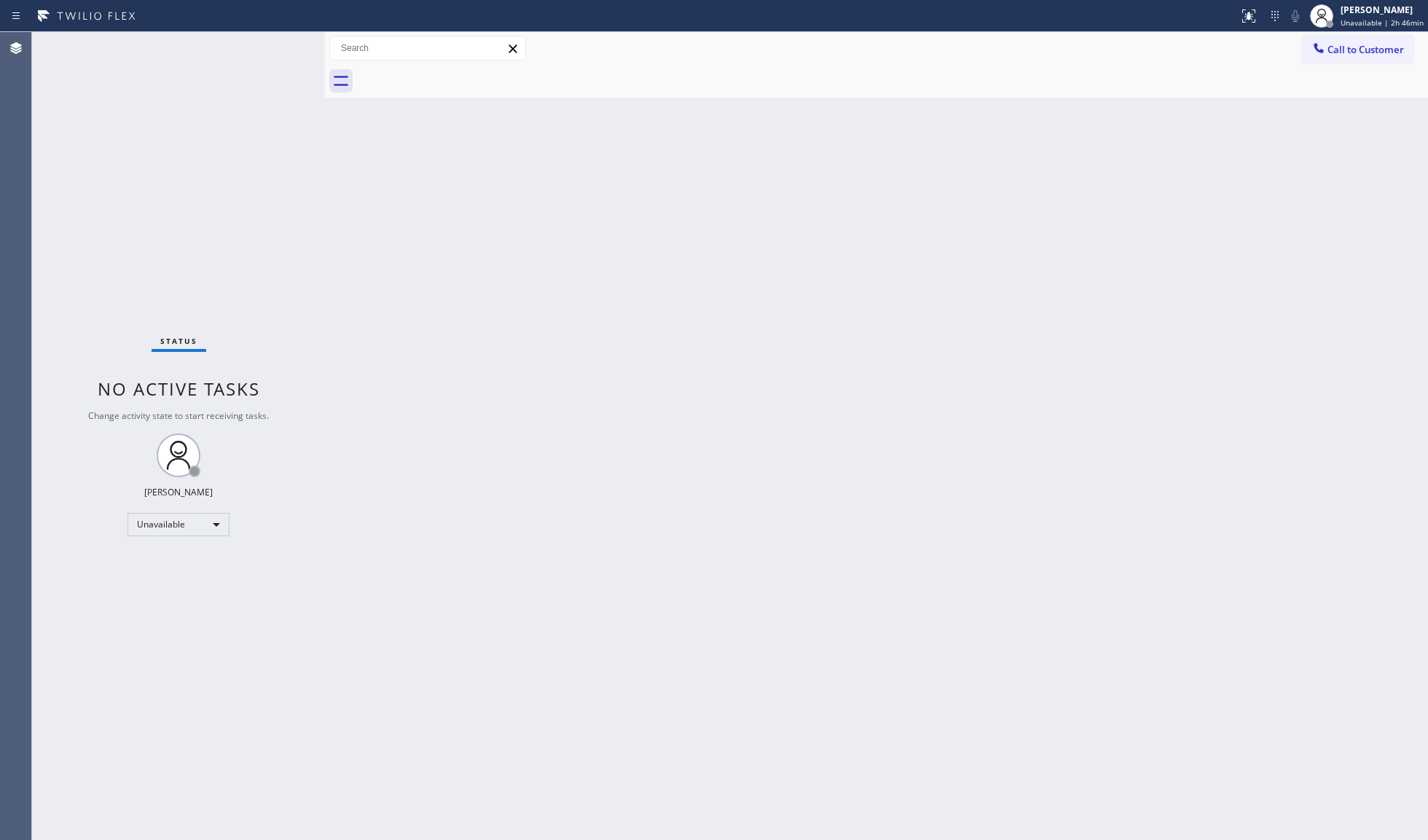
drag, startPoint x: 1359, startPoint y: 56, endPoint x: 1325, endPoint y: 48, distance: 34.9
click at [1359, 53] on button "Call to Customer" at bounding box center [1358, 49] width 111 height 27
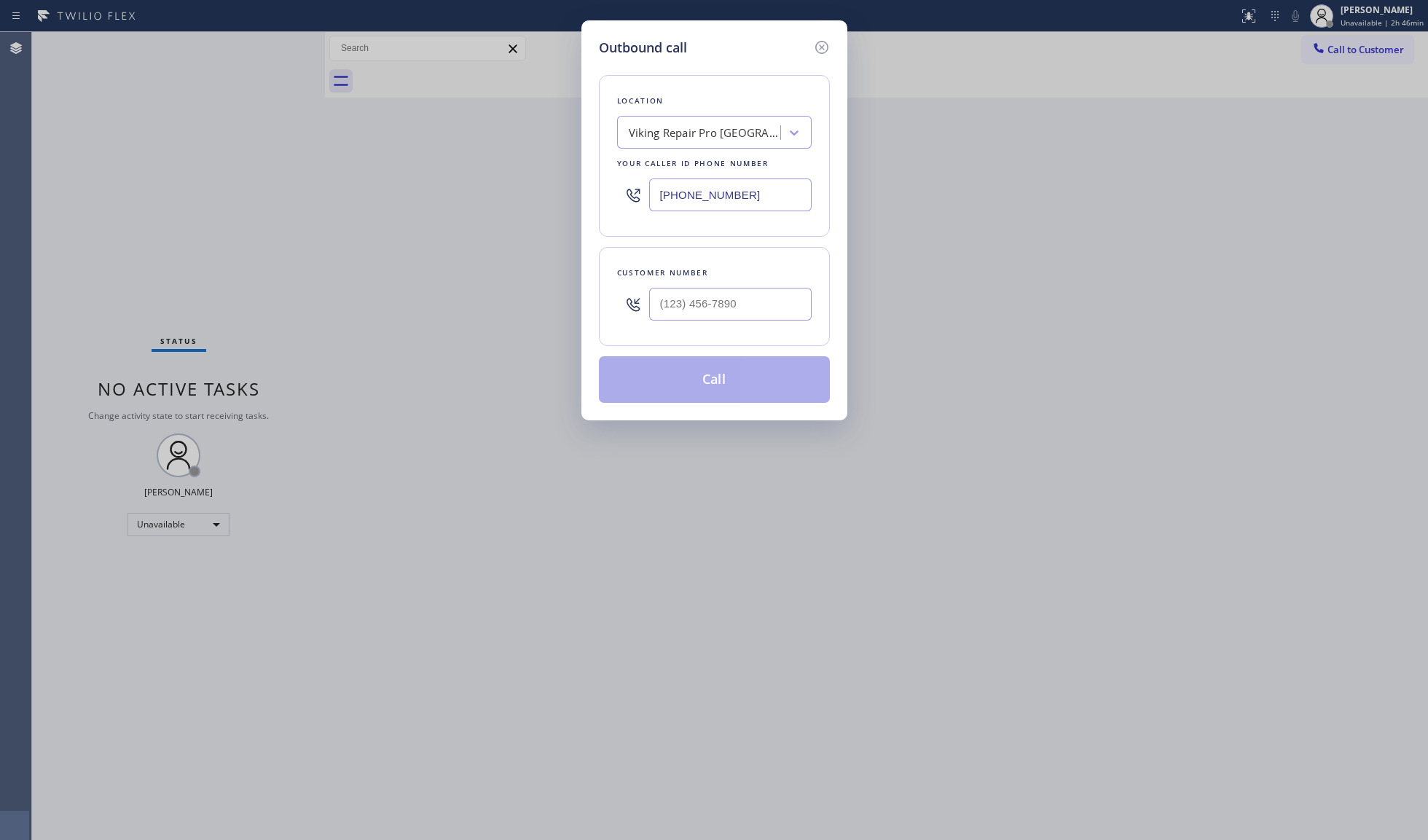
drag, startPoint x: 723, startPoint y: 208, endPoint x: 575, endPoint y: 210, distance: 148.0
click at [575, 210] on div "Outbound call Location Viking Repair Pro [GEOGRAPHIC_DATA] Your caller id phone…" at bounding box center [714, 420] width 1428 height 840
paste input "714) 909-1626"
type input "[PHONE_NUMBER]"
drag, startPoint x: 714, startPoint y: 313, endPoint x: 721, endPoint y: 301, distance: 13.9
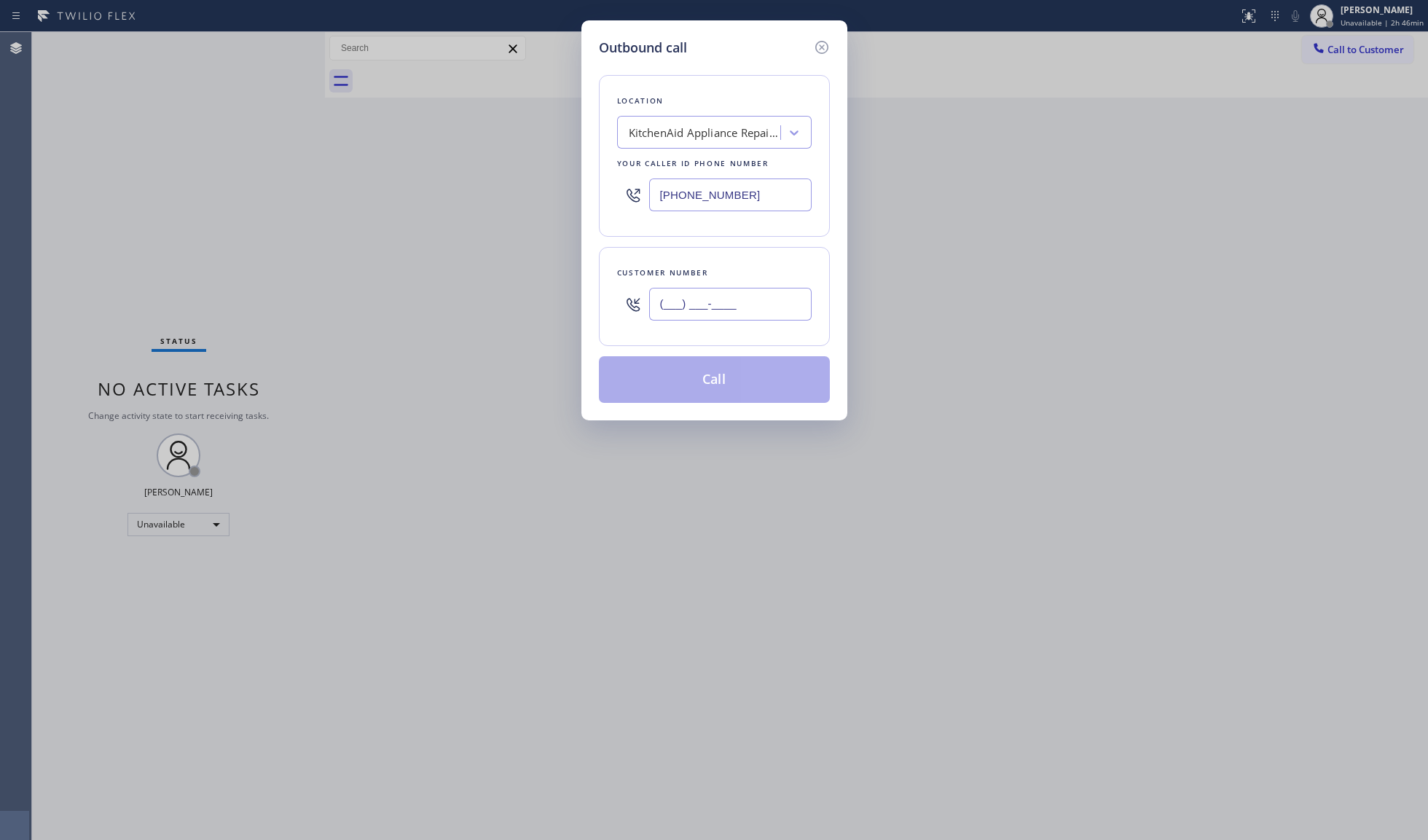
click at [714, 312] on input "(___) ___-____" at bounding box center [731, 304] width 163 height 33
paste input "562) 822-6081"
type input "[PHONE_NUMBER]"
click at [705, 370] on button "Call" at bounding box center [714, 379] width 231 height 47
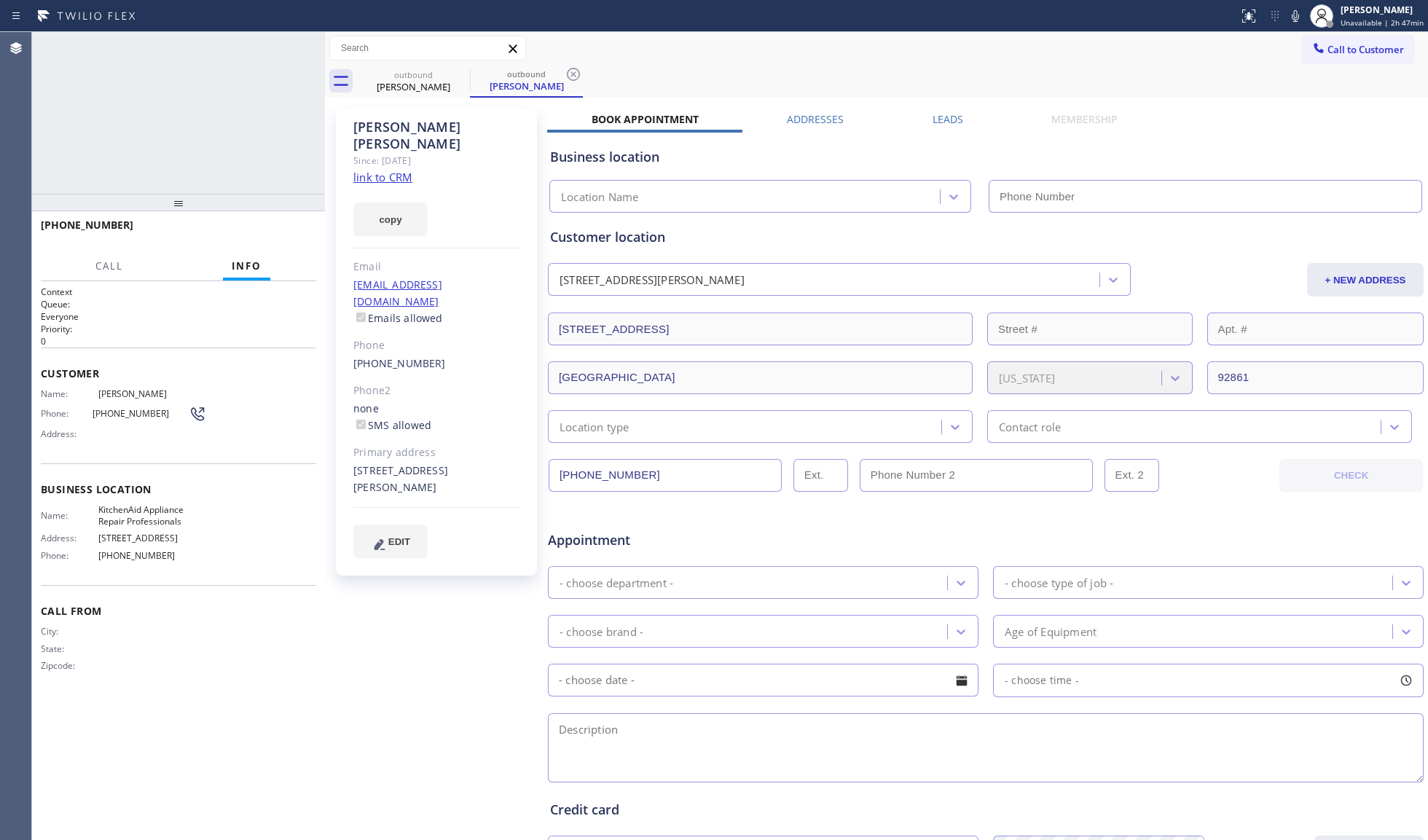
type input "[PHONE_NUMBER]"
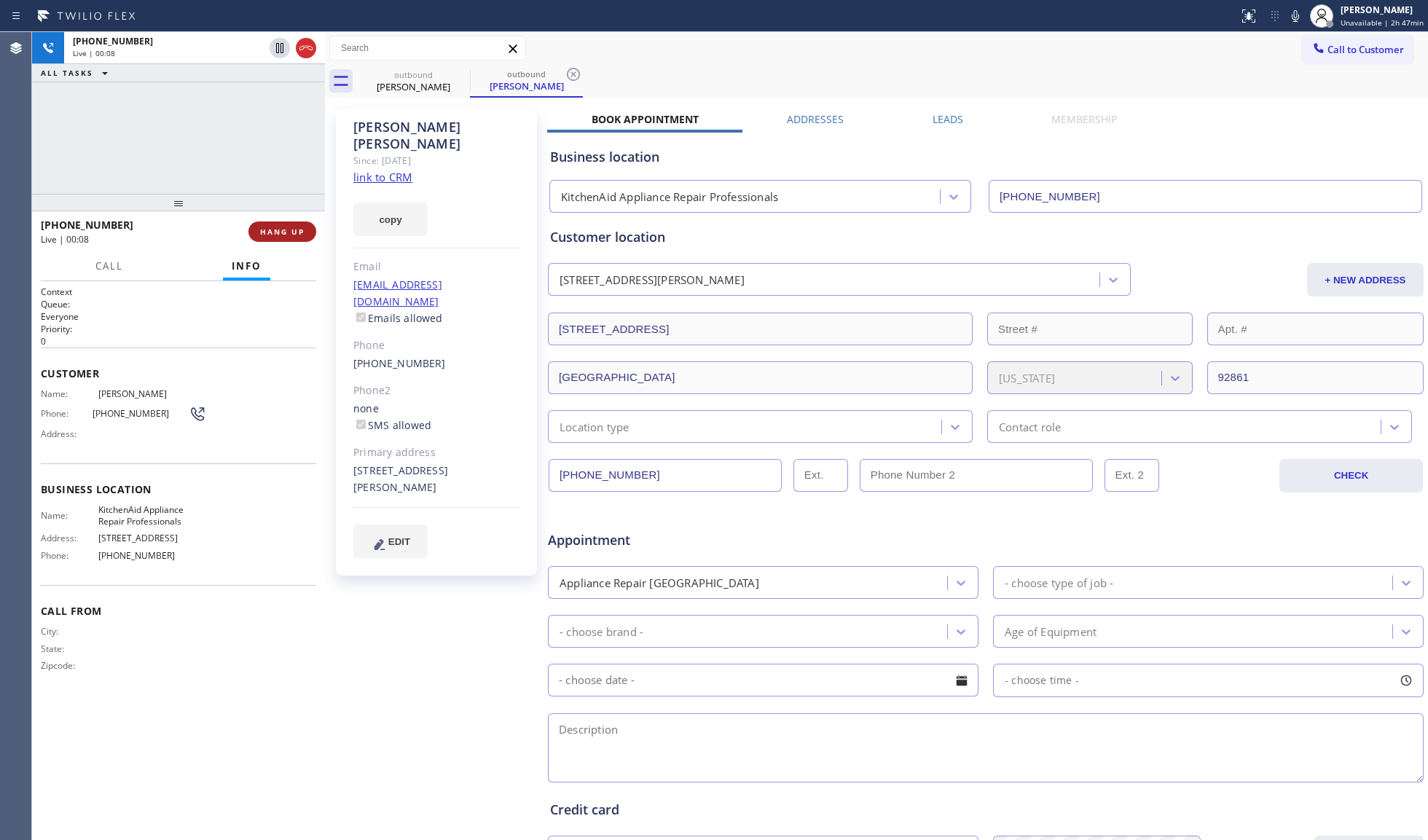
click at [281, 231] on span "HANG UP" at bounding box center [282, 231] width 44 height 11
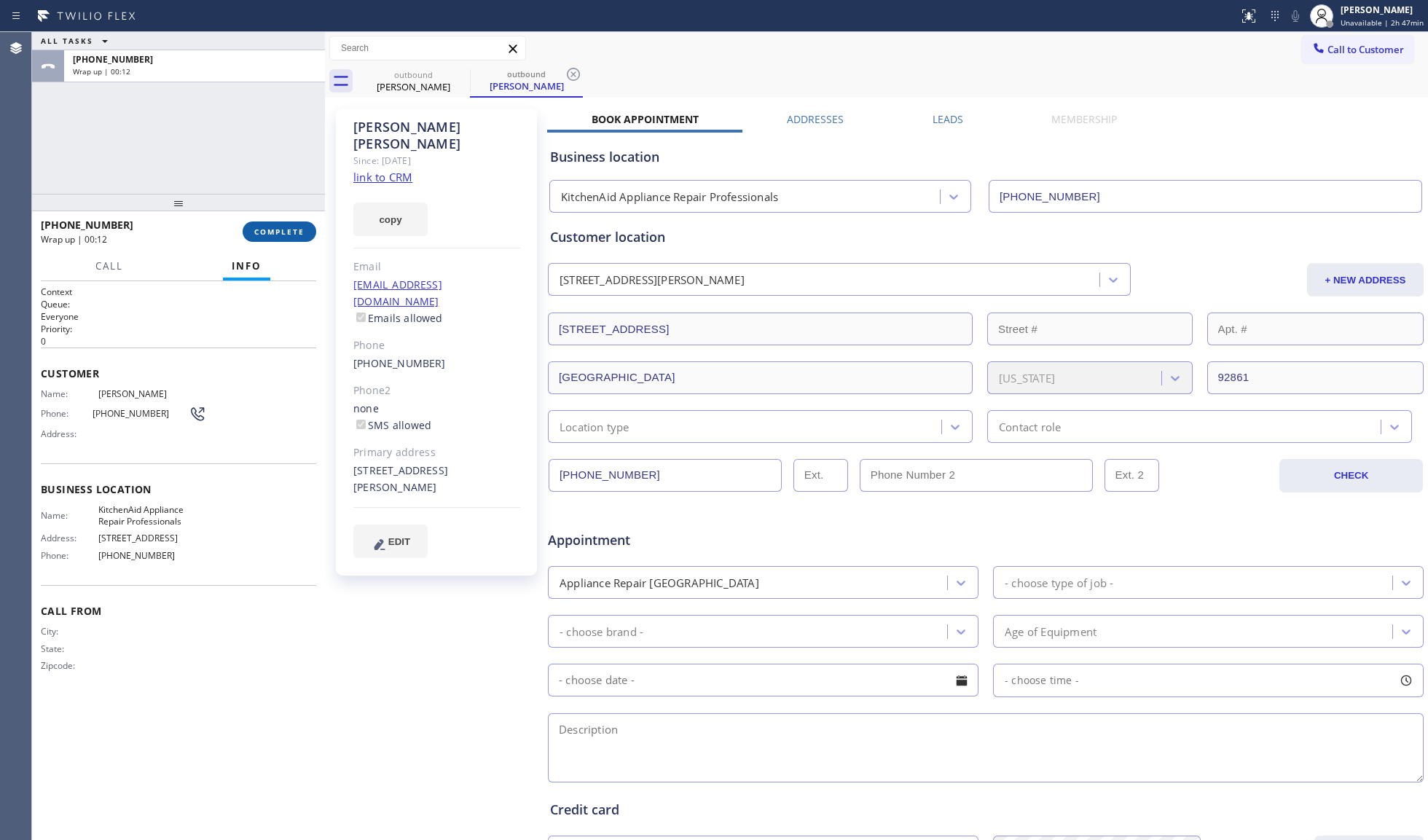
click at [297, 229] on span "COMPLETE" at bounding box center [279, 231] width 50 height 11
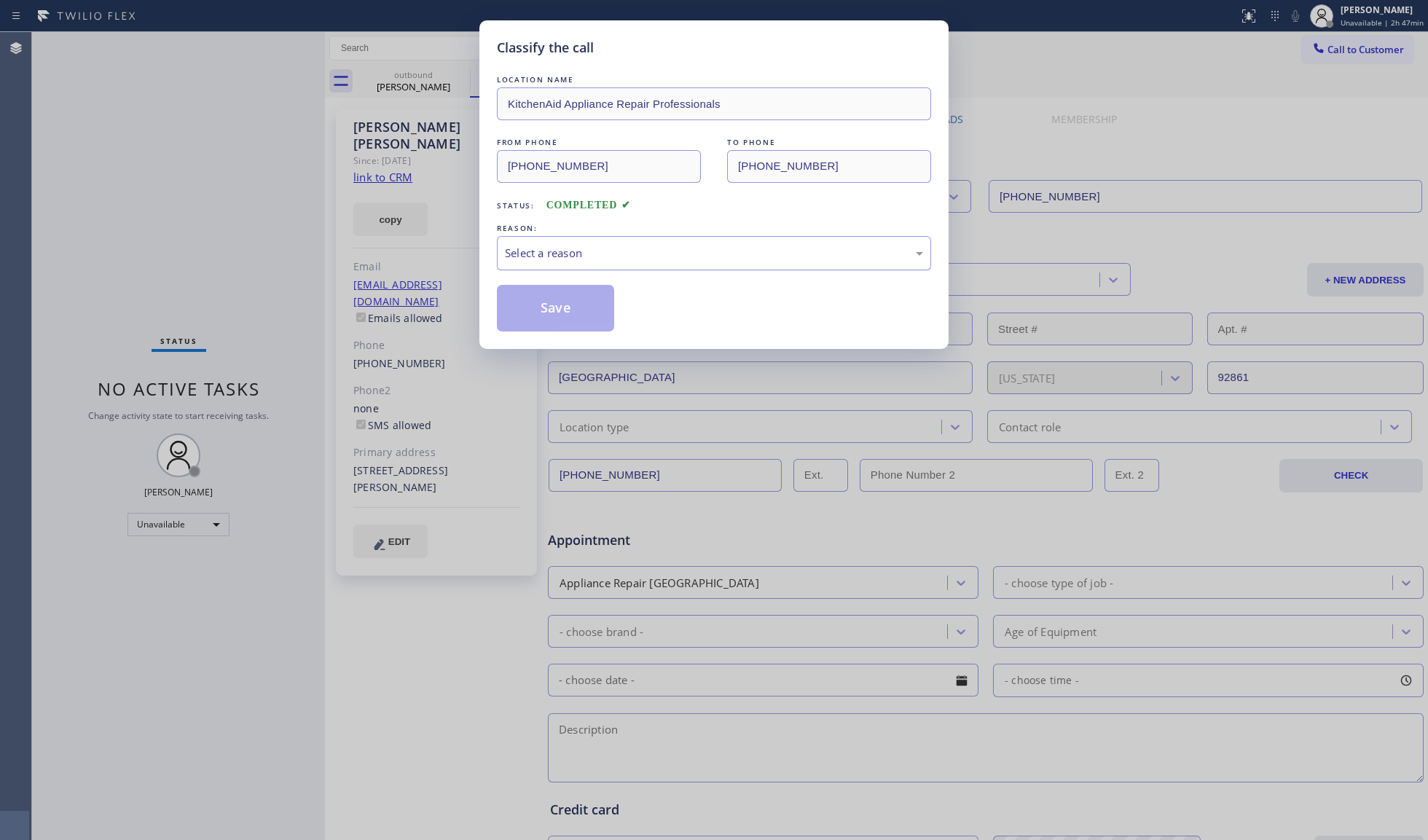
drag, startPoint x: 532, startPoint y: 252, endPoint x: 529, endPoint y: 260, distance: 8.5
click at [534, 254] on div "Select a reason" at bounding box center [713, 253] width 418 height 17
click at [543, 305] on button "Save" at bounding box center [555, 307] width 118 height 47
click at [543, 304] on button "Save" at bounding box center [555, 307] width 118 height 47
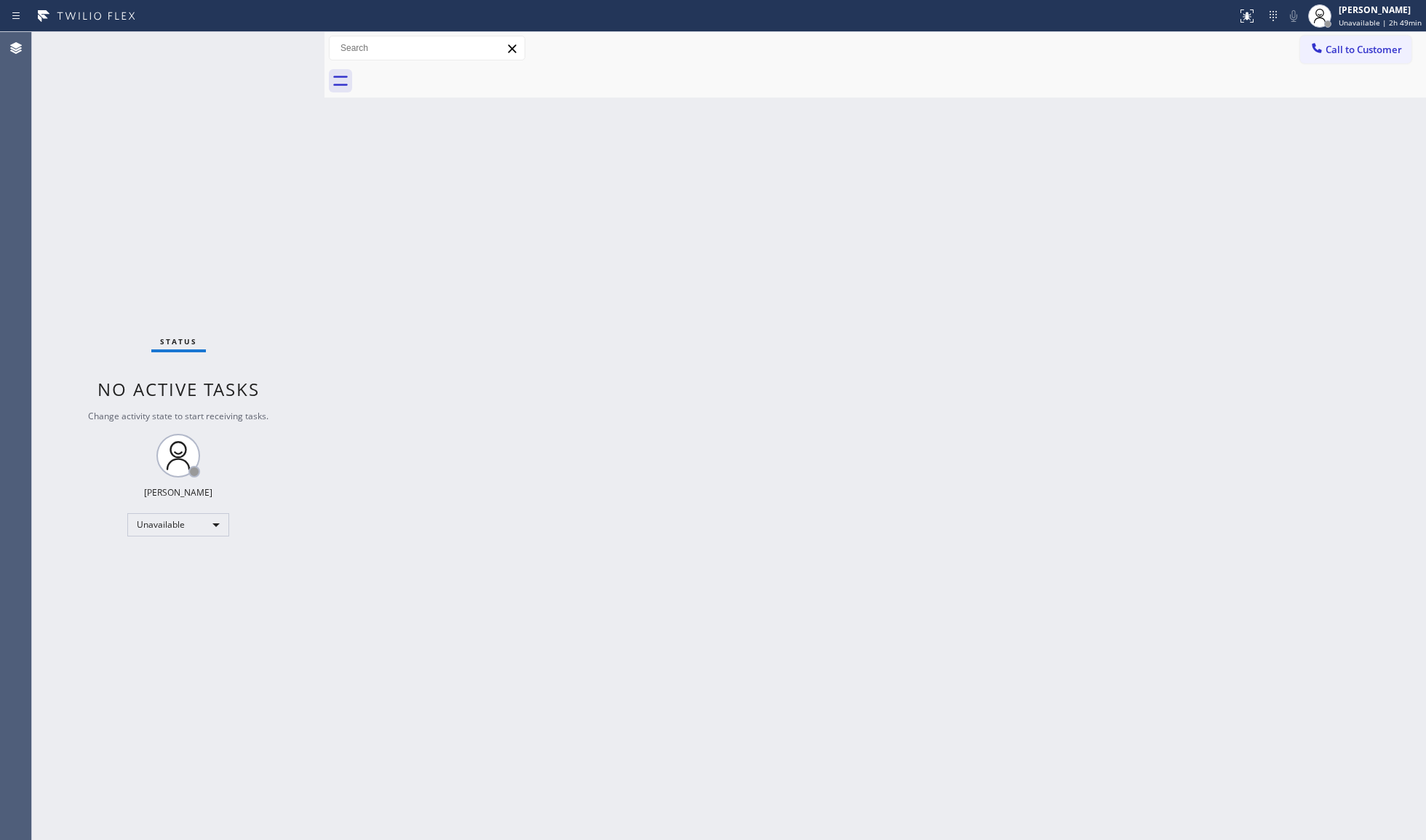
drag, startPoint x: 1340, startPoint y: 44, endPoint x: 1252, endPoint y: 58, distance: 89.1
click at [1334, 44] on span "Call to Customer" at bounding box center [1364, 49] width 77 height 13
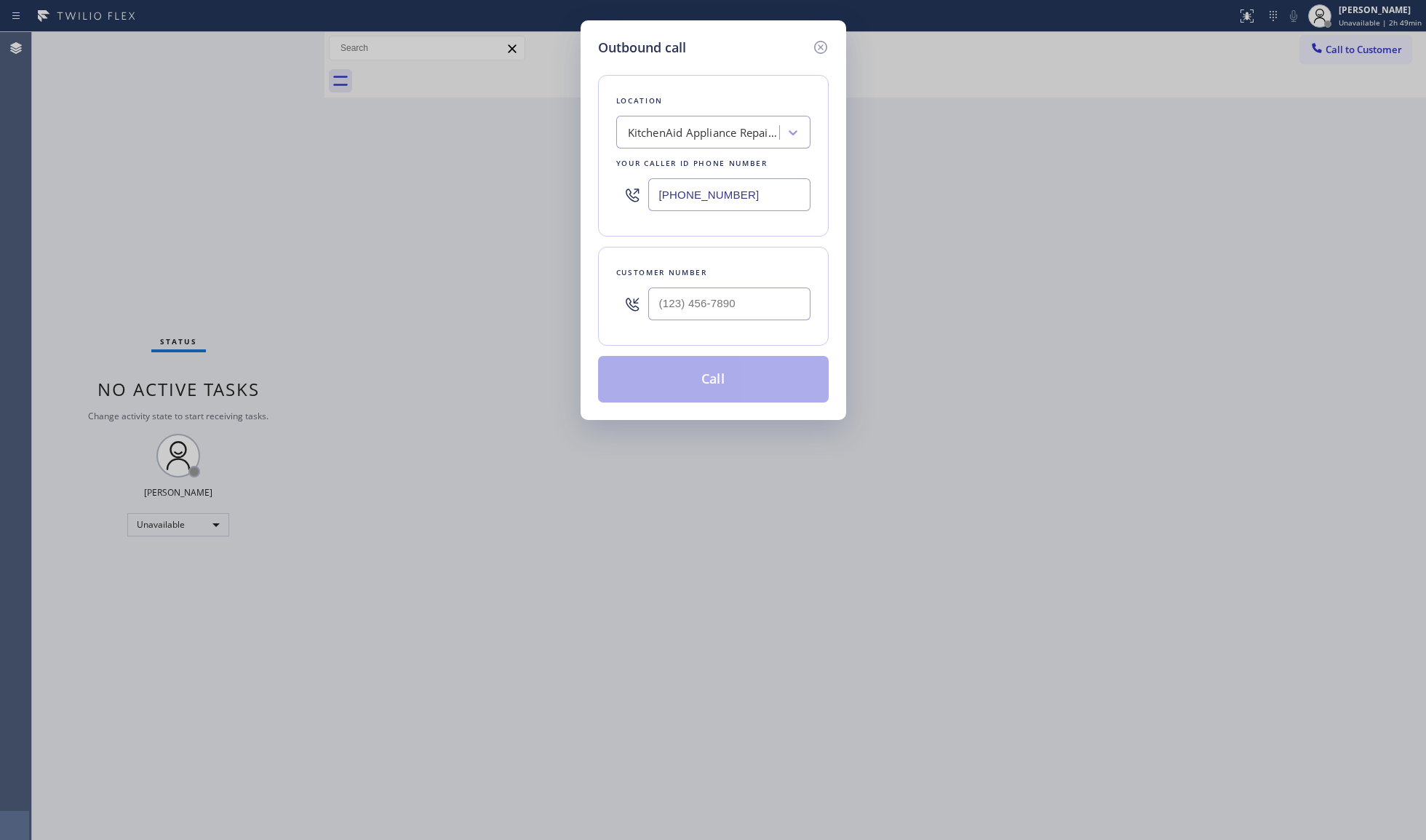
drag, startPoint x: 749, startPoint y: 195, endPoint x: 582, endPoint y: 201, distance: 167.1
click at [582, 201] on div "Outbound call Location KitchenAid Appliance Repair Professionals Your caller id…" at bounding box center [713, 220] width 266 height 400
paste input "312) 728-7218"
type input "[PHONE_NUMBER]"
click at [769, 296] on input "(___) ___-____" at bounding box center [730, 304] width 162 height 33
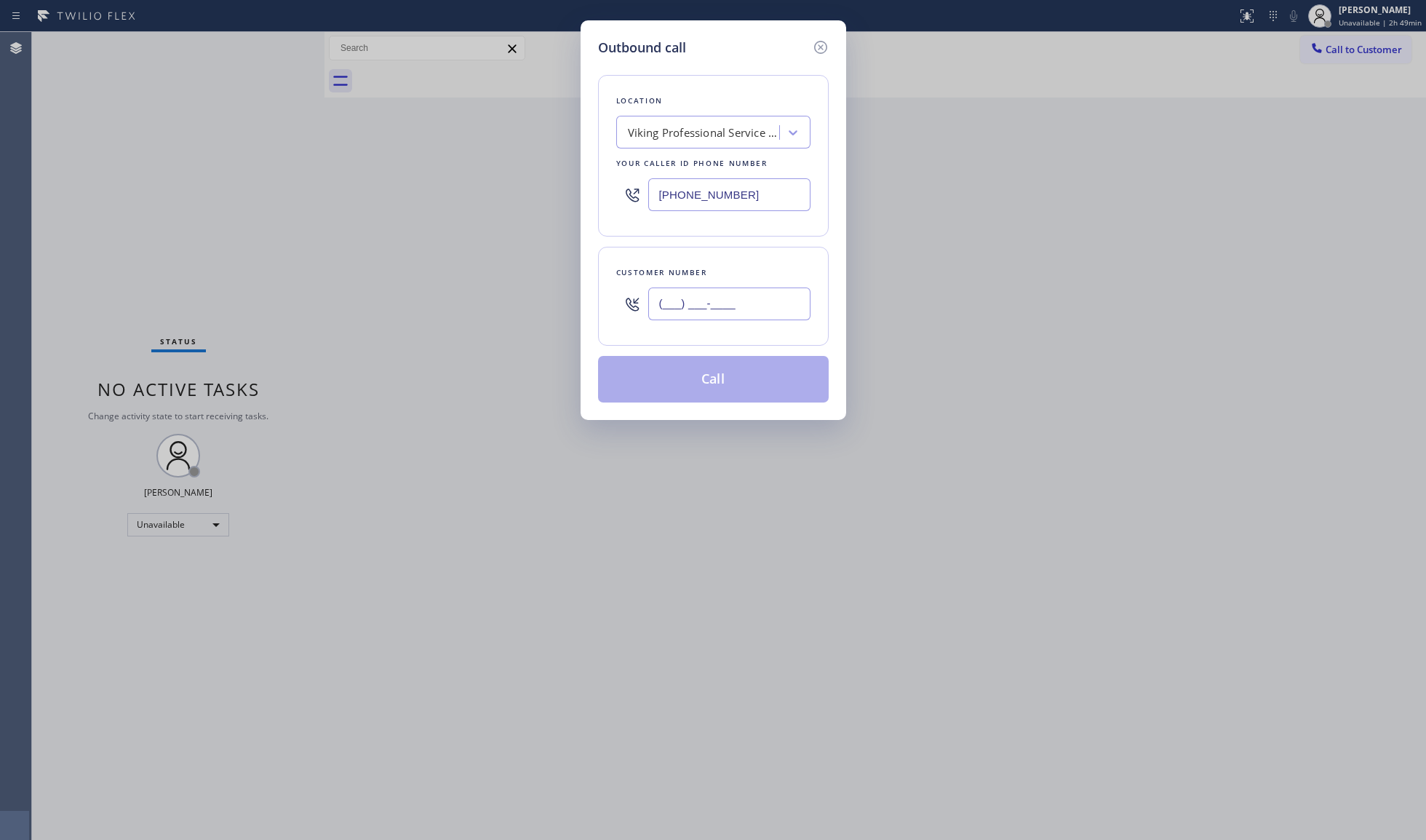
paste input "925) 788-2102"
type input "[PHONE_NUMBER]"
click at [717, 381] on button "Call" at bounding box center [713, 379] width 230 height 47
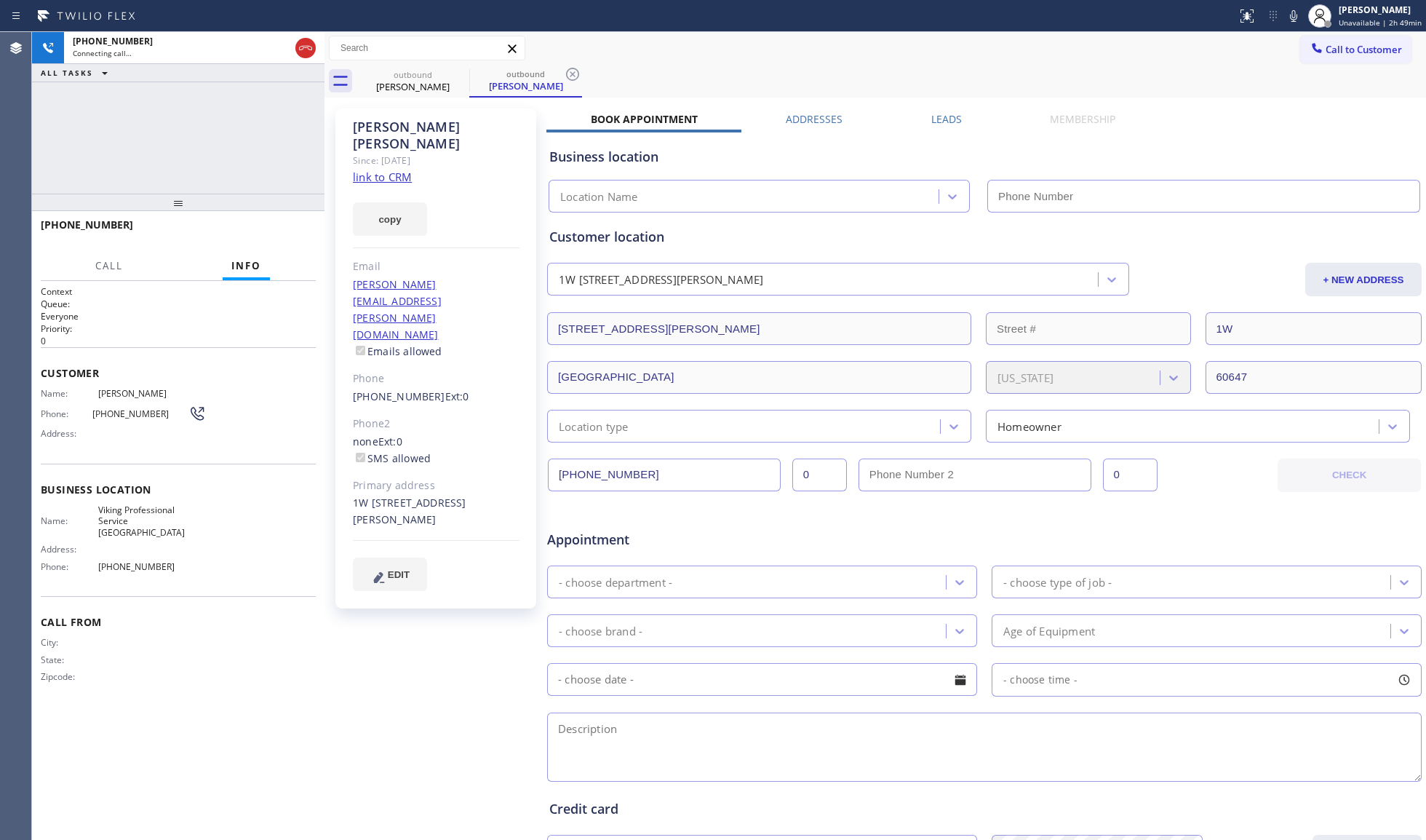
type input "[PHONE_NUMBER]"
click at [572, 69] on icon at bounding box center [573, 74] width 18 height 18
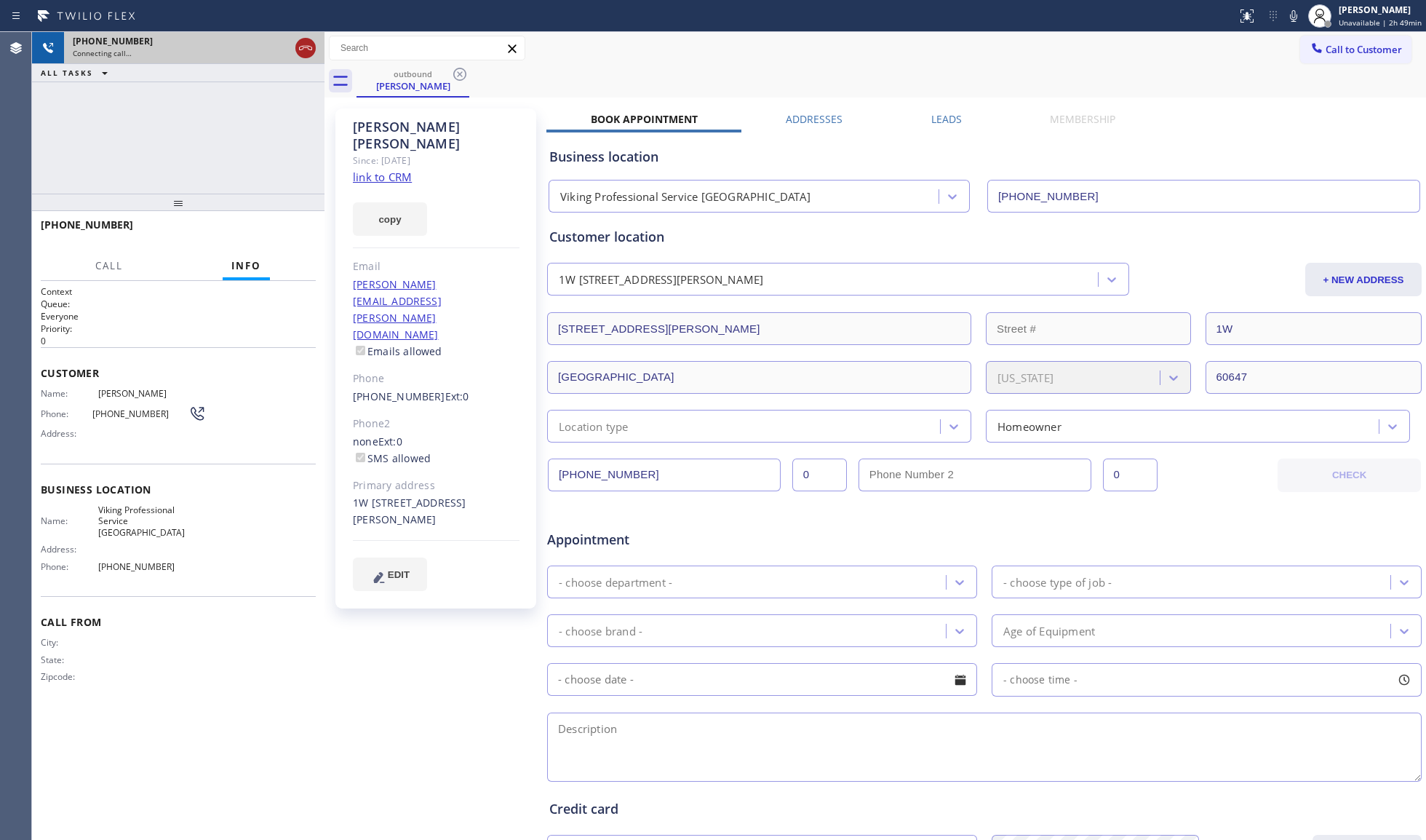
click at [304, 52] on icon at bounding box center [305, 49] width 18 height 18
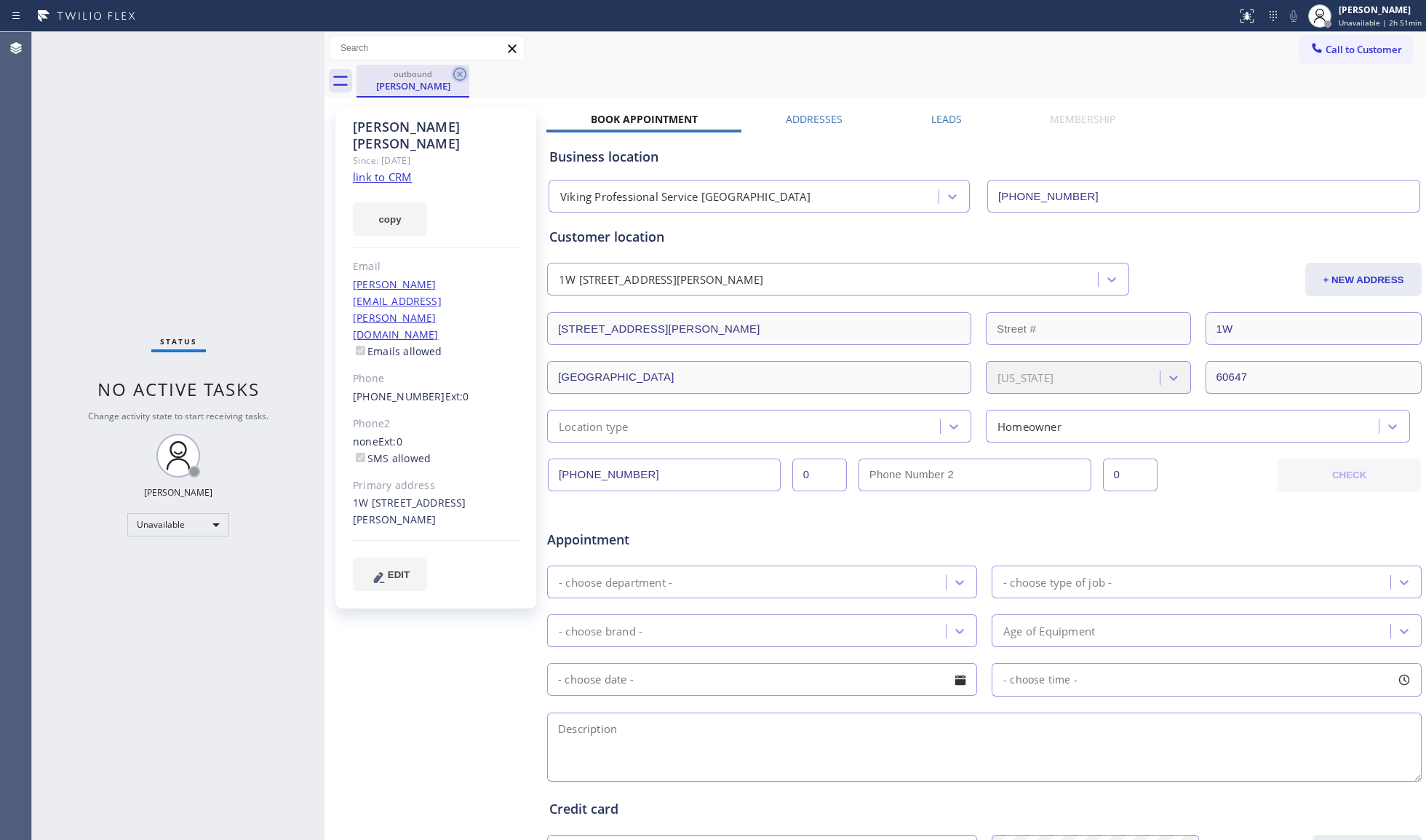
click at [452, 73] on icon at bounding box center [460, 74] width 18 height 18
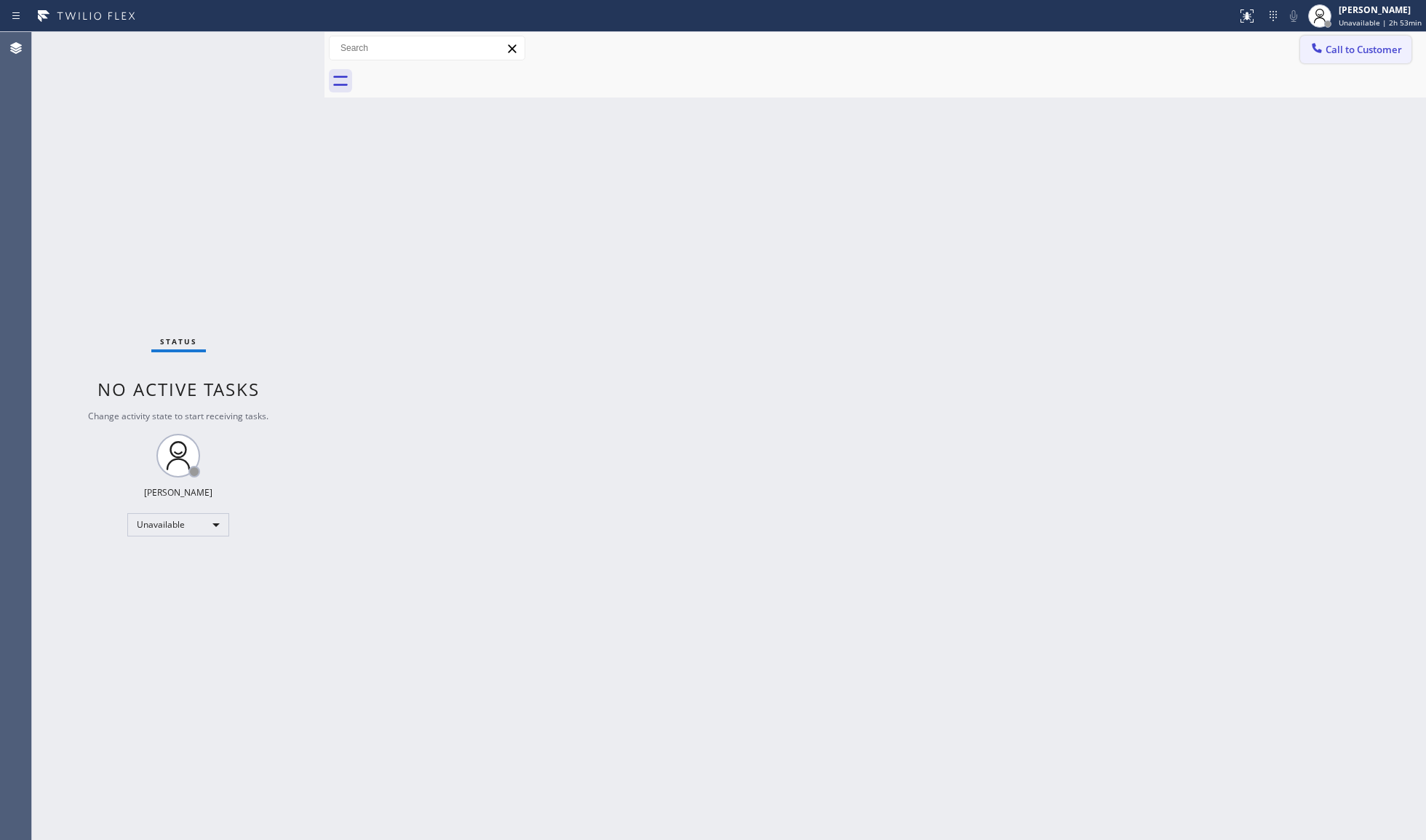
click at [1311, 42] on icon at bounding box center [1317, 48] width 14 height 14
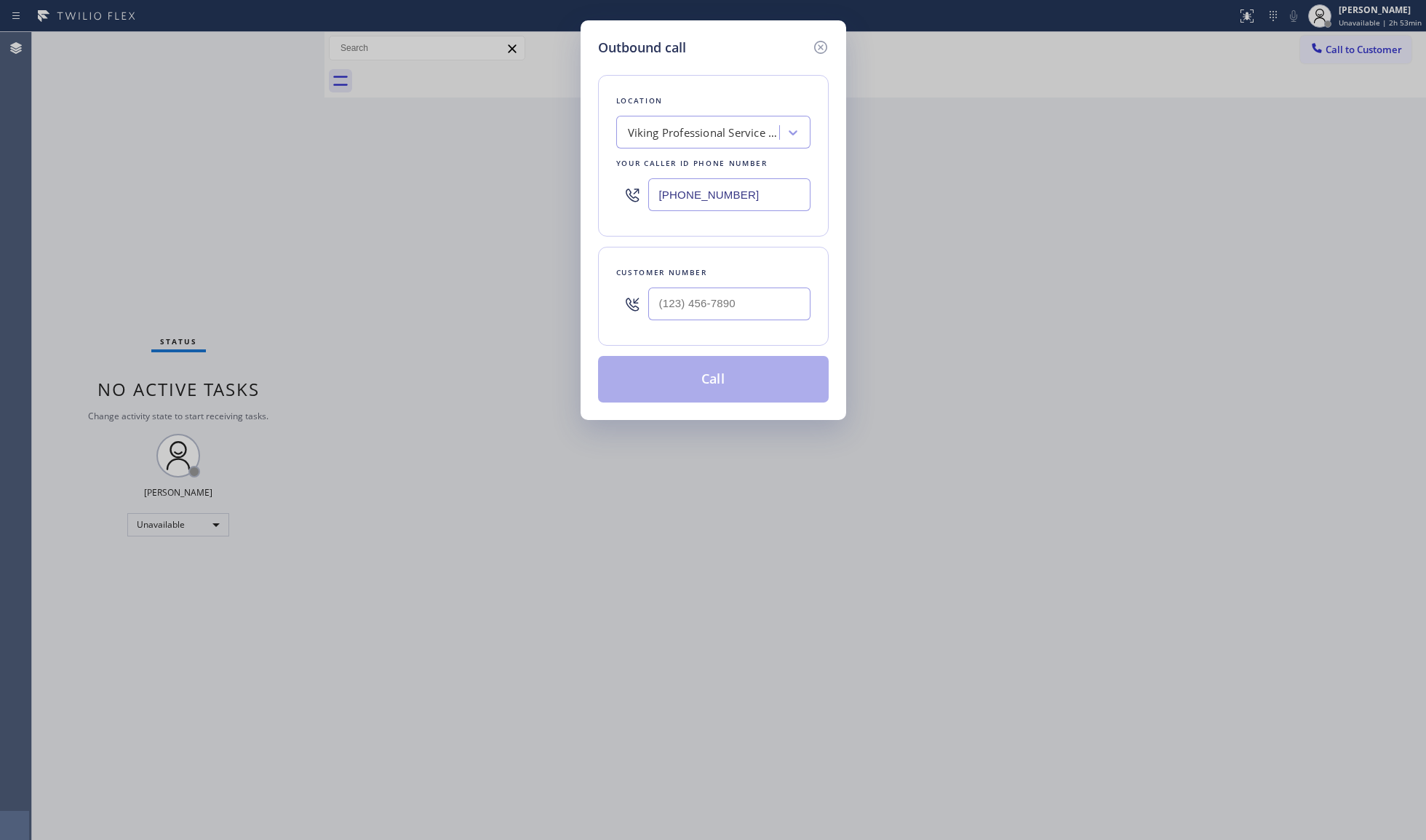
click at [775, 285] on div at bounding box center [730, 304] width 162 height 48
click at [773, 300] on input "(___) ___-____" at bounding box center [730, 304] width 162 height 33
paste input "347) 622-7430"
type input "[PHONE_NUMBER]"
drag, startPoint x: 748, startPoint y: 187, endPoint x: 533, endPoint y: 192, distance: 215.1
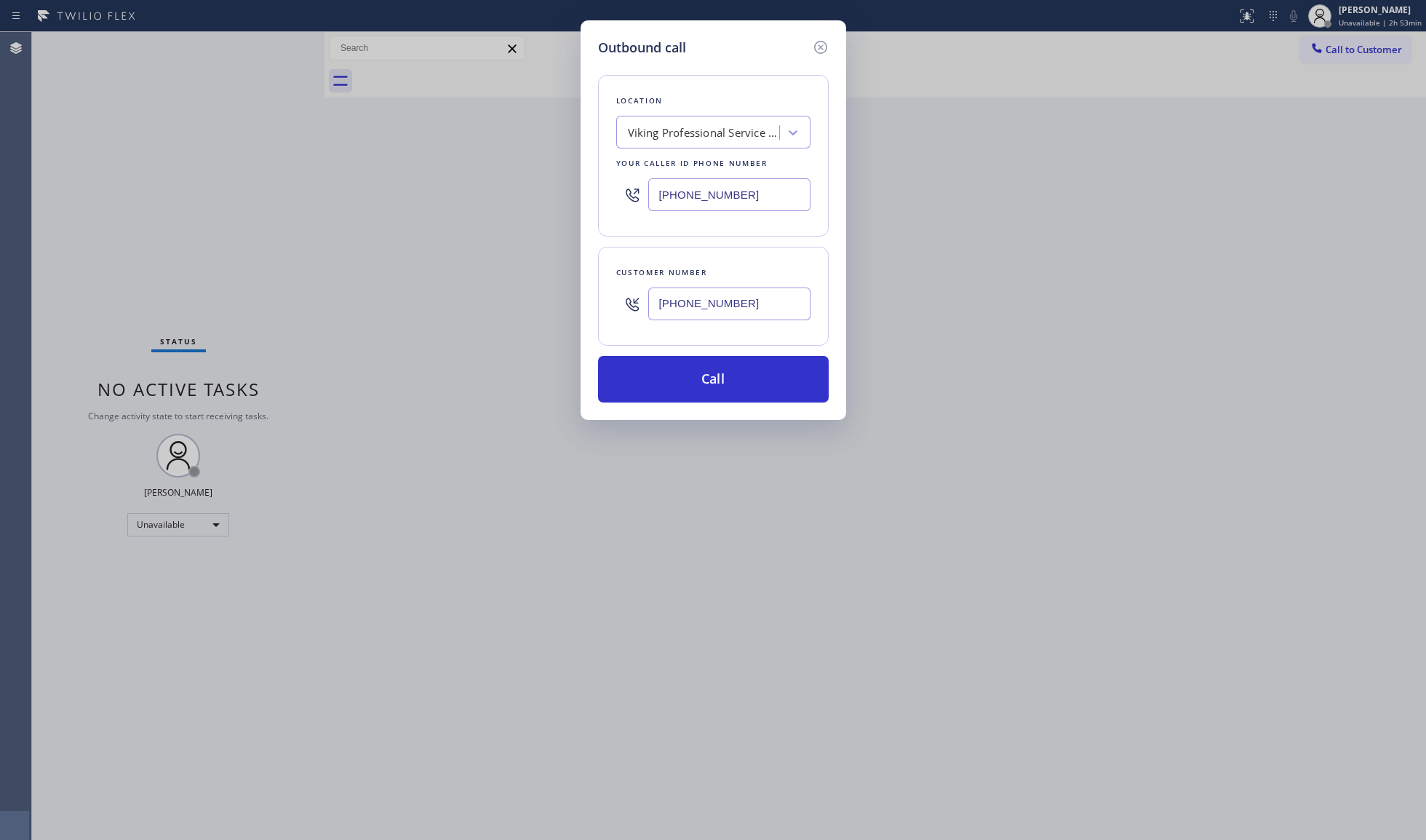
click at [533, 192] on div "Outbound call Location Viking Professional Service [GEOGRAPHIC_DATA] Your calle…" at bounding box center [713, 420] width 1426 height 840
paste input "47) 757-4373"
type input "[PHONE_NUMBER]"
click at [699, 388] on button "Call" at bounding box center [713, 379] width 230 height 47
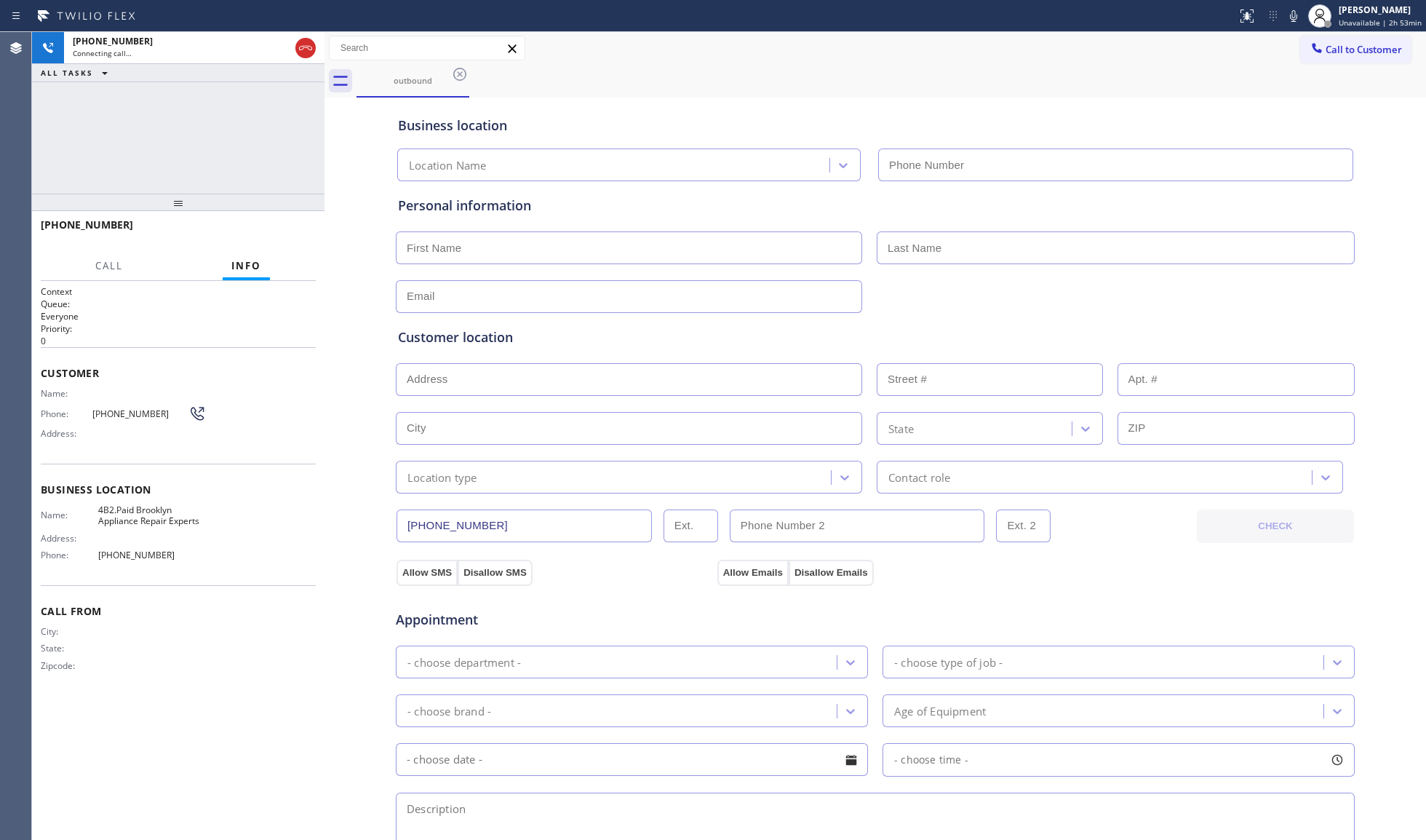
type input "[PHONE_NUMBER]"
click at [1290, 13] on icon at bounding box center [1294, 16] width 18 height 18
click at [1297, 15] on icon at bounding box center [1294, 16] width 7 height 11
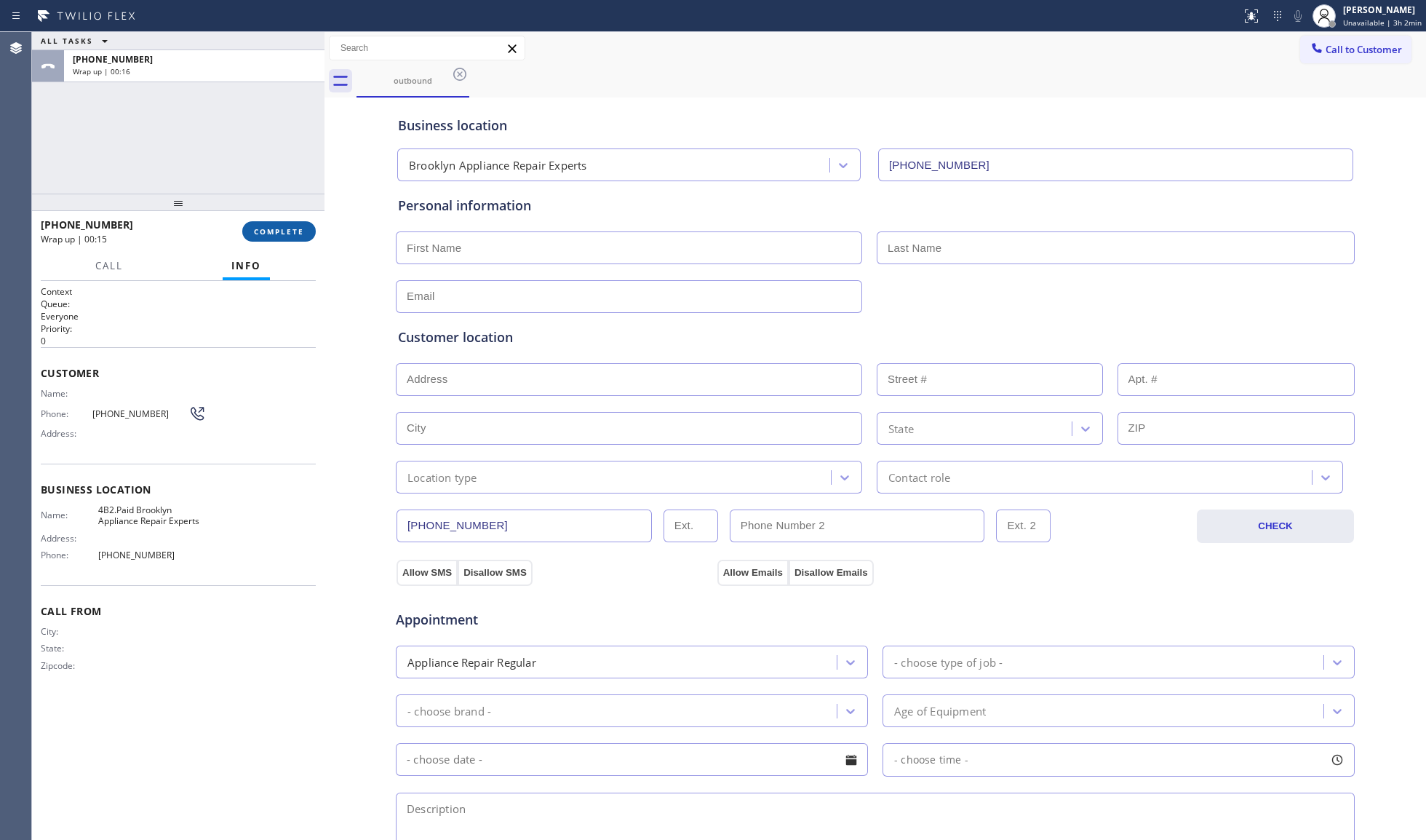
click at [271, 236] on button "COMPLETE" at bounding box center [279, 231] width 73 height 20
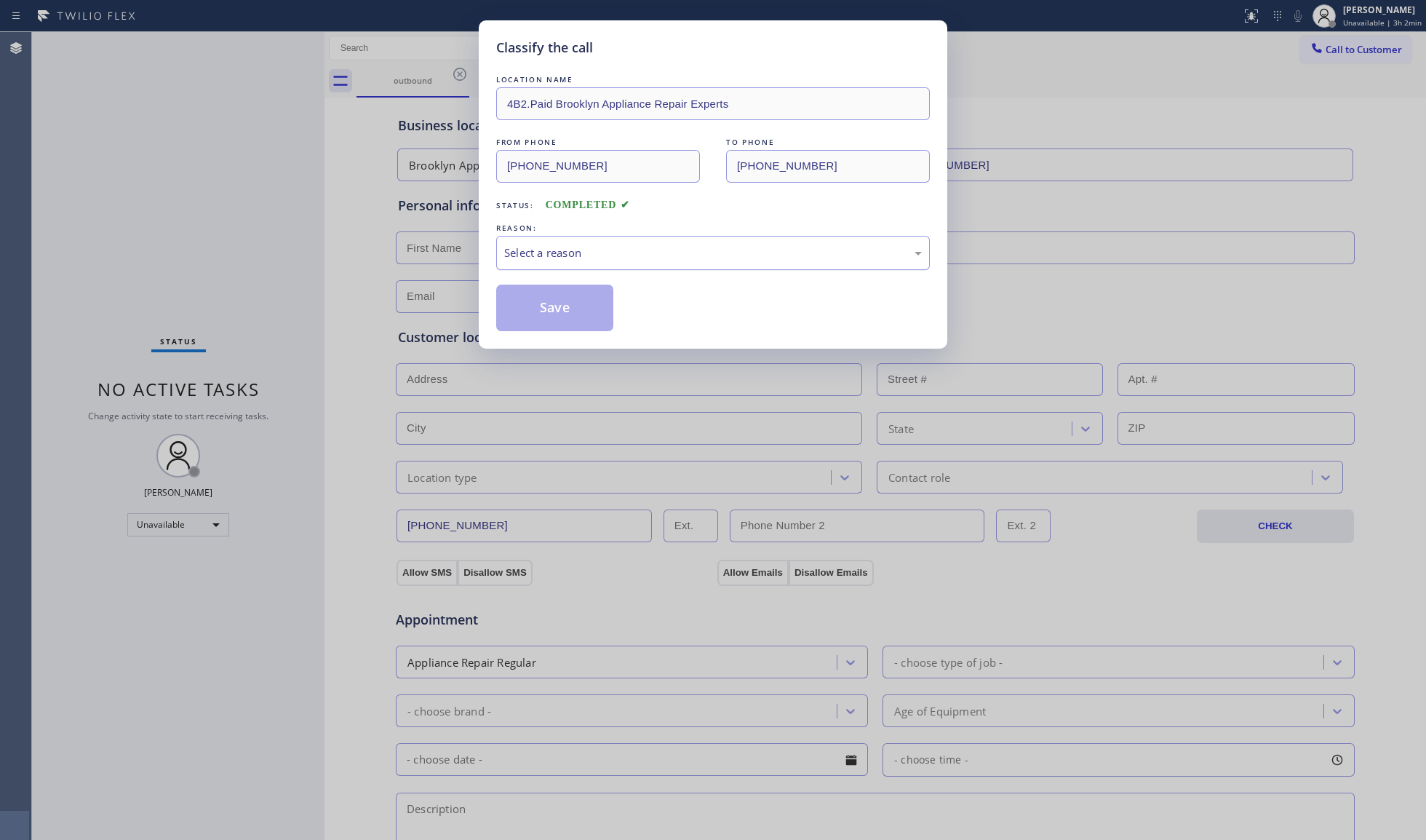
click at [597, 255] on div "Select a reason" at bounding box center [712, 252] width 417 height 17
click at [520, 305] on button "Save" at bounding box center [554, 307] width 117 height 47
click at [521, 304] on button "Save" at bounding box center [554, 307] width 117 height 47
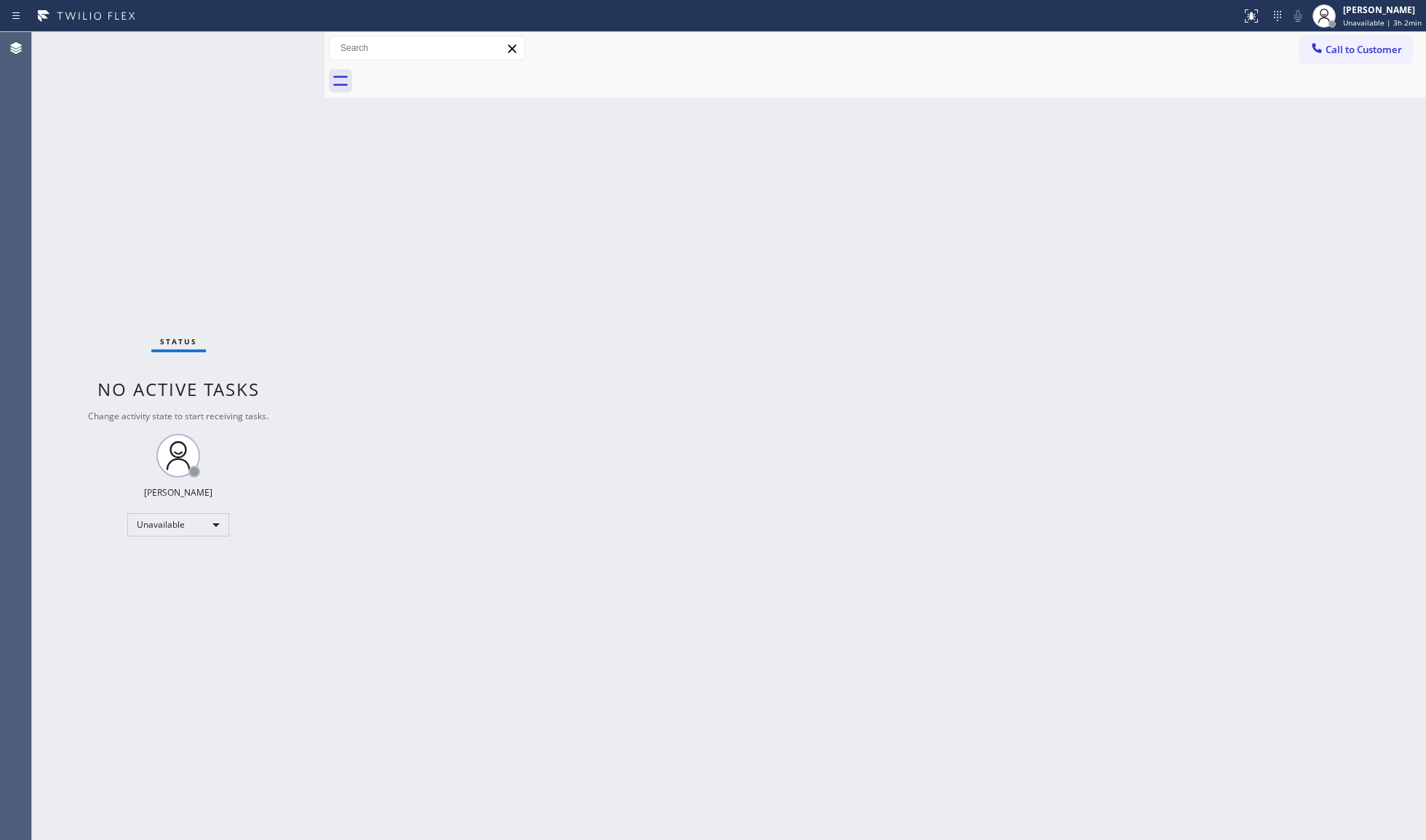
drag, startPoint x: 529, startPoint y: 377, endPoint x: 537, endPoint y: 374, distance: 8.5
click at [530, 377] on div "Back to Dashboard Change Sender ID Customers Technicians Select a contact Outbo…" at bounding box center [875, 435] width 1102 height 807
click at [833, 246] on div "Back to Dashboard Change Sender ID Customers Technicians Select a contact Outbo…" at bounding box center [875, 435] width 1102 height 807
drag, startPoint x: 1347, startPoint y: 53, endPoint x: 990, endPoint y: 76, distance: 357.7
click at [1346, 53] on span "Call to Customer" at bounding box center [1364, 49] width 77 height 13
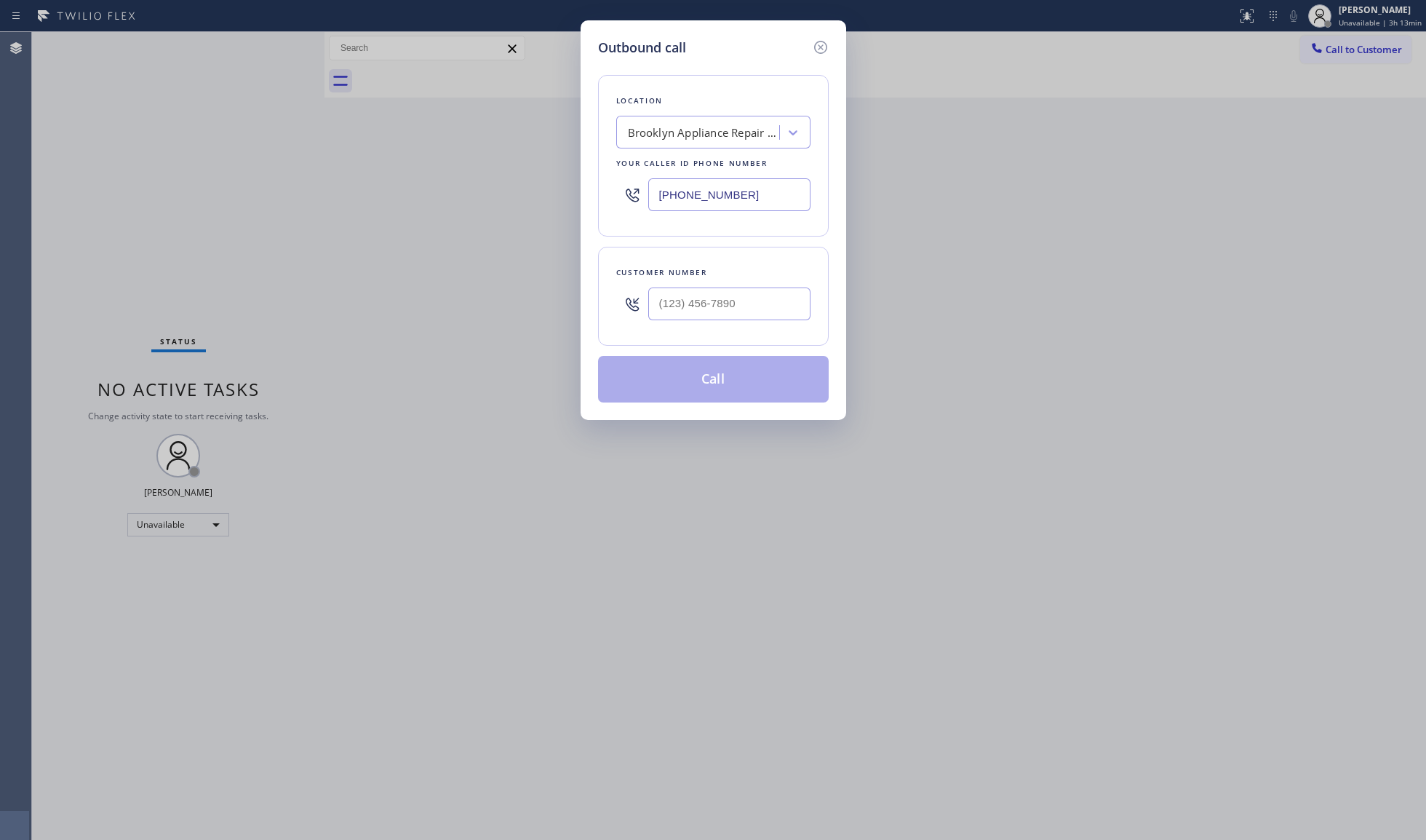
drag, startPoint x: 769, startPoint y: 199, endPoint x: 565, endPoint y: 187, distance: 204.4
click at [565, 187] on div "Outbound call Location [GEOGRAPHIC_DATA] Appliance Repair Experts Your caller i…" at bounding box center [713, 420] width 1426 height 840
paste input "855) 731-4952"
type input "[PHONE_NUMBER]"
click at [769, 301] on input "(___) ___-____" at bounding box center [730, 304] width 162 height 33
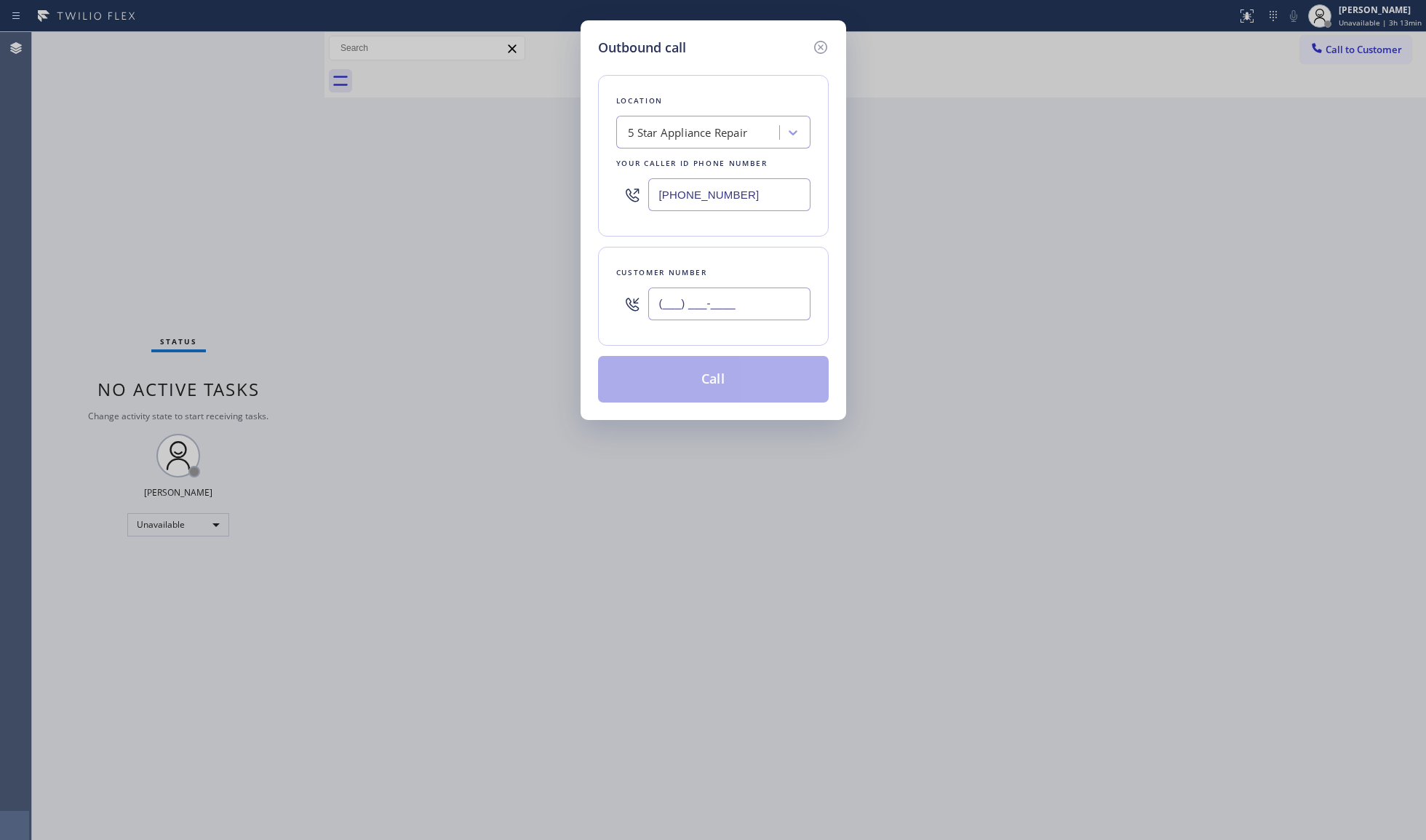
paste input "310) 714-7580"
type input "[PHONE_NUMBER]"
click at [731, 370] on button "Call" at bounding box center [713, 379] width 230 height 47
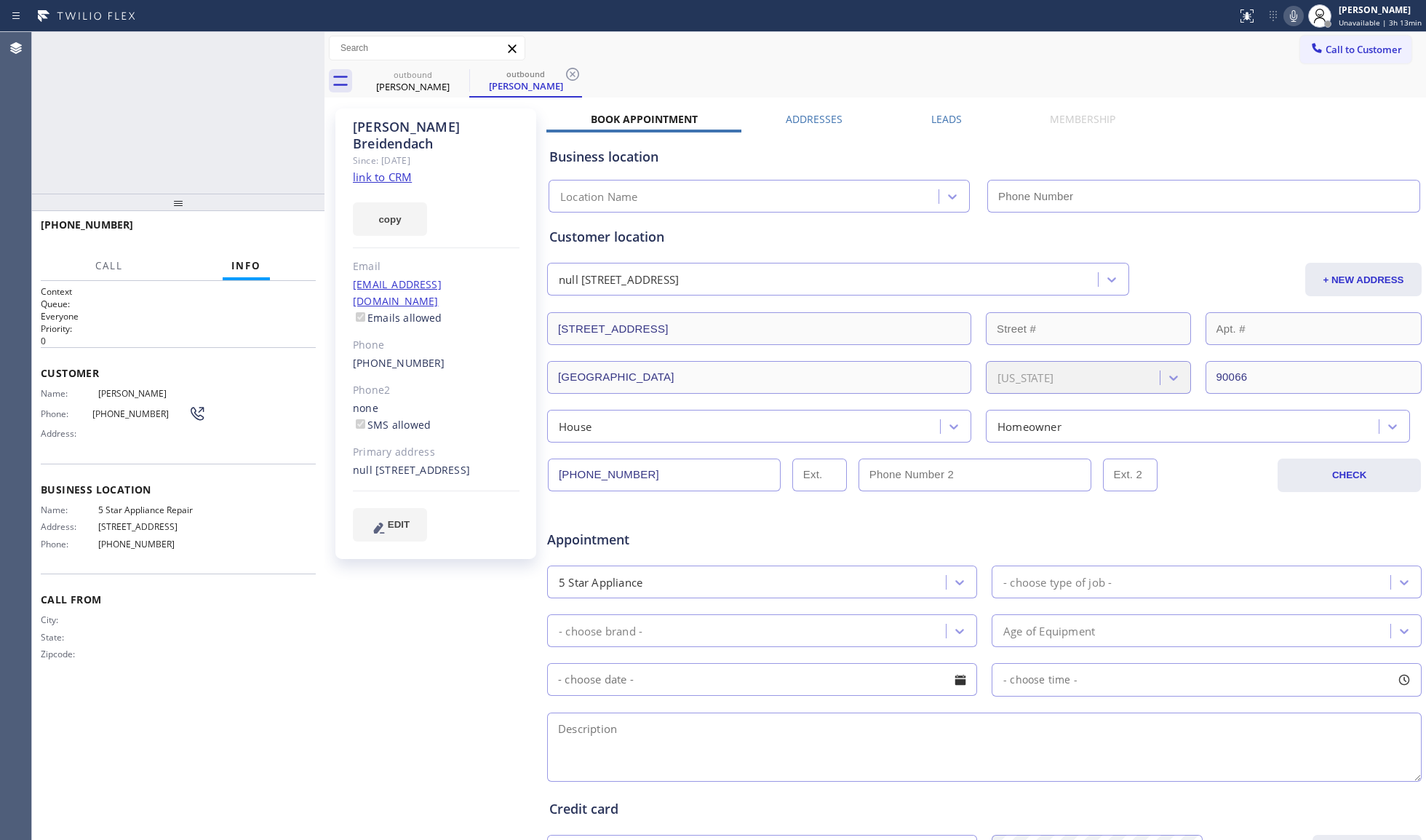
type input "[PHONE_NUMBER]"
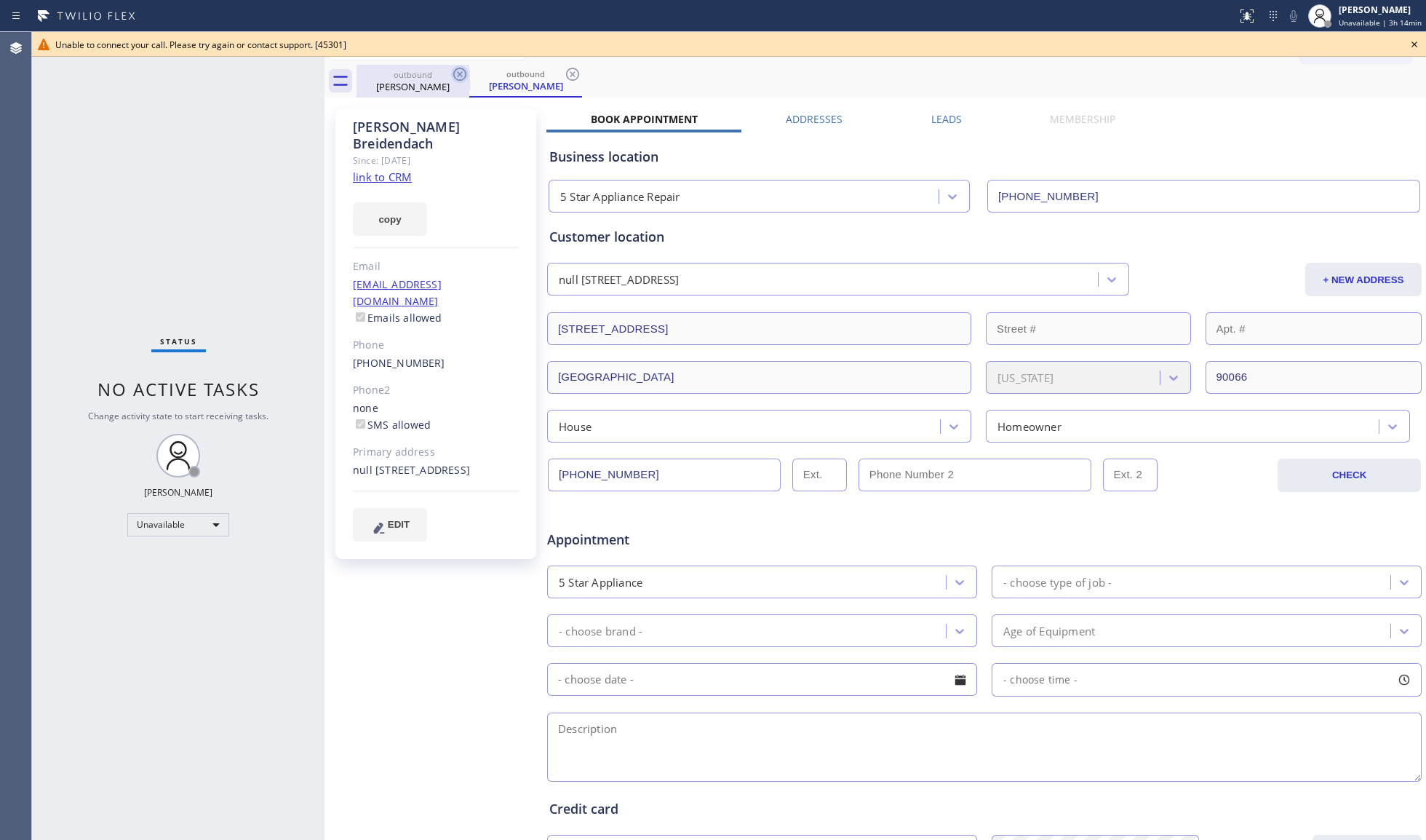
click at [462, 79] on icon at bounding box center [460, 74] width 13 height 13
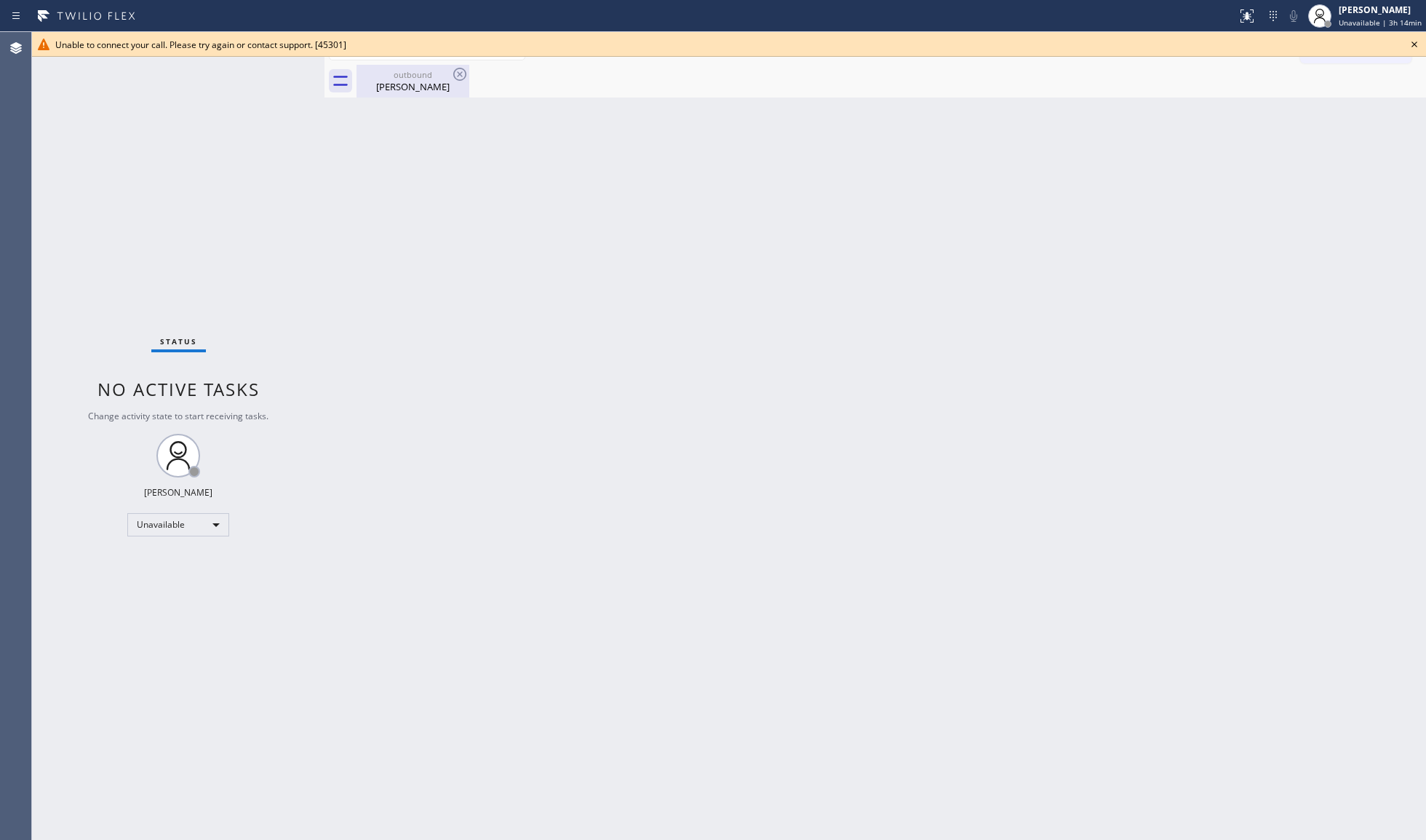
click at [462, 79] on icon at bounding box center [460, 74] width 18 height 18
click at [462, 77] on icon at bounding box center [460, 74] width 18 height 18
click at [431, 77] on div "outbound" at bounding box center [413, 74] width 110 height 11
click at [1413, 44] on icon at bounding box center [1415, 44] width 18 height 18
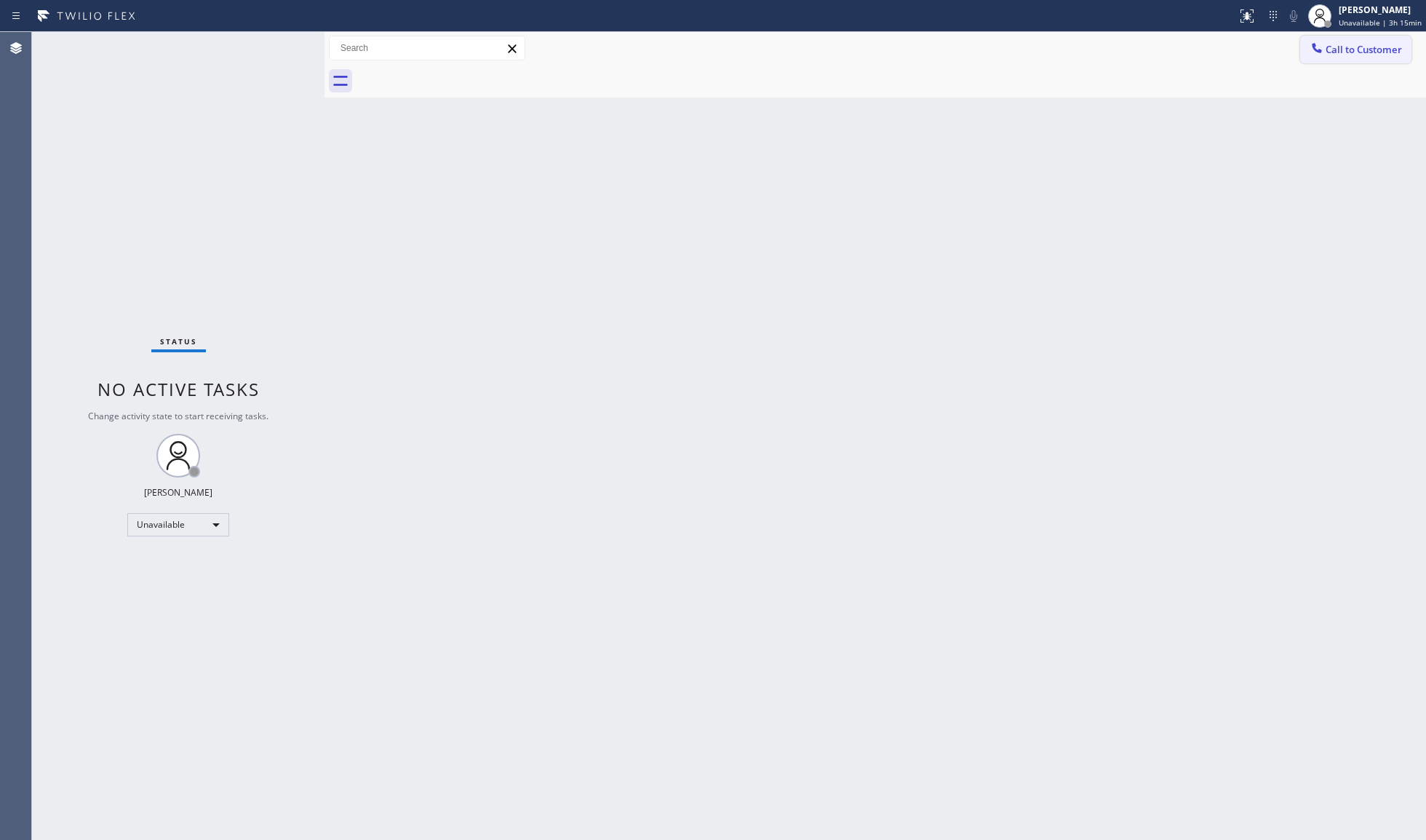
click at [1334, 41] on button "Call to Customer" at bounding box center [1356, 49] width 111 height 27
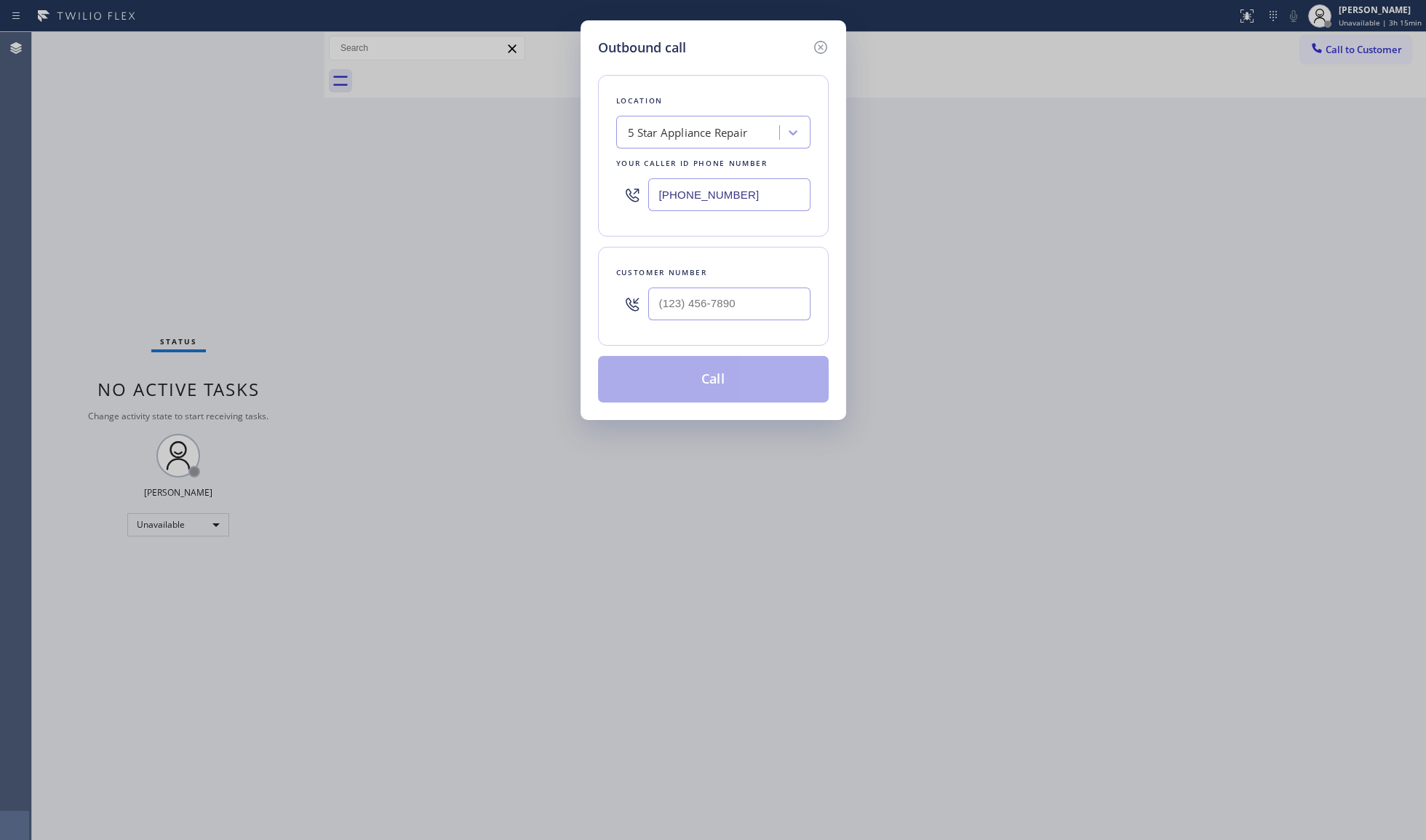
drag, startPoint x: 754, startPoint y: 187, endPoint x: 559, endPoint y: 178, distance: 195.2
click at [543, 193] on div "Outbound call Location 5 Star Appliance Repair Your caller id phone number [PHO…" at bounding box center [713, 420] width 1426 height 840
paste input "361) 203-3251"
type input "[PHONE_NUMBER]"
paste input "619) 253-4174"
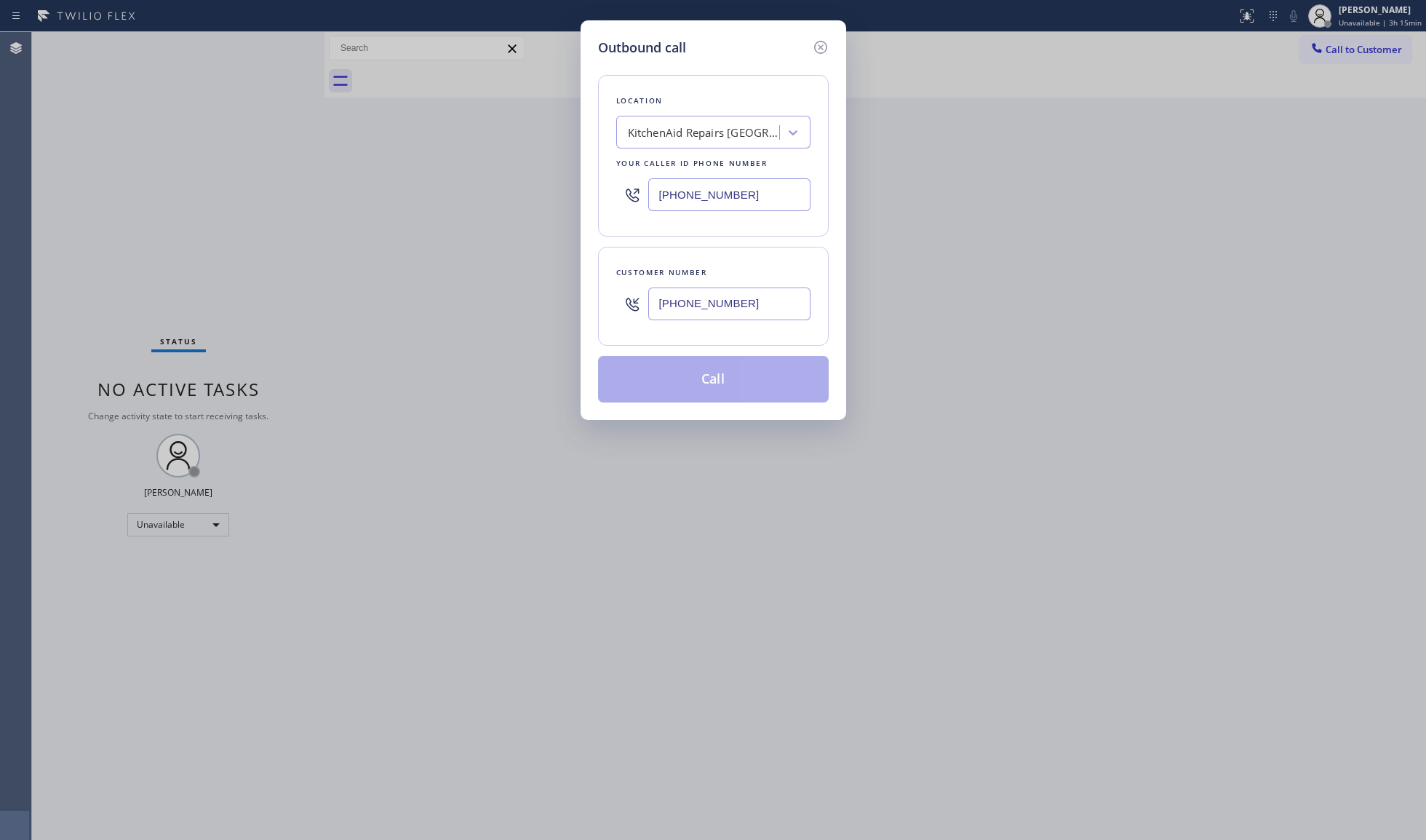
click at [772, 318] on input "[PHONE_NUMBER]" at bounding box center [730, 304] width 162 height 33
type input "[PHONE_NUMBER]"
click at [722, 386] on button "Call" at bounding box center [713, 379] width 230 height 47
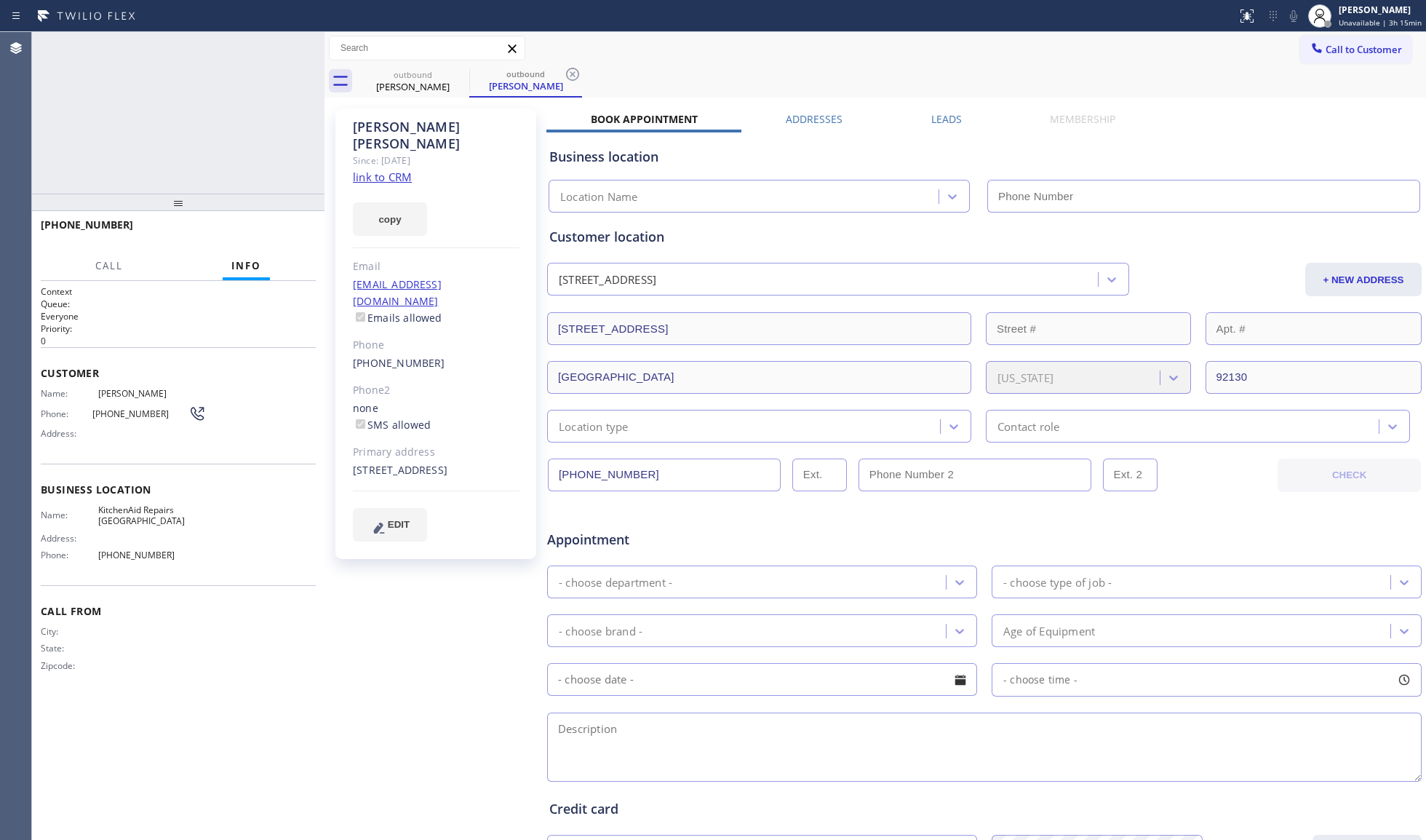
type input "[PHONE_NUMBER]"
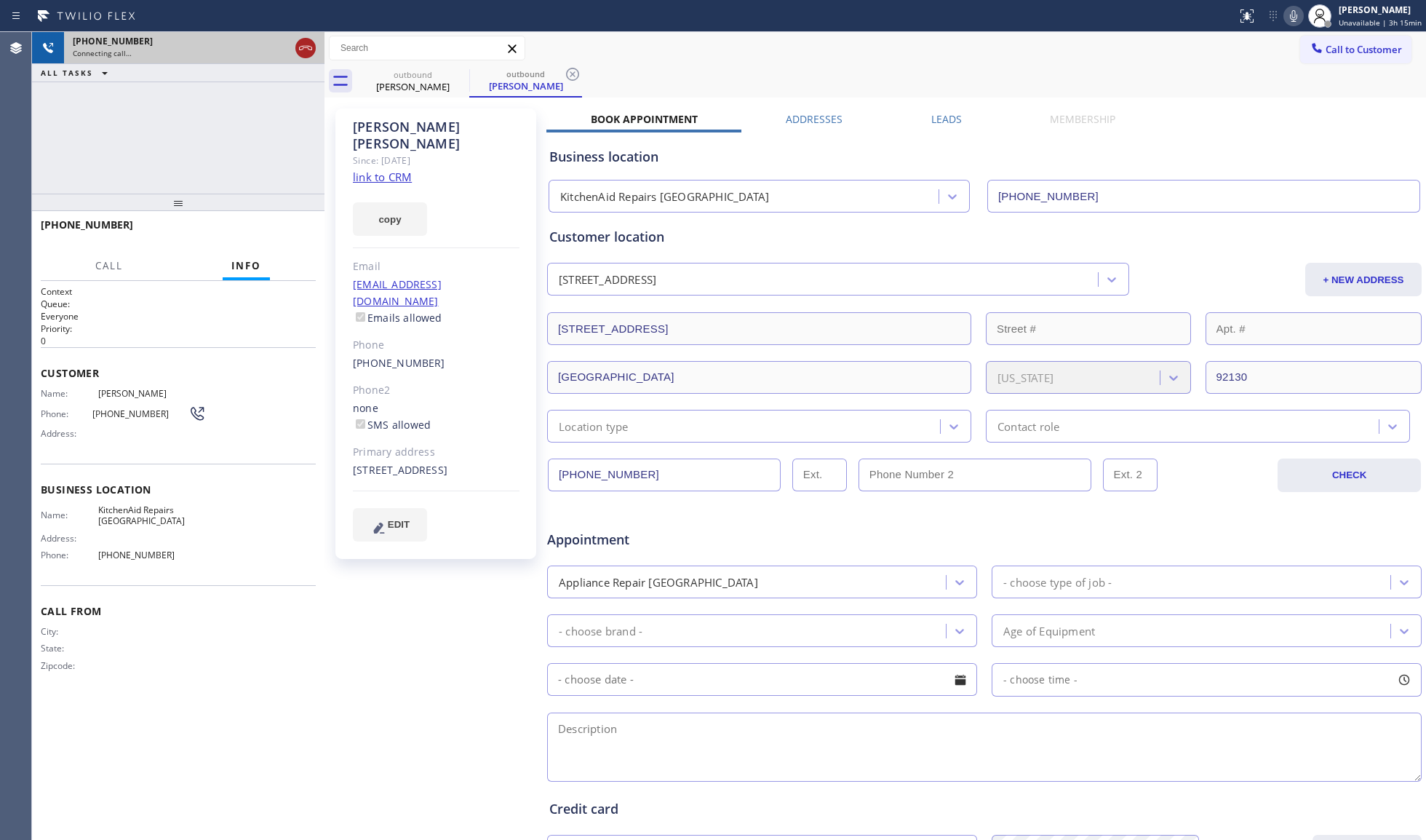
click at [309, 48] on icon at bounding box center [305, 49] width 18 height 18
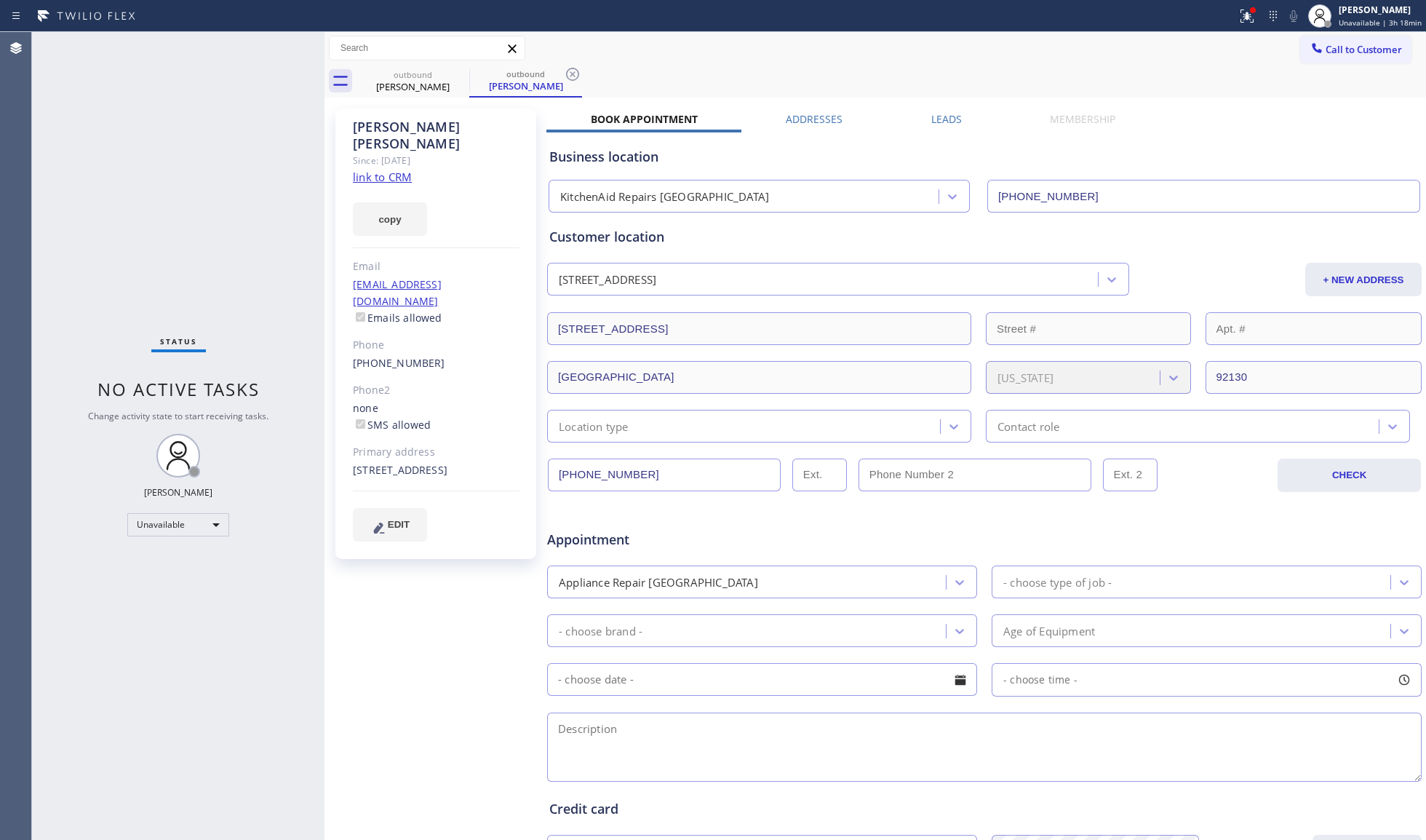
drag, startPoint x: 1340, startPoint y: 45, endPoint x: 844, endPoint y: 176, distance: 513.0
click at [1337, 45] on span "Call to Customer" at bounding box center [1364, 49] width 77 height 13
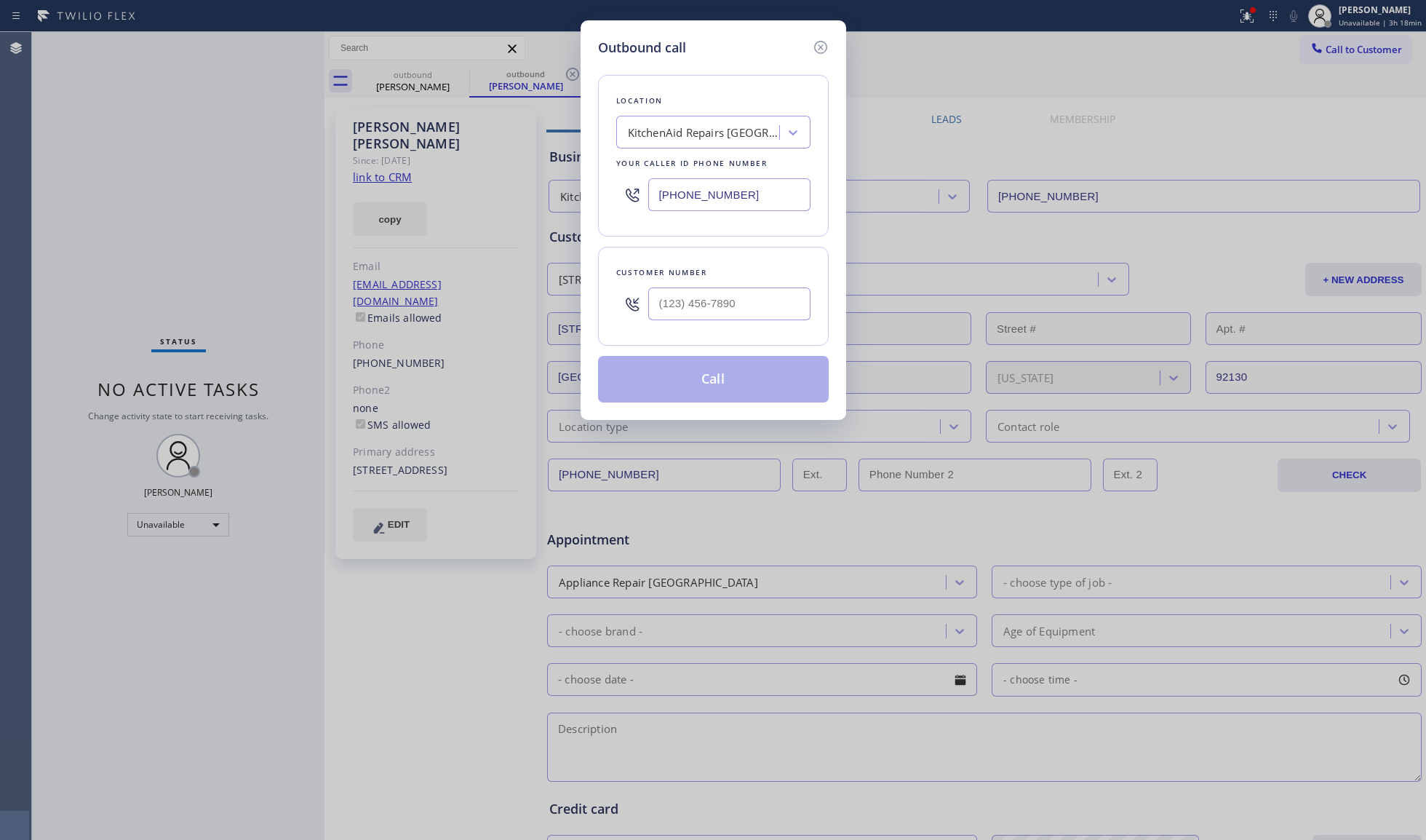
drag, startPoint x: 745, startPoint y: 198, endPoint x: 434, endPoint y: 184, distance: 311.3
click at [434, 184] on div "Outbound call Location KitchenAid Repairs [GEOGRAPHIC_DATA] Your caller id phon…" at bounding box center [713, 420] width 1426 height 840
paste input "888) 992-3457"
type input "[PHONE_NUMBER]"
click at [747, 315] on input "(___) ___-____" at bounding box center [730, 304] width 162 height 33
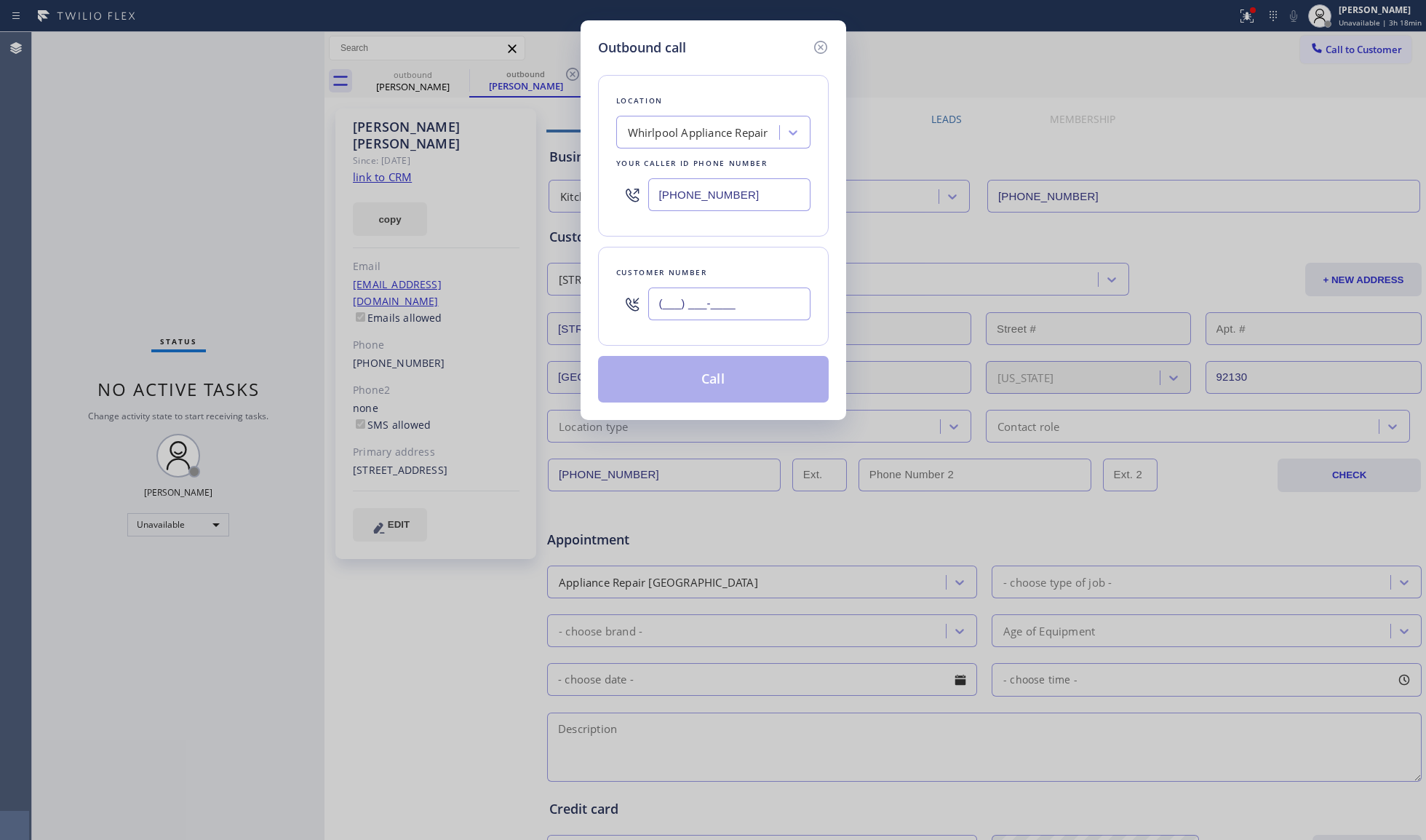
paste input "224) 402-4699"
type input "[PHONE_NUMBER]"
click at [717, 377] on button "Call" at bounding box center [713, 379] width 230 height 47
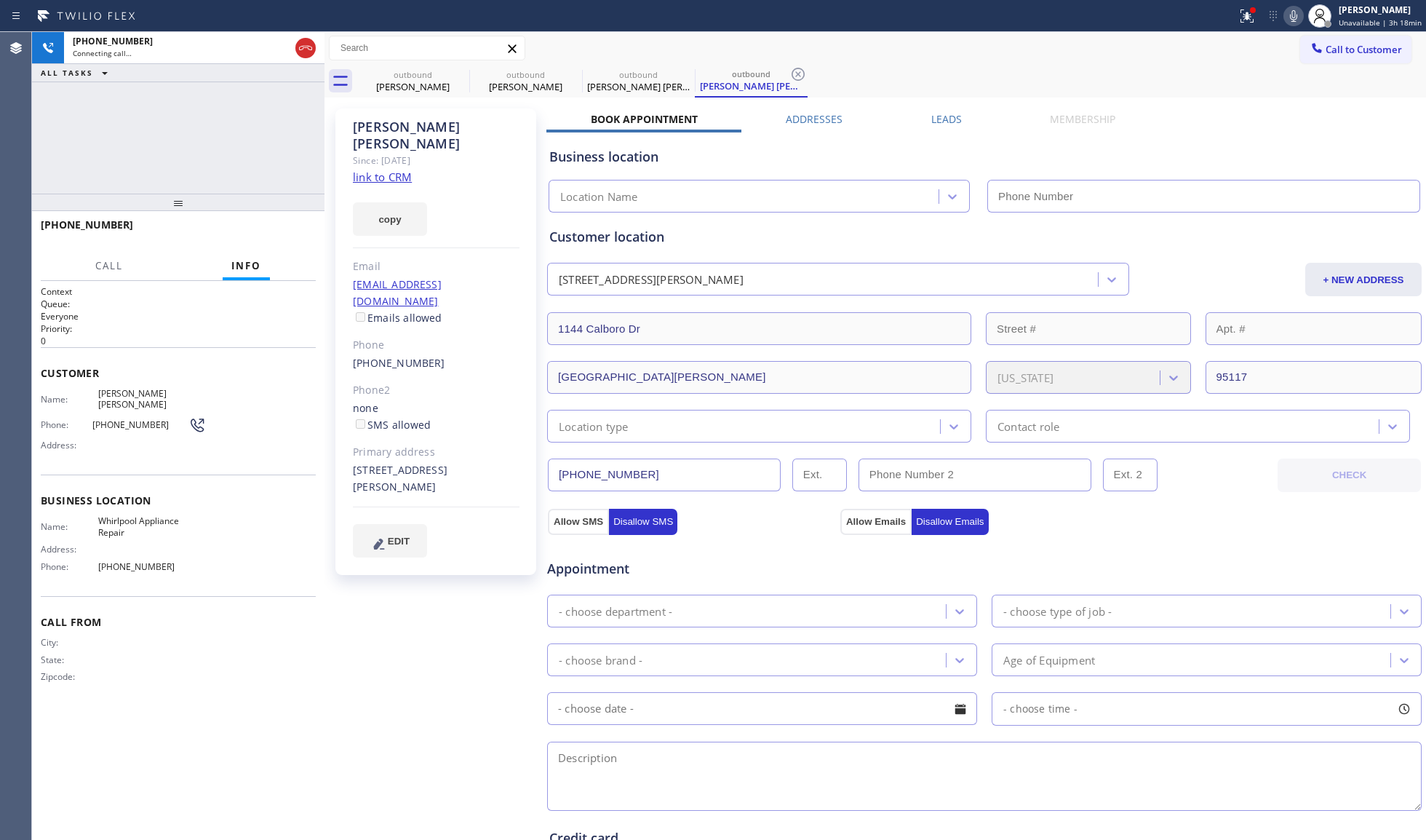
type input "[PHONE_NUMBER]"
drag, startPoint x: 798, startPoint y: 79, endPoint x: 630, endPoint y: 98, distance: 169.1
click at [796, 79] on icon at bounding box center [799, 74] width 18 height 18
click at [574, 73] on icon at bounding box center [573, 74] width 18 height 18
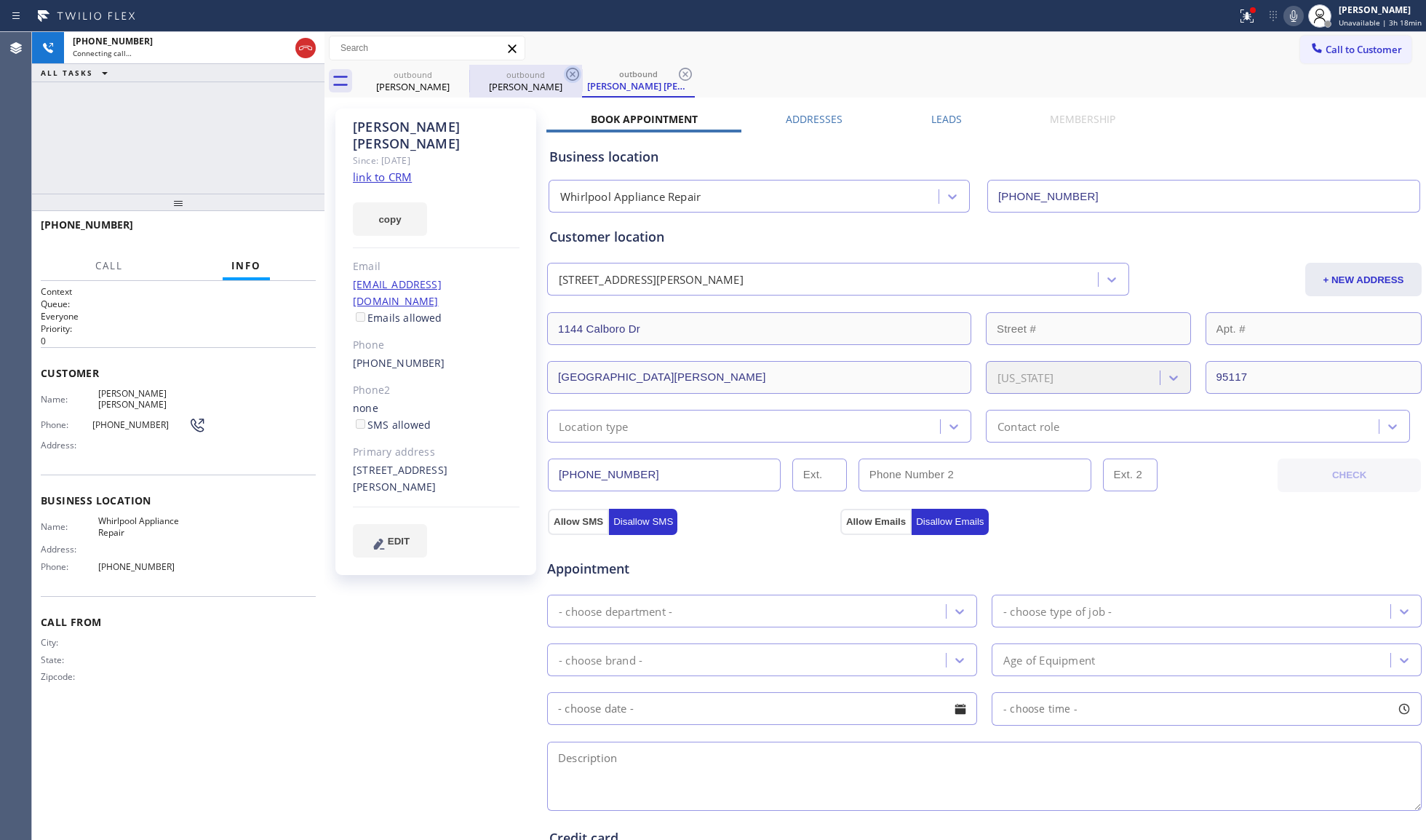
click at [574, 73] on icon at bounding box center [573, 74] width 18 height 18
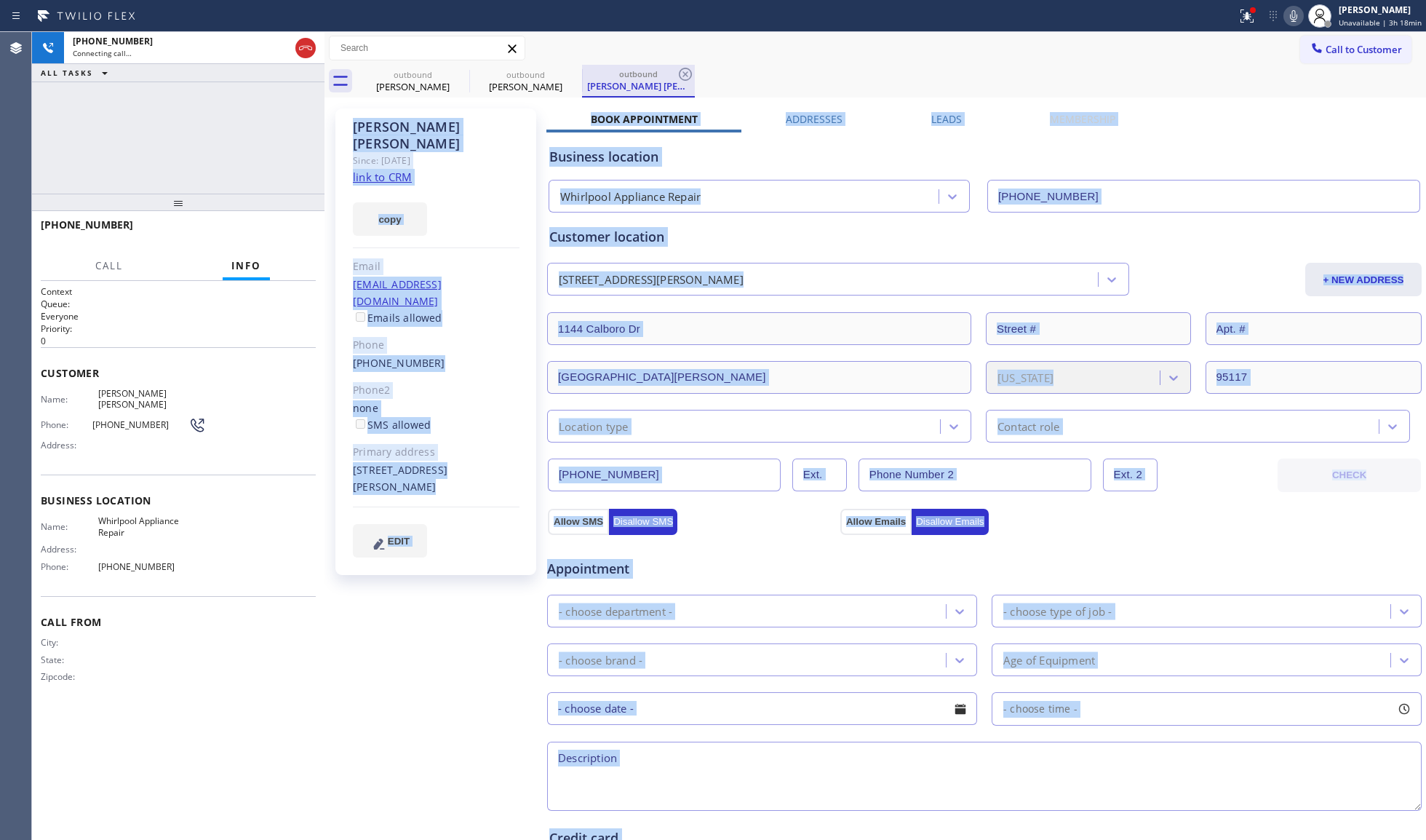
click at [679, 72] on icon at bounding box center [685, 74] width 13 height 13
type input "[PHONE_NUMBER]"
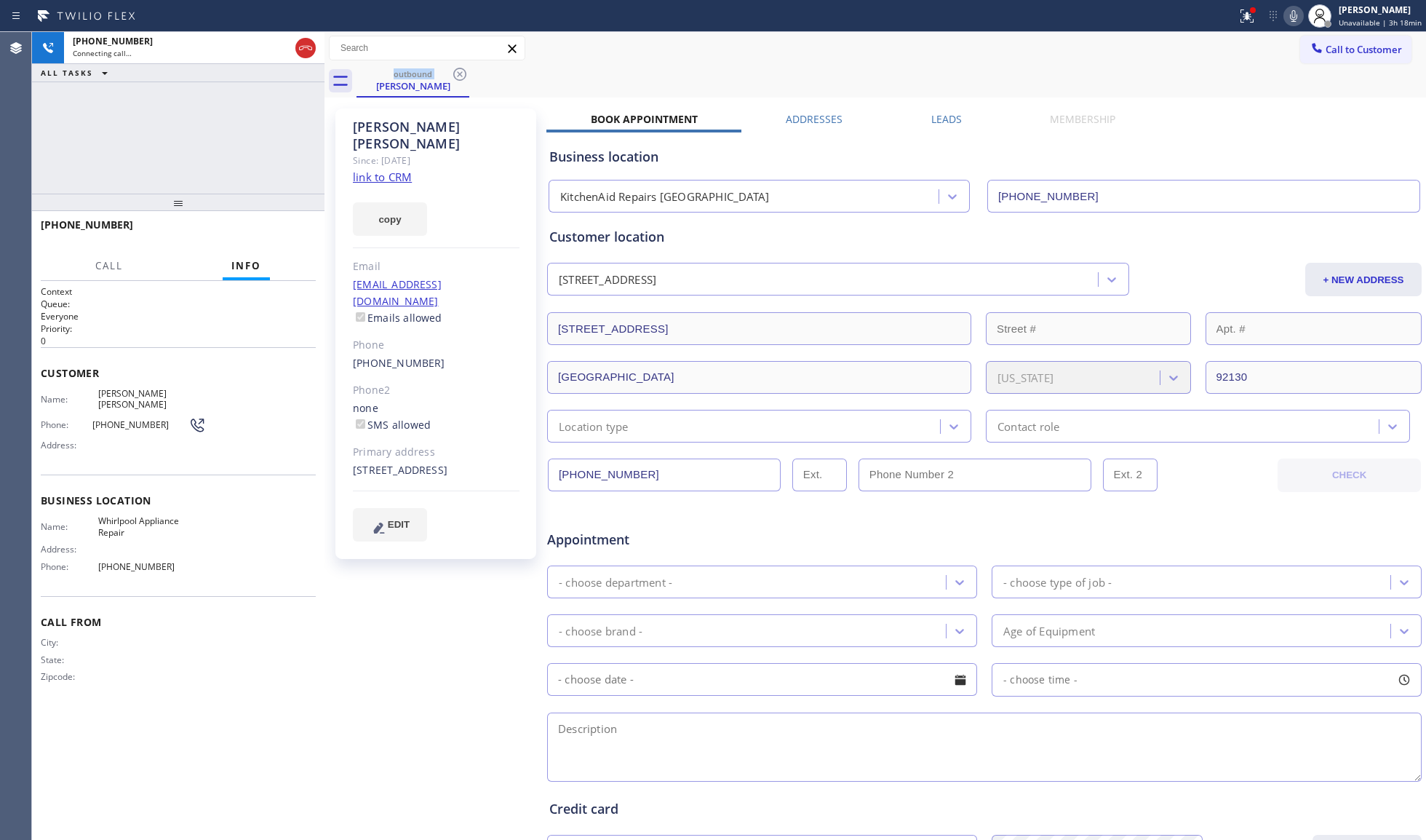
click at [574, 72] on div "outbound [PERSON_NAME]" at bounding box center [891, 80] width 1070 height 33
click at [579, 82] on div "outbound [PERSON_NAME]" at bounding box center [891, 80] width 1070 height 33
click at [289, 234] on span "HANG UP" at bounding box center [281, 231] width 44 height 11
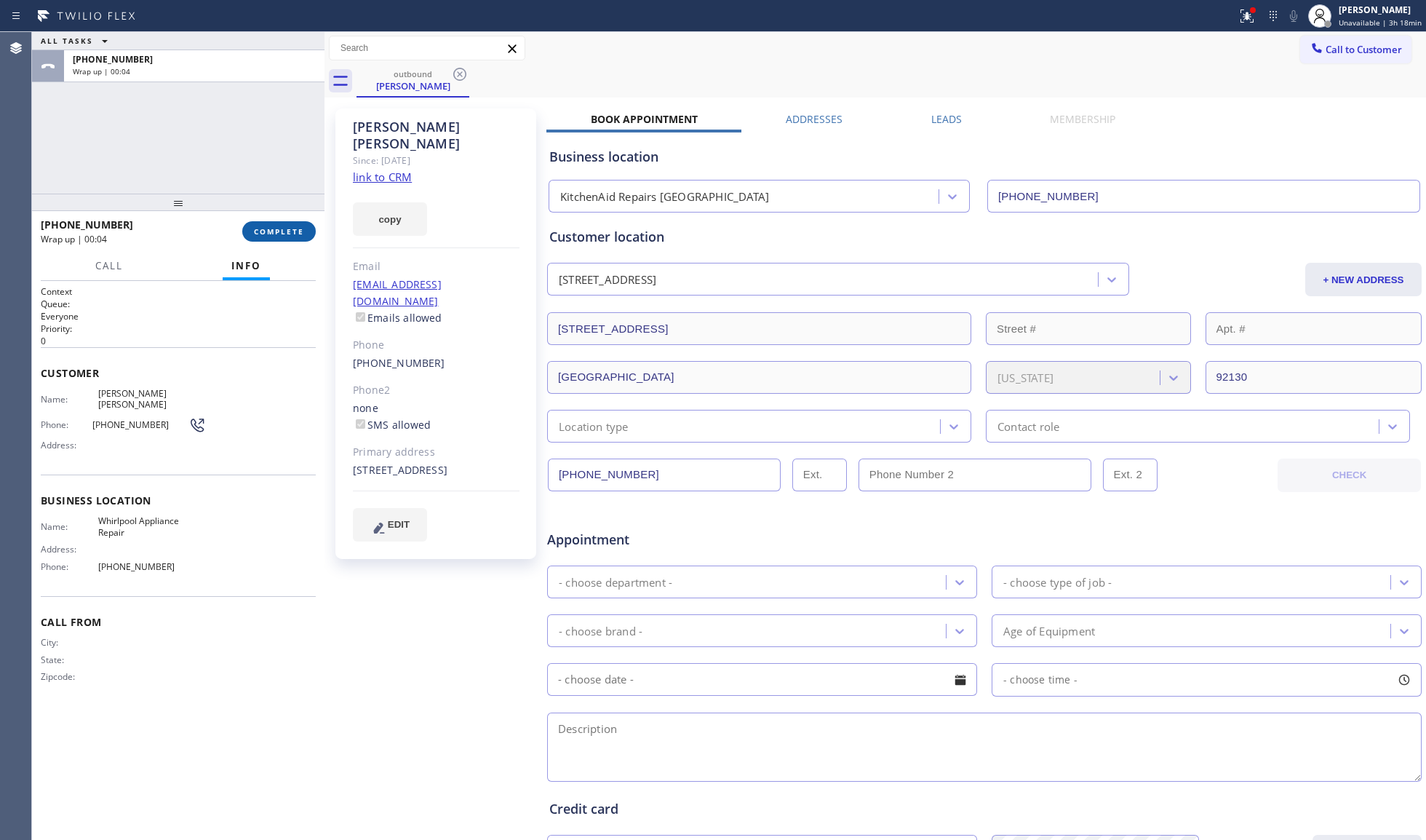
click at [289, 221] on button "COMPLETE" at bounding box center [279, 231] width 73 height 20
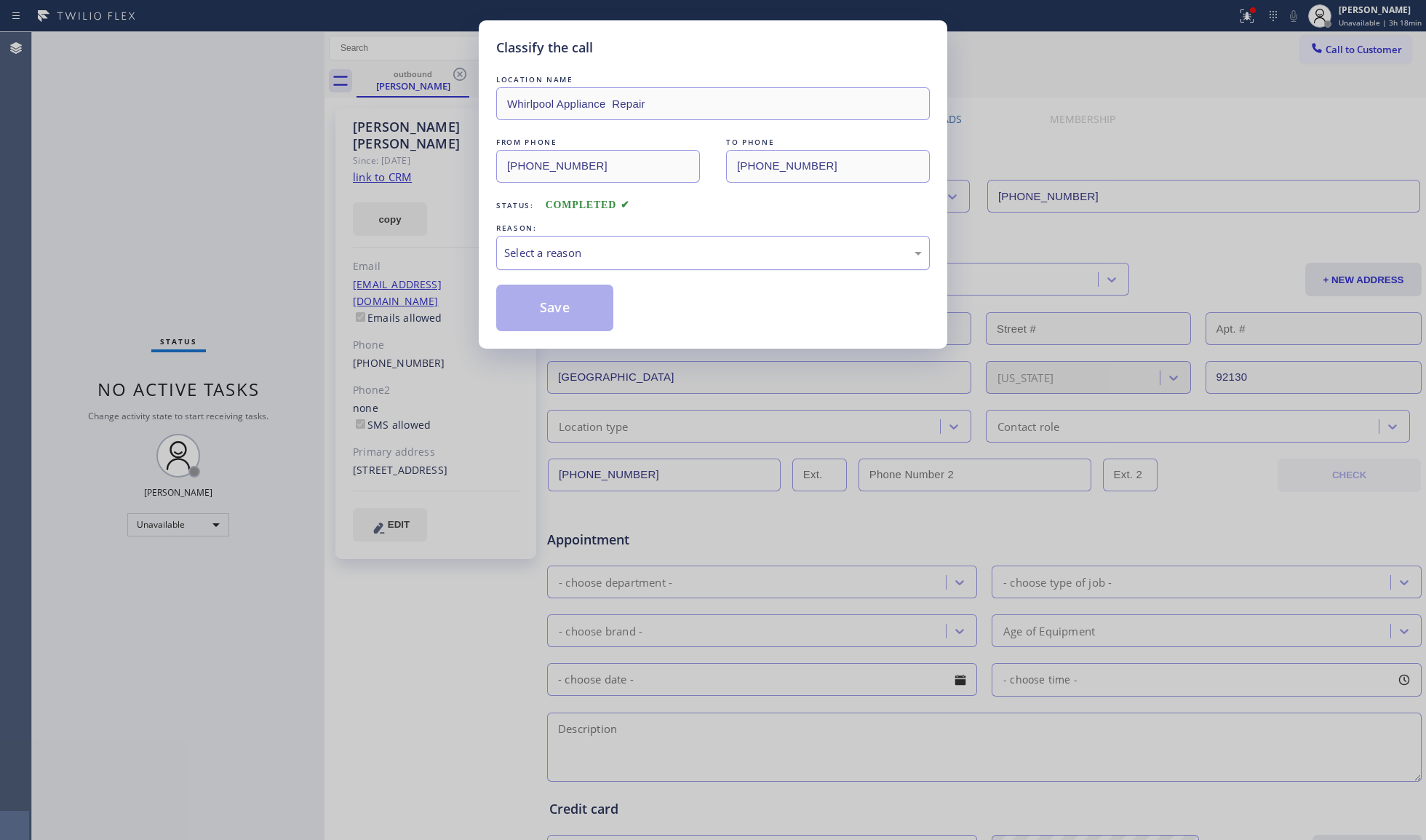
drag, startPoint x: 604, startPoint y: 251, endPoint x: 591, endPoint y: 268, distance: 21.4
click at [604, 251] on div "Select a reason" at bounding box center [712, 252] width 417 height 17
click at [556, 301] on button "Save" at bounding box center [554, 307] width 117 height 47
click at [1250, 15] on icon at bounding box center [1245, 15] width 9 height 11
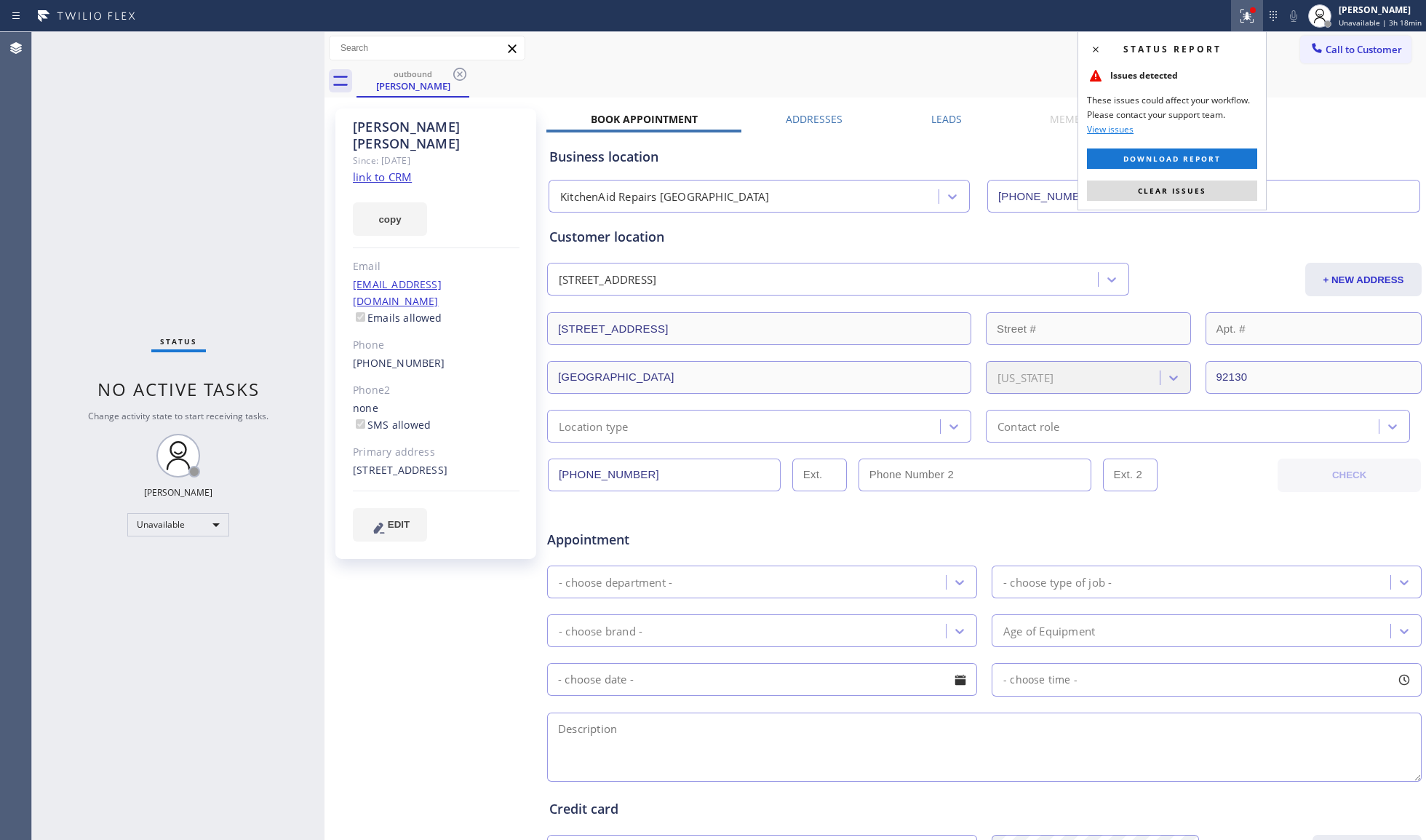
click at [1147, 199] on button "Clear issues" at bounding box center [1172, 191] width 170 height 20
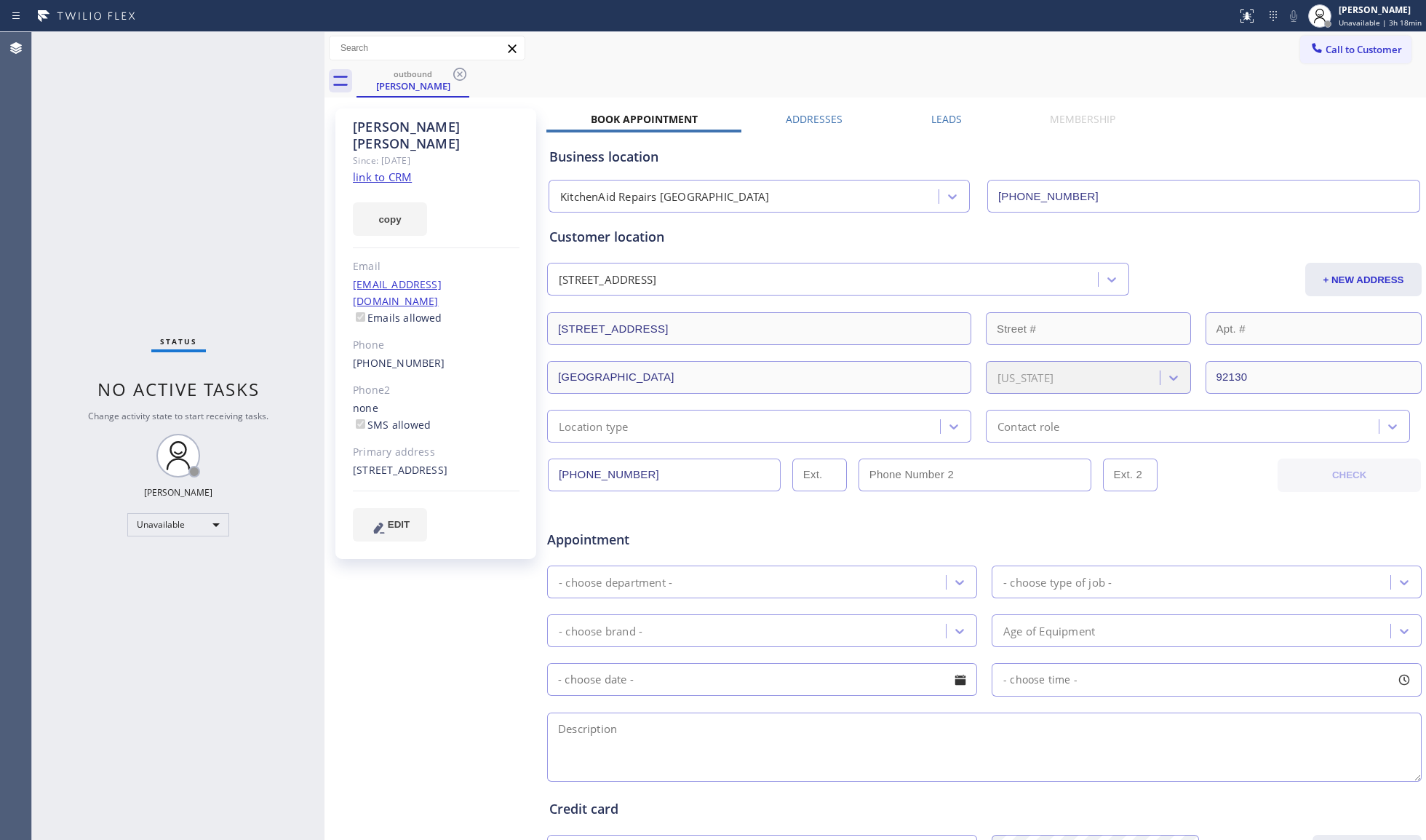
click at [457, 77] on icon at bounding box center [460, 74] width 18 height 18
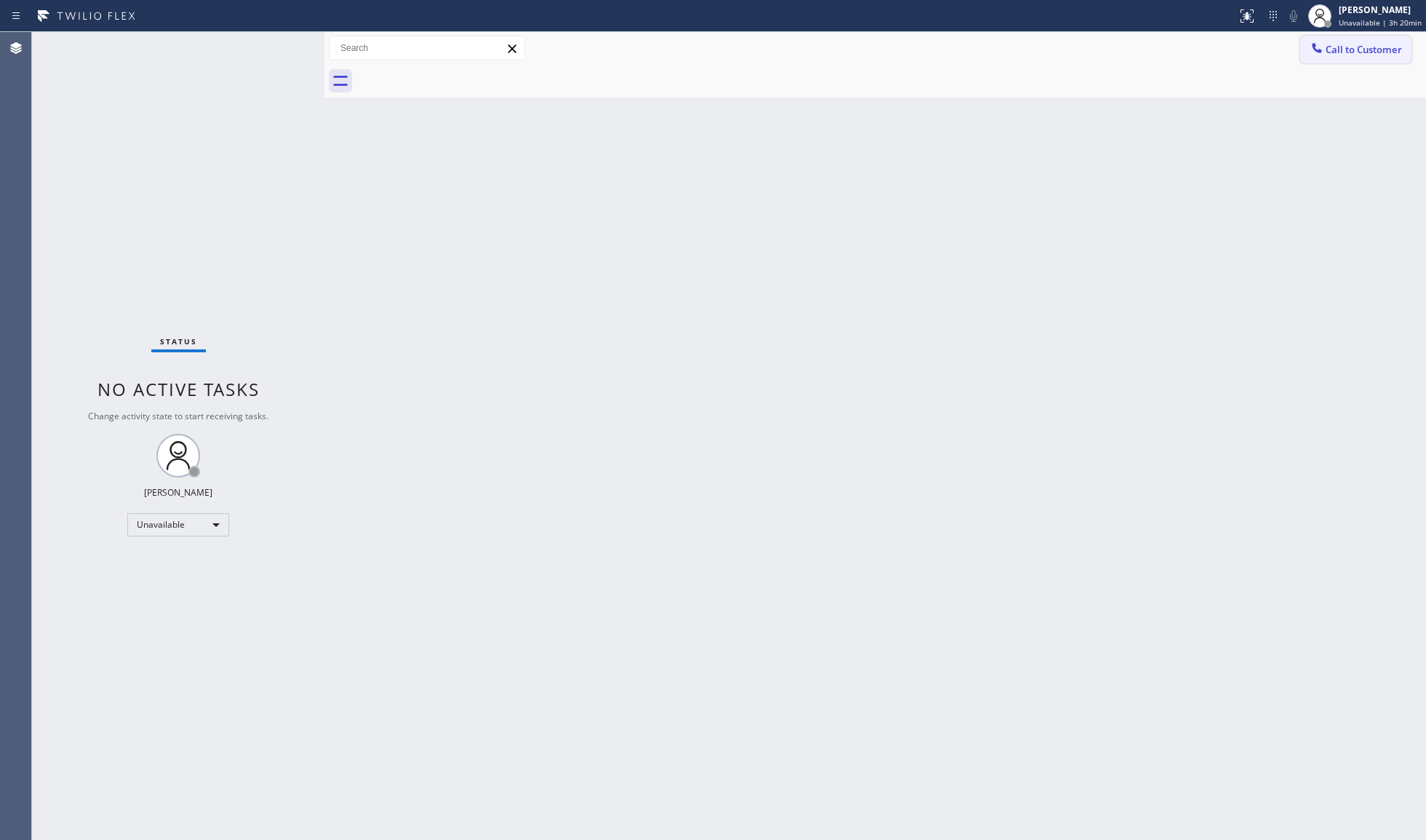
click at [1333, 35] on button "Call to Customer" at bounding box center [1356, 49] width 111 height 27
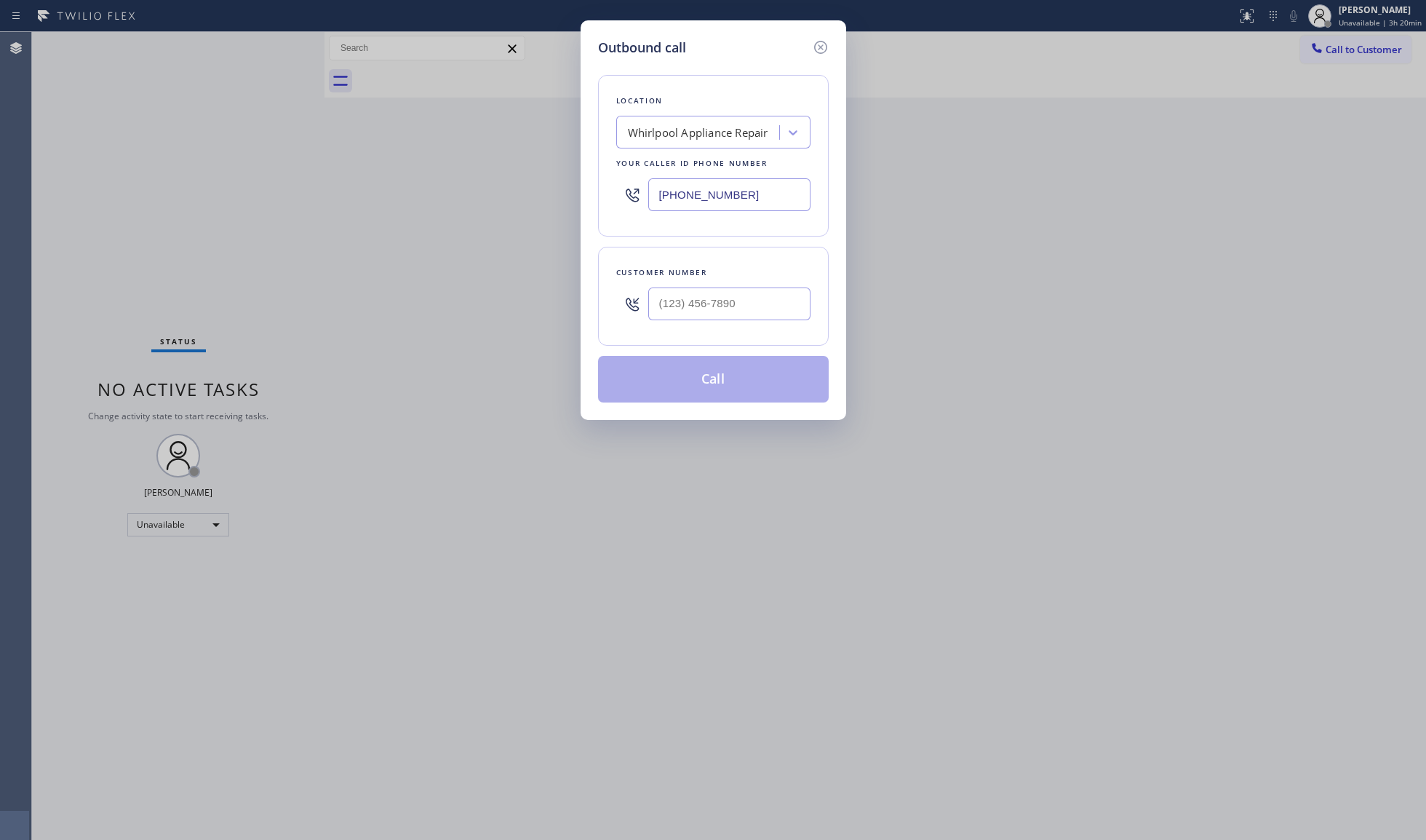
drag, startPoint x: 743, startPoint y: 196, endPoint x: 610, endPoint y: 199, distance: 133.0
click at [608, 199] on div "Location Whirlpool Appliance Repair Your caller id phone number [PHONE_NUMBER]" at bounding box center [713, 155] width 230 height 161
paste input "415) 727-4161"
type input "[PHONE_NUMBER]"
click at [729, 298] on input "(___) ___-____" at bounding box center [730, 304] width 162 height 33
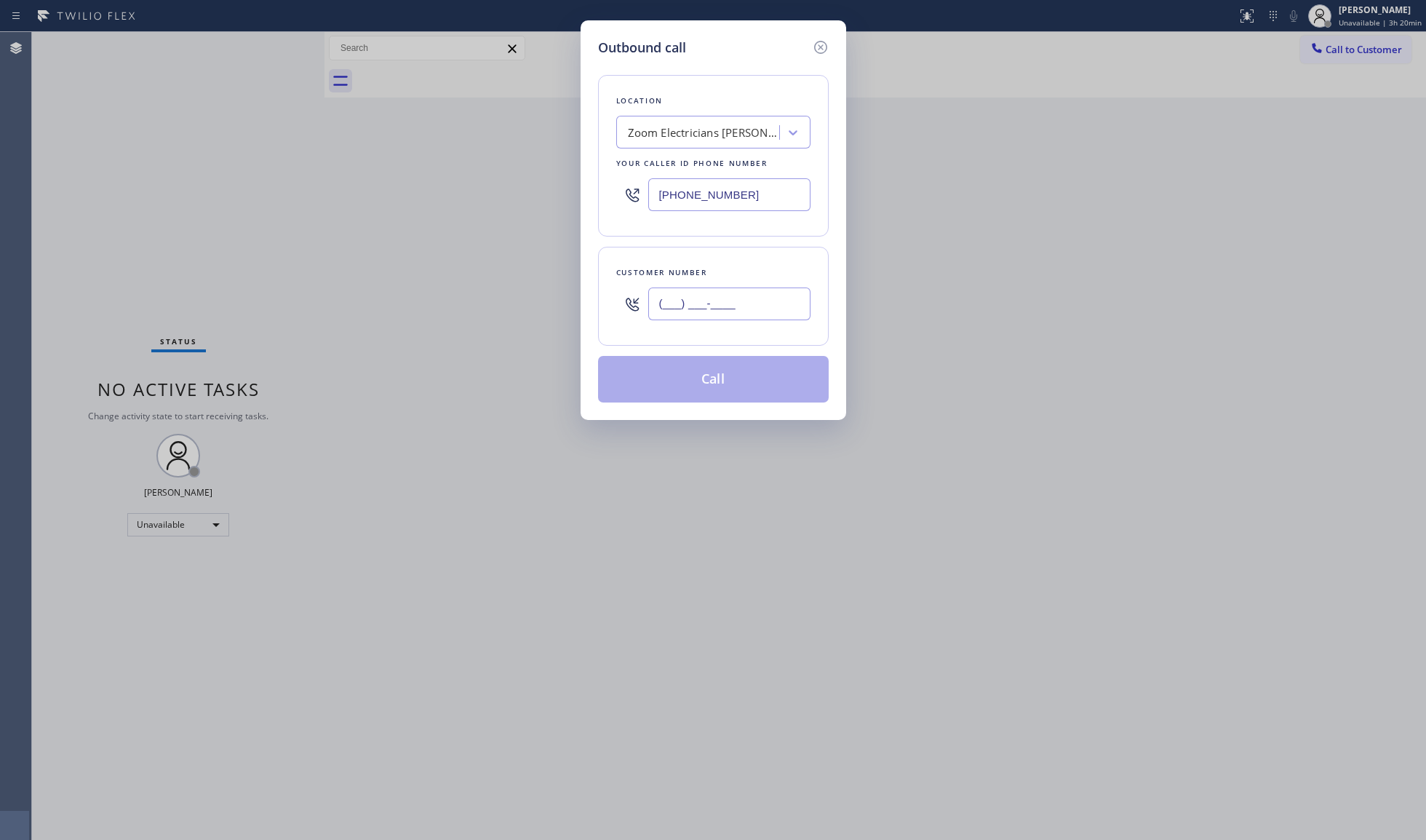
paste input "415) 374-1674"
type input "[PHONE_NUMBER]"
click at [724, 381] on button "Call" at bounding box center [713, 379] width 230 height 47
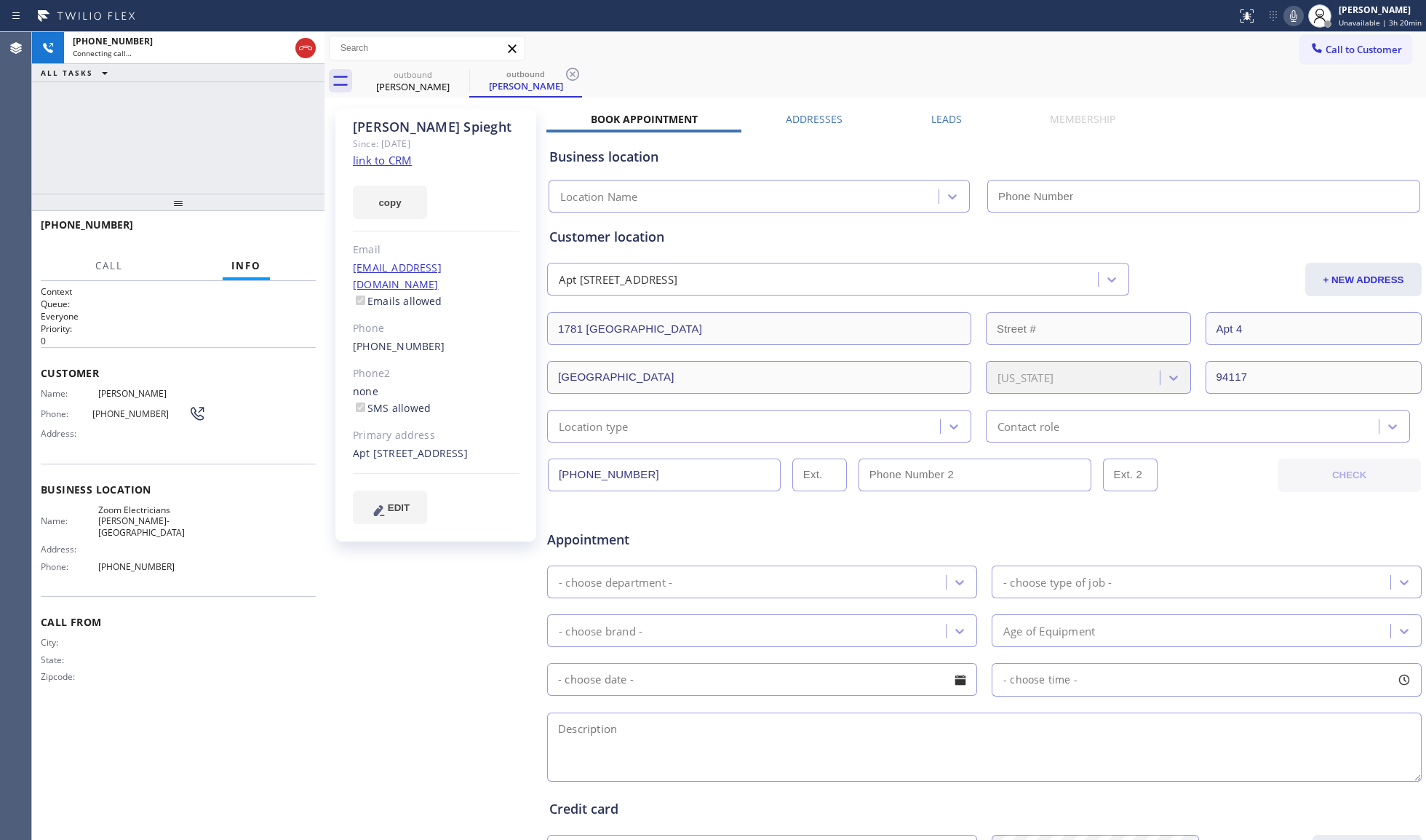
type input "[PHONE_NUMBER]"
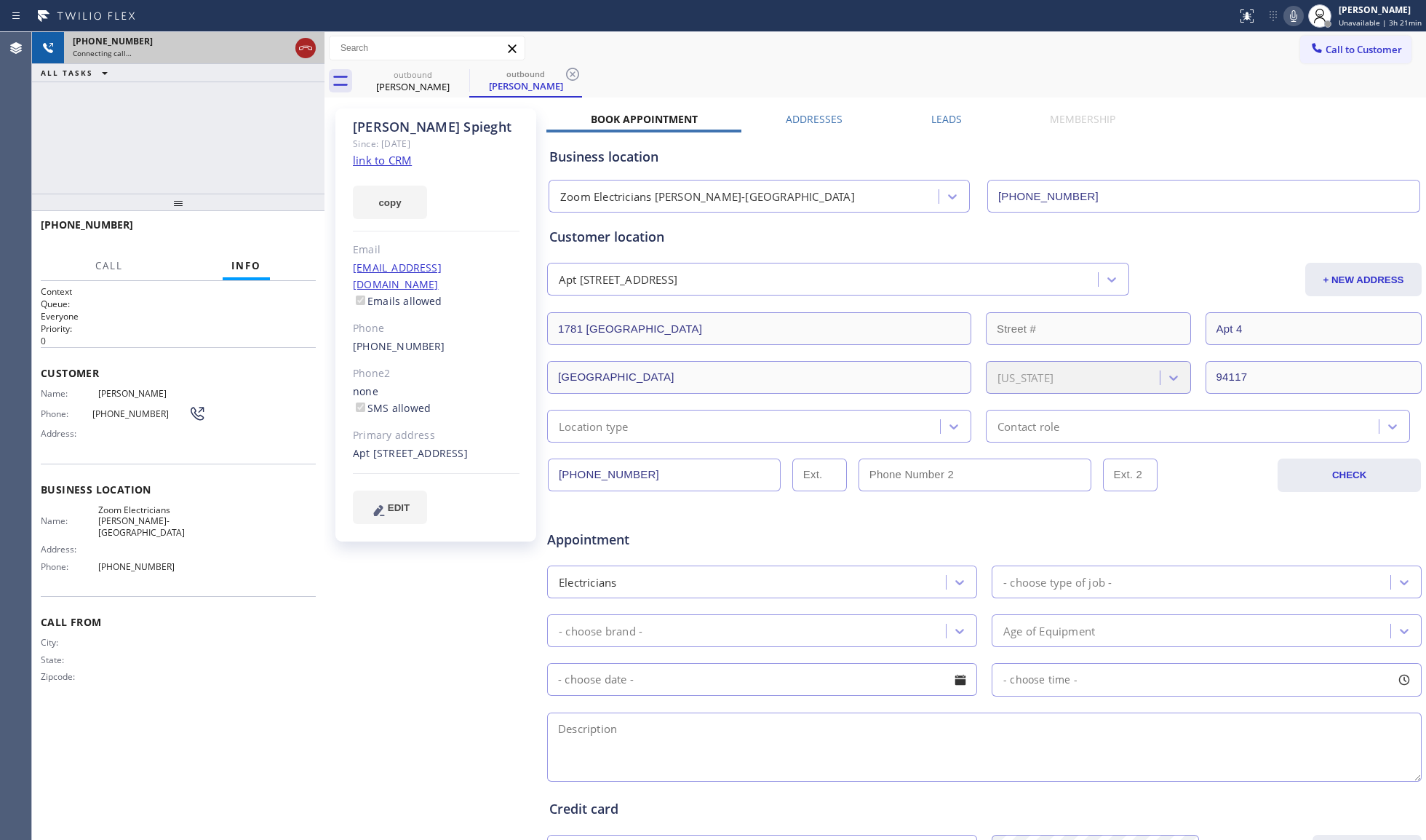
click at [306, 44] on icon at bounding box center [305, 49] width 18 height 18
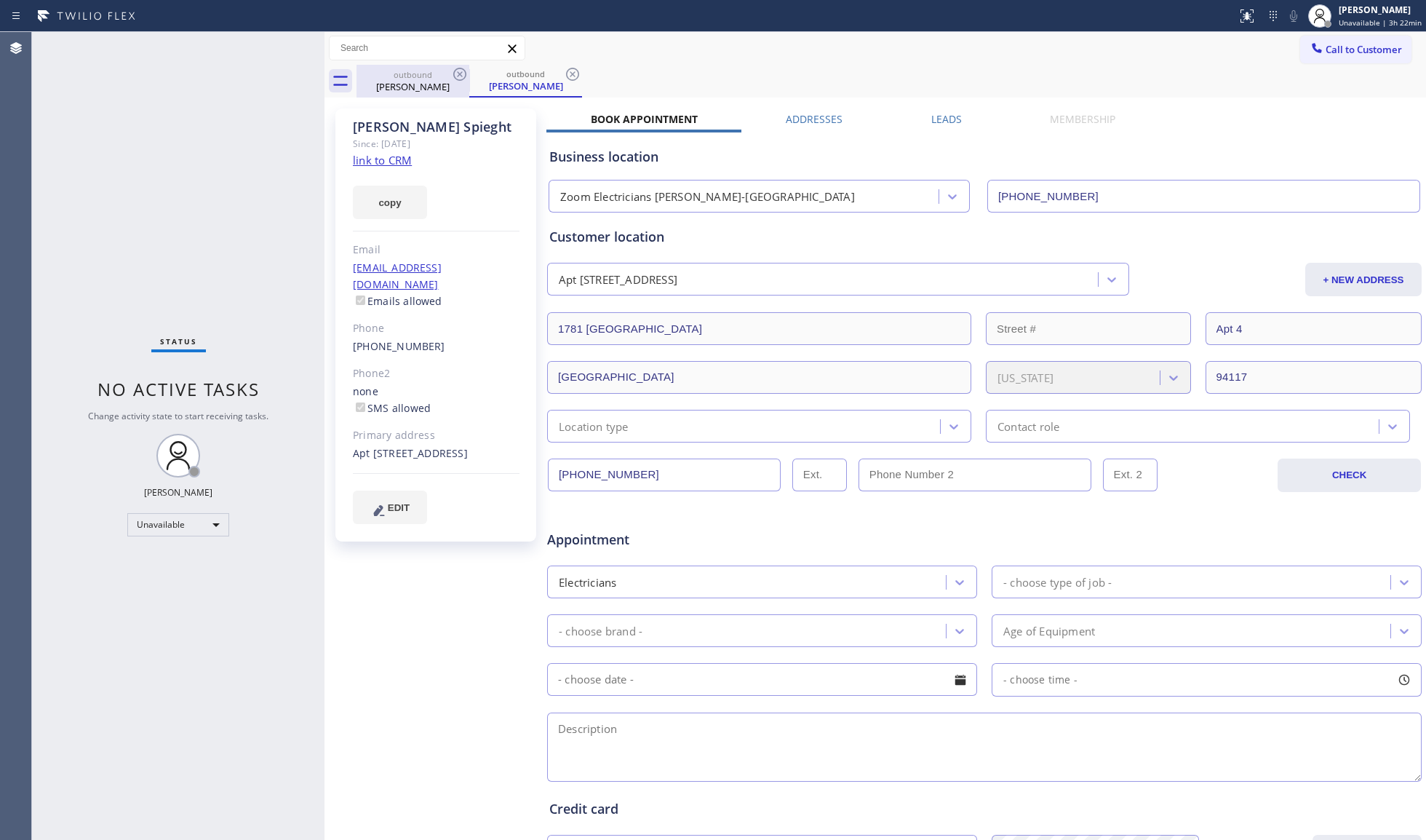
click at [446, 82] on div "[PERSON_NAME]" at bounding box center [413, 86] width 110 height 13
click at [458, 74] on icon at bounding box center [460, 74] width 18 height 18
drag, startPoint x: 458, startPoint y: 74, endPoint x: 469, endPoint y: 74, distance: 11.0
click at [469, 74] on div "outbound [PERSON_NAME]" at bounding box center [891, 80] width 1070 height 33
click at [453, 77] on icon at bounding box center [460, 74] width 18 height 18
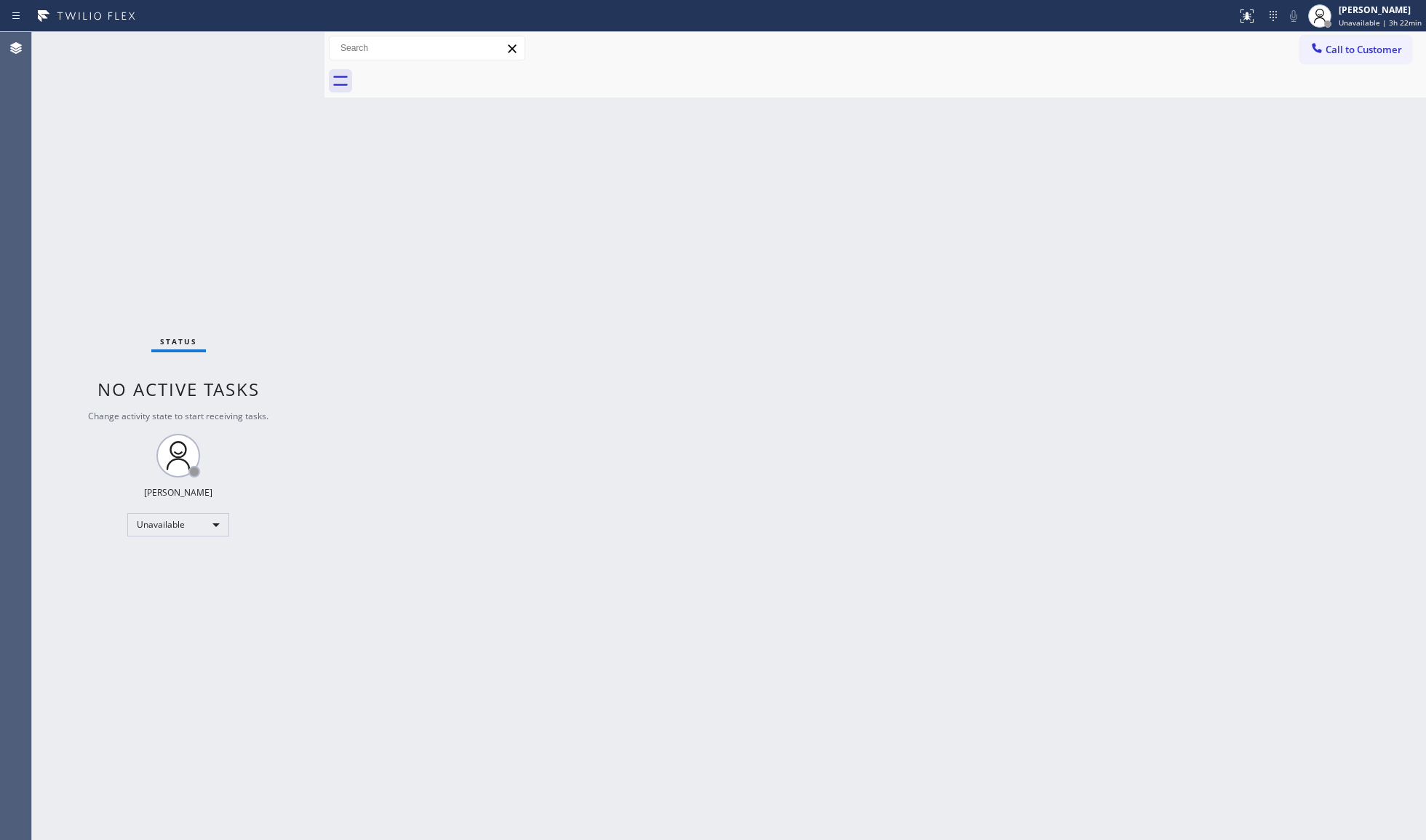
drag, startPoint x: 454, startPoint y: 79, endPoint x: 442, endPoint y: 86, distance: 13.9
click at [454, 80] on div at bounding box center [891, 80] width 1070 height 33
drag, startPoint x: 1371, startPoint y: 47, endPoint x: 798, endPoint y: 175, distance: 587.1
click at [1339, 49] on span "Call to Customer" at bounding box center [1364, 49] width 77 height 13
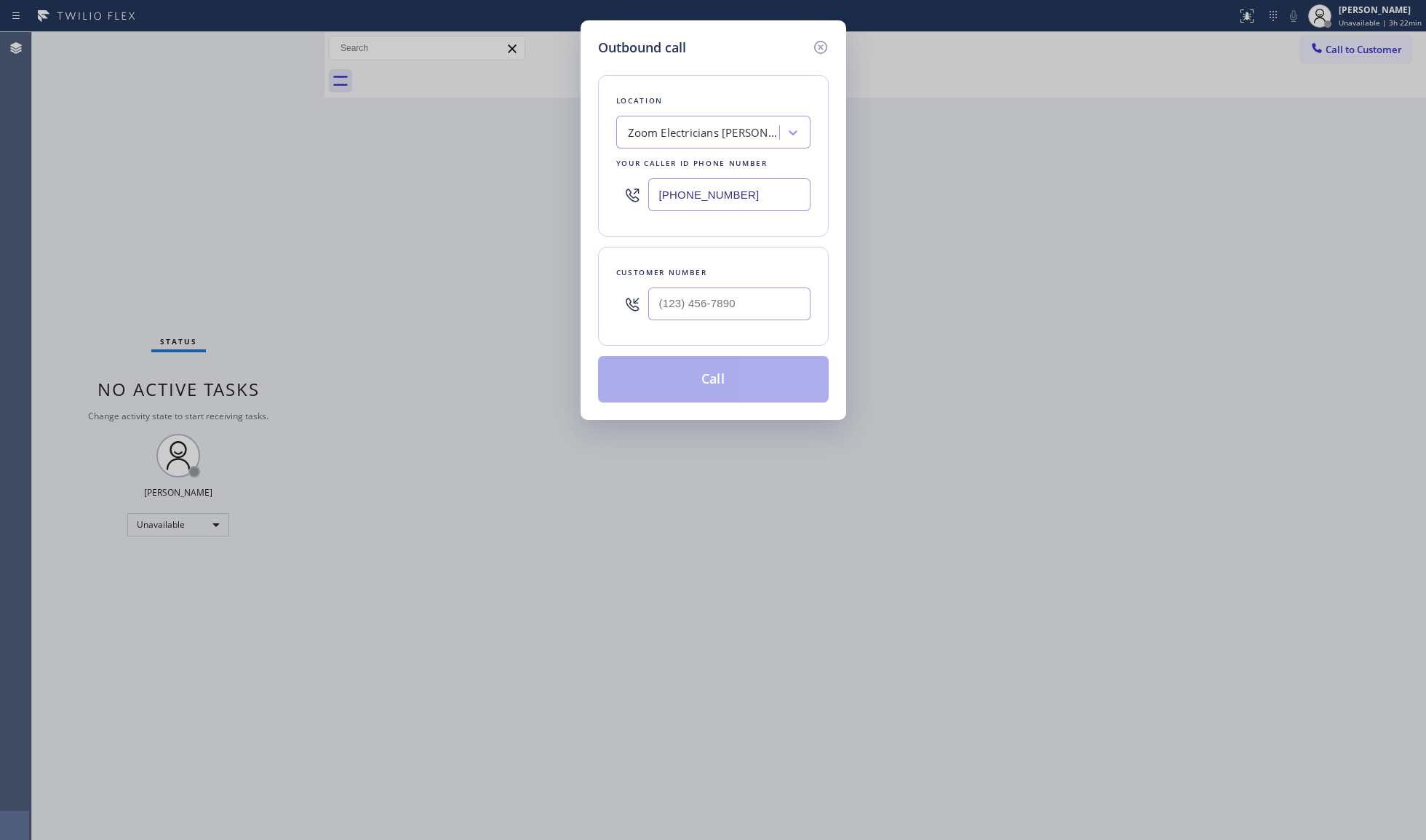
drag, startPoint x: 747, startPoint y: 201, endPoint x: 589, endPoint y: 186, distance: 158.7
click at [591, 202] on div "Outbound call Location Zoom Electricians [PERSON_NAME]-[GEOGRAPHIC_DATA] Your c…" at bounding box center [713, 220] width 266 height 400
paste input "949) 556-9586"
type input "[PHONE_NUMBER]"
paste input "949) 943-2424"
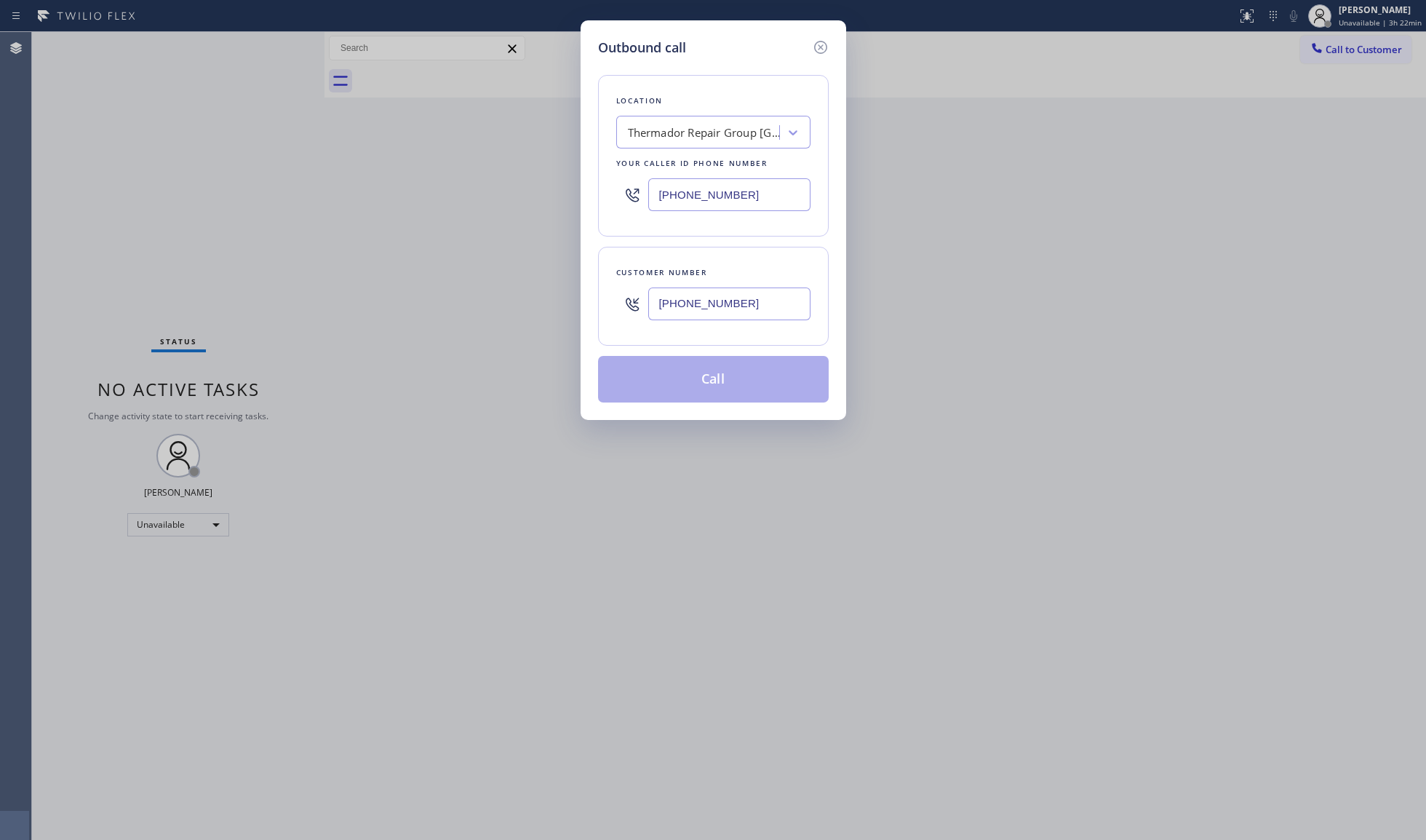
click at [702, 315] on input "[PHONE_NUMBER]" at bounding box center [730, 304] width 162 height 33
type input "[PHONE_NUMBER]"
click at [715, 379] on button "Call" at bounding box center [713, 379] width 230 height 47
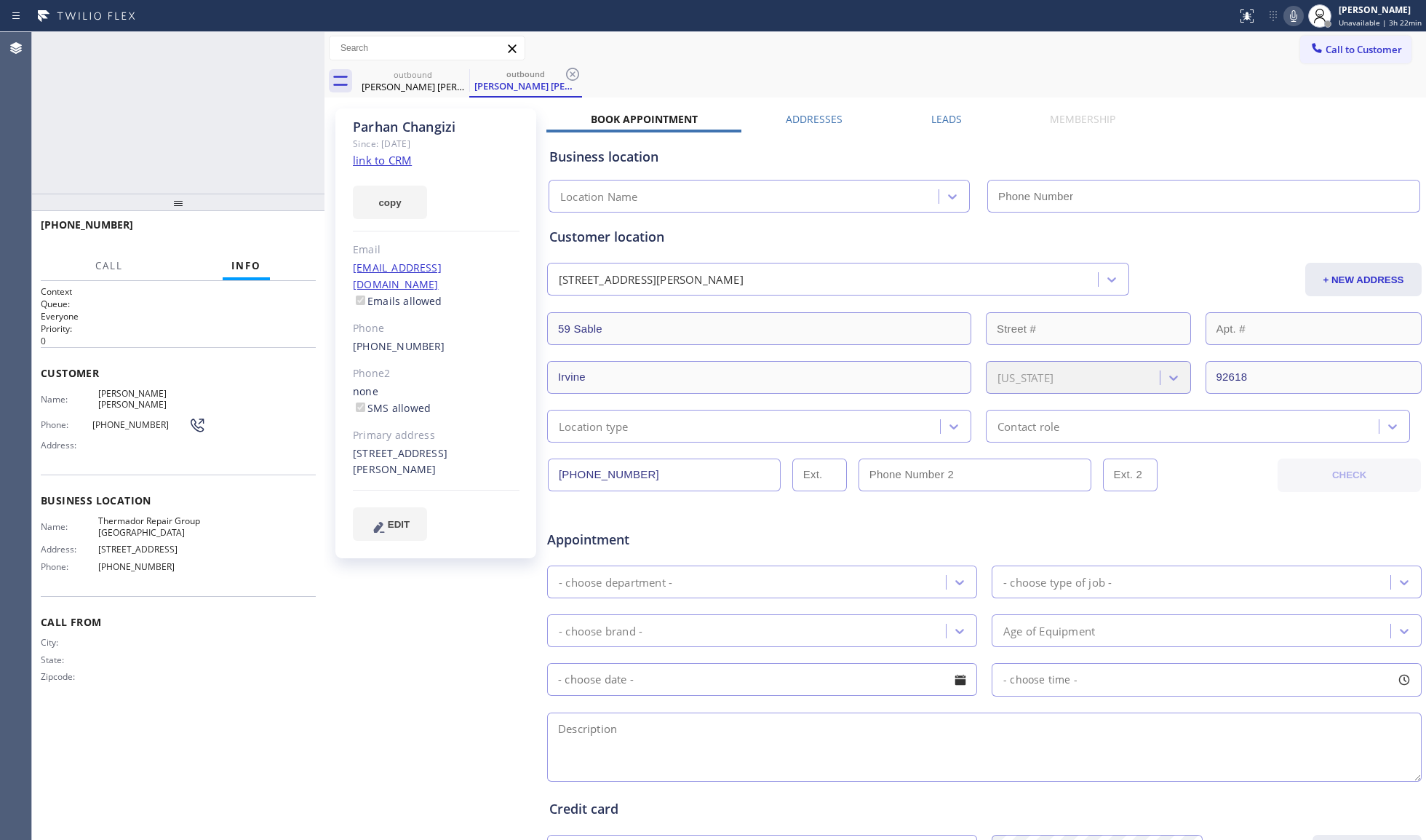
type input "[PHONE_NUMBER]"
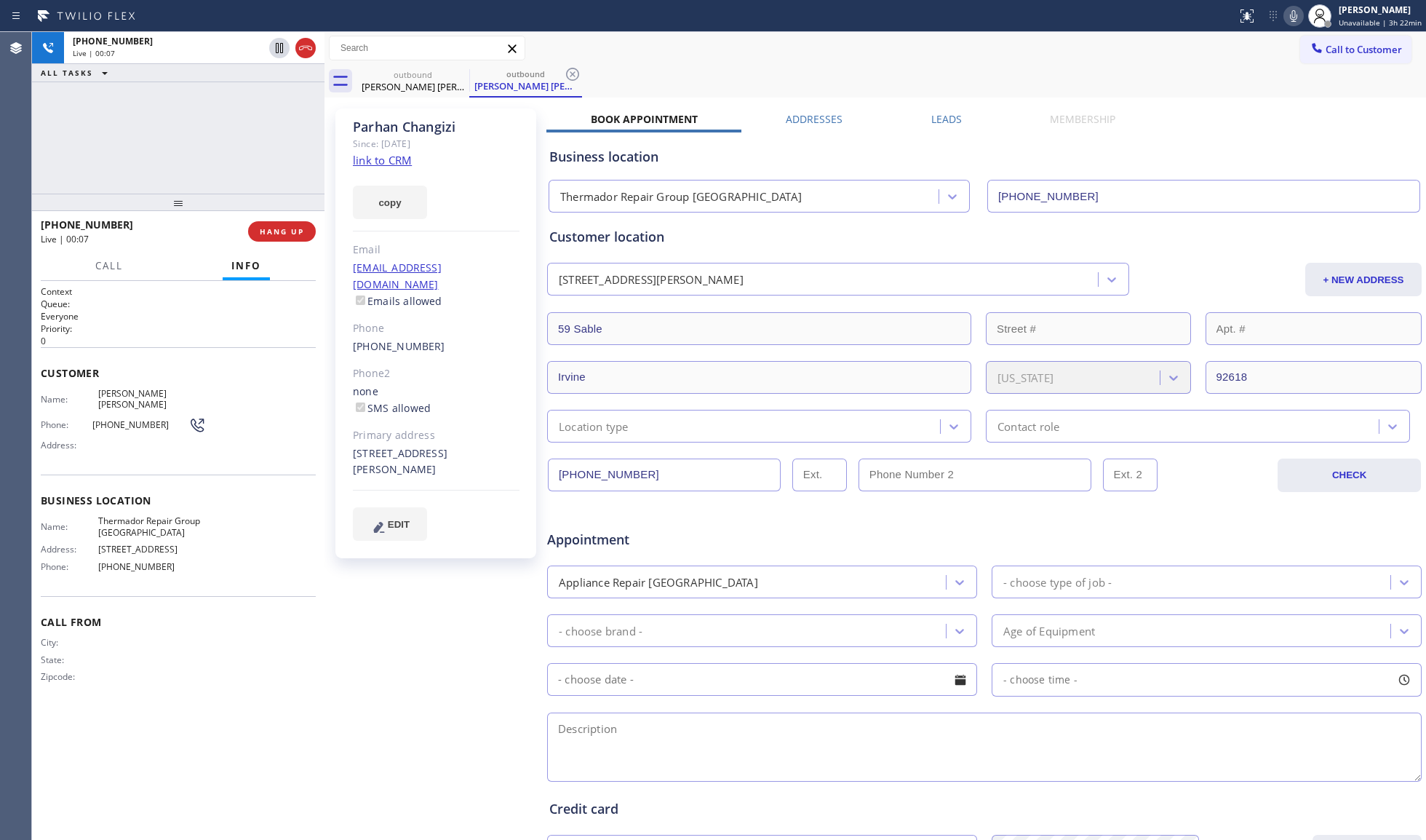
click at [280, 243] on div "[PHONE_NUMBER] Live | 00:07 HANG UP" at bounding box center [178, 231] width 275 height 38
click at [281, 243] on div "[PHONE_NUMBER] Live | 00:07 HANG UP" at bounding box center [178, 231] width 275 height 38
click at [280, 234] on button "HANG UP" at bounding box center [281, 231] width 68 height 20
click at [280, 234] on span "HANG UP" at bounding box center [281, 231] width 44 height 11
click at [280, 230] on span "HANG UP" at bounding box center [281, 231] width 44 height 11
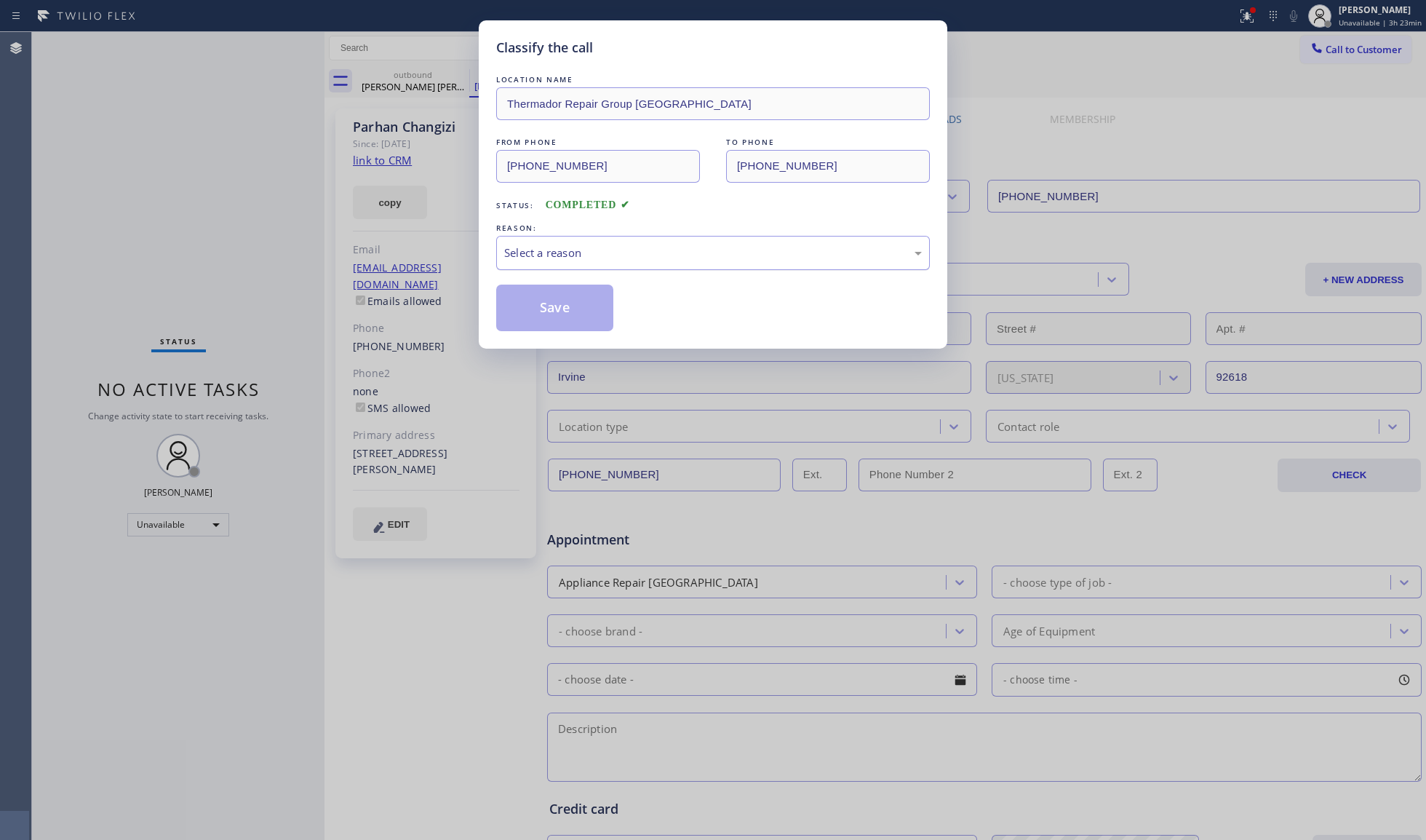
click at [552, 254] on div "Select a reason" at bounding box center [712, 252] width 417 height 17
click at [539, 309] on button "Save" at bounding box center [554, 307] width 117 height 47
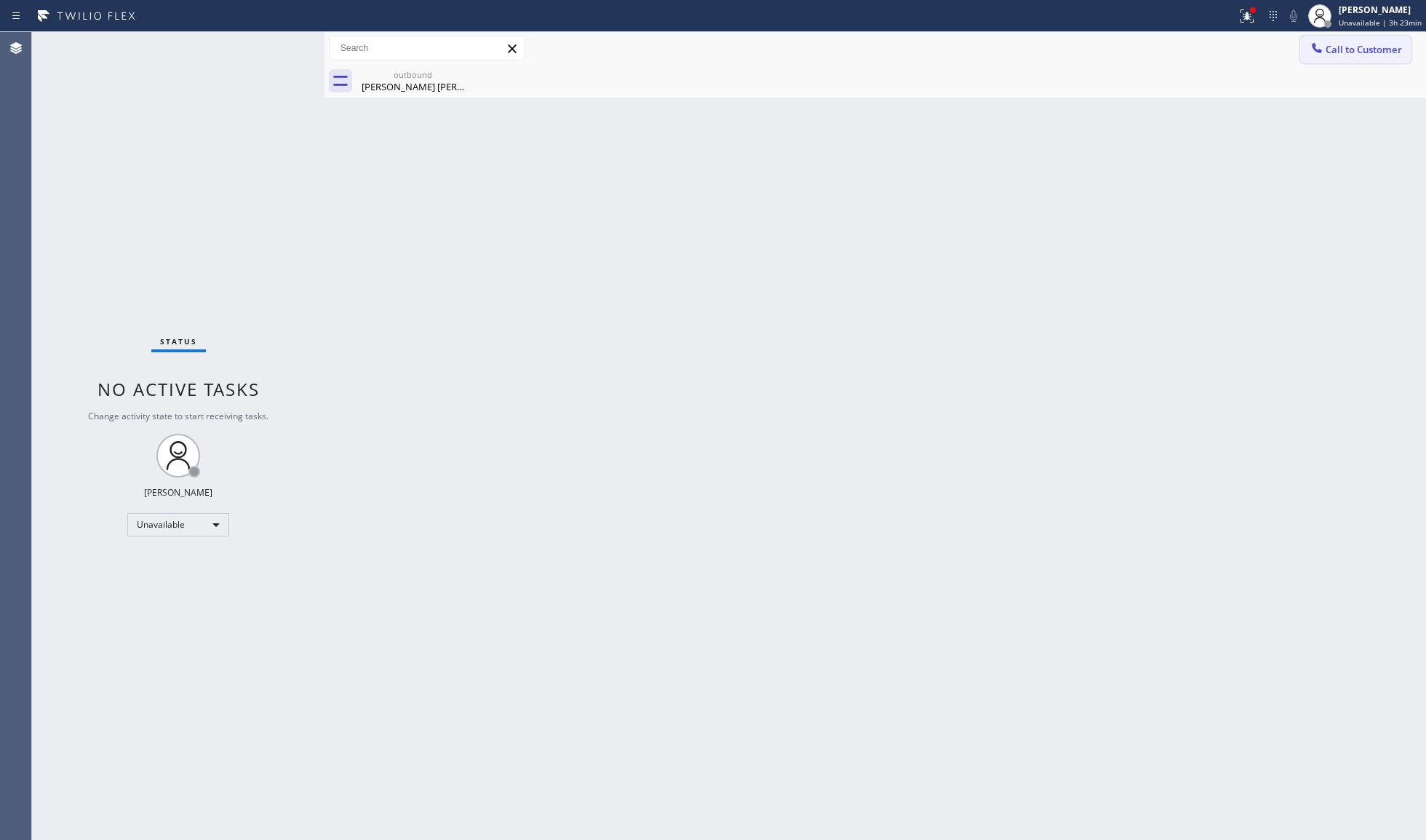
click at [1355, 48] on span "Call to Customer" at bounding box center [1364, 49] width 77 height 13
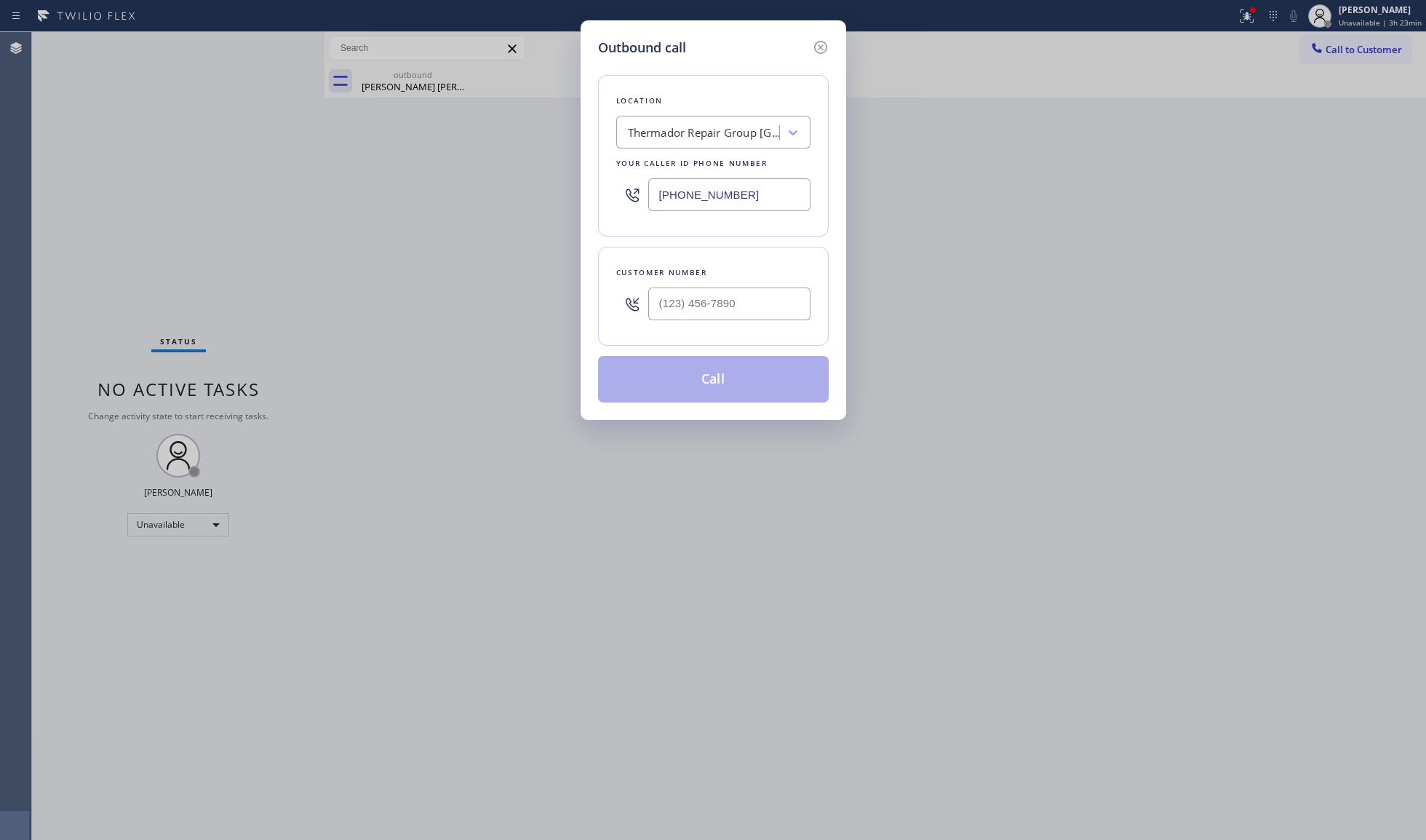
drag, startPoint x: 807, startPoint y: 276, endPoint x: 792, endPoint y: 304, distance: 31.8
click at [803, 283] on div "Customer number" at bounding box center [713, 296] width 230 height 99
click at [792, 304] on input "(___) ___-____" at bounding box center [730, 304] width 162 height 33
paste input "949) 245-5520"
type input "[PHONE_NUMBER]"
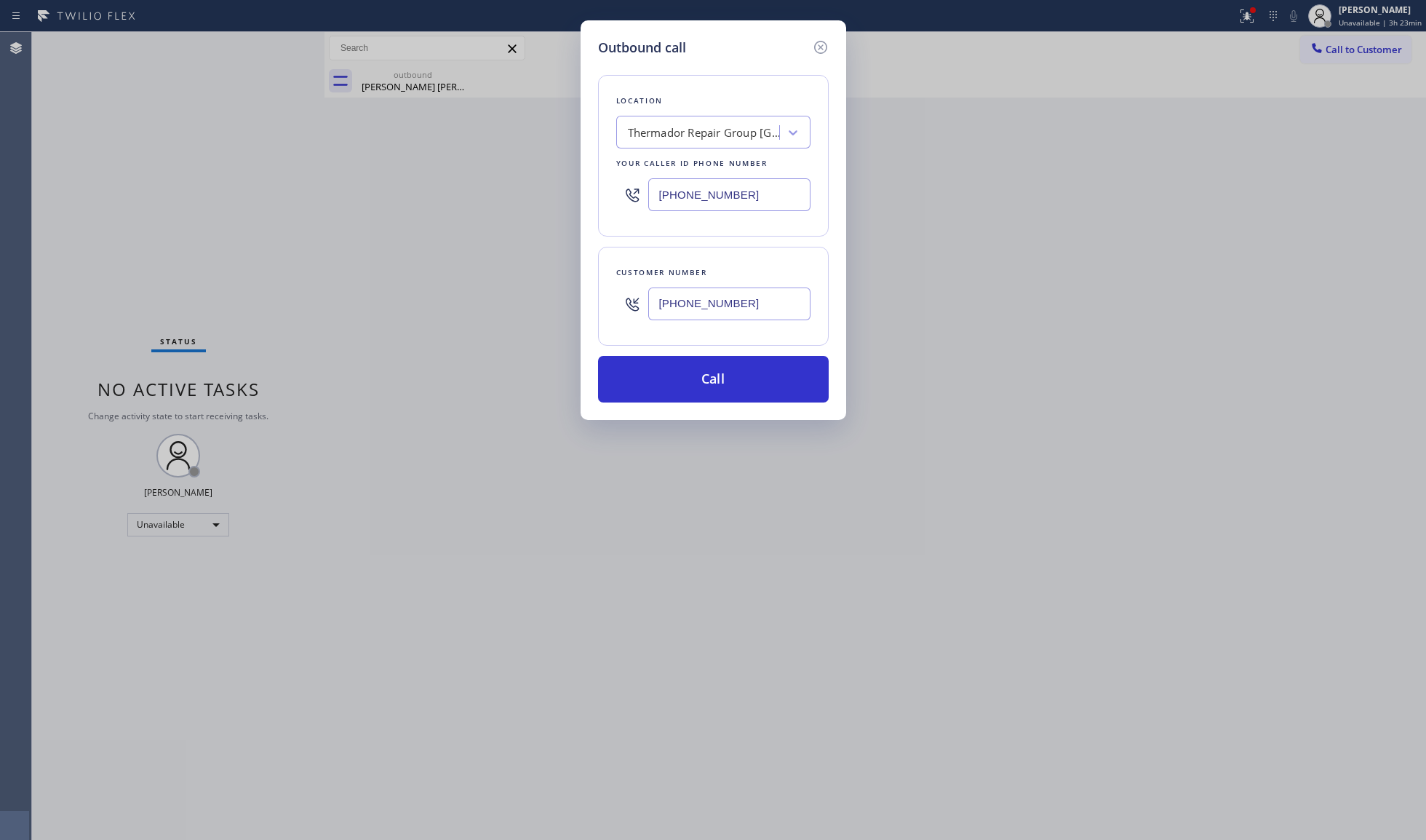
drag, startPoint x: 728, startPoint y: 190, endPoint x: 581, endPoint y: 205, distance: 147.8
click at [560, 184] on div "Outbound call Location Thermador Repair Group [GEOGRAPHIC_DATA] Your caller id …" at bounding box center [713, 420] width 1426 height 840
paste input "323) 416-2342"
type input "[PHONE_NUMBER]"
click at [702, 376] on button "Call" at bounding box center [713, 379] width 230 height 47
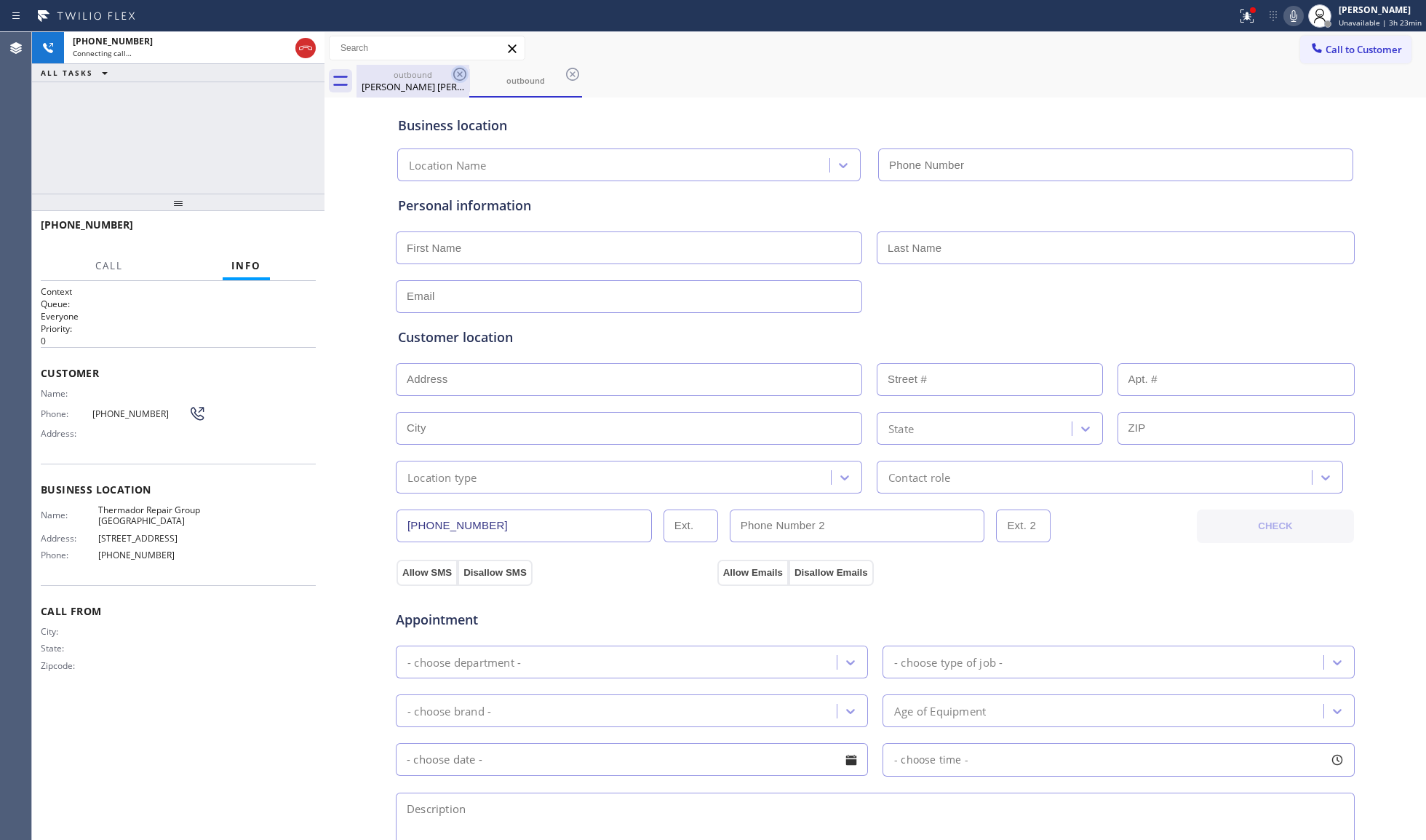
type input "[PHONE_NUMBER]"
click at [454, 81] on icon at bounding box center [460, 74] width 18 height 18
click at [453, 70] on icon at bounding box center [460, 74] width 18 height 18
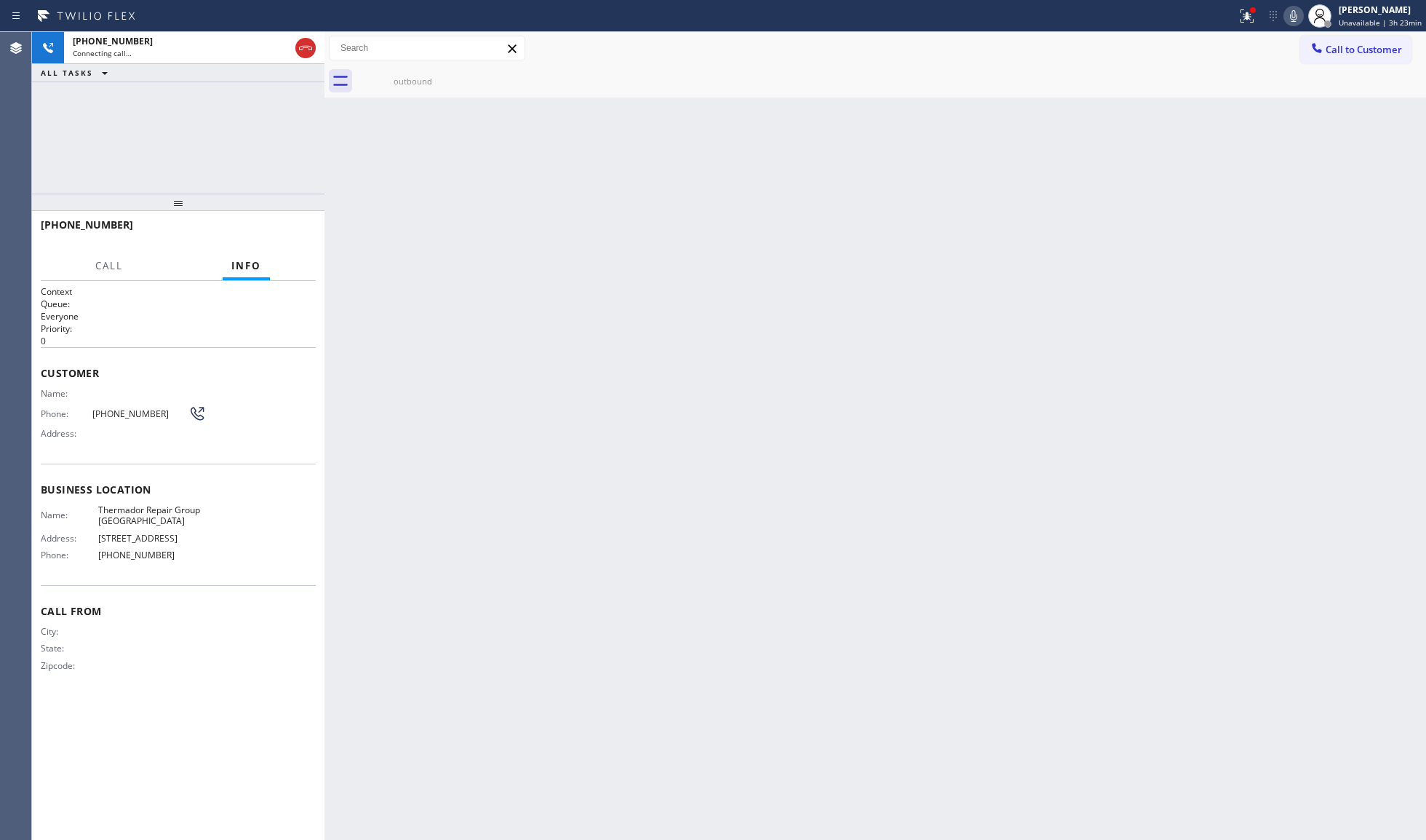
click at [0, 0] on icon at bounding box center [0, 0] width 0 height 0
click at [229, 41] on div "[PHONE_NUMBER]" at bounding box center [181, 41] width 217 height 12
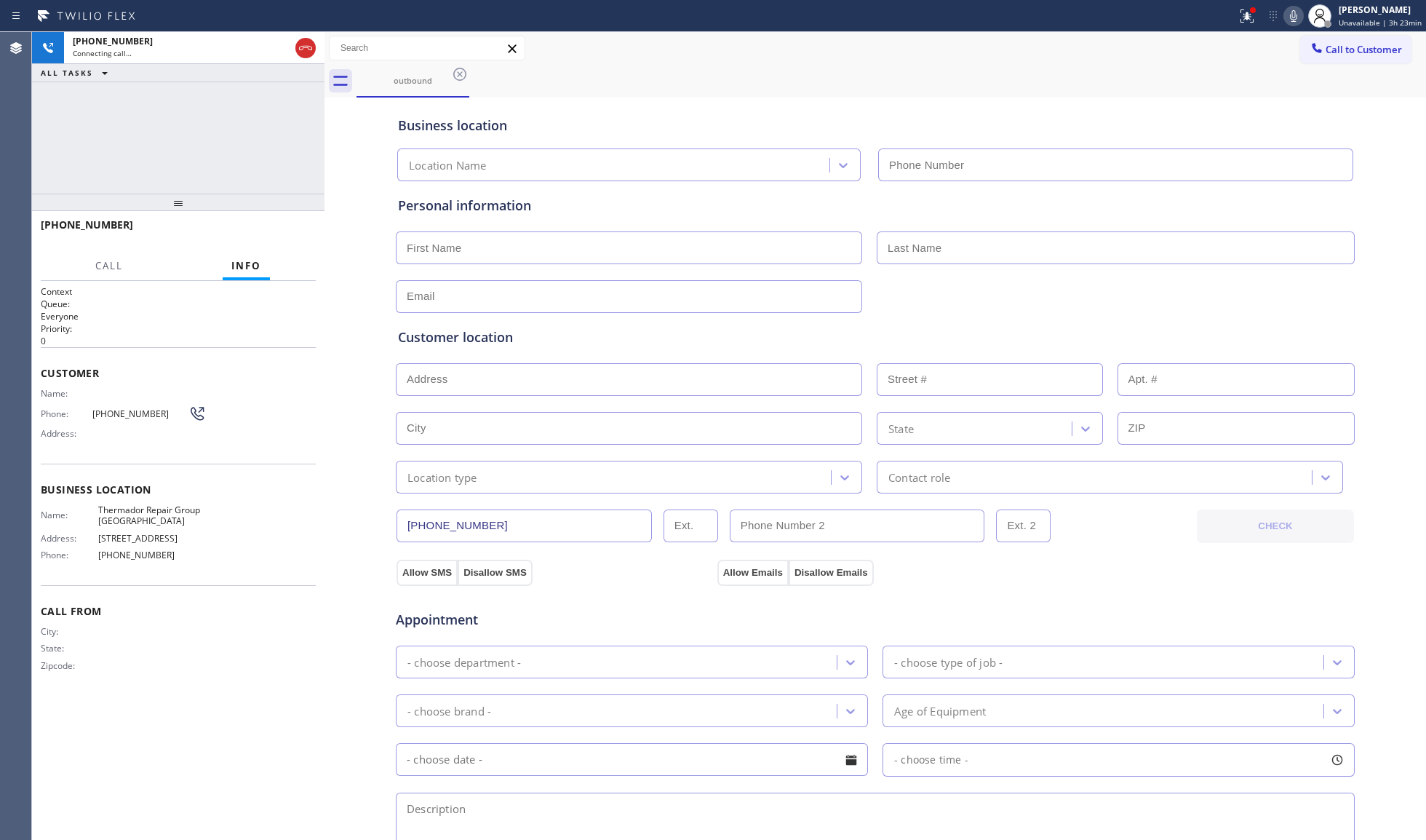
type input "[PHONE_NUMBER]"
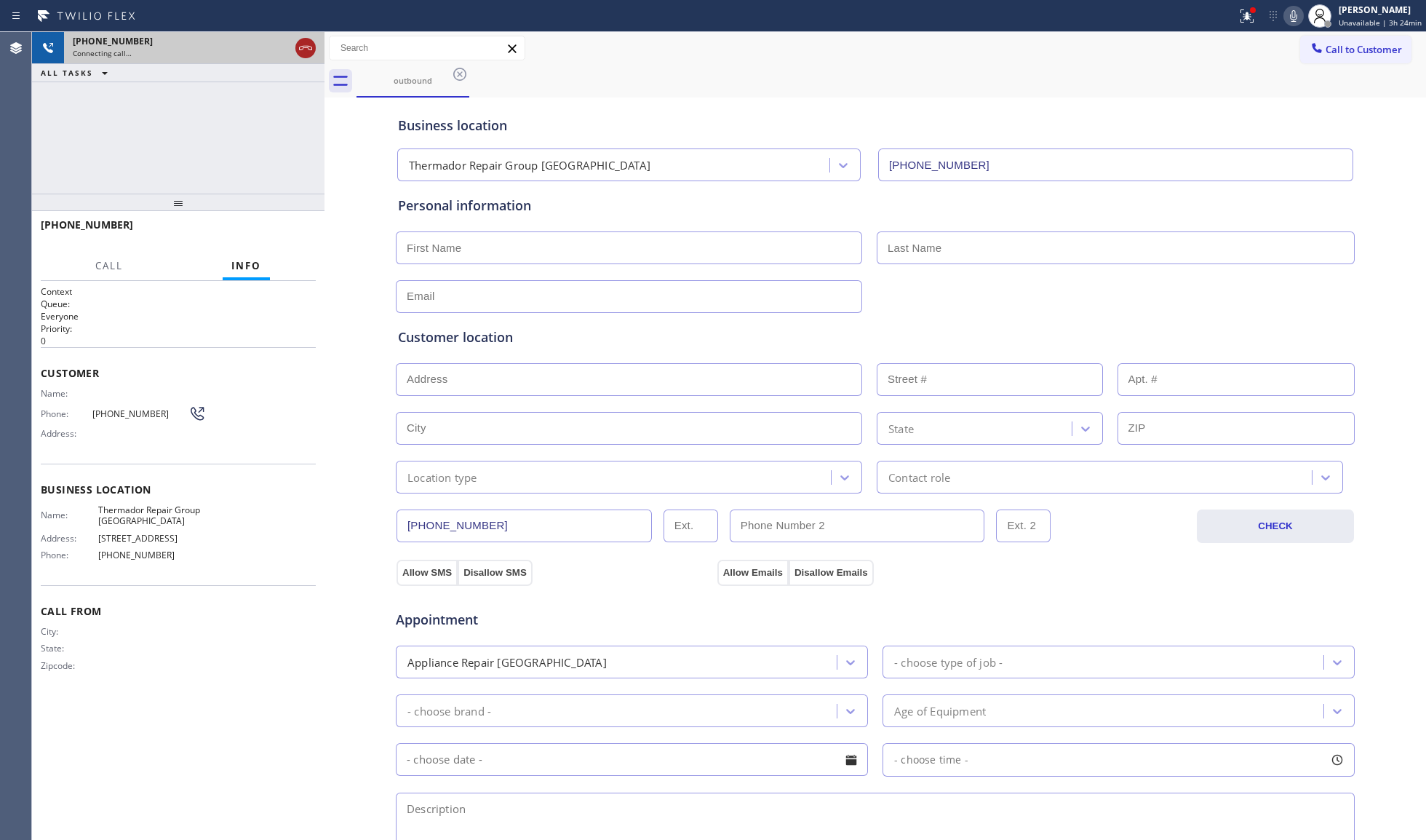
click at [301, 50] on icon at bounding box center [305, 49] width 18 height 18
click at [1313, 58] on button "Call to Customer" at bounding box center [1356, 49] width 111 height 27
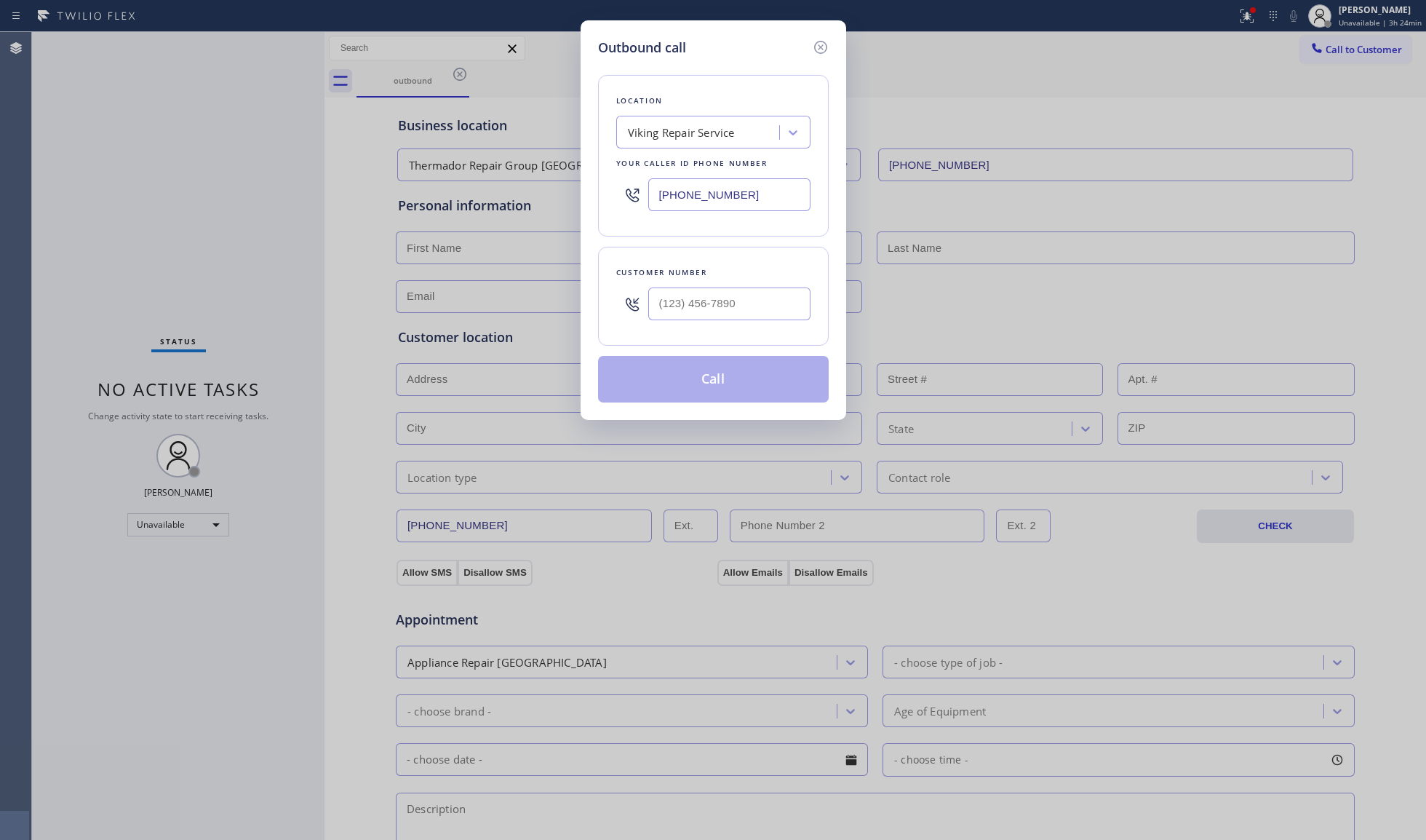
click at [763, 197] on input "[PHONE_NUMBER]" at bounding box center [730, 194] width 162 height 33
paste input "text"
drag, startPoint x: 769, startPoint y: 195, endPoint x: 636, endPoint y: 199, distance: 133.1
click at [589, 196] on div "Outbound call Location Viking Repair Service Your caller id phone number [PHONE…" at bounding box center [713, 220] width 266 height 400
paste input "929) 374-2651"
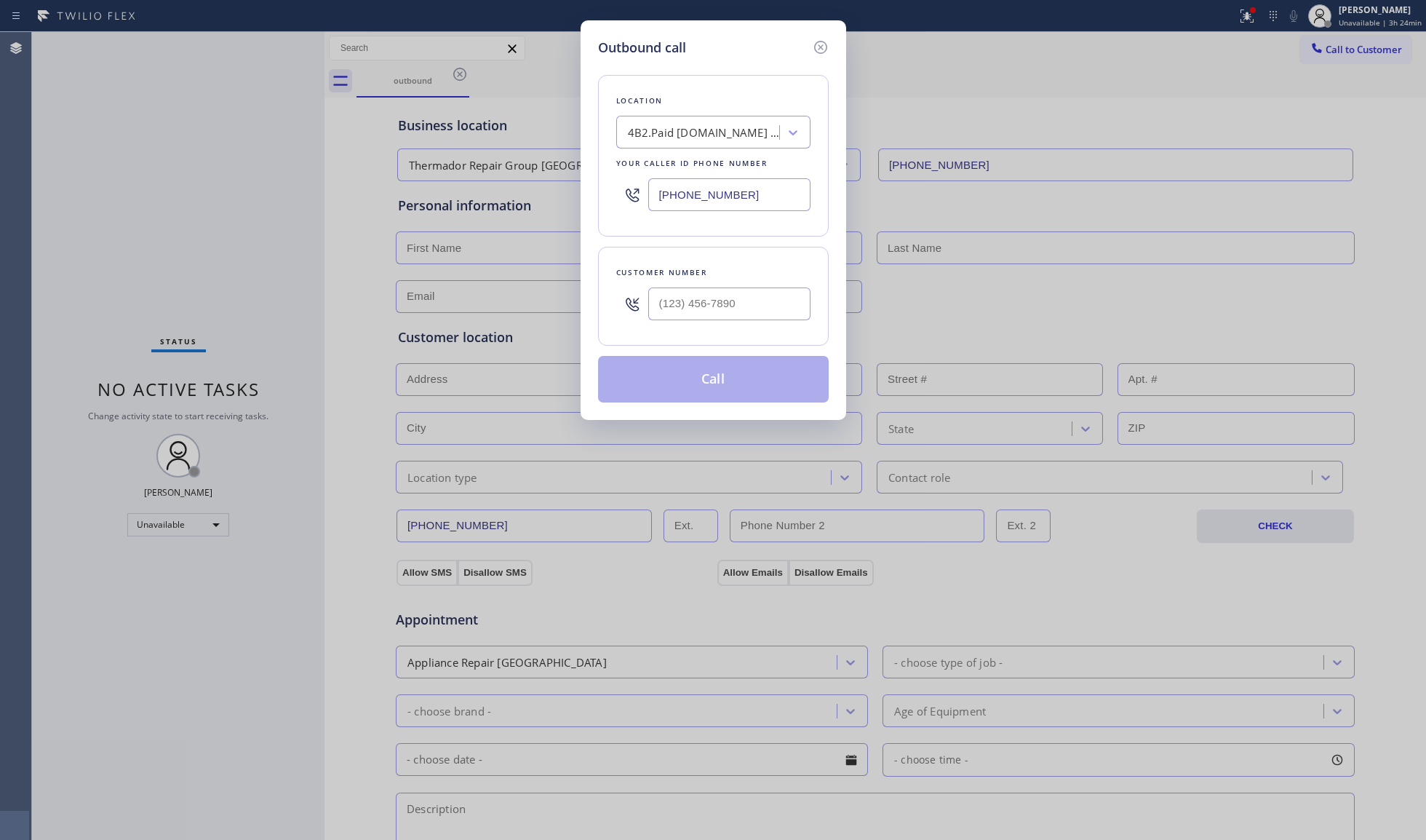
type input "[PHONE_NUMBER]"
drag, startPoint x: 778, startPoint y: 315, endPoint x: 603, endPoint y: 304, distance: 175.3
click at [612, 306] on div "Customer number (___) ___-____" at bounding box center [713, 296] width 230 height 99
paste input "917) 930-8878"
type input "[PHONE_NUMBER]"
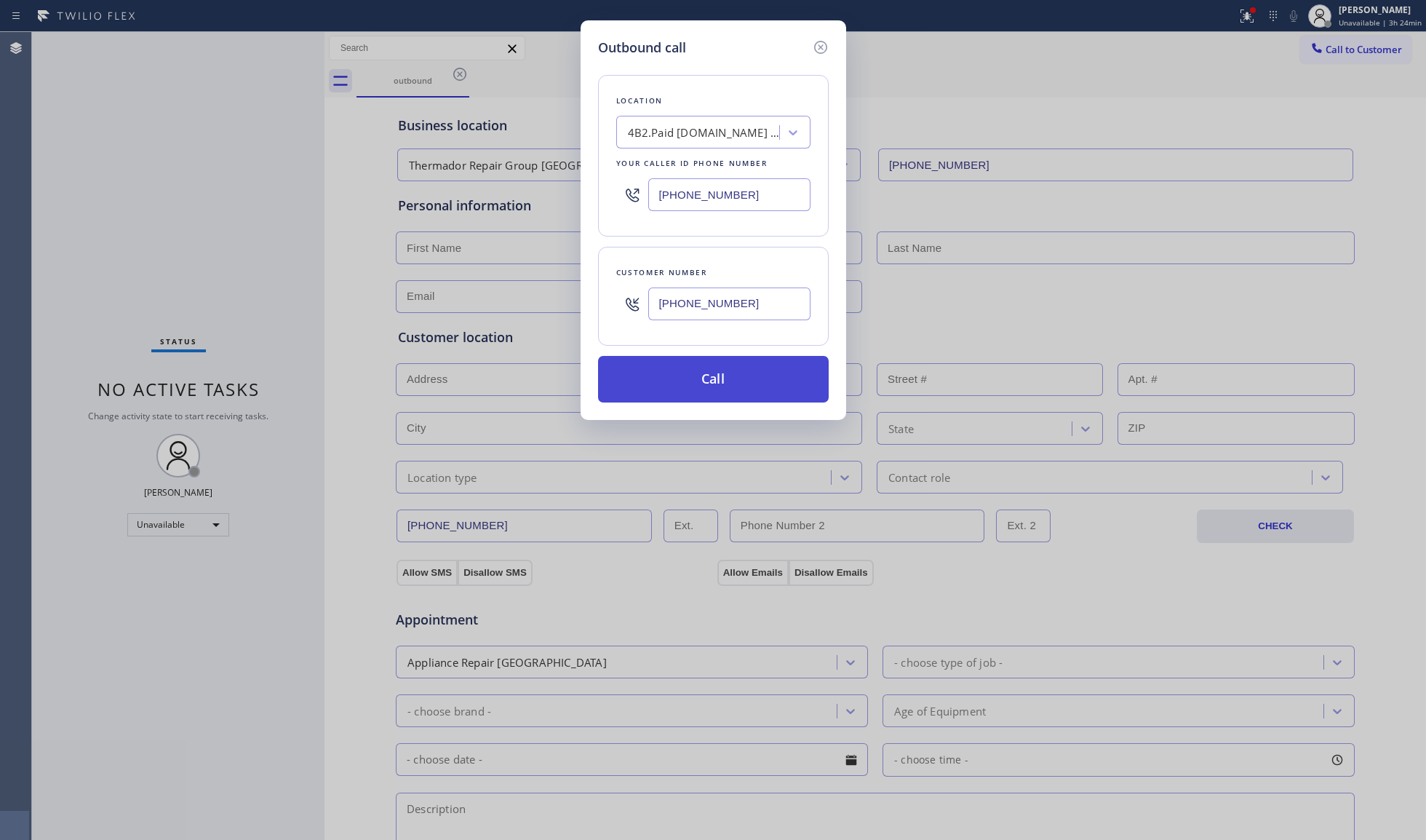
click at [719, 393] on button "Call" at bounding box center [713, 379] width 230 height 47
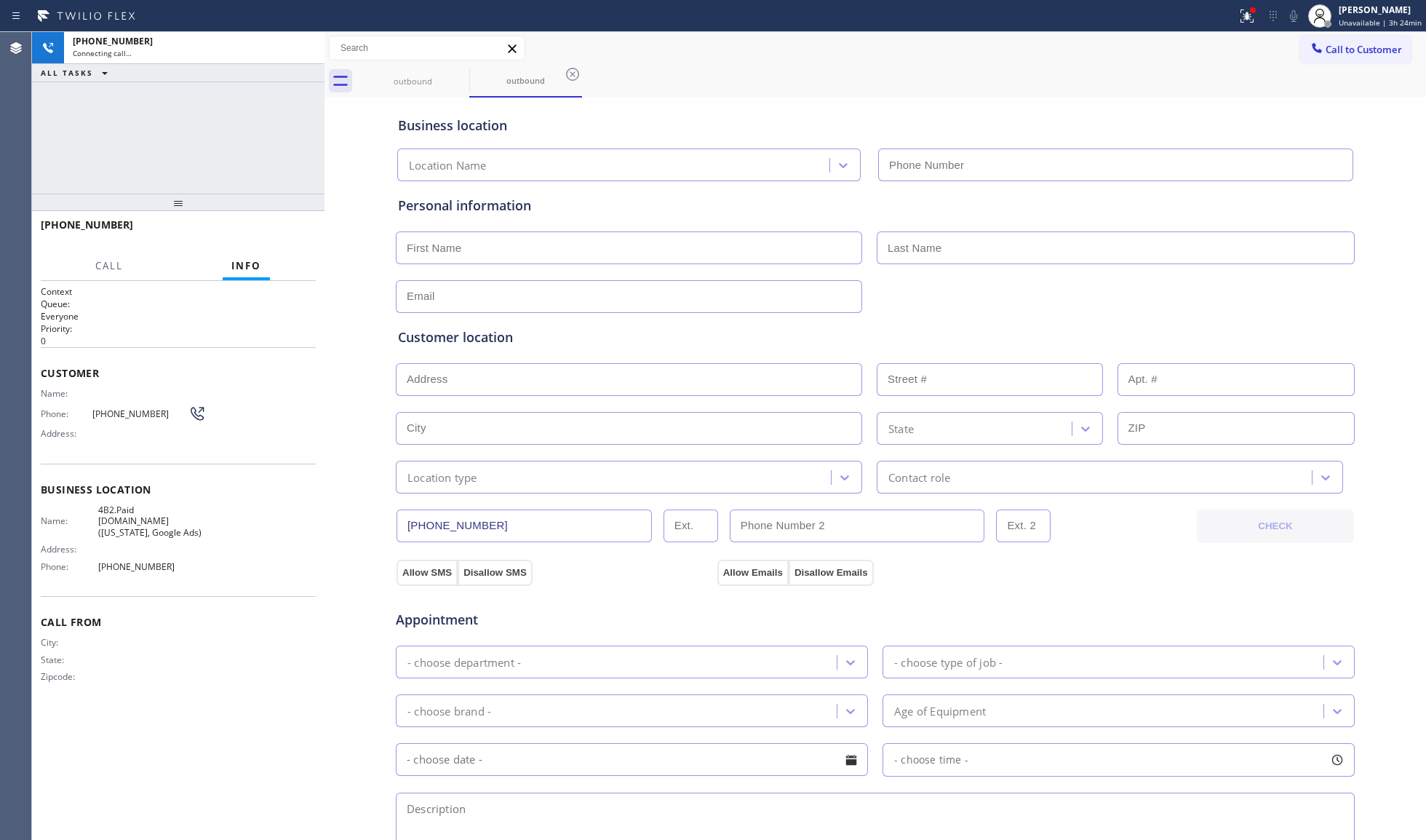
type input "[PHONE_NUMBER]"
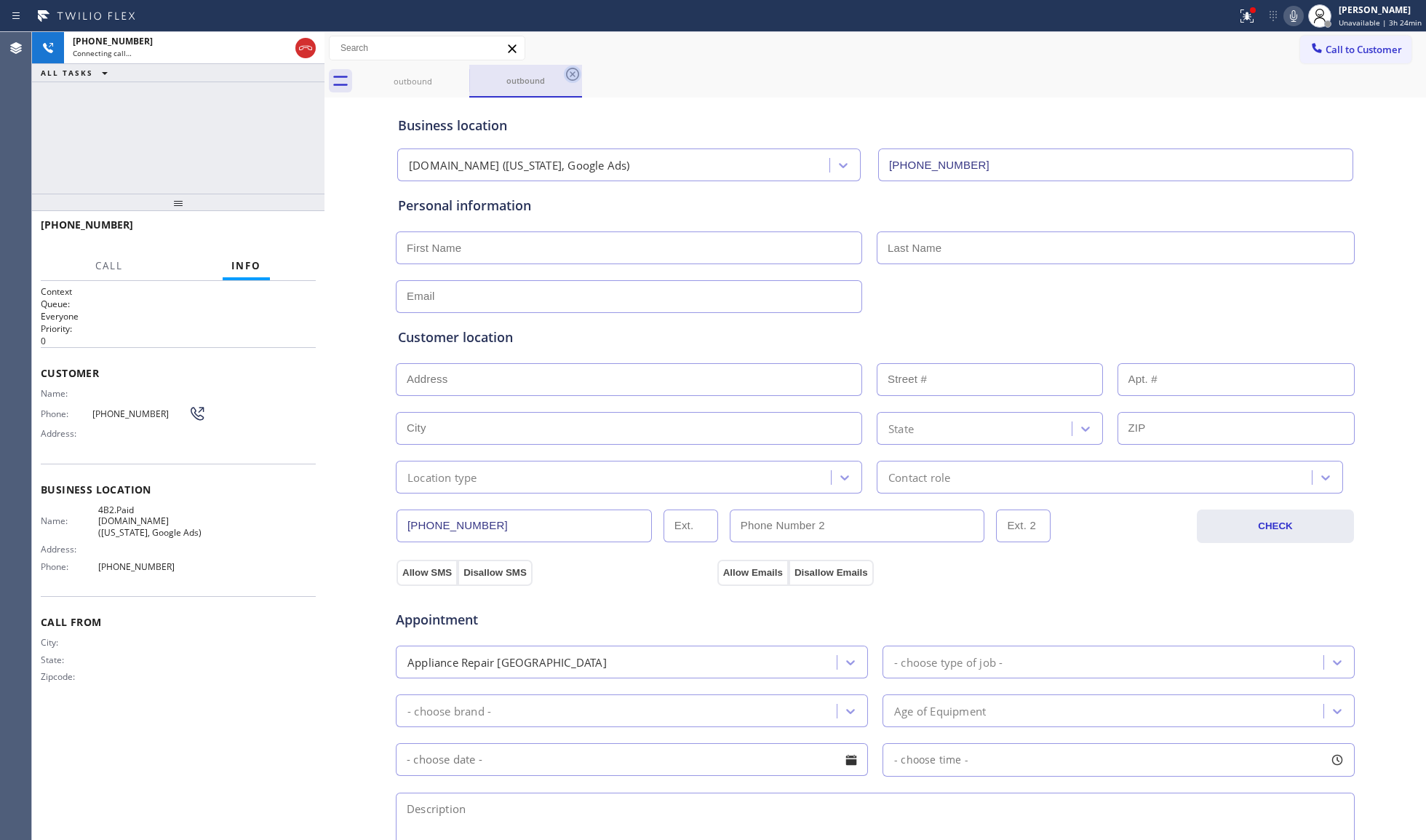
click at [568, 72] on icon at bounding box center [573, 74] width 18 height 18
click at [1301, 11] on icon at bounding box center [1294, 16] width 18 height 18
click at [1297, 3] on div "Status report Issues detected These issues could affect your workflow. Please c…" at bounding box center [1328, 16] width 195 height 32
click at [1293, 20] on icon at bounding box center [1294, 16] width 18 height 18
click at [1305, 19] on div "Status report Issues detected These issues could affect your workflow. Please c…" at bounding box center [1328, 16] width 195 height 32
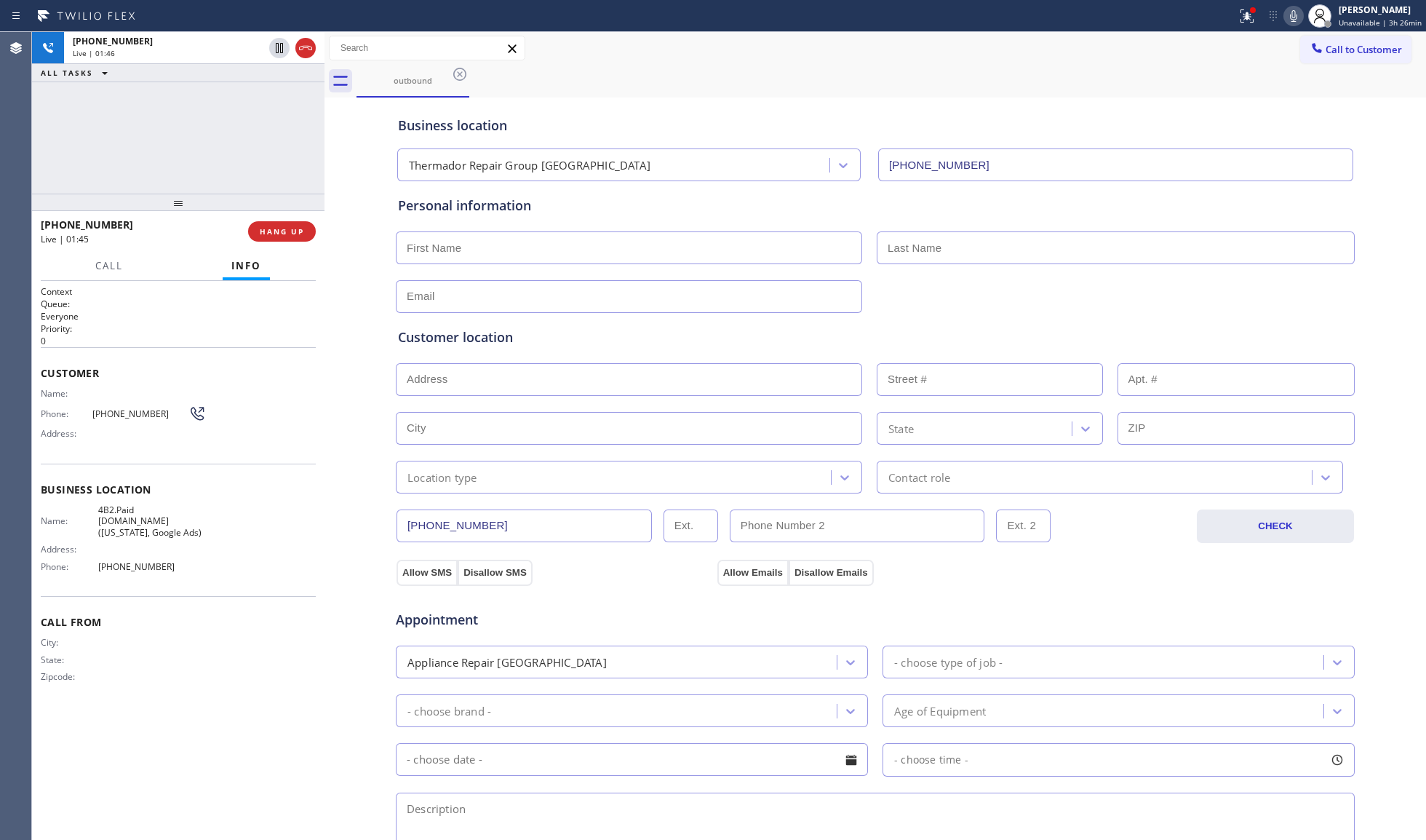
click at [1300, 19] on icon at bounding box center [1294, 16] width 18 height 18
click at [1300, 18] on icon at bounding box center [1294, 16] width 18 height 18
click at [1256, 71] on div "outbound" at bounding box center [891, 80] width 1070 height 33
click at [1297, 21] on icon at bounding box center [1294, 16] width 7 height 11
click at [1256, 49] on div "Call to Customer Outbound call Location [DOMAIN_NAME] ([US_STATE], Google Ads) …" at bounding box center [875, 48] width 1102 height 26
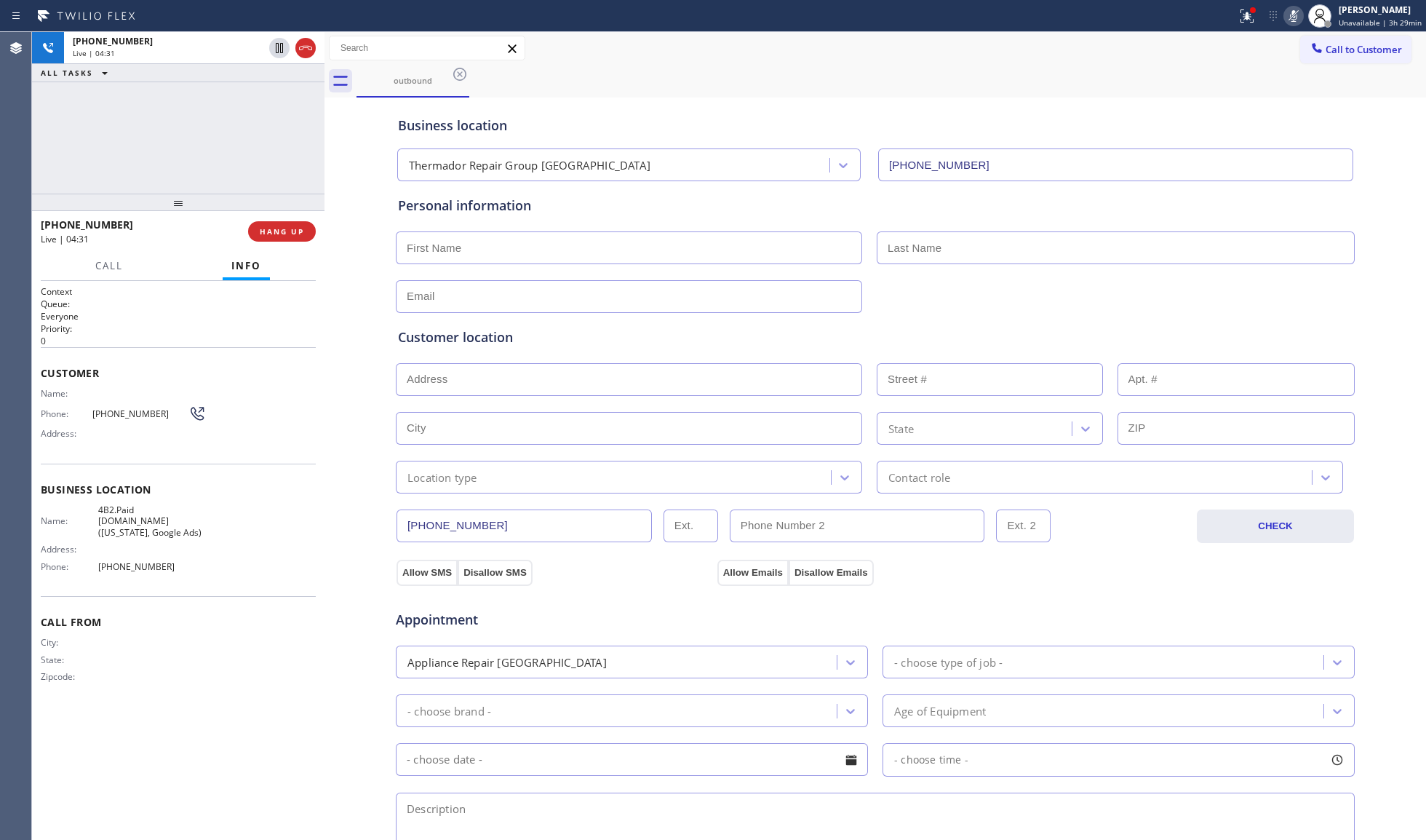
click at [1293, 16] on icon at bounding box center [1294, 16] width 18 height 18
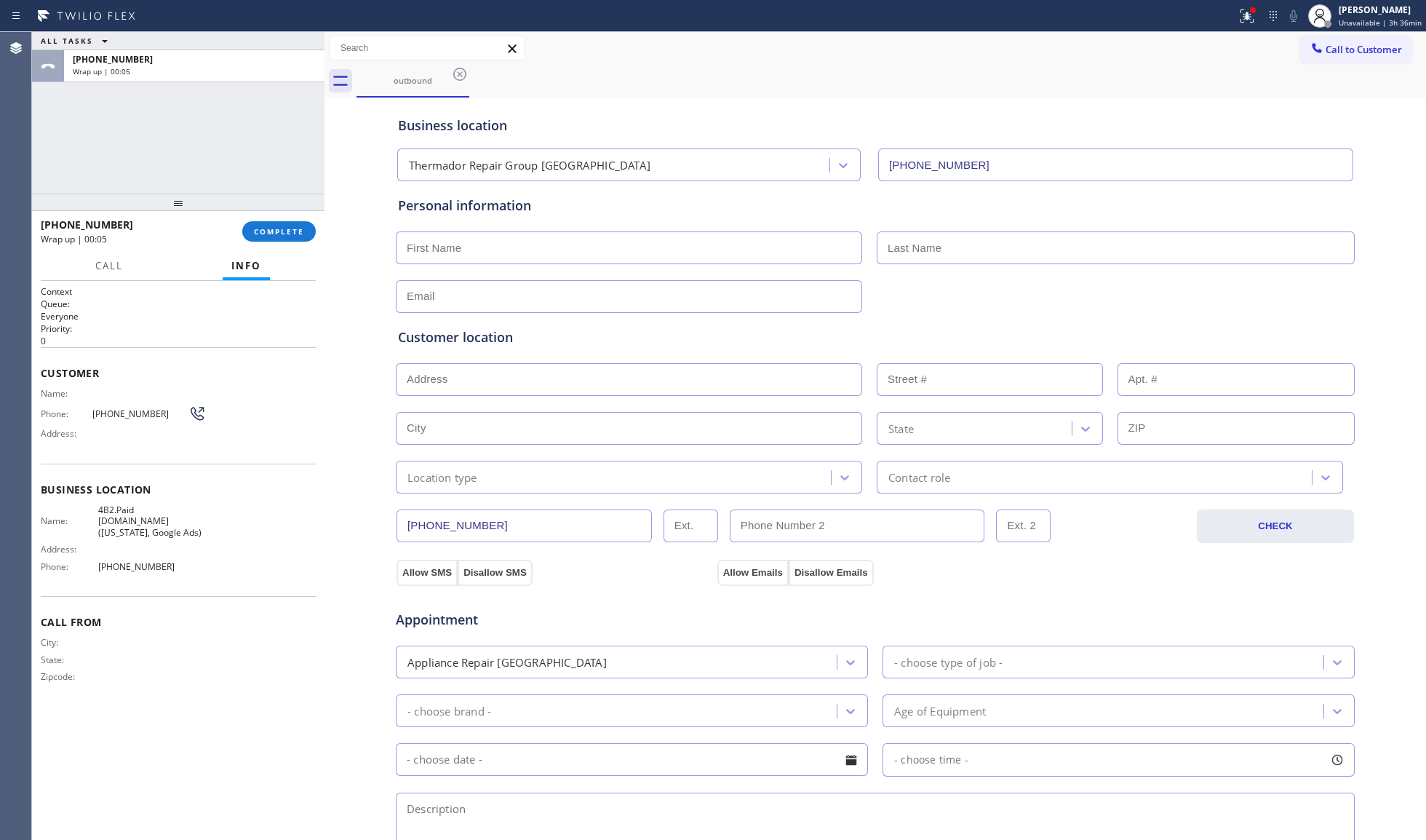
click at [676, 259] on input "text" at bounding box center [629, 247] width 467 height 33
paste input "[PERSON_NAME]"
type input "[PERSON_NAME]"
click at [919, 247] on input "text" at bounding box center [1116, 247] width 478 height 33
paste input "Magalhaes"
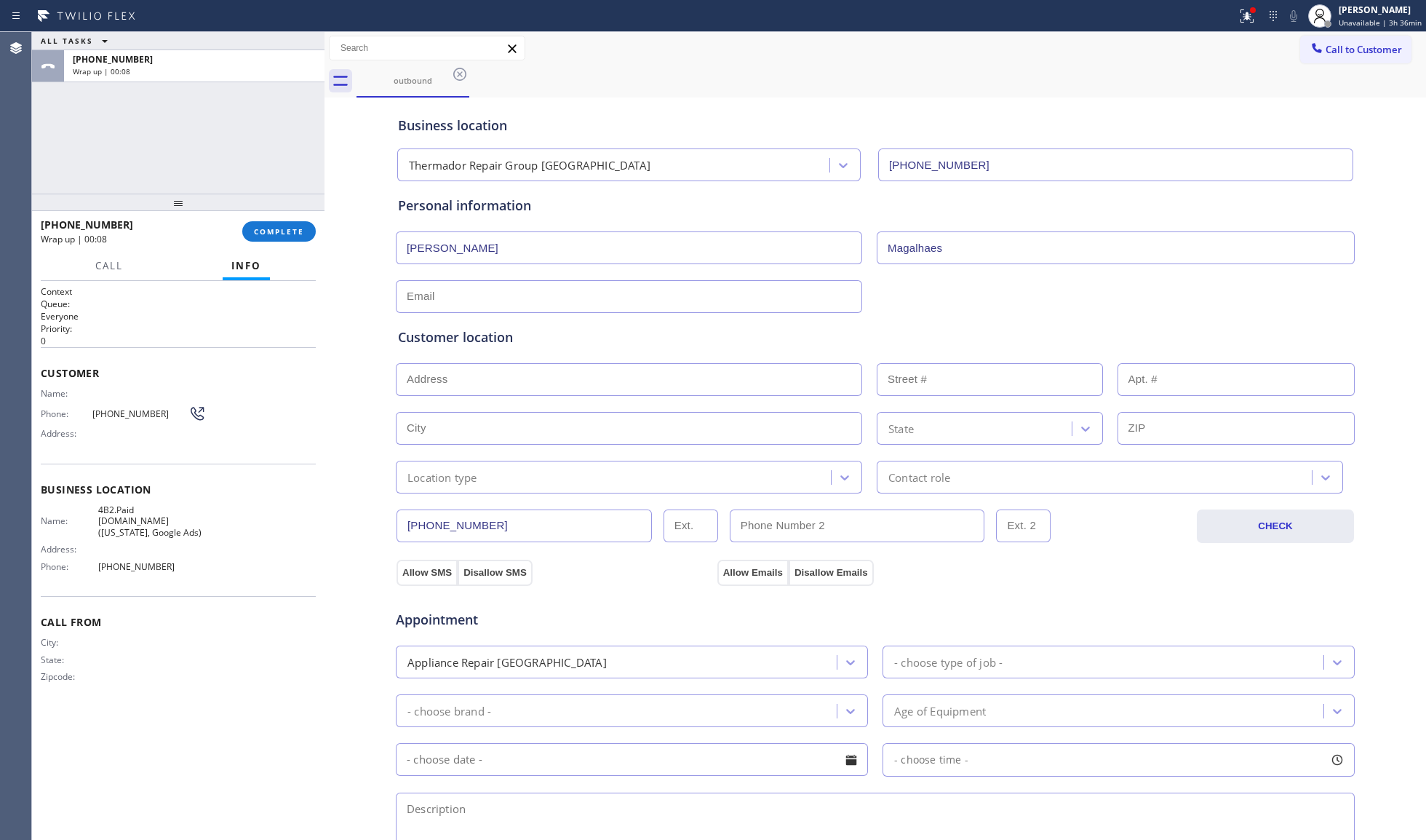
type input "Magalhaes"
click at [987, 334] on div "Customer location" at bounding box center [875, 337] width 955 height 19
click at [492, 301] on input "text" at bounding box center [629, 296] width 467 height 33
type input "[EMAIL_ADDRESS][DOMAIN_NAME]"
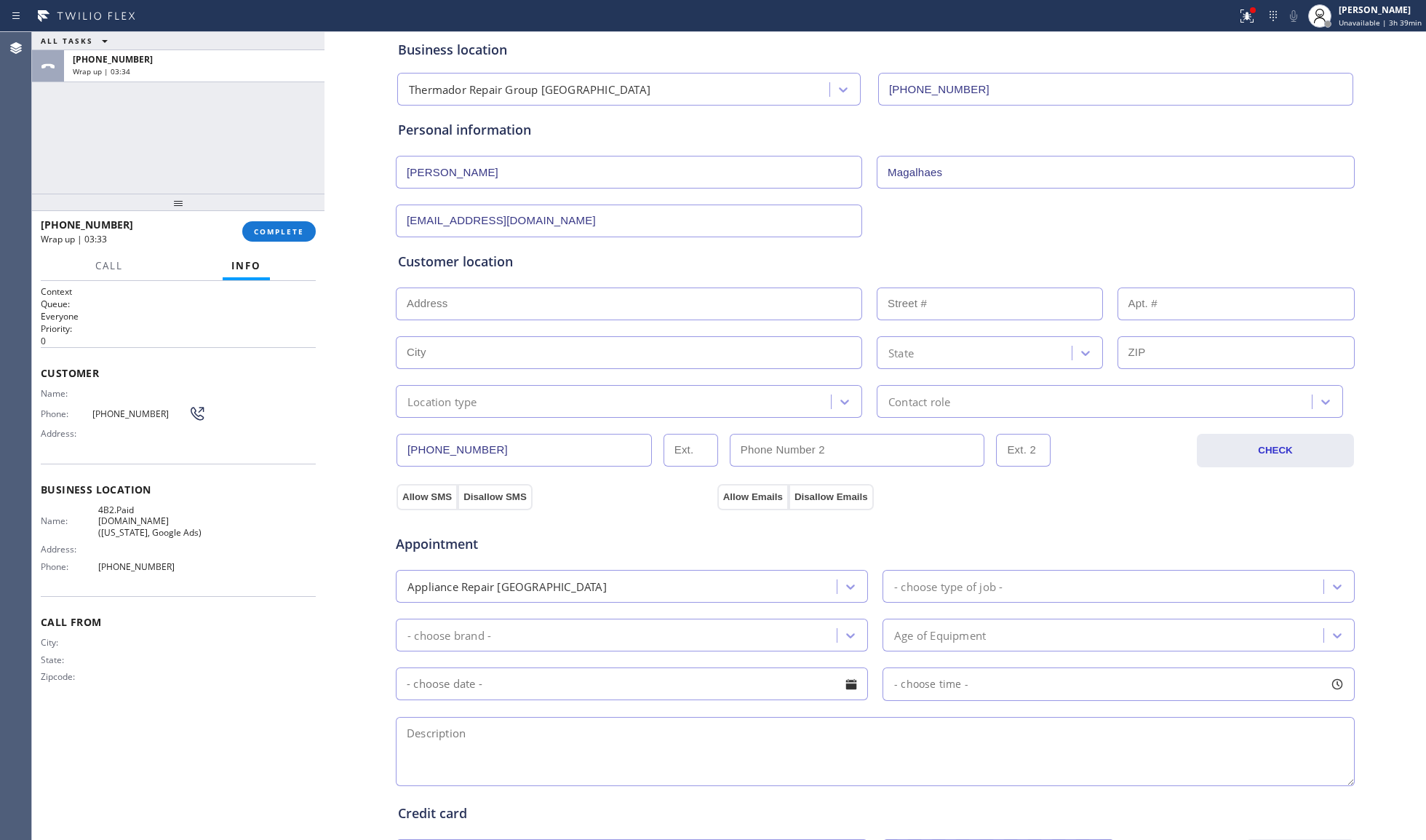
scroll to position [292, 0]
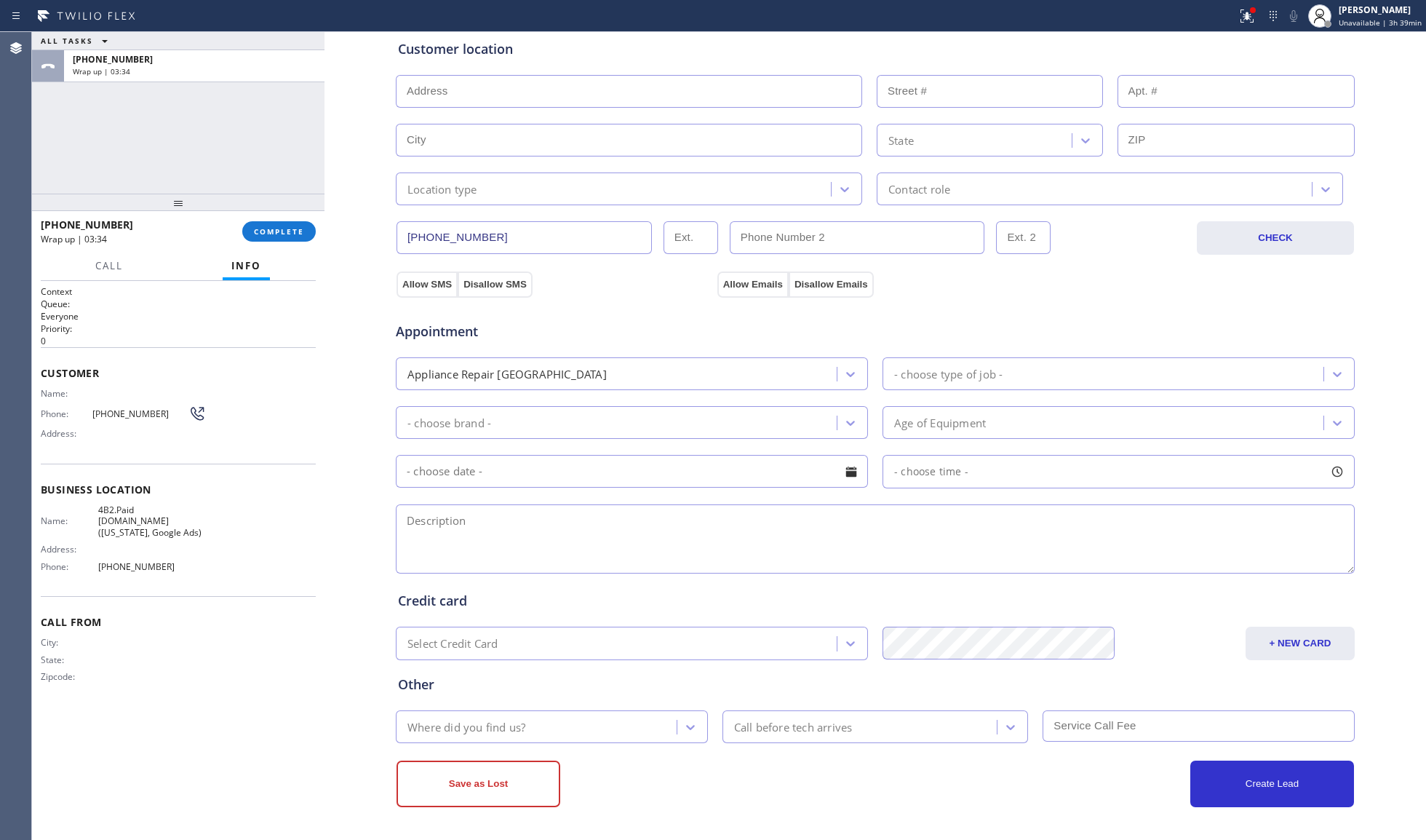
click at [553, 553] on textarea at bounding box center [875, 538] width 959 height 69
paste textarea "2-5, NO SCF, Viking Fridge, can't close the door properly / door hinges is loos…"
type textarea "2-5, NO SCF, Viking Fridge, can't close the door properly / door hinges is loos…"
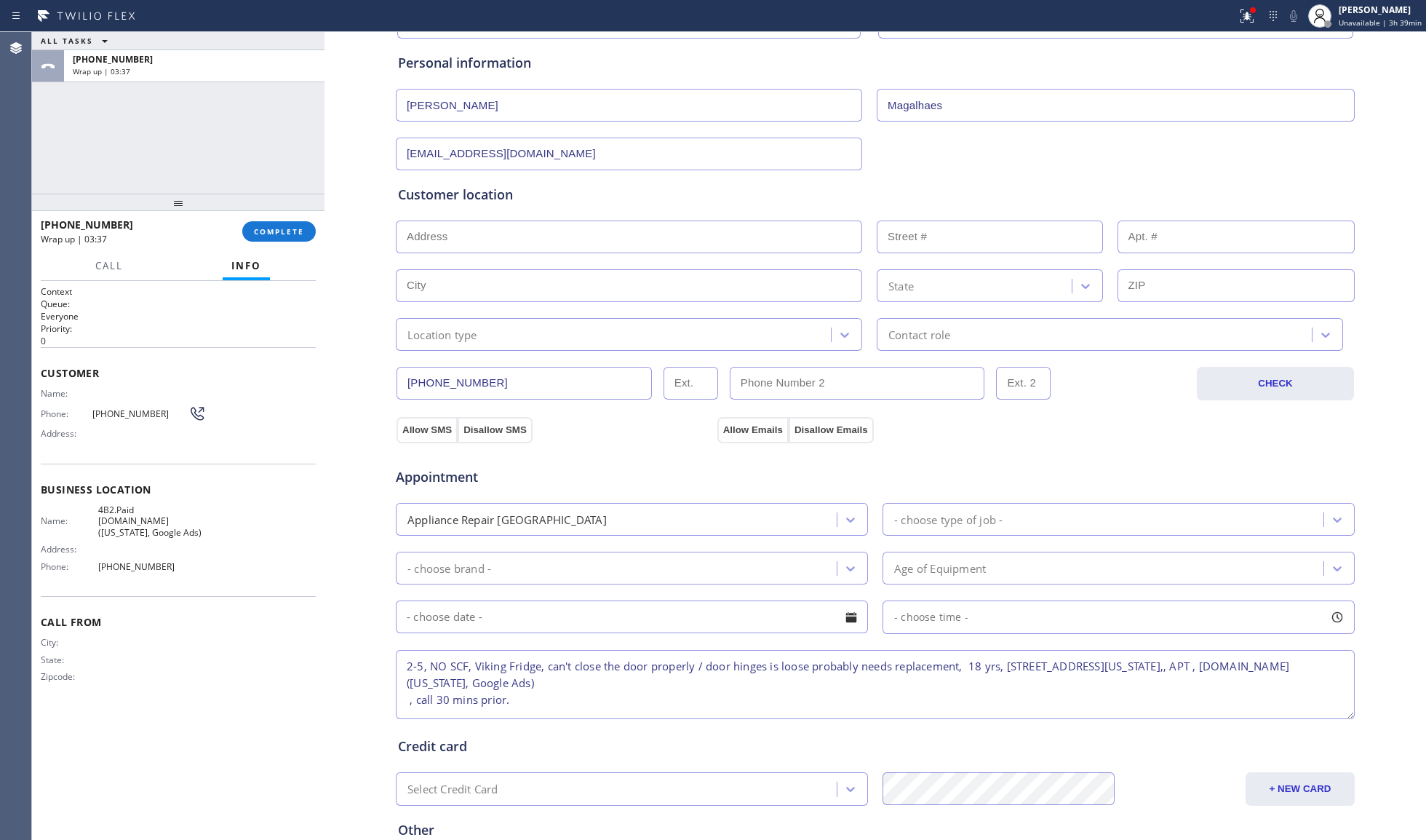
scroll to position [98, 0]
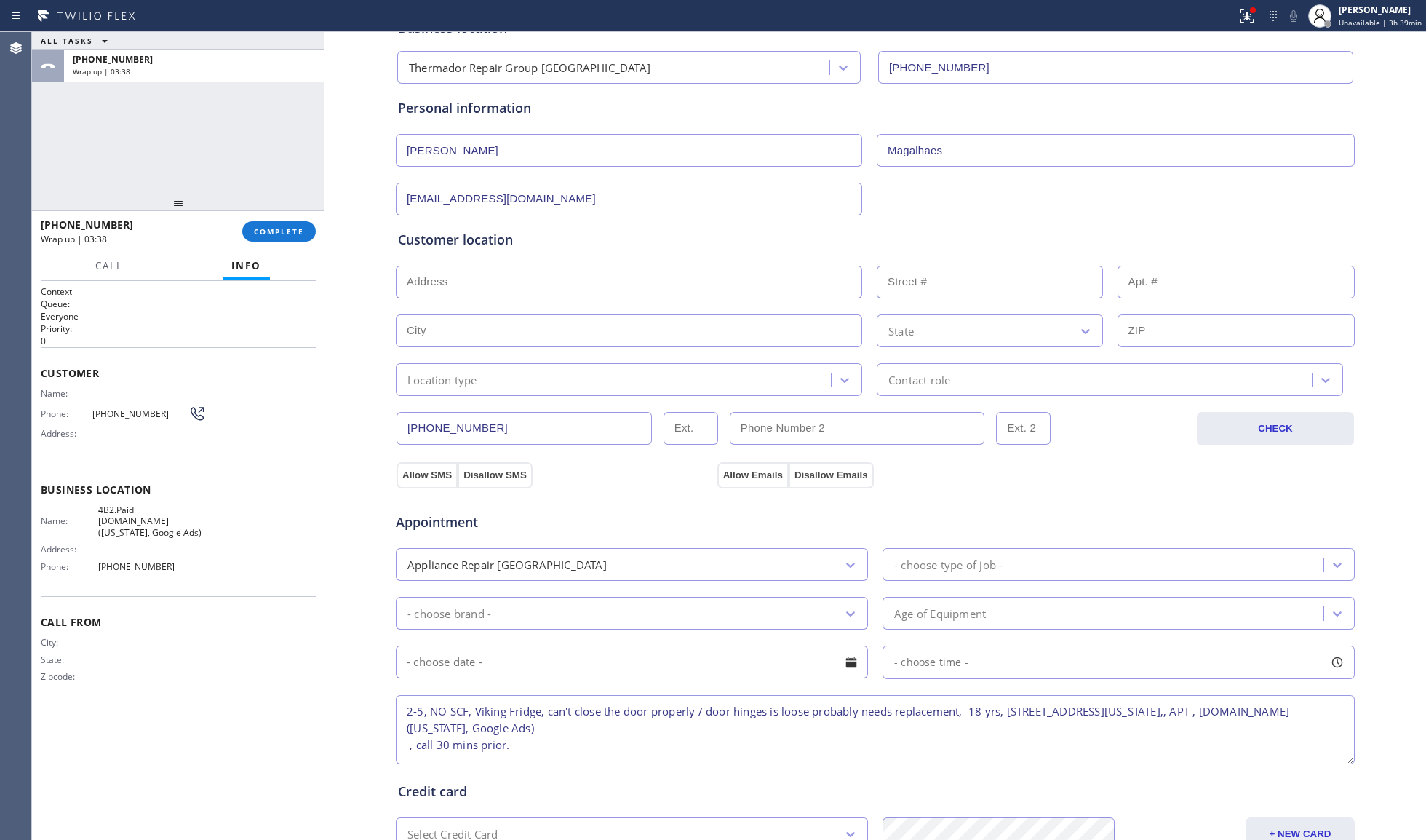
click at [484, 286] on input "text" at bounding box center [629, 281] width 467 height 33
paste input "[STREET_ADDRESS][US_STATE]"
drag, startPoint x: 496, startPoint y: 315, endPoint x: 508, endPoint y: 313, distance: 12.2
type input "[STREET_ADDRESS]"
type input "207"
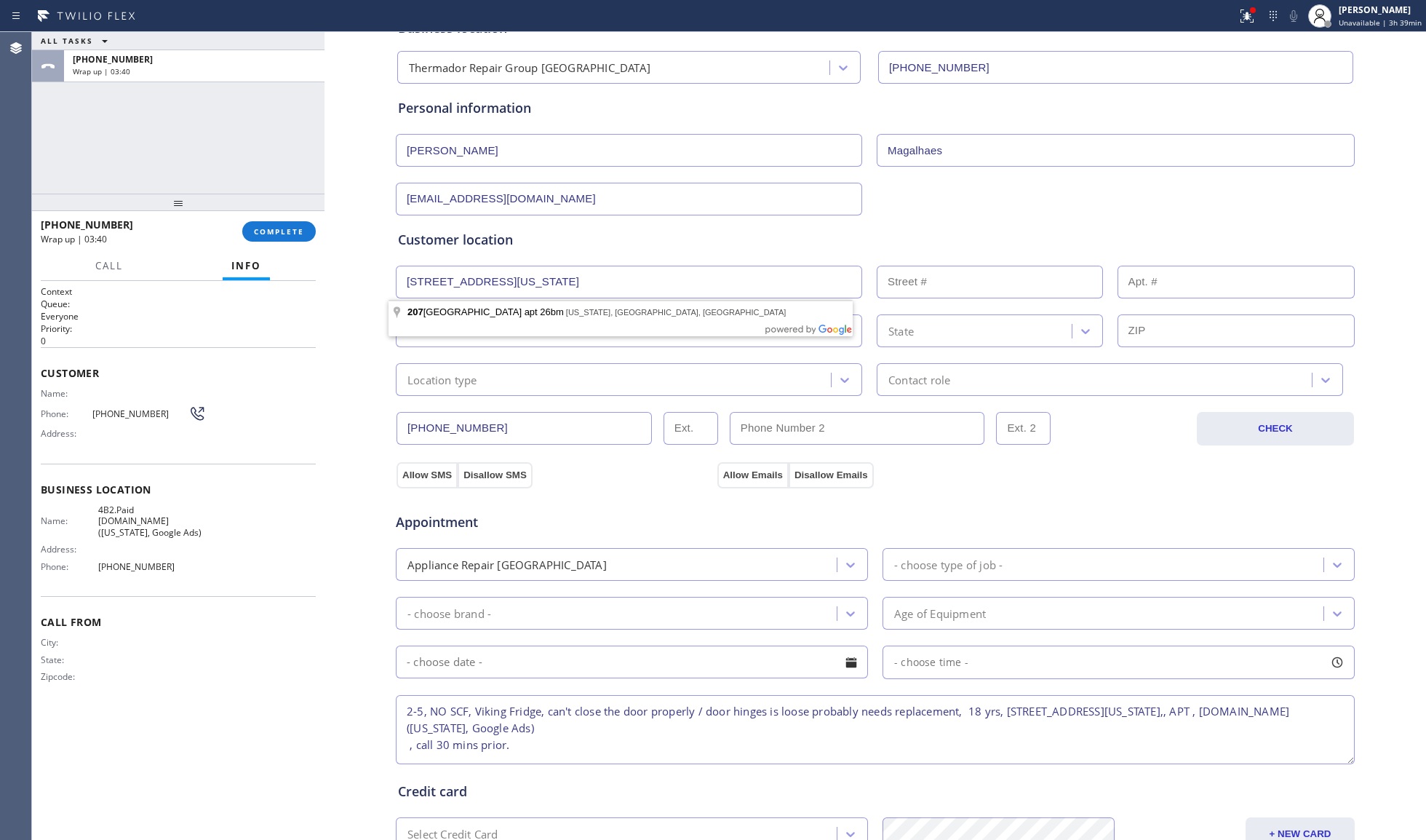
type input "[US_STATE]"
type input "10022"
drag, startPoint x: 1125, startPoint y: 278, endPoint x: 1139, endPoint y: 281, distance: 14.3
click at [1127, 278] on input "text" at bounding box center [1237, 281] width 238 height 33
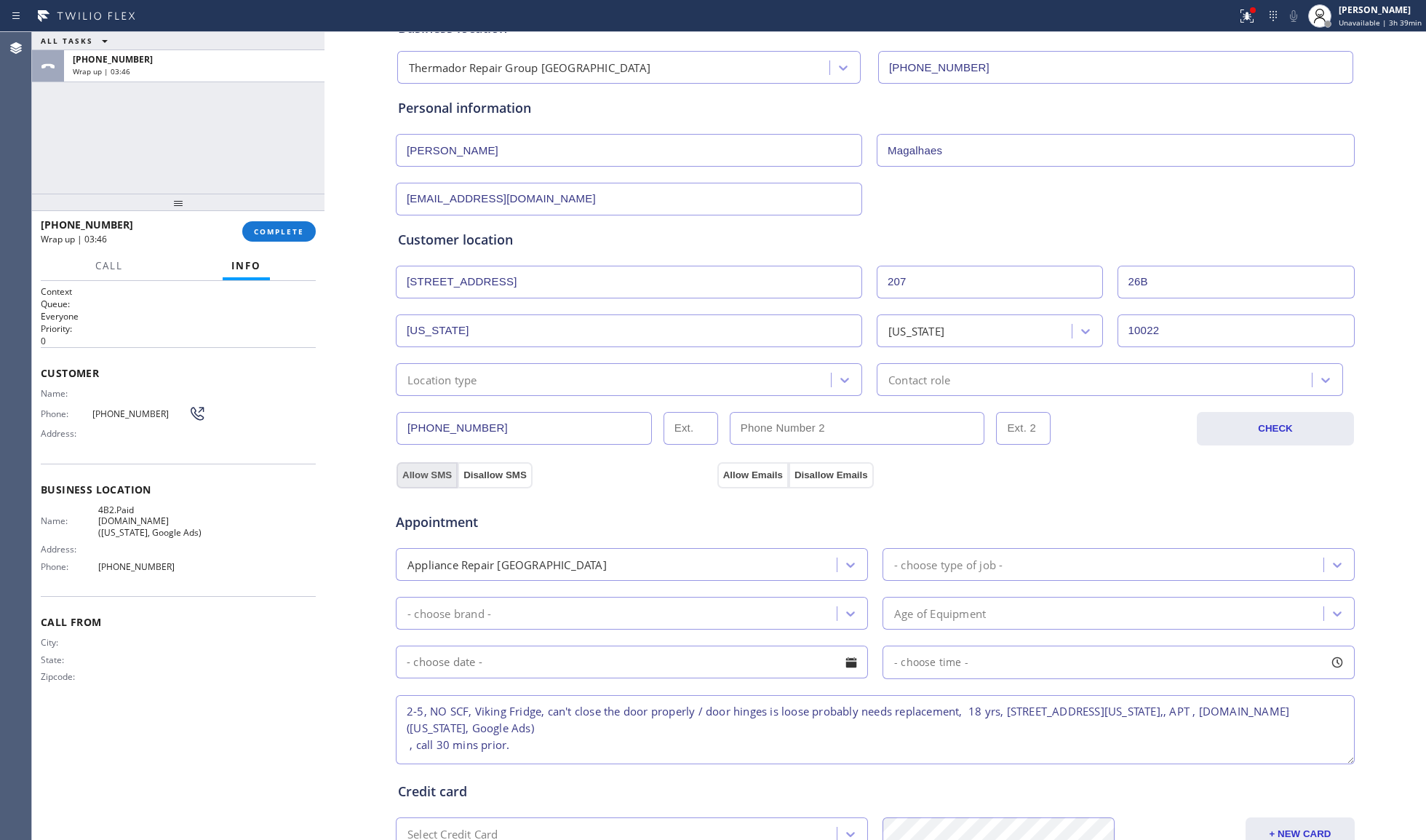
type input "26B"
click at [424, 470] on button "Allow SMS" at bounding box center [426, 476] width 61 height 26
click at [763, 476] on button "Allow Emails" at bounding box center [753, 476] width 71 height 26
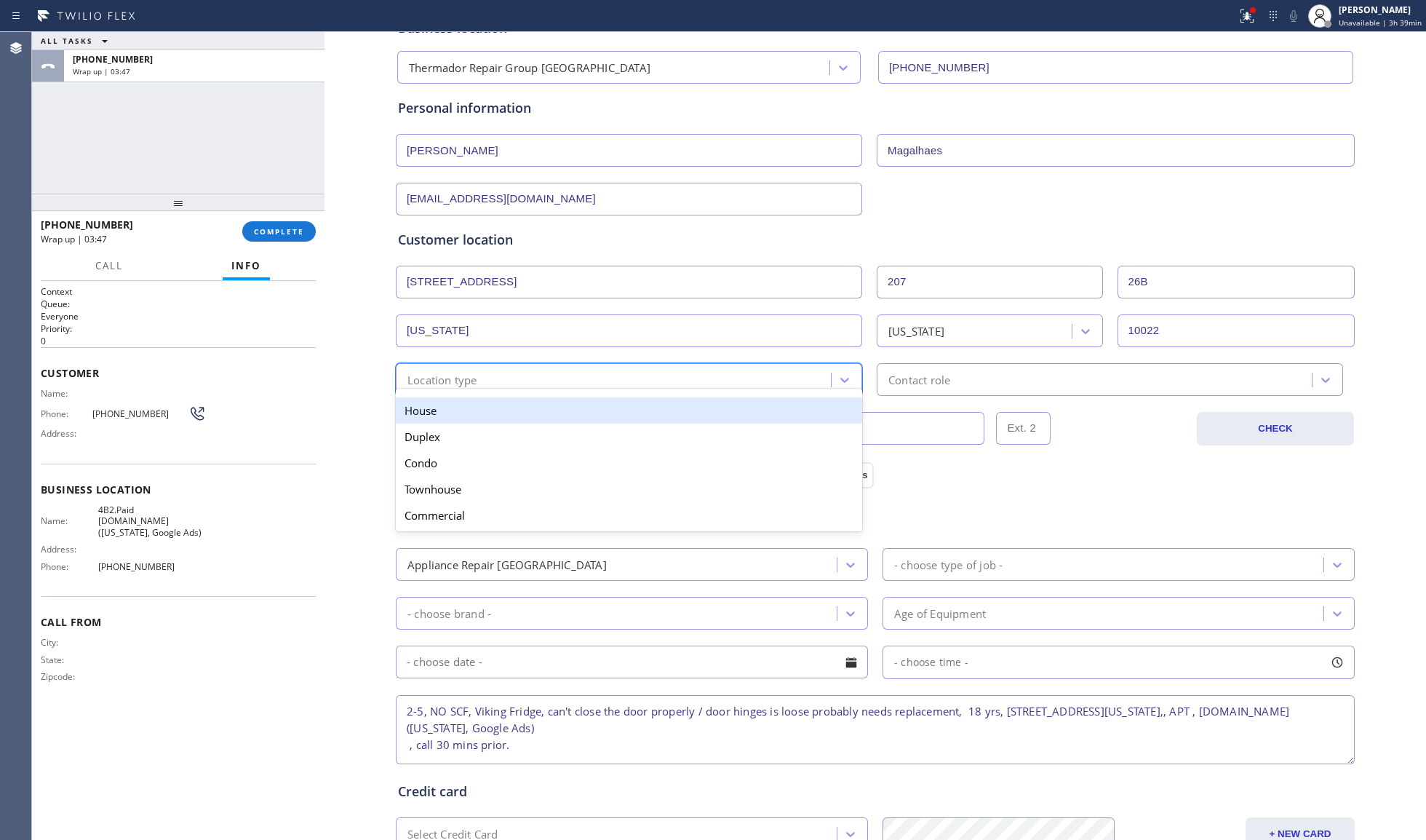
click at [513, 374] on div "Location type" at bounding box center [616, 379] width 431 height 26
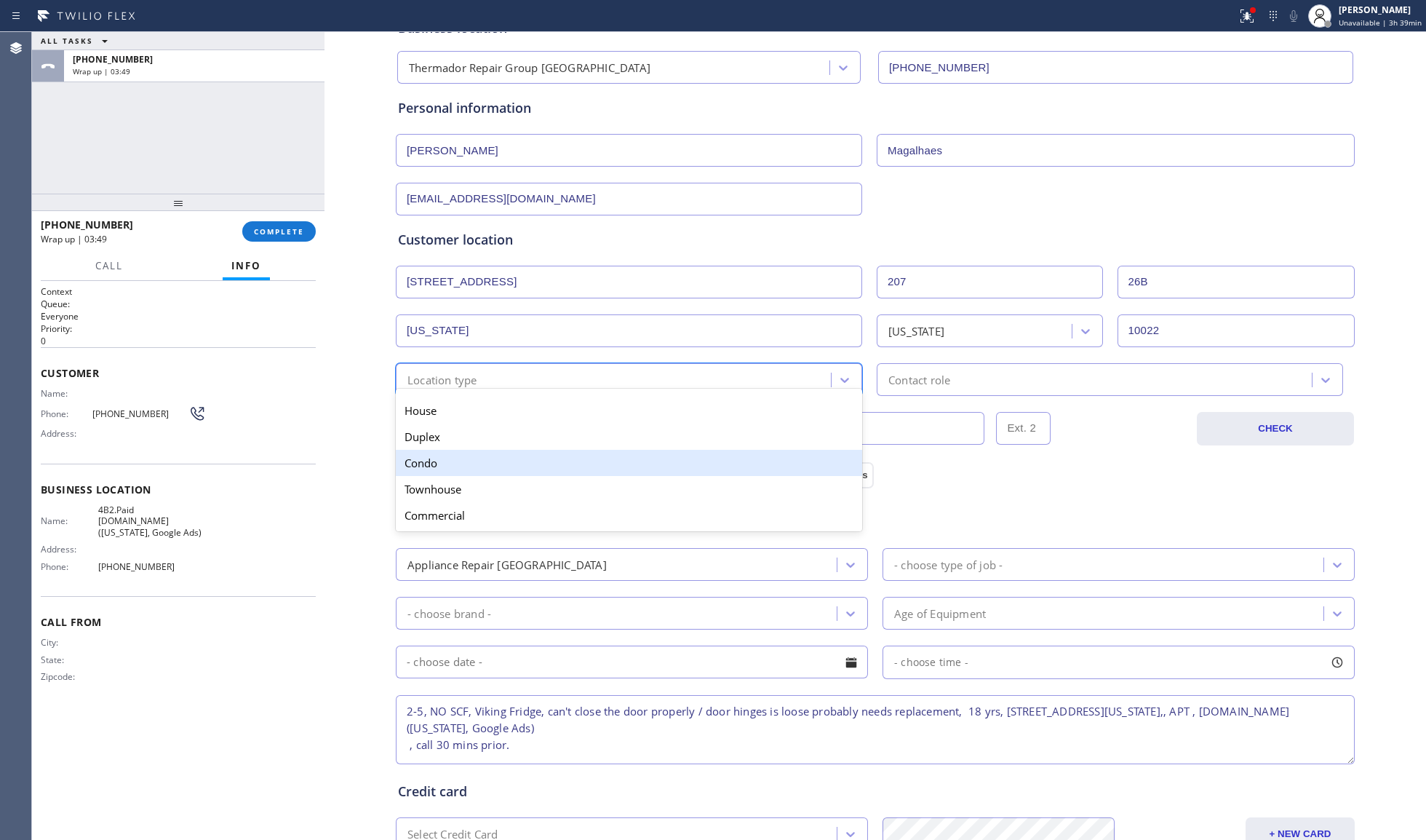
drag, startPoint x: 447, startPoint y: 457, endPoint x: 550, endPoint y: 460, distance: 103.0
click at [448, 457] on div "Condo" at bounding box center [629, 463] width 467 height 26
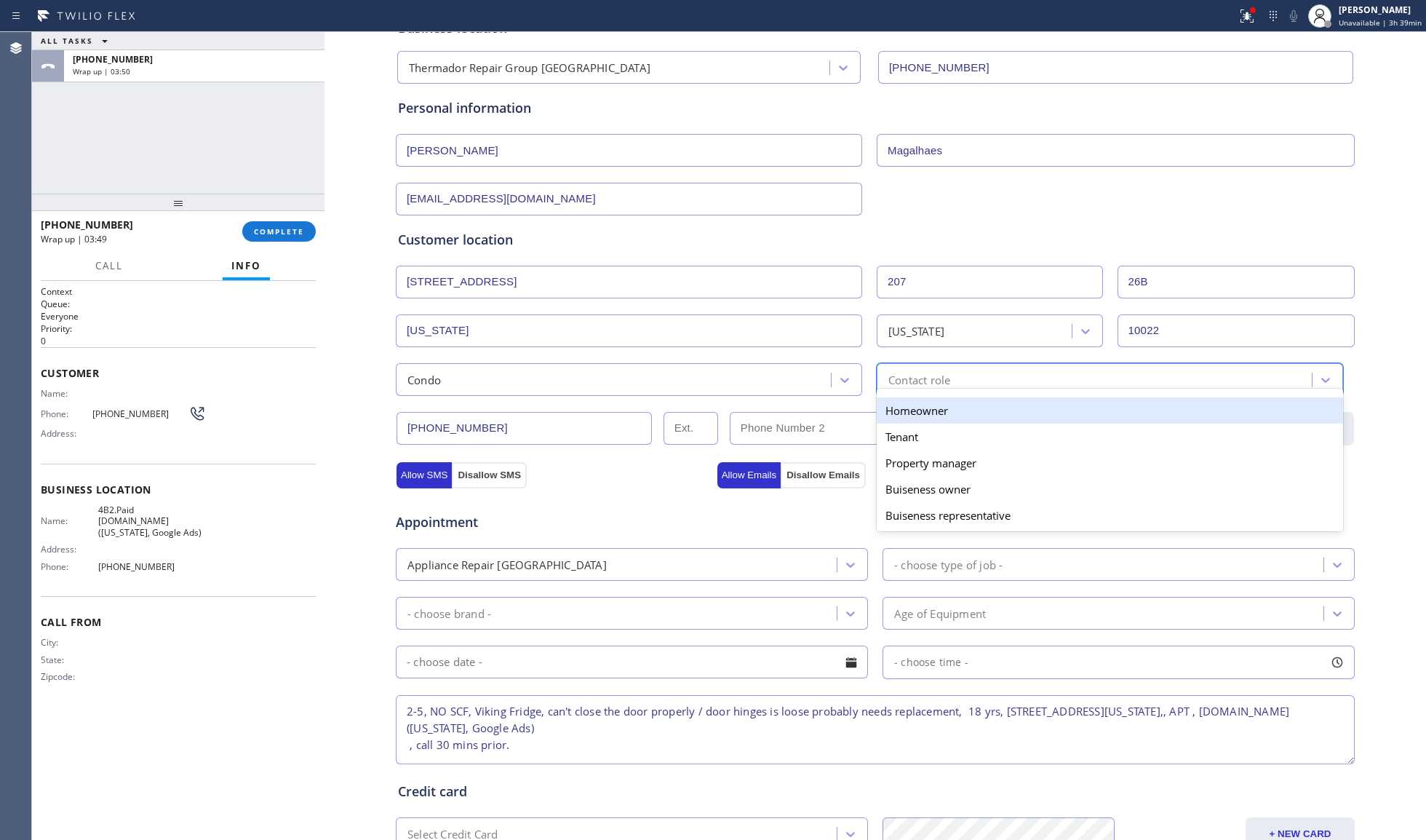
drag, startPoint x: 947, startPoint y: 384, endPoint x: 919, endPoint y: 393, distance: 29.4
click at [948, 384] on div "Contact role" at bounding box center [1097, 379] width 431 height 26
click at [904, 408] on div "Homeowner" at bounding box center [1110, 410] width 467 height 26
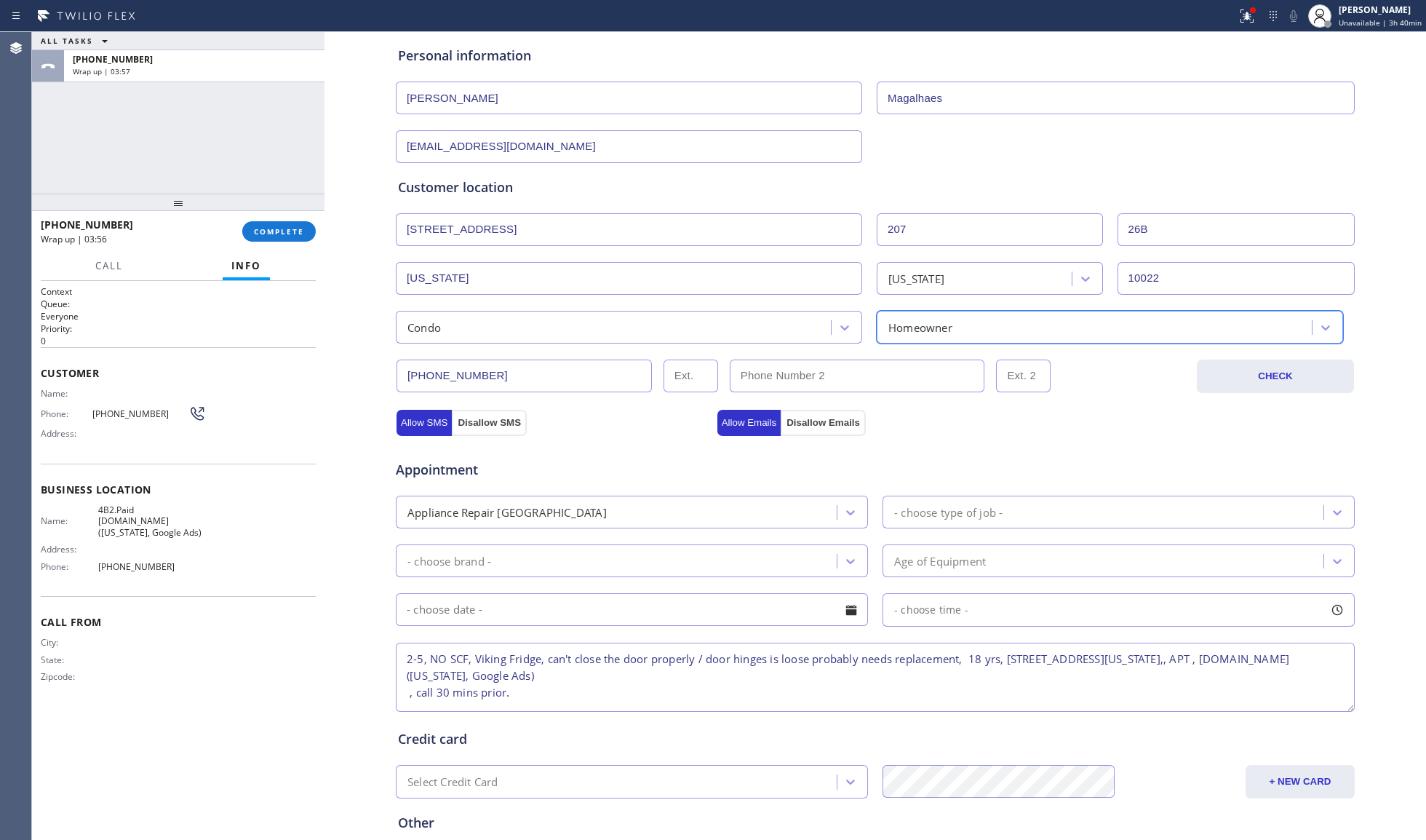
scroll to position [195, 0]
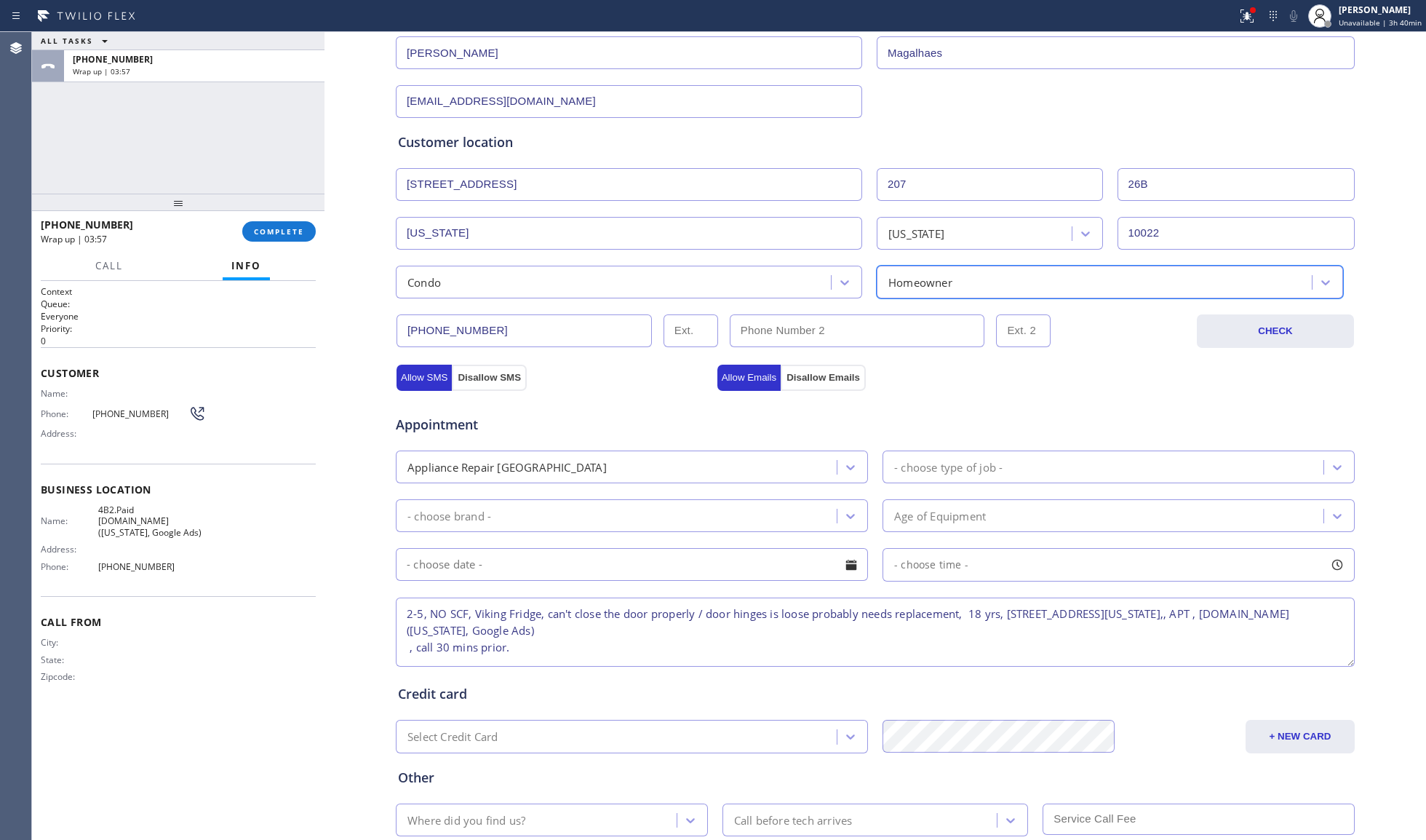
click at [961, 467] on div "- choose type of job -" at bounding box center [949, 467] width 109 height 17
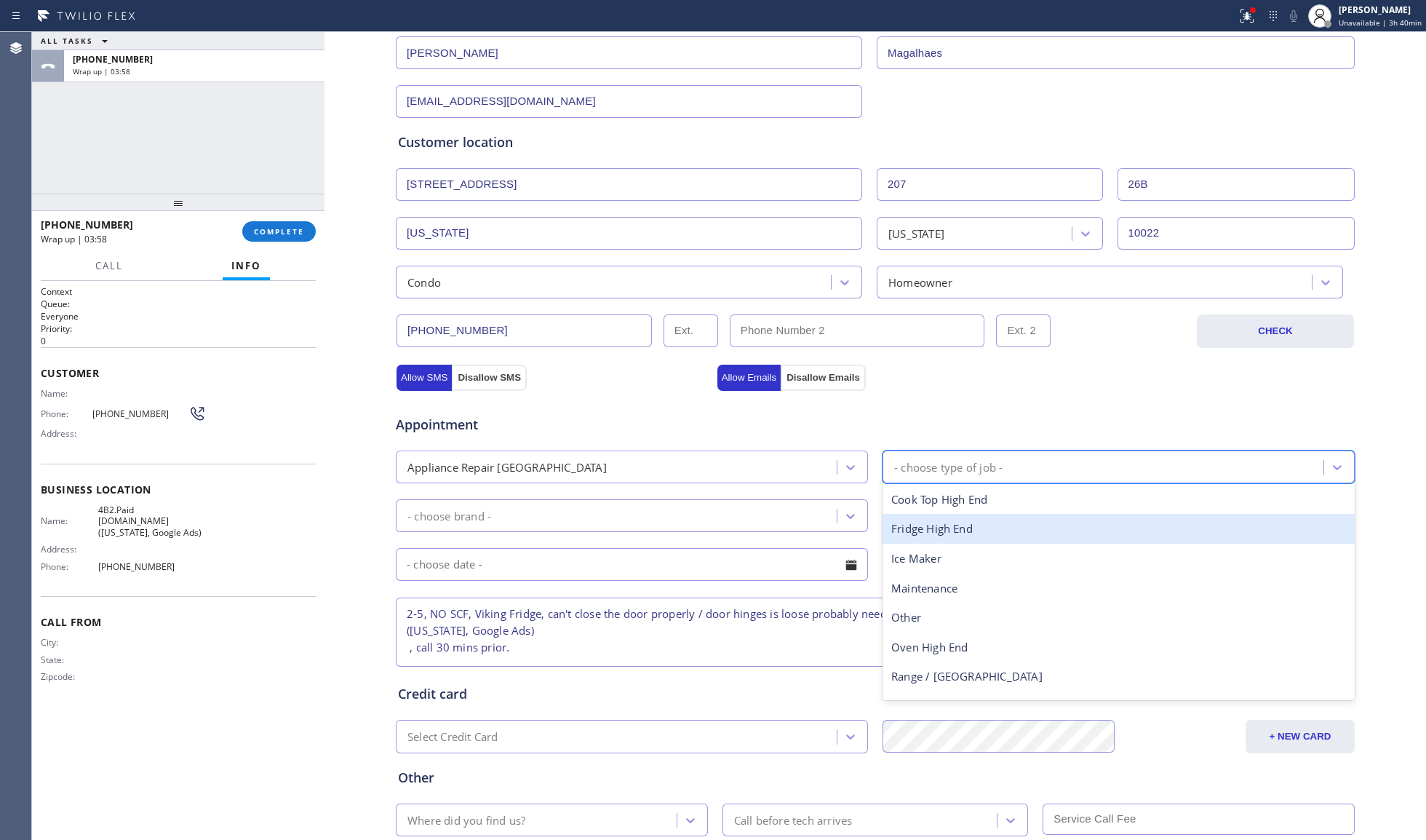
drag, startPoint x: 911, startPoint y: 534, endPoint x: 795, endPoint y: 531, distance: 116.0
click at [900, 531] on div "Fridge High End" at bounding box center [1118, 529] width 472 height 30
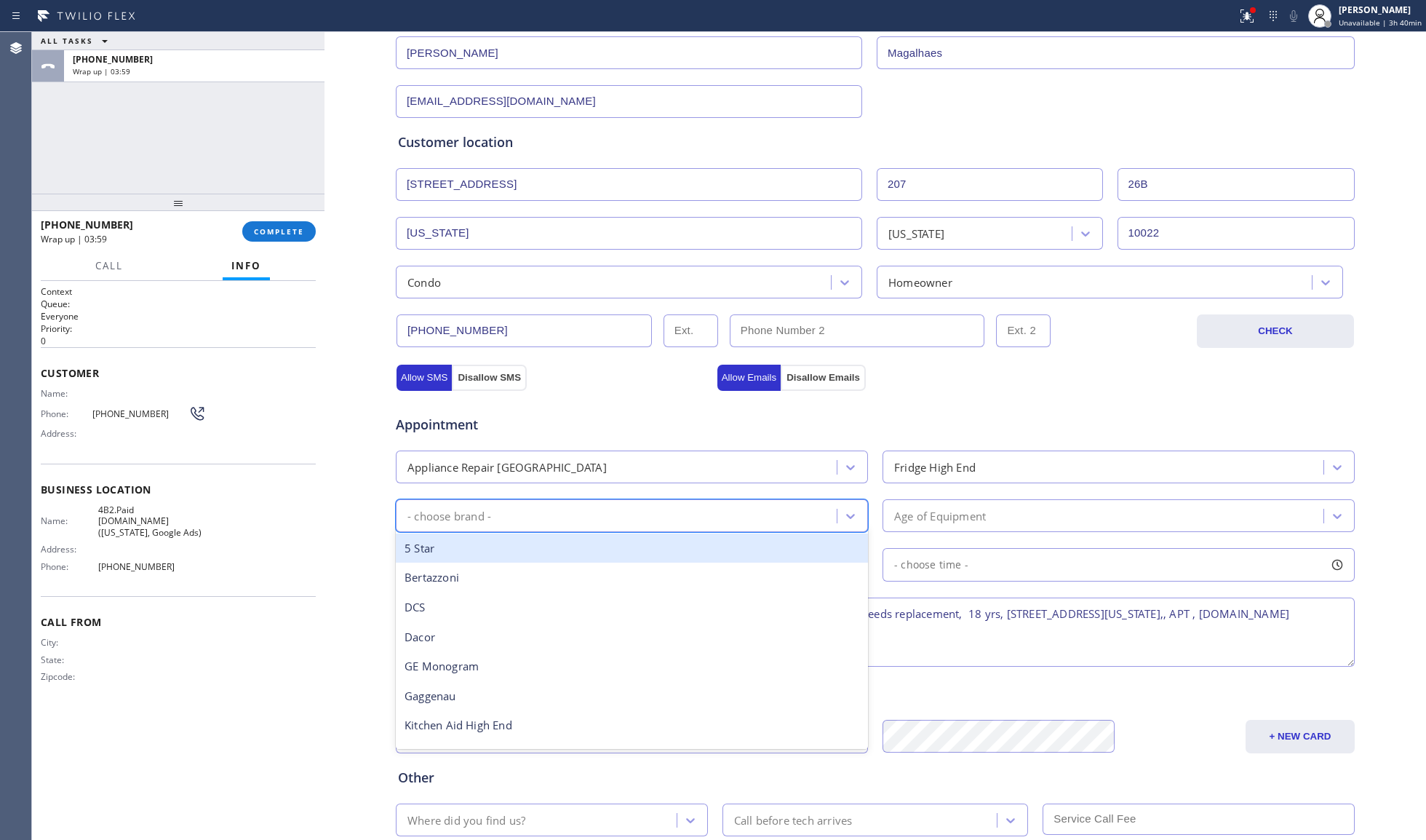
click at [646, 520] on div "- choose brand -" at bounding box center [619, 515] width 437 height 26
type input "v"
click at [527, 543] on div "Viking" at bounding box center [632, 548] width 472 height 30
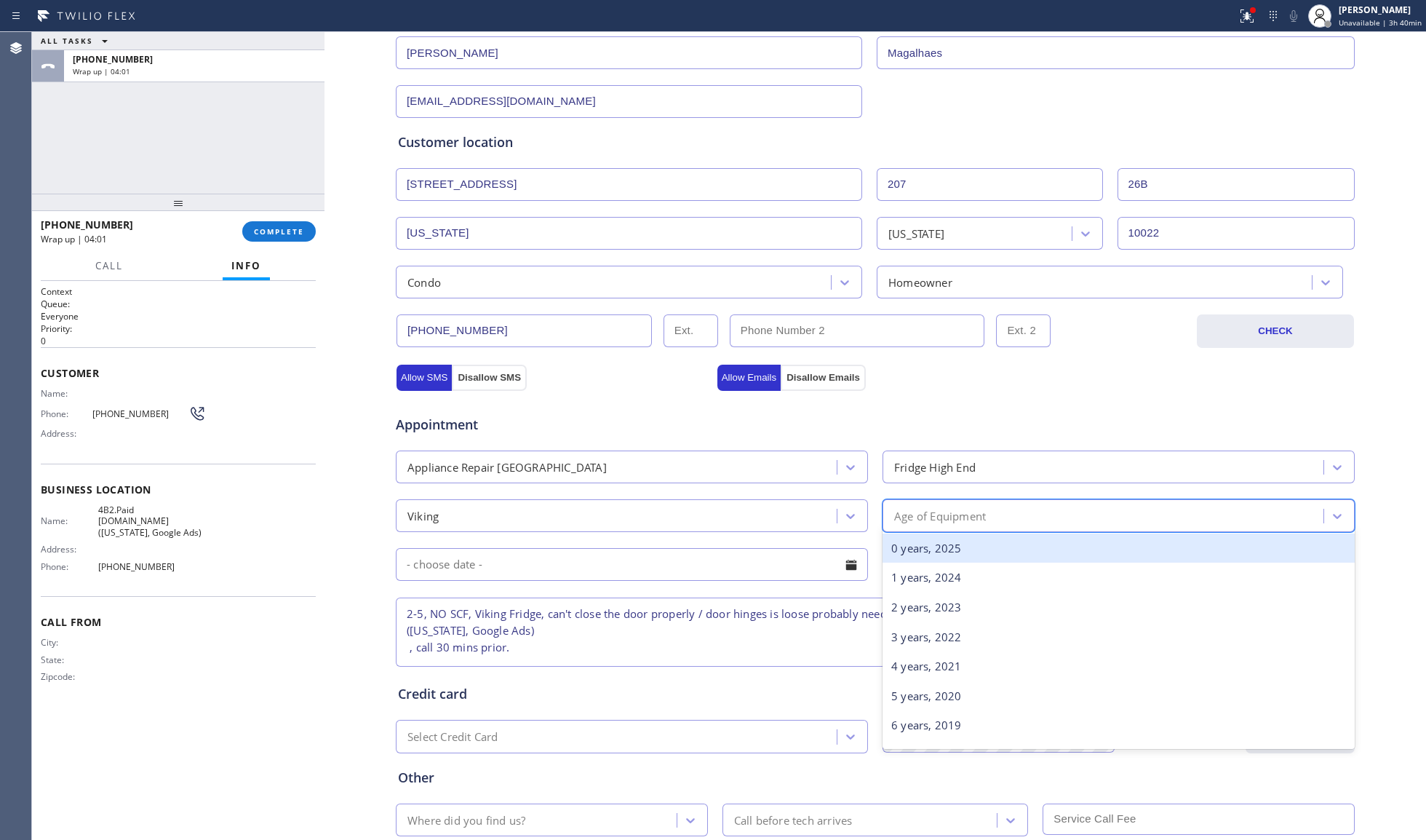
click at [901, 521] on div "Age of Equipment" at bounding box center [941, 515] width 92 height 17
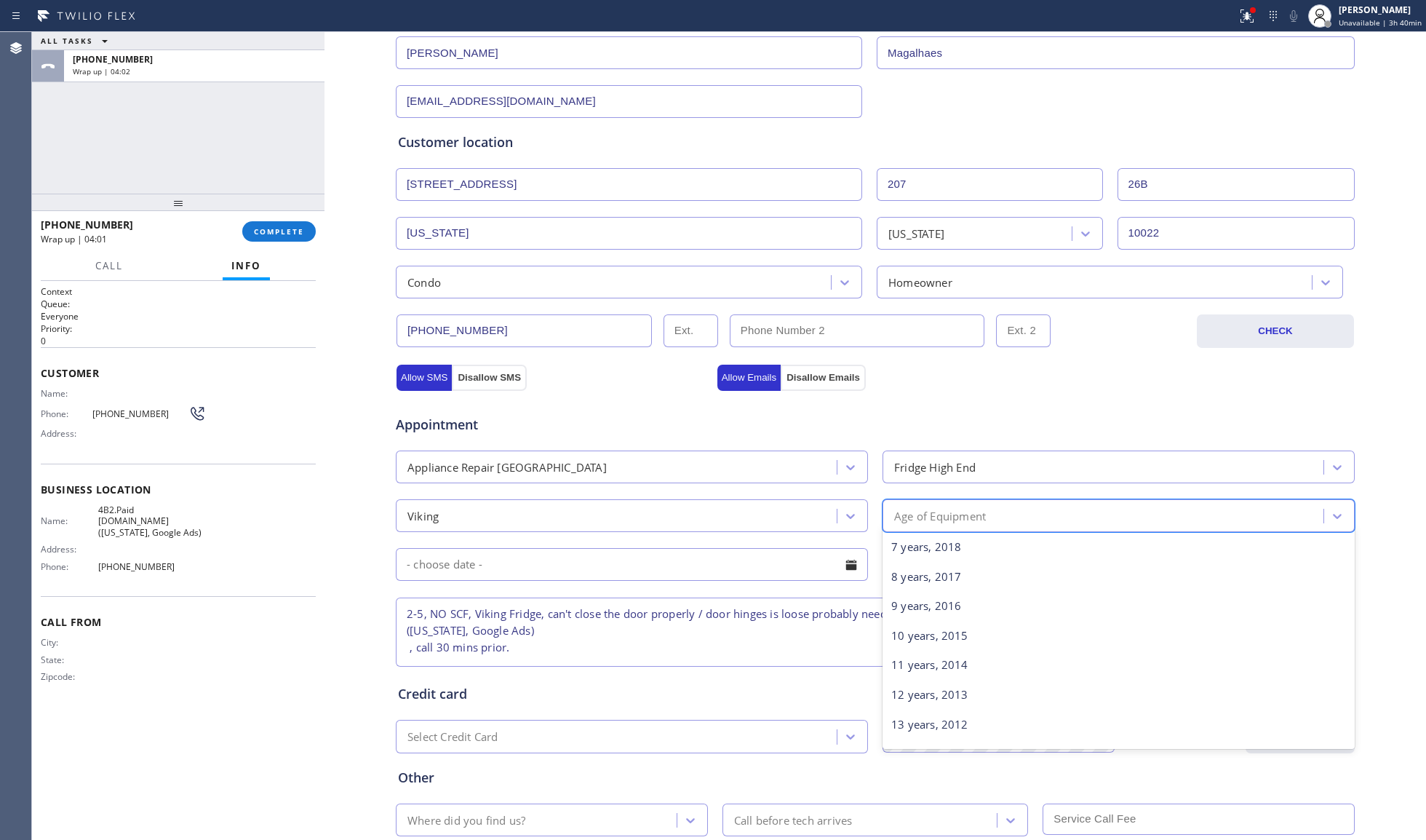
scroll to position [387, 0]
click at [939, 715] on div "19 years, 2006" at bounding box center [1118, 723] width 472 height 30
click at [932, 521] on div "19 years, 2006" at bounding box center [933, 515] width 77 height 17
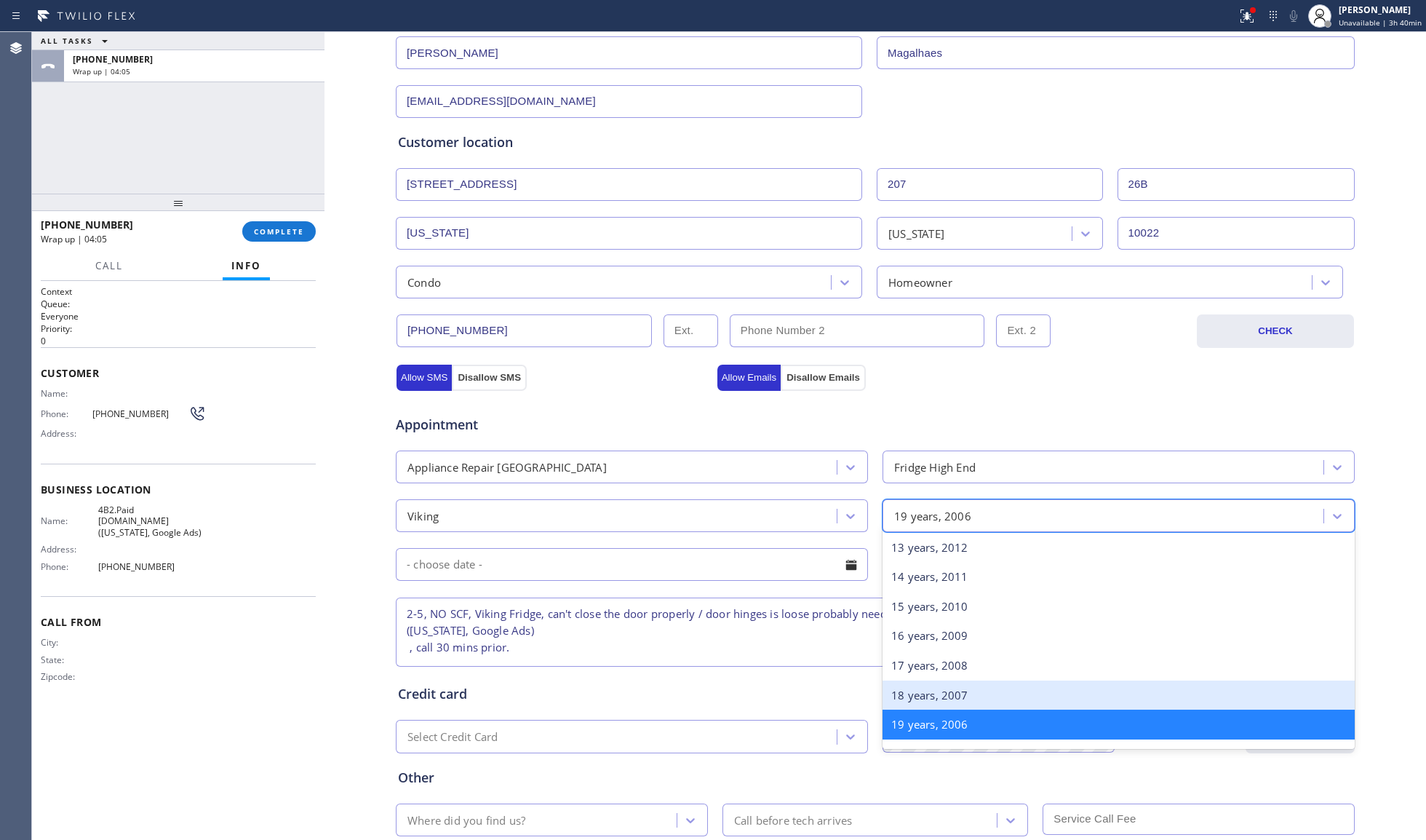
drag, startPoint x: 937, startPoint y: 694, endPoint x: 943, endPoint y: 679, distance: 16.2
click at [936, 694] on div "18 years, 2007" at bounding box center [1118, 695] width 472 height 30
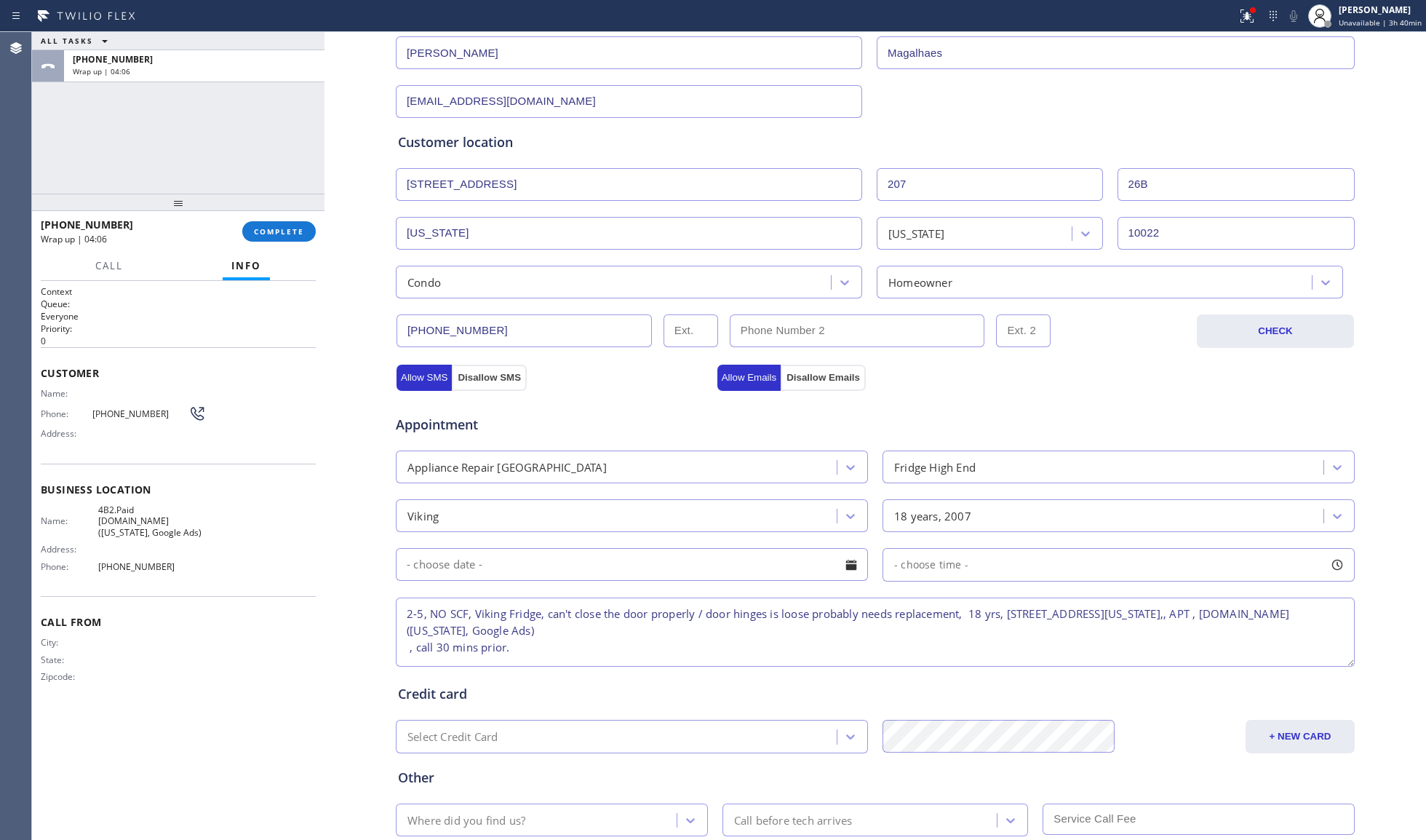
click at [726, 566] on input "text" at bounding box center [632, 564] width 472 height 33
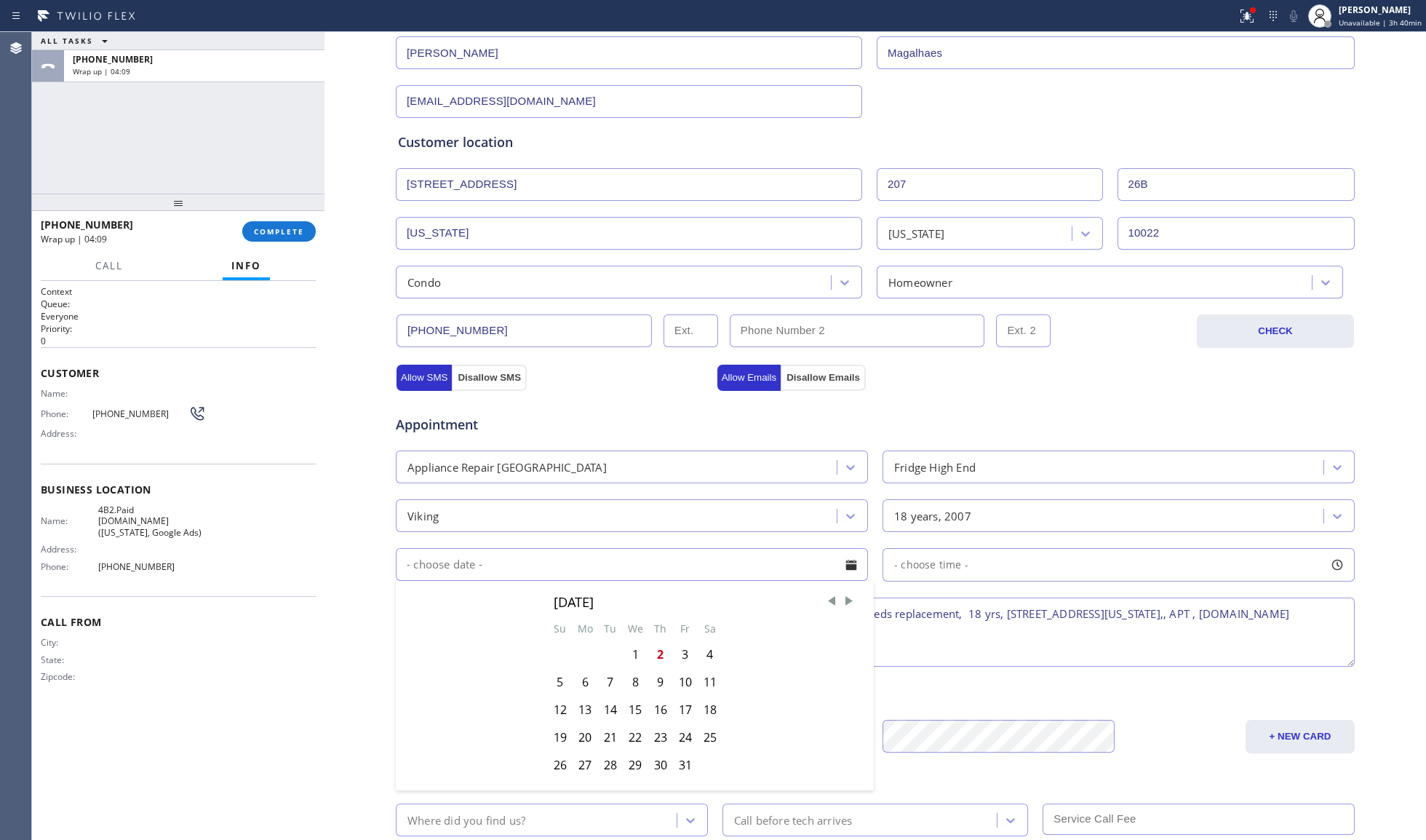
click at [685, 655] on div "3" at bounding box center [686, 654] width 25 height 27
type input "[DATE]"
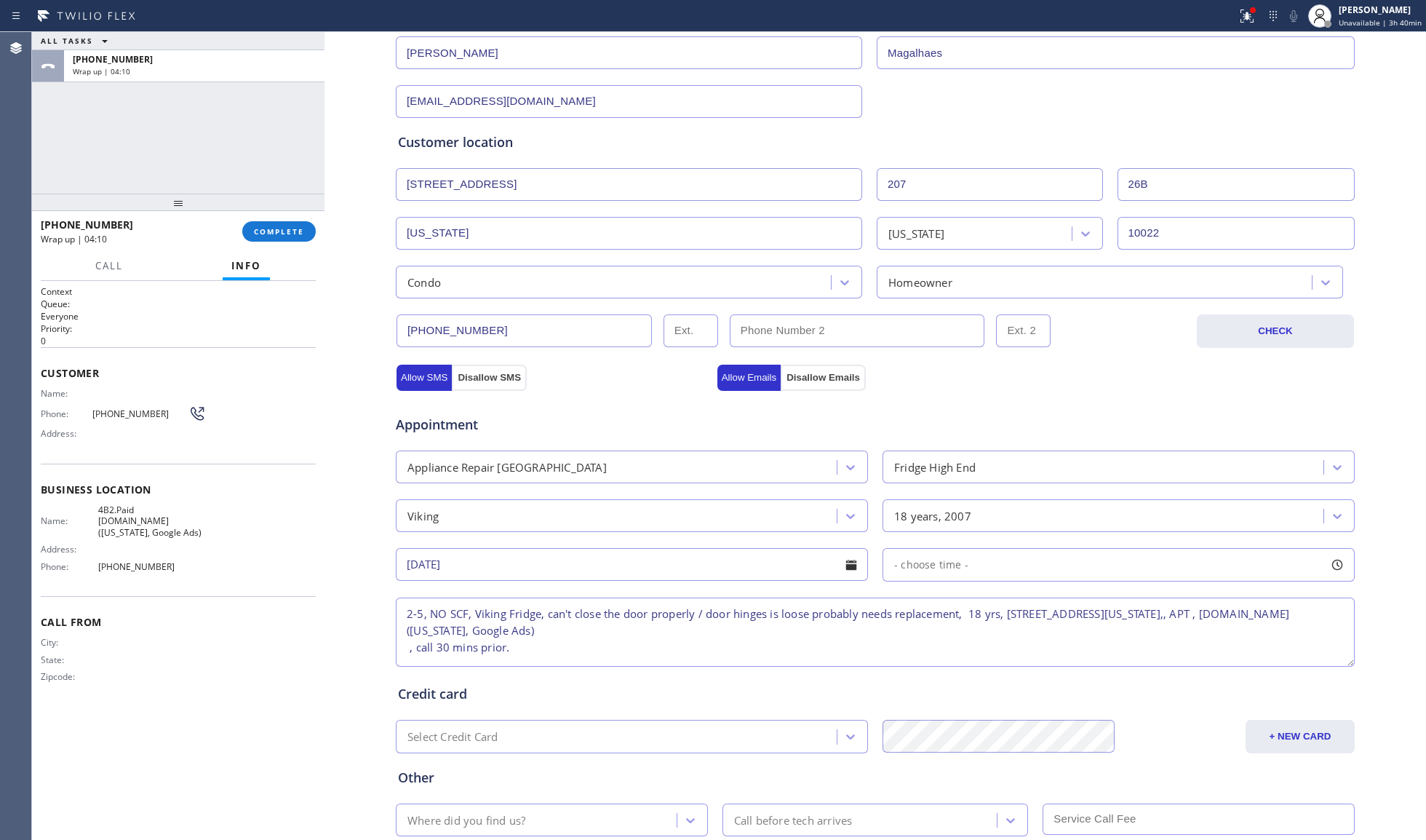
click at [903, 560] on span "- choose time -" at bounding box center [932, 565] width 74 height 14
drag, startPoint x: 883, startPoint y: 654, endPoint x: 1200, endPoint y: 648, distance: 317.1
click at [1202, 648] on div at bounding box center [1211, 653] width 18 height 31
drag, startPoint x: 895, startPoint y: 657, endPoint x: 728, endPoint y: 589, distance: 180.3
click at [1101, 641] on div "FROM TILL 2:00 PM 5:00 PM" at bounding box center [1107, 634] width 450 height 105
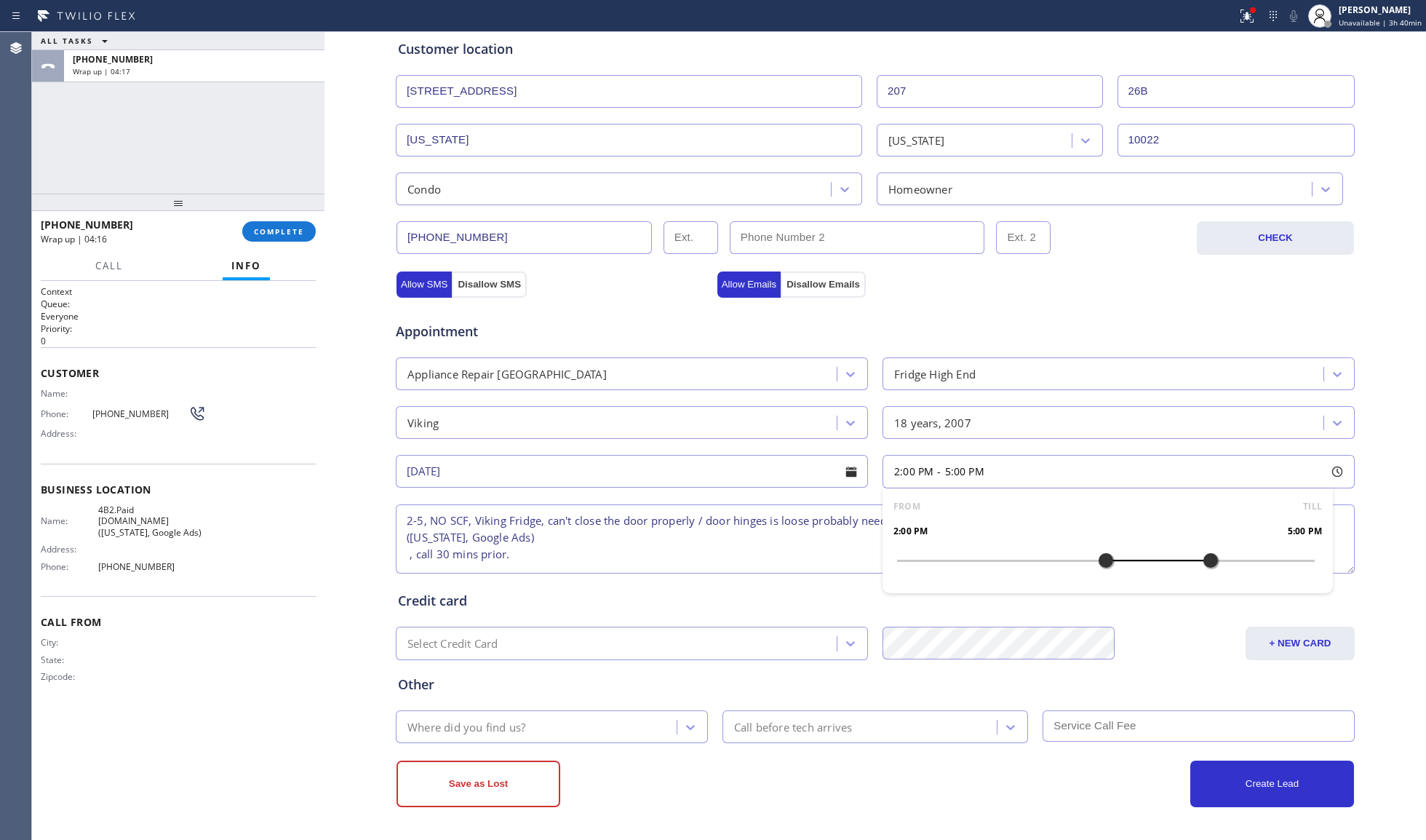
scroll to position [292, 0]
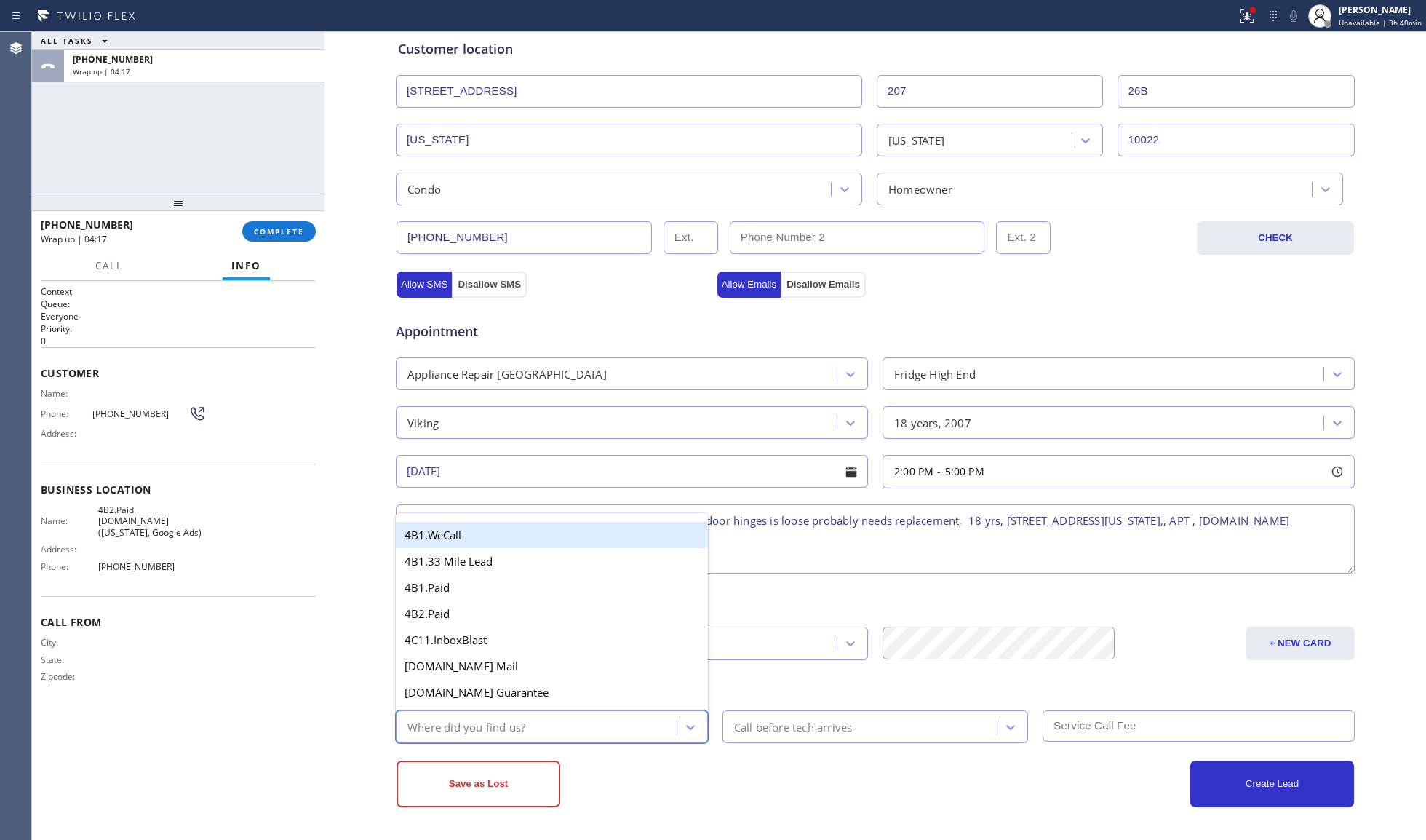
click at [463, 728] on div "Where did you find us?" at bounding box center [467, 726] width 118 height 17
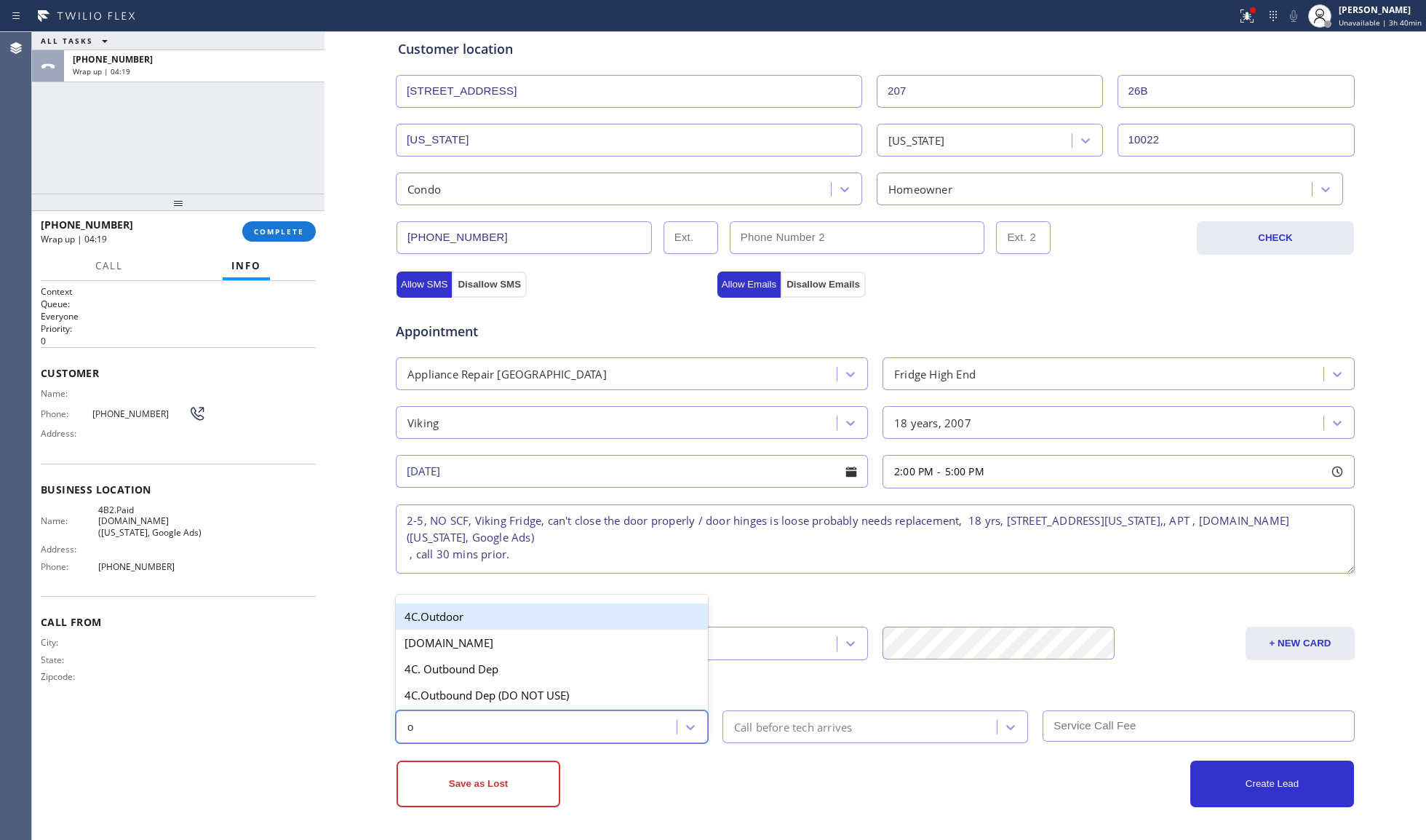
type input "ou"
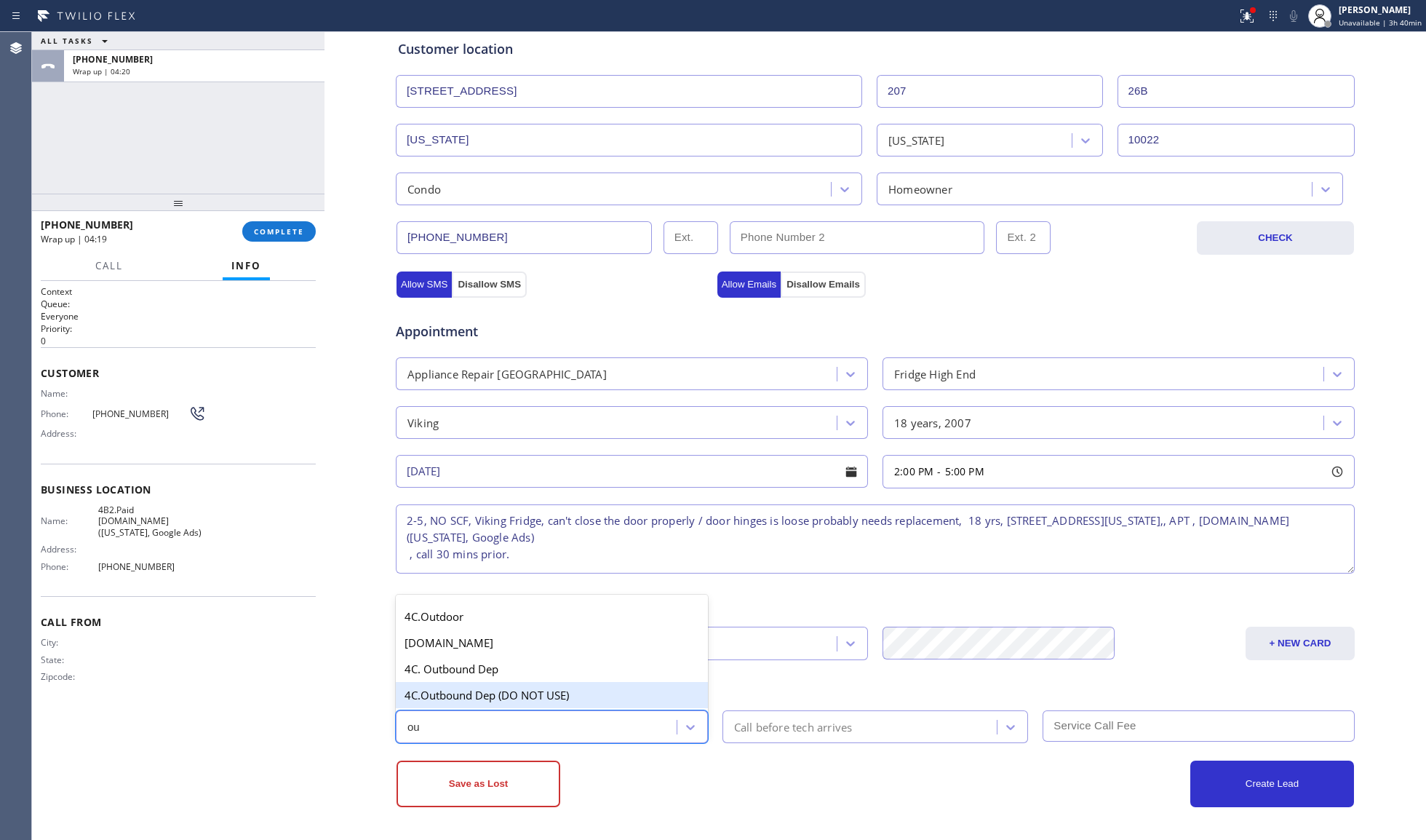
click at [469, 683] on div "4C.Outbound Dep (DO NOT USE)" at bounding box center [552, 695] width 312 height 26
click at [457, 724] on div "4C.Outbound Dep (DO NOT USE)" at bounding box center [492, 726] width 169 height 17
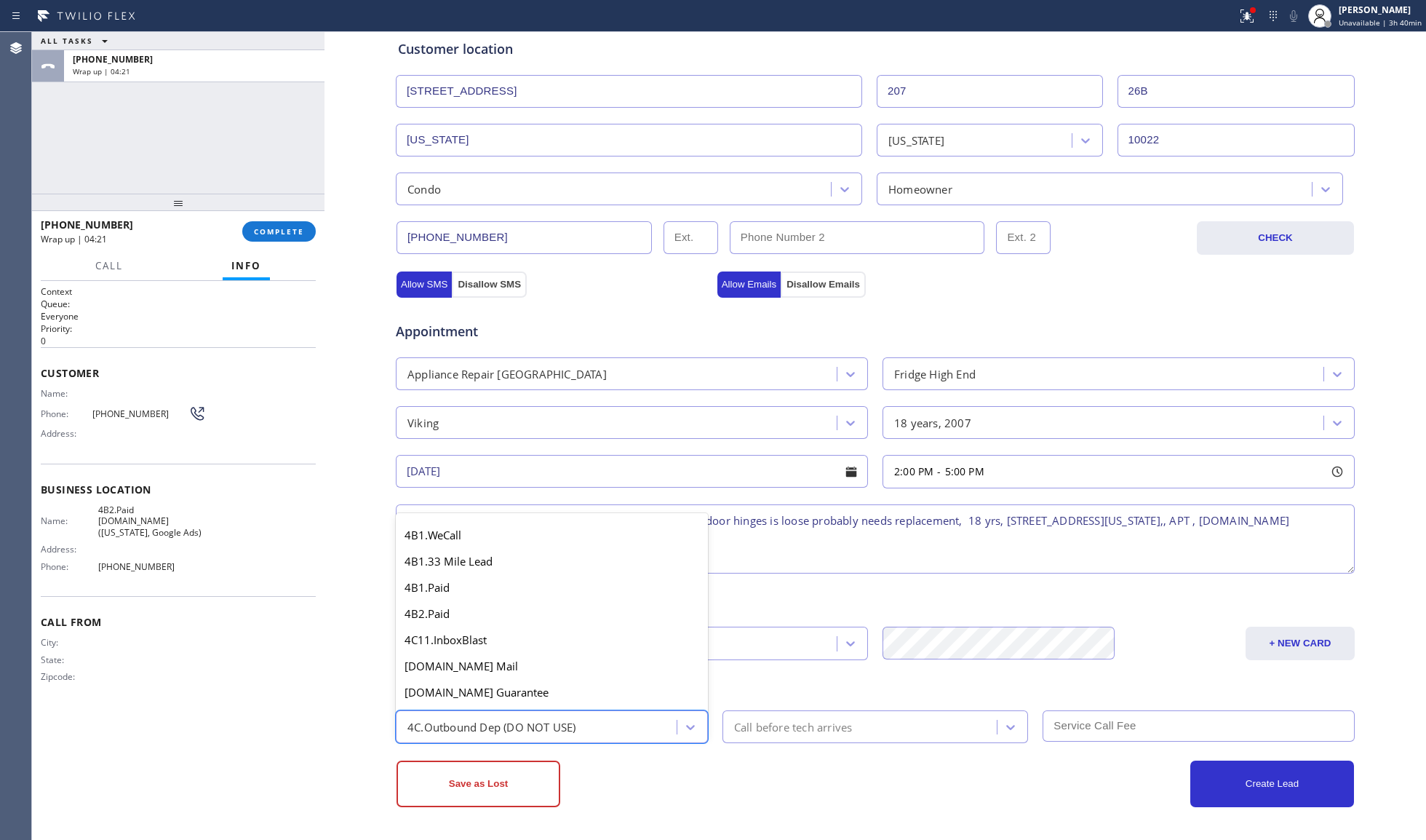
scroll to position [657, 0]
type input "ou"
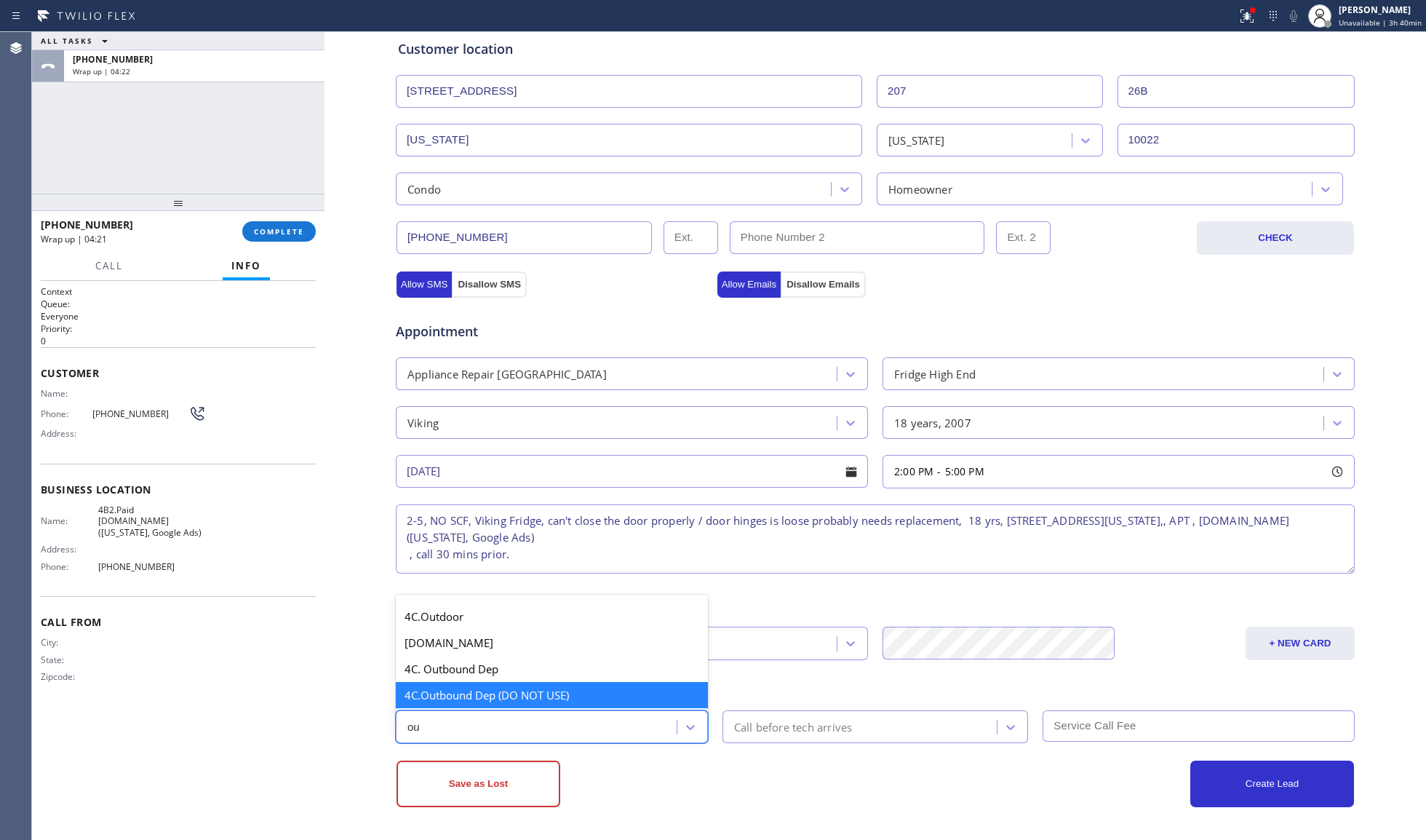
scroll to position [0, 0]
click at [460, 664] on div "4C. Outbound Dep" at bounding box center [552, 669] width 312 height 26
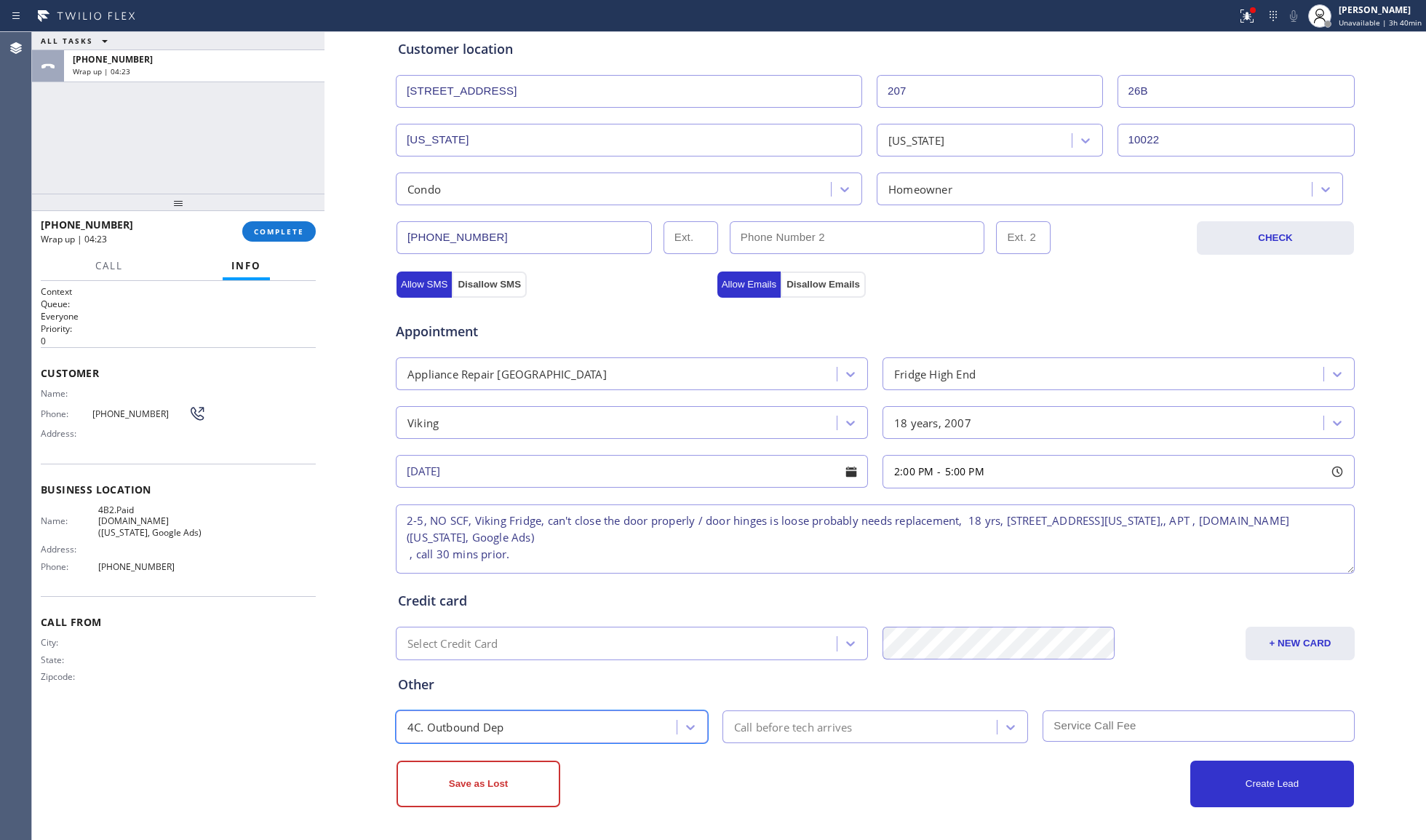
click at [856, 739] on div "Call before tech arrives" at bounding box center [862, 726] width 271 height 26
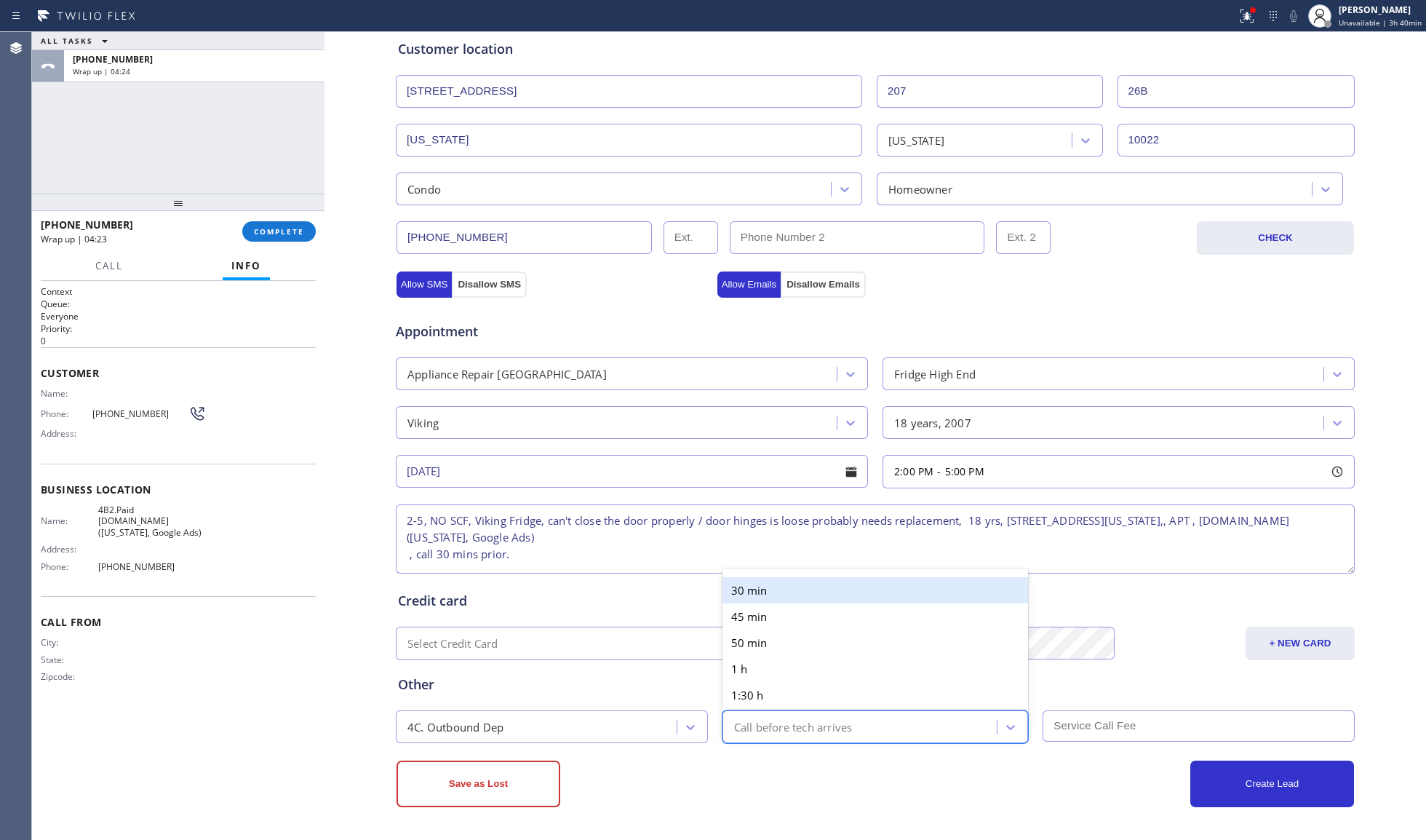
click at [773, 597] on div "30 min" at bounding box center [875, 590] width 306 height 26
click at [1121, 753] on div "Save as Lost Create Lead" at bounding box center [875, 775] width 961 height 64
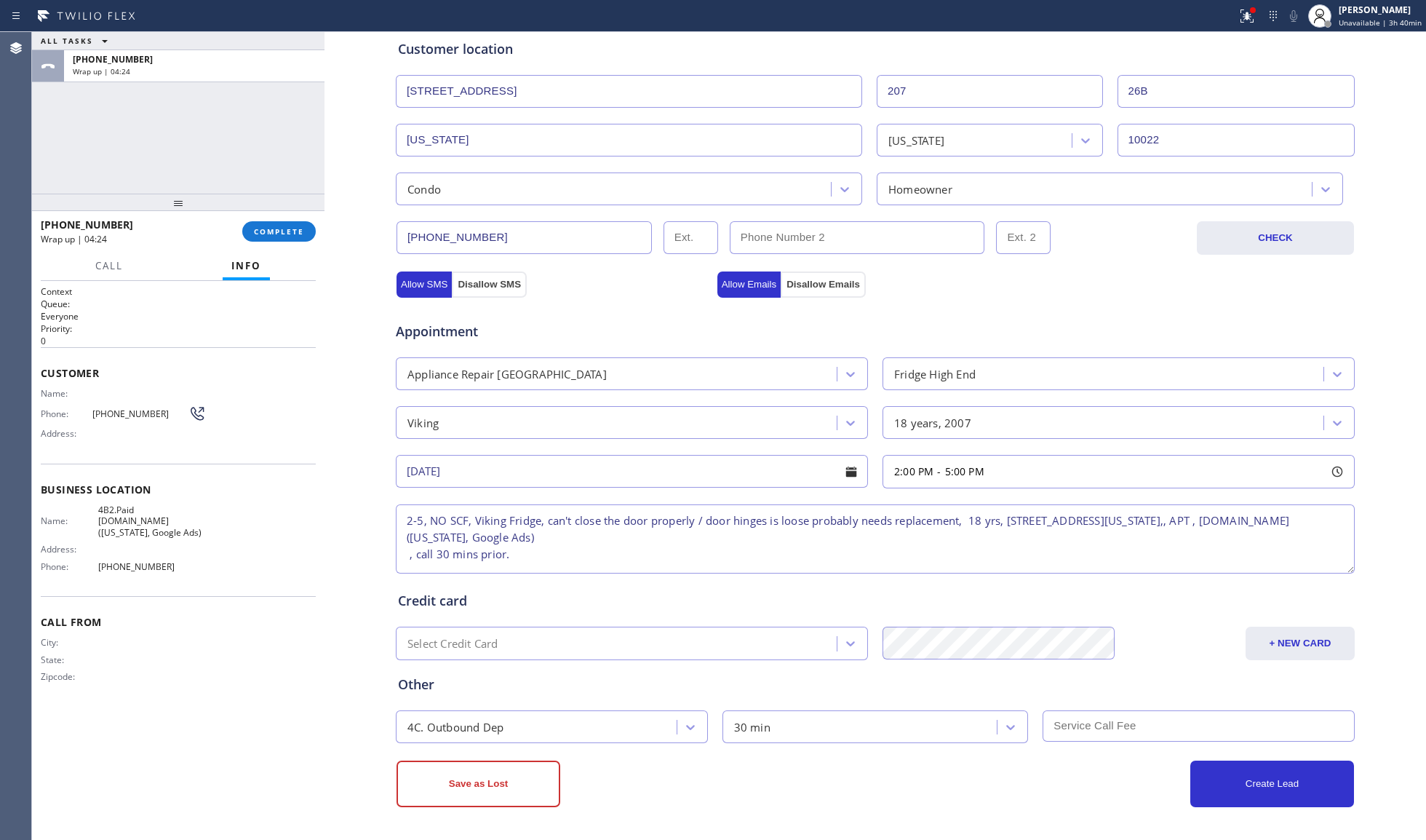
click at [1114, 742] on div at bounding box center [1196, 726] width 321 height 33
click at [1106, 731] on input "text" at bounding box center [1199, 725] width 312 height 31
type input "0"
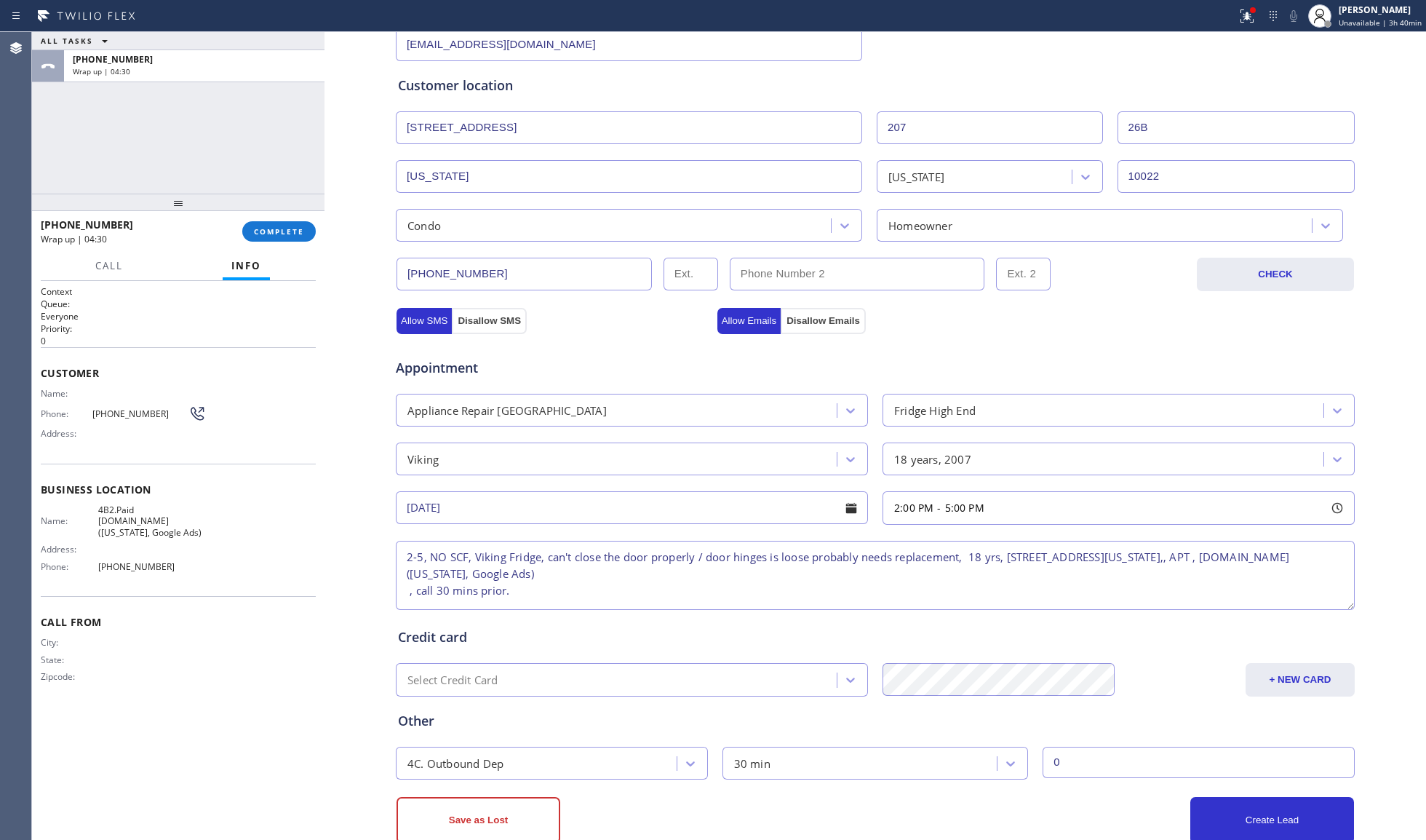
scroll to position [292, 0]
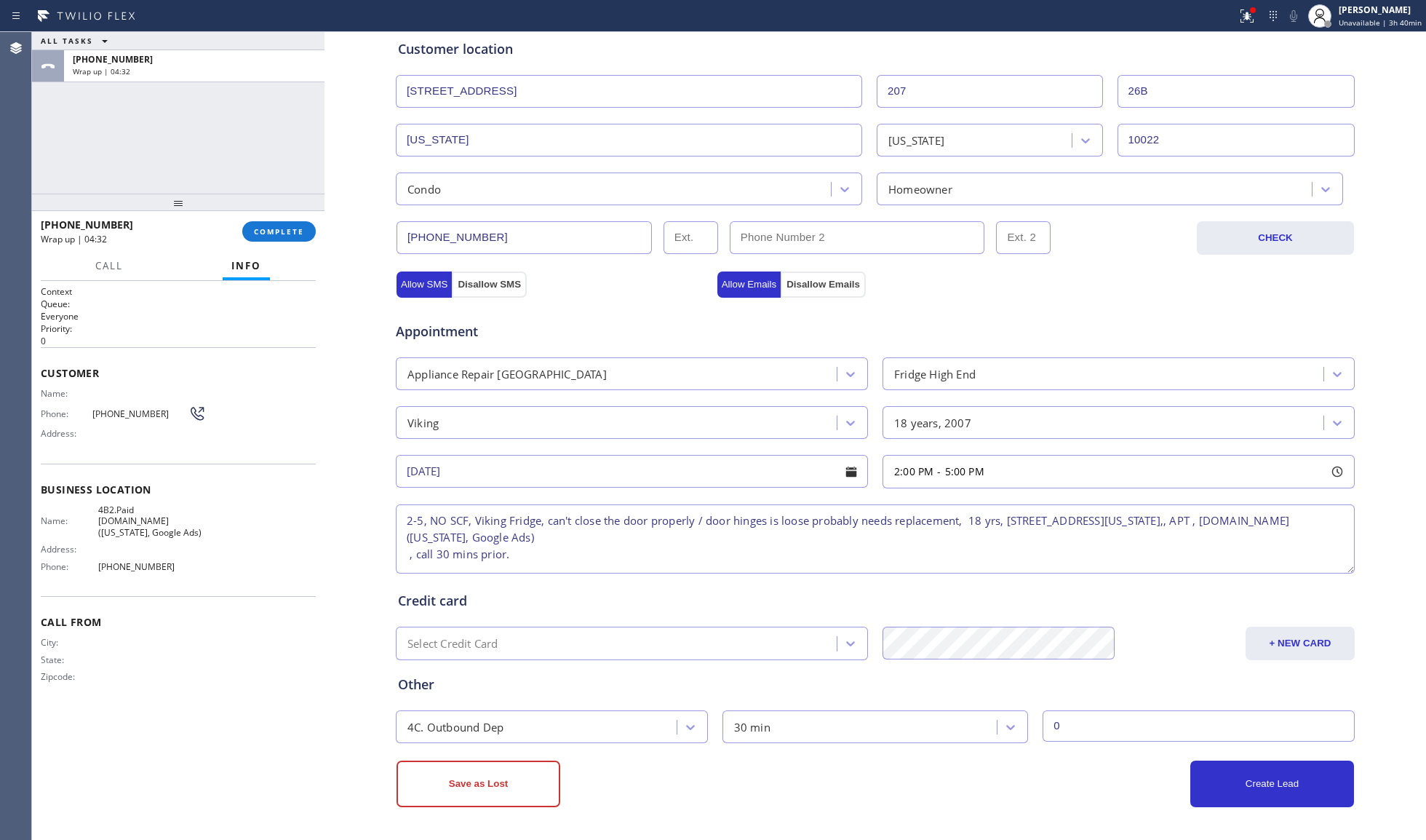
click at [1300, 800] on button "Create Lead" at bounding box center [1272, 784] width 164 height 47
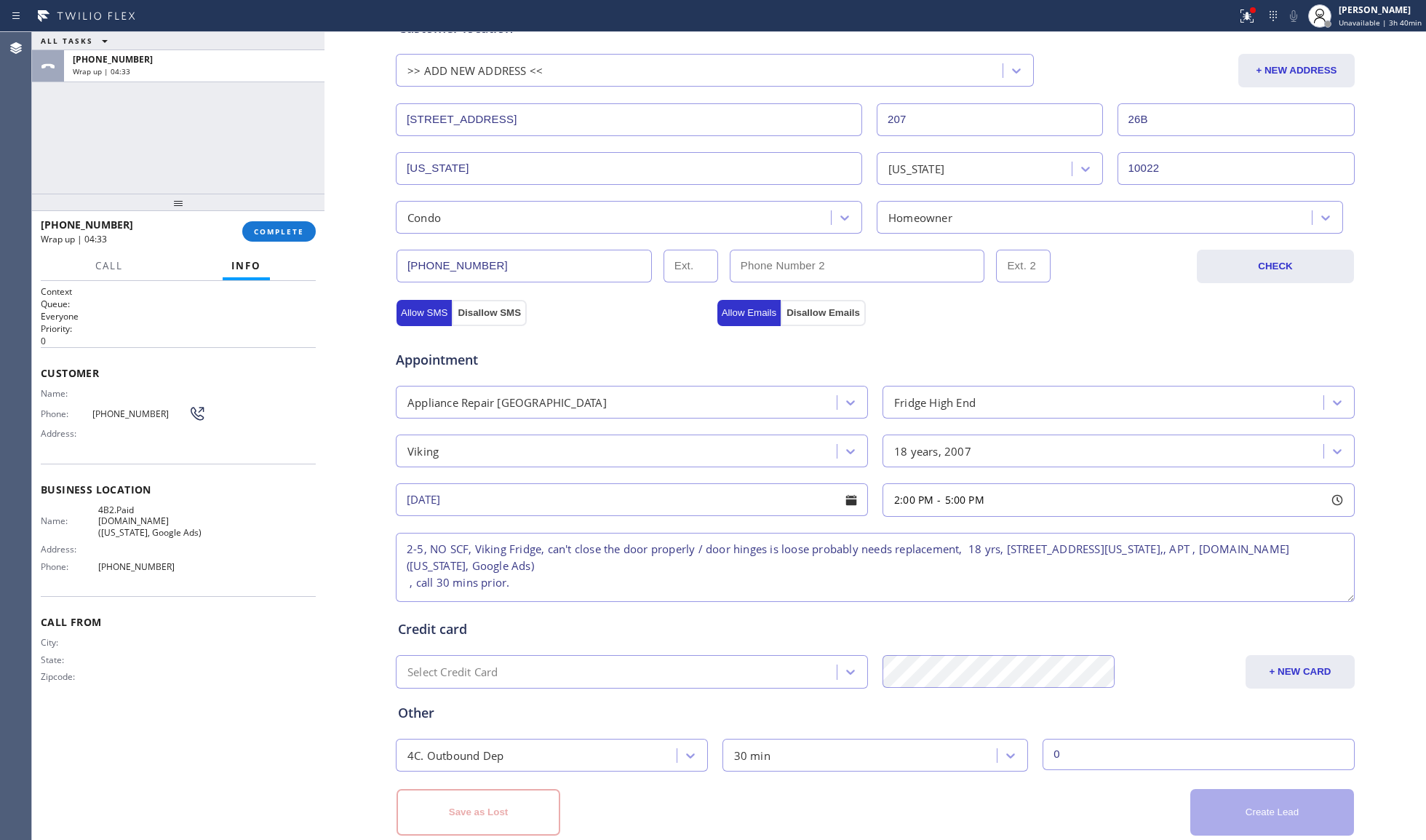
scroll to position [341, 0]
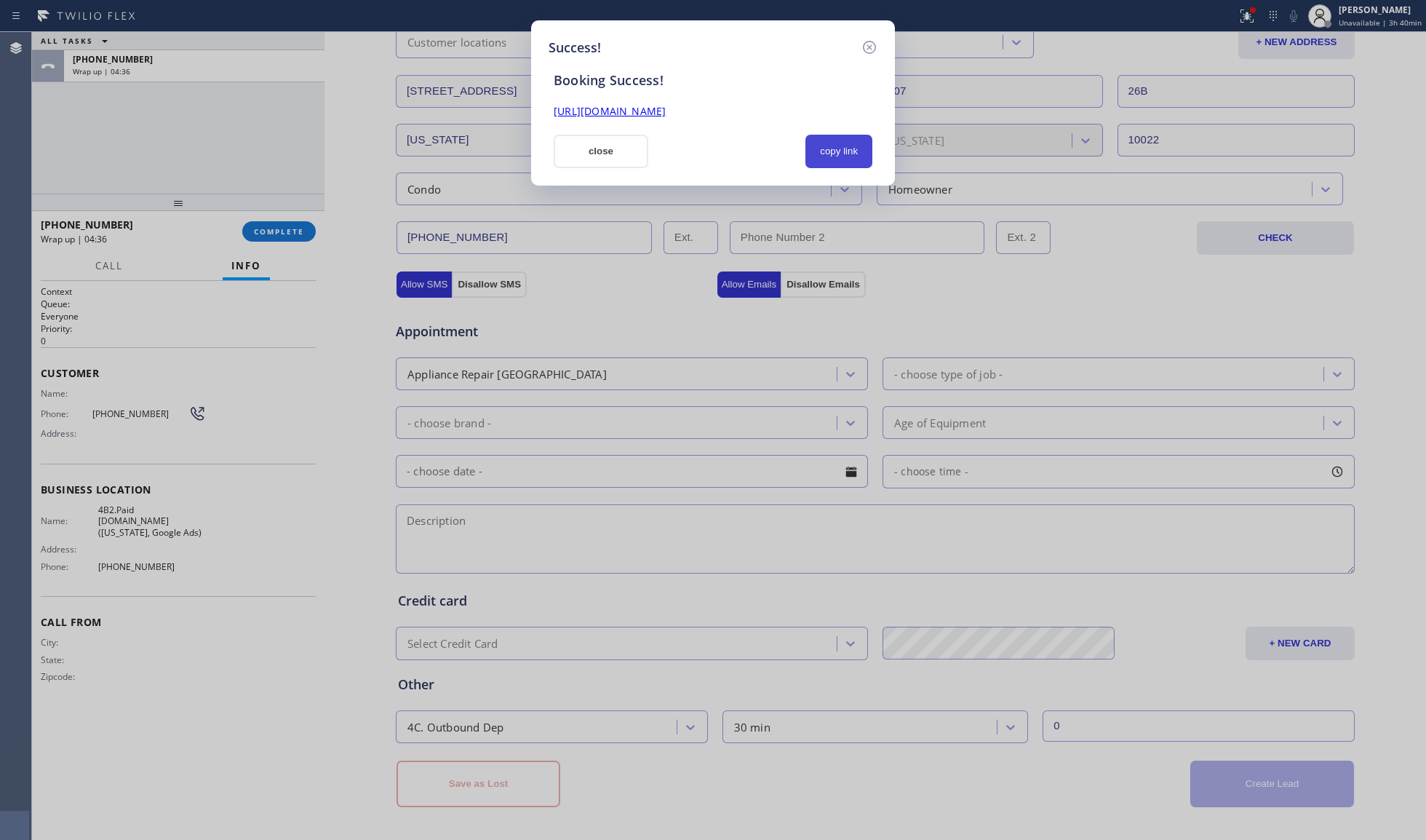
click at [871, 161] on button "copy link" at bounding box center [839, 152] width 67 height 34
click at [666, 109] on link "[URL][DOMAIN_NAME]" at bounding box center [610, 111] width 112 height 14
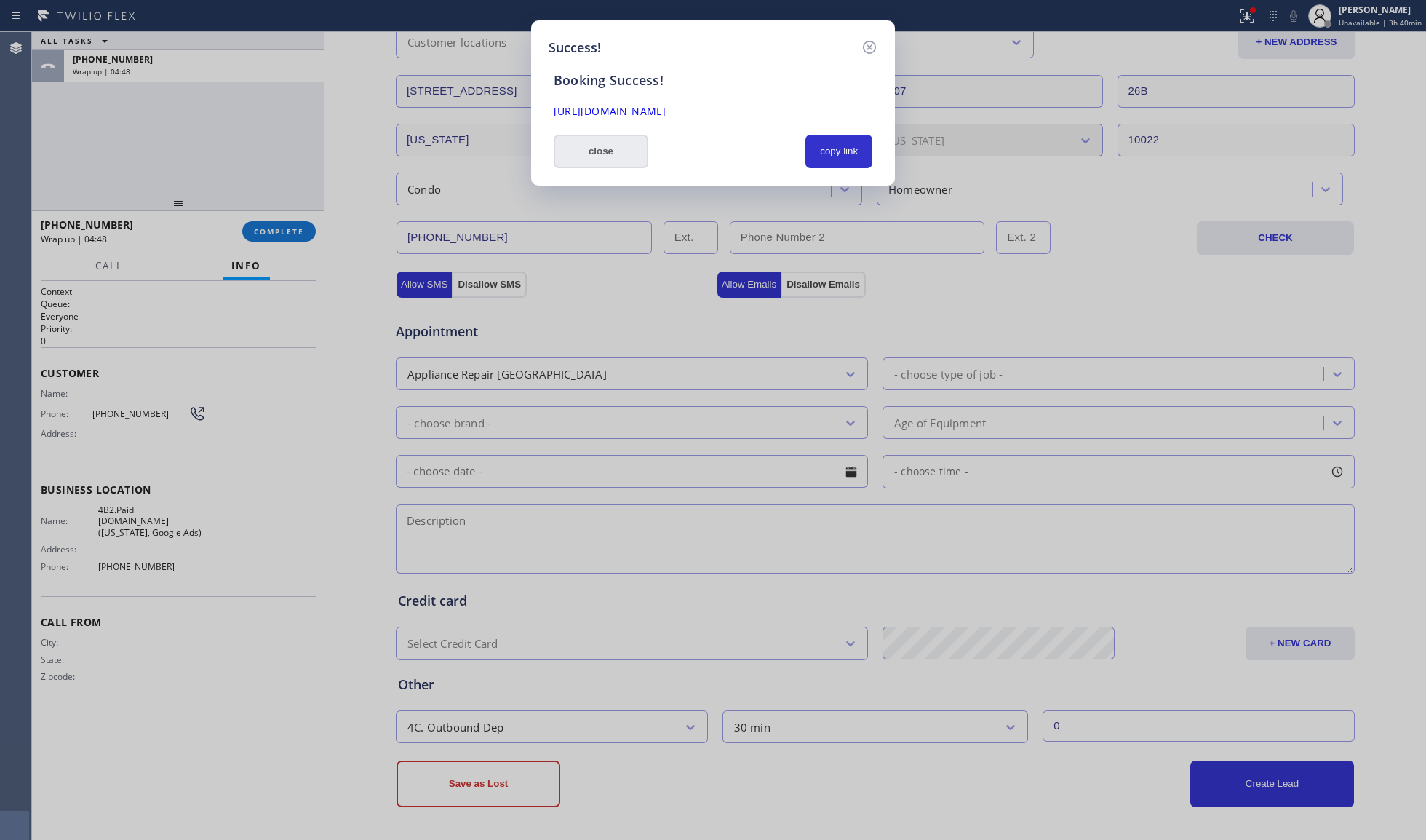
click at [591, 157] on button "close" at bounding box center [601, 152] width 94 height 34
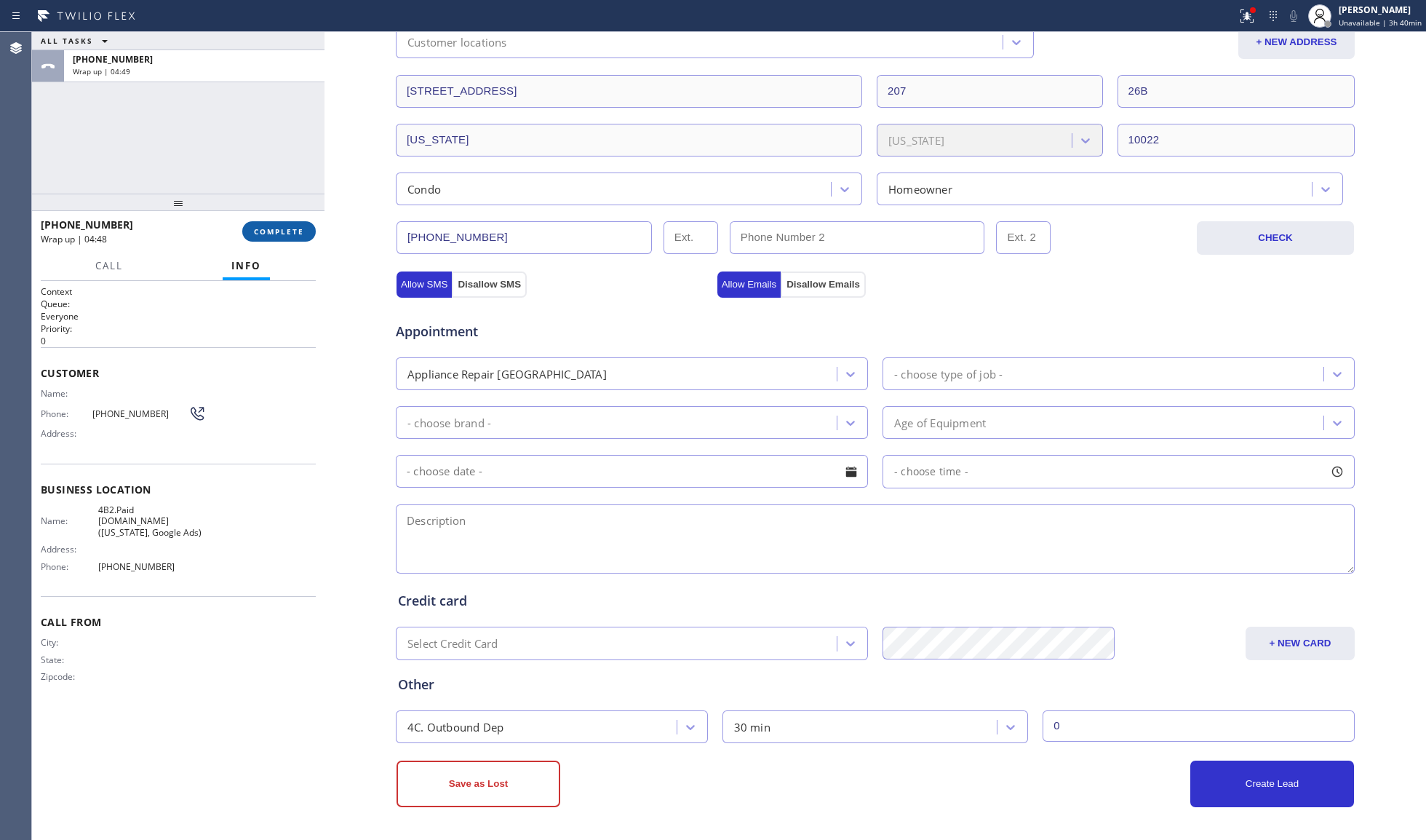
click at [298, 236] on button "COMPLETE" at bounding box center [279, 231] width 73 height 20
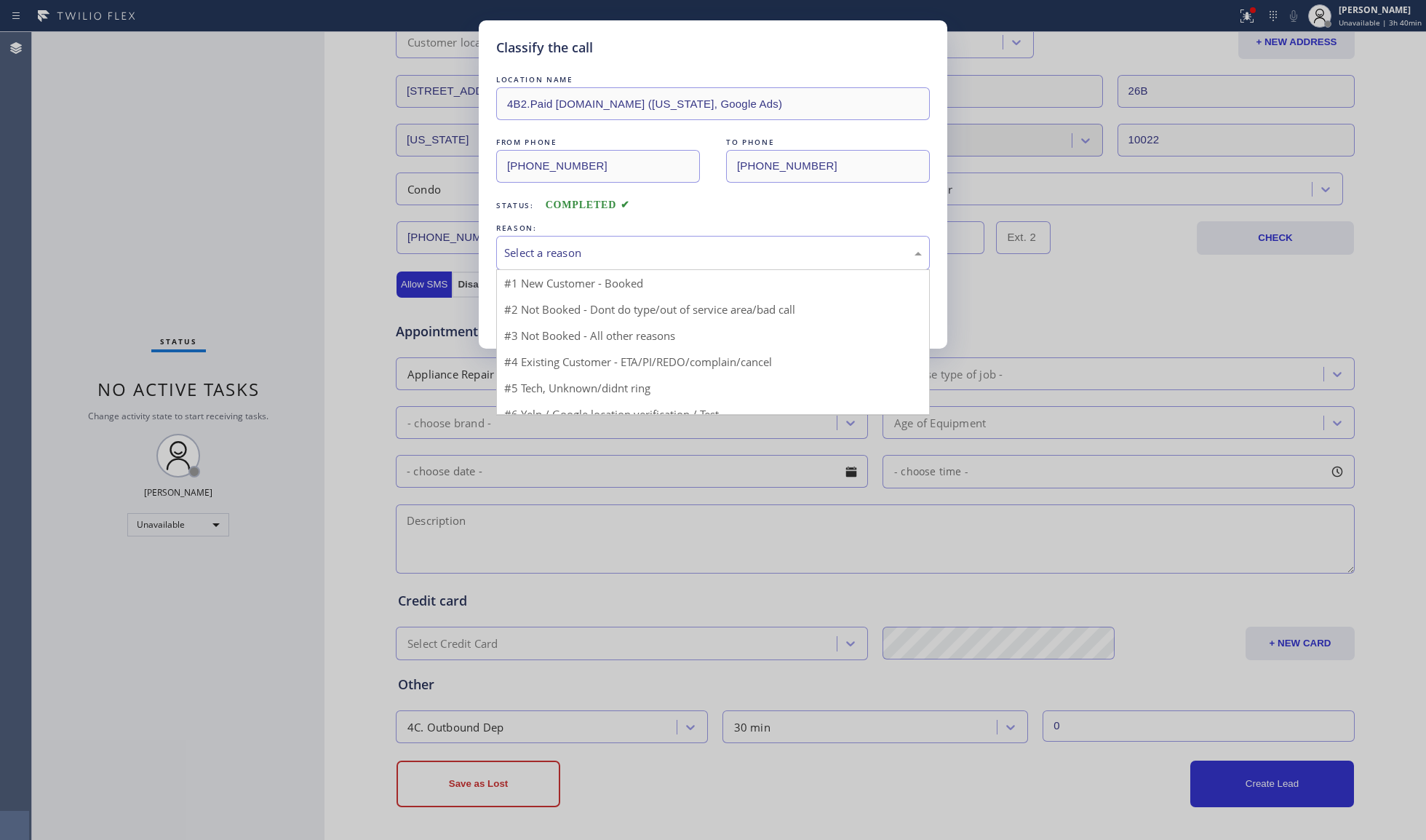
click at [583, 249] on div "Select a reason" at bounding box center [712, 252] width 417 height 17
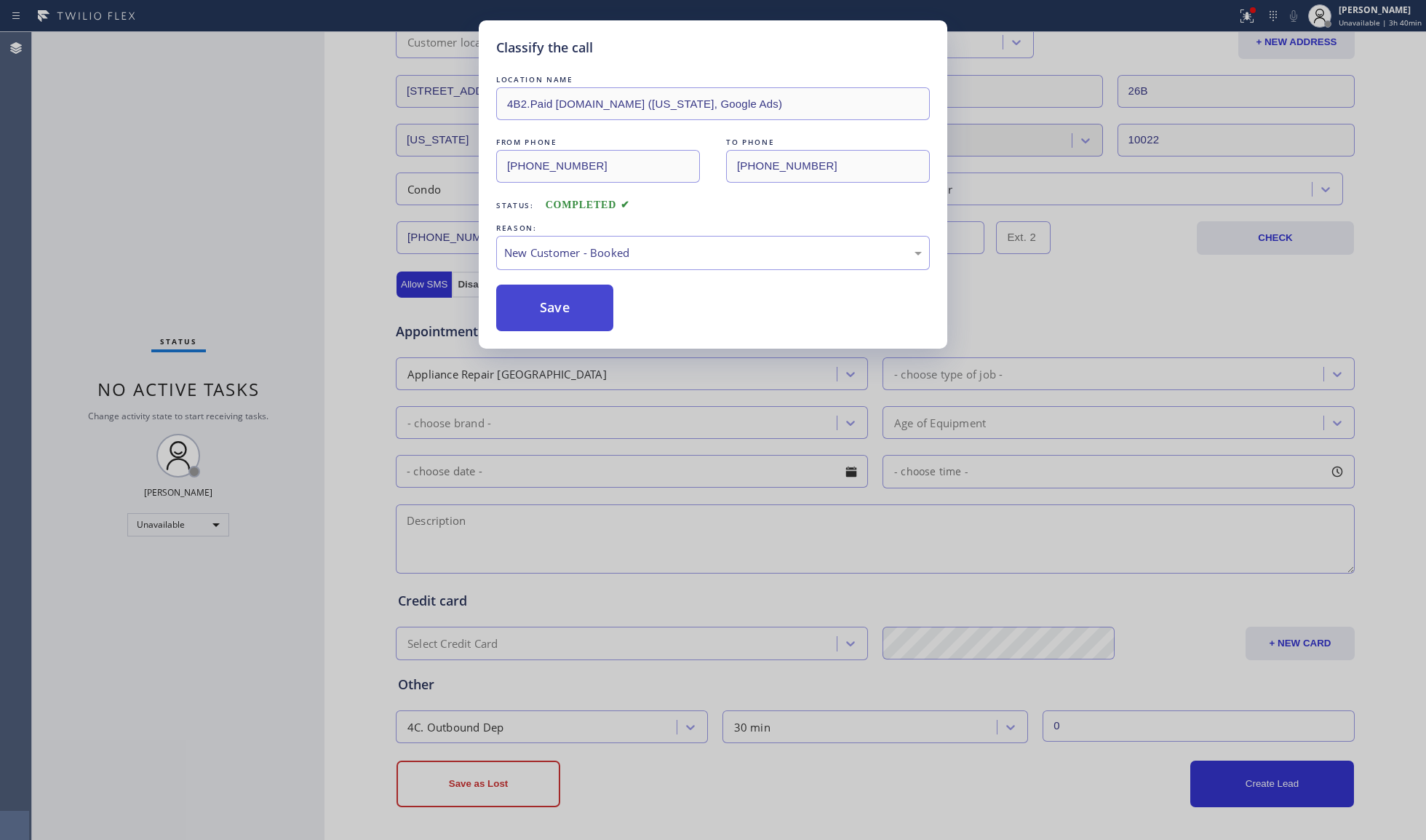
click at [544, 295] on button "Save" at bounding box center [554, 307] width 117 height 47
click at [281, 219] on div "Classify the call LOCATION NAME 4B2.Paid [DOMAIN_NAME] ([US_STATE], Google Ads)…" at bounding box center [713, 420] width 1426 height 840
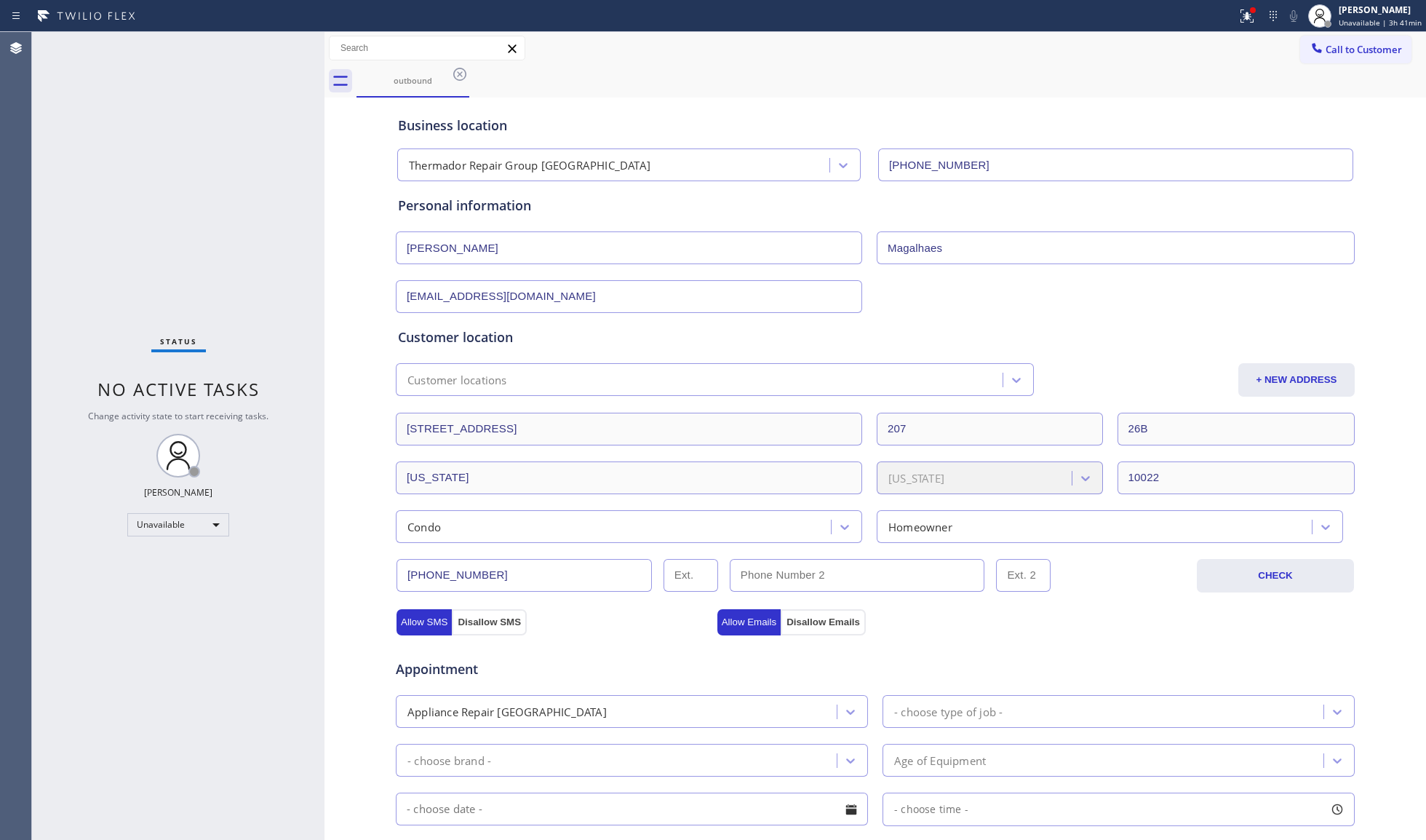
drag, startPoint x: 457, startPoint y: 71, endPoint x: 469, endPoint y: 69, distance: 12.2
click at [457, 71] on icon at bounding box center [460, 74] width 18 height 18
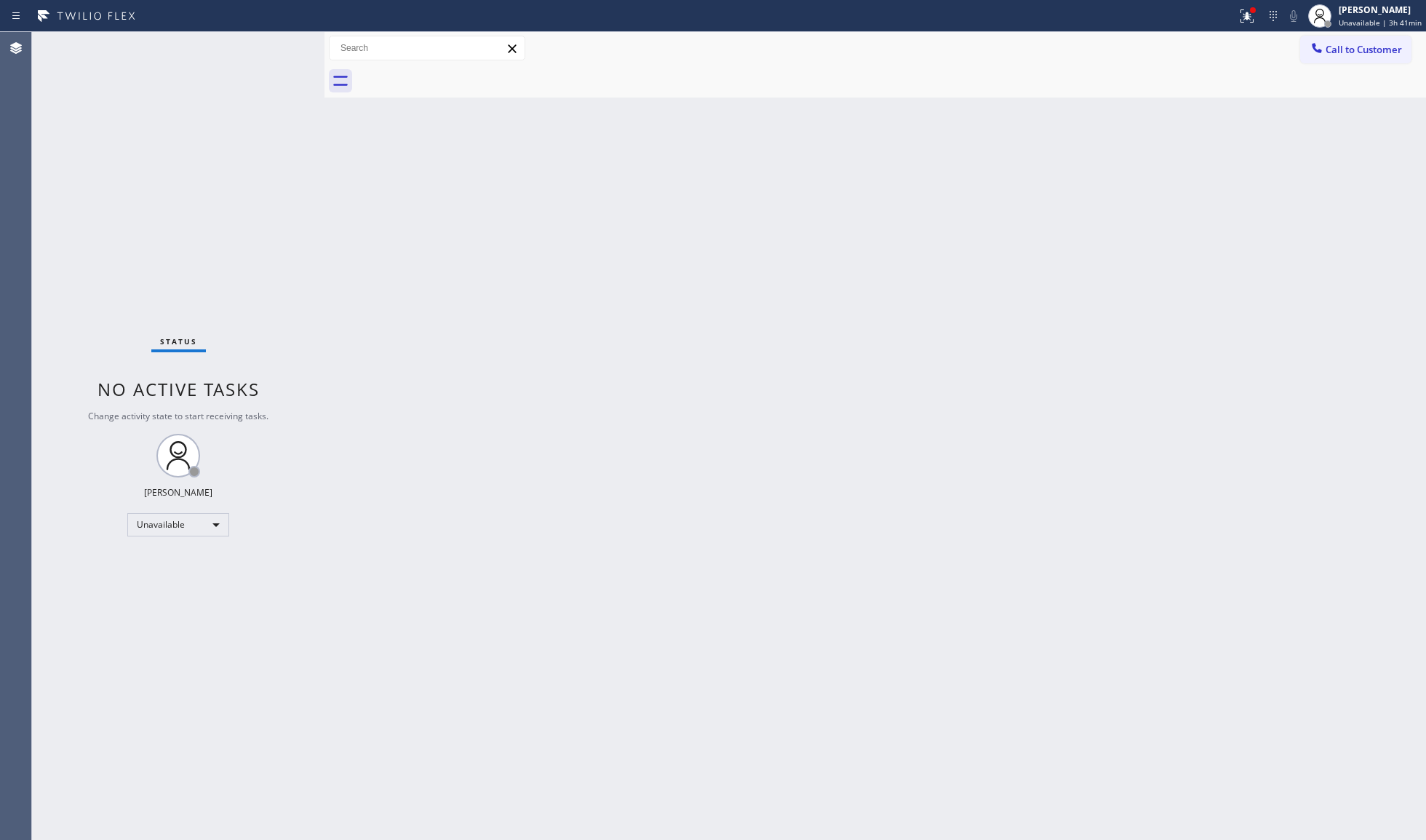
click at [493, 67] on div at bounding box center [891, 80] width 1070 height 33
click at [1253, 19] on icon at bounding box center [1248, 16] width 18 height 18
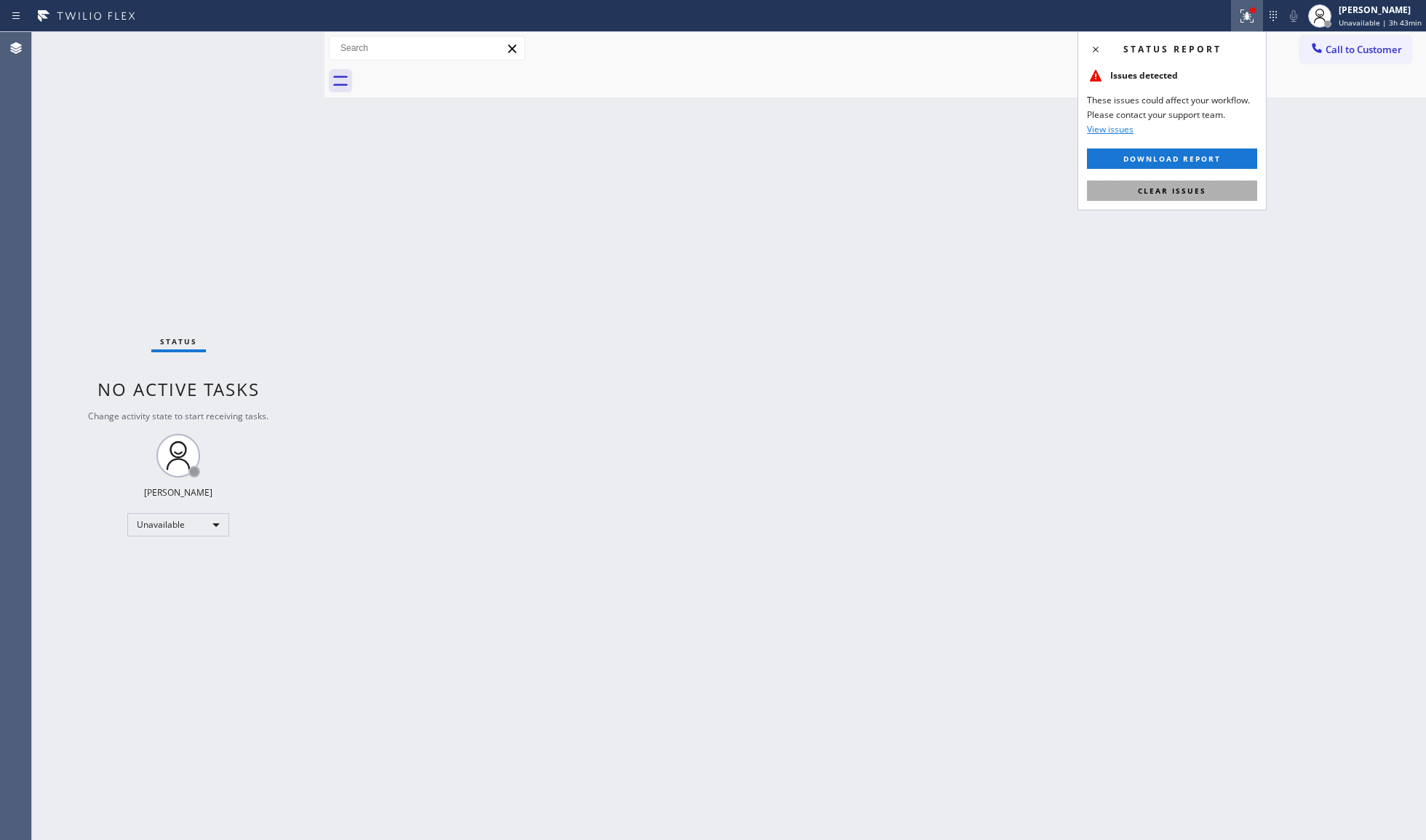
drag, startPoint x: 1206, startPoint y: 184, endPoint x: 1203, endPoint y: 176, distance: 8.5
click at [1205, 184] on button "Clear issues" at bounding box center [1172, 191] width 170 height 20
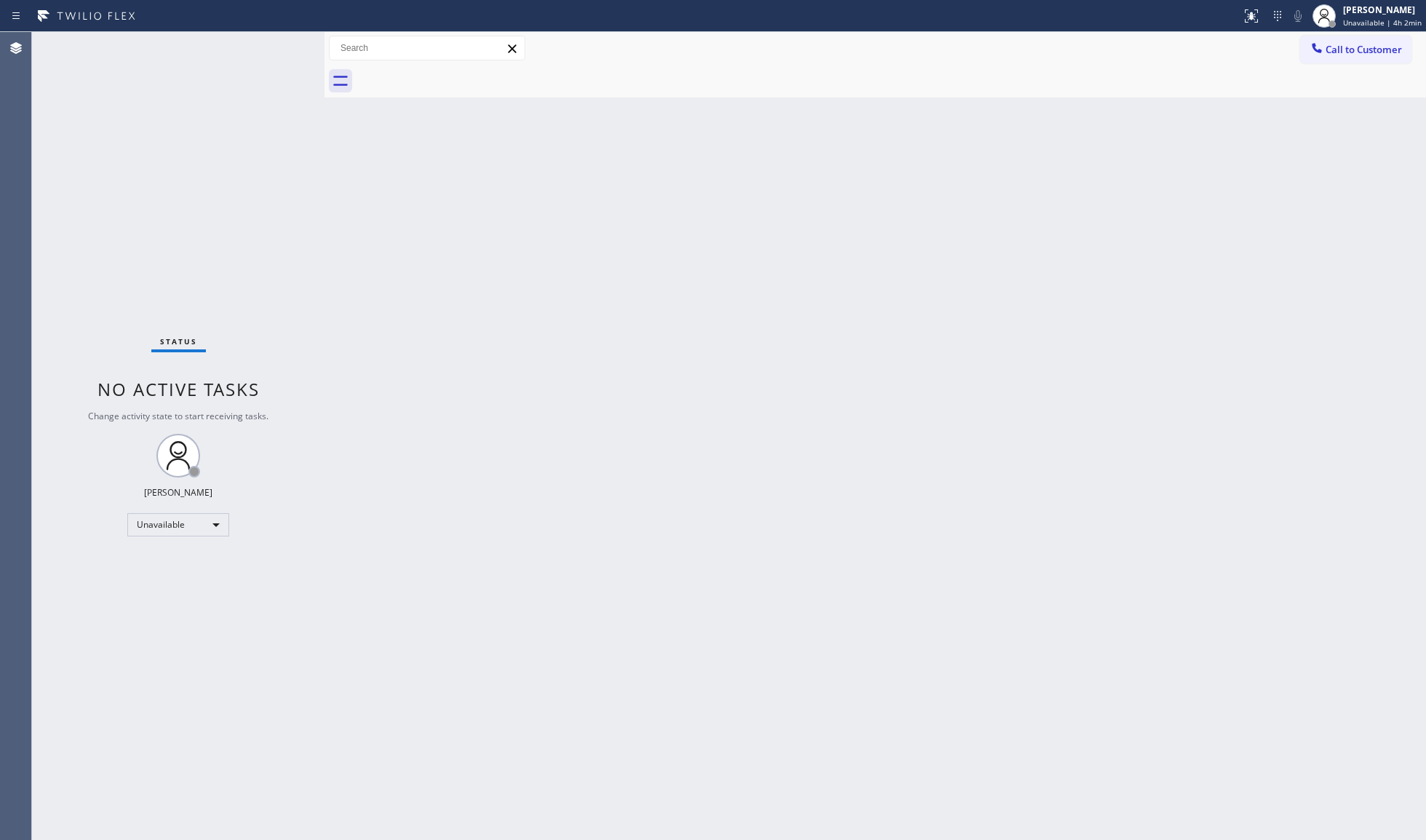
drag, startPoint x: 1349, startPoint y: 12, endPoint x: 1343, endPoint y: 73, distance: 61.3
click at [1349, 13] on div "[PERSON_NAME]" at bounding box center [1382, 10] width 79 height 12
click at [1331, 106] on button "Break" at bounding box center [1353, 115] width 146 height 19
click at [1368, 24] on span "Break | 17:48" at bounding box center [1374, 23] width 48 height 11
click at [1334, 94] on button "Unavailable" at bounding box center [1353, 95] width 146 height 19
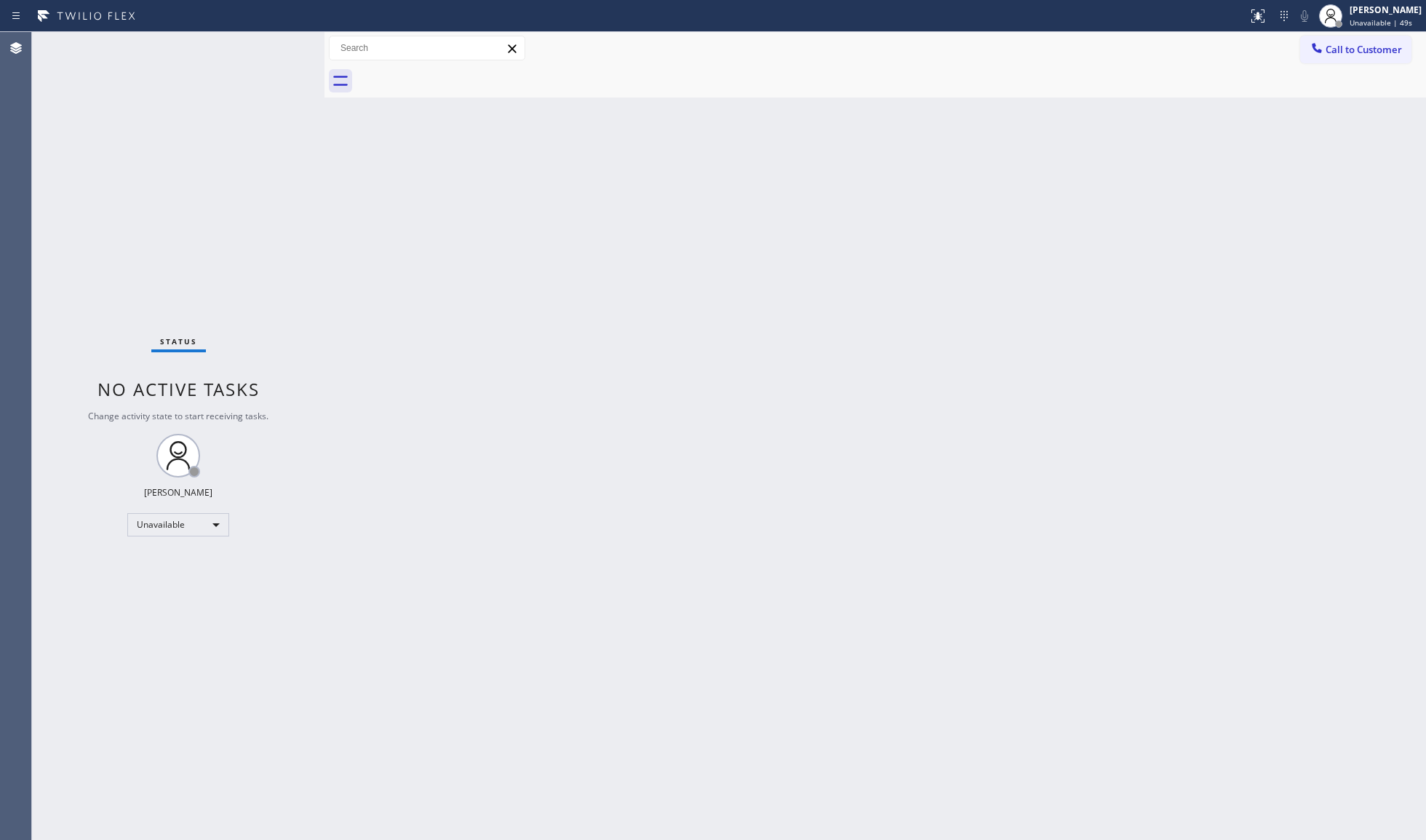
click at [425, 386] on div "Back to Dashboard Change Sender ID Customers Technicians Select a contact Outbo…" at bounding box center [875, 435] width 1102 height 807
click at [1356, 56] on button "Call to Customer" at bounding box center [1356, 49] width 111 height 27
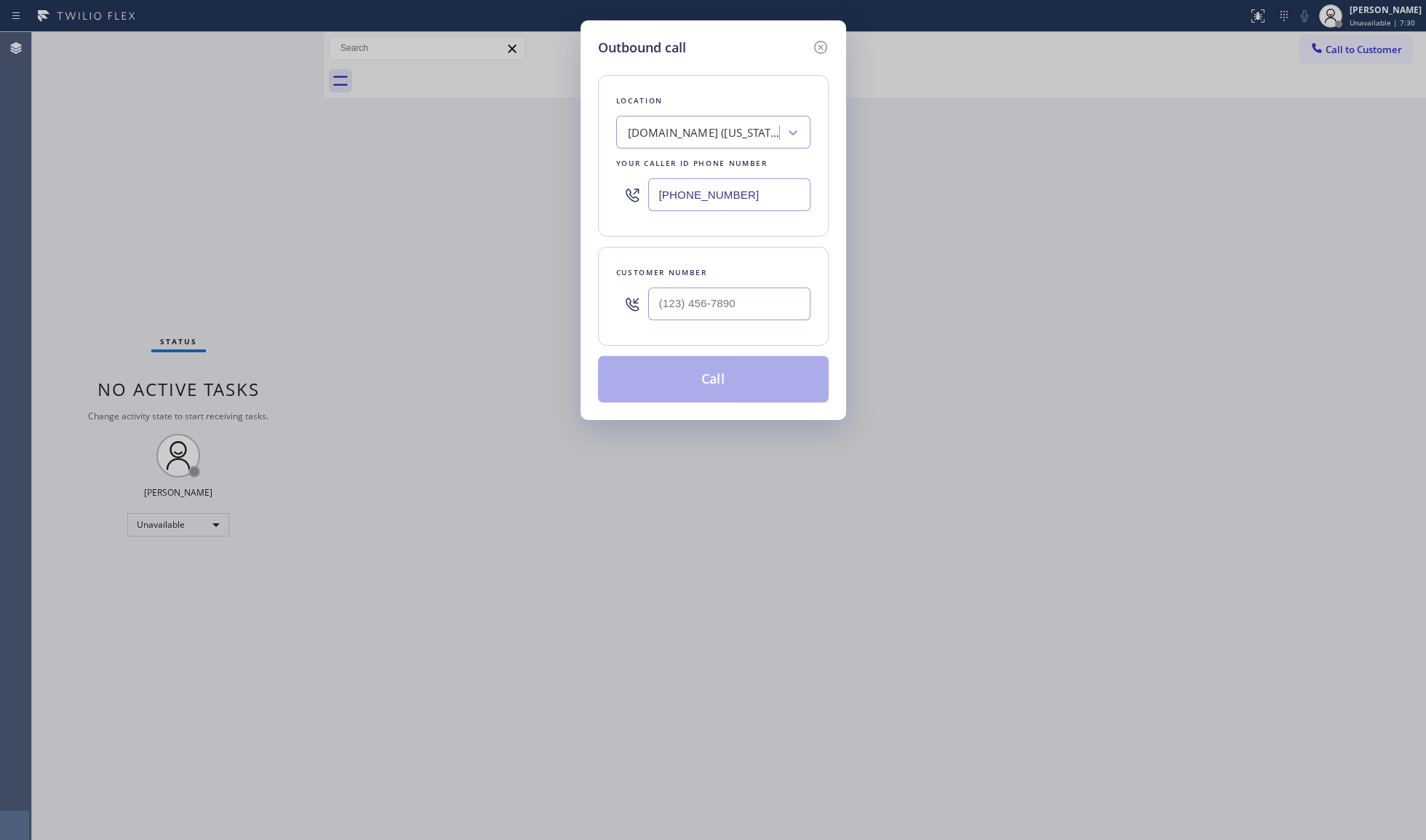
drag, startPoint x: 754, startPoint y: 190, endPoint x: 550, endPoint y: 179, distance: 204.3
click at [567, 181] on div "Outbound call Location [DOMAIN_NAME] ([US_STATE], Google Ads) Your caller id ph…" at bounding box center [713, 420] width 1426 height 840
paste input "855) 731-4952"
type input "[PHONE_NUMBER]"
click at [677, 318] on input "(___) ___-____" at bounding box center [730, 304] width 162 height 33
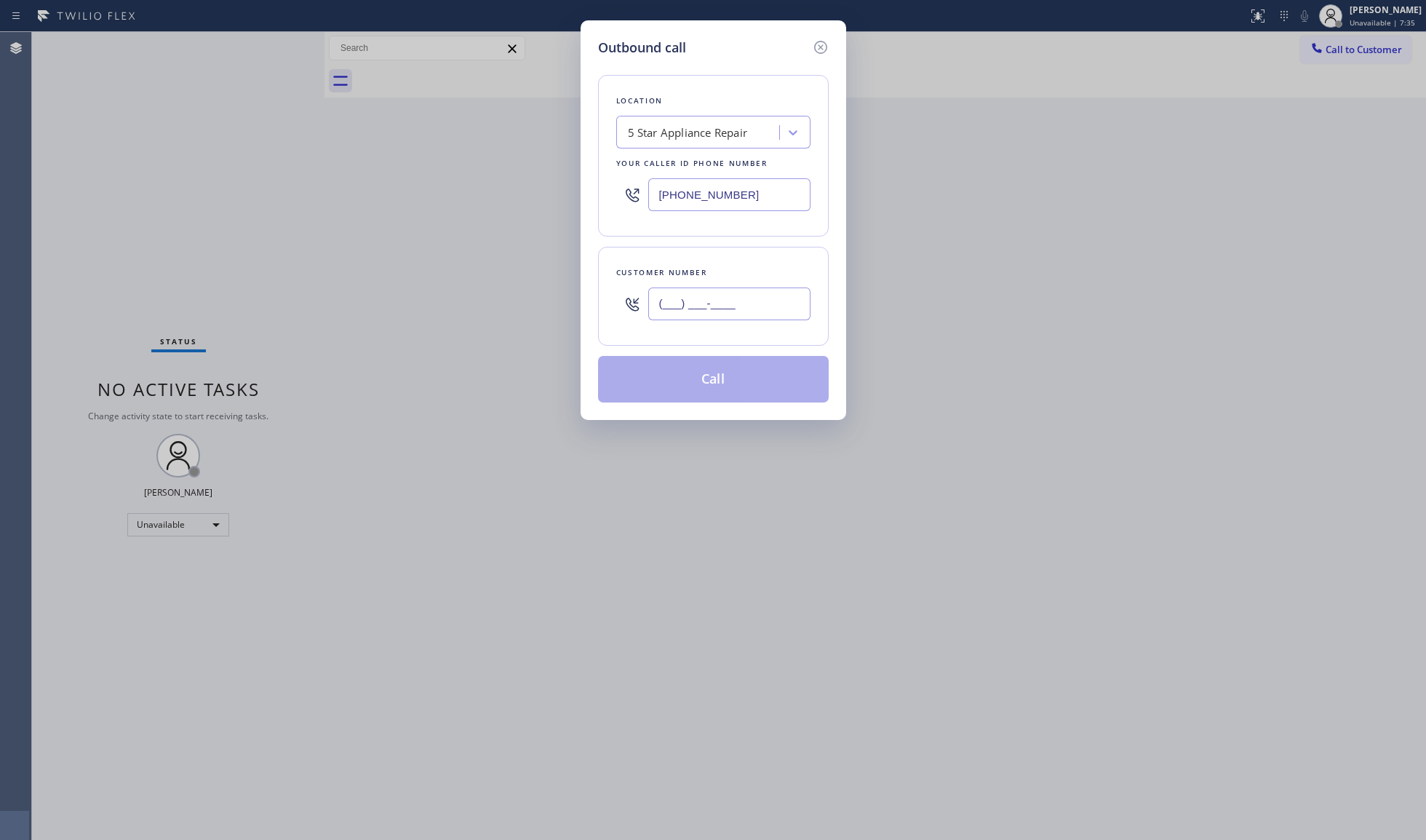
paste input "650) 815-8379"
paste input "text"
type input "[PHONE_NUMBER]"
click at [717, 377] on button "Call" at bounding box center [713, 379] width 230 height 47
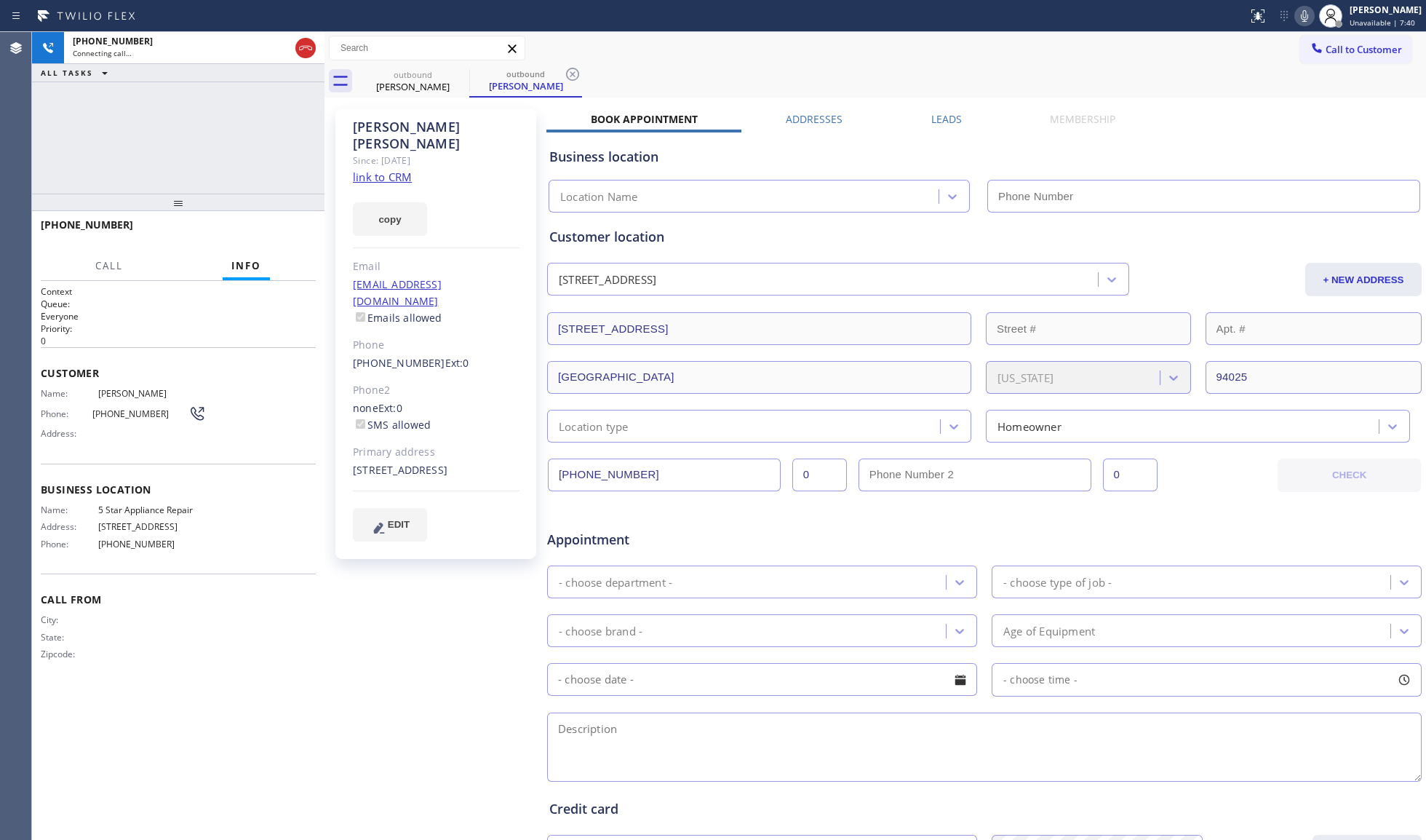
type input "[PHONE_NUMBER]"
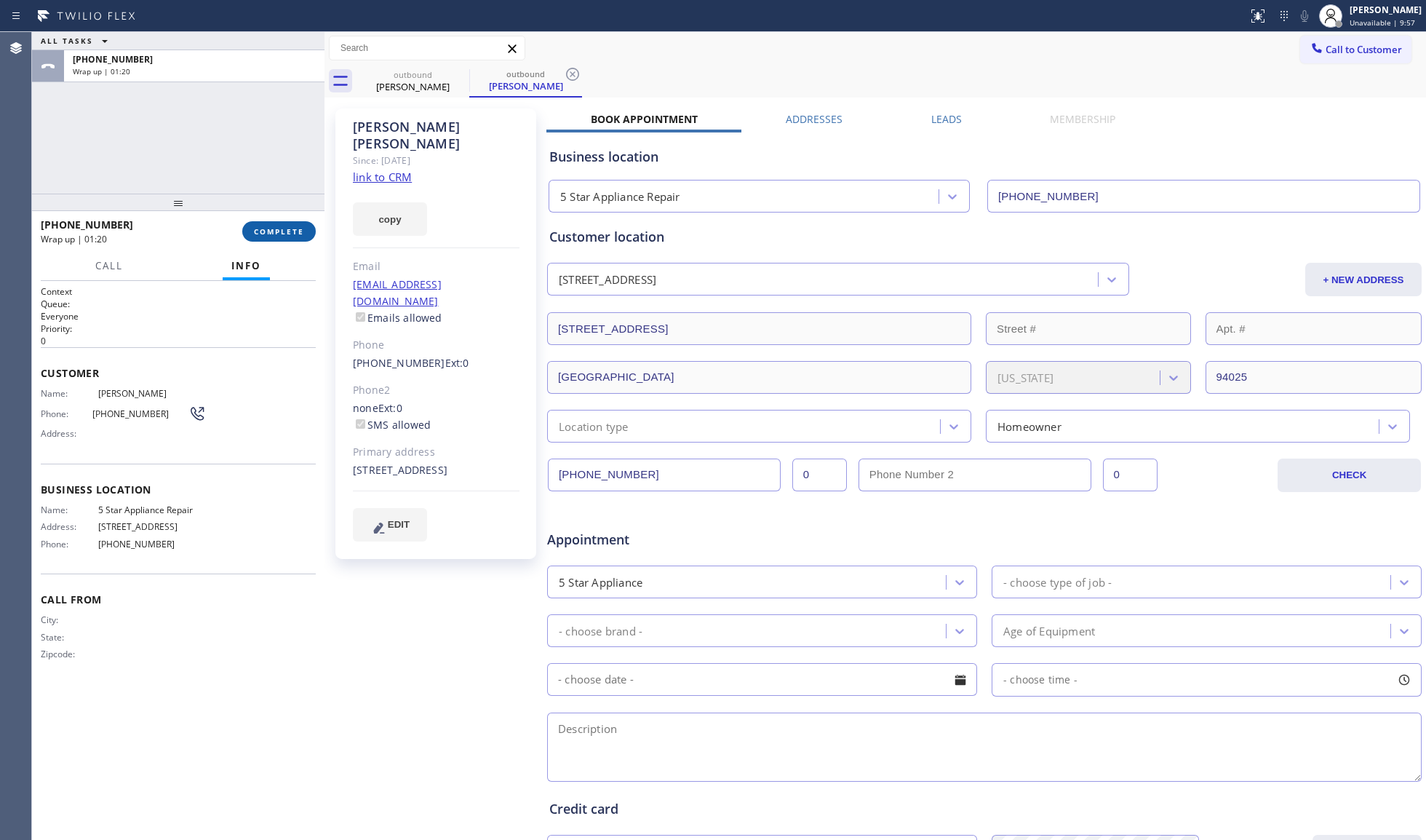
click at [269, 230] on span "COMPLETE" at bounding box center [279, 231] width 50 height 11
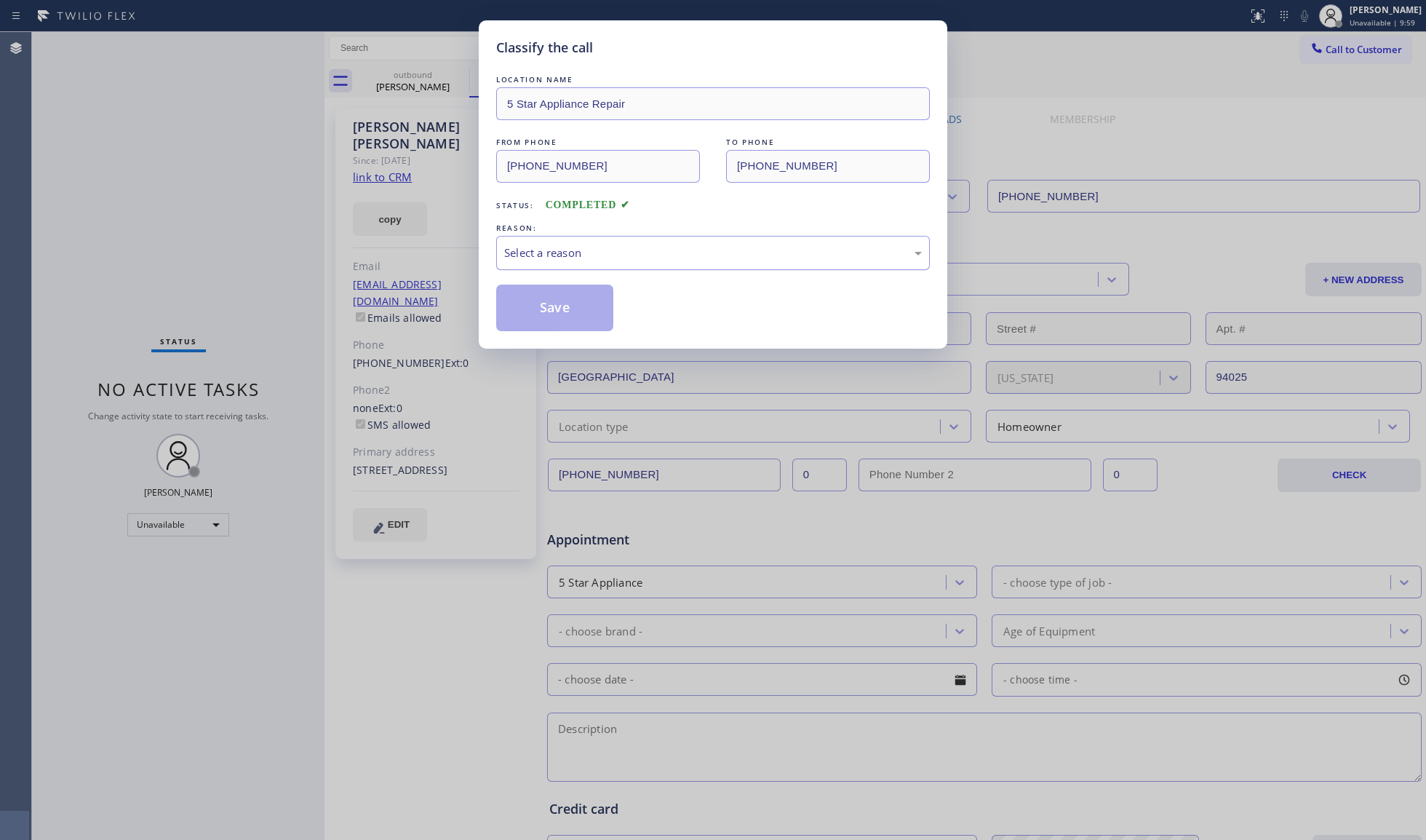
click at [643, 256] on div "Select a reason" at bounding box center [712, 252] width 417 height 17
click at [547, 309] on button "Save" at bounding box center [554, 307] width 117 height 47
click at [1336, 39] on div "Classify the call LOCATION NAME Electricians Service Team FROM PHONE [PHONE_NUM…" at bounding box center [729, 435] width 1394 height 807
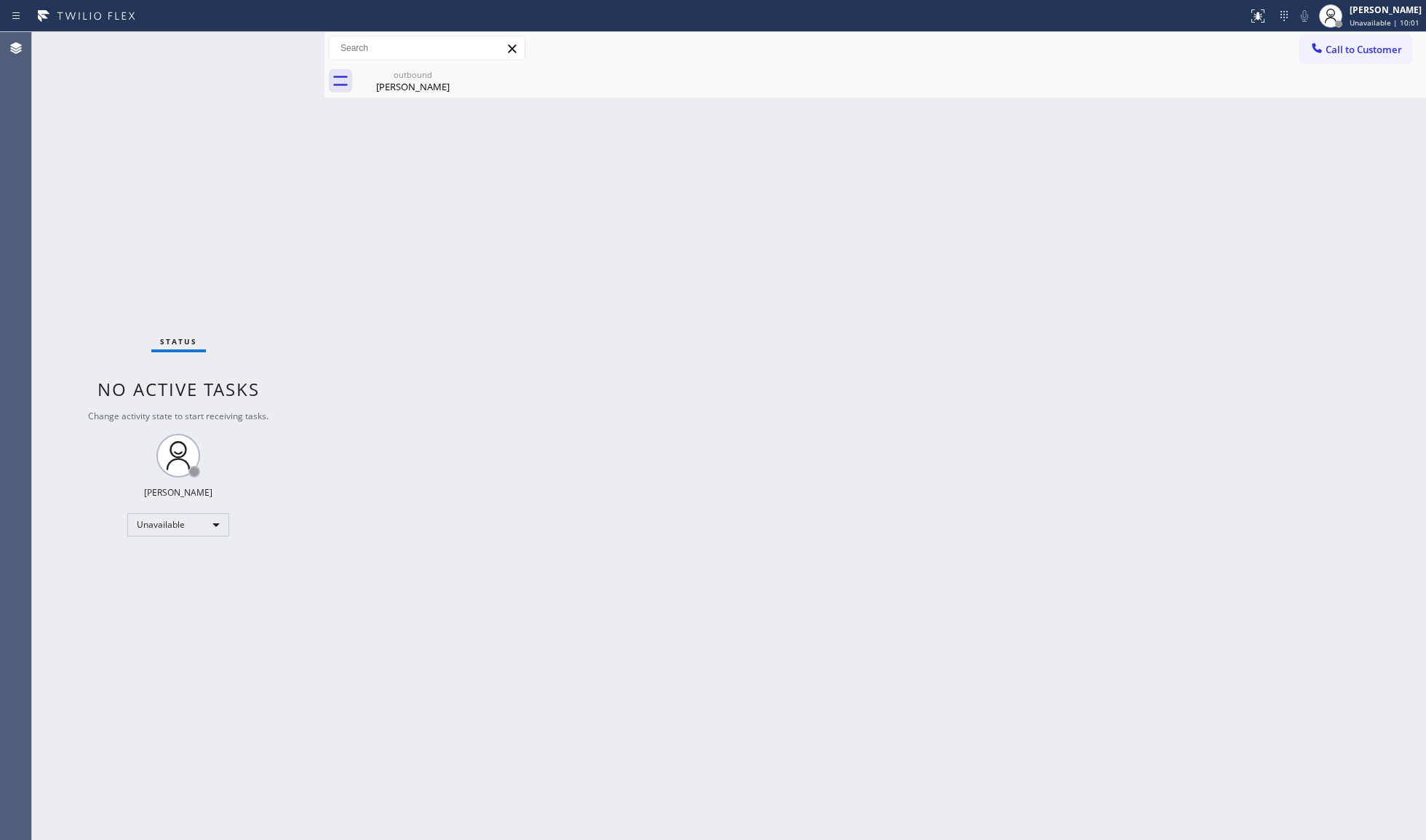
drag, startPoint x: 1338, startPoint y: 49, endPoint x: 1212, endPoint y: 83, distance: 130.5
click at [1338, 50] on span "Call to Customer" at bounding box center [1364, 49] width 77 height 13
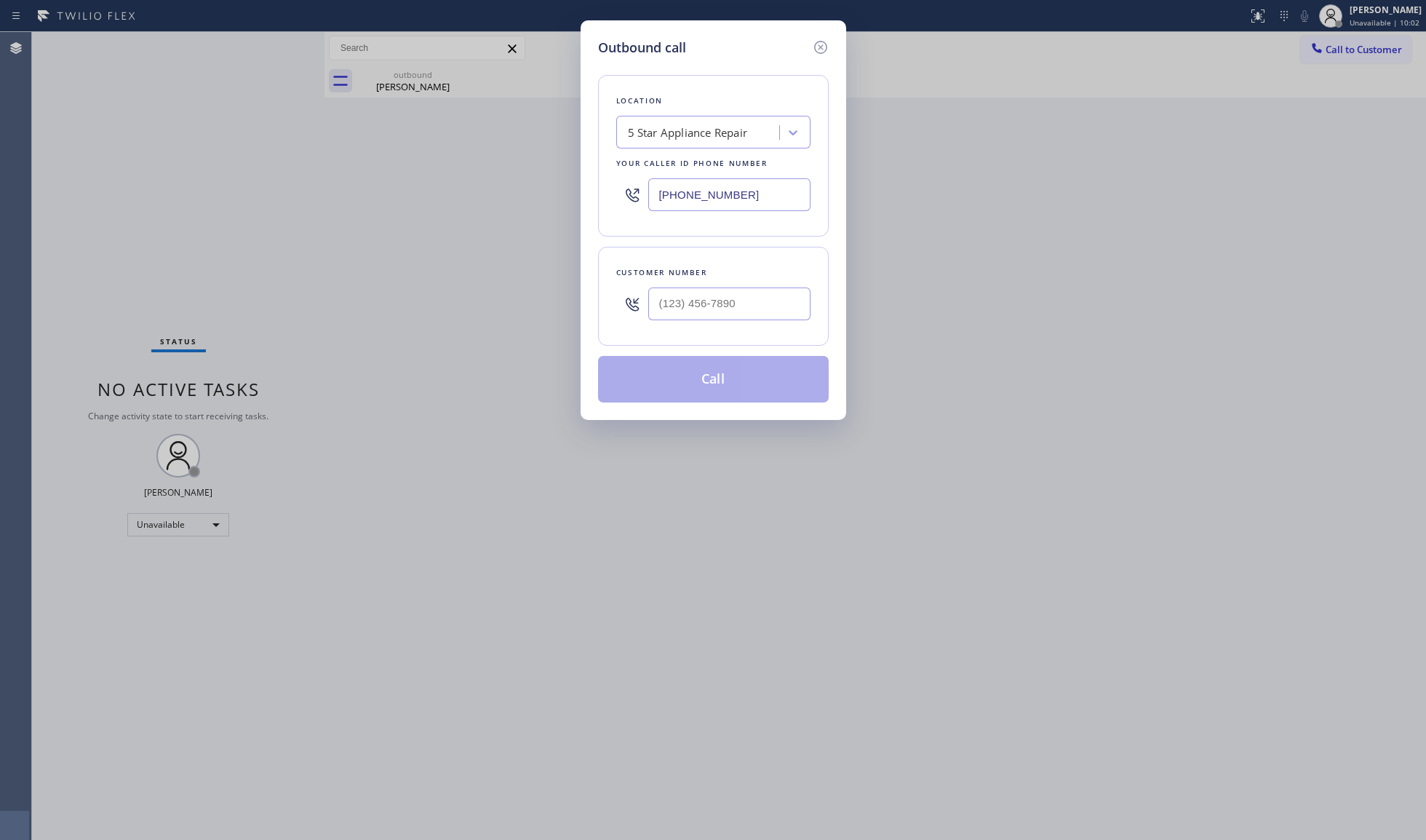
drag, startPoint x: 775, startPoint y: 199, endPoint x: 577, endPoint y: 214, distance: 198.6
click at [577, 214] on div "Outbound call Location 5 Star Appliance Repair Your caller id phone number [PHO…" at bounding box center [713, 420] width 1426 height 840
paste input "650) 203-6417"
type input "[PHONE_NUMBER]"
paste input "650) 619-7176"
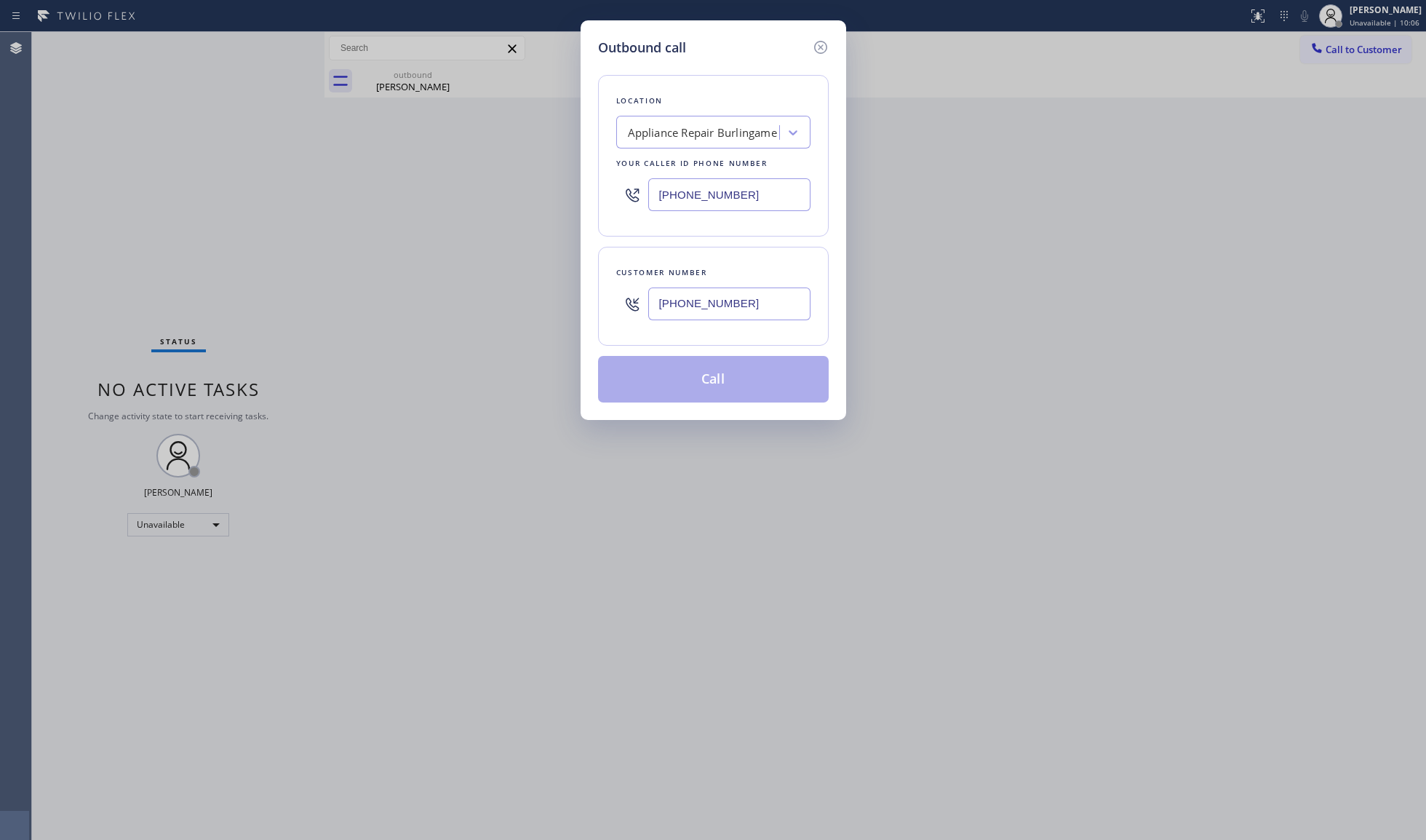
click at [693, 309] on input "[PHONE_NUMBER]" at bounding box center [730, 304] width 162 height 33
type input "[PHONE_NUMBER]"
click at [738, 368] on button "Call" at bounding box center [713, 379] width 230 height 47
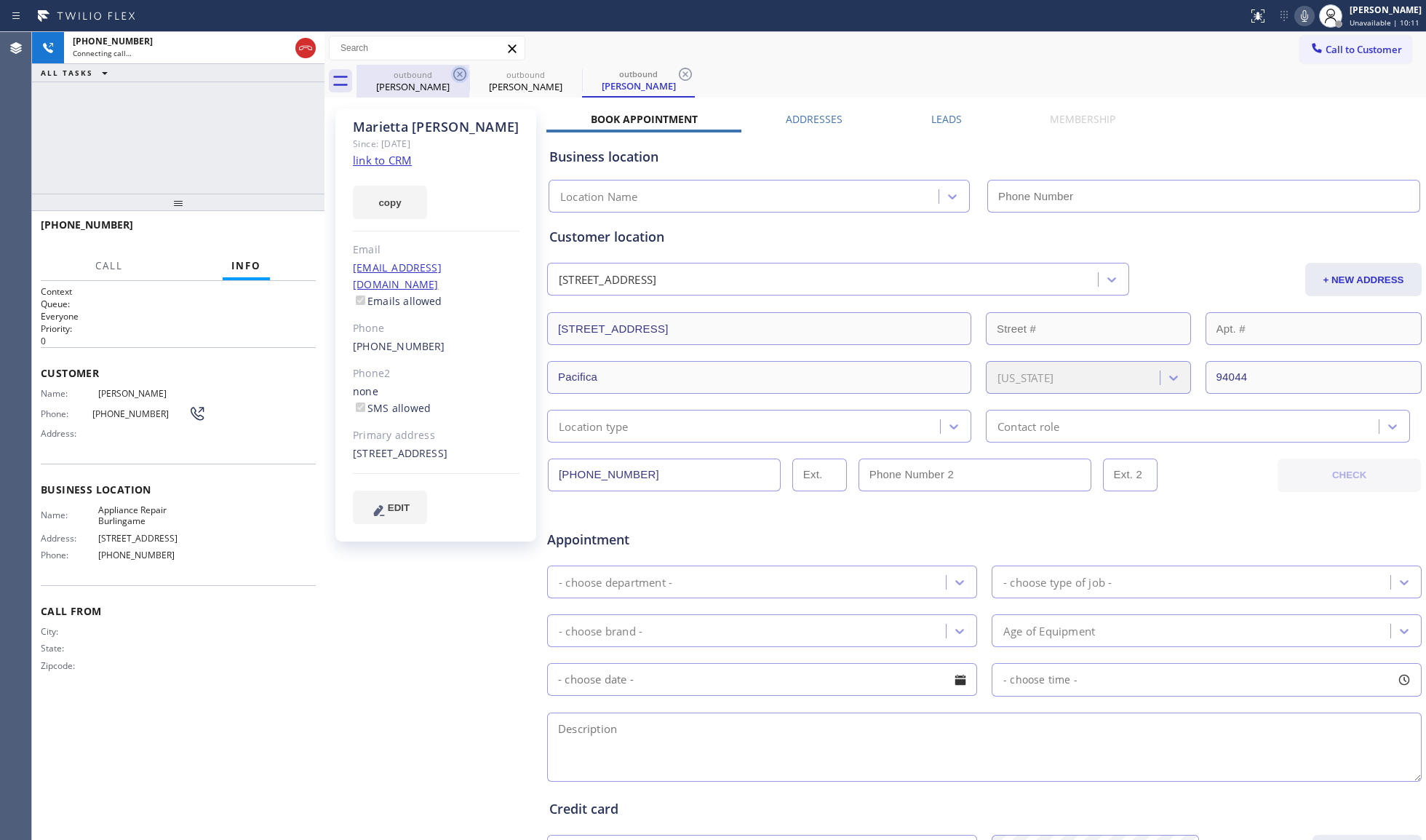
drag, startPoint x: 452, startPoint y: 92, endPoint x: 467, endPoint y: 74, distance: 23.4
click at [454, 91] on div "[PERSON_NAME]" at bounding box center [413, 86] width 110 height 13
type input "[PHONE_NUMBER]"
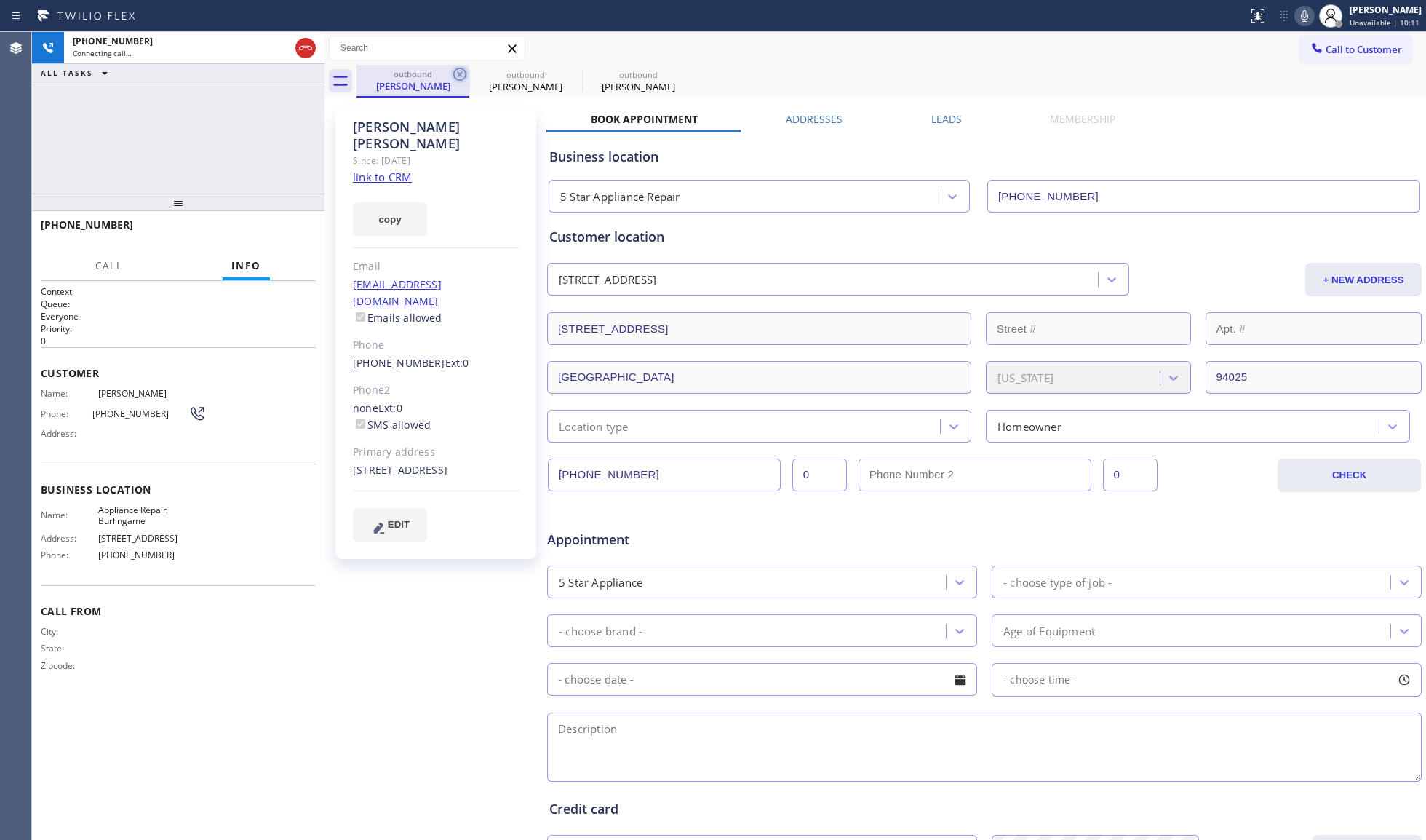
click at [467, 74] on icon at bounding box center [460, 74] width 18 height 18
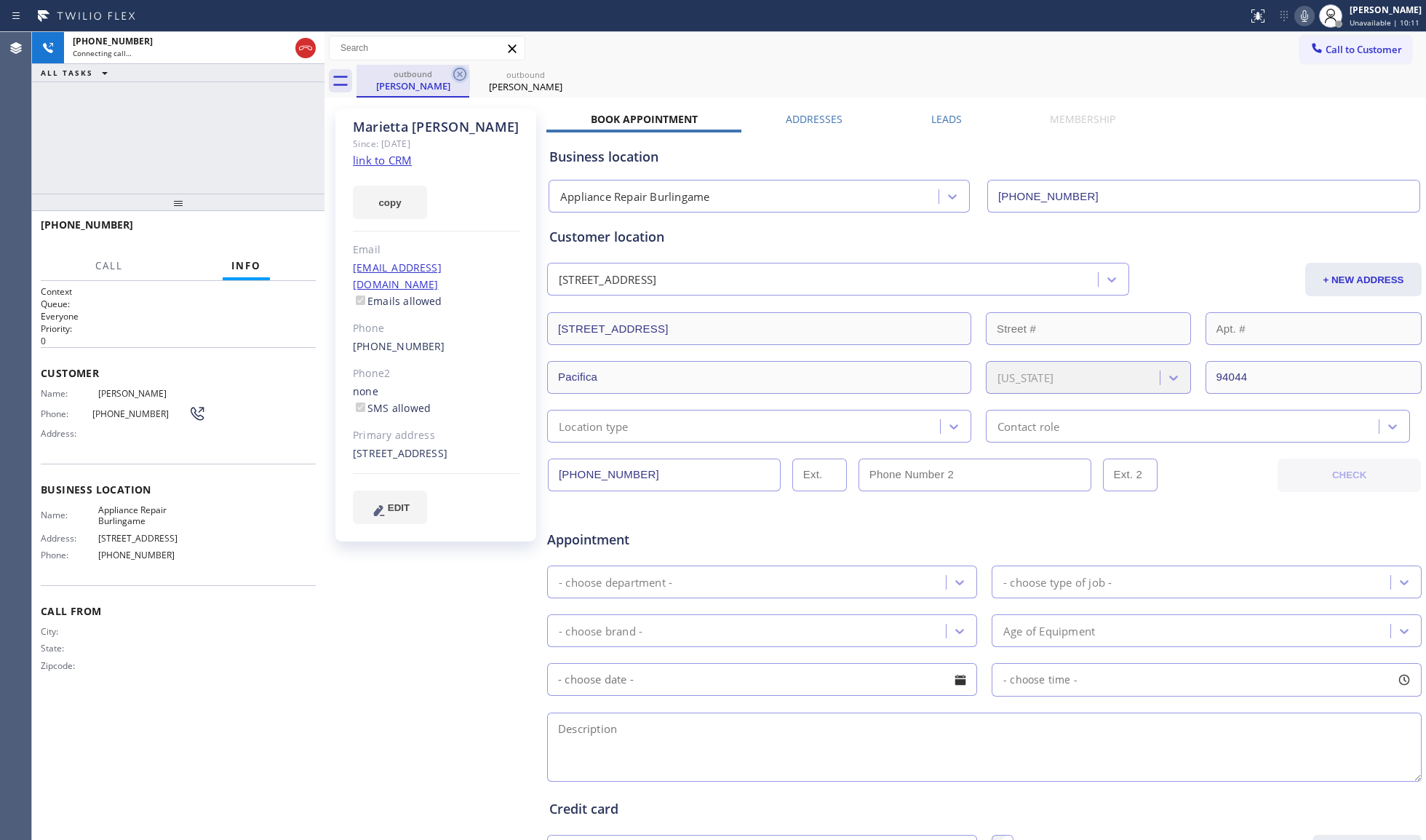
click at [466, 71] on icon at bounding box center [460, 74] width 18 height 18
click at [567, 71] on icon at bounding box center [573, 74] width 13 height 13
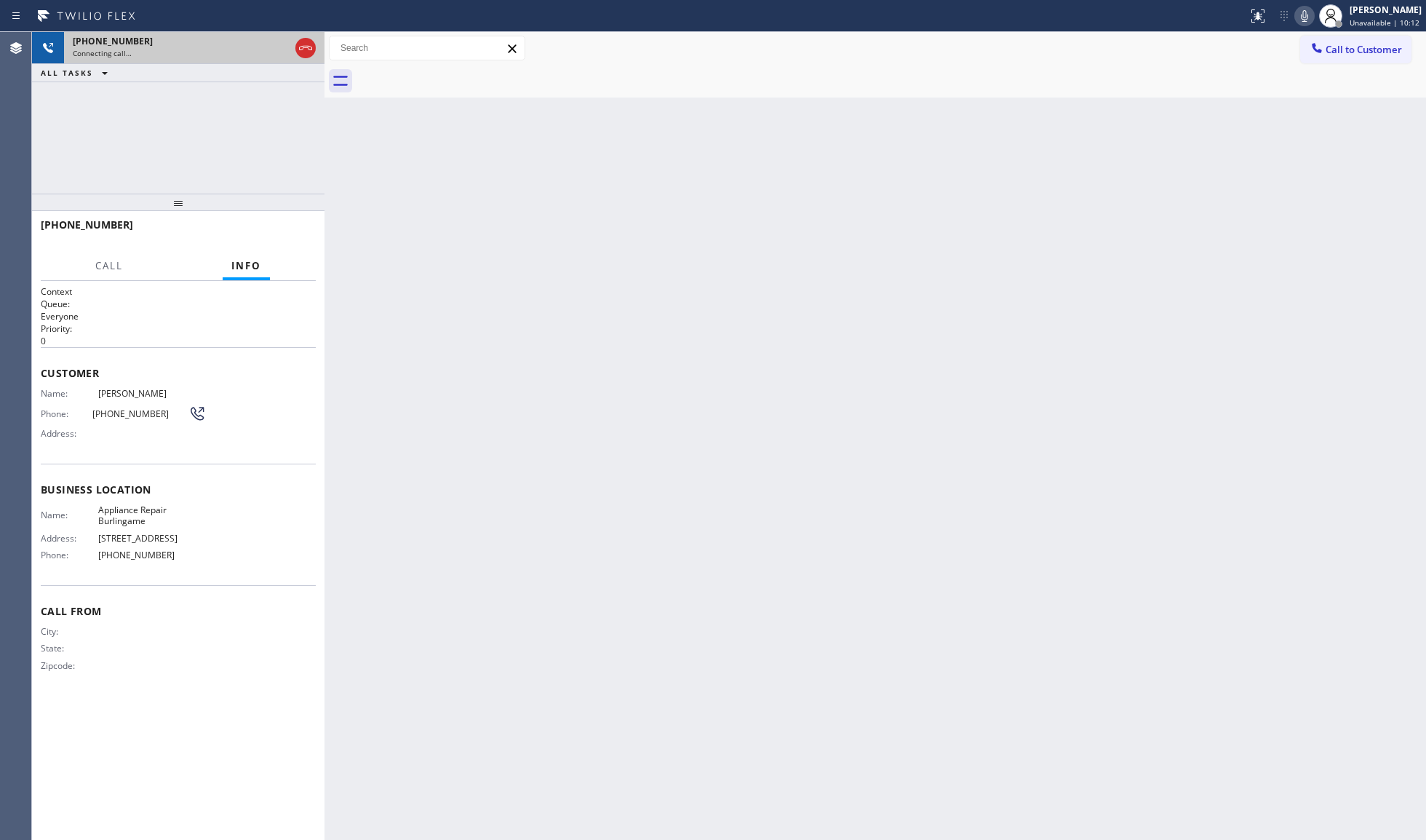
drag, startPoint x: 274, startPoint y: 67, endPoint x: 268, endPoint y: 62, distance: 7.8
click at [274, 67] on div "ALL TASKS ALL TASKS ACTIVE TASKS TASKS IN WRAP UP" at bounding box center [178, 73] width 293 height 19
drag, startPoint x: 263, startPoint y: 56, endPoint x: 274, endPoint y: 72, distance: 19.4
click at [263, 56] on div "Connecting call…" at bounding box center [181, 53] width 217 height 11
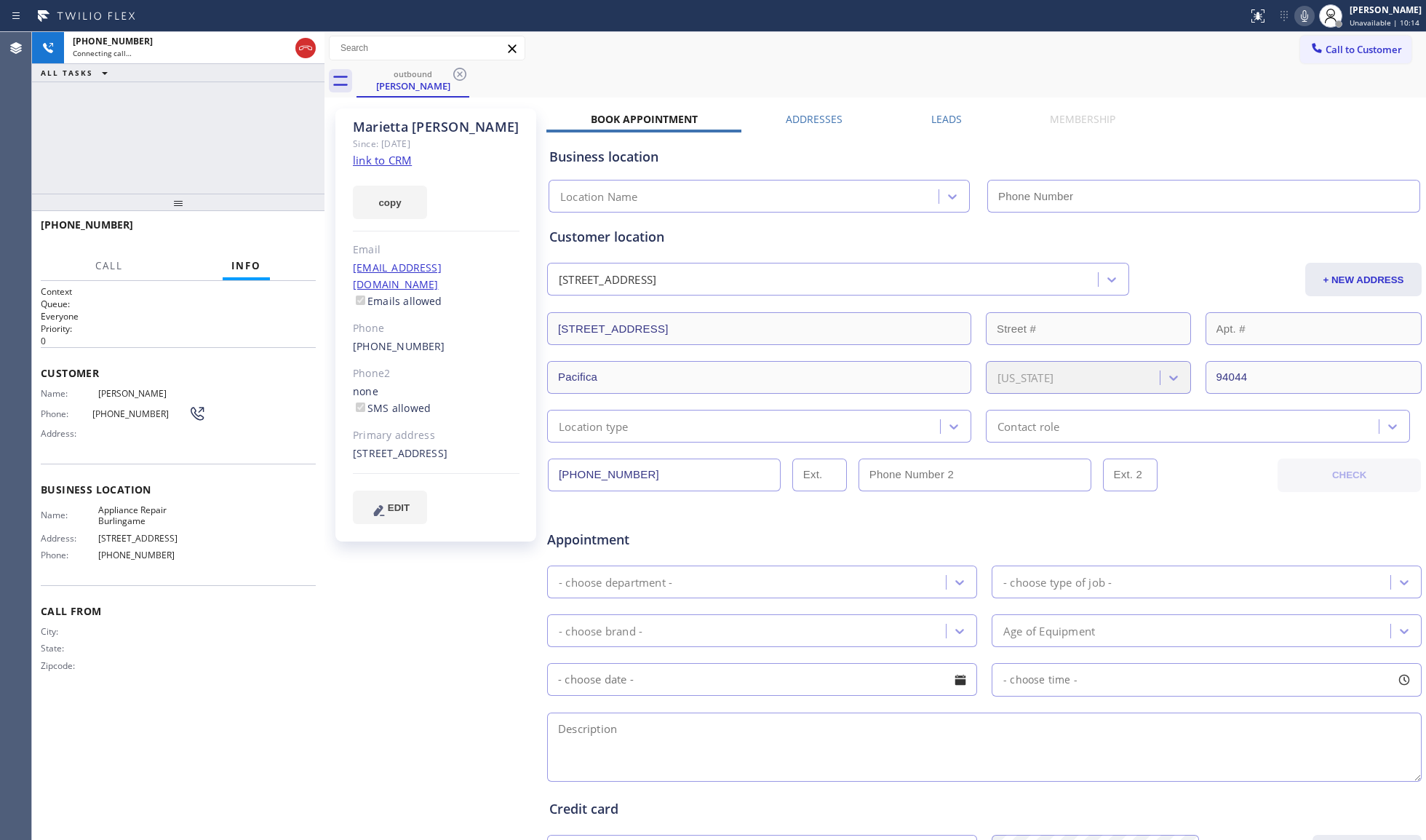
type input "[PHONE_NUMBER]"
click at [286, 235] on span "HANG UP" at bounding box center [281, 231] width 44 height 11
click at [287, 234] on span "HANG UP" at bounding box center [281, 231] width 44 height 11
click at [291, 231] on span "HANG UP" at bounding box center [281, 231] width 44 height 11
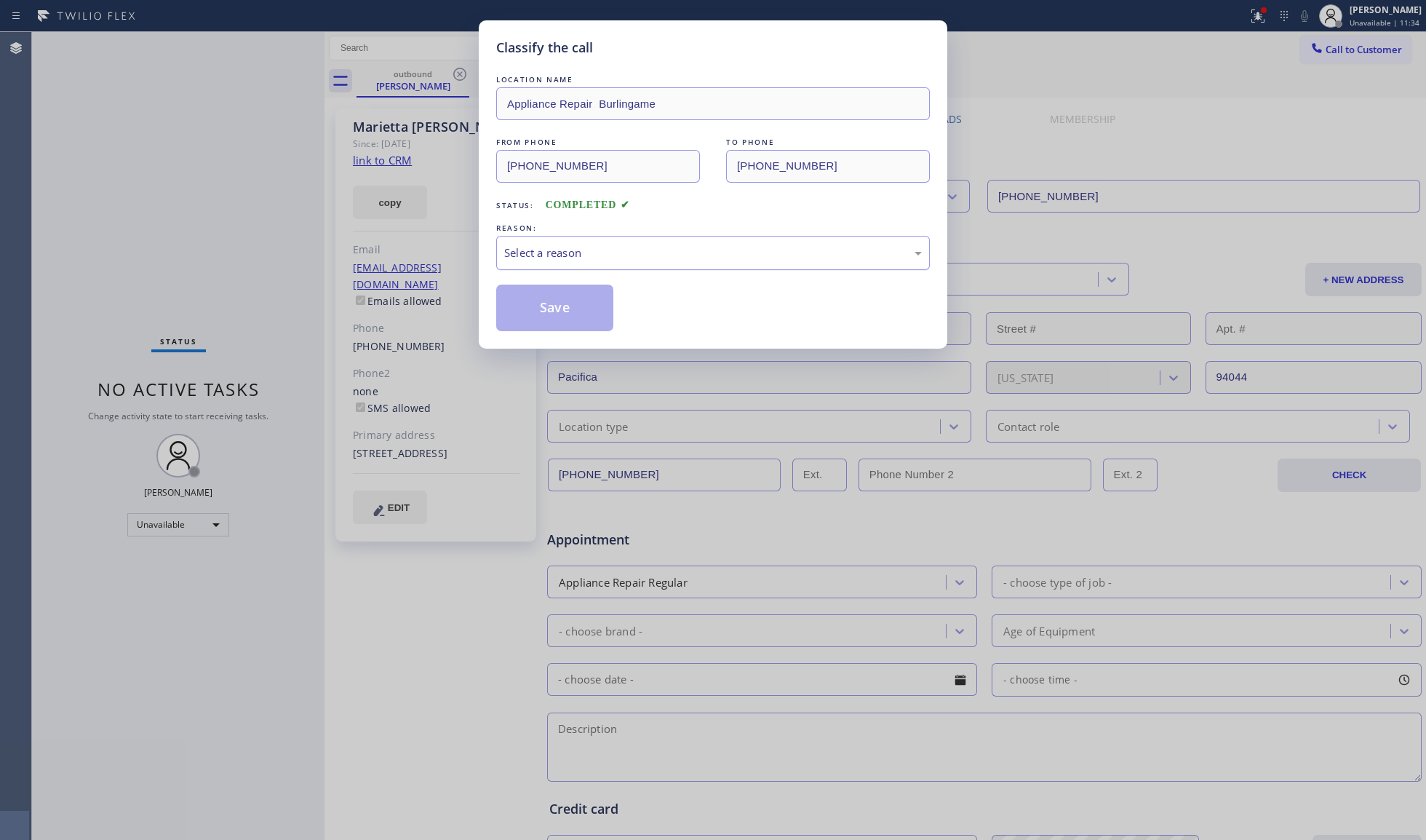
drag, startPoint x: 671, startPoint y: 278, endPoint x: 629, endPoint y: 263, distance: 44.6
click at [665, 275] on div "LOCATION NAME Appliance Repair Burlingame FROM PHONE [PHONE_NUMBER] TO PHONE [P…" at bounding box center [712, 202] width 433 height 259
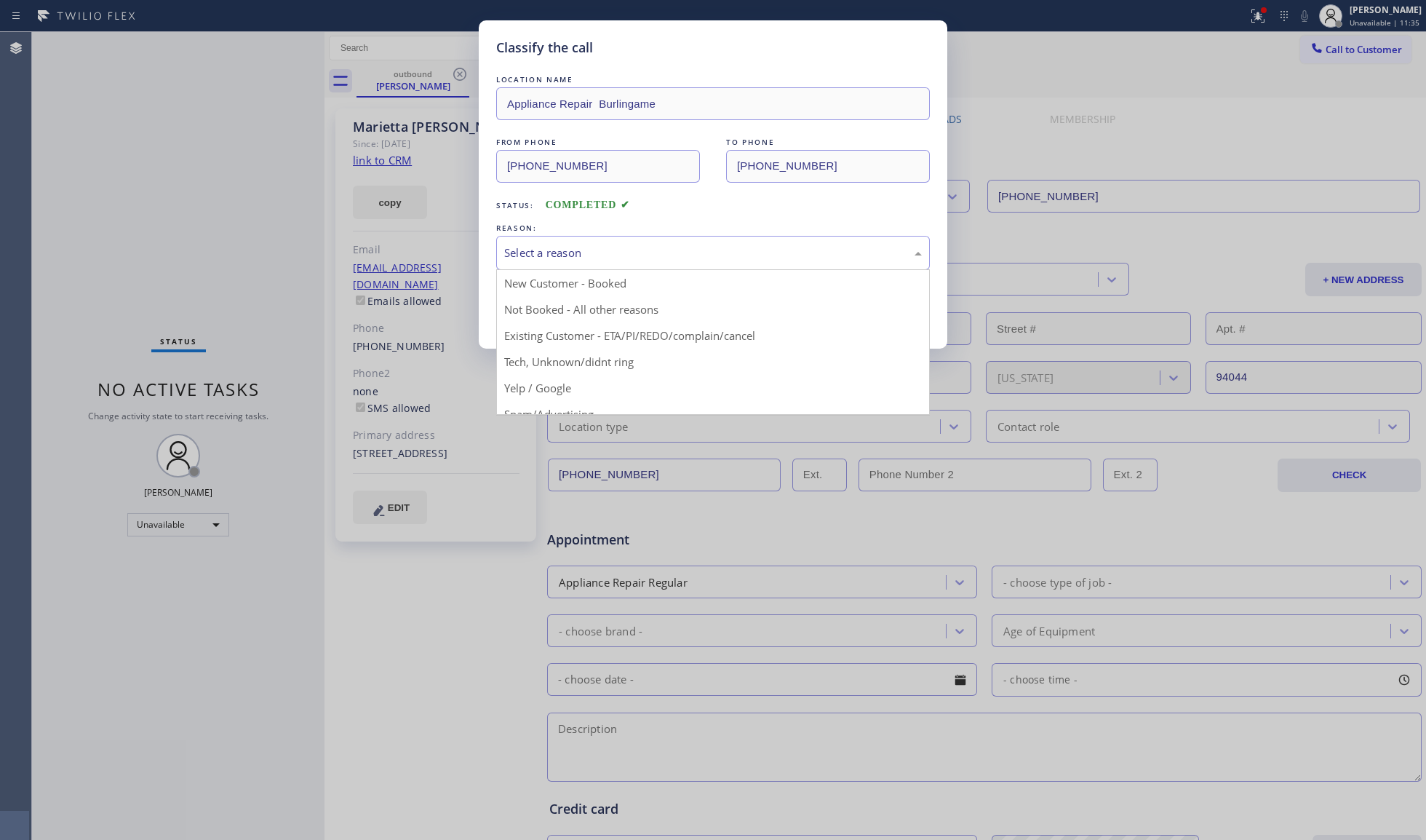
drag, startPoint x: 548, startPoint y: 258, endPoint x: 525, endPoint y: 276, distance: 29.2
click at [533, 247] on div "Select a reason" at bounding box center [712, 252] width 417 height 17
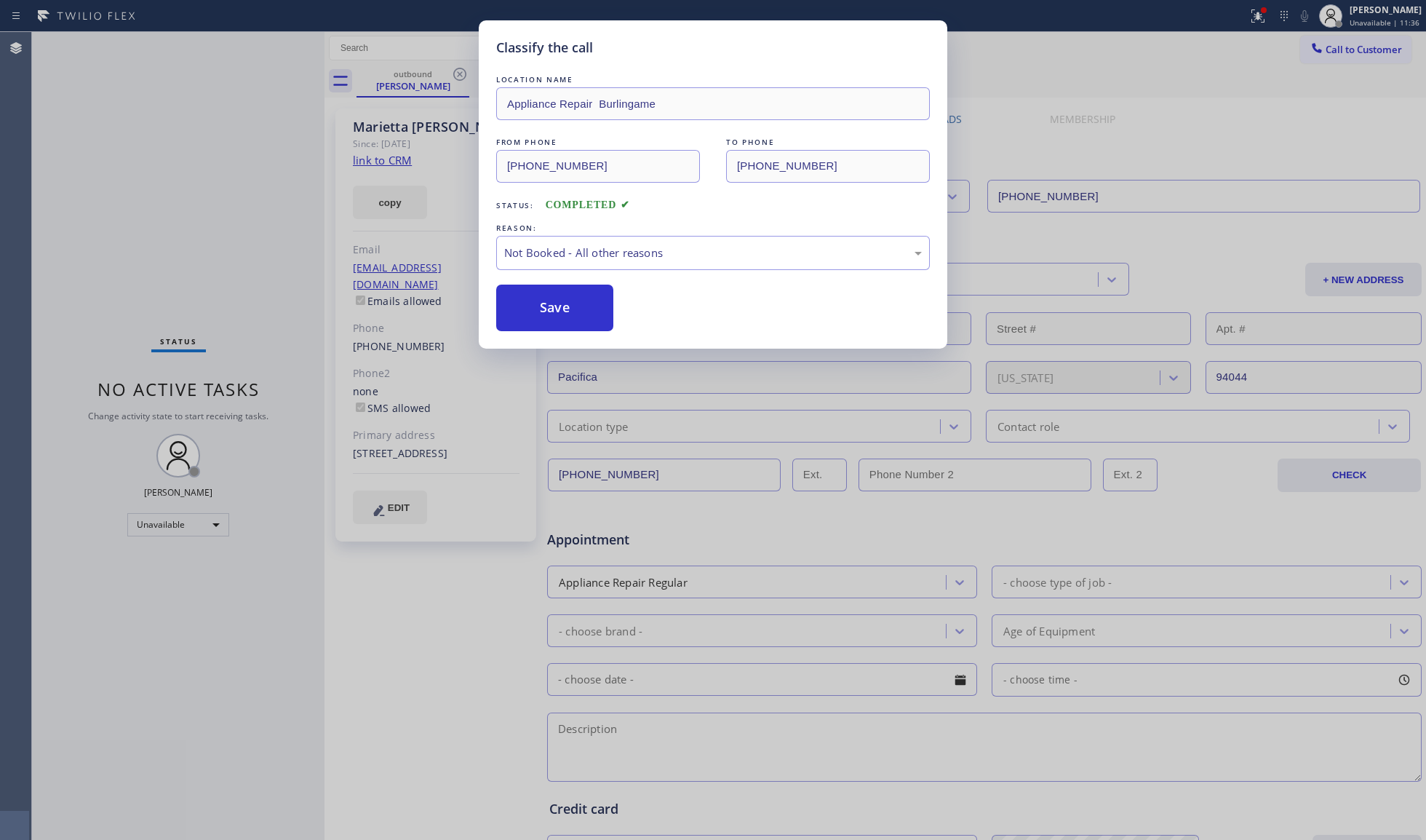
click at [529, 312] on button "Save" at bounding box center [554, 307] width 117 height 47
click at [530, 312] on button "Save" at bounding box center [554, 307] width 117 height 47
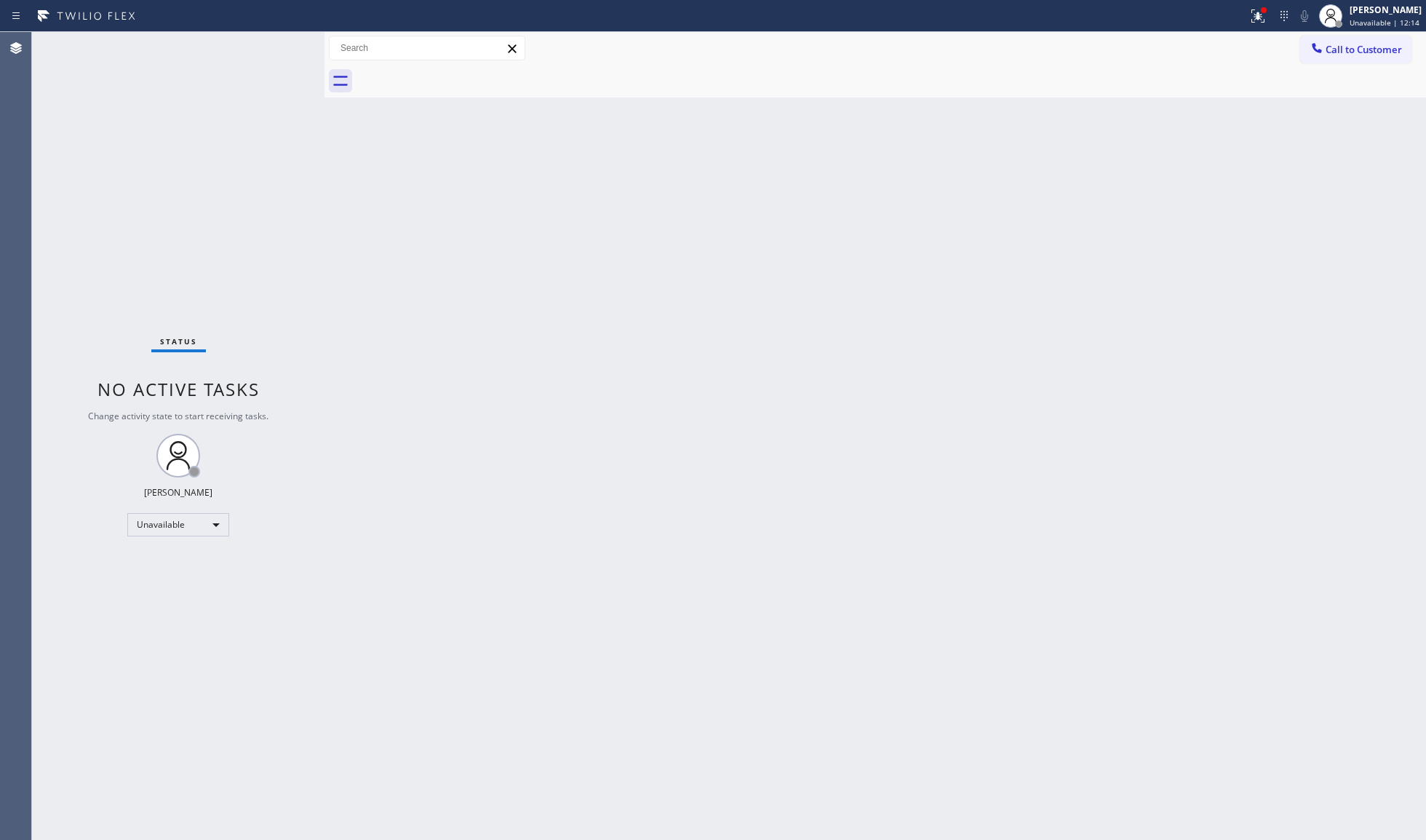
drag, startPoint x: 1340, startPoint y: 47, endPoint x: 947, endPoint y: 150, distance: 406.3
click at [1340, 48] on span "Call to Customer" at bounding box center [1364, 49] width 77 height 13
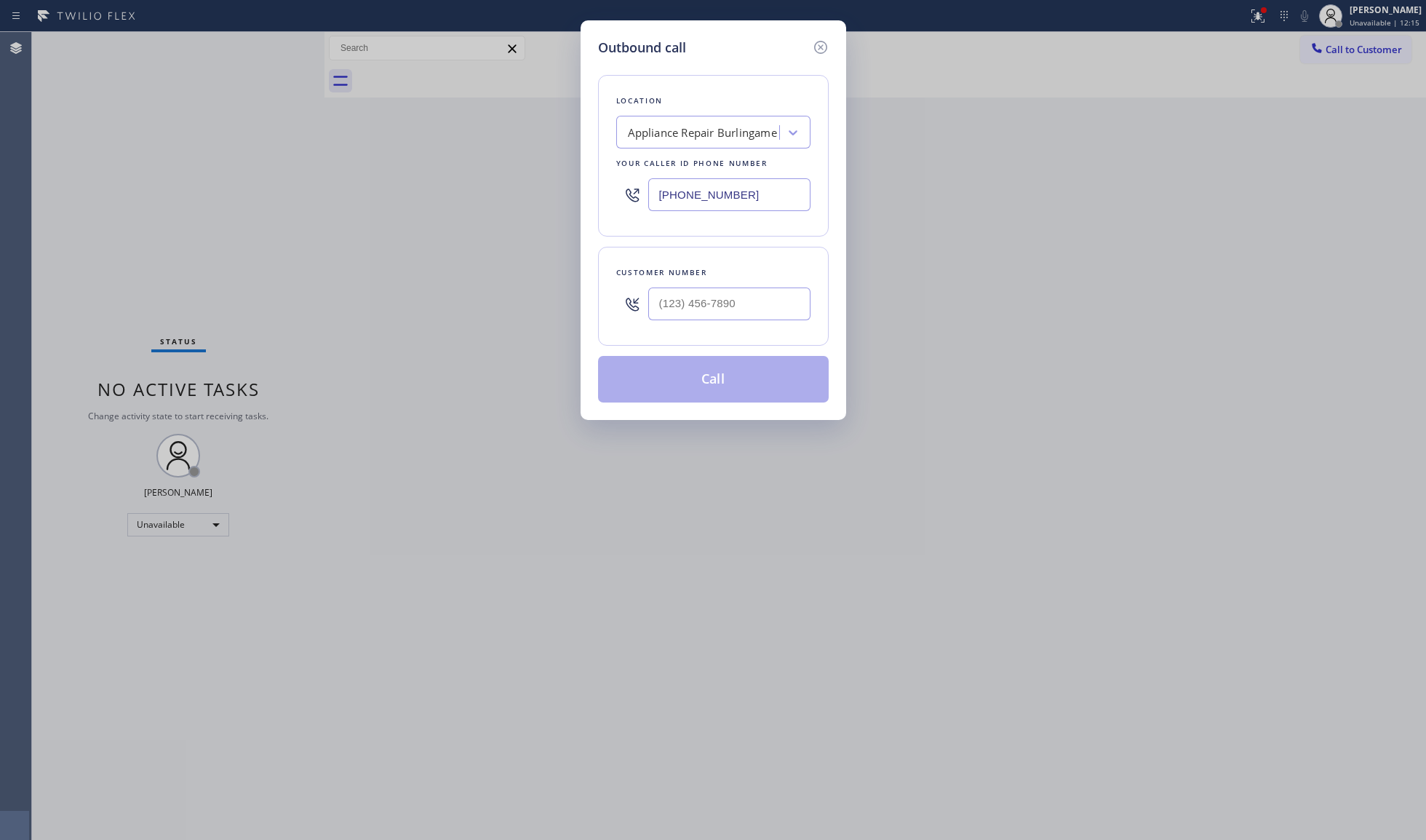
drag, startPoint x: 789, startPoint y: 193, endPoint x: 498, endPoint y: 176, distance: 291.5
click at [515, 184] on div "Outbound call Location Appliance Repair Burlingame Your caller id phone number …" at bounding box center [713, 420] width 1426 height 840
paste input "424) 365-9544"
type input "[PHONE_NUMBER]"
click at [739, 301] on input "(___) ___-____" at bounding box center [730, 304] width 162 height 33
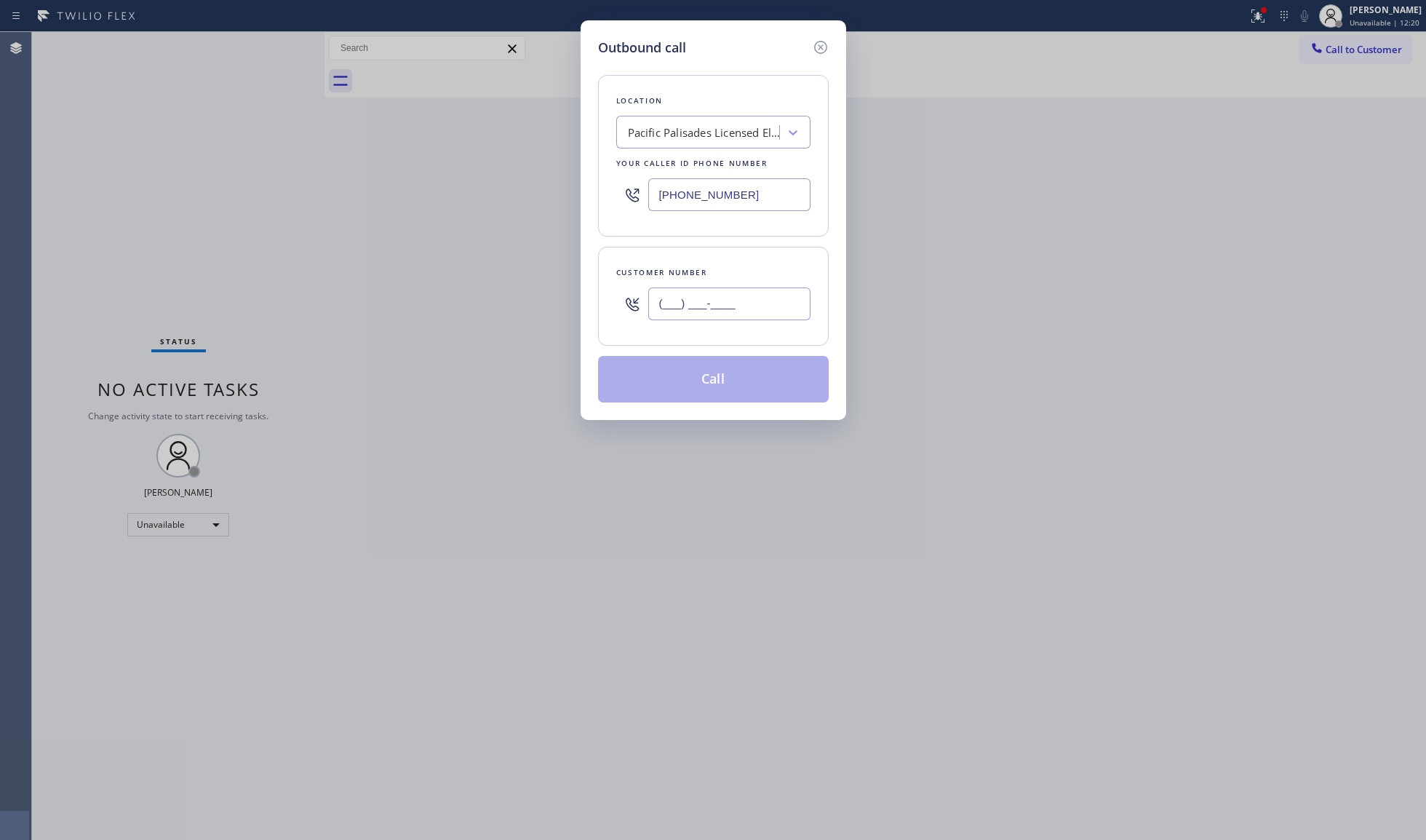
paste input "310) 968-5309"
type input "[PHONE_NUMBER]"
click at [706, 388] on button "Call" at bounding box center [713, 379] width 230 height 47
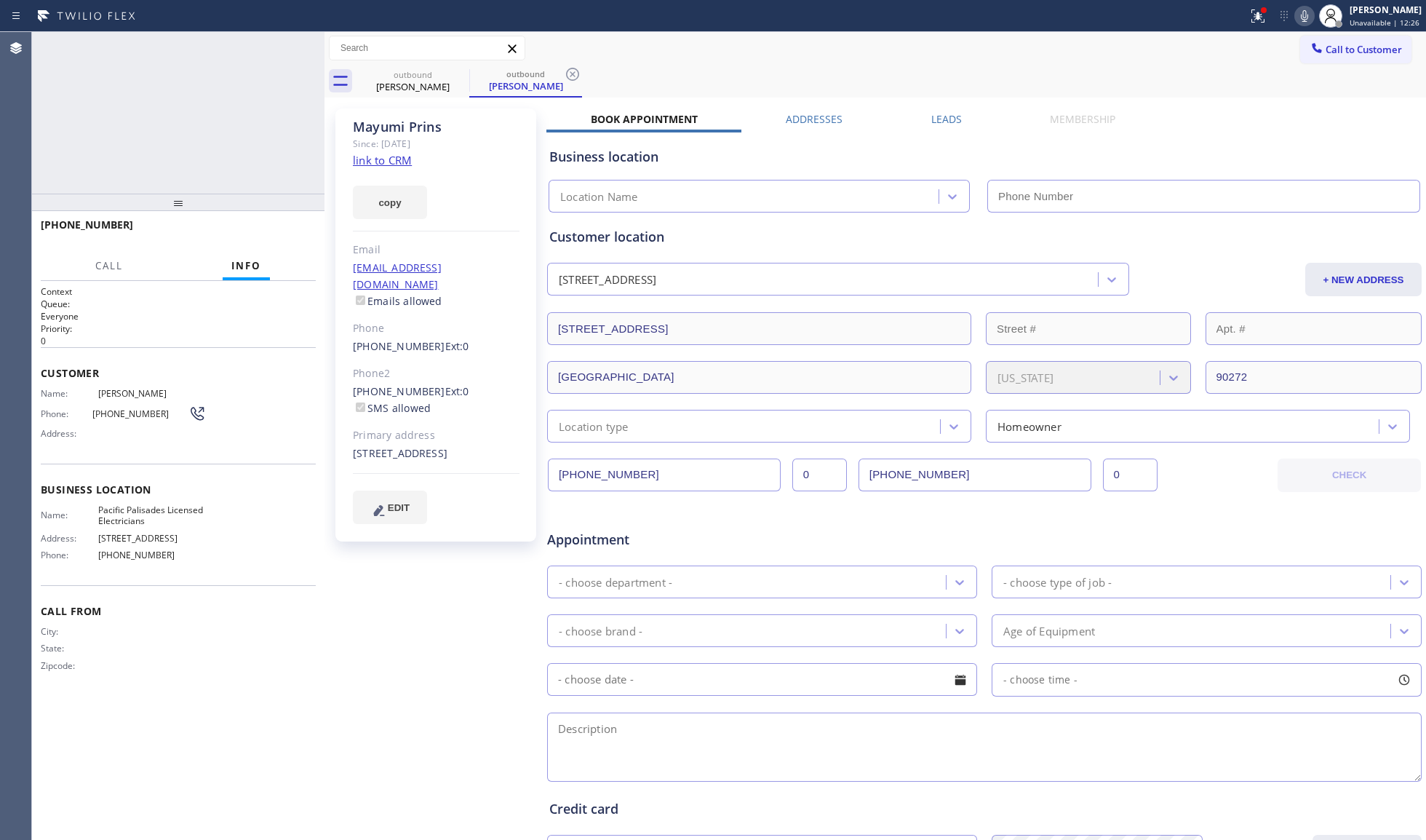
type input "[PHONE_NUMBER]"
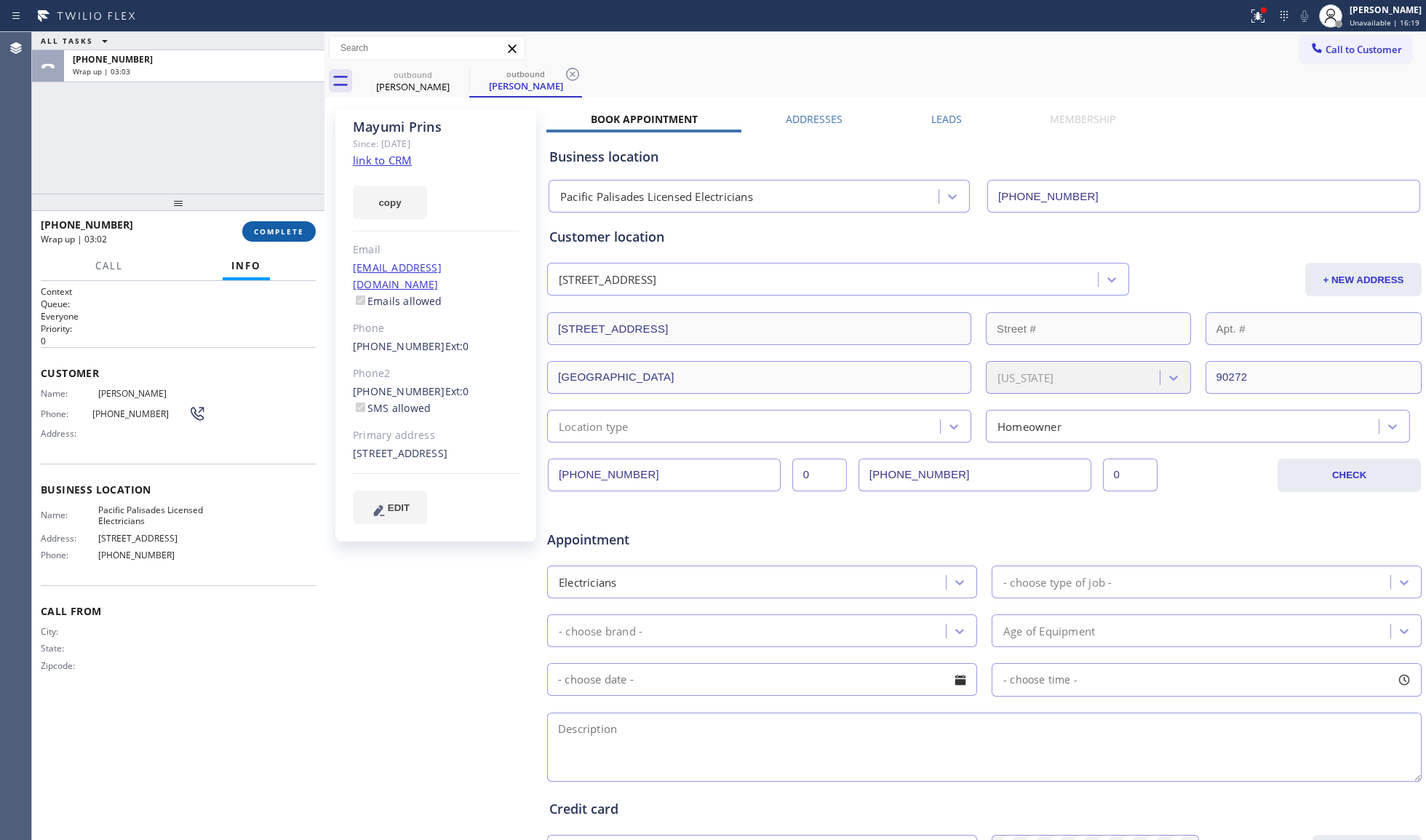
click at [277, 230] on span "COMPLETE" at bounding box center [279, 231] width 50 height 11
click at [639, 255] on div "Customer location [STREET_ADDRESS] + NEW ADDRESS [STREET_ADDRESS][US_STATE] Loc…" at bounding box center [985, 334] width 870 height 215
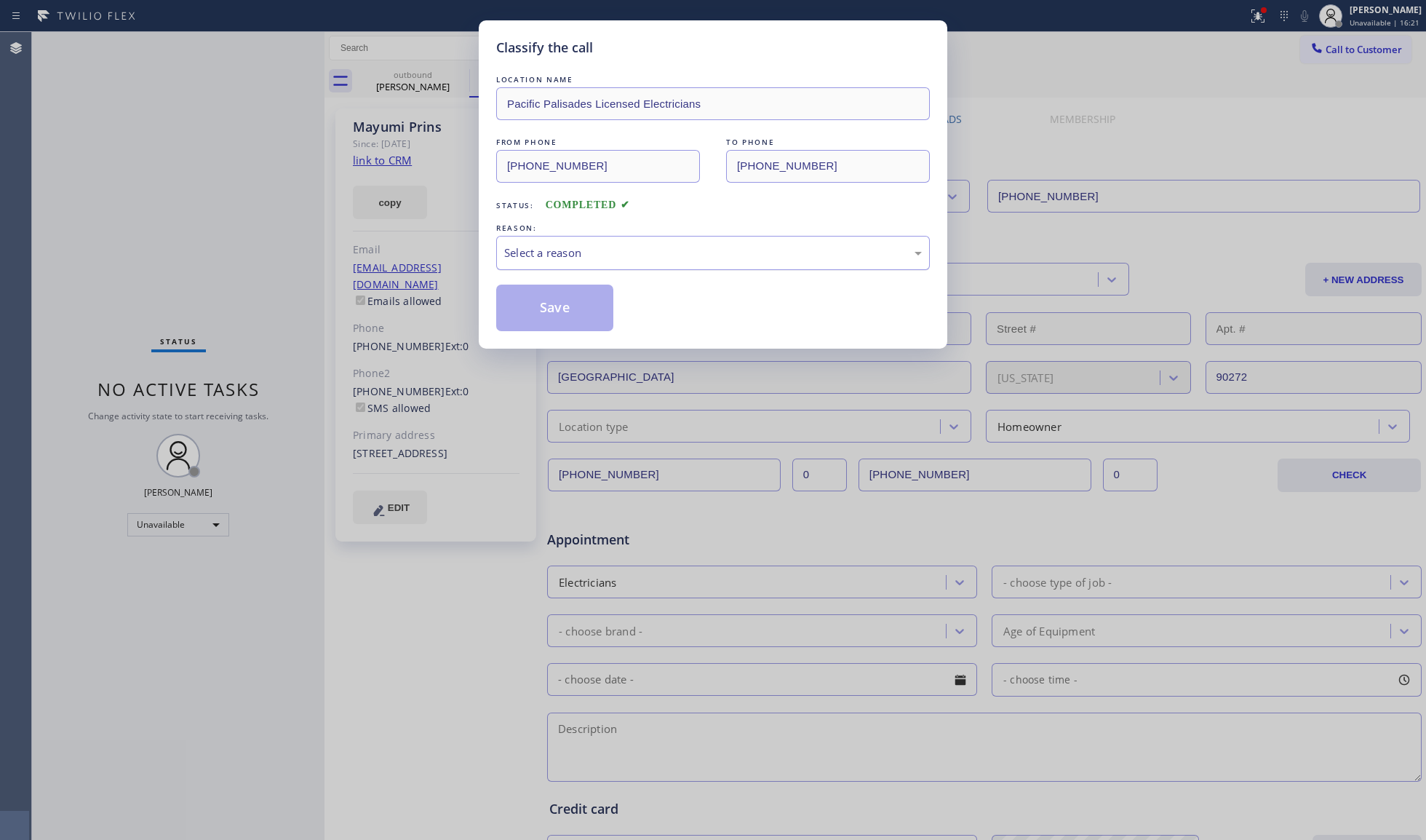
click at [635, 266] on div "Select a reason" at bounding box center [712, 252] width 433 height 34
click at [600, 298] on button "Save" at bounding box center [554, 307] width 117 height 47
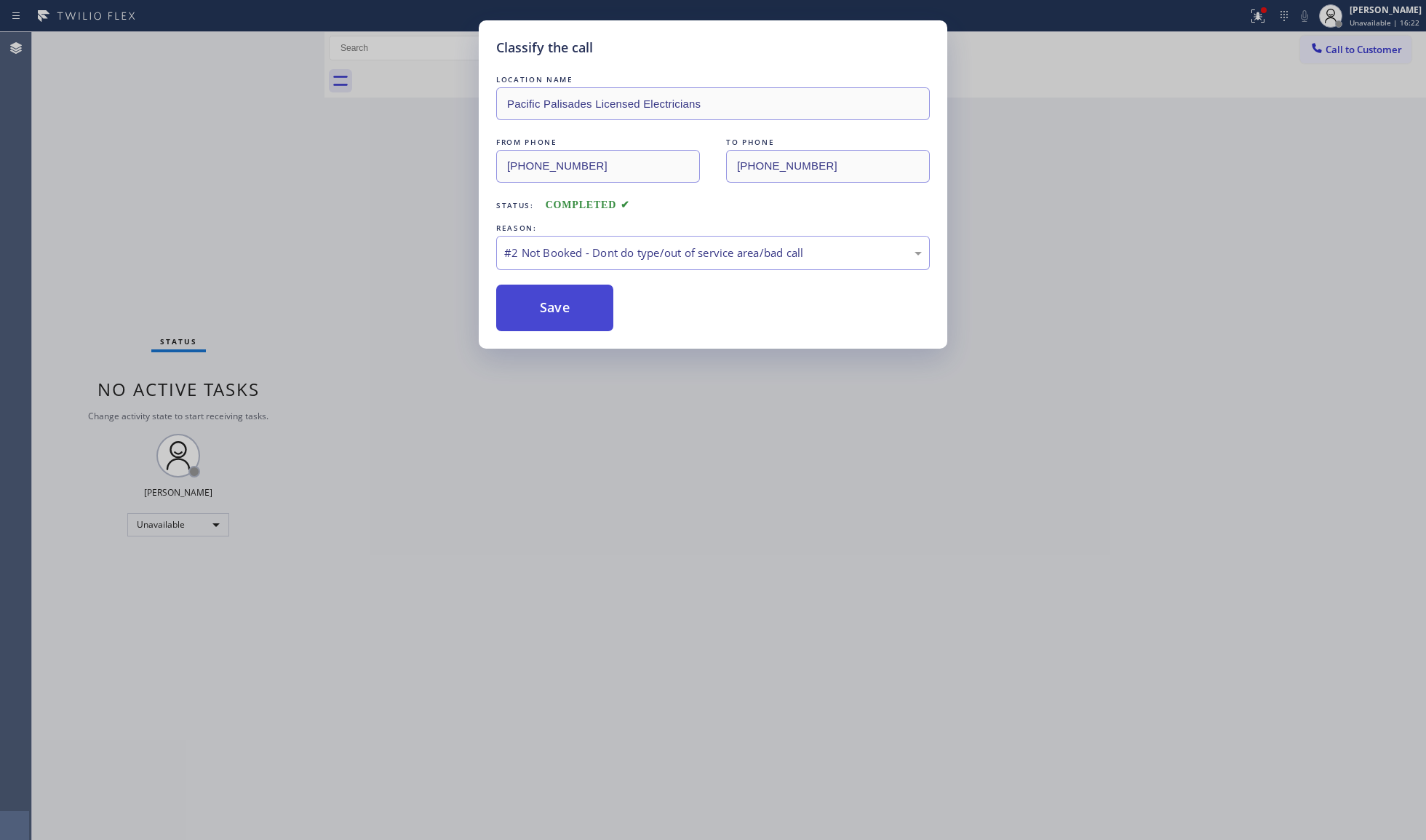
click at [571, 301] on button "Save" at bounding box center [554, 307] width 117 height 47
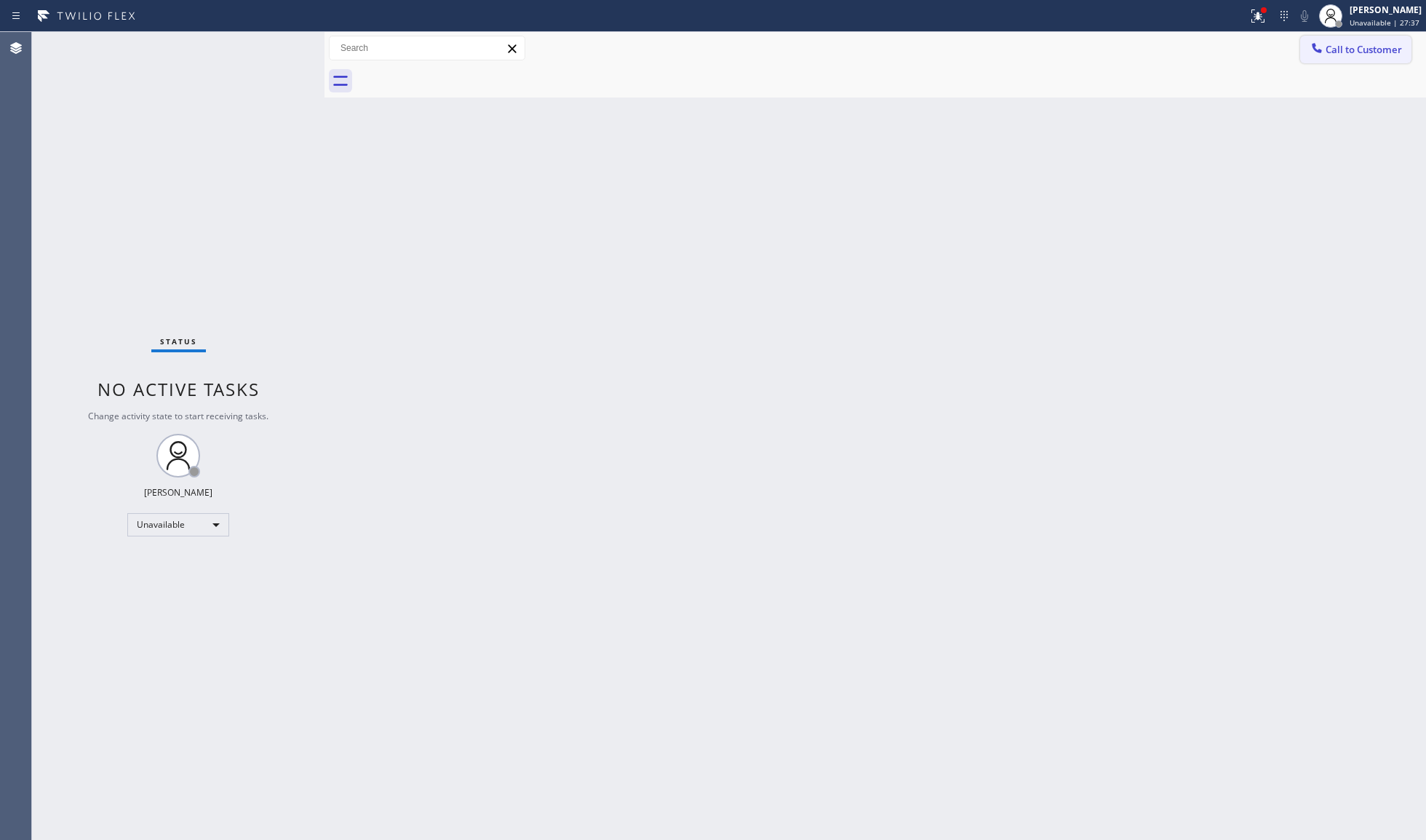
click at [1340, 43] on span "Call to Customer" at bounding box center [1364, 49] width 77 height 13
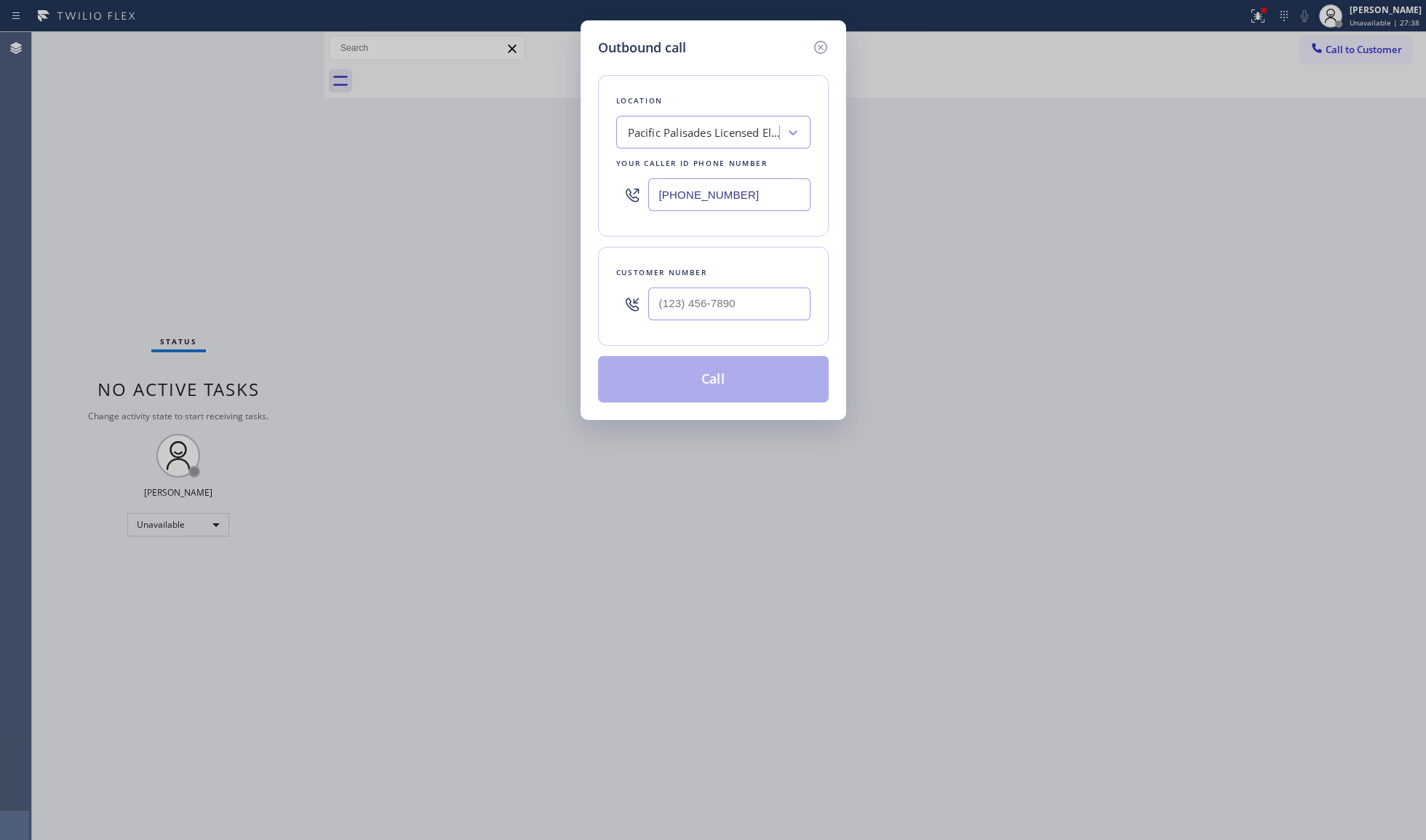
drag, startPoint x: 754, startPoint y: 204, endPoint x: 492, endPoint y: 202, distance: 262.0
click at [492, 202] on div "Outbound call Location [GEOGRAPHIC_DATA] Licensed Electricians Your caller id p…" at bounding box center [713, 420] width 1426 height 840
paste input "206) 823-1782"
type input "[PHONE_NUMBER]"
paste input "206) 890-1532"
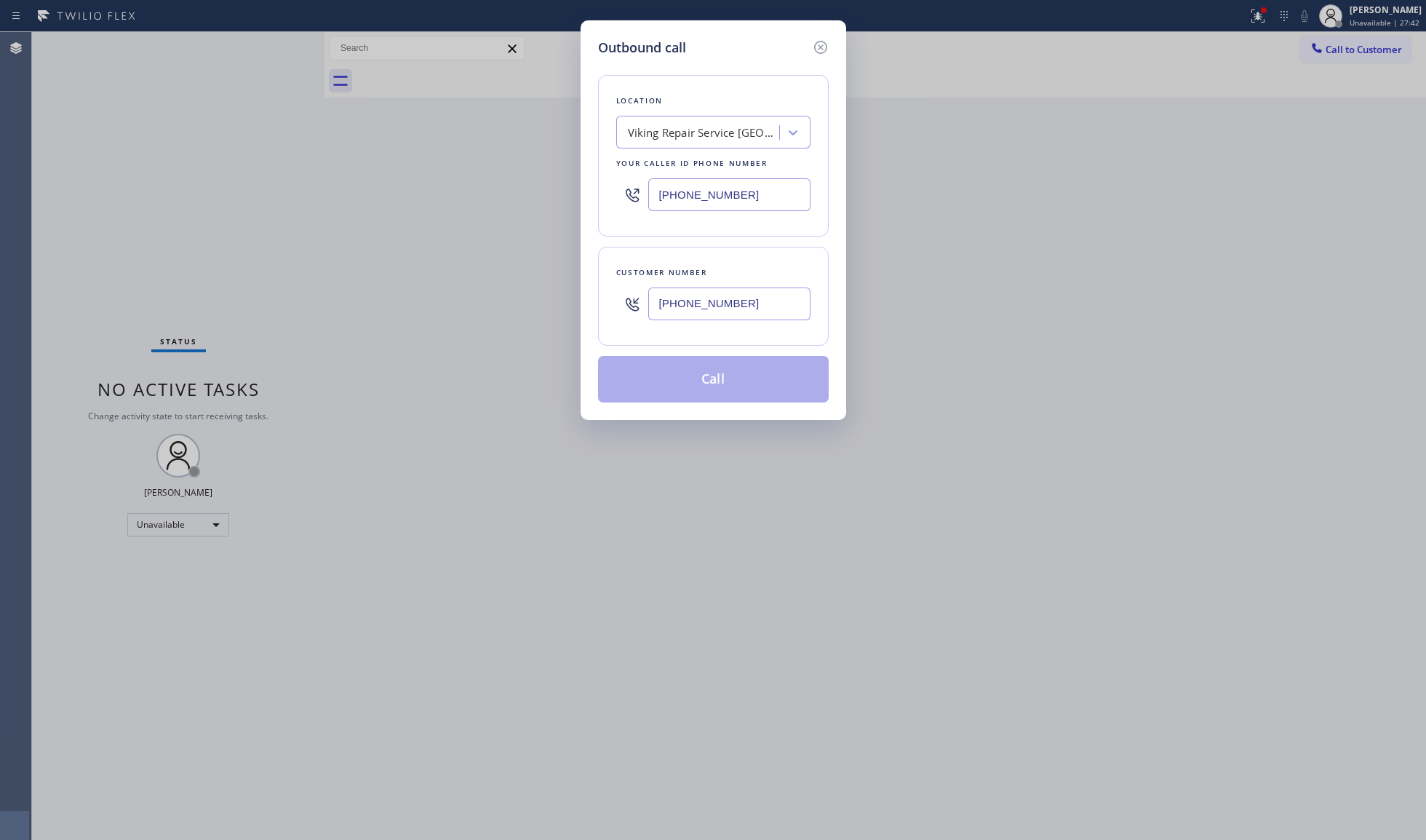
click at [726, 300] on input "[PHONE_NUMBER]" at bounding box center [730, 304] width 162 height 33
type input "[PHONE_NUMBER]"
click at [706, 379] on button "Call" at bounding box center [713, 379] width 230 height 47
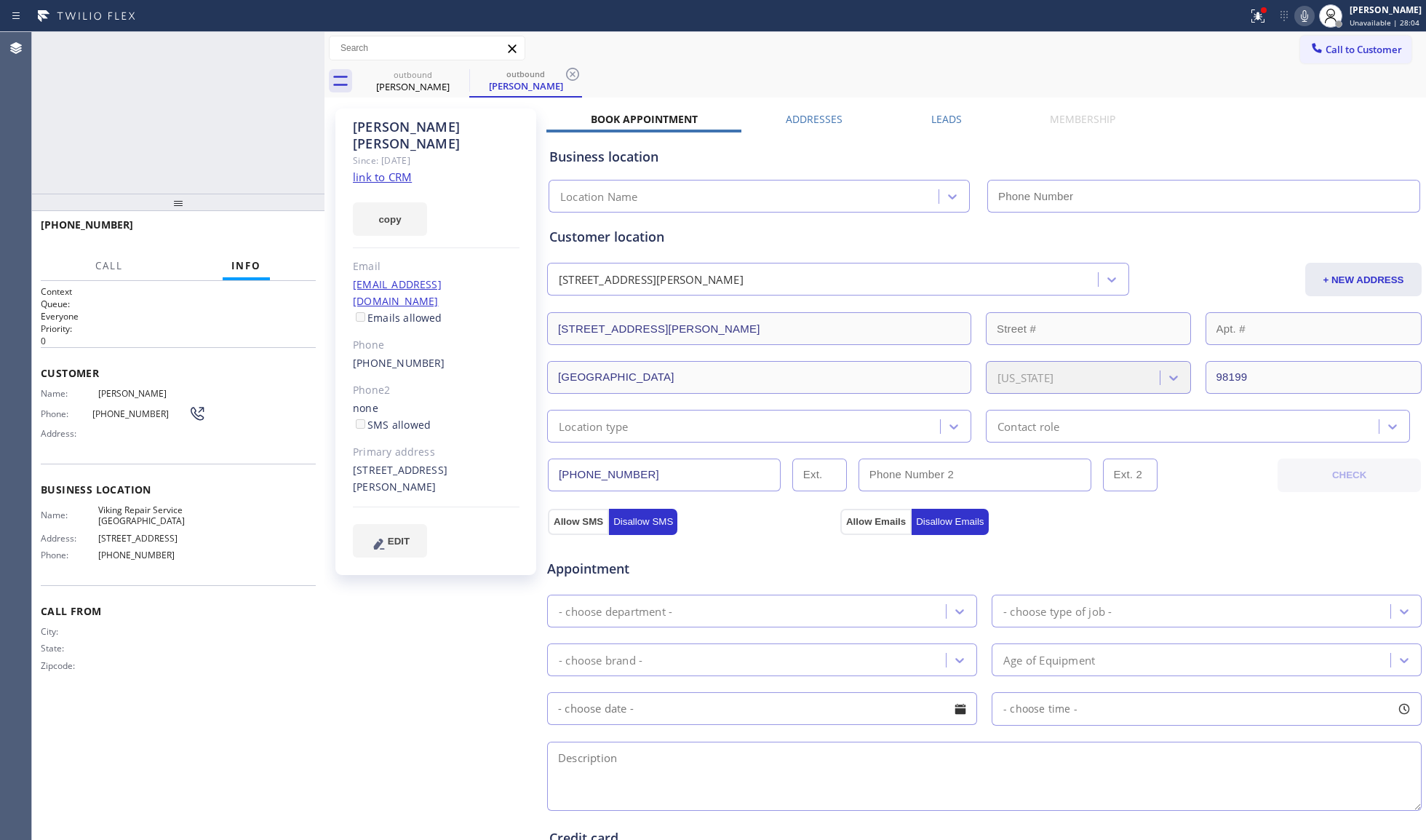
type input "[PHONE_NUMBER]"
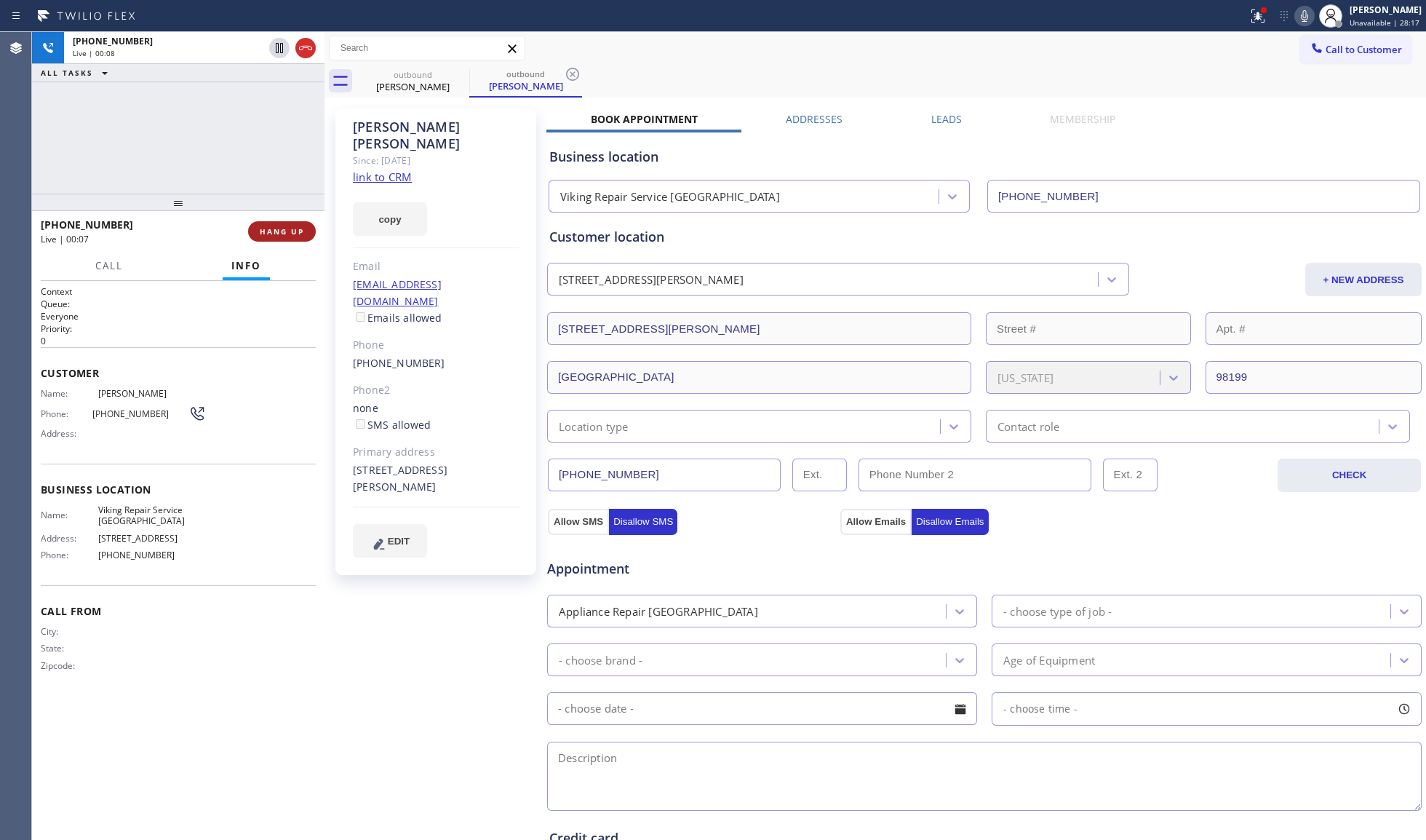
click at [276, 233] on span "HANG UP" at bounding box center [281, 231] width 44 height 11
click at [276, 231] on span "HANG UP" at bounding box center [281, 231] width 44 height 11
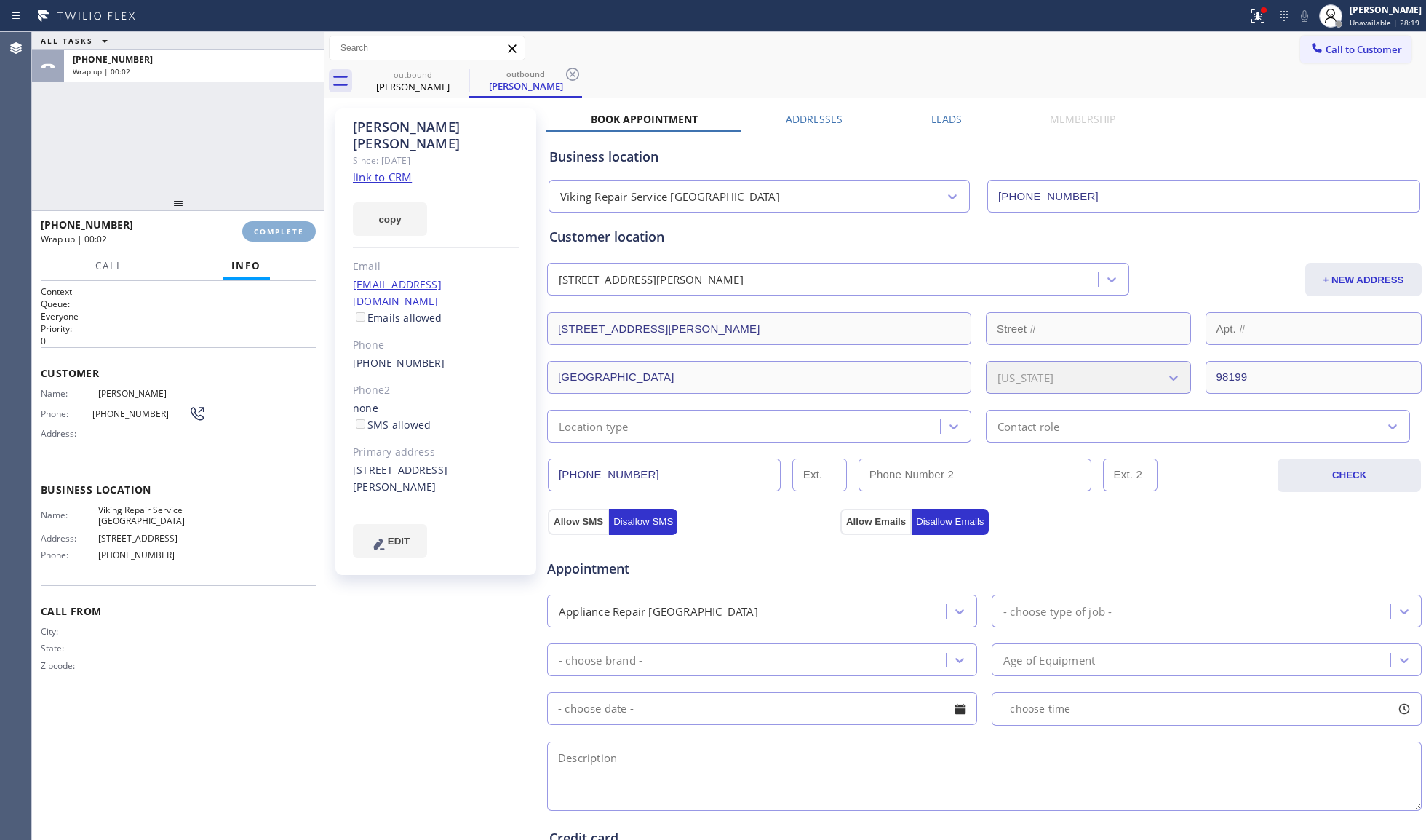
click at [278, 230] on span "COMPLETE" at bounding box center [279, 231] width 50 height 11
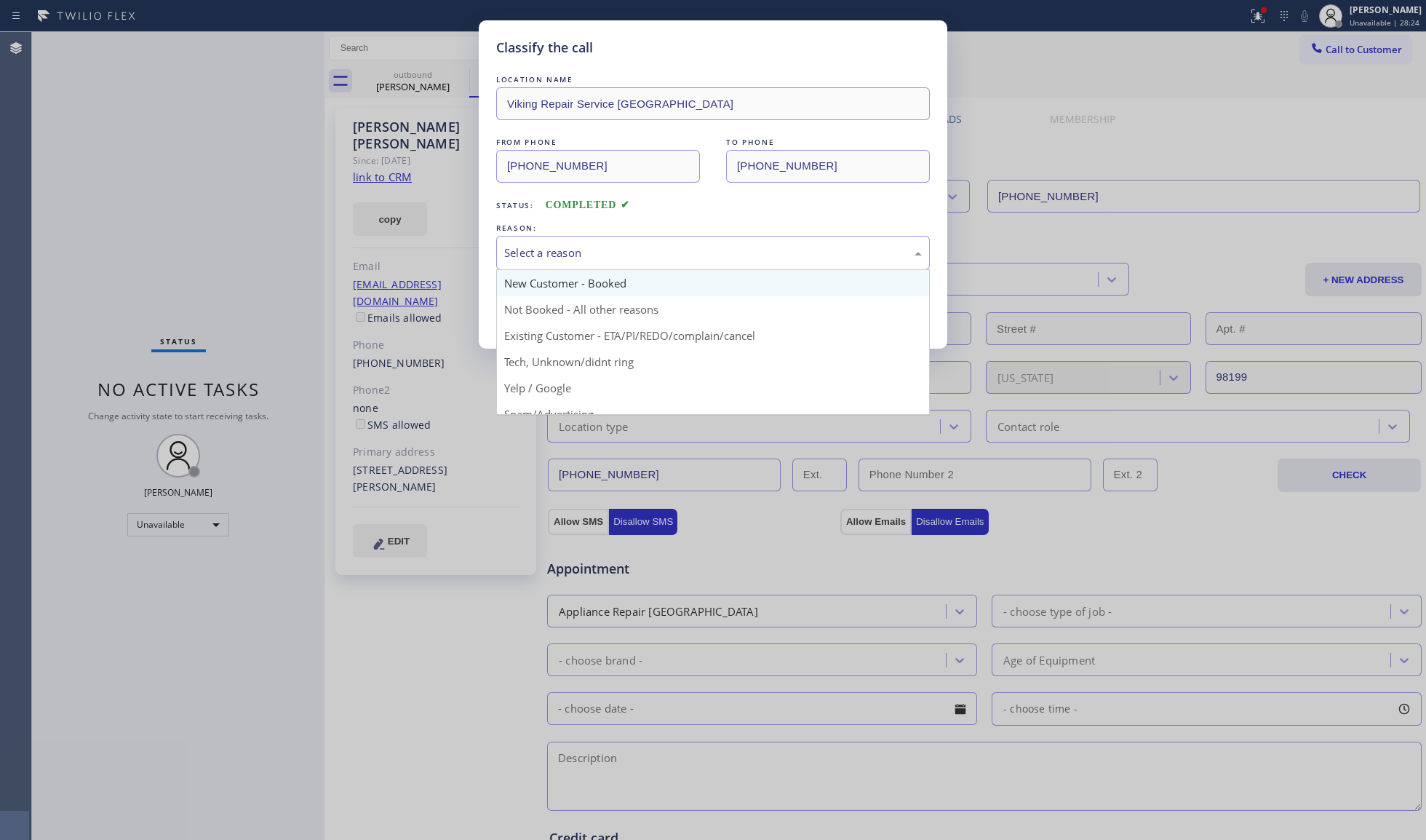
drag, startPoint x: 545, startPoint y: 238, endPoint x: 558, endPoint y: 281, distance: 44.9
click at [545, 239] on div "Select a reason" at bounding box center [712, 252] width 433 height 34
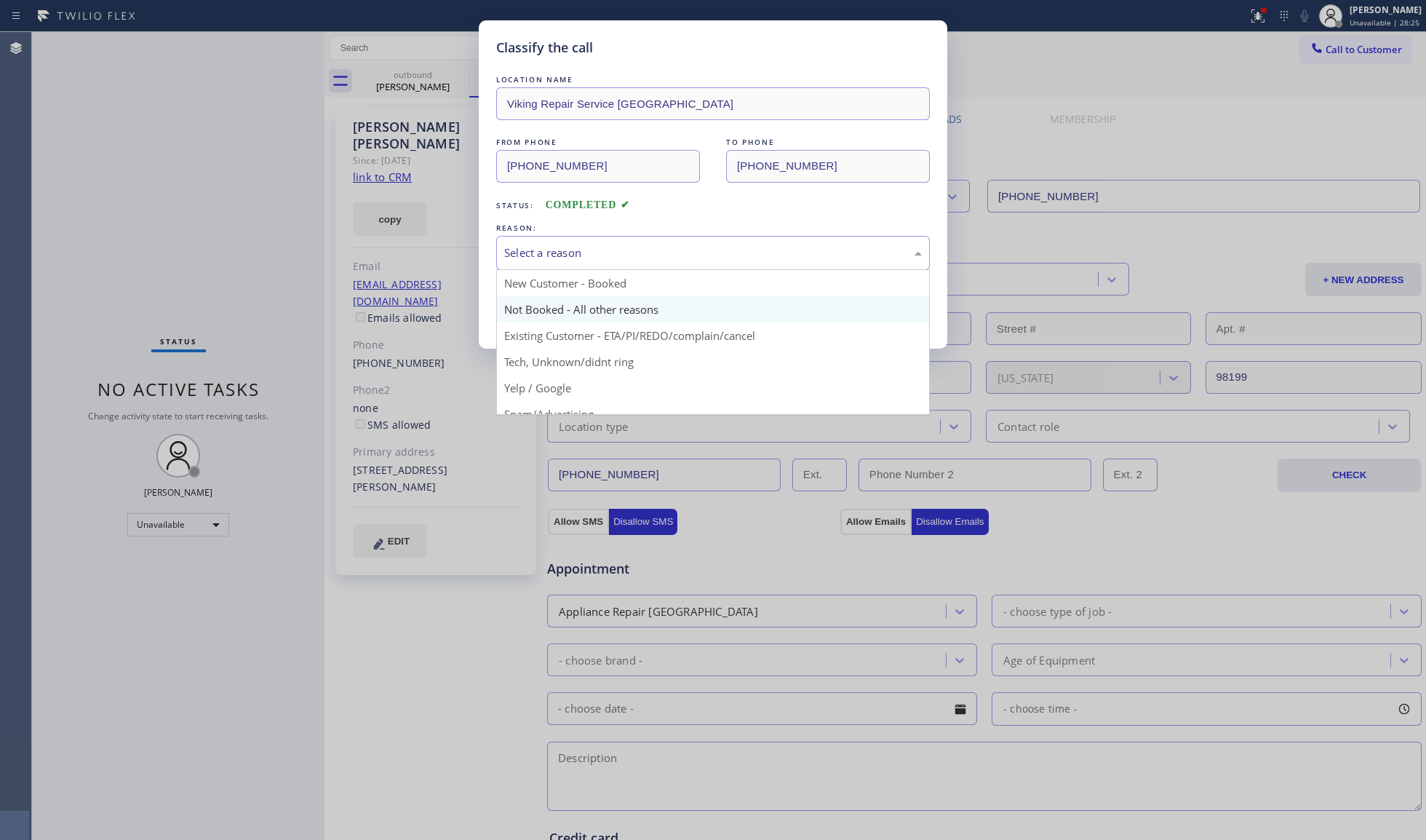
click at [552, 307] on button "Save" at bounding box center [554, 307] width 117 height 47
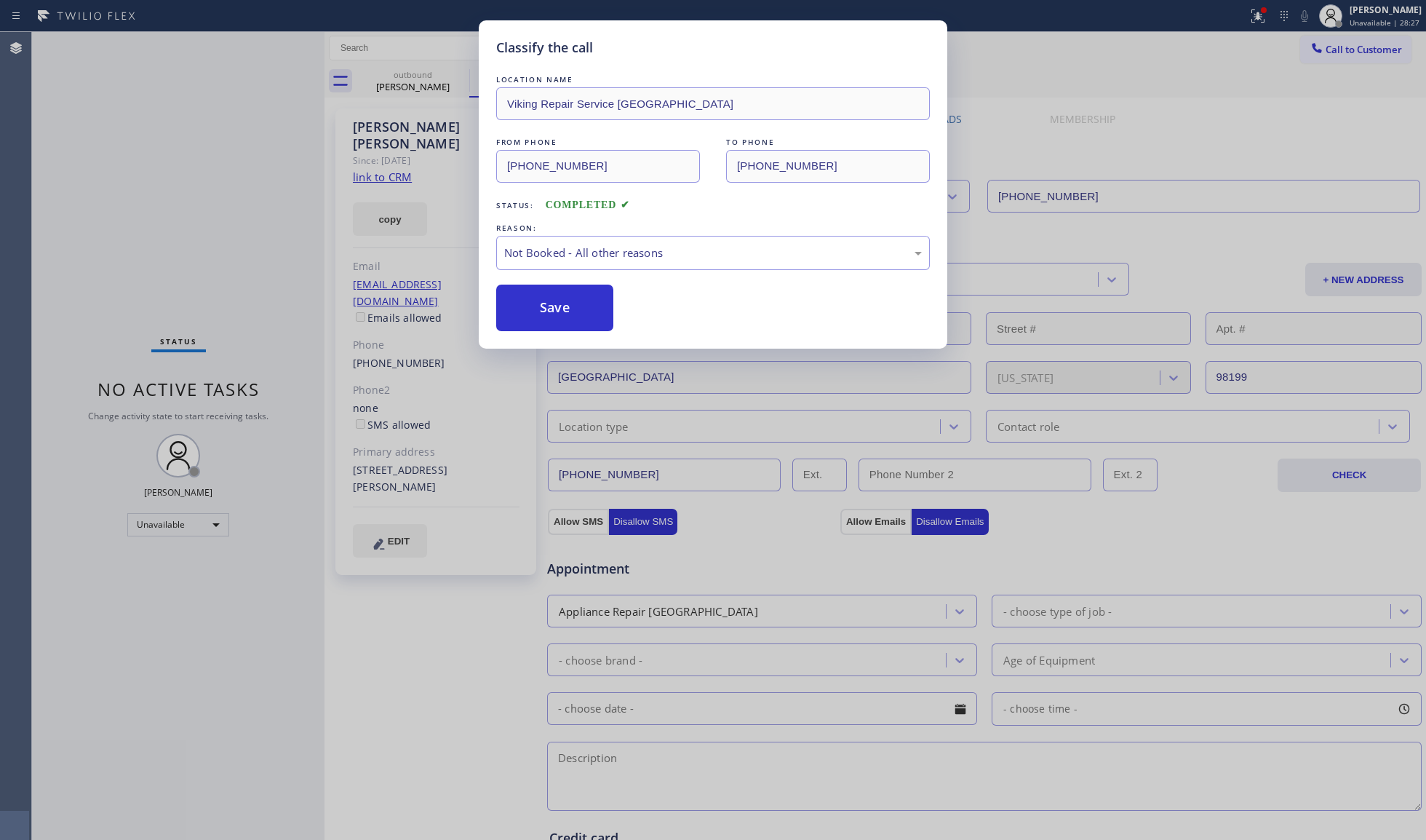
click at [1251, 20] on div "Classify the call LOCATION NAME Viking Repair Service [GEOGRAPHIC_DATA] FROM PH…" at bounding box center [713, 420] width 1426 height 840
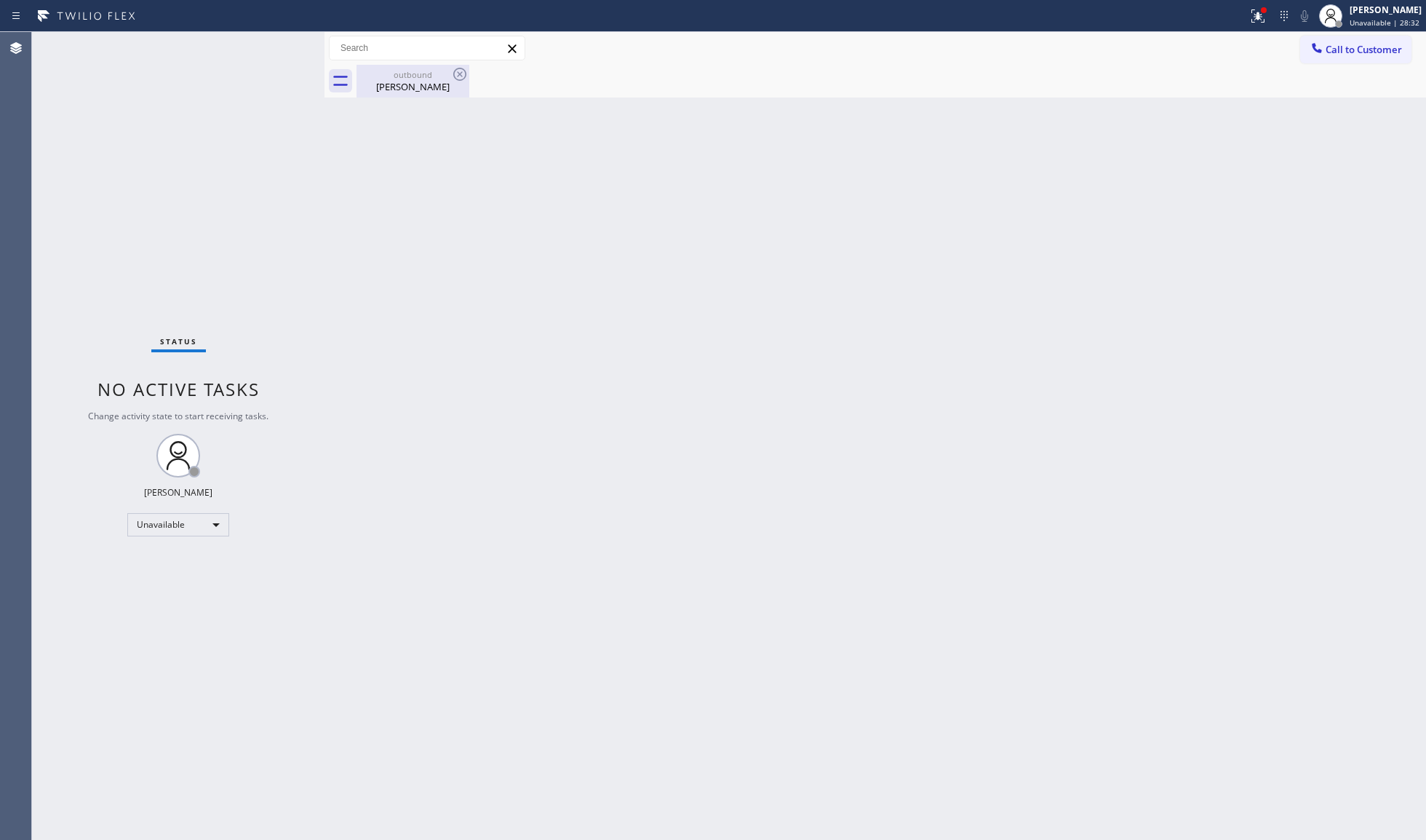
click at [442, 86] on div "[PERSON_NAME]" at bounding box center [413, 86] width 110 height 13
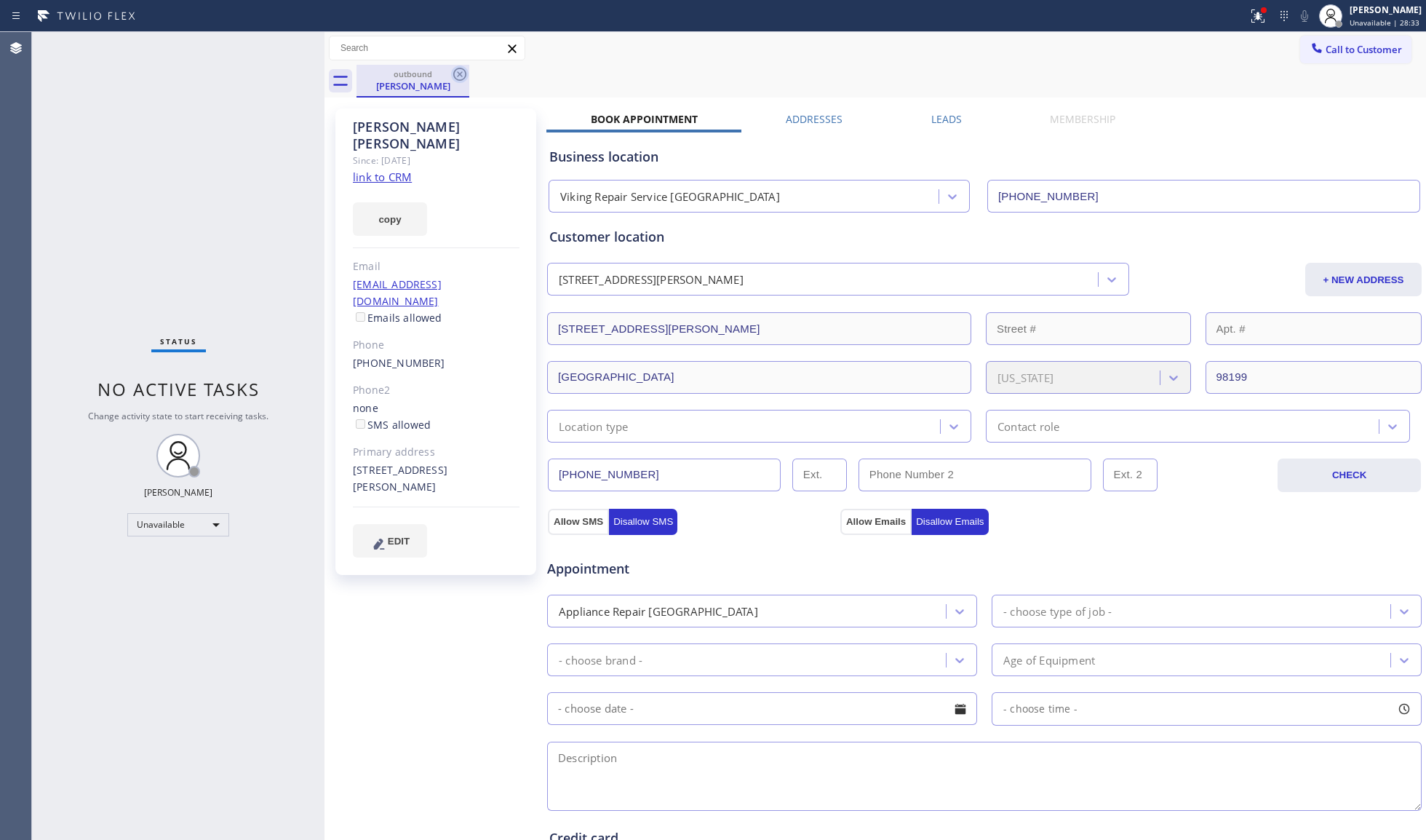
click at [463, 71] on icon at bounding box center [460, 74] width 18 height 18
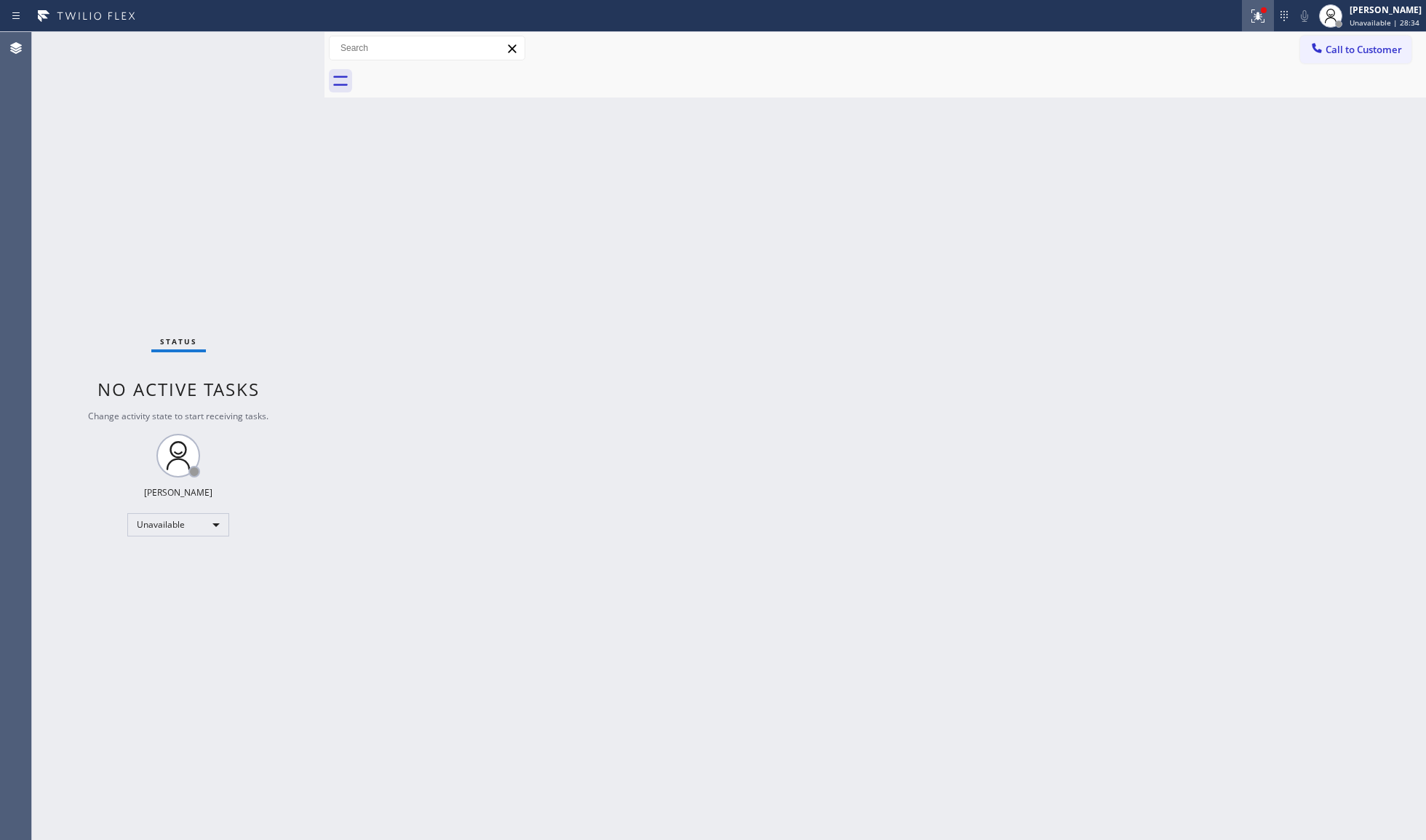
click at [1256, 12] on icon at bounding box center [1258, 16] width 18 height 18
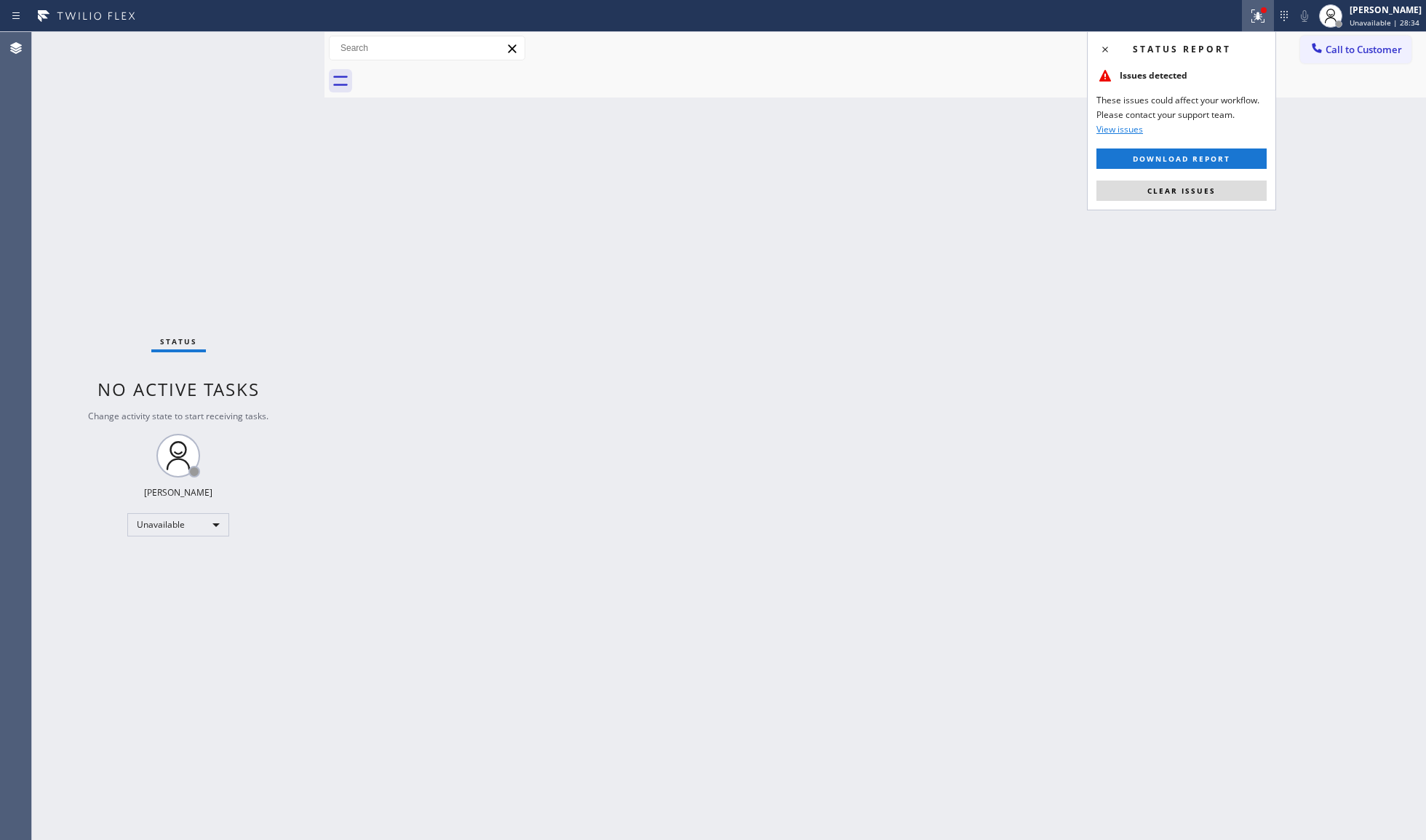
drag, startPoint x: 1195, startPoint y: 184, endPoint x: 1189, endPoint y: 181, distance: 6.7
click at [1194, 184] on button "Clear issues" at bounding box center [1182, 191] width 170 height 20
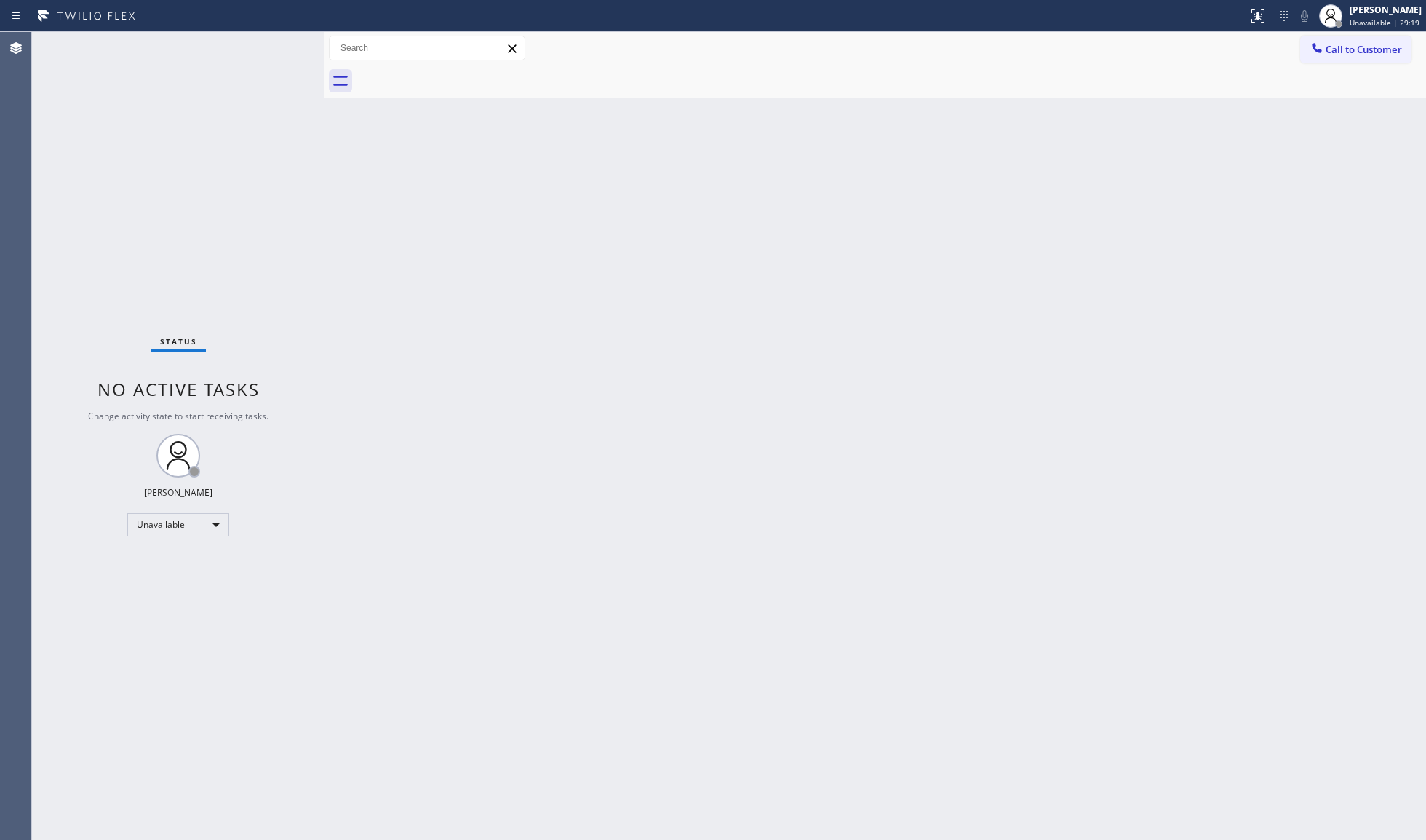
drag, startPoint x: 1317, startPoint y: 50, endPoint x: 1162, endPoint y: 87, distance: 159.4
click at [1317, 50] on icon at bounding box center [1317, 48] width 10 height 10
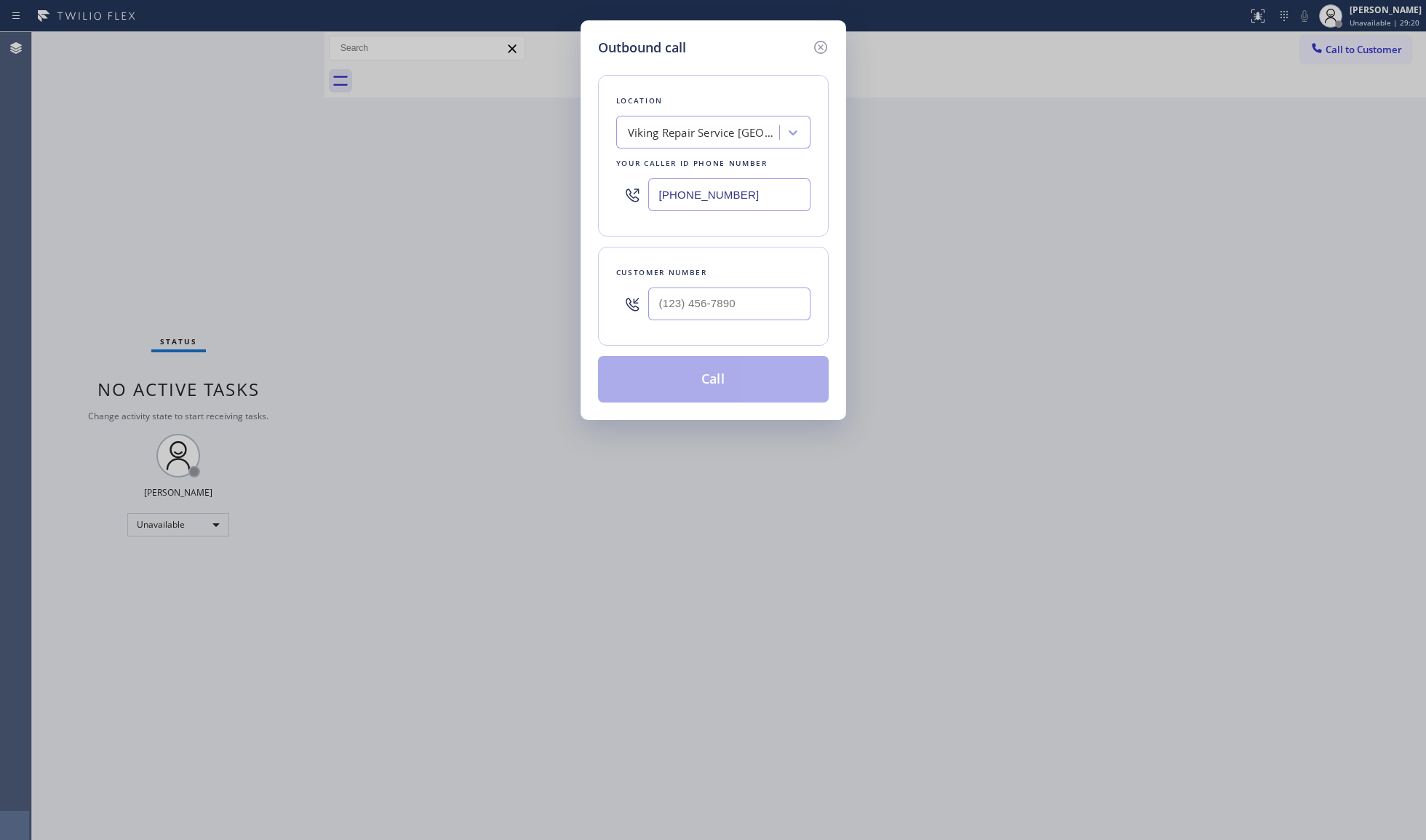
drag, startPoint x: 789, startPoint y: 193, endPoint x: 522, endPoint y: 189, distance: 267.0
click at [534, 192] on div "Outbound call Location Viking Repair Service [GEOGRAPHIC_DATA] Your caller id p…" at bounding box center [713, 420] width 1426 height 840
paste input "646) 970-1337"
type input "[PHONE_NUMBER]"
paste input "917) 647-9111"
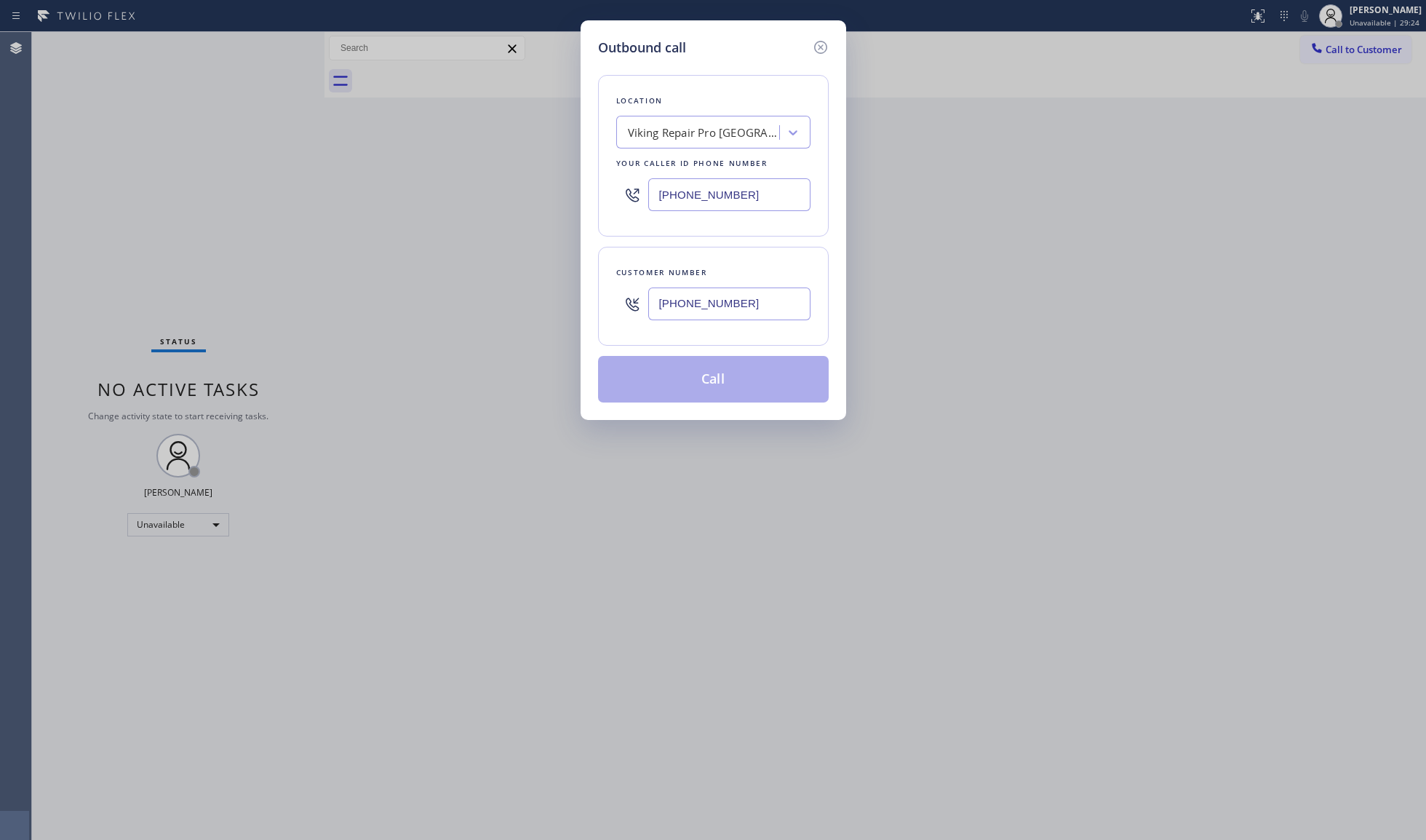
drag, startPoint x: 757, startPoint y: 304, endPoint x: 796, endPoint y: 268, distance: 53.1
click at [758, 304] on input "[PHONE_NUMBER]" at bounding box center [730, 304] width 162 height 33
type input "[PHONE_NUMBER]"
click at [705, 343] on div "Customer number [PHONE_NUMBER]" at bounding box center [713, 296] width 230 height 99
click at [705, 372] on button "Call" at bounding box center [713, 379] width 230 height 47
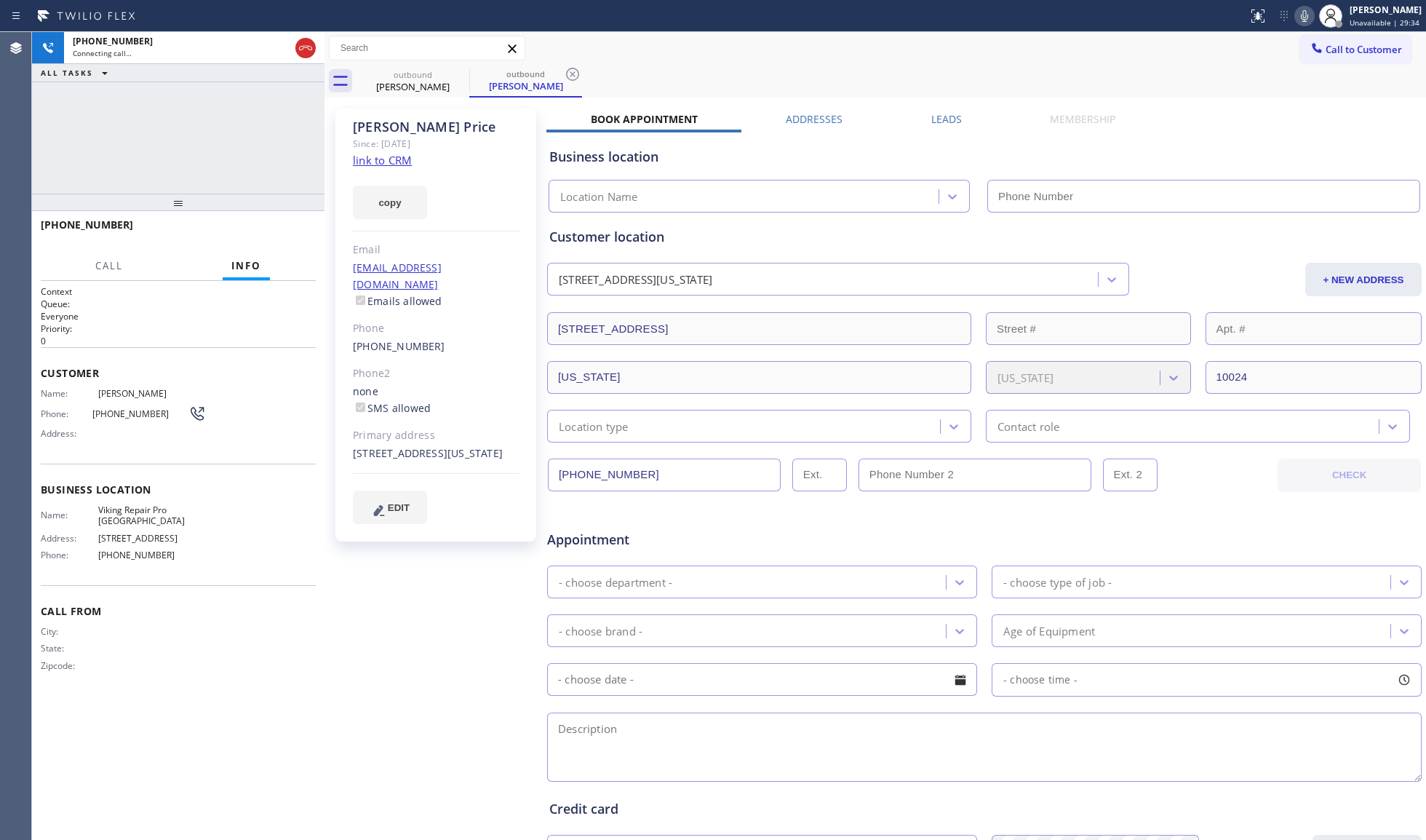
type input "[PHONE_NUMBER]"
click at [293, 234] on span "HANG UP" at bounding box center [281, 231] width 44 height 11
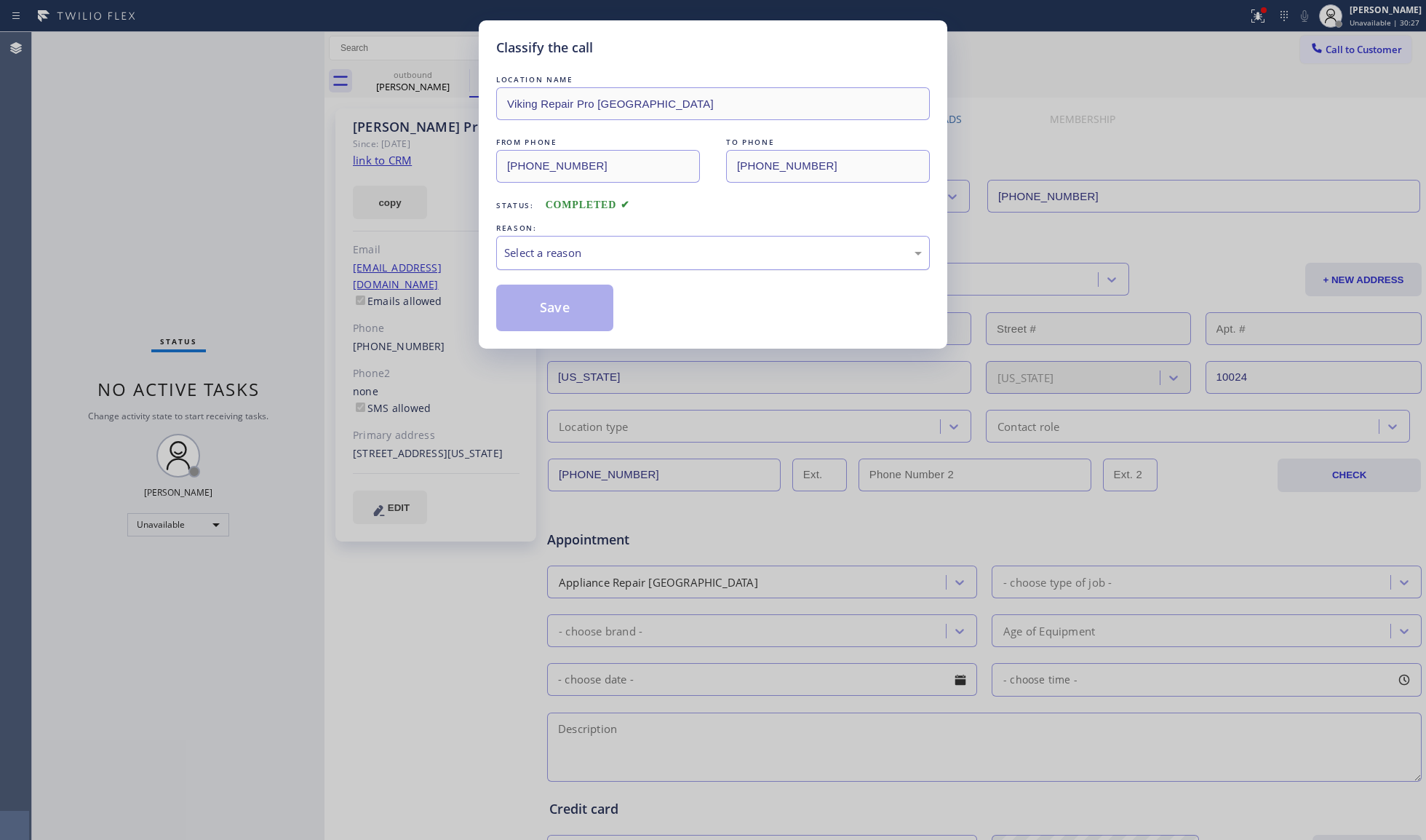
drag, startPoint x: 568, startPoint y: 235, endPoint x: 574, endPoint y: 257, distance: 22.8
click at [571, 238] on div "REASON: Select a reason" at bounding box center [712, 245] width 433 height 49
click at [569, 265] on div "Select a reason" at bounding box center [712, 252] width 433 height 34
click at [562, 307] on button "Save" at bounding box center [554, 307] width 117 height 47
click at [563, 307] on button "Save" at bounding box center [554, 307] width 117 height 47
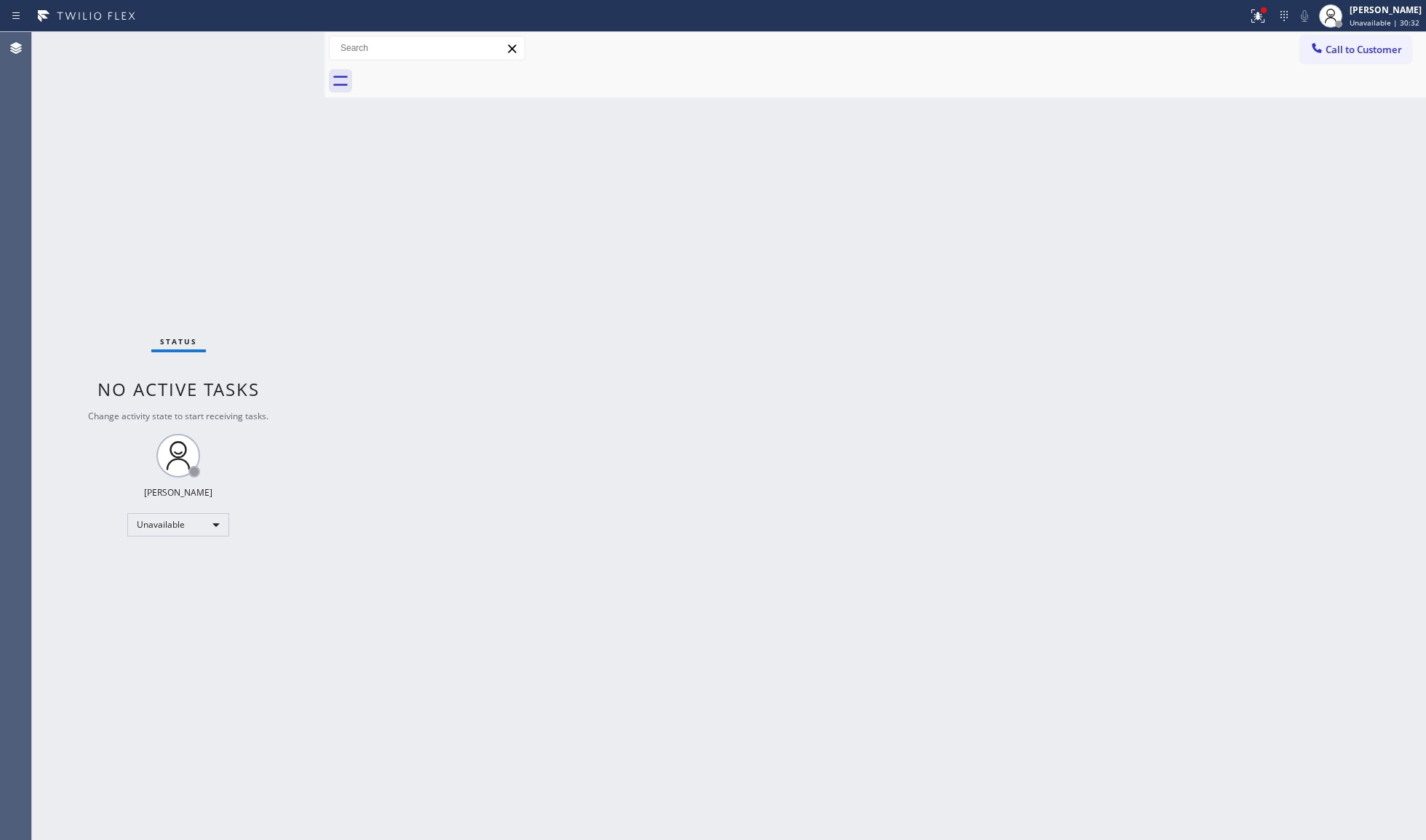
click at [574, 303] on div "Classify the call LOCATION NAME Electricians Service Team FROM PHONE [PHONE_NUM…" at bounding box center [729, 435] width 1394 height 807
click at [1257, 15] on icon at bounding box center [1258, 16] width 18 height 18
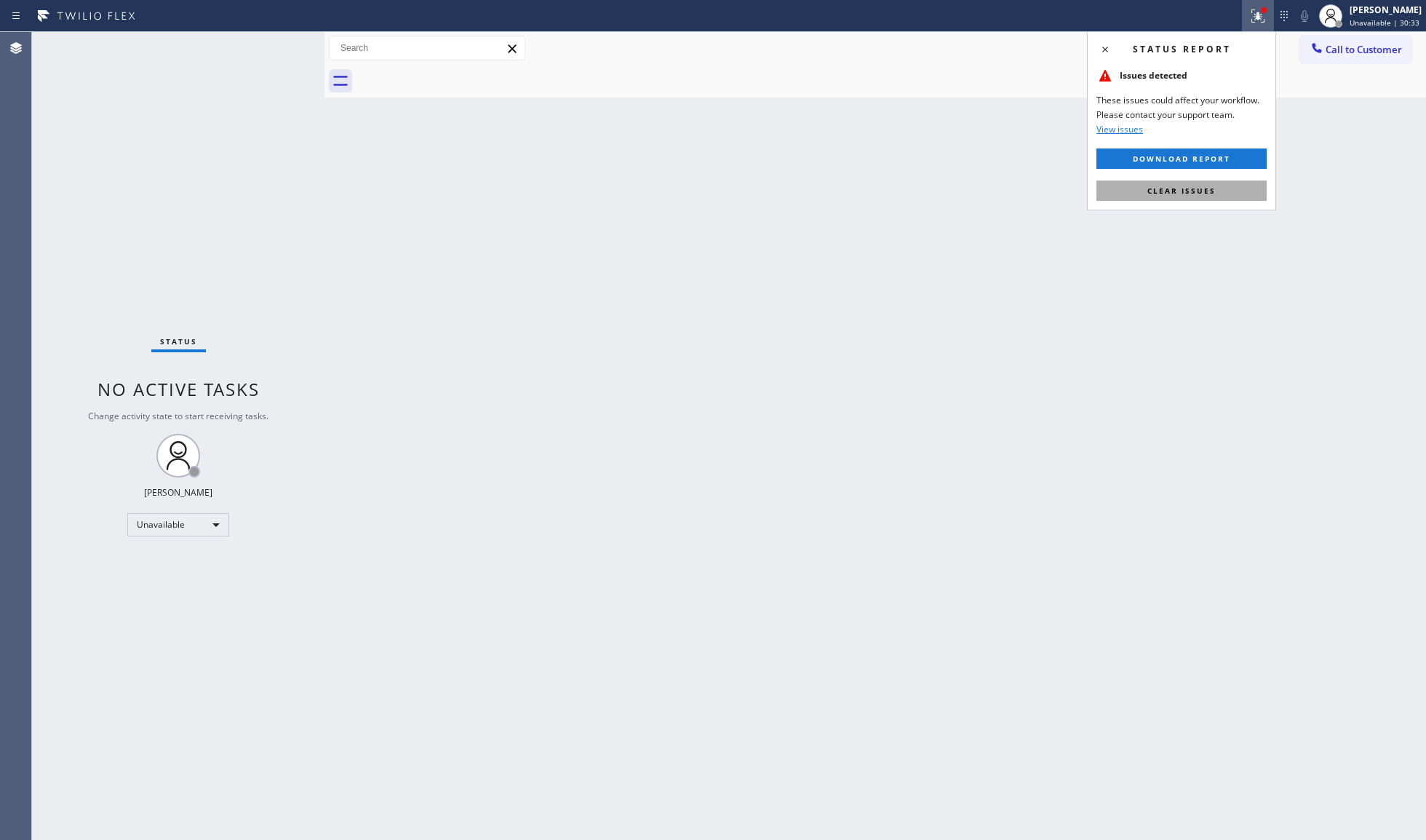
click at [1164, 184] on button "Clear issues" at bounding box center [1182, 191] width 170 height 20
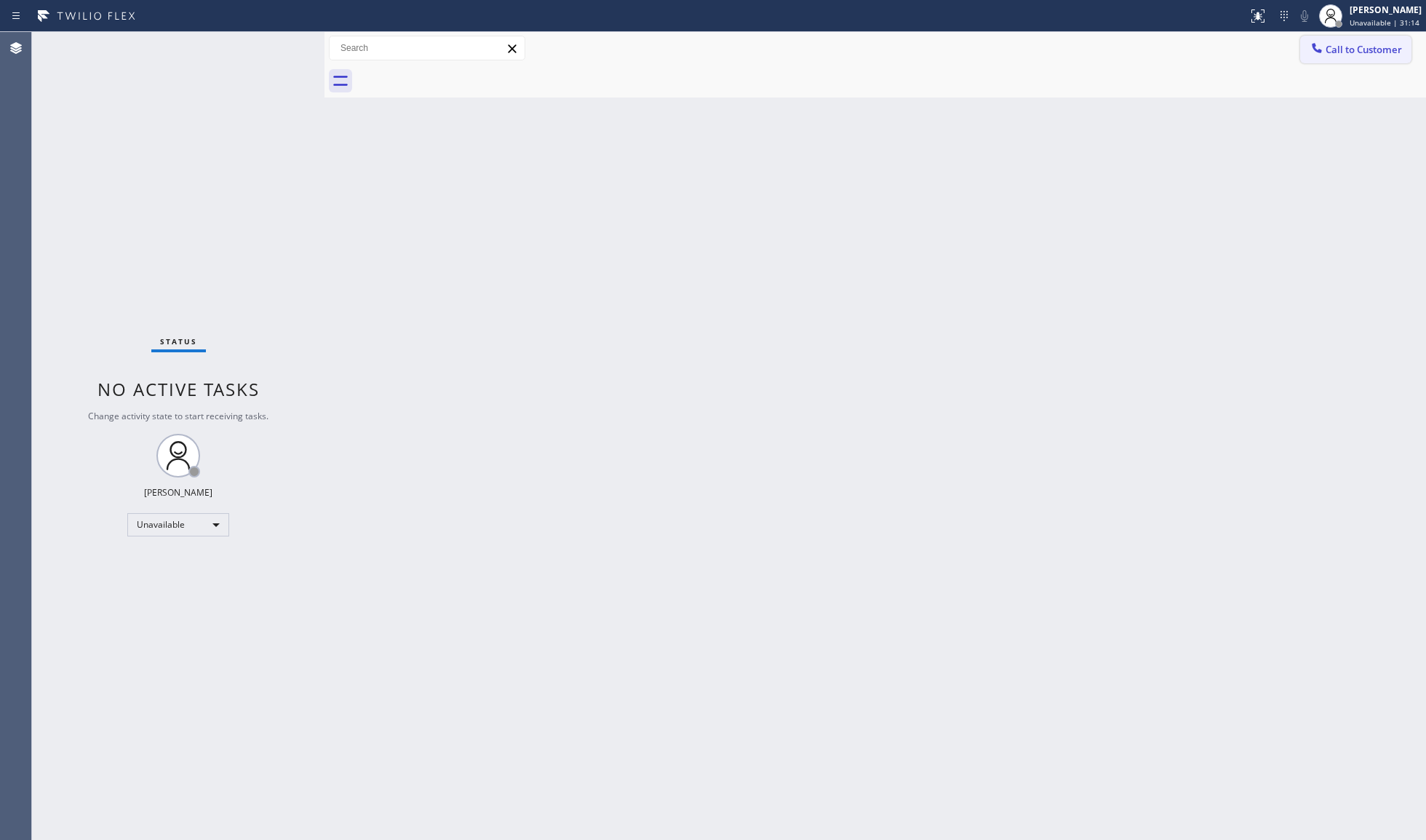
click at [1314, 49] on icon at bounding box center [1317, 48] width 10 height 10
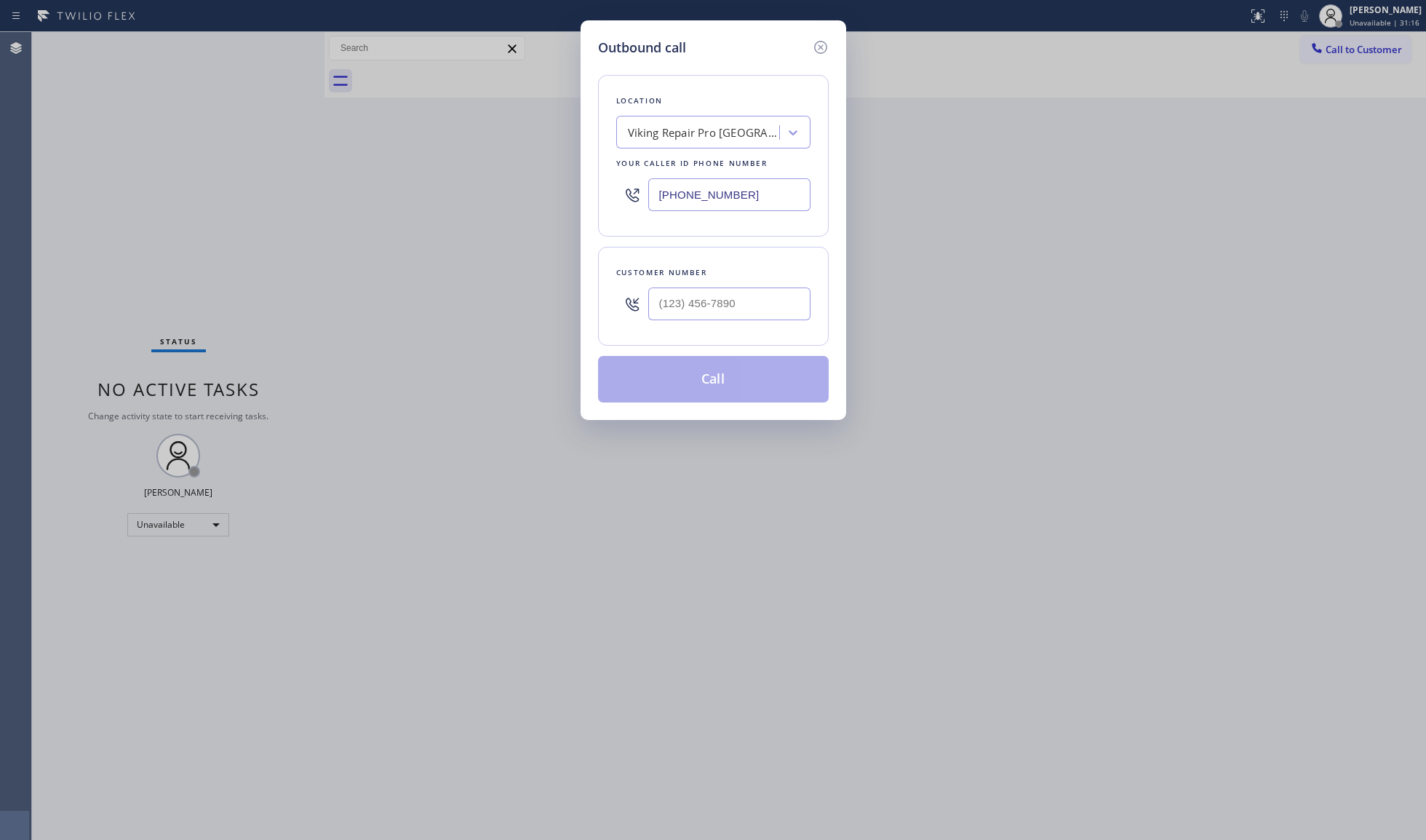
drag, startPoint x: 781, startPoint y: 201, endPoint x: 571, endPoint y: 199, distance: 210.0
click at [571, 199] on div "Outbound call Location Viking Repair Pro [GEOGRAPHIC_DATA] Your caller id phone…" at bounding box center [713, 420] width 1426 height 840
drag, startPoint x: 748, startPoint y: 188, endPoint x: 600, endPoint y: 198, distance: 148.3
click at [600, 198] on div "Location Viking Repair Pro [GEOGRAPHIC_DATA] Your caller id phone number [PHONE…" at bounding box center [713, 155] width 230 height 161
paste input "818) 877-739"
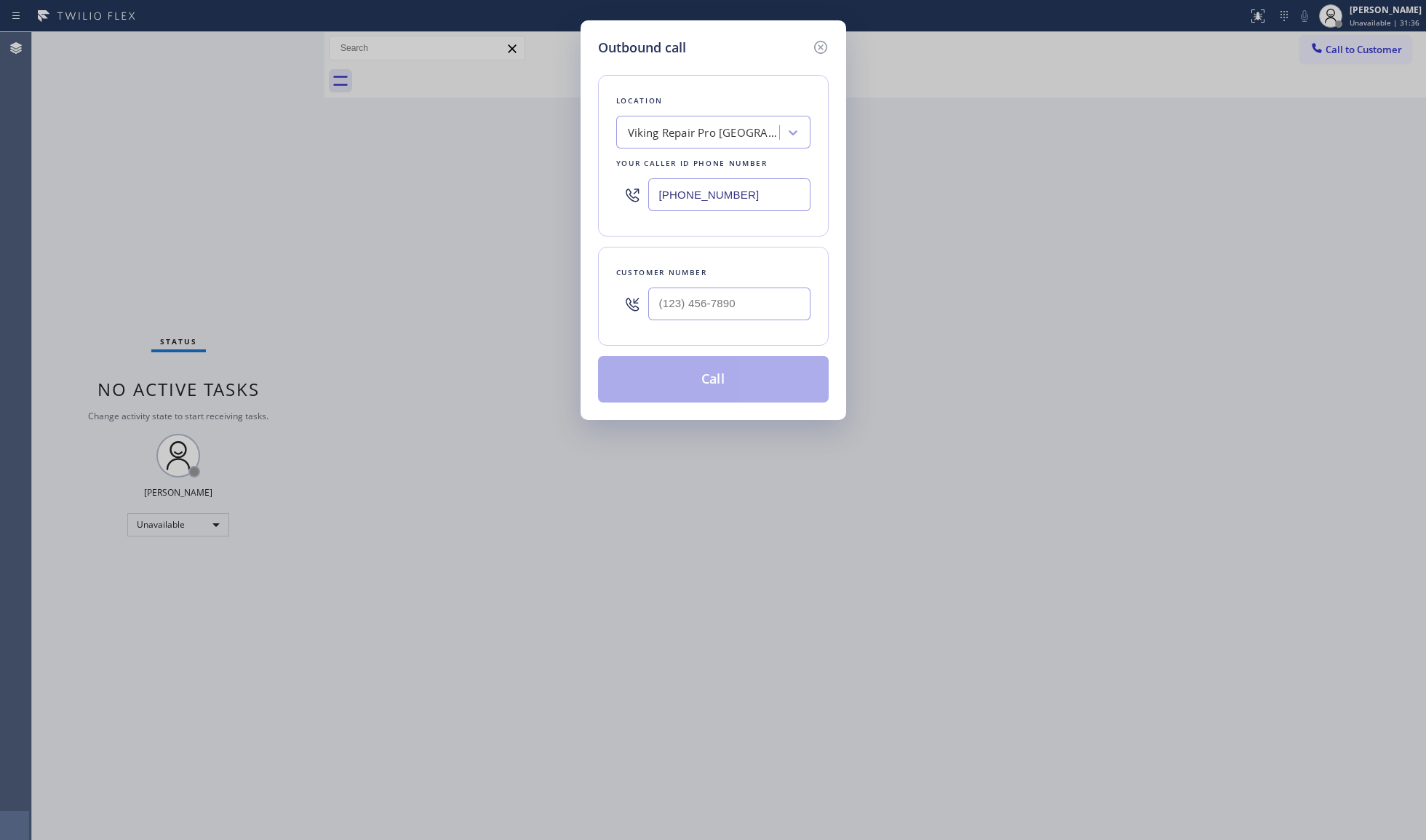
type input "[PHONE_NUMBER]"
paste input "310) 272-6980"
click at [703, 307] on input "(___) ___-____" at bounding box center [730, 304] width 162 height 33
type input "[PHONE_NUMBER]"
click at [703, 361] on button "Call" at bounding box center [713, 379] width 230 height 47
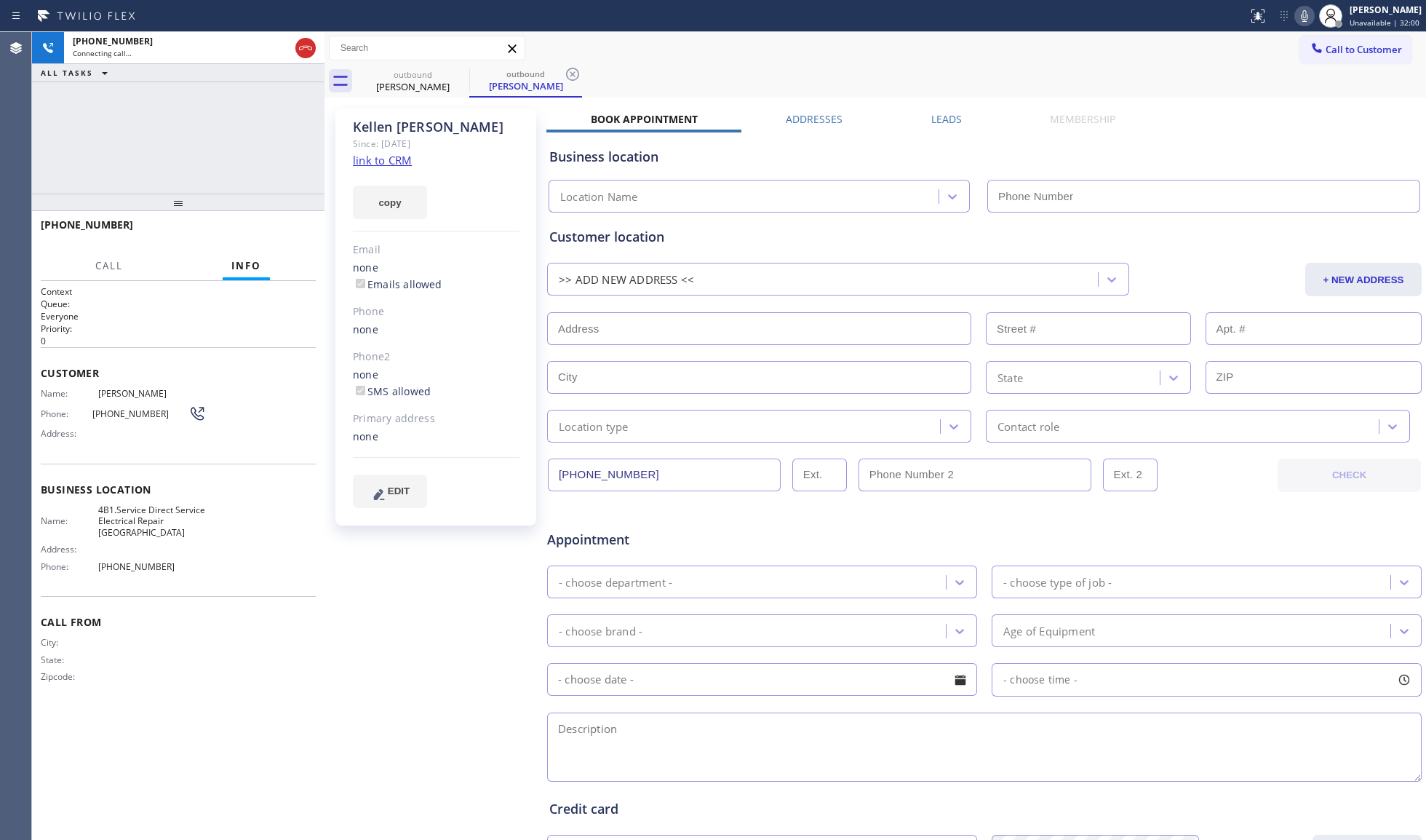
drag, startPoint x: 952, startPoint y: 44, endPoint x: 850, endPoint y: 83, distance: 109.2
click at [952, 44] on div "Call to Customer Outbound call Location Service Electrical Repair LA Your calle…" at bounding box center [875, 48] width 1102 height 26
type input "[PHONE_NUMBER]"
drag, startPoint x: 578, startPoint y: 71, endPoint x: 601, endPoint y: 64, distance: 24.0
click at [578, 71] on icon at bounding box center [573, 74] width 13 height 13
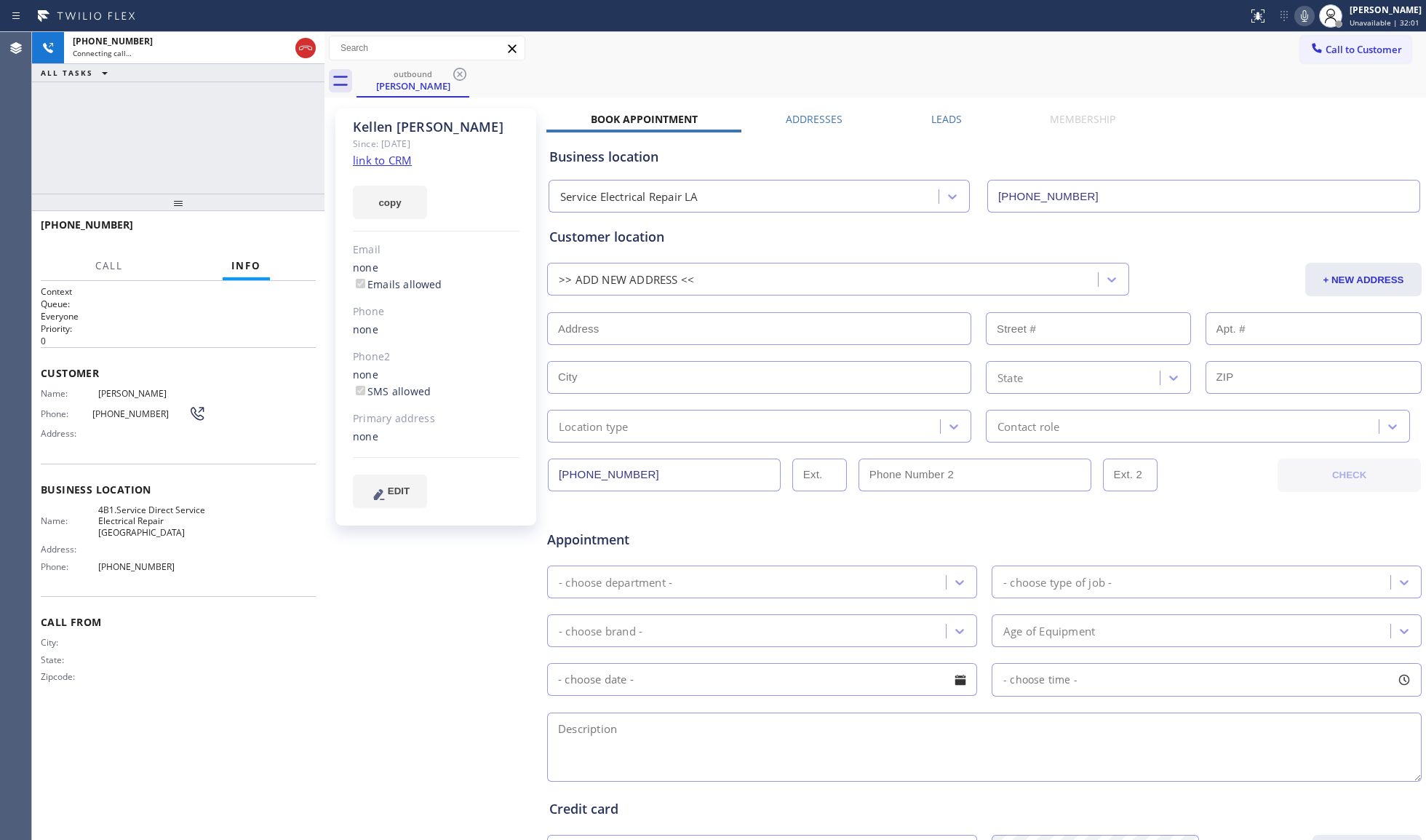
click at [615, 64] on div "outbound [PERSON_NAME]" at bounding box center [891, 80] width 1070 height 33
click at [754, 56] on div "Call to Customer Outbound call Location Service Electrical Repair LA Your calle…" at bounding box center [875, 48] width 1102 height 26
click at [306, 226] on button "HANG UP" at bounding box center [281, 231] width 68 height 20
click at [310, 238] on button "HANG UP" at bounding box center [281, 231] width 68 height 20
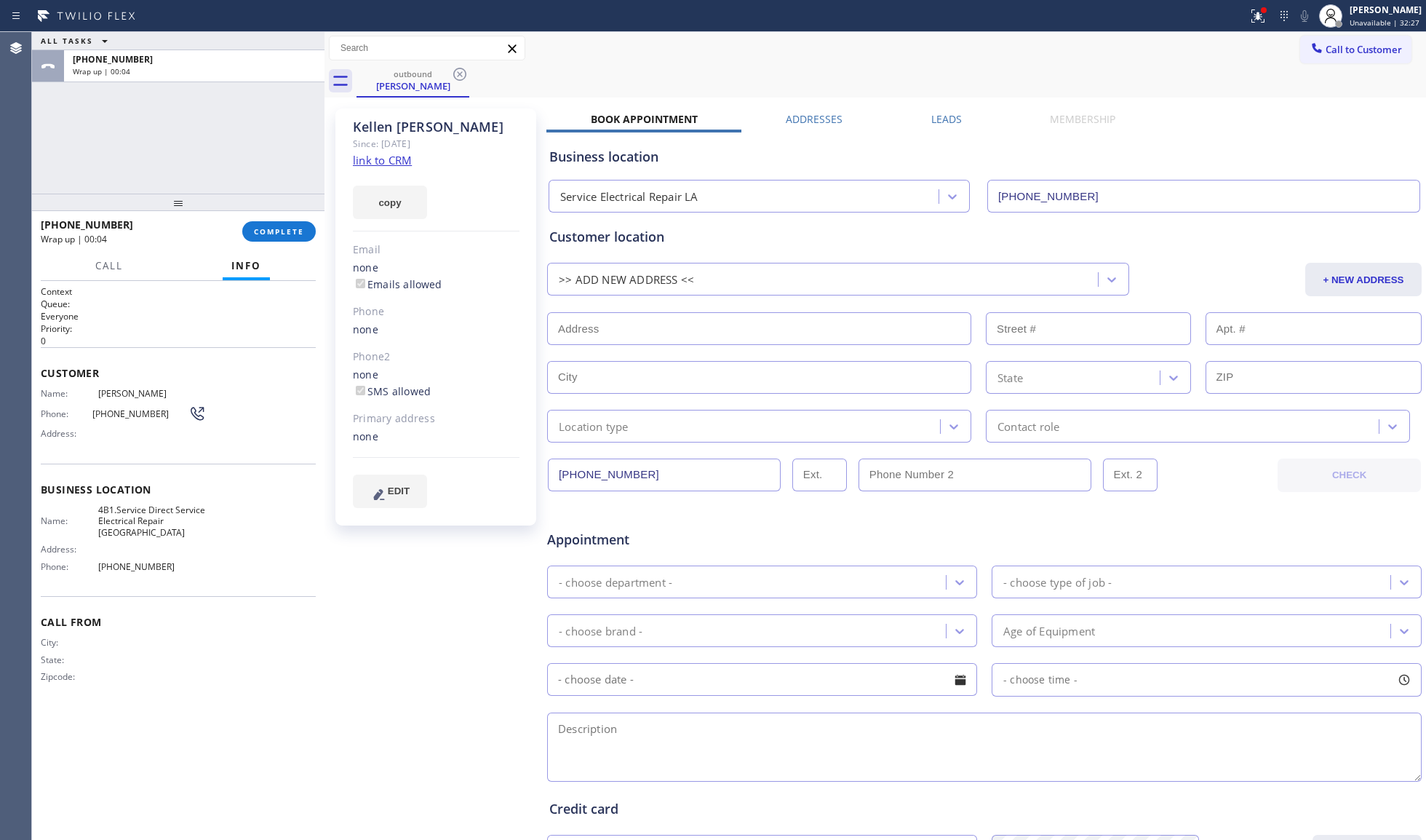
click at [284, 219] on div "[PHONE_NUMBER] Wrap up | 00:04 COMPLETE" at bounding box center [178, 231] width 275 height 38
click at [292, 243] on div "[PHONE_NUMBER] Wrap up | 00:04 COMPLETE" at bounding box center [178, 231] width 275 height 38
click at [289, 229] on span "COMPLETE" at bounding box center [279, 231] width 50 height 11
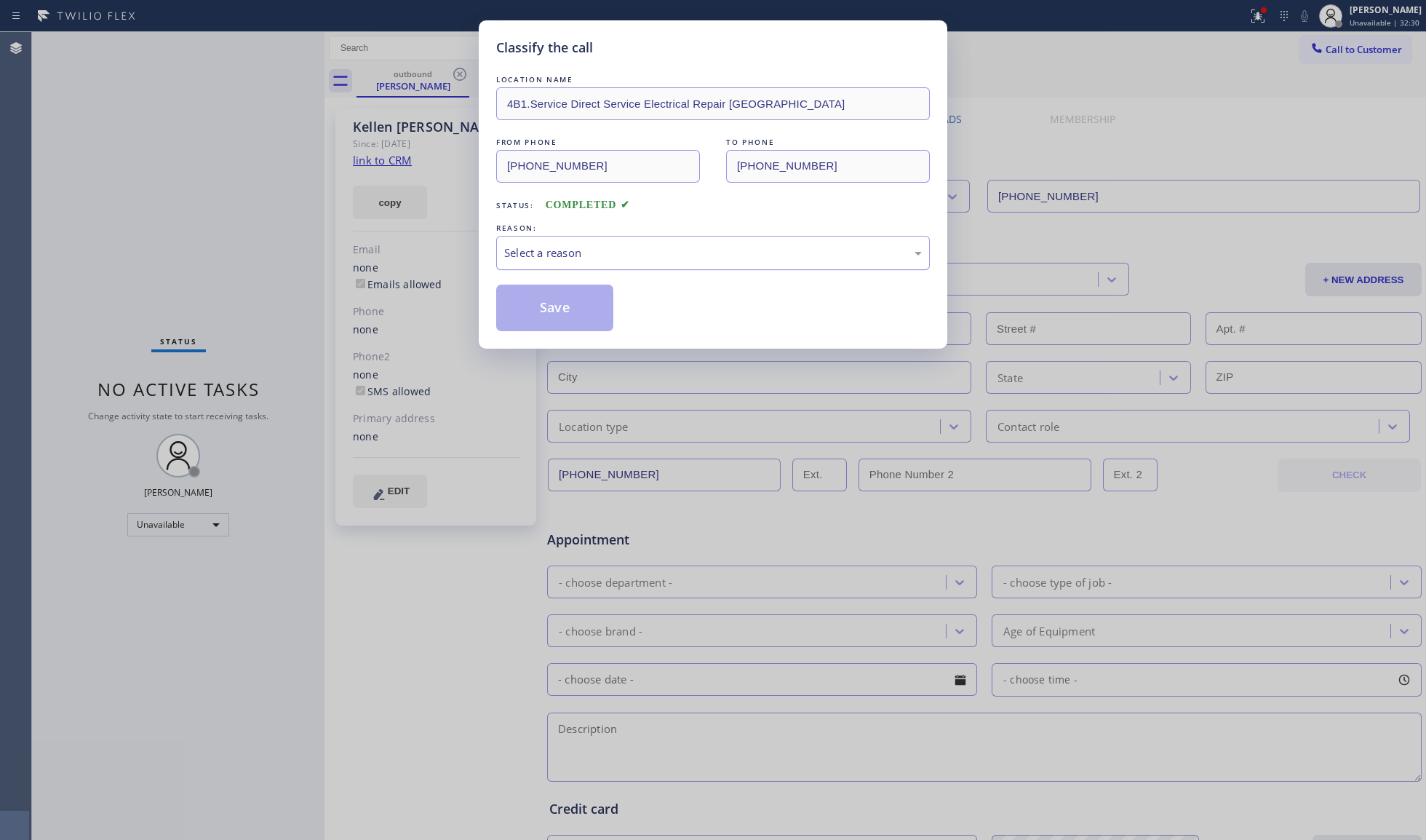
drag, startPoint x: 551, startPoint y: 251, endPoint x: 550, endPoint y: 266, distance: 15.0
click at [550, 251] on div "Select a reason" at bounding box center [712, 252] width 417 height 17
drag, startPoint x: 539, startPoint y: 306, endPoint x: 860, endPoint y: 135, distance: 363.7
click at [540, 306] on button "Save" at bounding box center [554, 307] width 117 height 47
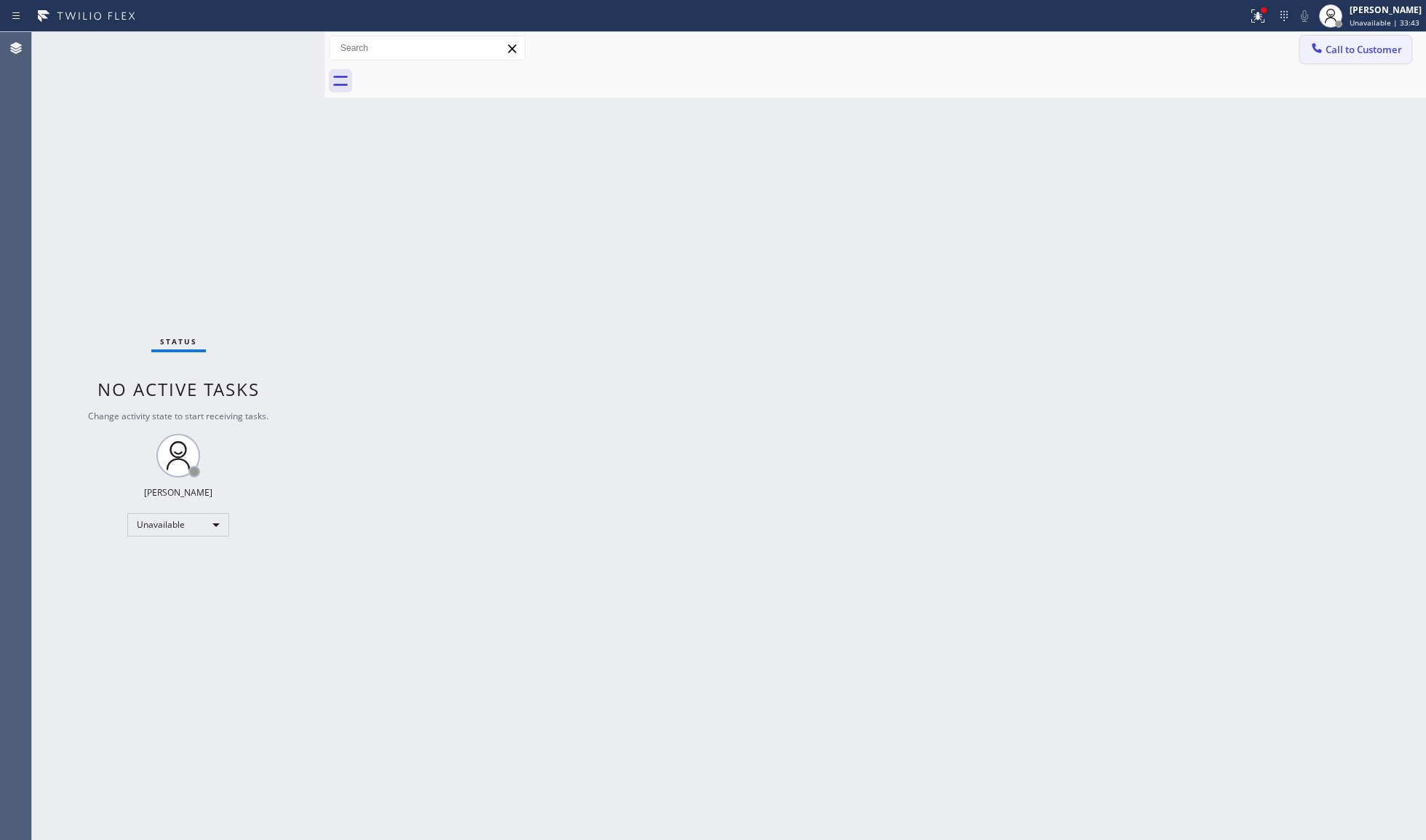
click at [1355, 59] on button "Call to Customer" at bounding box center [1356, 49] width 111 height 27
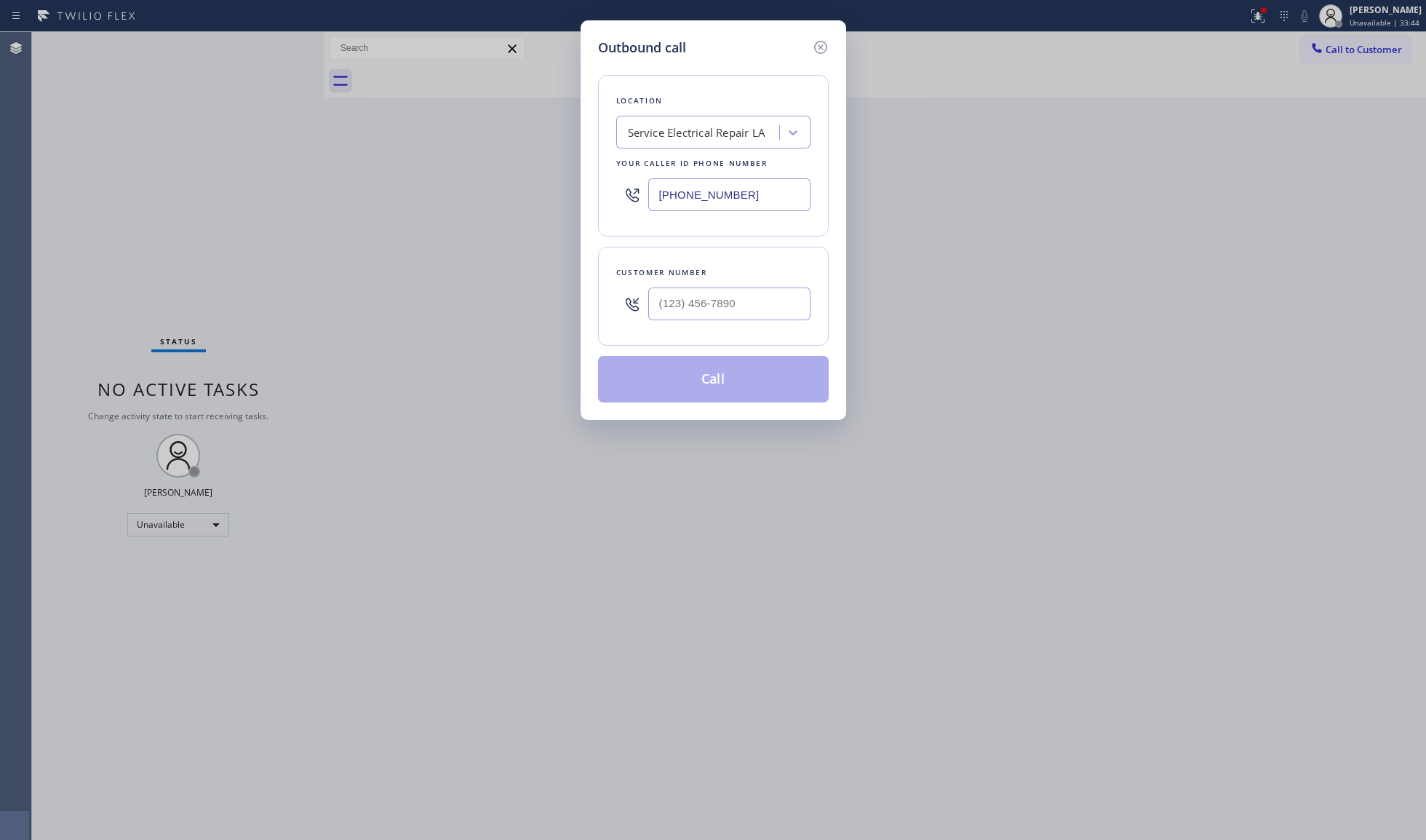
drag, startPoint x: 771, startPoint y: 190, endPoint x: 617, endPoint y: 190, distance: 154.0
click at [620, 193] on div "[PHONE_NUMBER]" at bounding box center [713, 195] width 194 height 48
paste input "650) 456-0918"
type input "[PHONE_NUMBER]"
paste input "510) 565-4750"
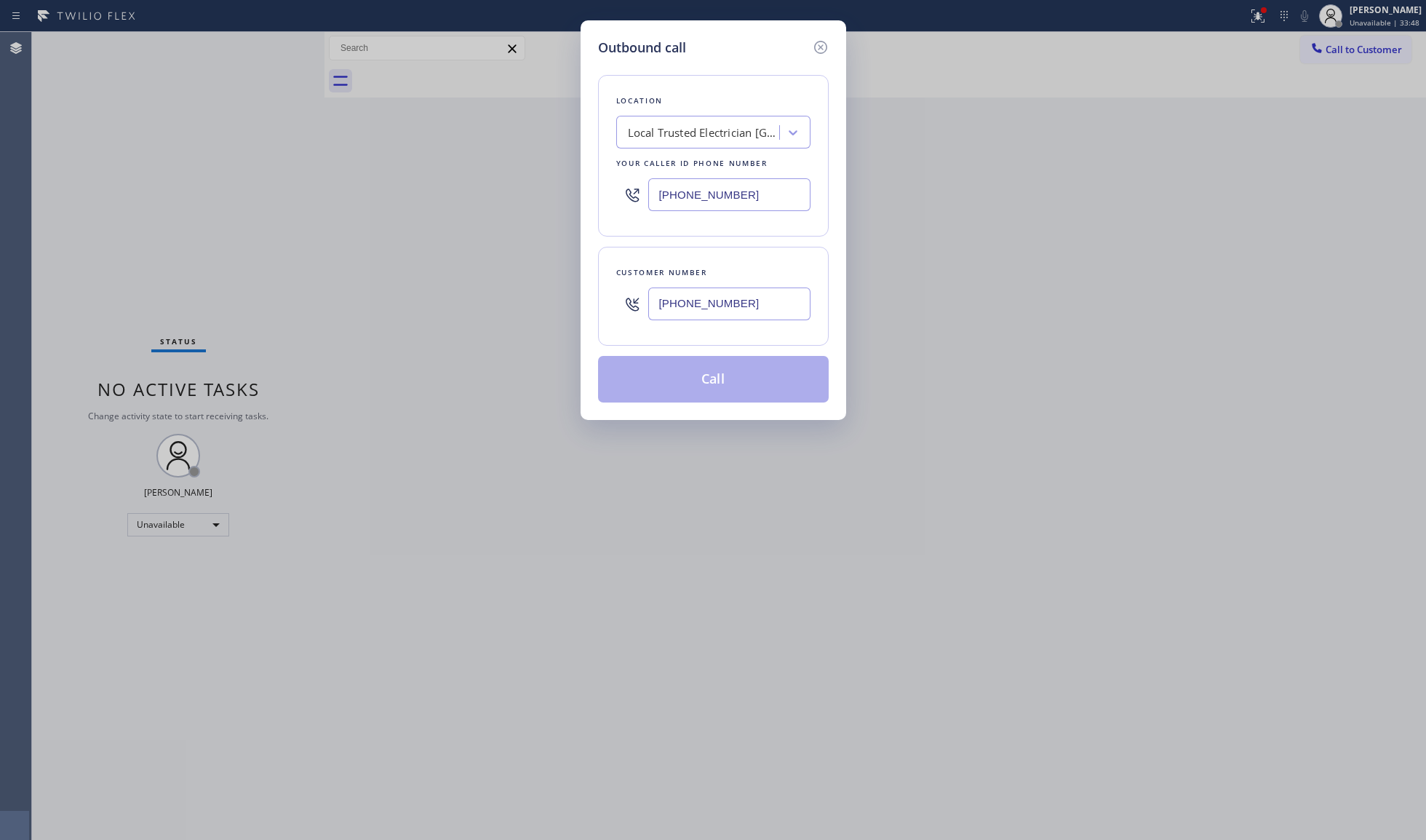
click at [714, 310] on input "[PHONE_NUMBER]" at bounding box center [730, 304] width 162 height 33
type input "[PHONE_NUMBER]"
click at [710, 372] on button "Call" at bounding box center [713, 379] width 230 height 47
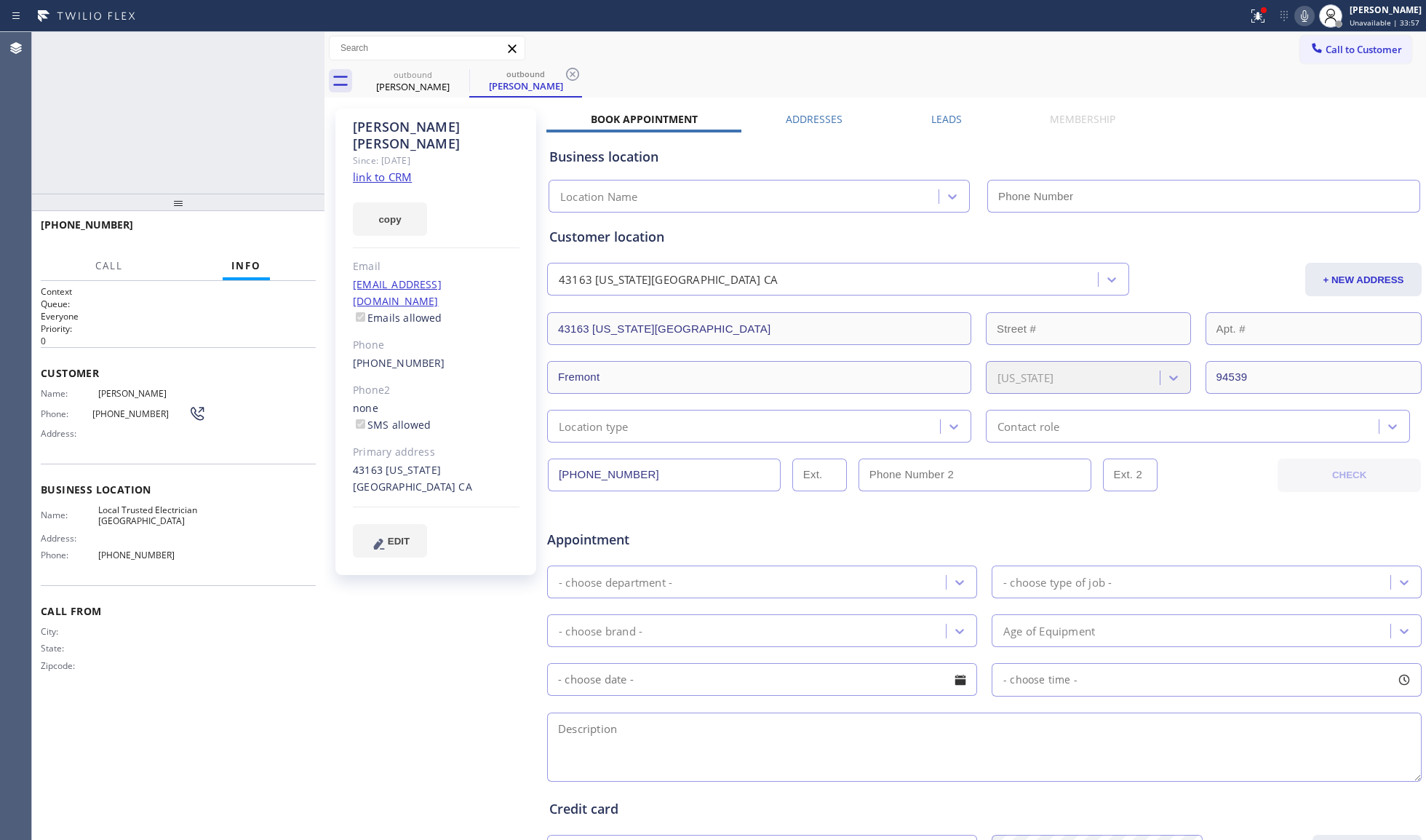
type input "[PHONE_NUMBER]"
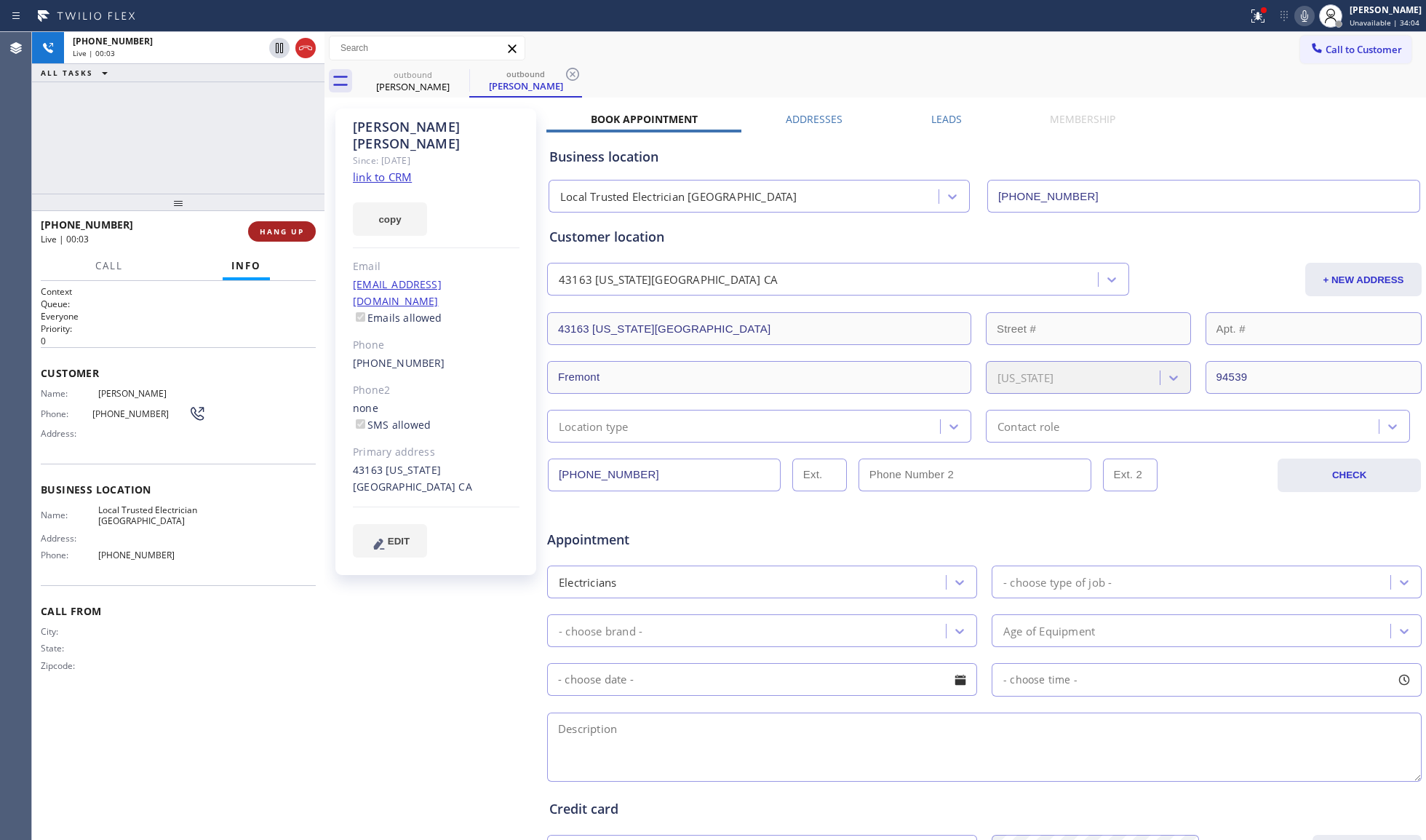
click at [272, 235] on span "HANG UP" at bounding box center [281, 231] width 44 height 11
click at [272, 234] on span "HANG UP" at bounding box center [281, 231] width 44 height 11
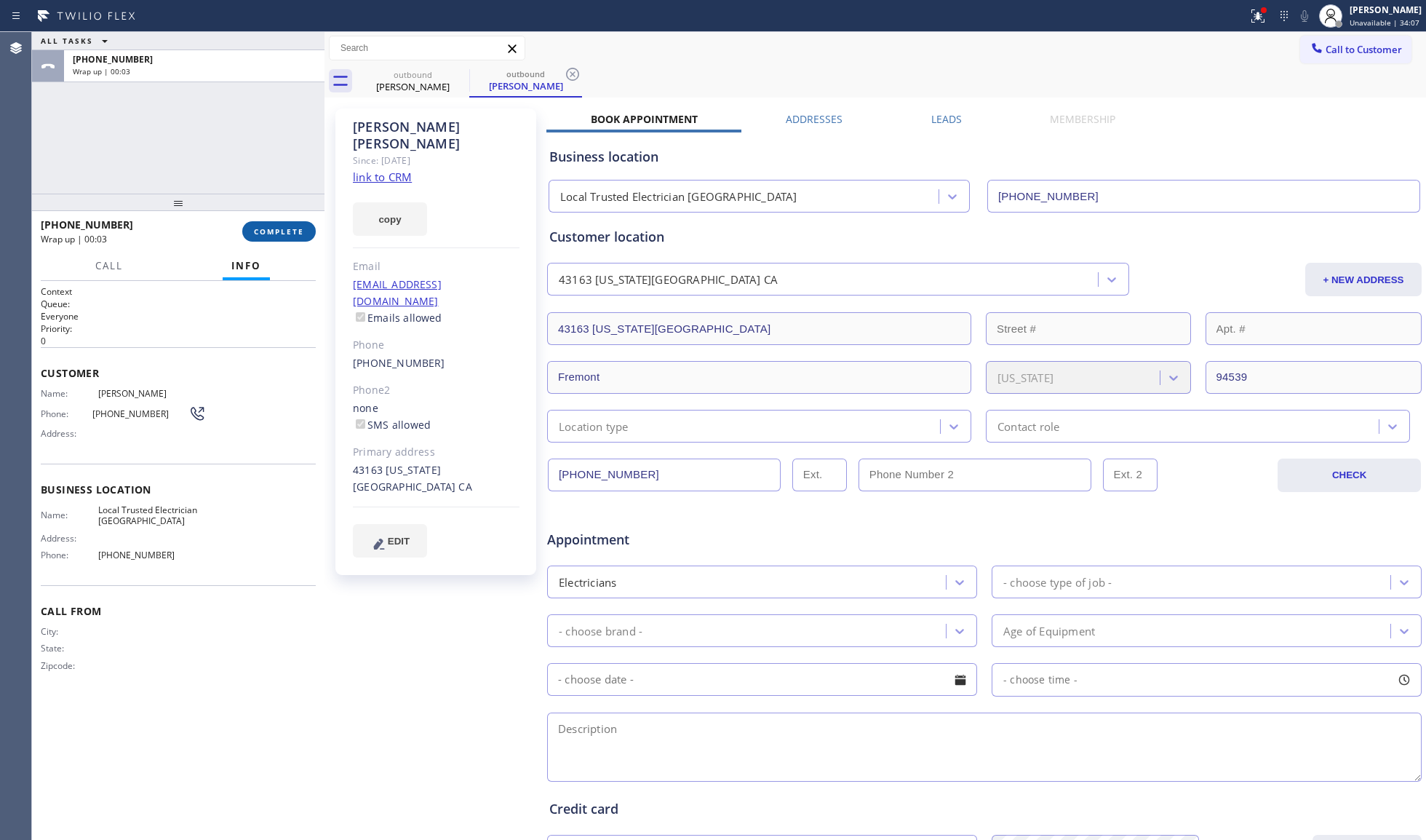
click at [275, 231] on span "COMPLETE" at bounding box center [279, 231] width 50 height 11
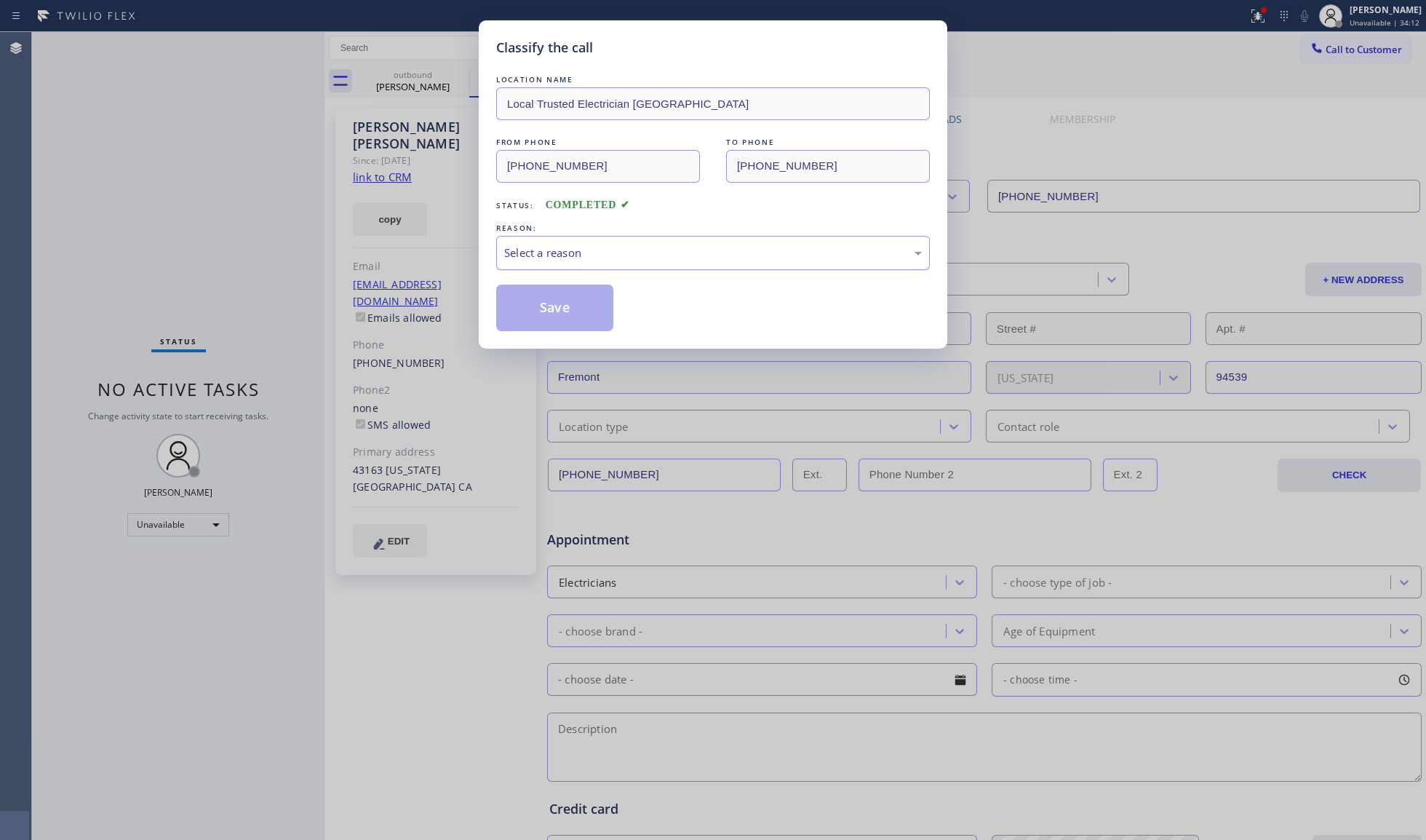
click at [517, 256] on div "Select a reason" at bounding box center [712, 252] width 417 height 17
click at [529, 309] on button "Save" at bounding box center [554, 307] width 117 height 47
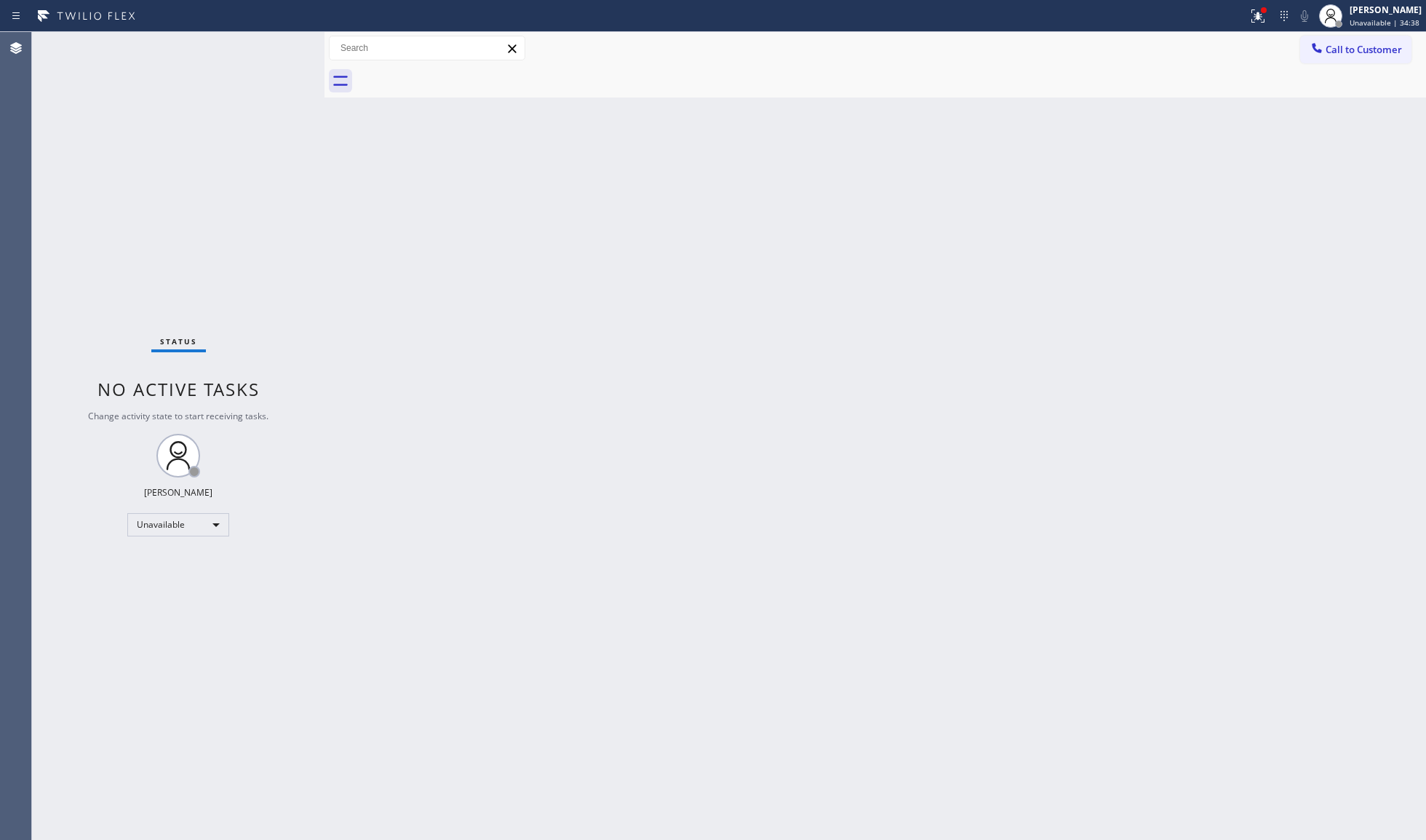
click at [579, 289] on div "Back to Dashboard Change Sender ID Customers Technicians Select a contact Outbo…" at bounding box center [875, 435] width 1102 height 807
click at [666, 135] on div "Back to Dashboard Change Sender ID Customers Technicians Select a contact Outbo…" at bounding box center [875, 435] width 1102 height 807
click at [1322, 41] on icon at bounding box center [1317, 48] width 14 height 14
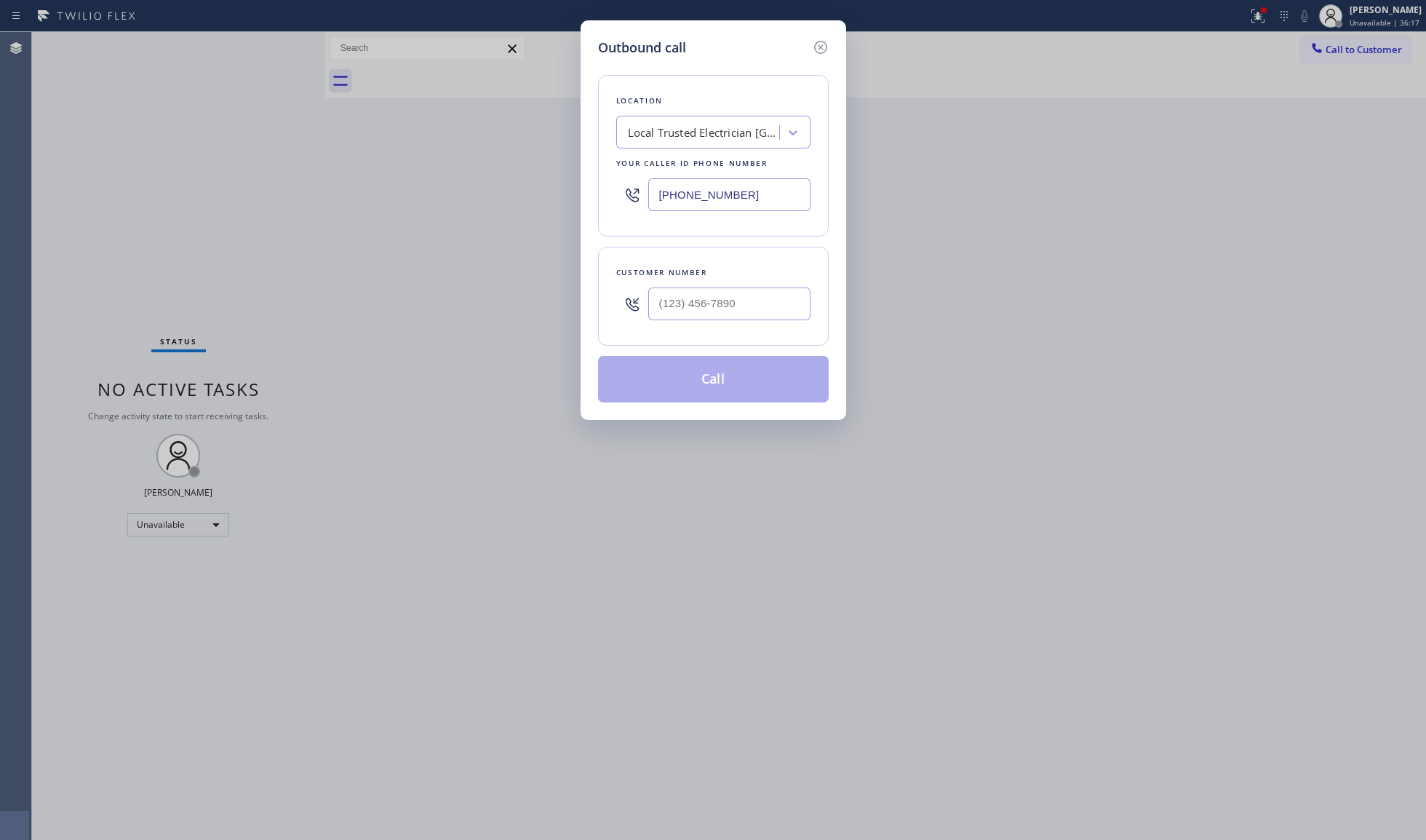
drag, startPoint x: 754, startPoint y: 196, endPoint x: 504, endPoint y: 196, distance: 250.0
click at [504, 196] on div "Outbound call Location Local Trusted Electrician Fremont Your caller id phone n…" at bounding box center [713, 420] width 1426 height 840
paste input "312) 500-3064"
type input "[PHONE_NUMBER]"
paste input "312) 203-2571"
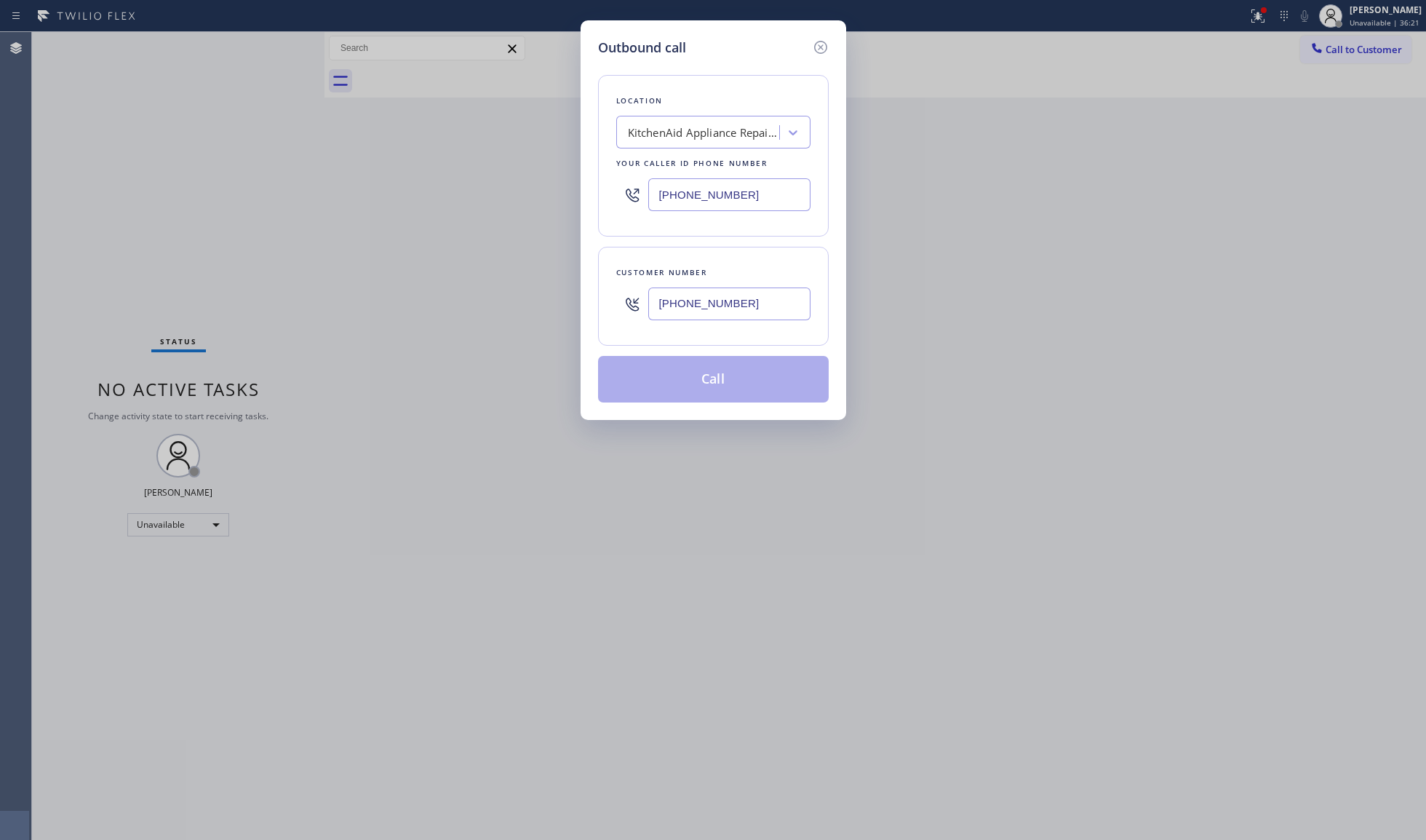
click at [725, 312] on input "[PHONE_NUMBER]" at bounding box center [730, 304] width 162 height 33
type input "[PHONE_NUMBER]"
click at [720, 334] on div "Customer number [PHONE_NUMBER]" at bounding box center [713, 296] width 230 height 99
click at [713, 363] on button "Call" at bounding box center [713, 379] width 230 height 47
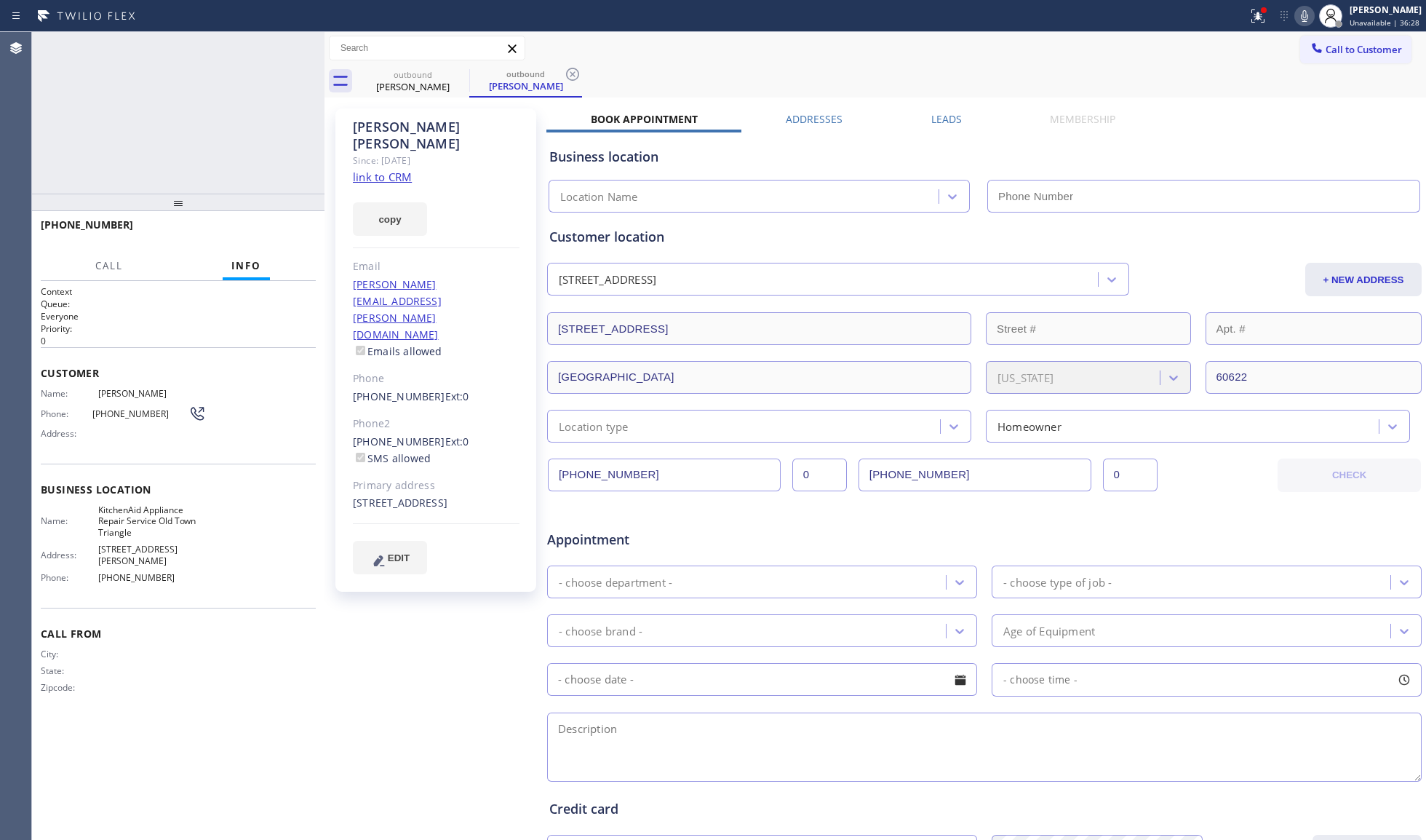
type input "[PHONE_NUMBER]"
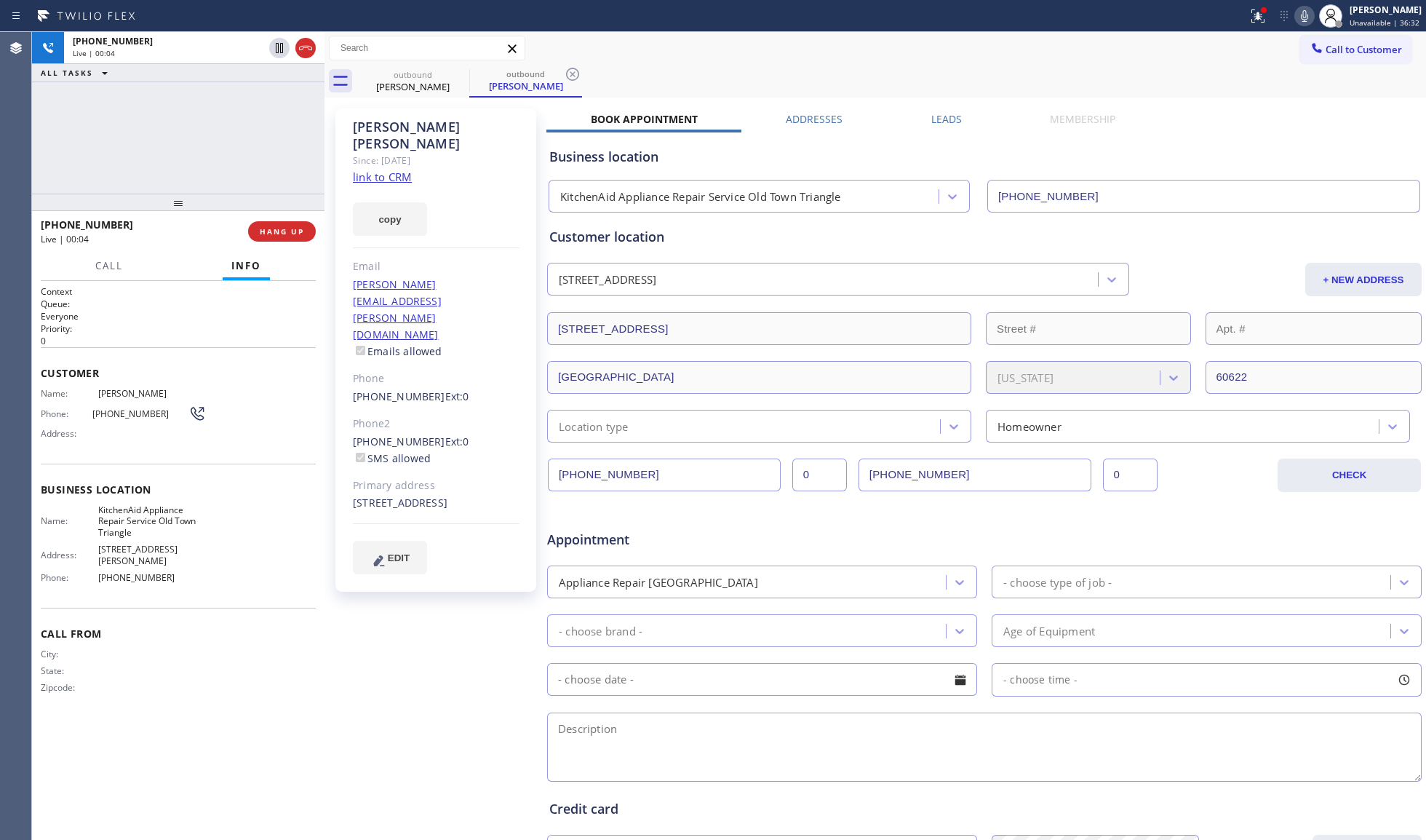
drag, startPoint x: 576, startPoint y: 83, endPoint x: 529, endPoint y: 82, distance: 47.0
click at [574, 82] on div at bounding box center [573, 74] width 18 height 18
click at [281, 233] on span "HANG UP" at bounding box center [281, 231] width 44 height 11
click at [282, 233] on span "HANG UP" at bounding box center [281, 231] width 44 height 11
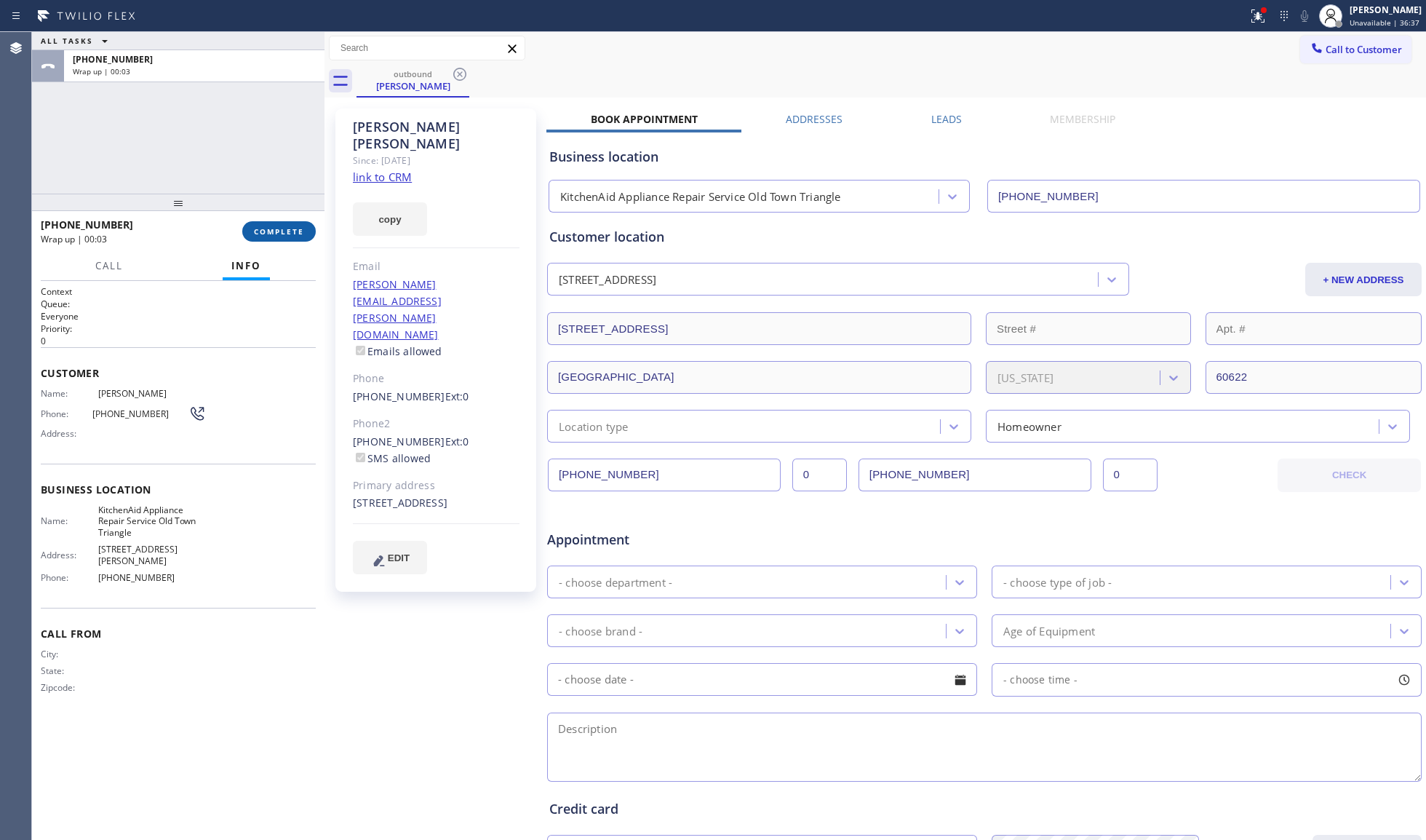
drag, startPoint x: 314, startPoint y: 230, endPoint x: 345, endPoint y: 236, distance: 31.6
click at [306, 230] on div "[PHONE_NUMBER] Wrap up | 00:03 COMPLETE" at bounding box center [178, 231] width 293 height 41
click at [291, 227] on span "COMPLETE" at bounding box center [279, 231] width 50 height 11
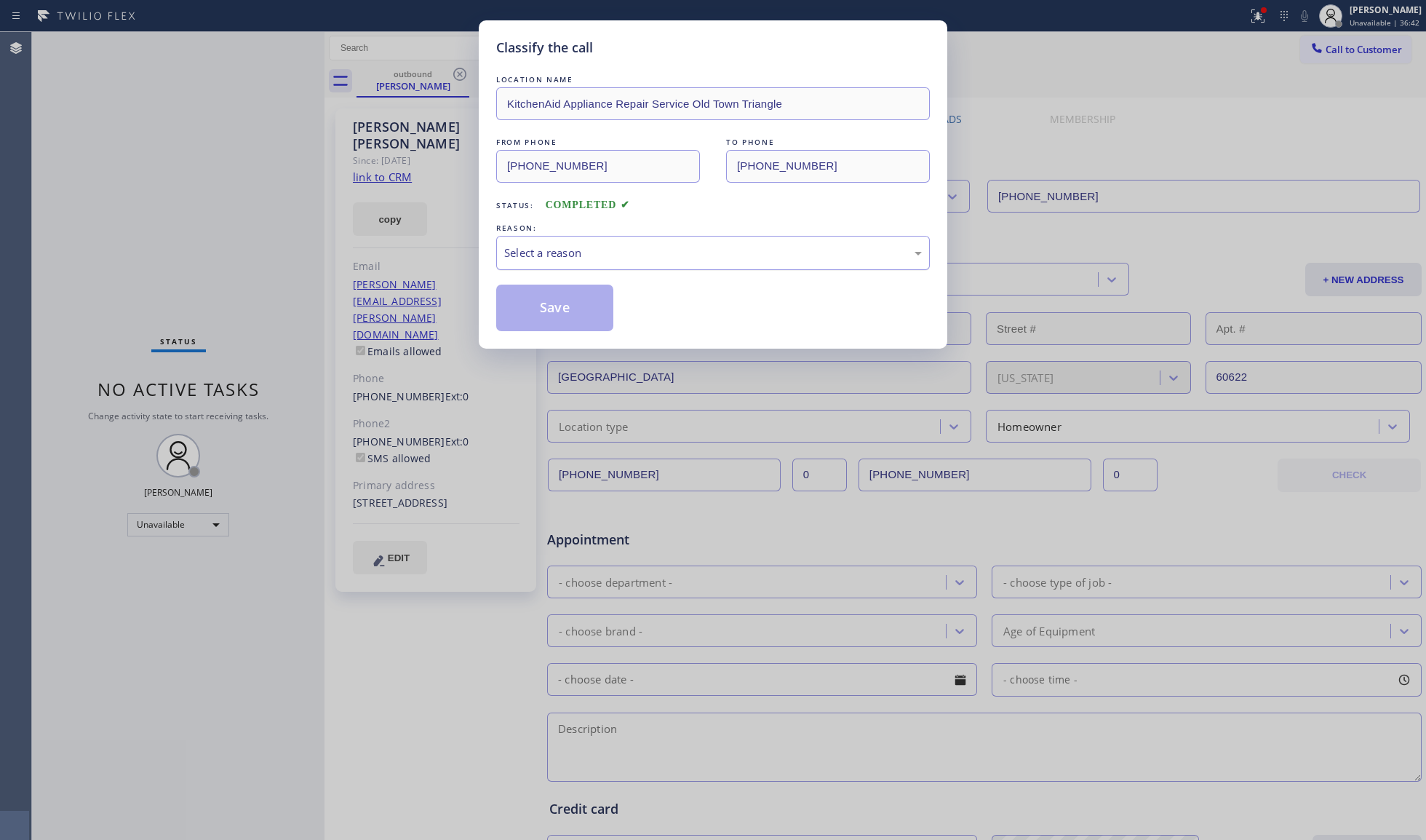
click at [513, 243] on div "Select a reason" at bounding box center [712, 252] width 433 height 34
click at [529, 309] on button "Save" at bounding box center [554, 307] width 117 height 47
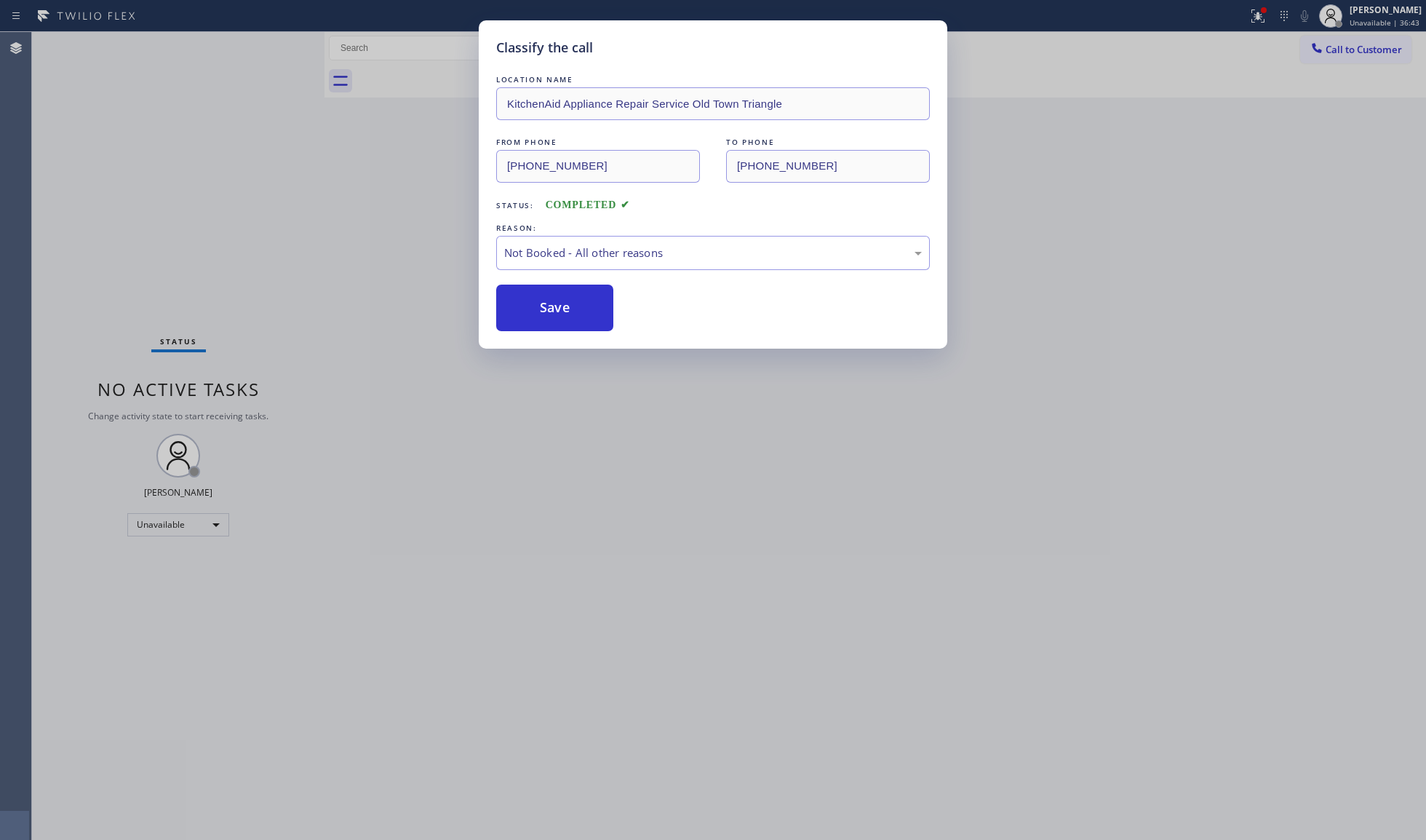
drag, startPoint x: 531, startPoint y: 307, endPoint x: 362, endPoint y: 227, distance: 187.0
click at [525, 303] on button "Save" at bounding box center [554, 307] width 117 height 47
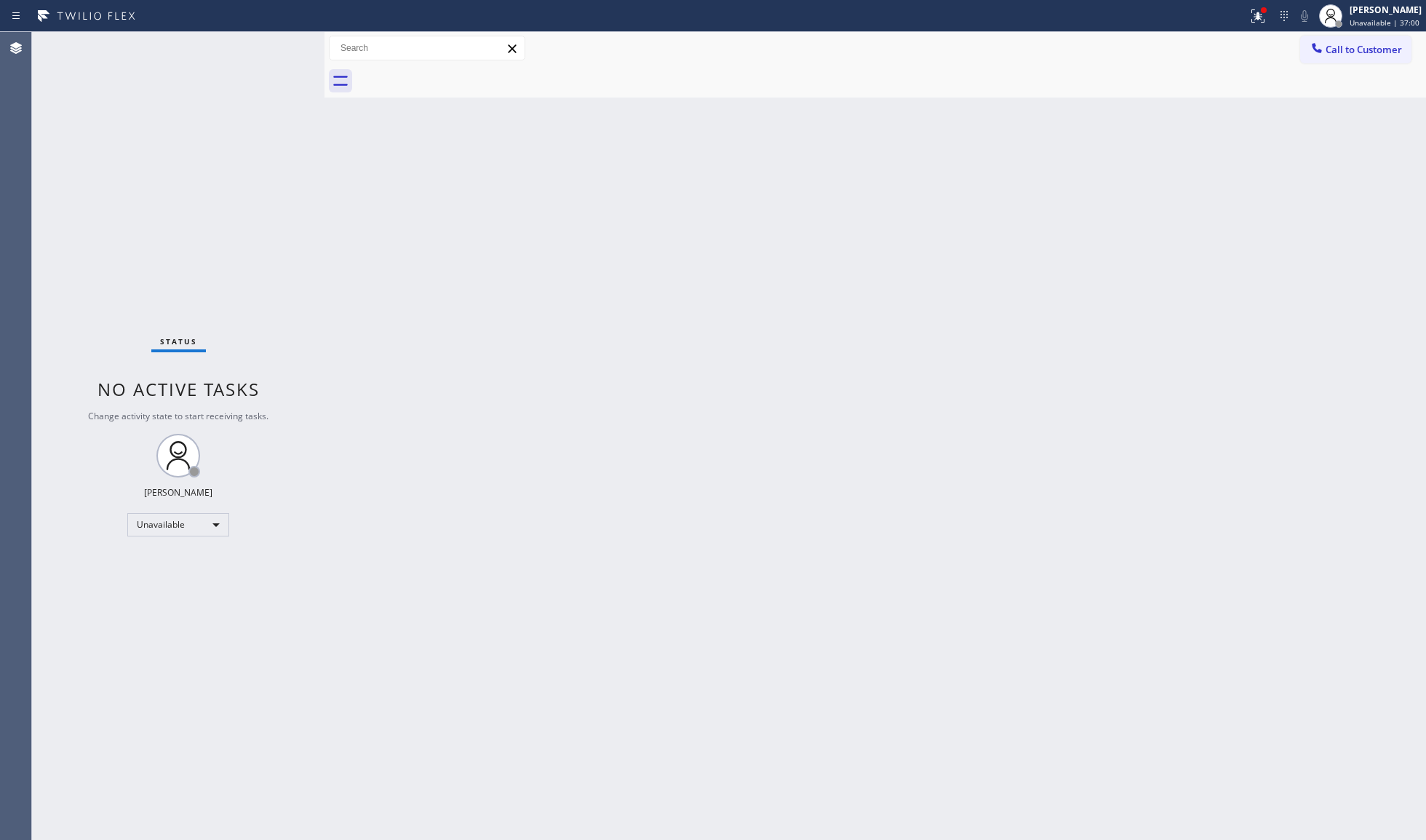
drag, startPoint x: 1159, startPoint y: 276, endPoint x: 1161, endPoint y: 265, distance: 11.2
click at [1159, 274] on div "Back to Dashboard Change Sender ID Customers Technicians Select a contact Outbo…" at bounding box center [875, 435] width 1102 height 807
click at [1256, 21] on icon at bounding box center [1257, 16] width 13 height 13
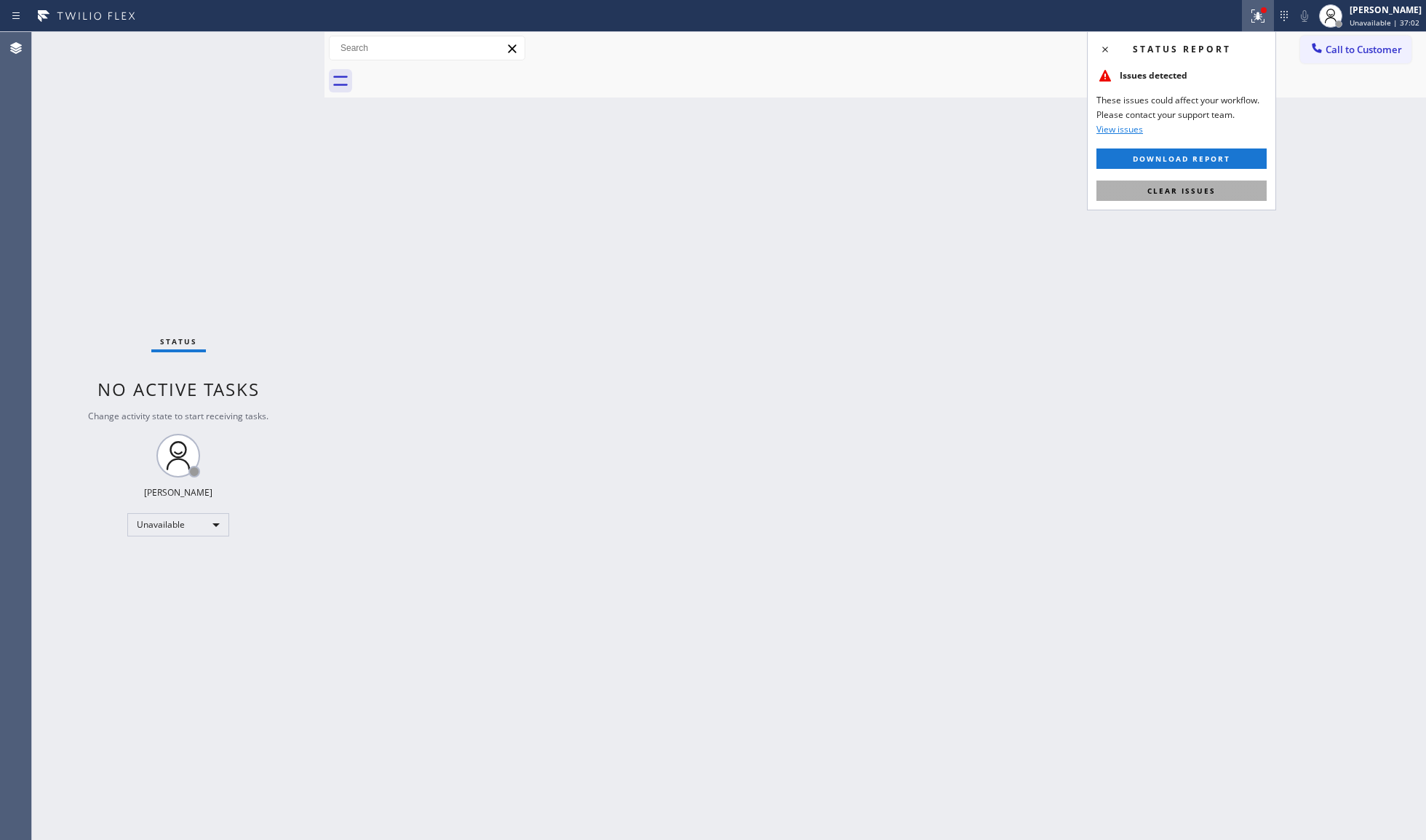
click at [1210, 184] on button "Clear issues" at bounding box center [1182, 191] width 170 height 20
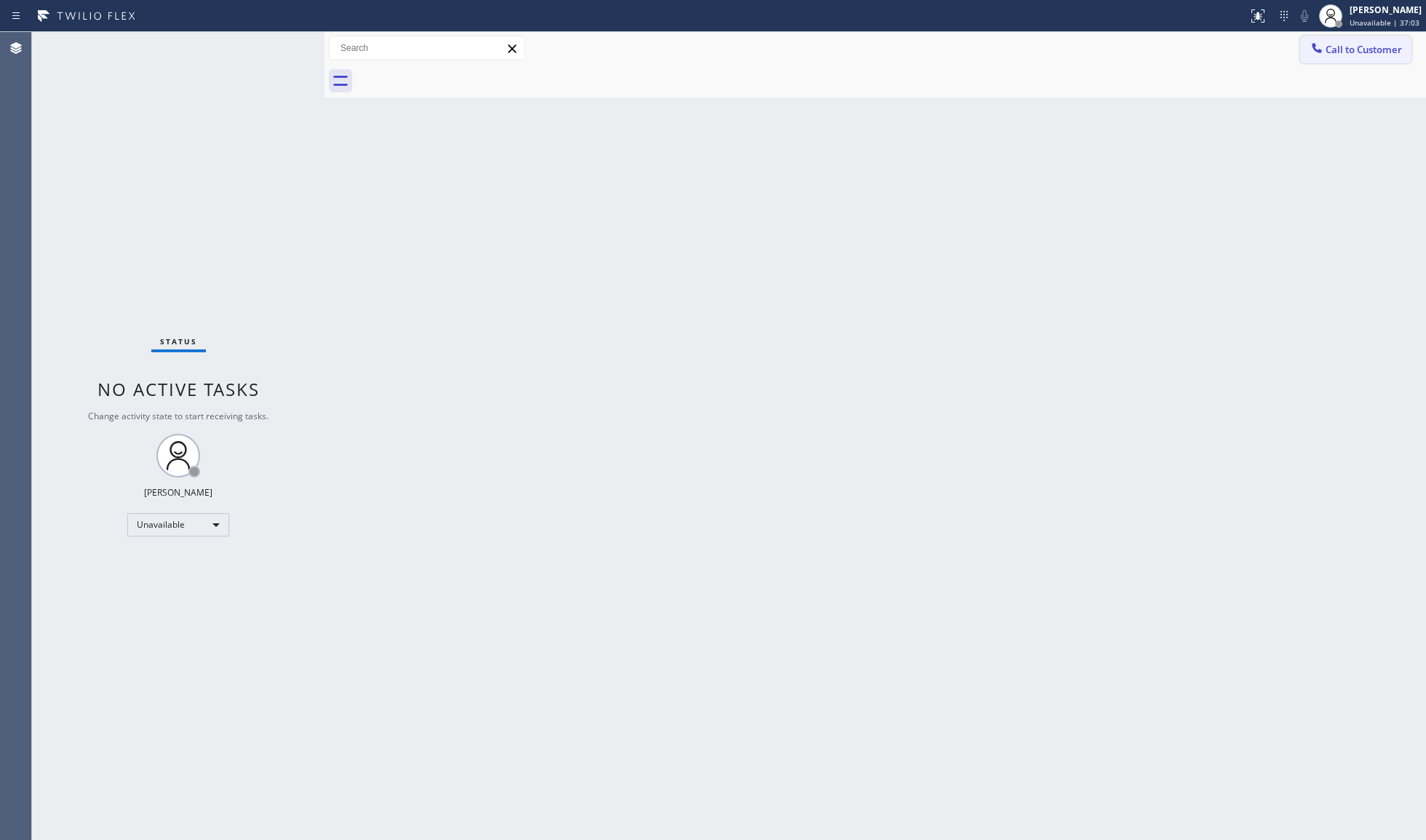
click at [1337, 48] on span "Call to Customer" at bounding box center [1364, 49] width 77 height 13
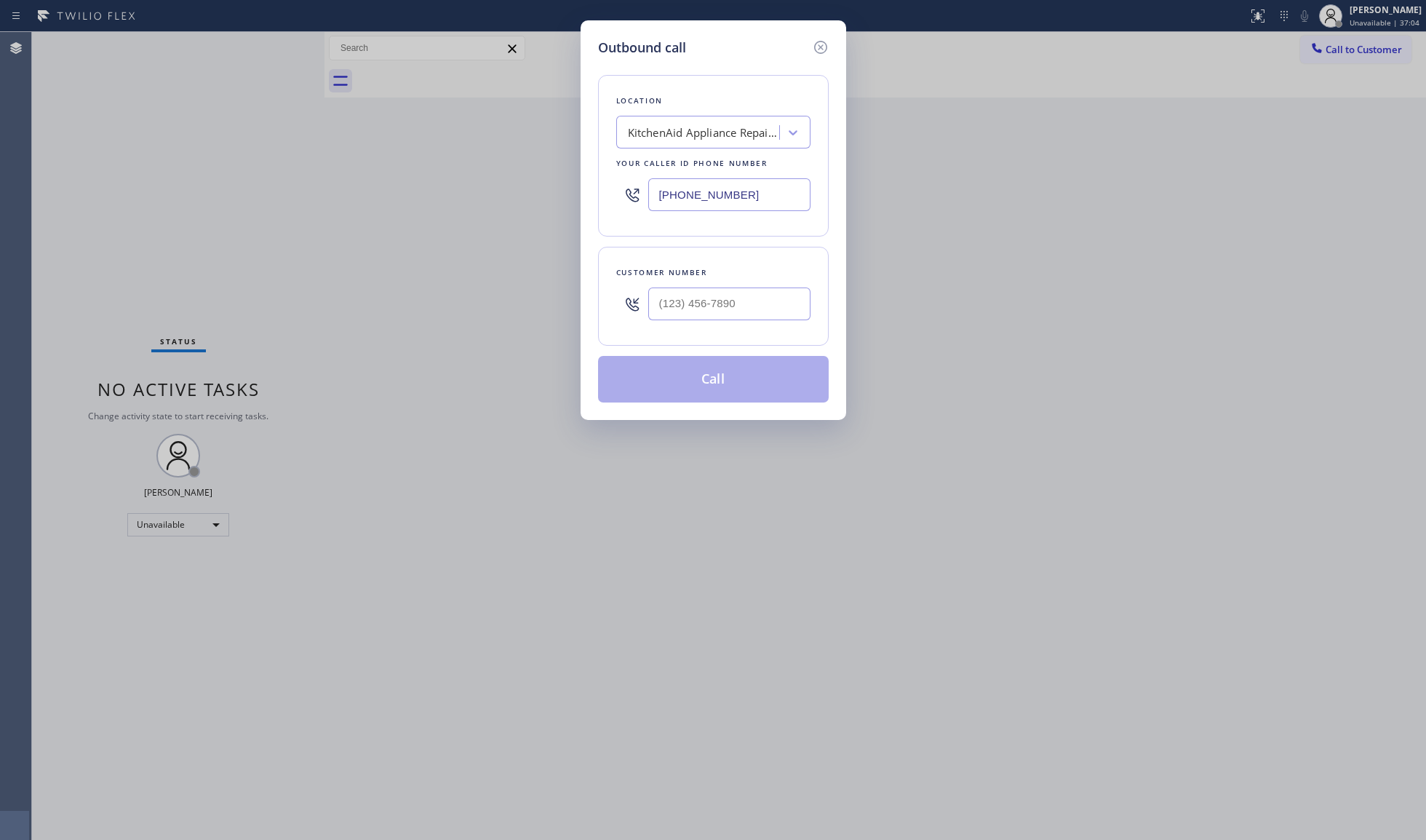
paste input "415) 877-9670"
drag, startPoint x: 776, startPoint y: 201, endPoint x: 571, endPoint y: 197, distance: 205.0
click at [567, 199] on div "Outbound call Location KitchenAid Appliance Repair Service [GEOGRAPHIC_DATA] Yo…" at bounding box center [713, 420] width 1426 height 840
type input "[PHONE_NUMBER]"
paste input "209) 657-7003"
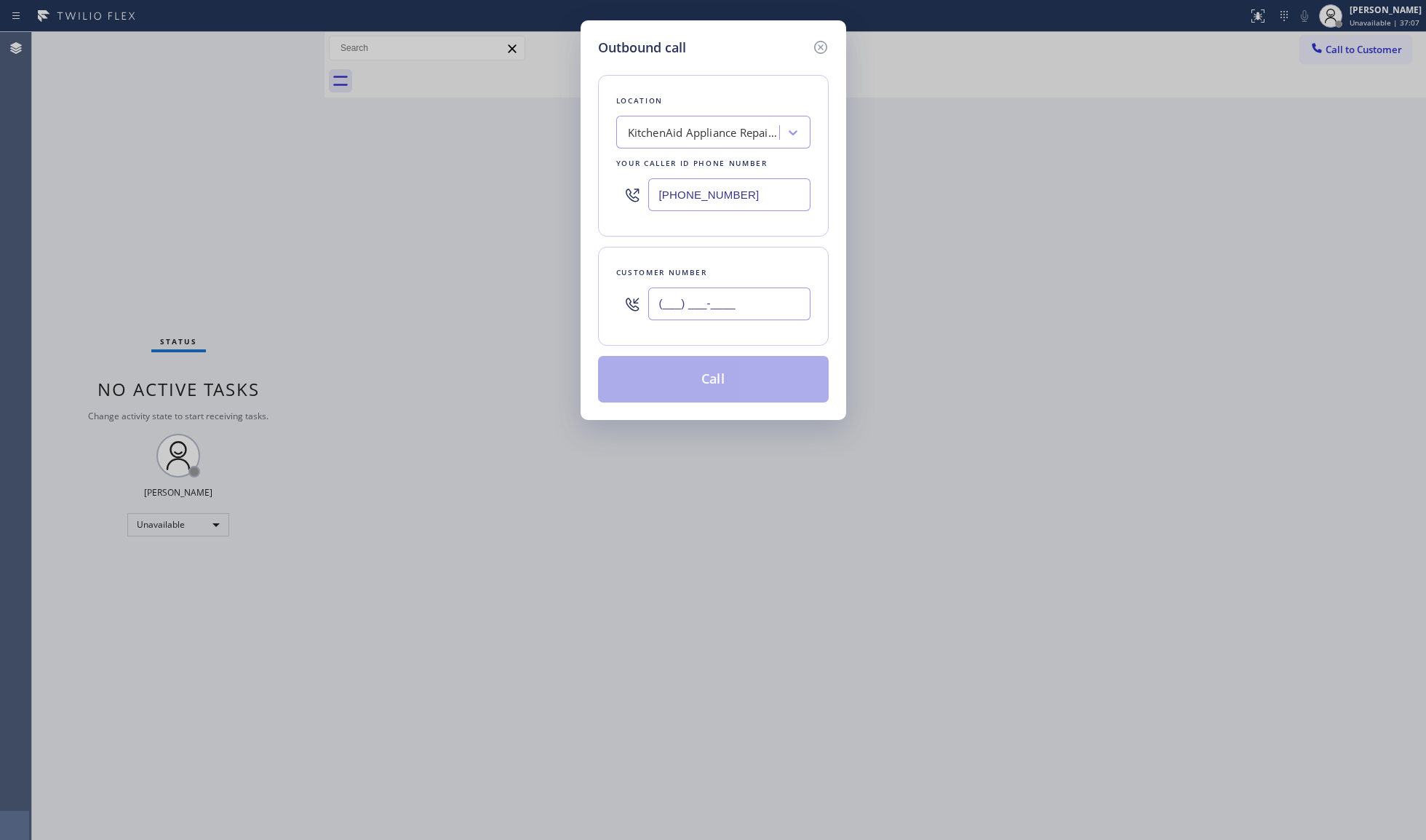
click at [781, 300] on input "(___) ___-____" at bounding box center [730, 304] width 162 height 33
type input "[PHONE_NUMBER]"
click at [716, 381] on button "Call" at bounding box center [713, 379] width 230 height 47
click at [716, 370] on button "Call" at bounding box center [713, 379] width 230 height 47
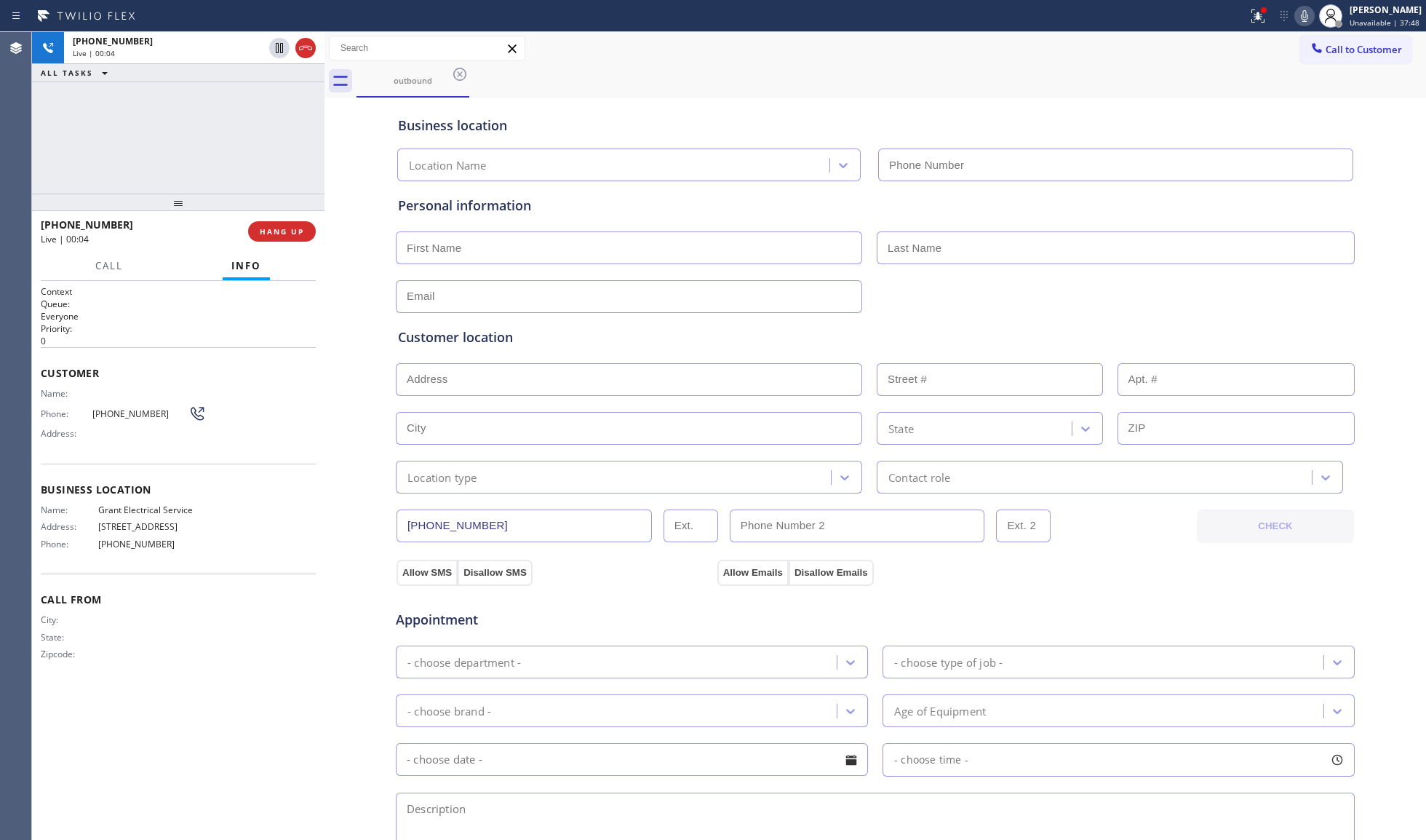
type input "[PHONE_NUMBER]"
drag, startPoint x: 284, startPoint y: 202, endPoint x: 277, endPoint y: 217, distance: 16.6
click at [282, 206] on div at bounding box center [178, 202] width 293 height 18
click at [275, 231] on span "HANG UP" at bounding box center [281, 236] width 44 height 11
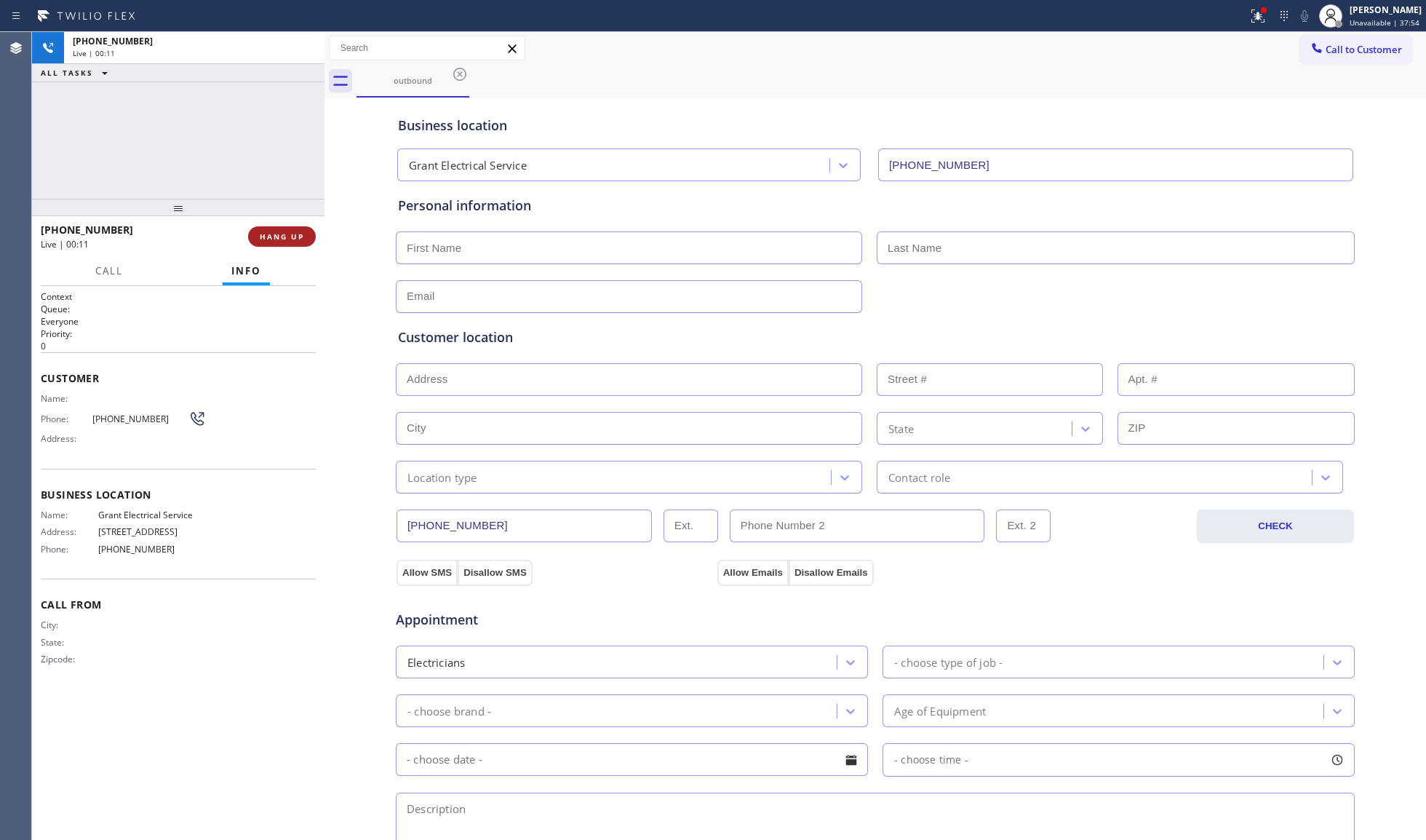
click at [275, 231] on span "HANG UP" at bounding box center [281, 236] width 44 height 11
drag, startPoint x: 276, startPoint y: 231, endPoint x: 295, endPoint y: 228, distance: 19.2
click at [277, 231] on span "COMPLETE" at bounding box center [279, 236] width 50 height 11
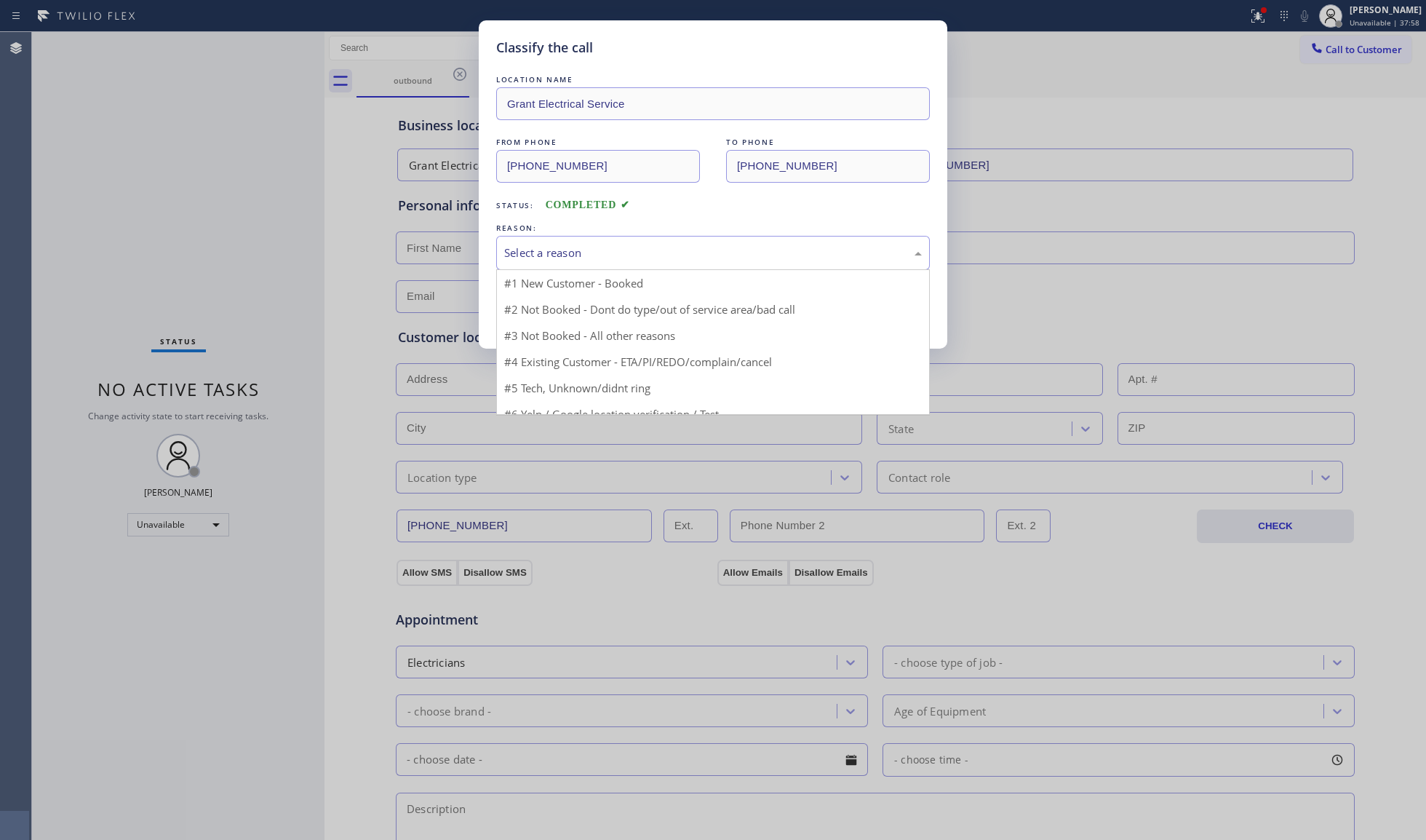
click at [525, 264] on div "Select a reason" at bounding box center [712, 252] width 433 height 34
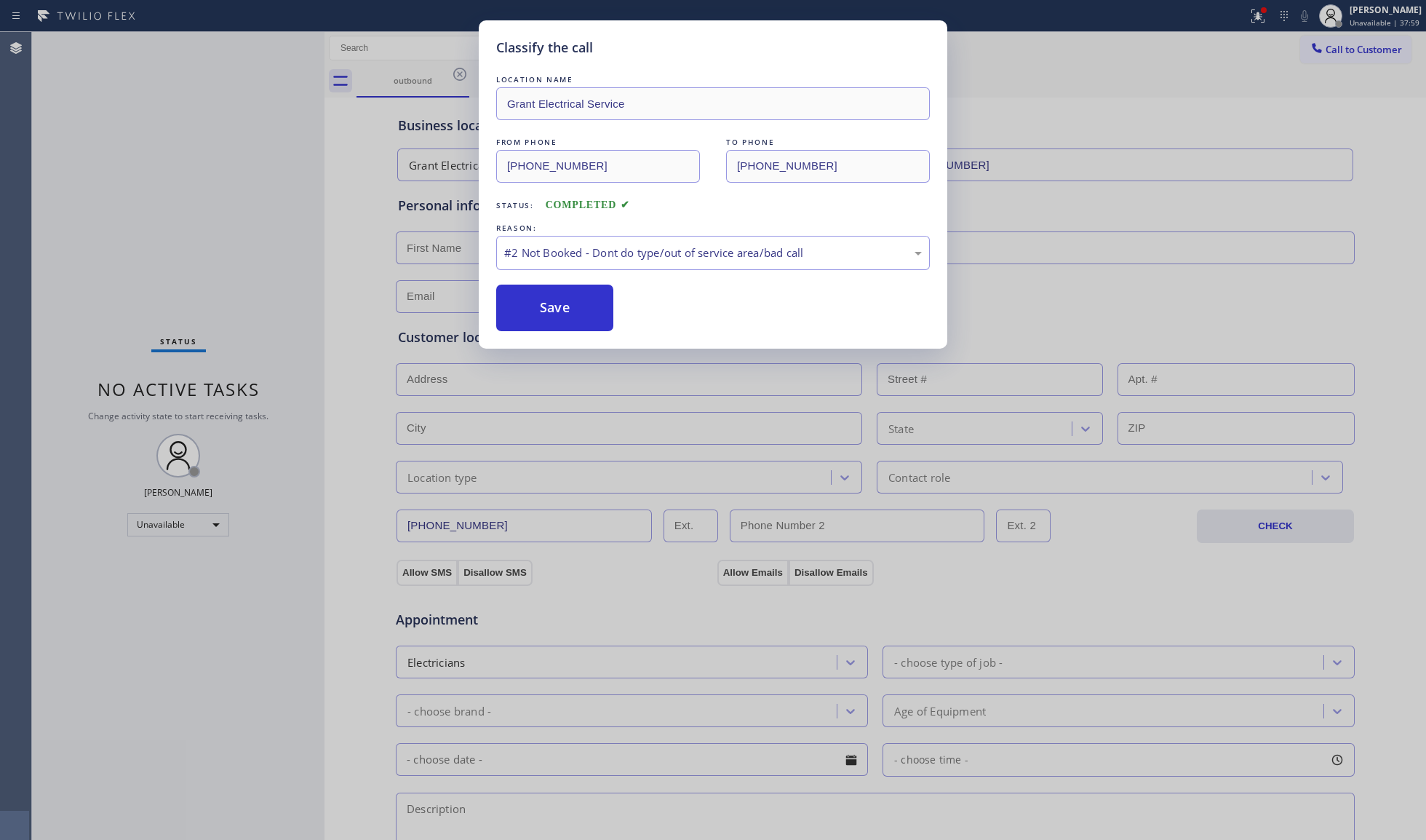
click at [531, 300] on button "Save" at bounding box center [554, 307] width 117 height 47
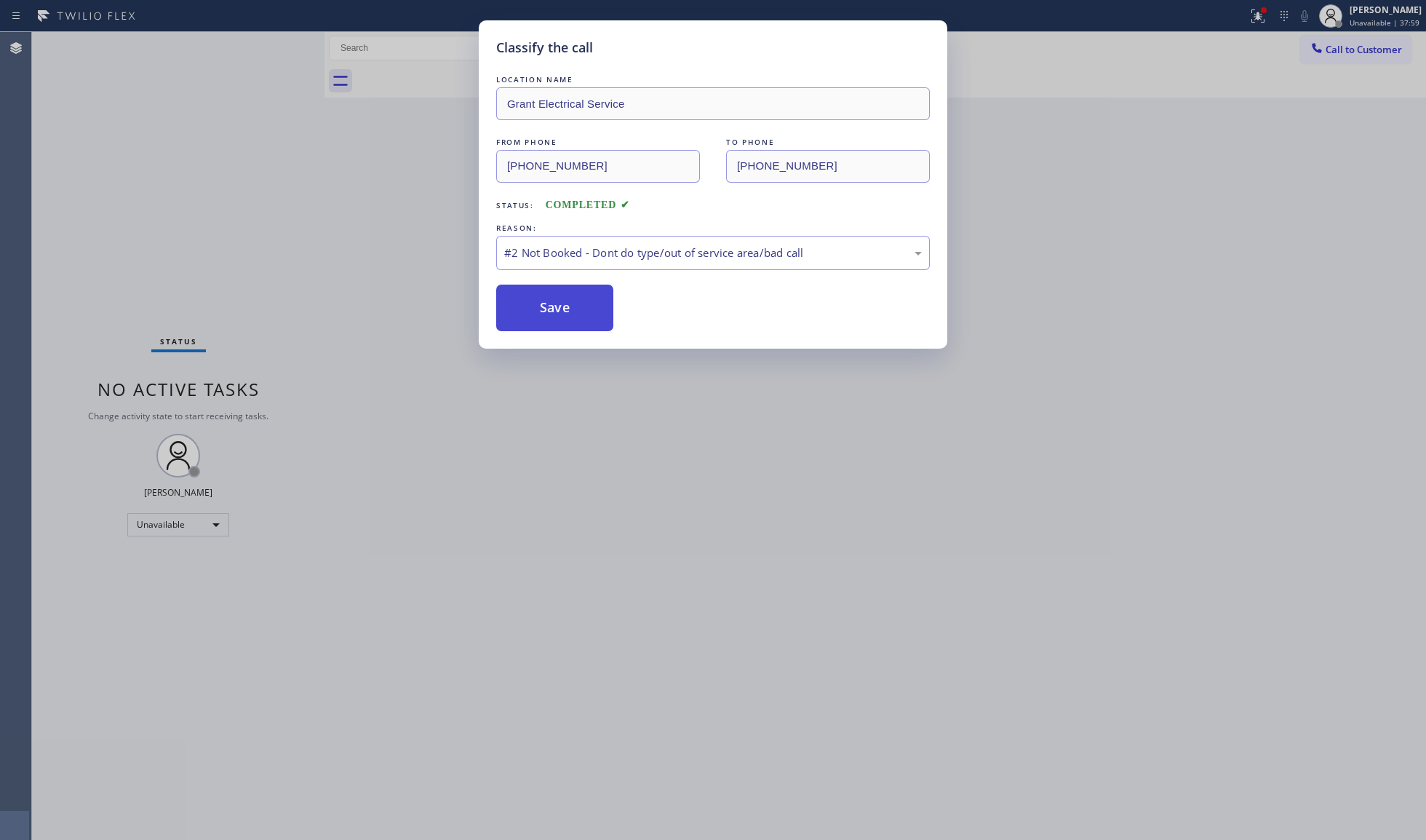
click at [533, 300] on button "Save" at bounding box center [554, 307] width 117 height 47
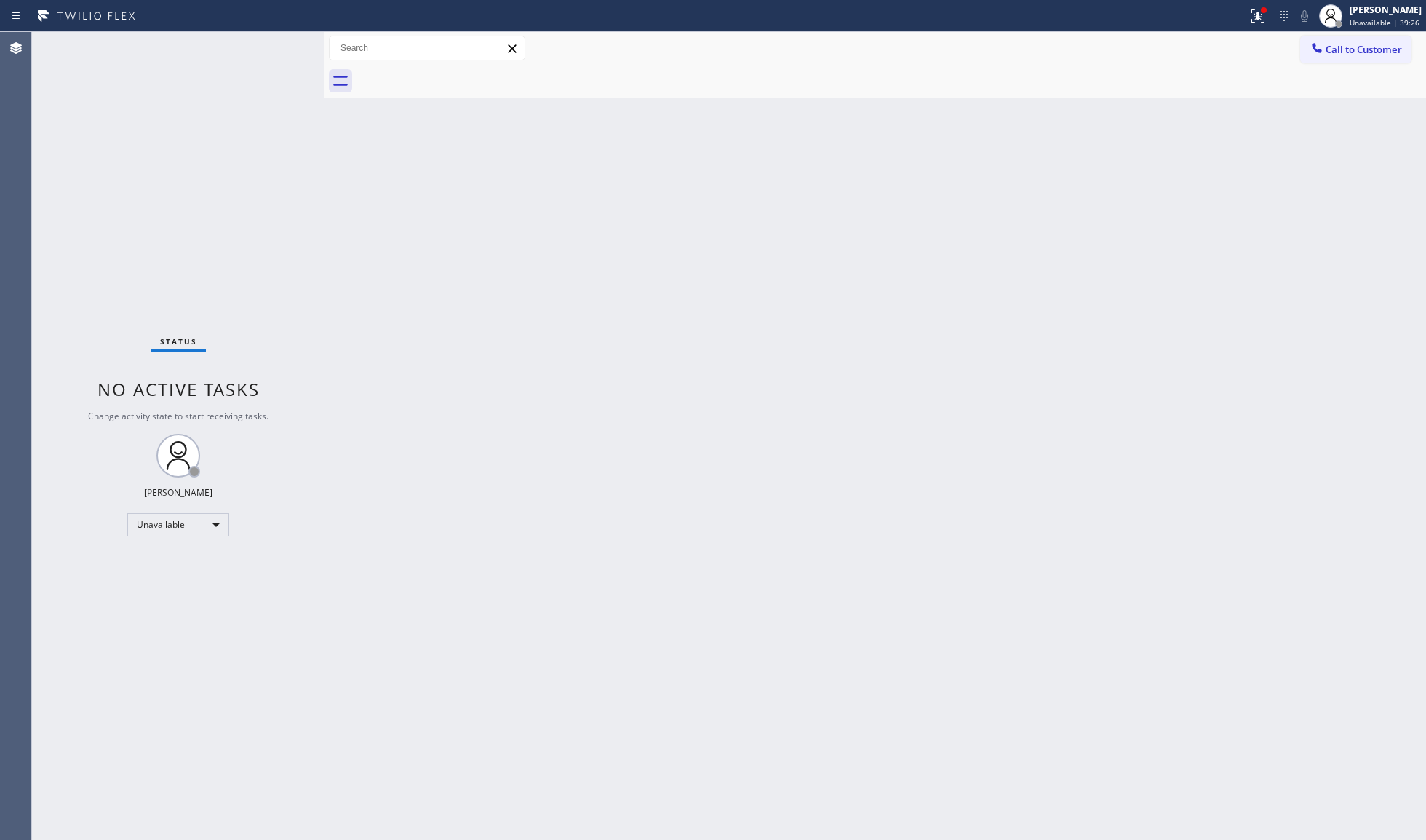
click at [1242, 9] on div at bounding box center [624, 16] width 1236 height 23
click at [1259, 19] on icon at bounding box center [1258, 16] width 18 height 18
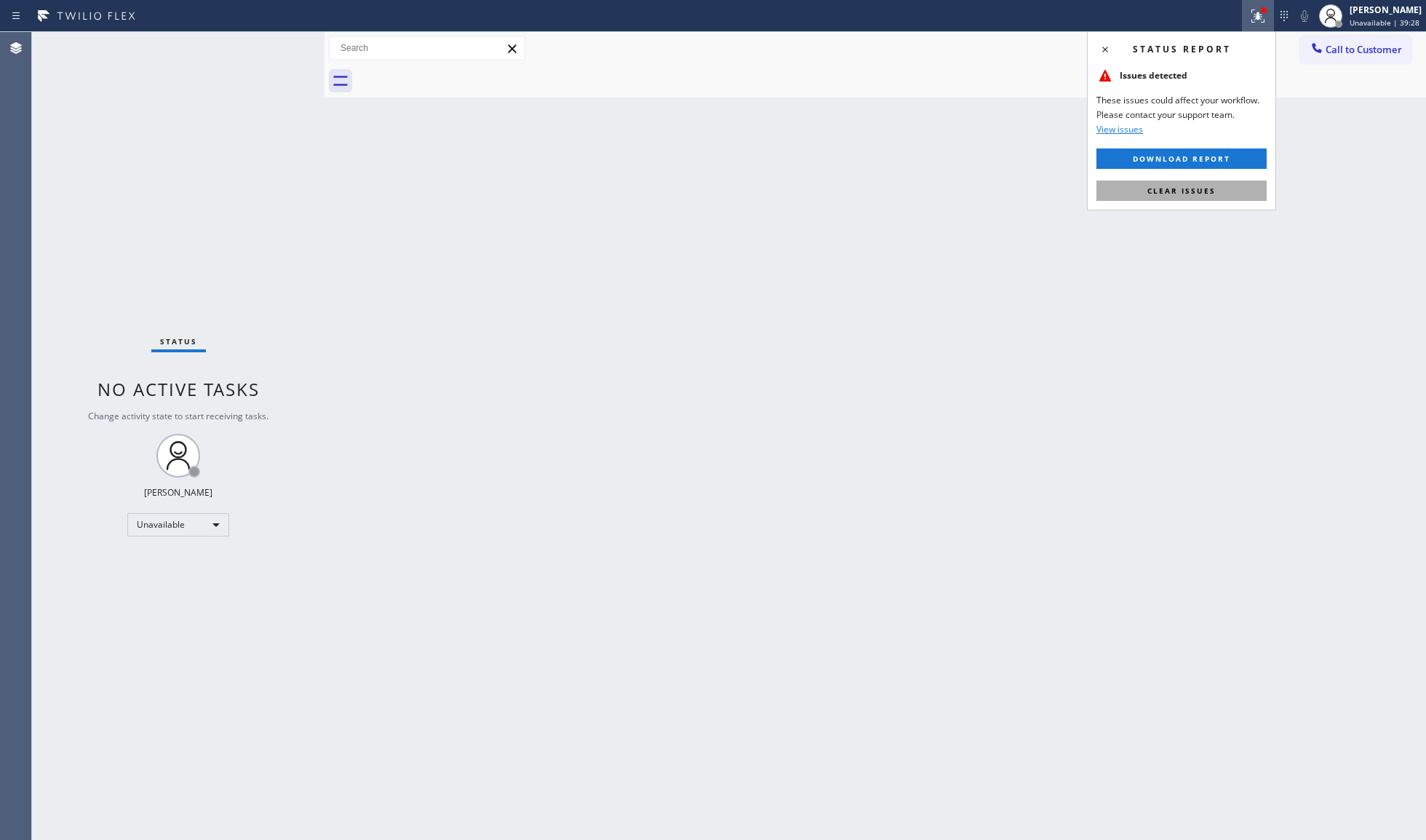
click at [1173, 191] on span "Clear issues" at bounding box center [1182, 191] width 69 height 11
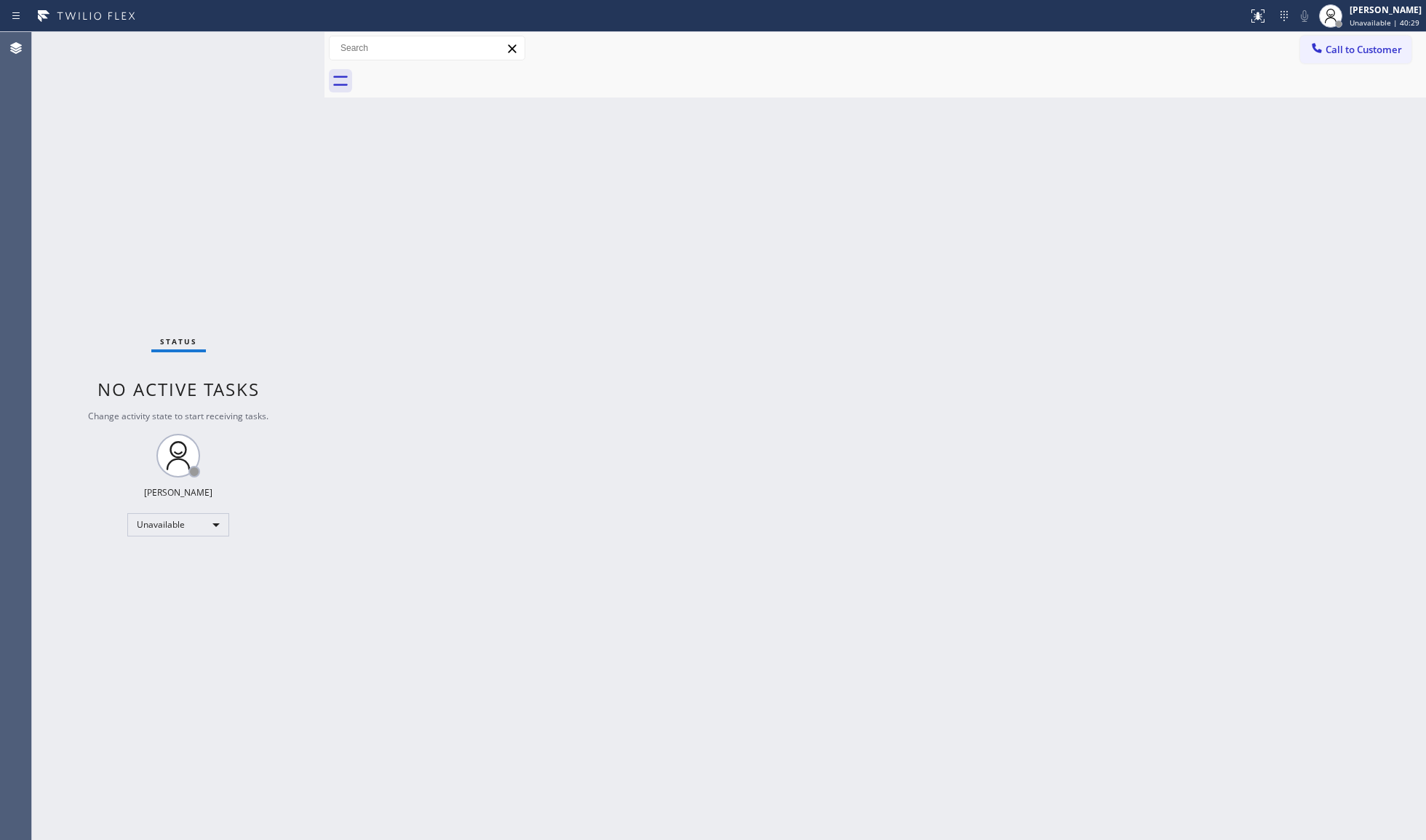
click at [1325, 41] on button "Call to Customer" at bounding box center [1356, 49] width 111 height 27
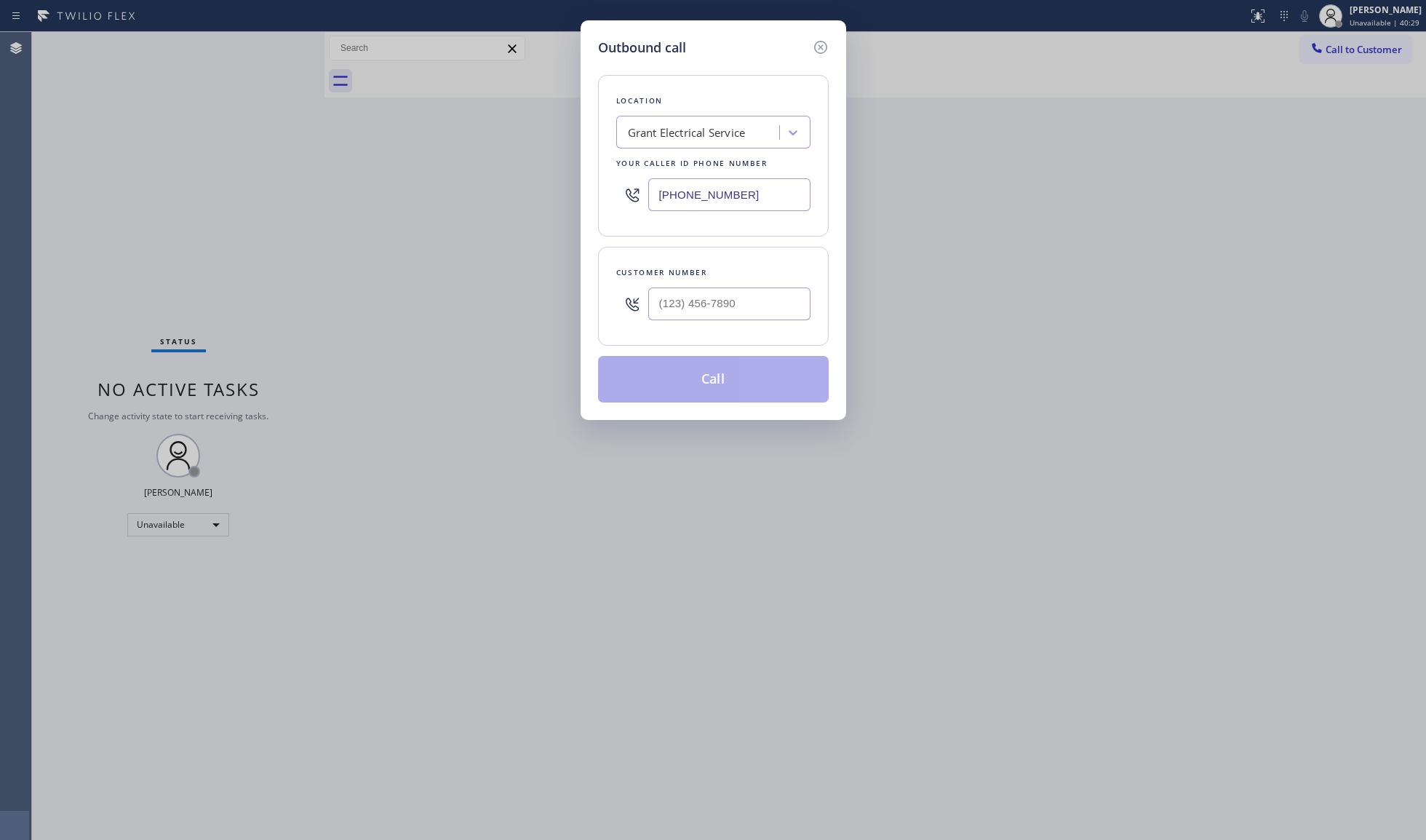
drag, startPoint x: 671, startPoint y: 196, endPoint x: 527, endPoint y: 193, distance: 144.0
click at [528, 193] on div "Outbound call Location Grant Electrical Service Your caller id phone number [PH…" at bounding box center [713, 420] width 1426 height 840
paste input "877) 800-0094"
type input "[PHONE_NUMBER]"
click at [679, 289] on input "(___) ___-____" at bounding box center [730, 304] width 162 height 33
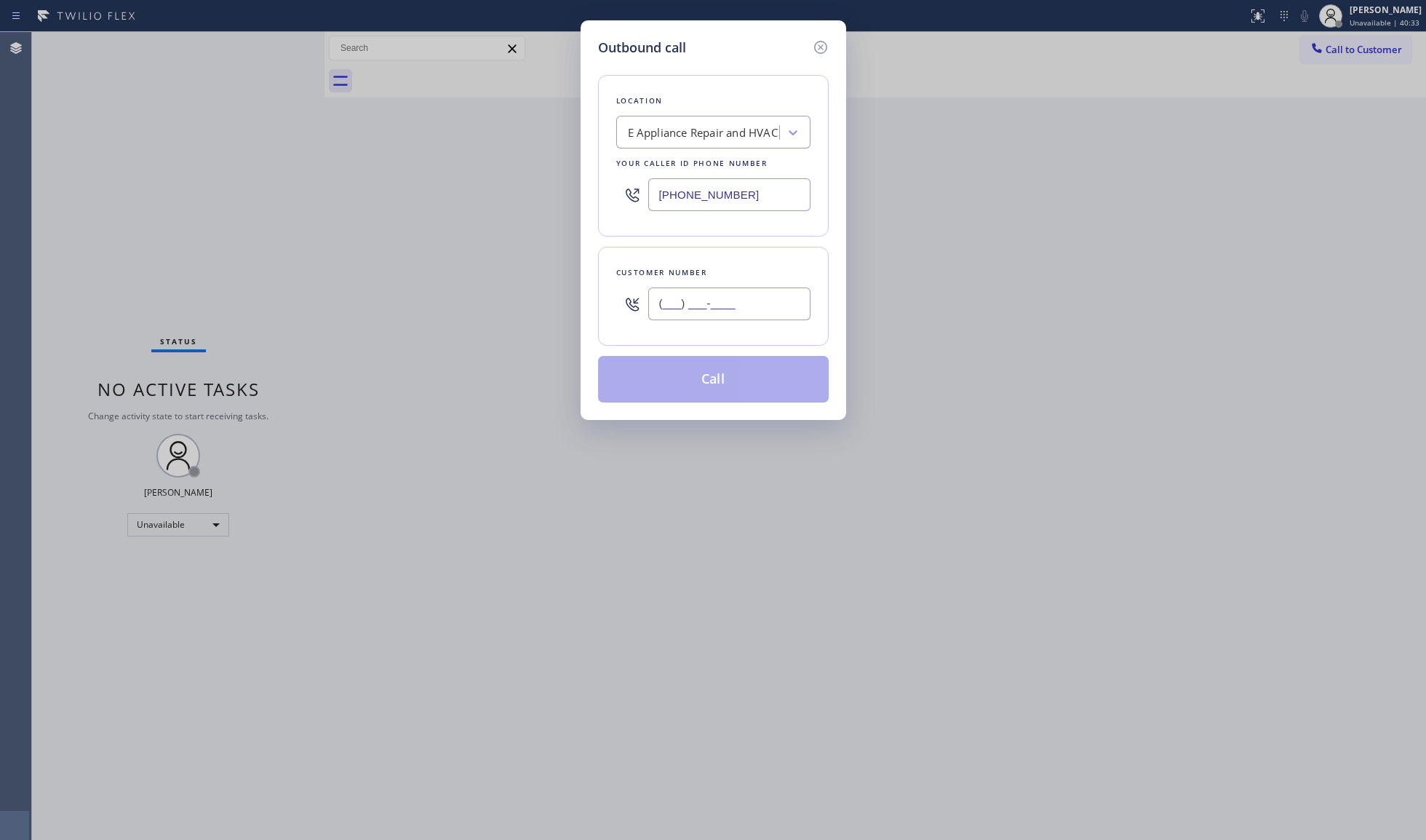
paste input "917) 279-2787"
type input "[PHONE_NUMBER]"
click at [720, 385] on button "Call" at bounding box center [713, 379] width 230 height 47
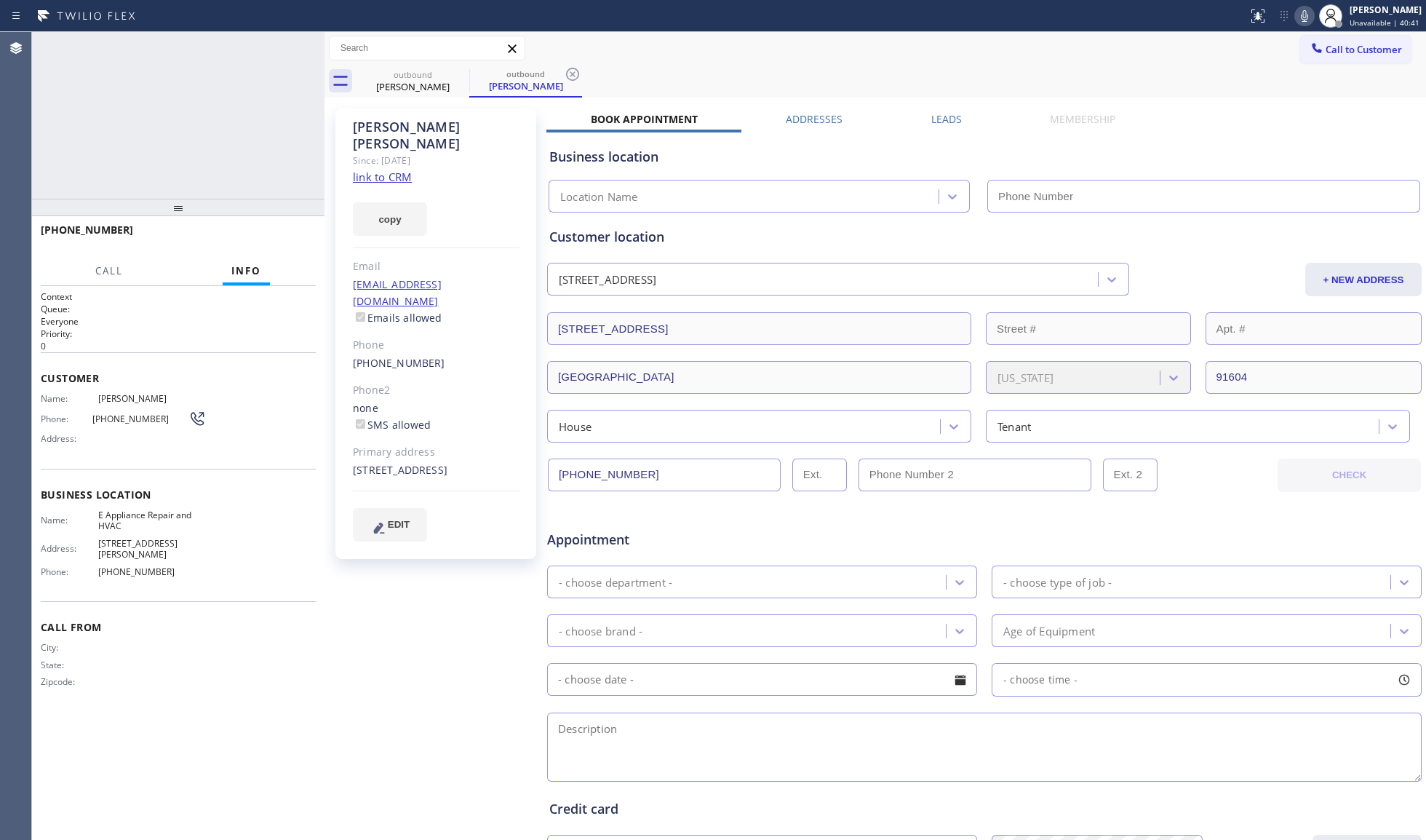
type input "[PHONE_NUMBER]"
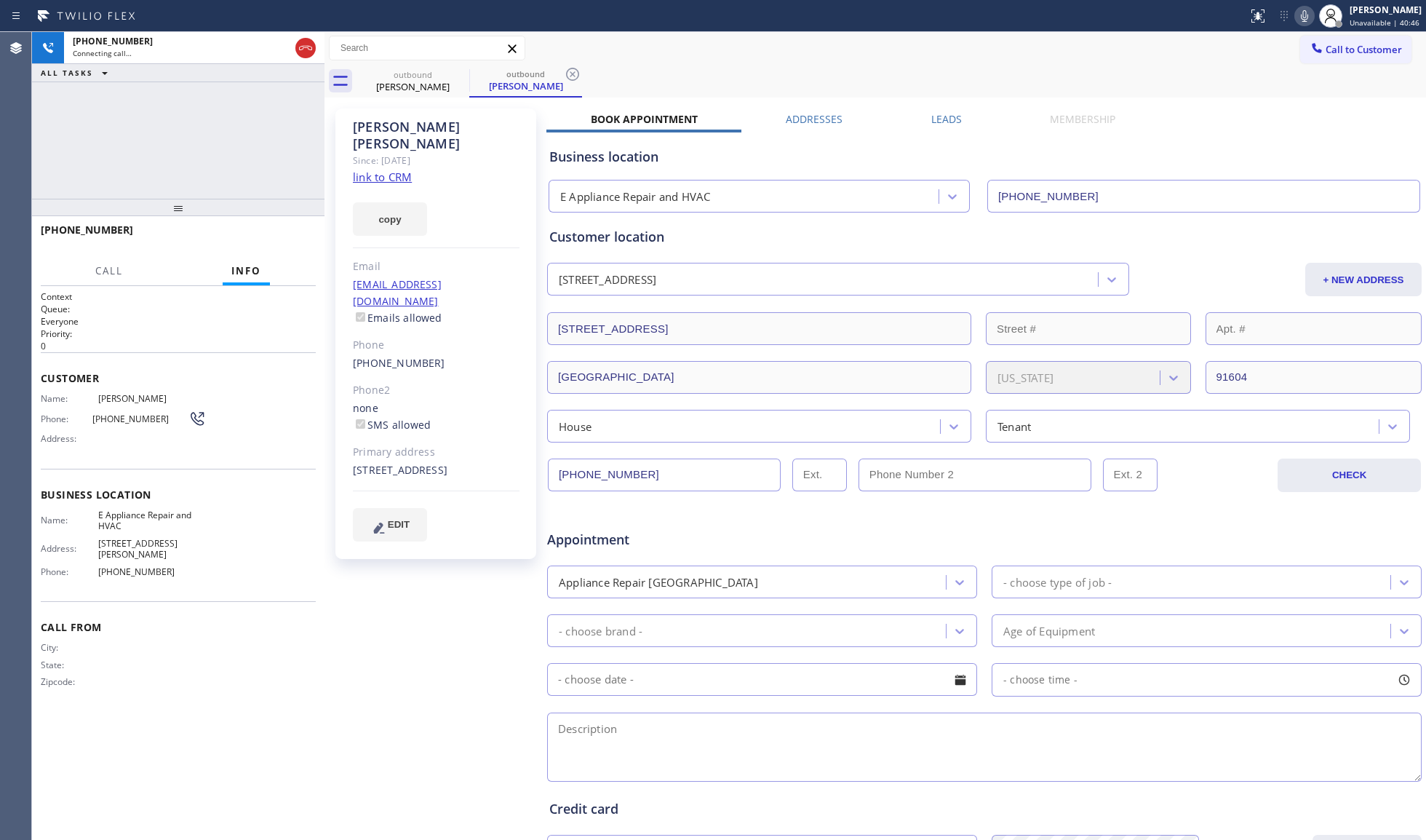
click at [912, 49] on div "Call to Customer Outbound call Location E Appliance Repair and HVAC Your caller…" at bounding box center [875, 48] width 1102 height 26
click at [285, 238] on span "HANG UP" at bounding box center [281, 236] width 44 height 11
click at [284, 237] on span "HANG UP" at bounding box center [281, 236] width 44 height 11
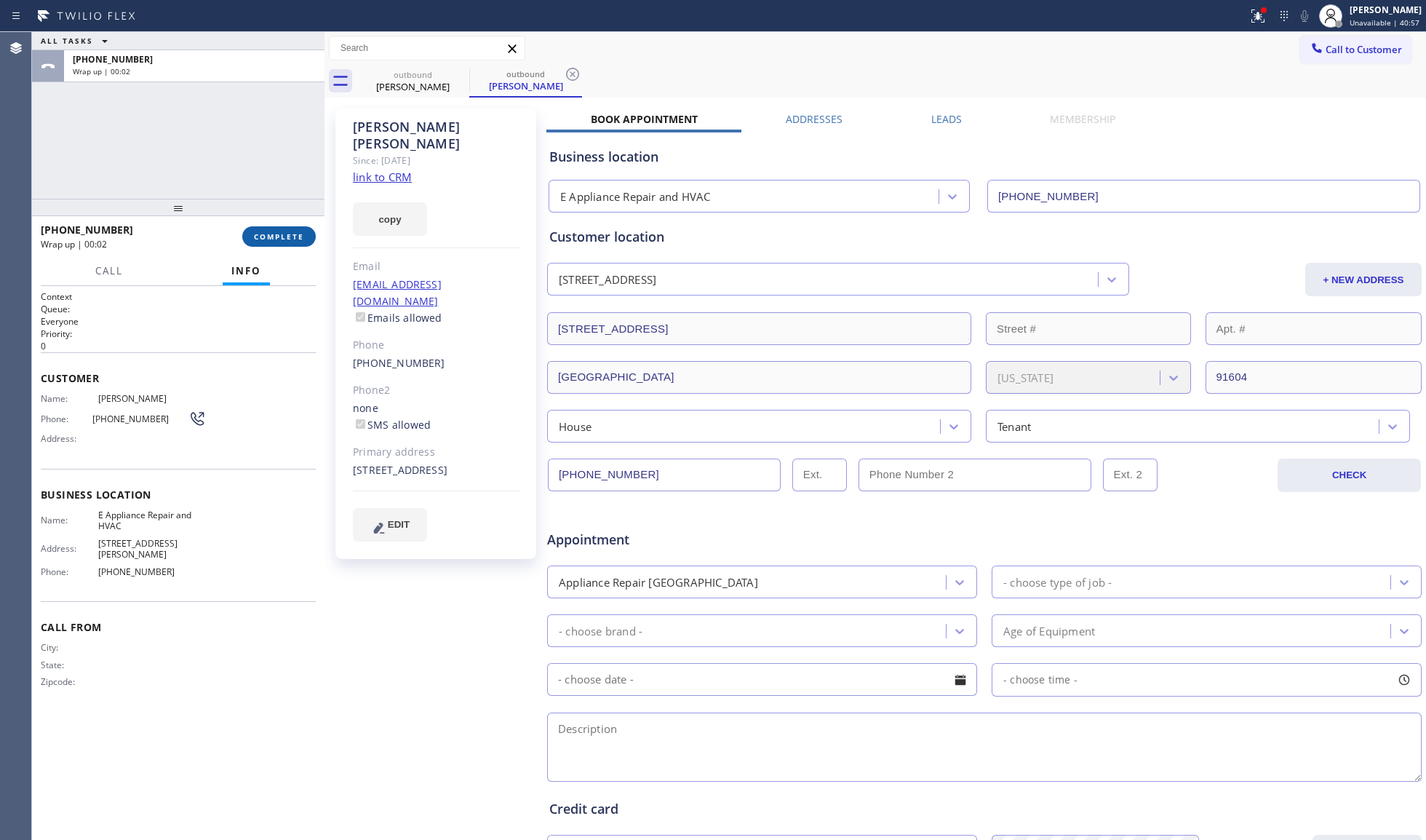
click at [282, 236] on span "COMPLETE" at bounding box center [279, 236] width 50 height 11
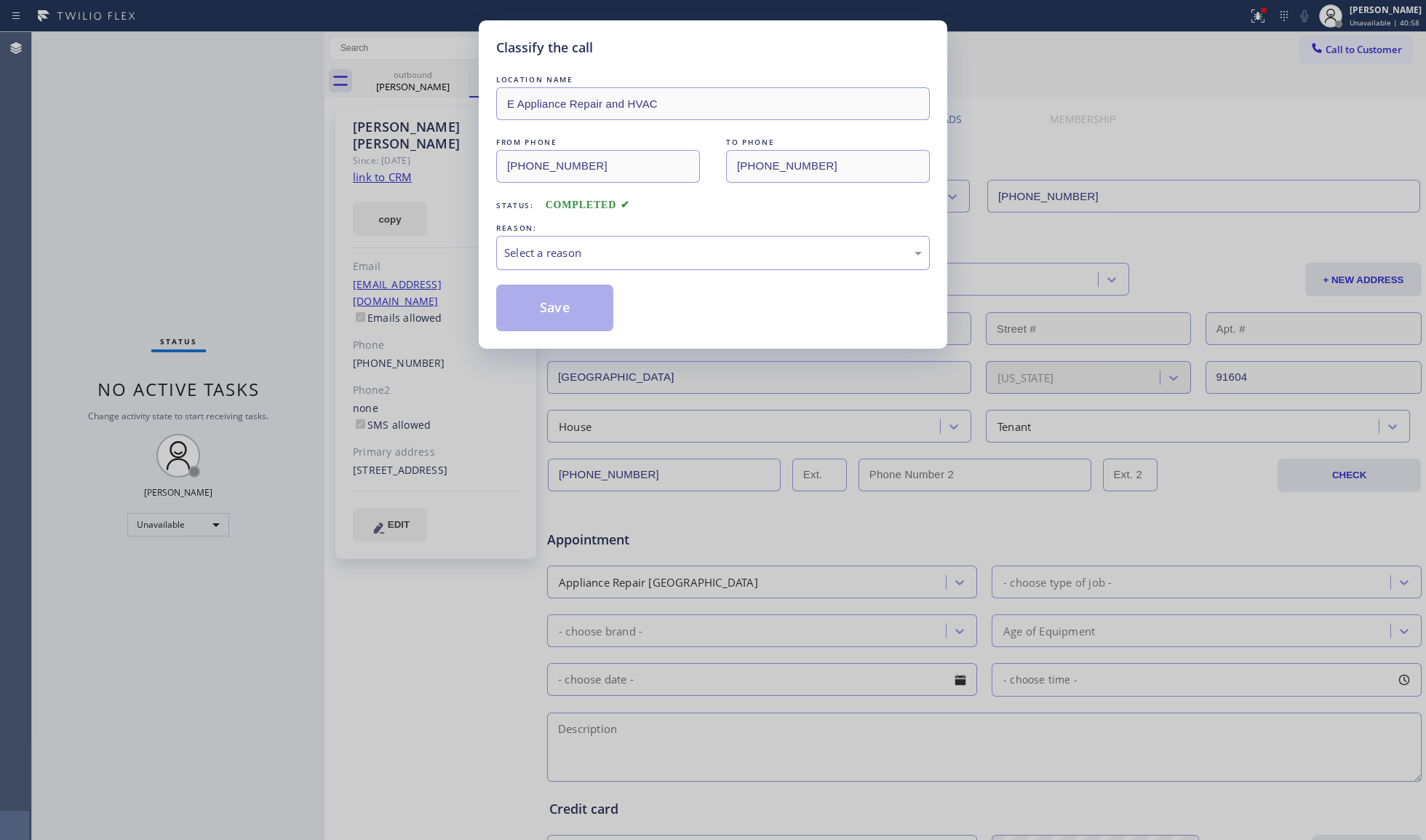
click at [559, 259] on div "Select a reason" at bounding box center [712, 252] width 417 height 17
click at [545, 301] on button "Save" at bounding box center [554, 307] width 117 height 47
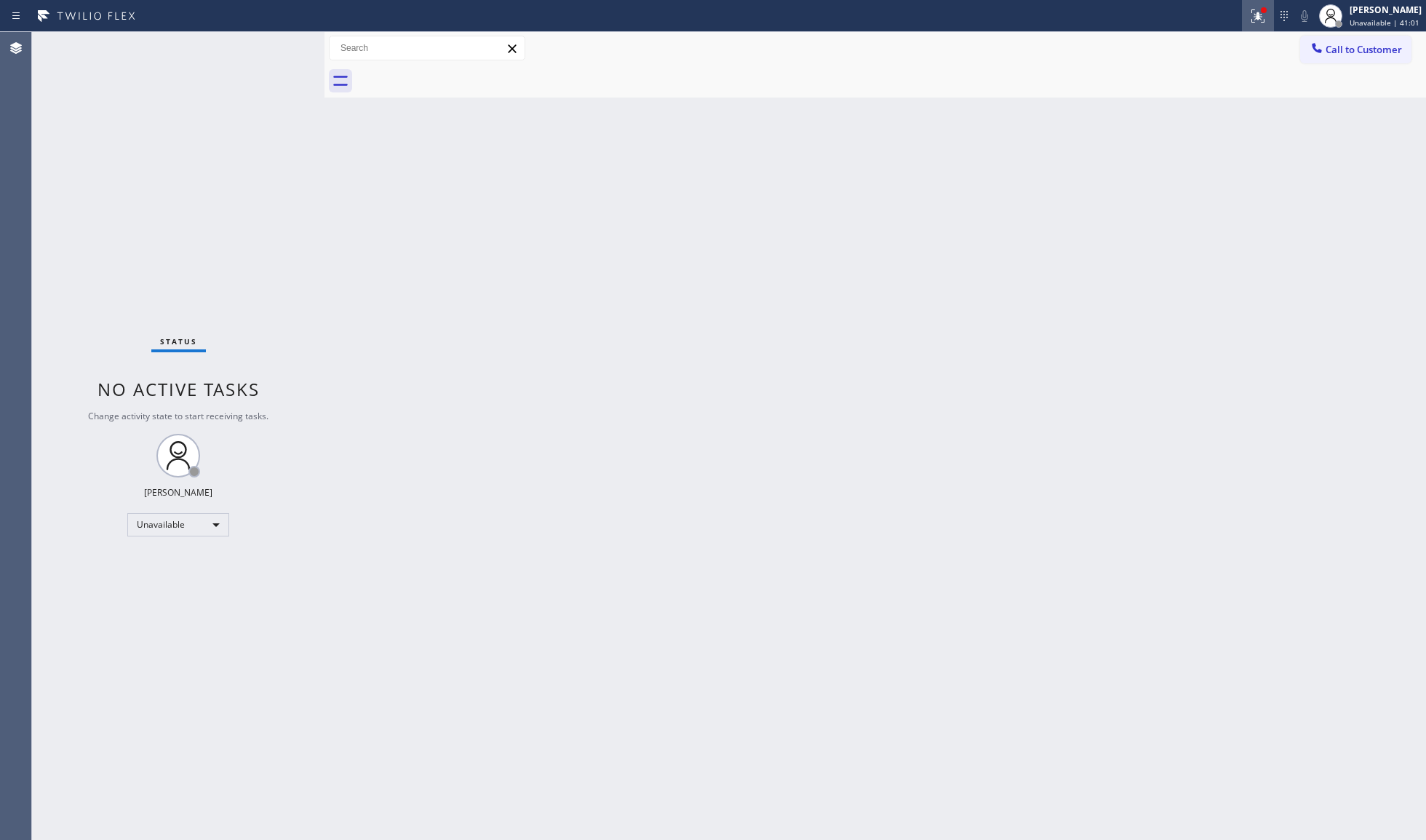
click at [1273, 24] on button at bounding box center [1258, 16] width 32 height 32
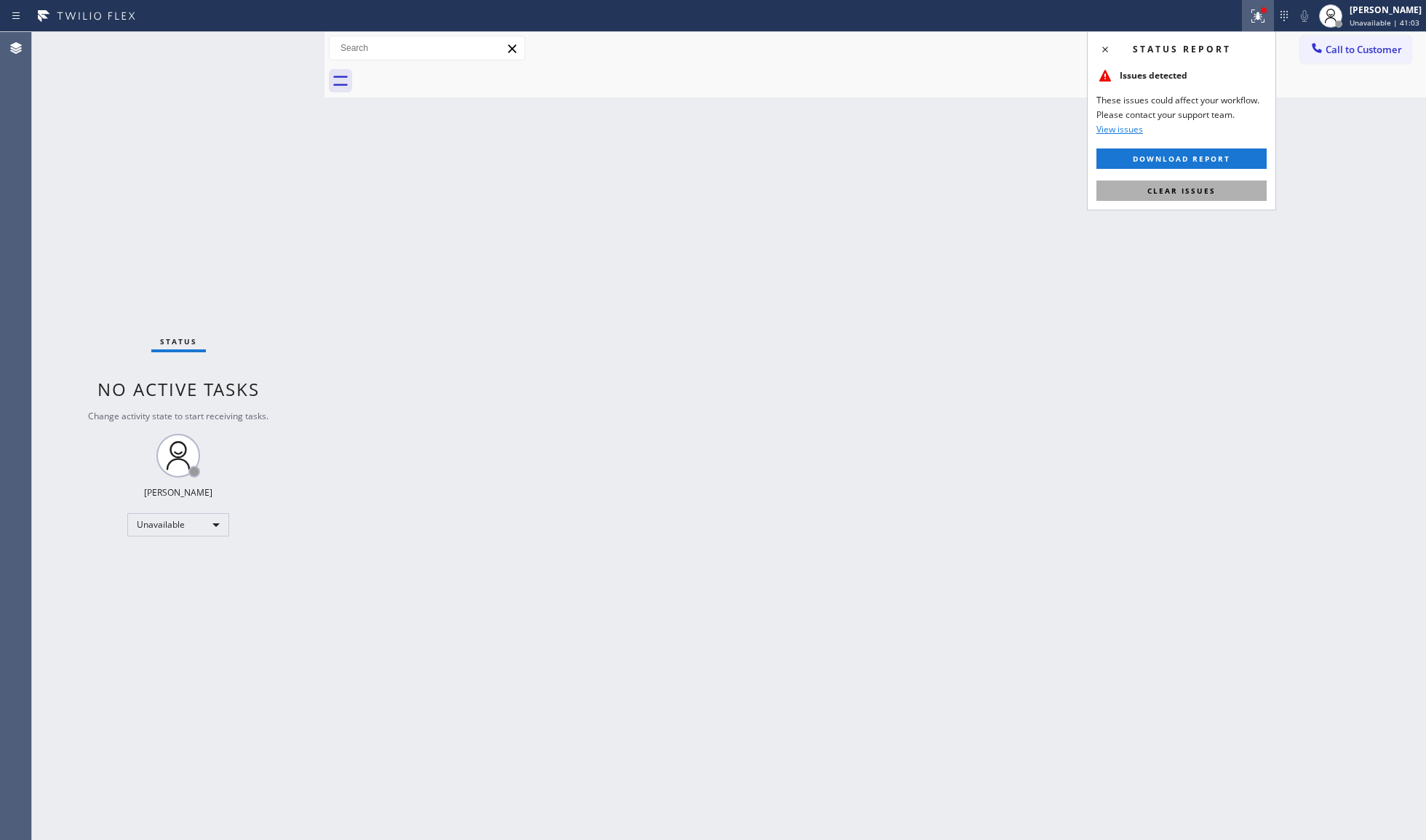
click at [1171, 184] on button "Clear issues" at bounding box center [1182, 191] width 170 height 20
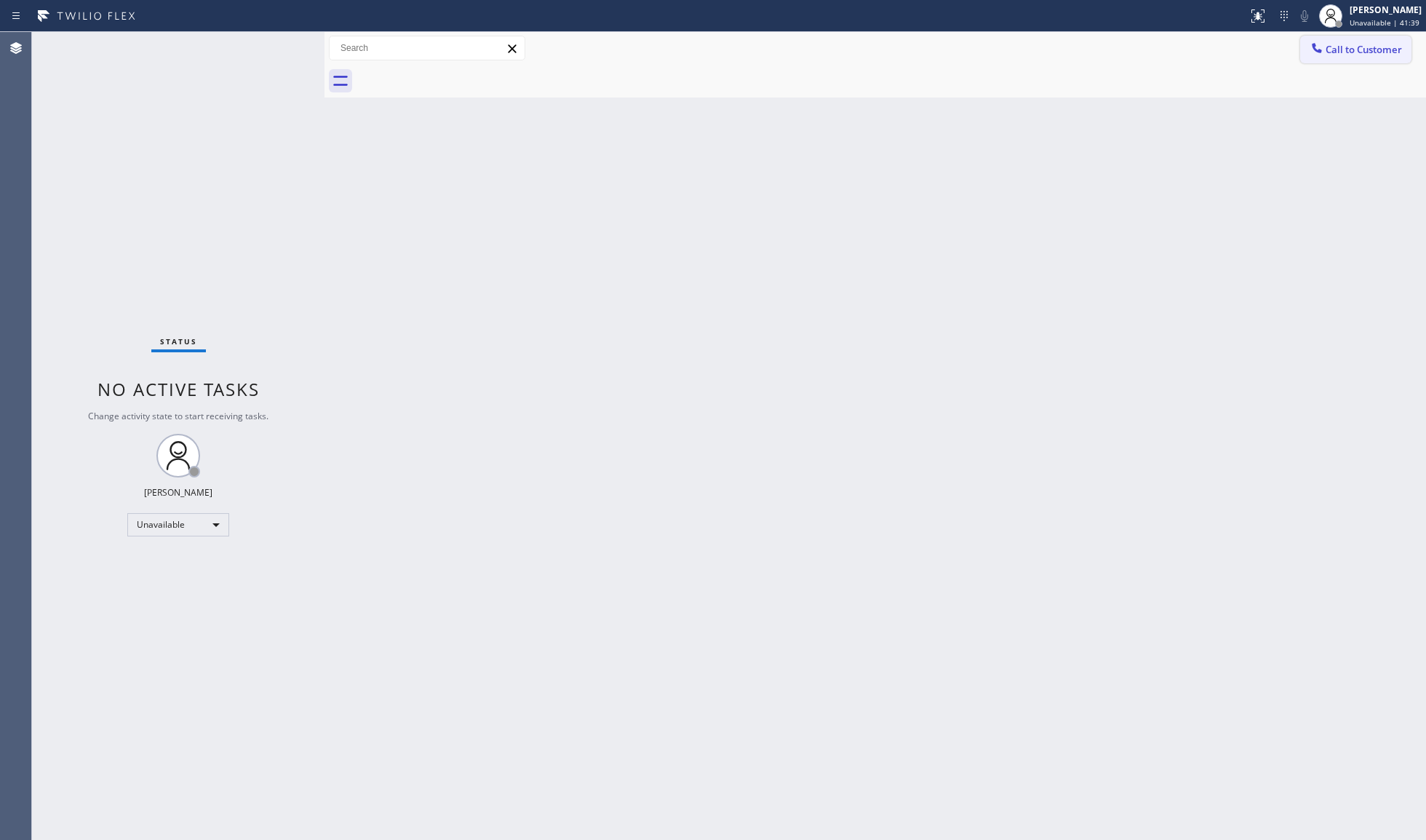
click at [1355, 49] on span "Call to Customer" at bounding box center [1364, 49] width 77 height 13
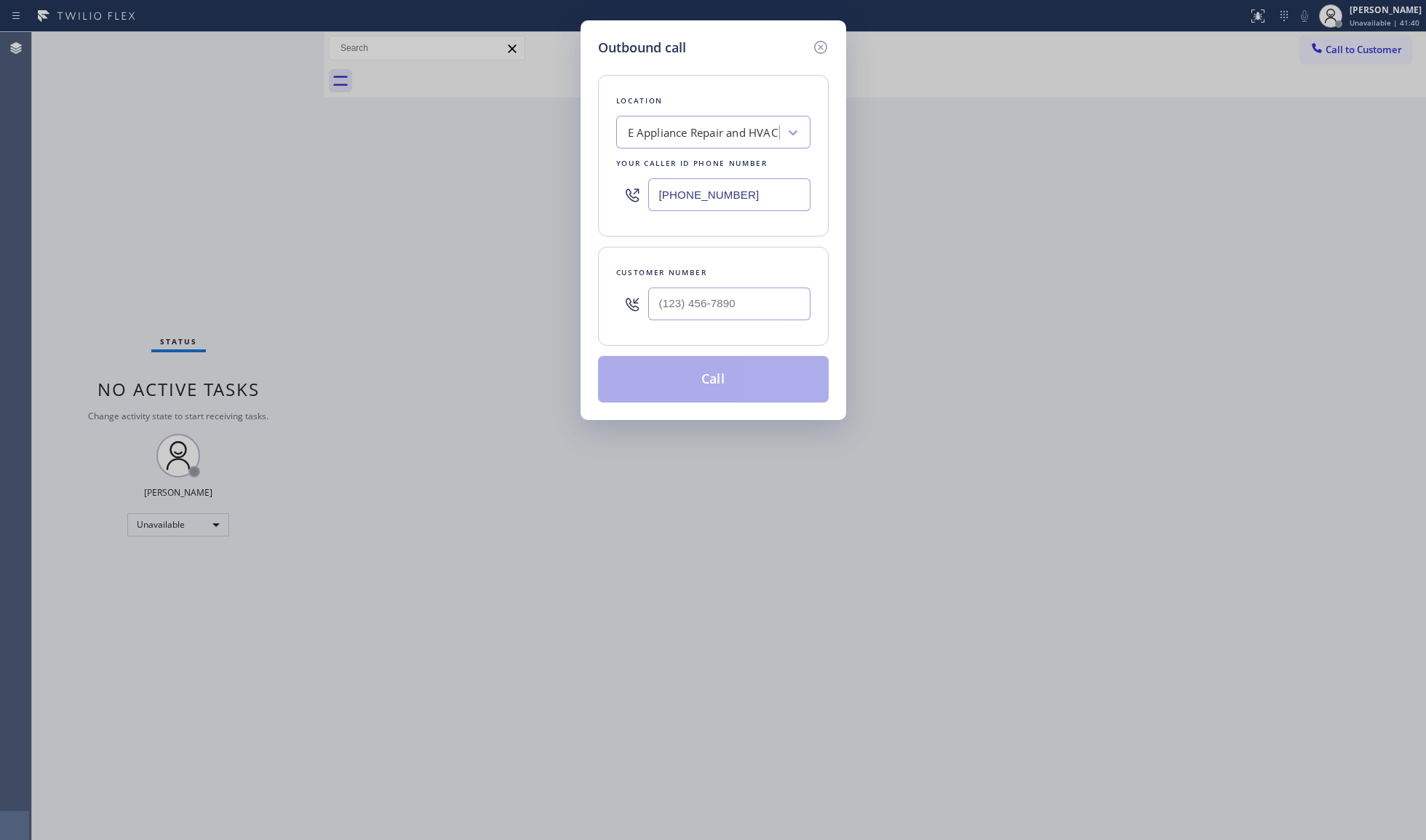
drag, startPoint x: 769, startPoint y: 213, endPoint x: 603, endPoint y: 198, distance: 166.7
click at [604, 199] on div "Location E Appliance Repair and HVAC Your caller id phone number [PHONE_NUMBER]" at bounding box center [713, 155] width 230 height 161
click at [751, 204] on input "(___) ___-____" at bounding box center [730, 194] width 162 height 33
paste input "323) 524-9960"
type input "[PHONE_NUMBER]"
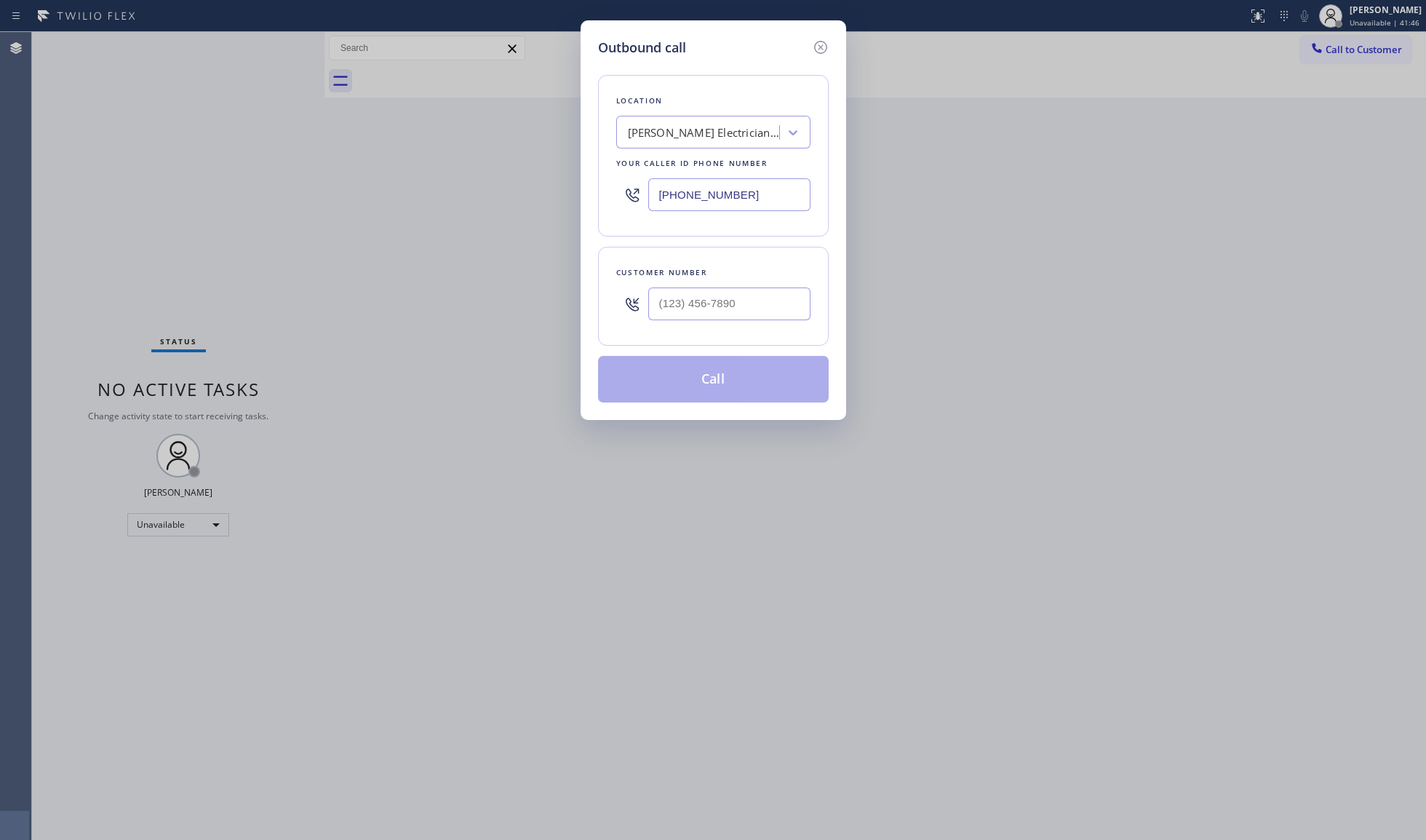
drag, startPoint x: 715, startPoint y: 321, endPoint x: 724, endPoint y: 309, distance: 15.0
click at [717, 321] on div at bounding box center [730, 304] width 162 height 48
paste input "310) 717-3627"
click at [724, 309] on input "[PHONE_NUMBER]" at bounding box center [730, 304] width 162 height 33
type input "[PHONE_NUMBER]"
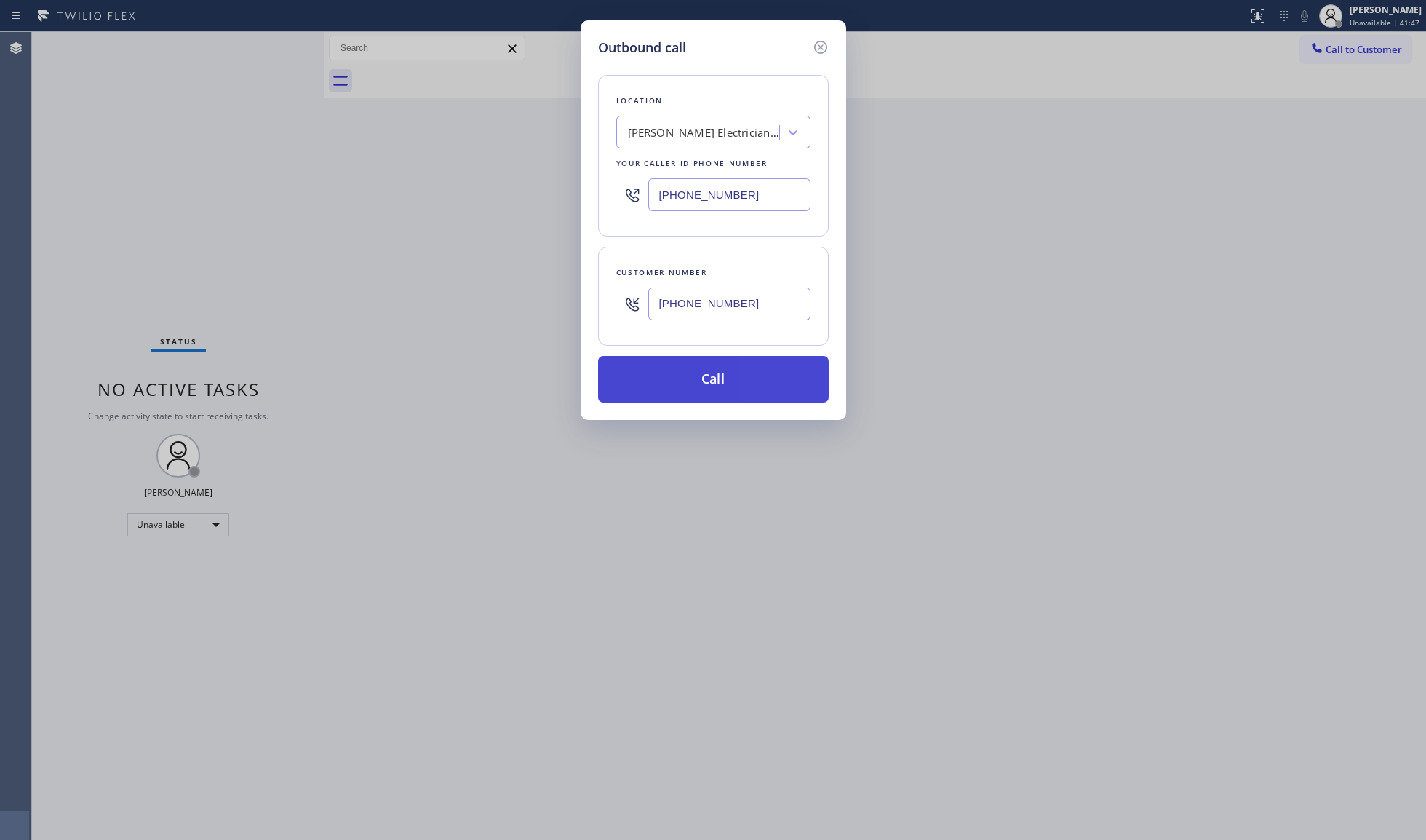
click at [710, 376] on button "Call" at bounding box center [713, 379] width 230 height 47
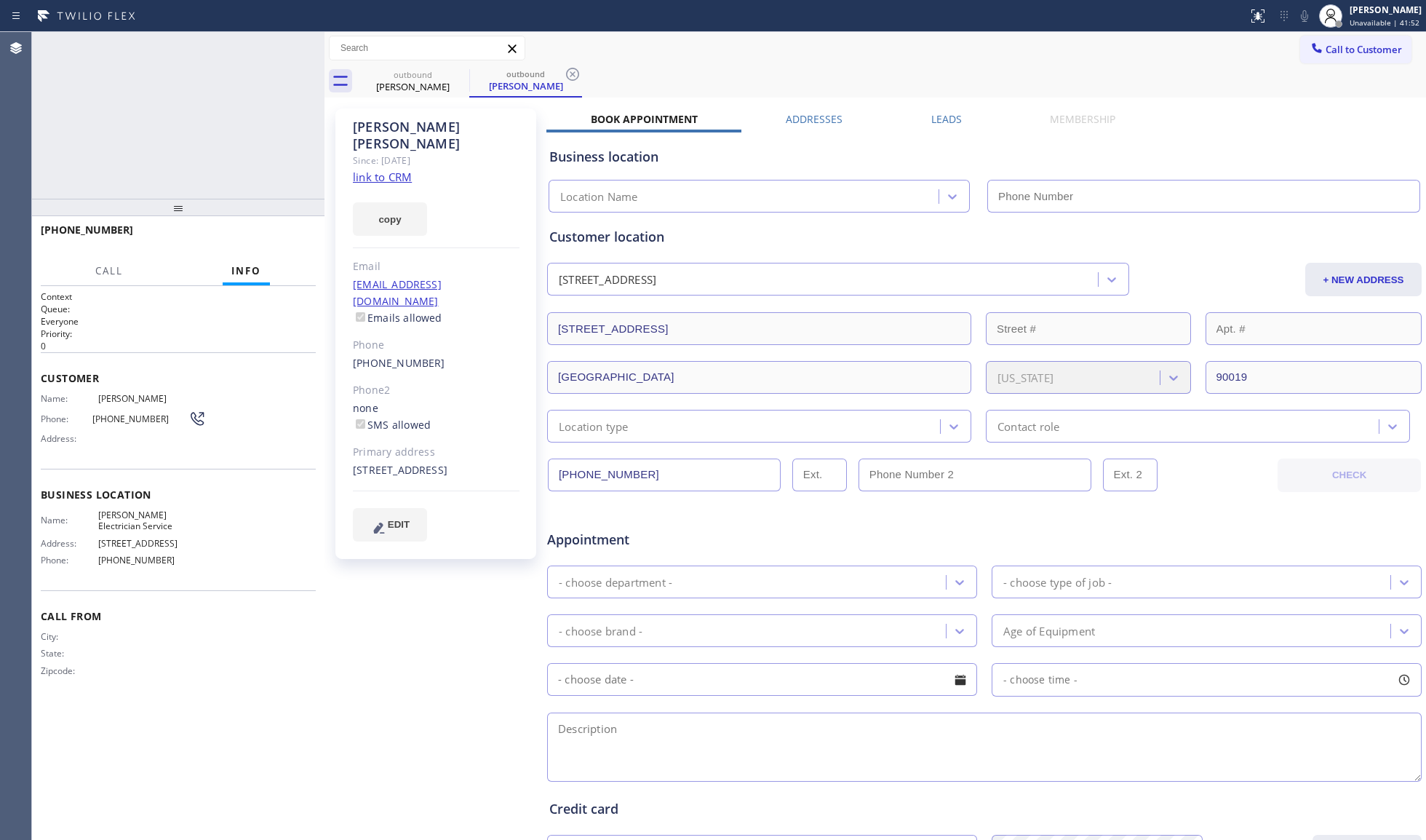
type input "[PHONE_NUMBER]"
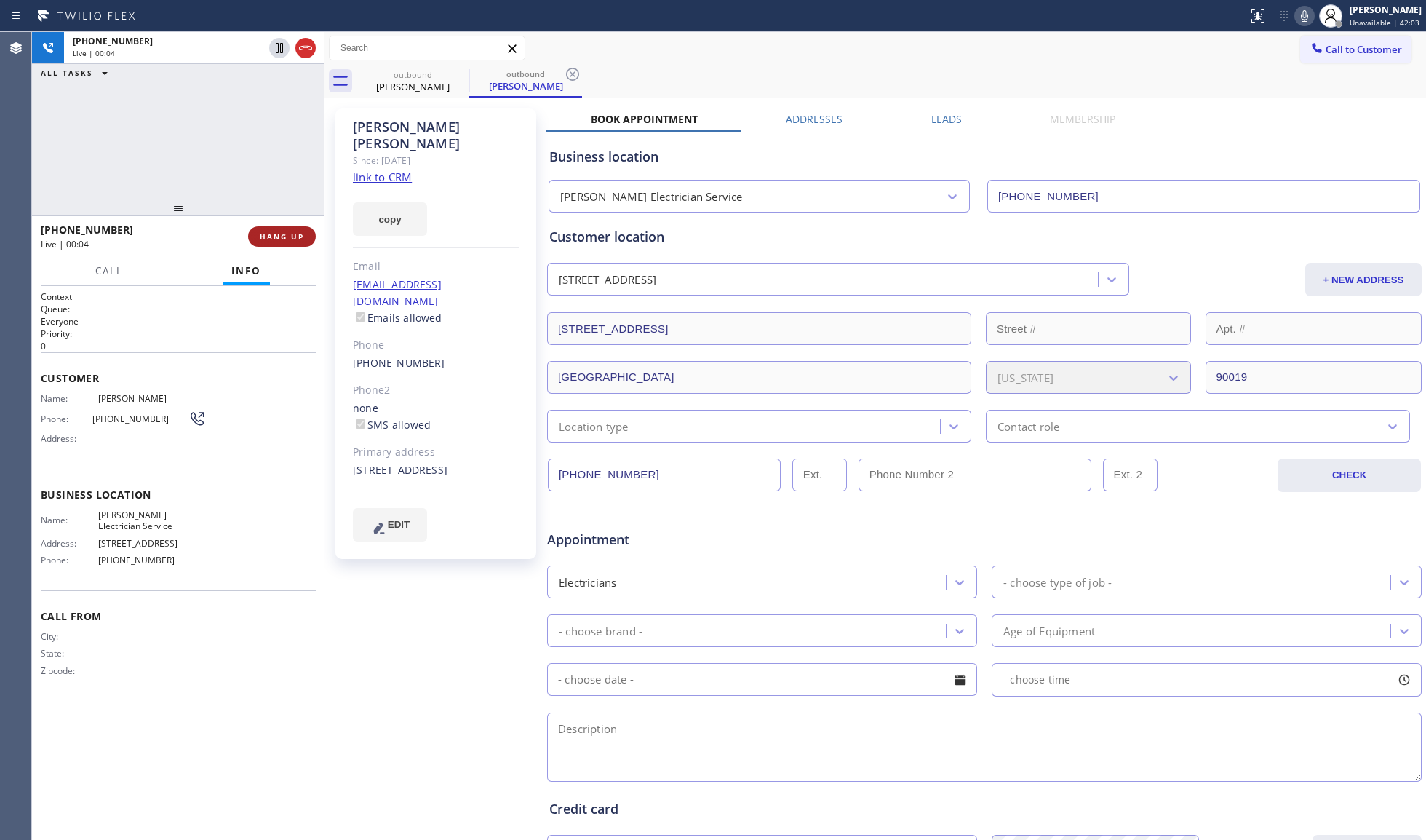
click at [312, 234] on div "[PHONE_NUMBER] Live | 00:04 HANG UP" at bounding box center [178, 236] width 293 height 41
click at [296, 238] on span "HANG UP" at bounding box center [281, 236] width 44 height 11
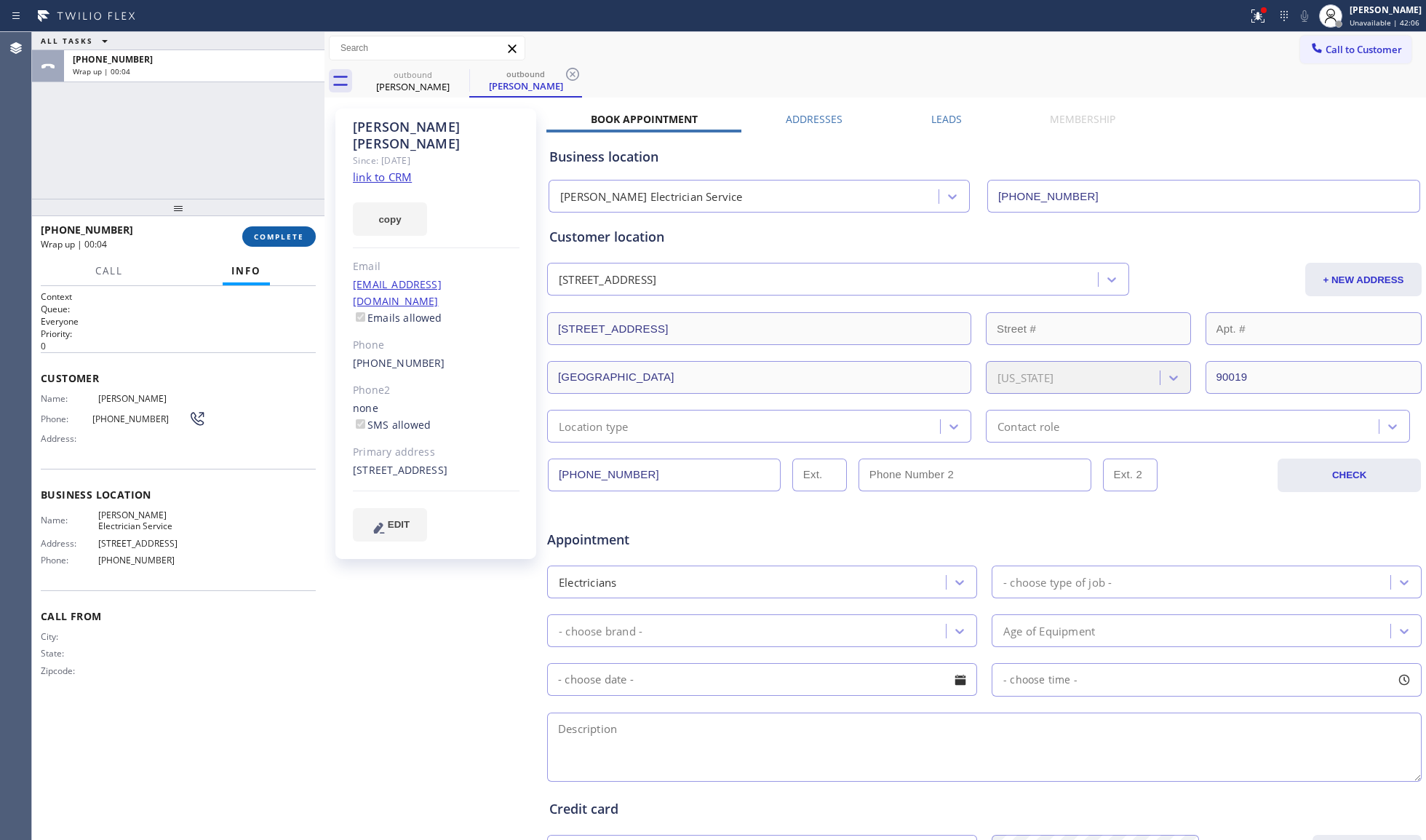
click at [274, 236] on span "COMPLETE" at bounding box center [279, 236] width 50 height 11
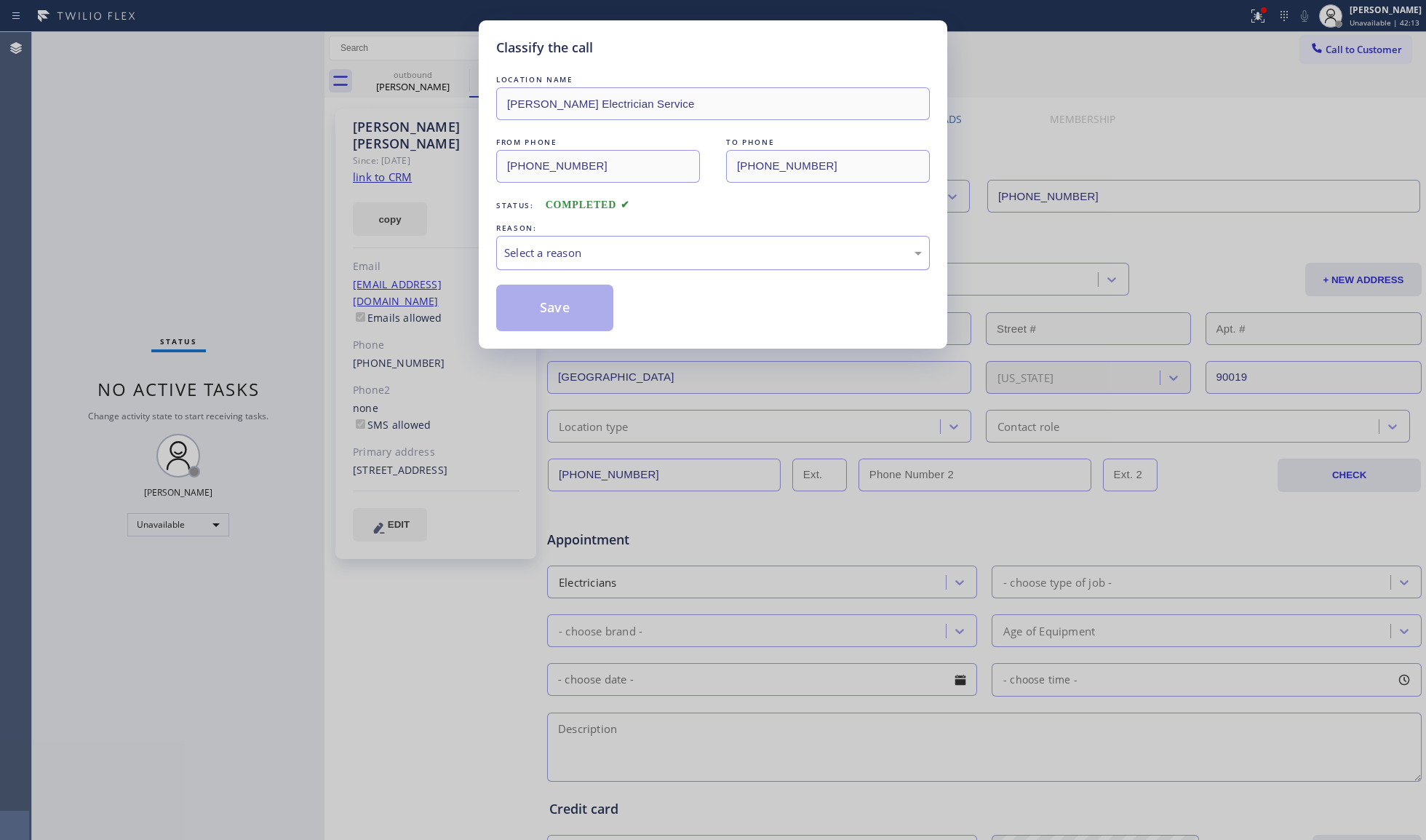
drag, startPoint x: 517, startPoint y: 251, endPoint x: 521, endPoint y: 266, distance: 15.5
click at [518, 253] on div "Select a reason" at bounding box center [712, 252] width 417 height 17
click at [540, 310] on button "Save" at bounding box center [554, 307] width 117 height 47
click at [542, 310] on button "Save" at bounding box center [554, 307] width 117 height 47
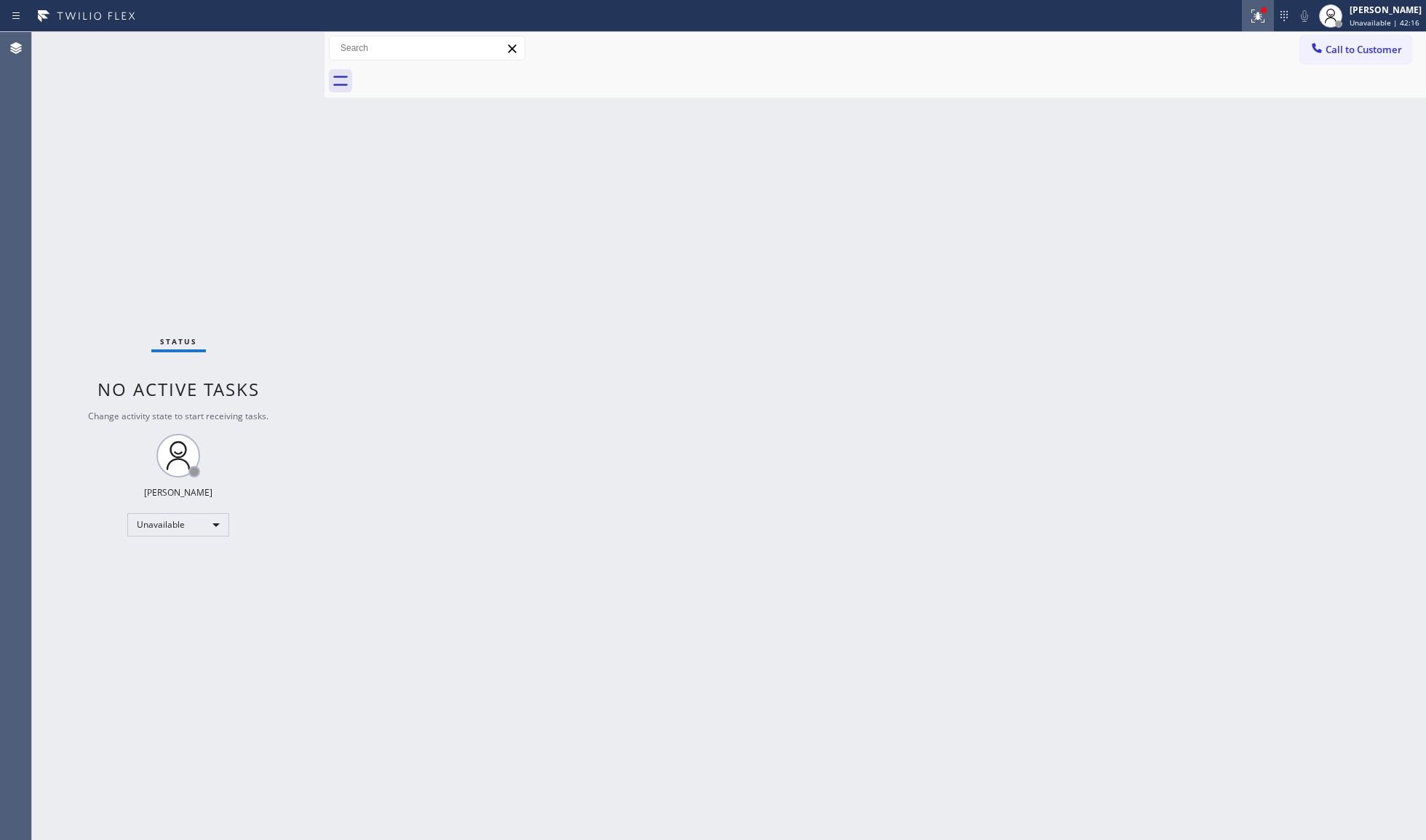
click at [1259, 14] on icon at bounding box center [1257, 16] width 13 height 13
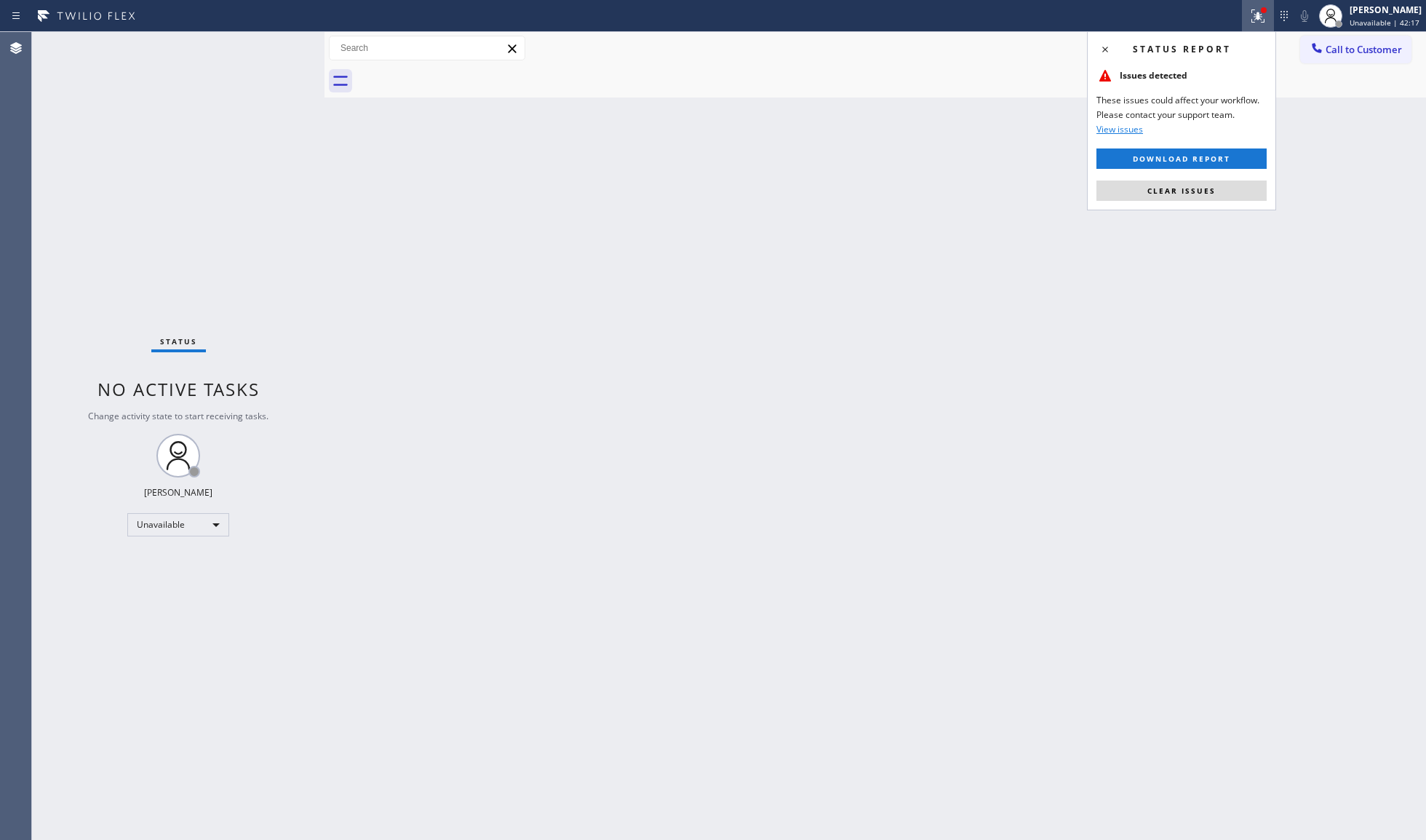
click at [1203, 178] on div "Status report Issues detected These issues could affect your workflow. Please c…" at bounding box center [1182, 120] width 189 height 179
click at [1200, 181] on button "Clear issues" at bounding box center [1182, 191] width 170 height 20
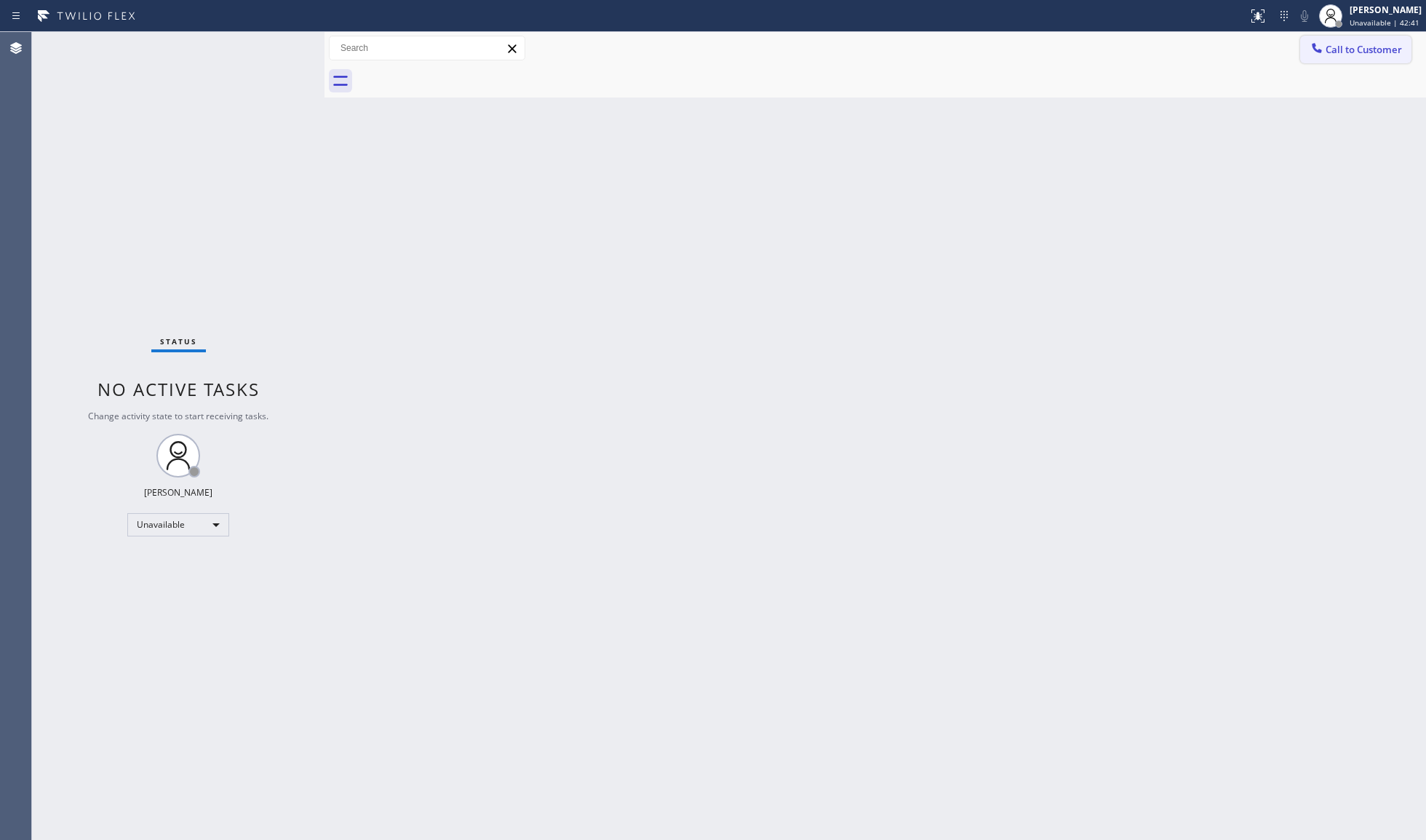
click at [1342, 50] on span "Call to Customer" at bounding box center [1364, 49] width 77 height 13
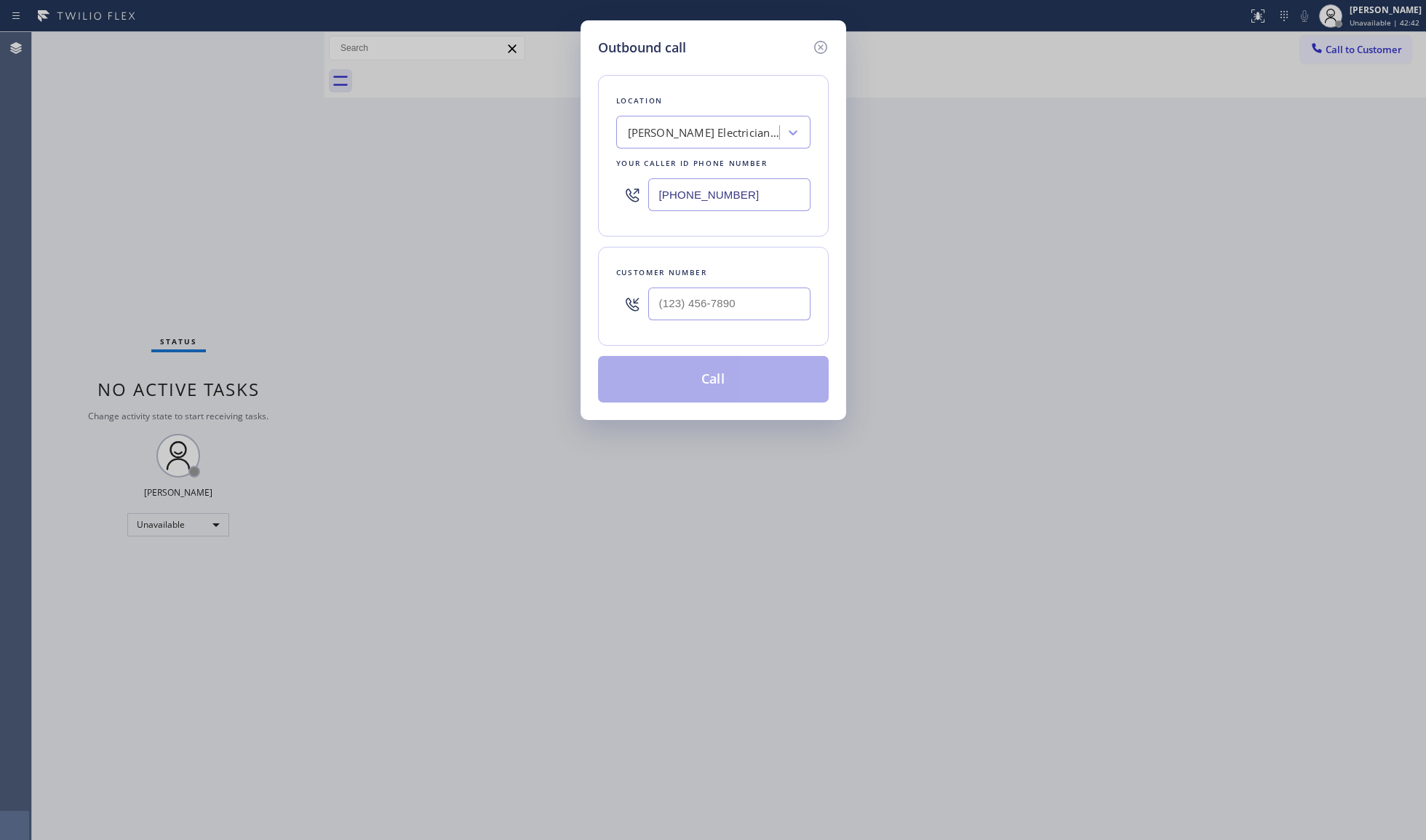
drag, startPoint x: 690, startPoint y: 201, endPoint x: 522, endPoint y: 202, distance: 168.0
click at [522, 202] on div "Outbound call Location [GEOGRAPHIC_DATA][PERSON_NAME] Electrician Service Your …" at bounding box center [713, 420] width 1426 height 840
paste input "480) 680-9059"
type input "[PHONE_NUMBER]"
paste input "480) 669-6960"
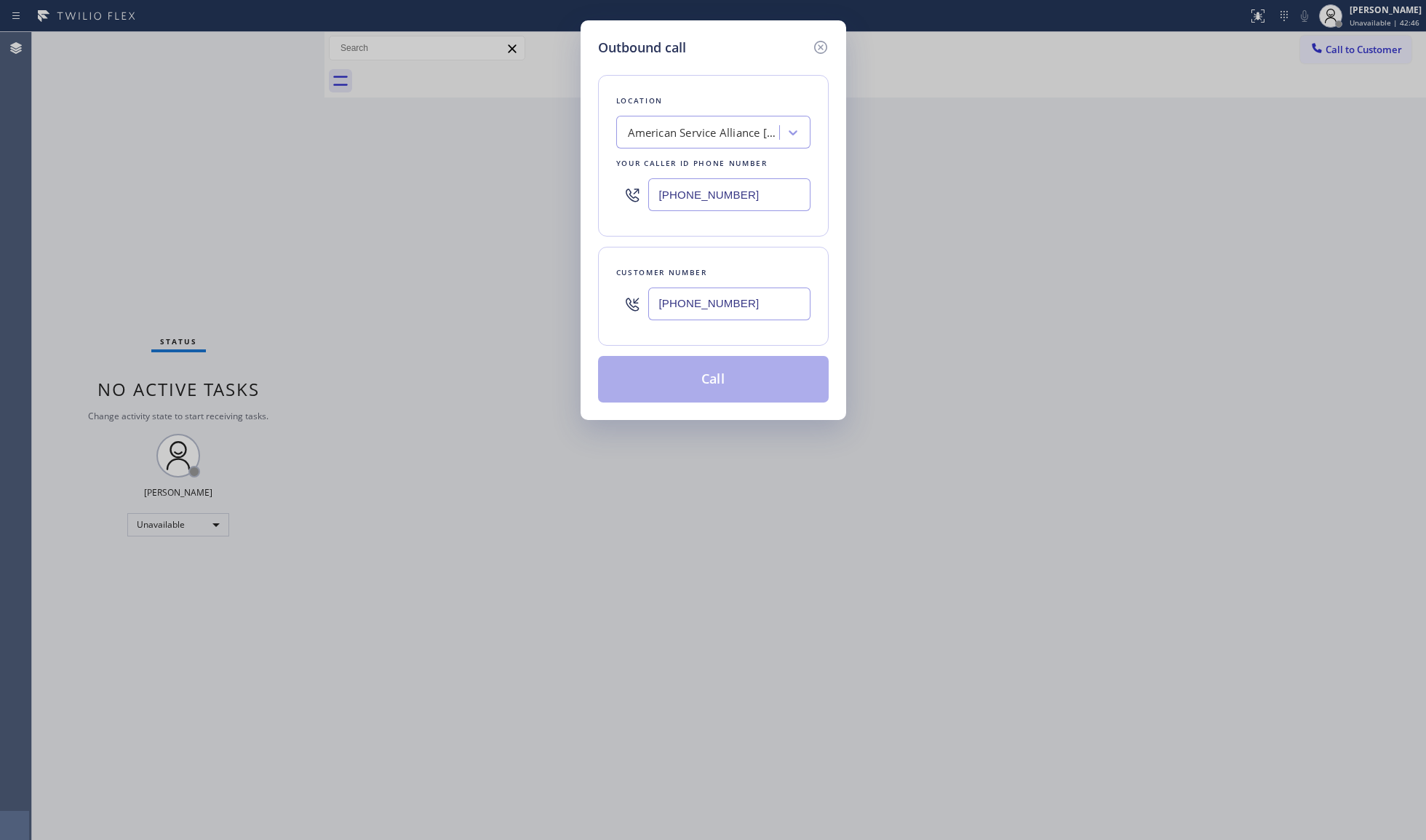
click at [708, 309] on input "[PHONE_NUMBER]" at bounding box center [730, 304] width 162 height 33
type input "[PHONE_NUMBER]"
click at [804, 224] on div "Location American Service Alliance [PERSON_NAME] Your caller id phone number [P…" at bounding box center [713, 155] width 230 height 161
click at [732, 379] on button "Call" at bounding box center [713, 379] width 230 height 47
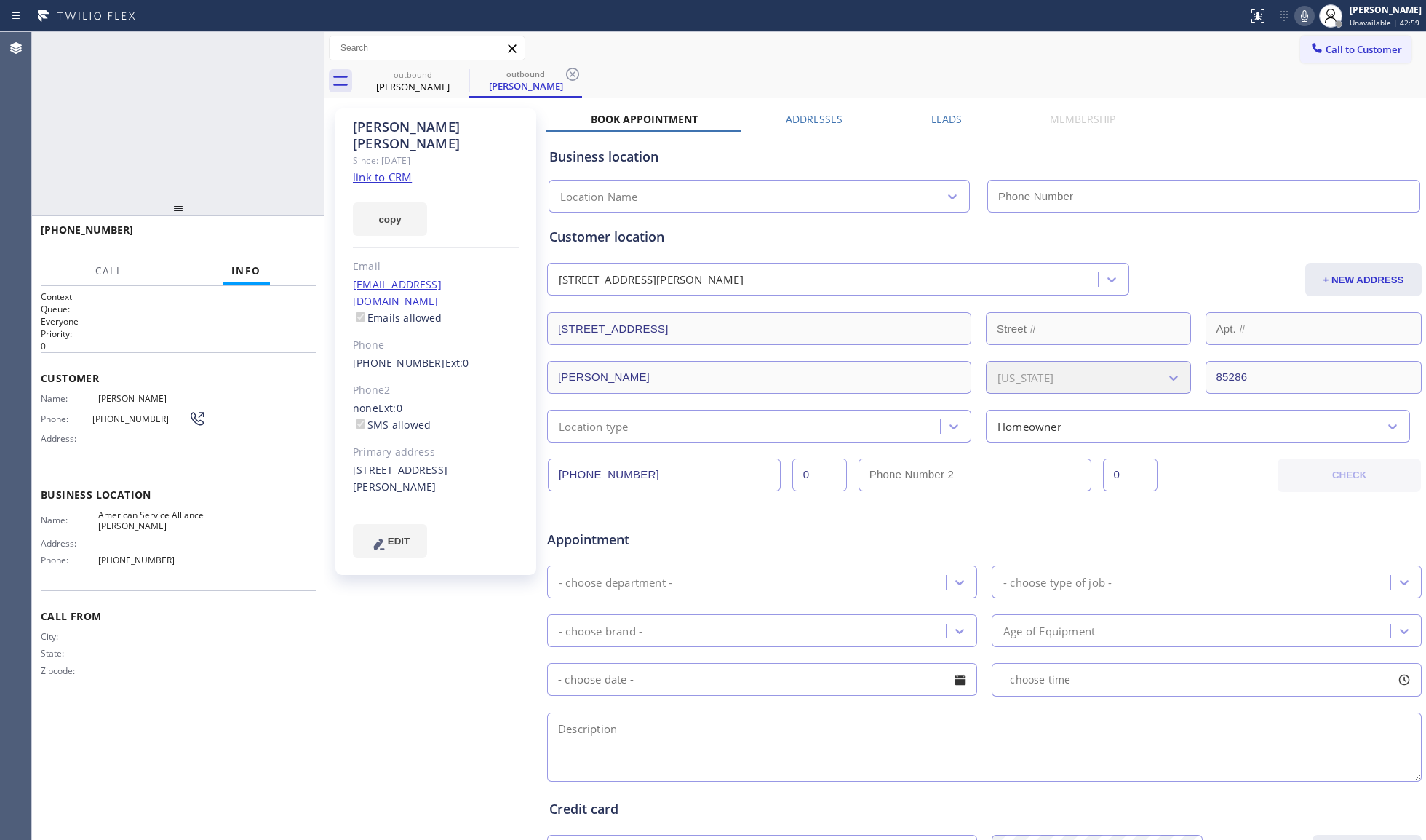
type input "[PHONE_NUMBER]"
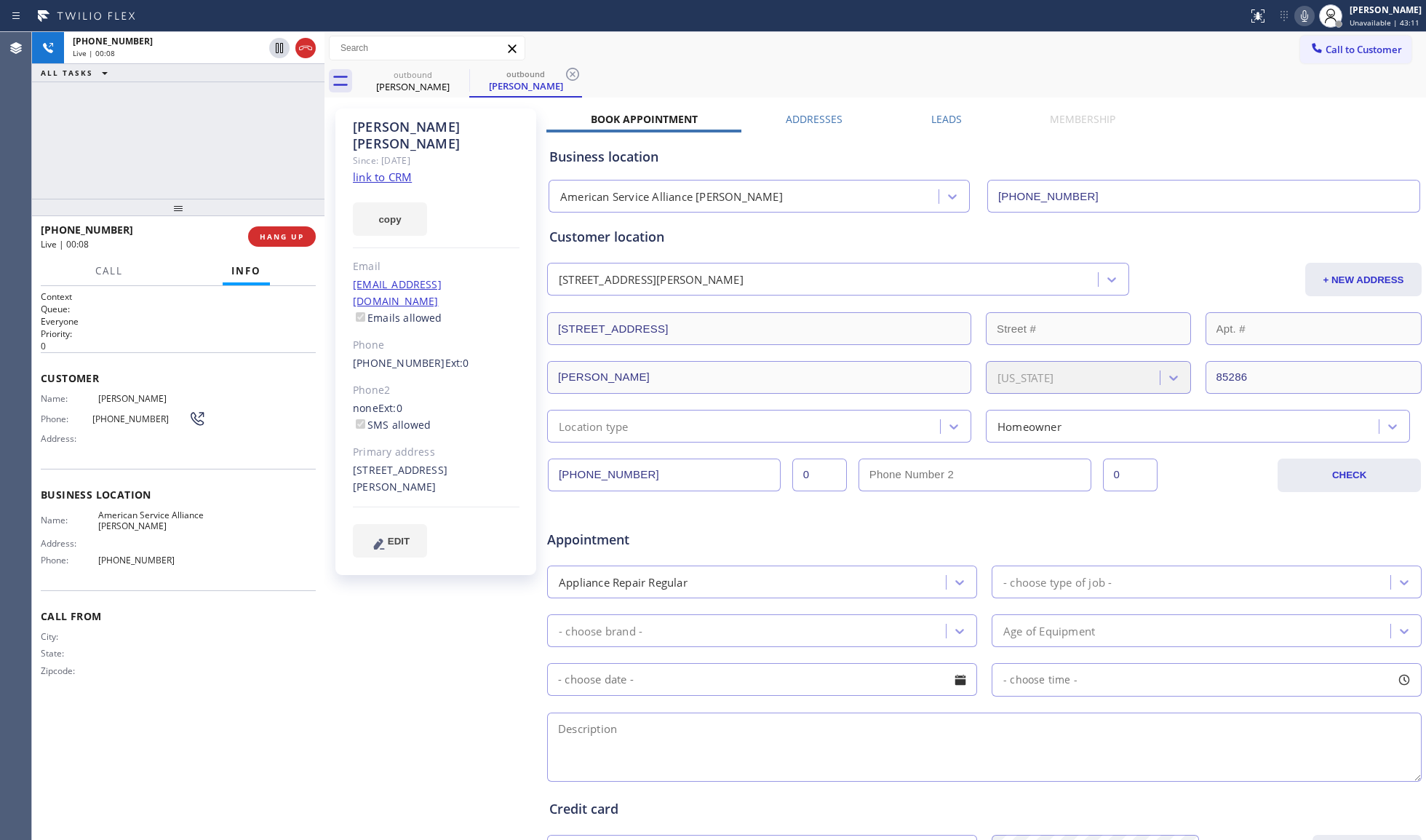
drag, startPoint x: 321, startPoint y: 237, endPoint x: 296, endPoint y: 236, distance: 25.0
click at [325, 236] on div at bounding box center [325, 435] width 0 height 807
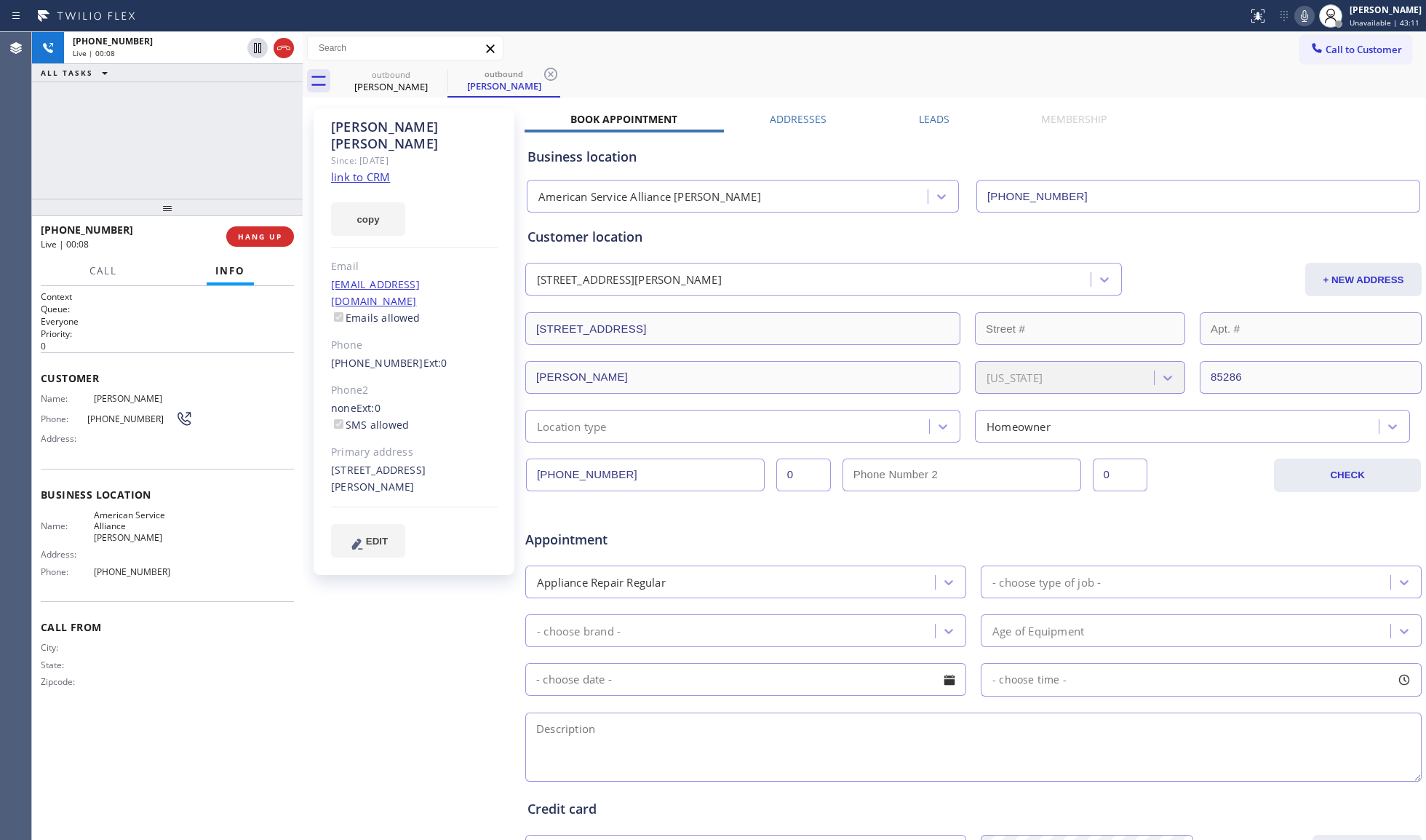
click at [296, 236] on div "[PHONE_NUMBER] Live | 00:08 HANG UP" at bounding box center [167, 236] width 271 height 41
click at [296, 236] on div "[PHONE_NUMBER] Live | 00:08 HANG UP" at bounding box center [167, 236] width 271 height 41
click at [287, 235] on button "HANG UP" at bounding box center [259, 236] width 68 height 20
click at [287, 234] on button "HANG UP" at bounding box center [259, 236] width 68 height 20
click at [287, 233] on button "COMPLETE" at bounding box center [257, 236] width 73 height 20
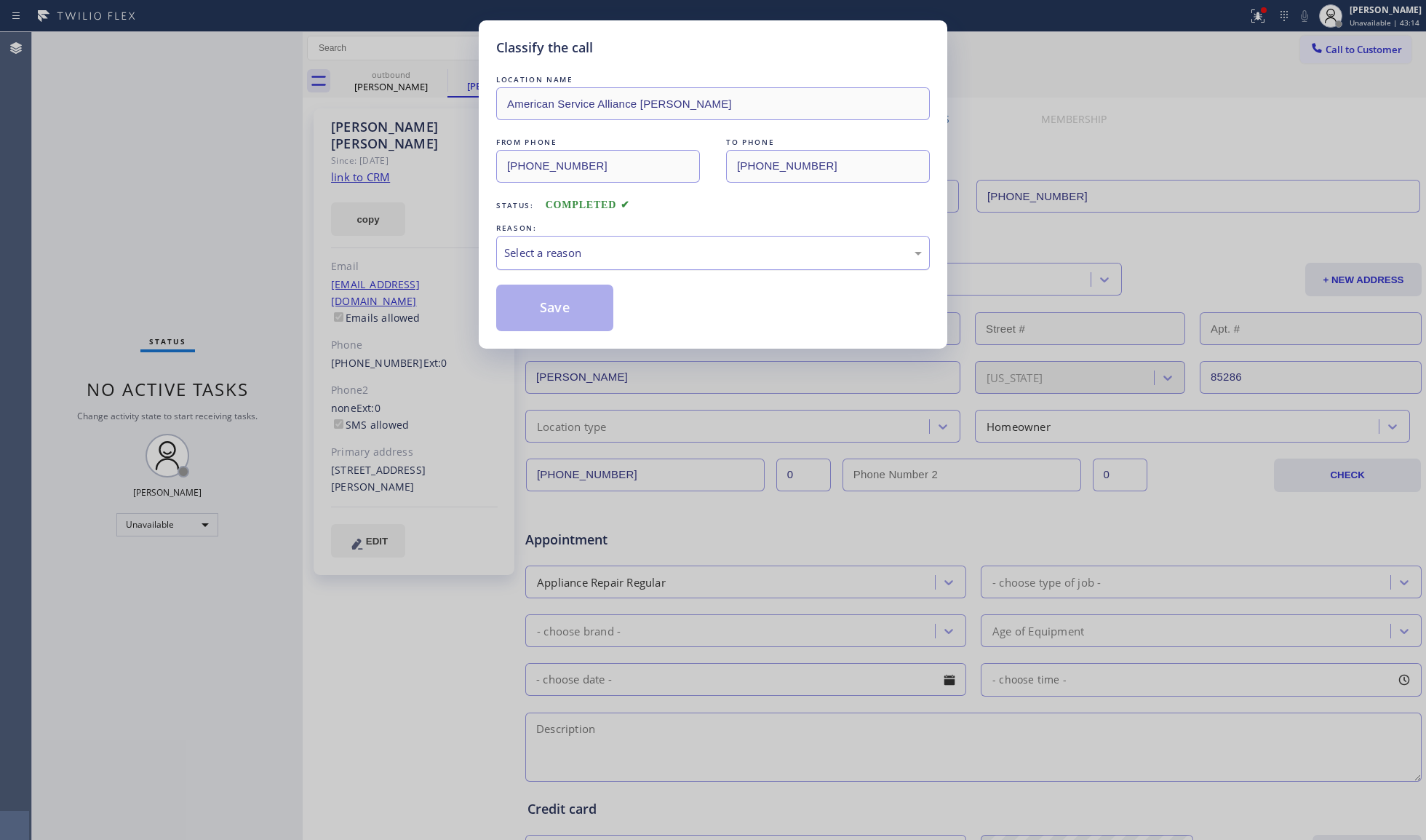
click at [566, 243] on div "Select a reason" at bounding box center [712, 252] width 433 height 34
click at [538, 306] on button "Save" at bounding box center [554, 307] width 117 height 47
click at [539, 306] on button "Save" at bounding box center [554, 307] width 117 height 47
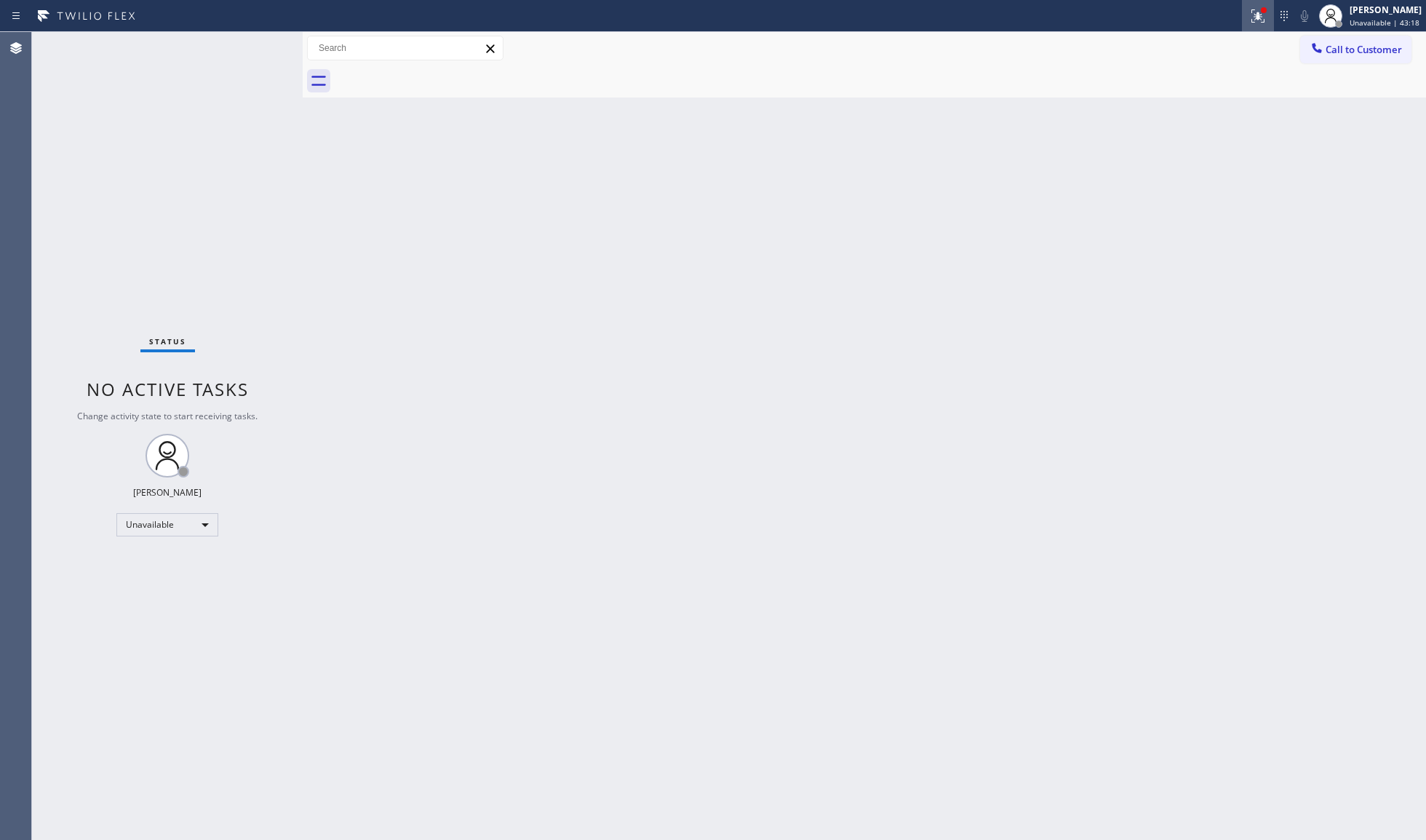
click at [1259, 12] on icon at bounding box center [1258, 14] width 9 height 5
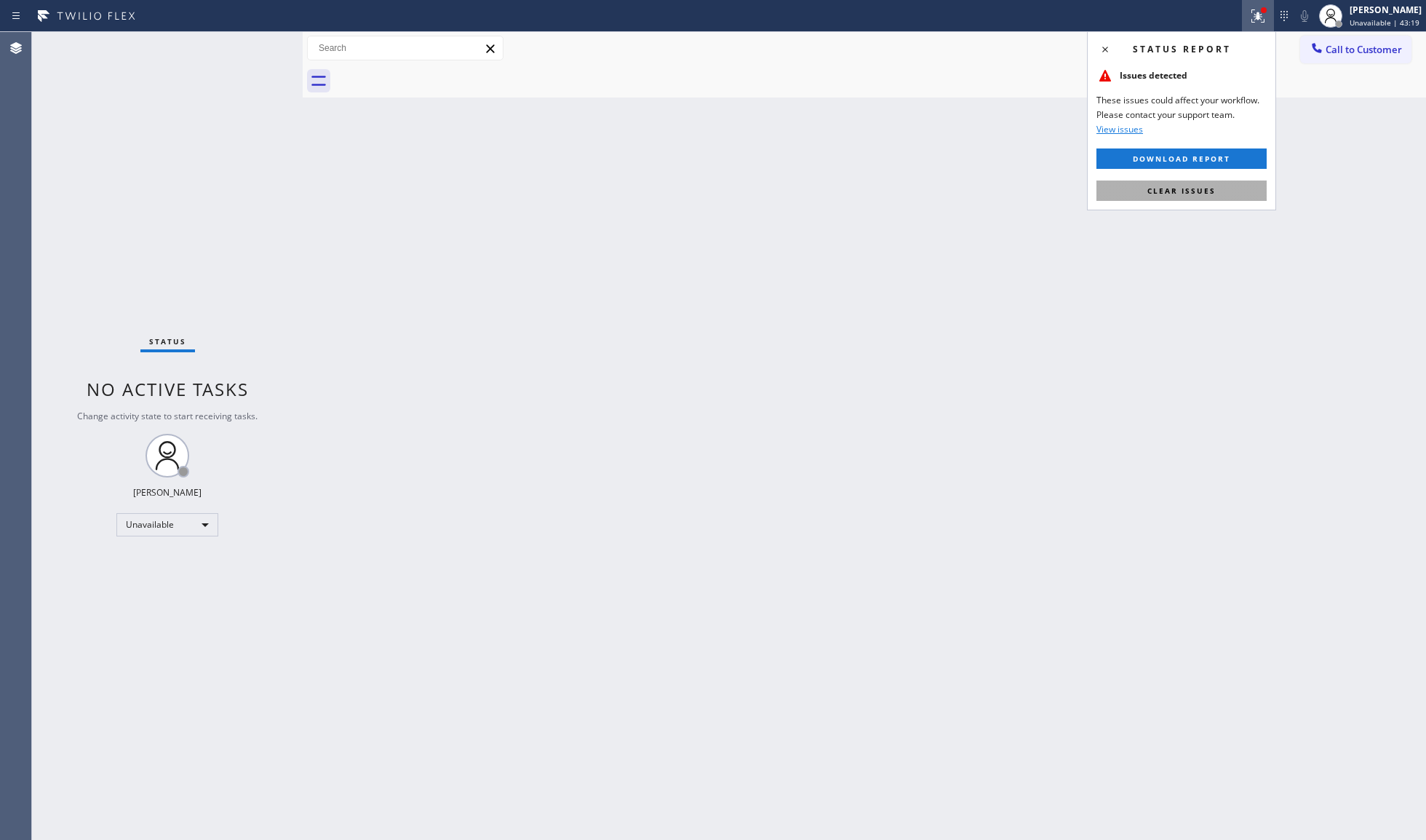
click at [1173, 187] on span "Clear issues" at bounding box center [1182, 191] width 69 height 11
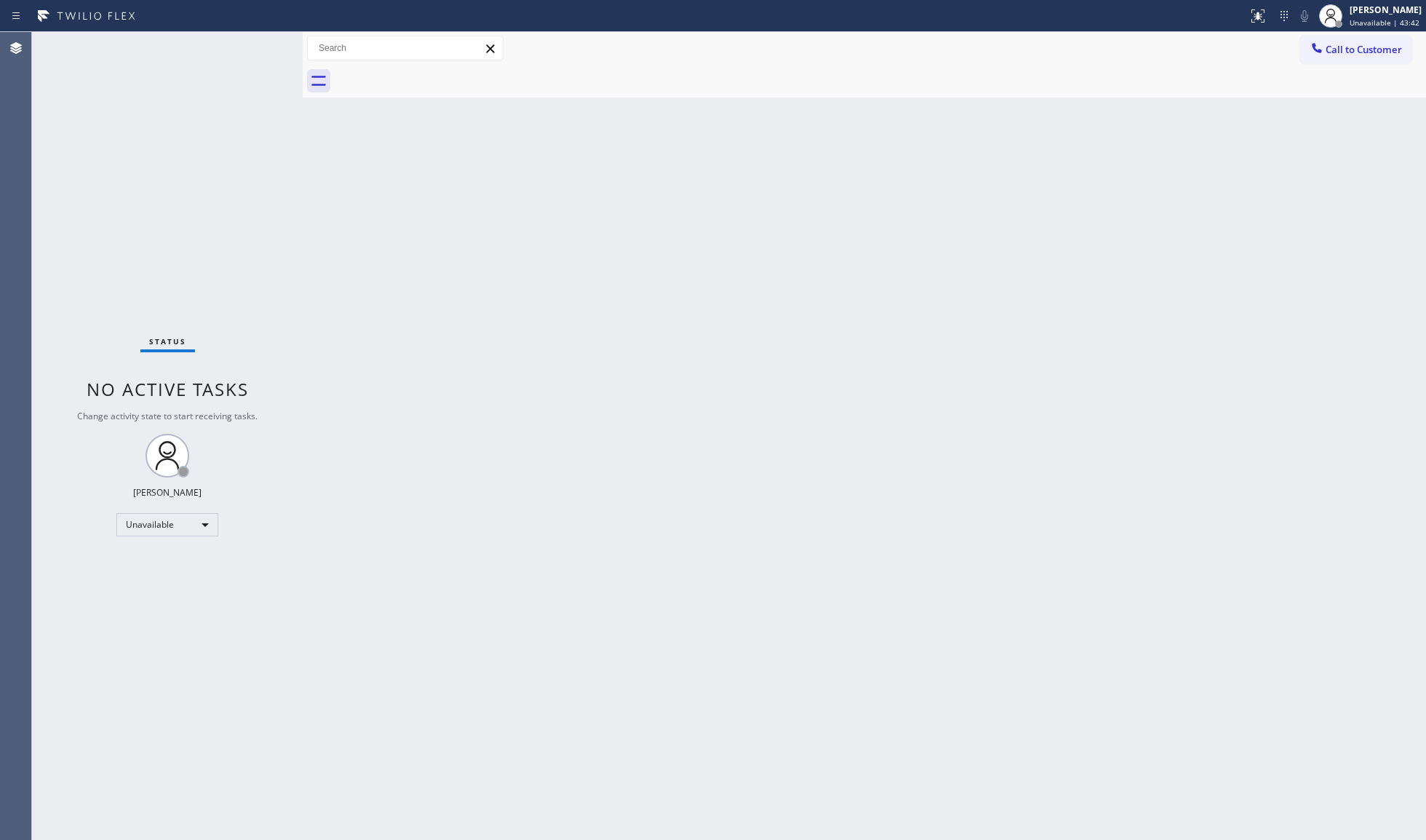
click at [1318, 45] on button "Call to Customer" at bounding box center [1356, 49] width 111 height 27
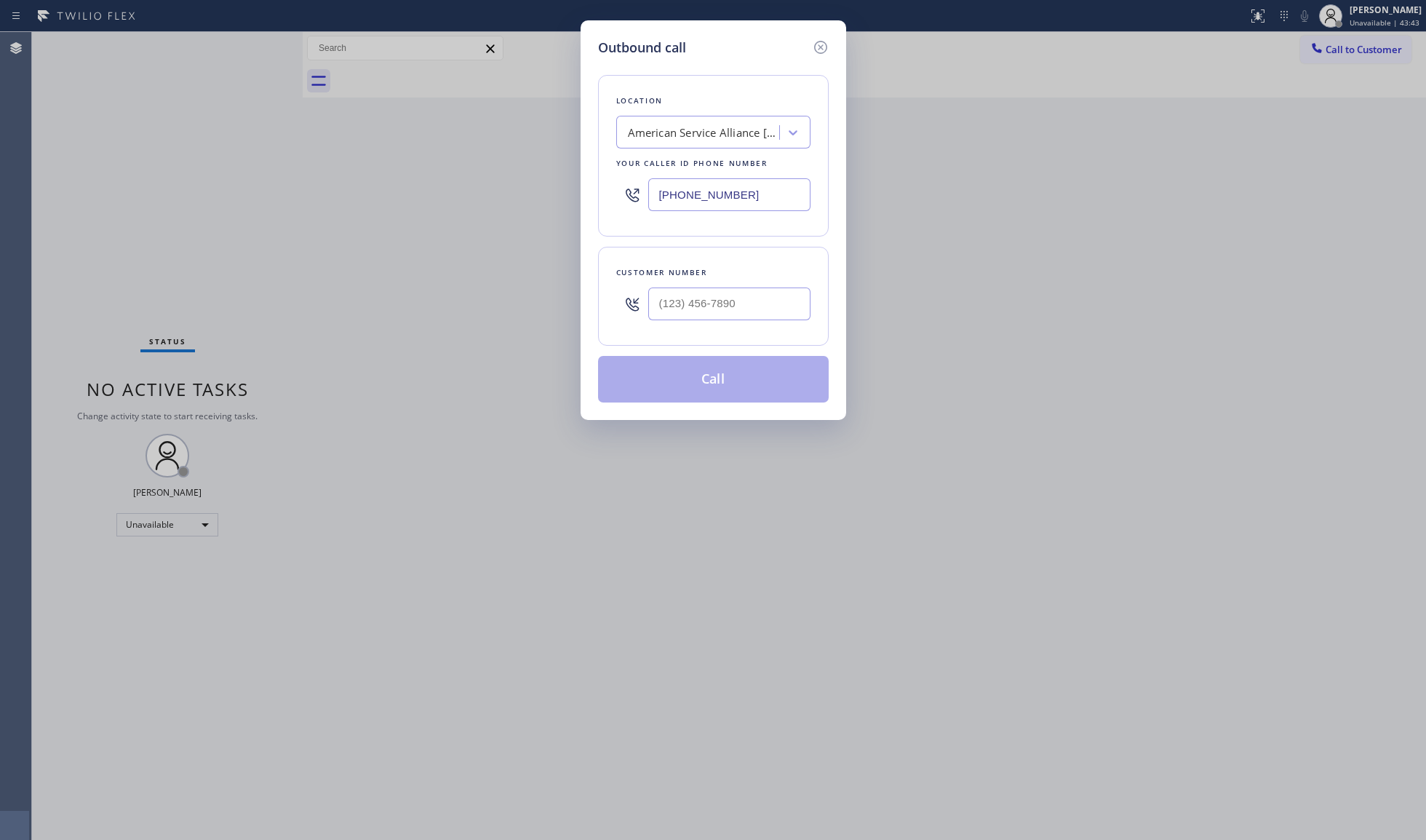
drag, startPoint x: 787, startPoint y: 177, endPoint x: 608, endPoint y: 184, distance: 179.1
click at [608, 187] on div "Location American Service Alliance [PERSON_NAME] Your caller id phone number [P…" at bounding box center [713, 155] width 230 height 161
click at [737, 197] on input "(___) ___-____" at bounding box center [730, 194] width 162 height 33
paste input "877) 777-0796"
type input "[PHONE_NUMBER]"
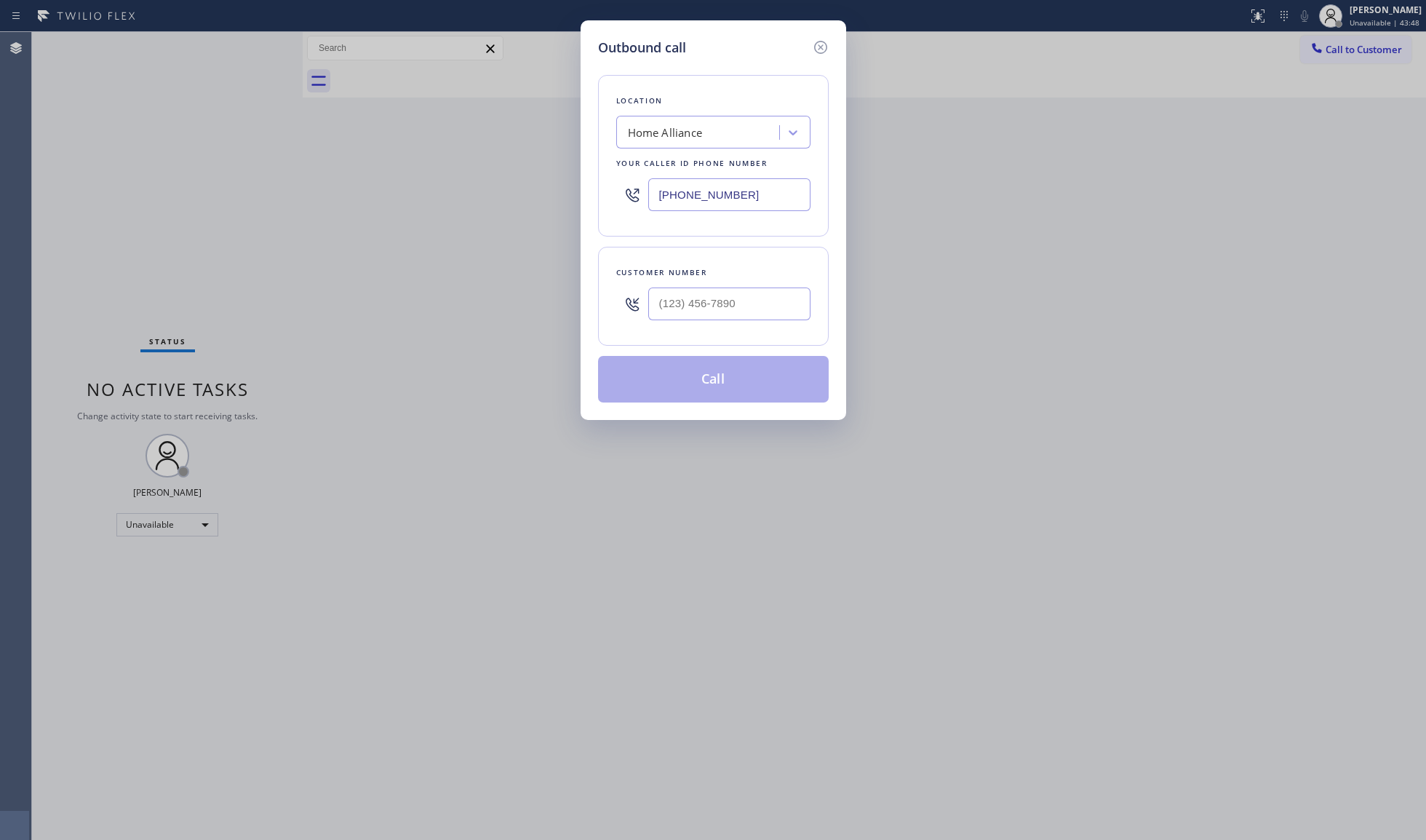
click at [712, 274] on div "Customer number" at bounding box center [713, 272] width 194 height 15
paste
click at [708, 291] on input "(___) ___-8184" at bounding box center [730, 304] width 162 height 33
drag, startPoint x: 766, startPoint y: 309, endPoint x: 539, endPoint y: 313, distance: 227.0
click at [533, 312] on div "Outbound call Location Home Alliance Your caller id phone number [PHONE_NUMBER]…" at bounding box center [713, 420] width 1426 height 840
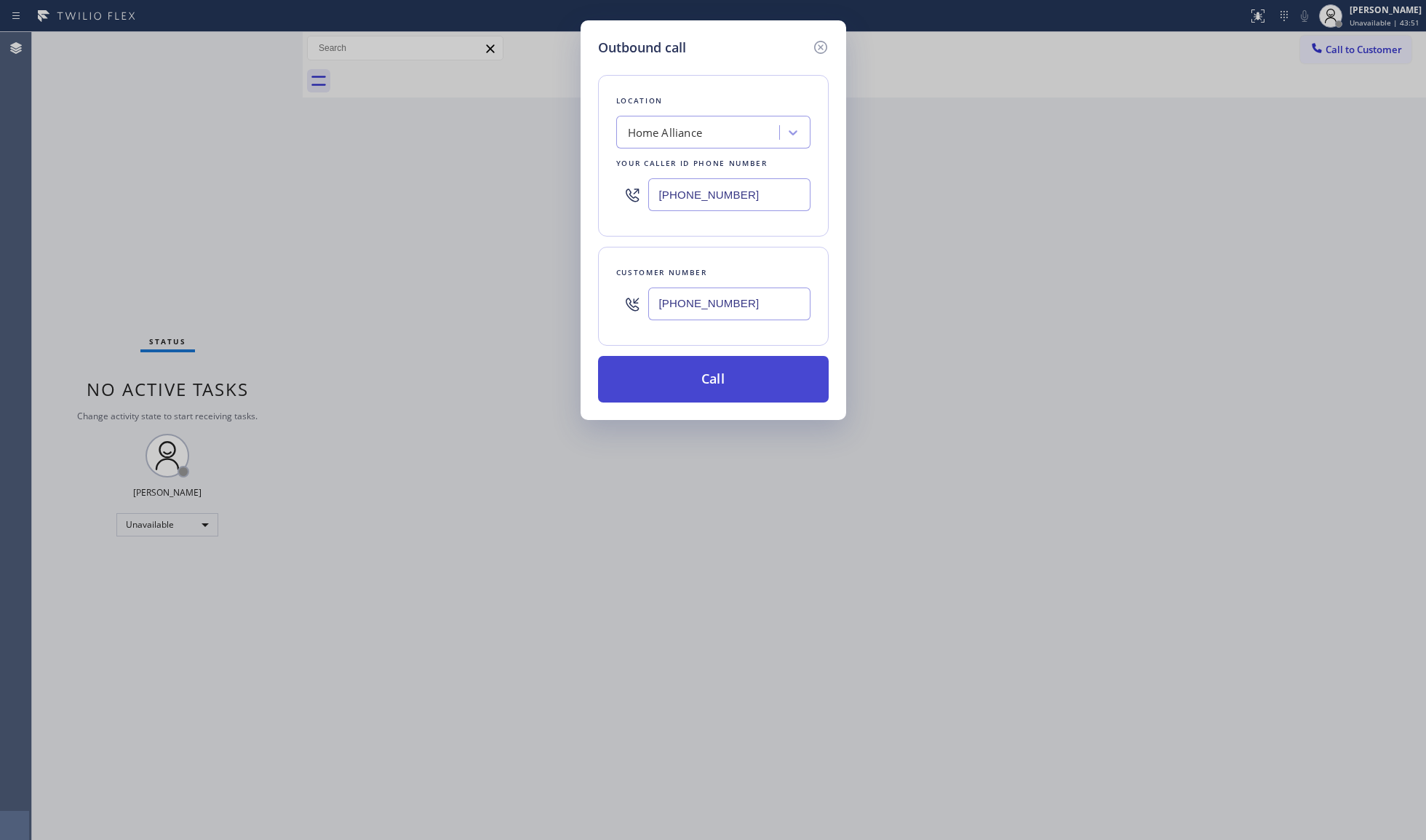
type input "[PHONE_NUMBER]"
click at [723, 379] on button "Call" at bounding box center [713, 379] width 230 height 47
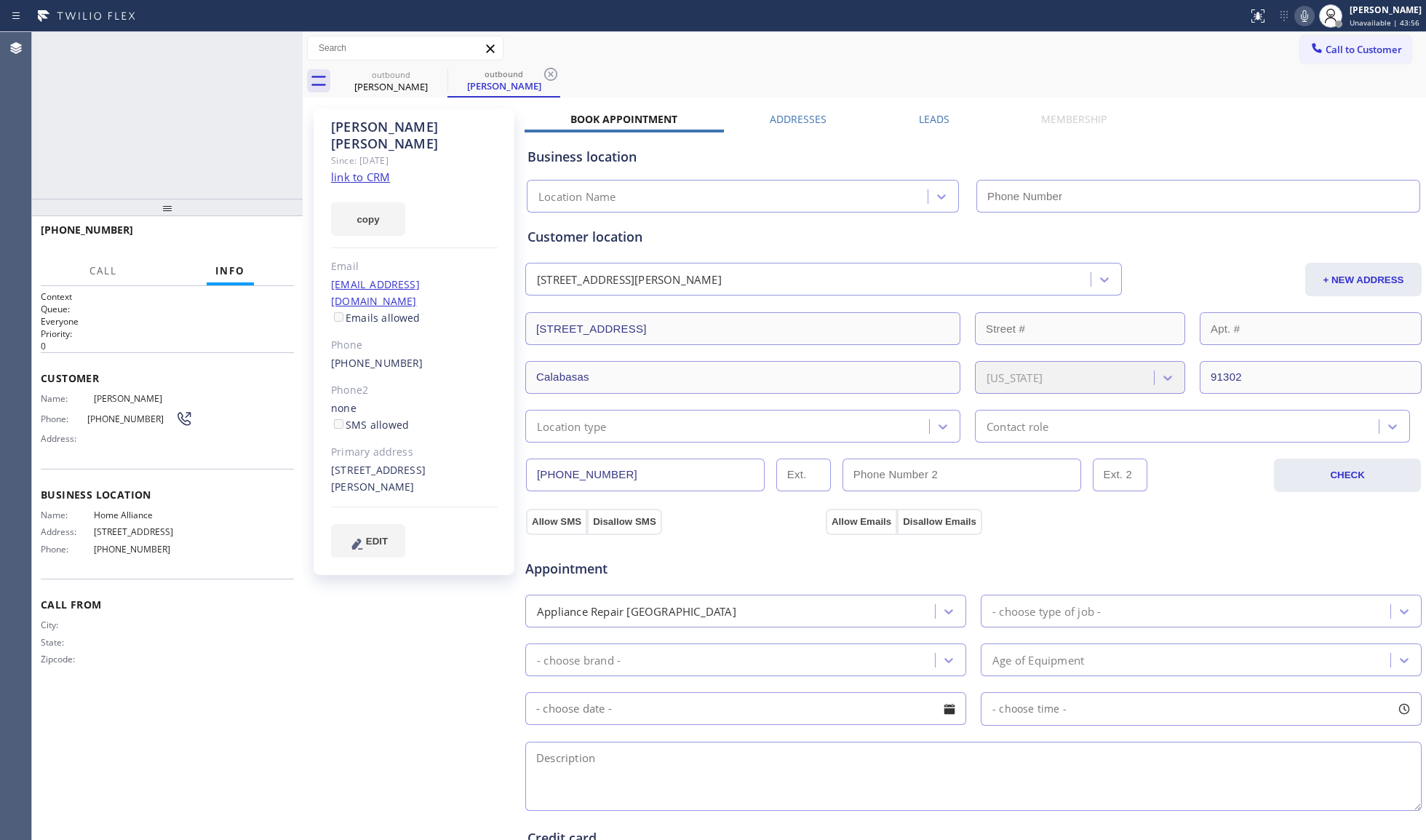
type input "[PHONE_NUMBER]"
click at [291, 48] on icon at bounding box center [284, 49] width 18 height 18
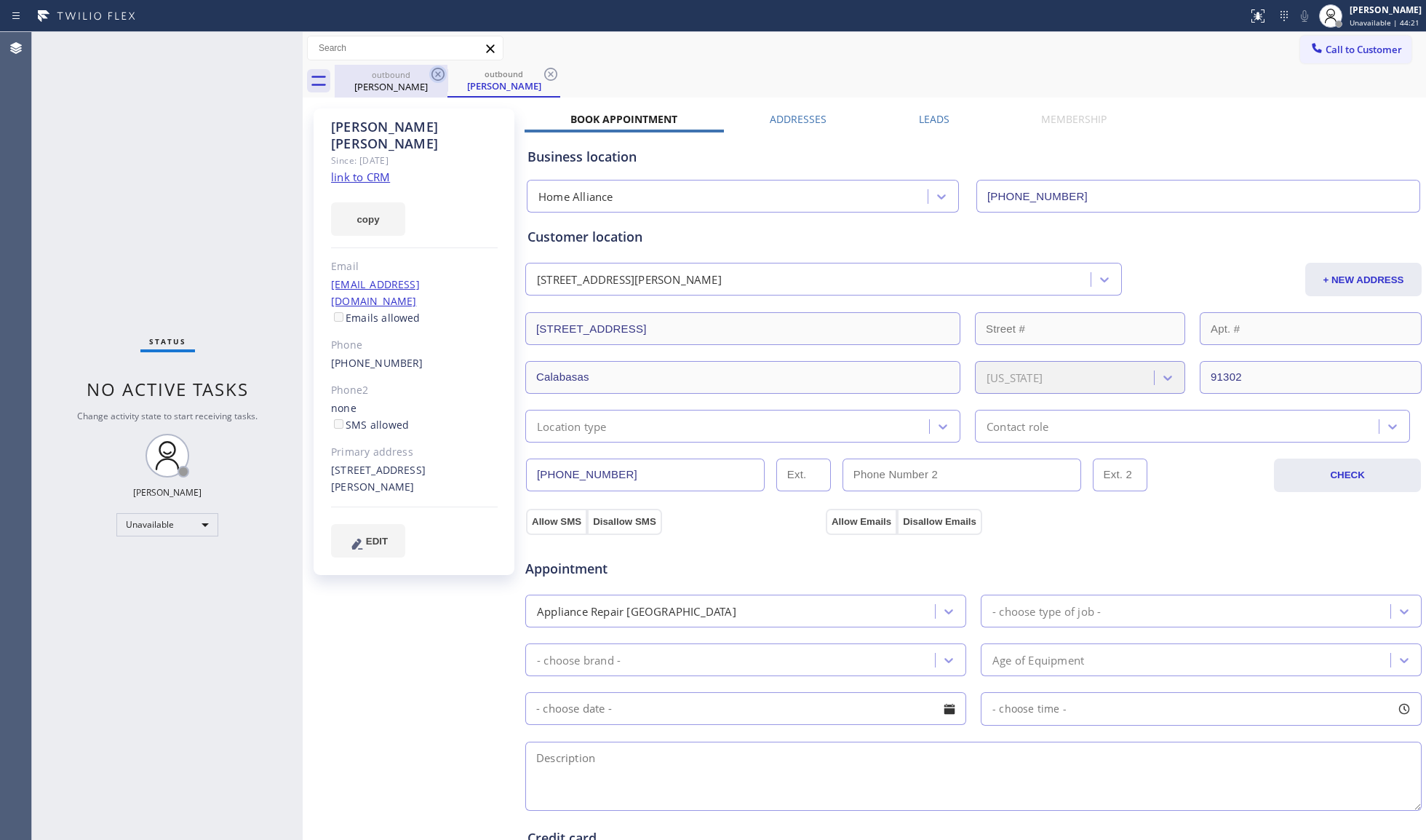
click at [426, 80] on div "[PERSON_NAME]" at bounding box center [391, 86] width 110 height 13
click at [435, 74] on icon at bounding box center [439, 74] width 18 height 18
click at [437, 74] on icon at bounding box center [439, 74] width 18 height 18
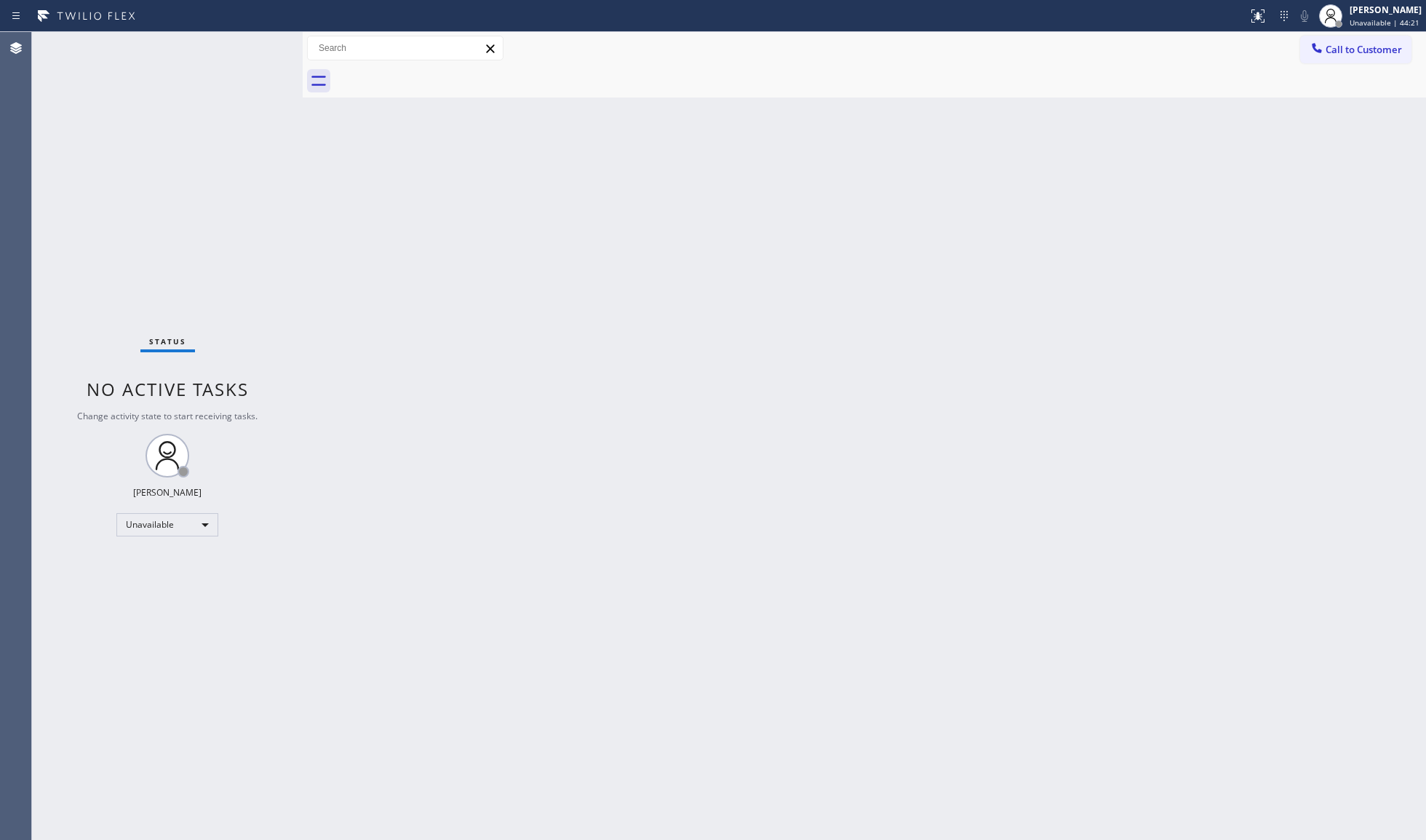
click at [437, 74] on div at bounding box center [880, 80] width 1092 height 33
click at [439, 74] on div at bounding box center [880, 80] width 1092 height 33
click at [406, 80] on div at bounding box center [880, 80] width 1092 height 33
click at [1385, 23] on span "Unavailable | 53:50" at bounding box center [1385, 23] width 70 height 11
click at [1326, 108] on button "Break" at bounding box center [1353, 115] width 146 height 19
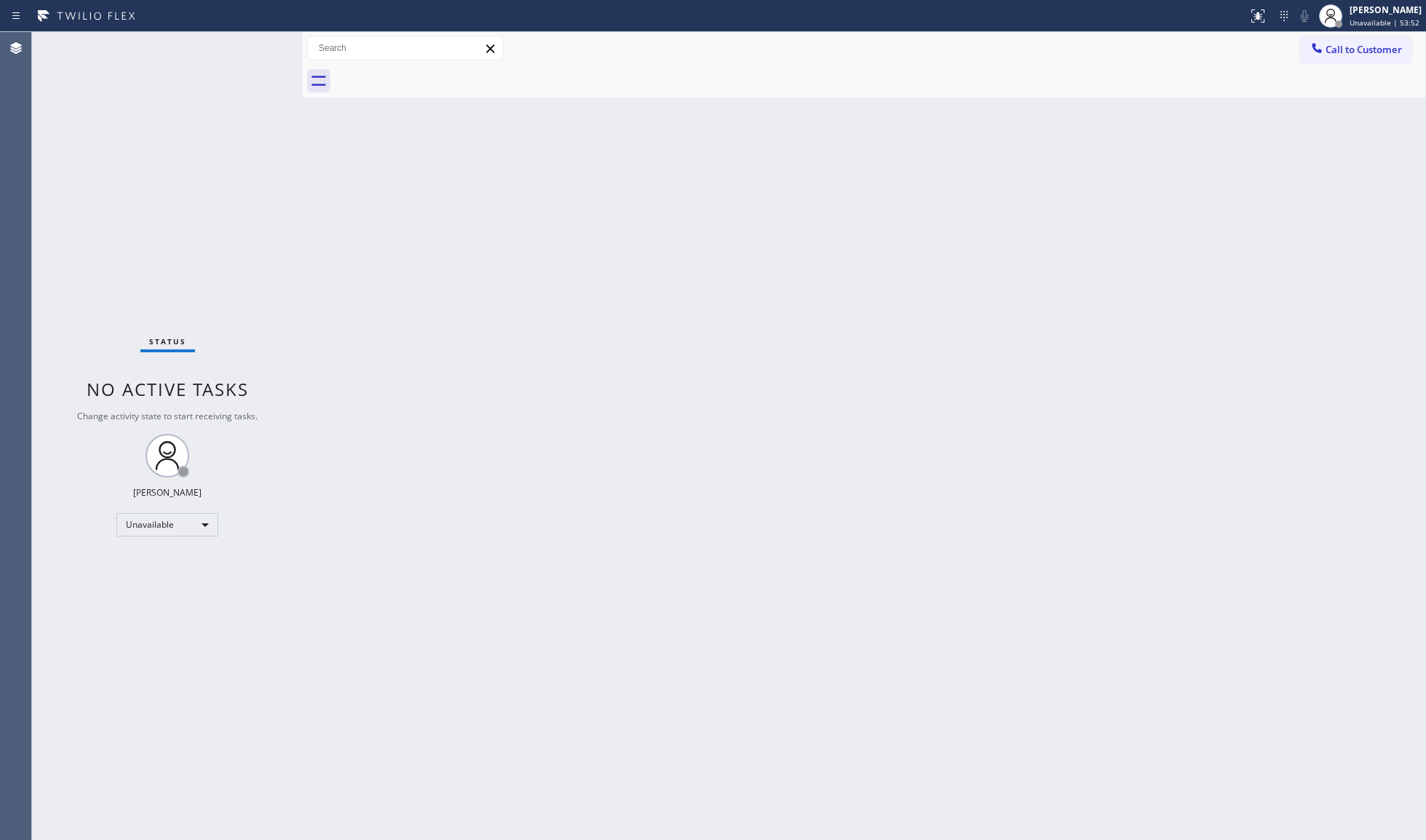
click at [869, 313] on div "Back to Dashboard Change Sender ID Customers Technicians Select a contact Outbo…" at bounding box center [864, 435] width 1123 height 807
